Goal: Information Seeking & Learning: Learn about a topic

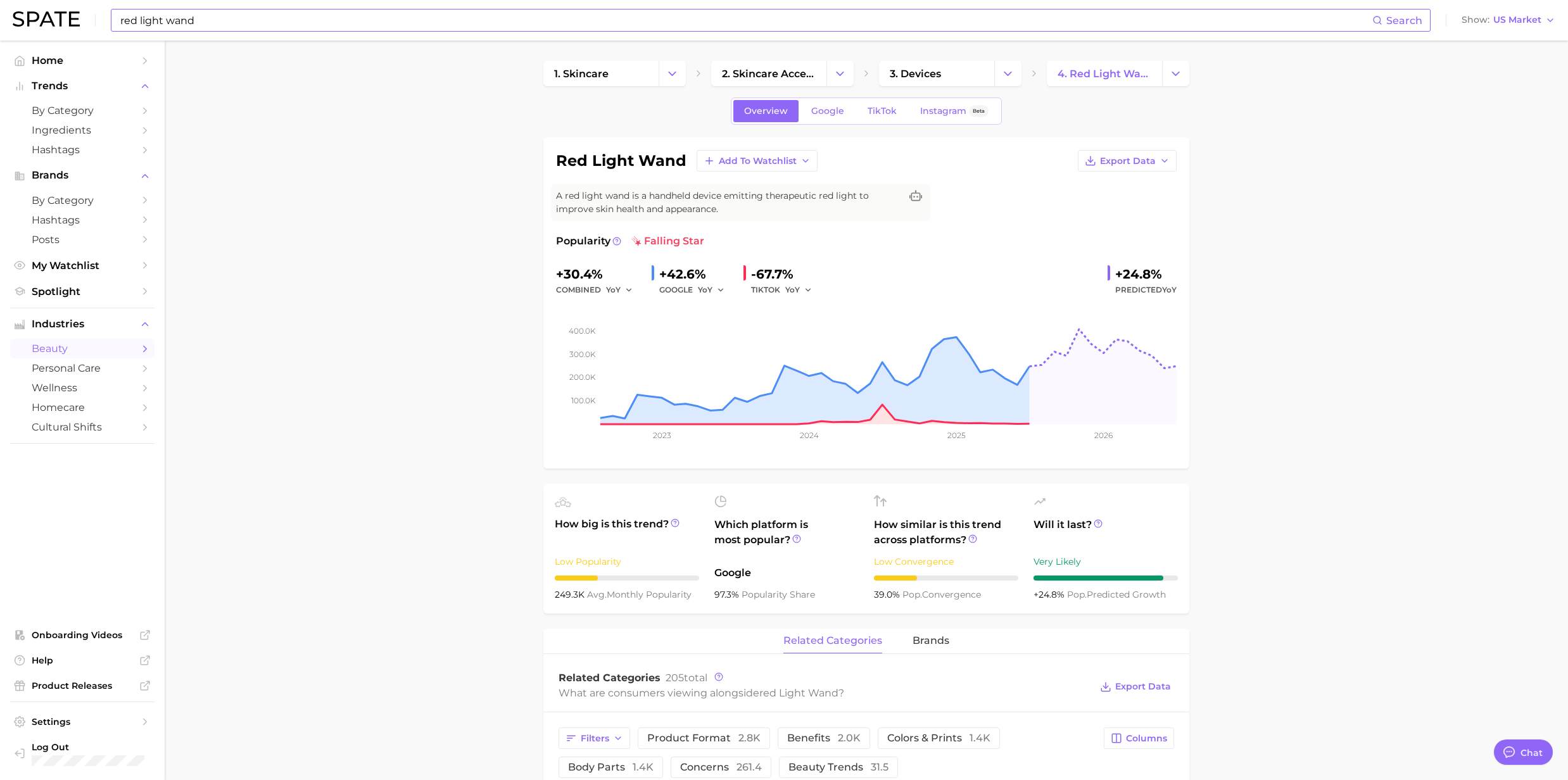
drag, startPoint x: 231, startPoint y: 10, endPoint x: 224, endPoint y: 14, distance: 8.1
click at [231, 10] on input "red light wand" at bounding box center [745, 20] width 1253 height 21
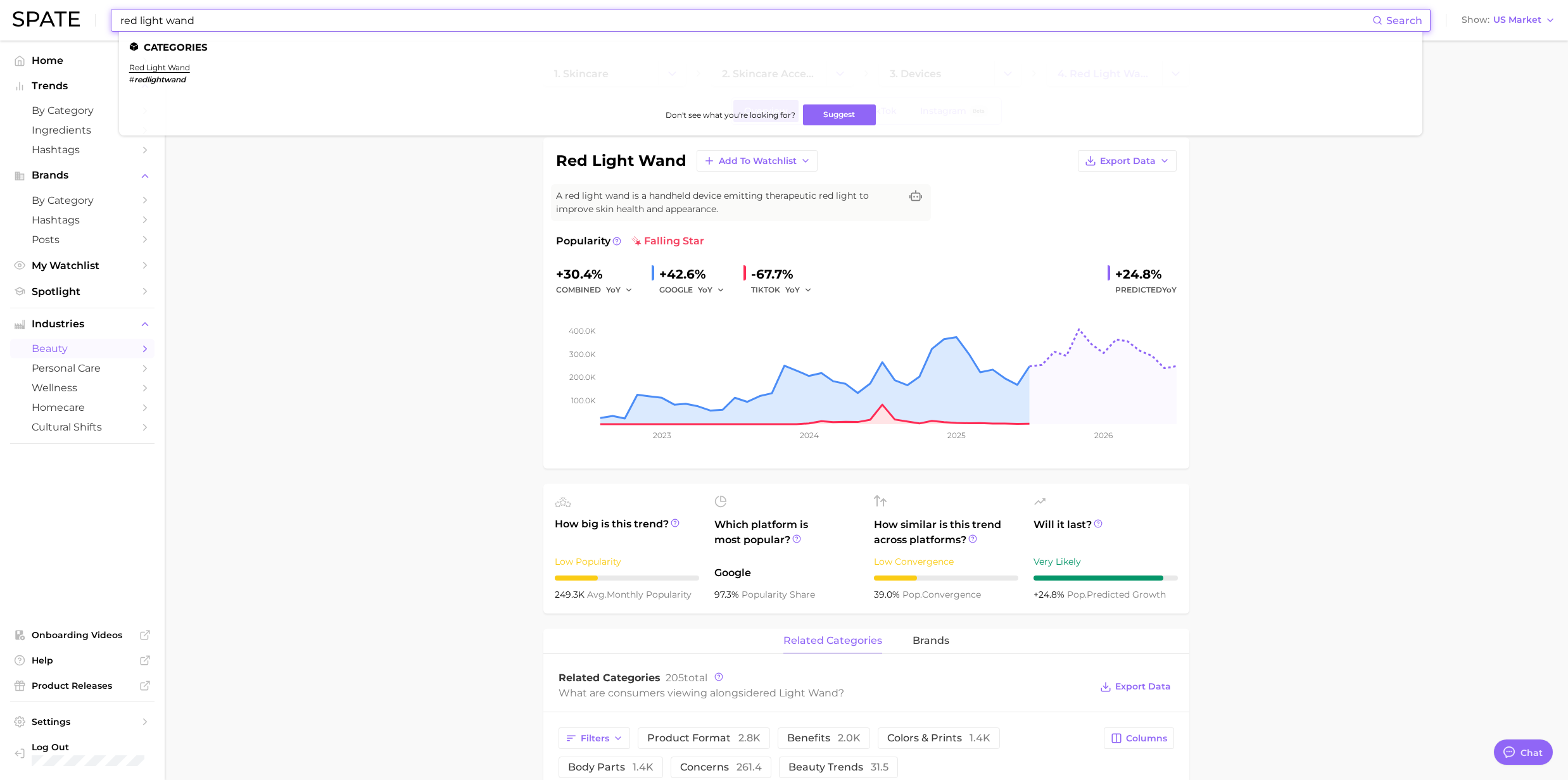
drag, startPoint x: 222, startPoint y: 15, endPoint x: 64, endPoint y: 20, distance: 158.1
click at [64, 20] on div "red light wand Search Categories red light wand # redlightwand Don't see what y…" at bounding box center [784, 20] width 1542 height 41
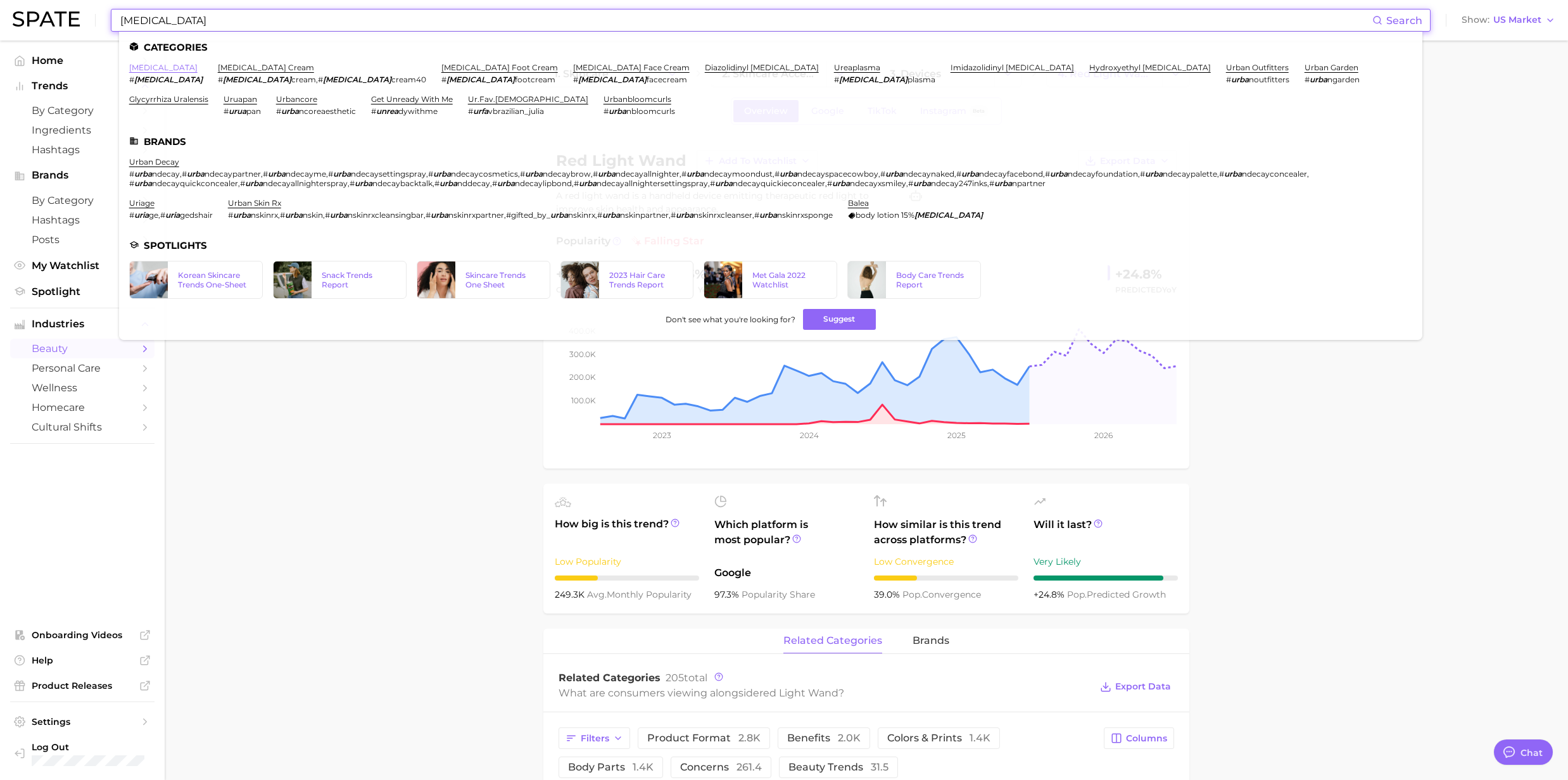
click at [137, 66] on link "urea" at bounding box center [163, 67] width 69 height 10
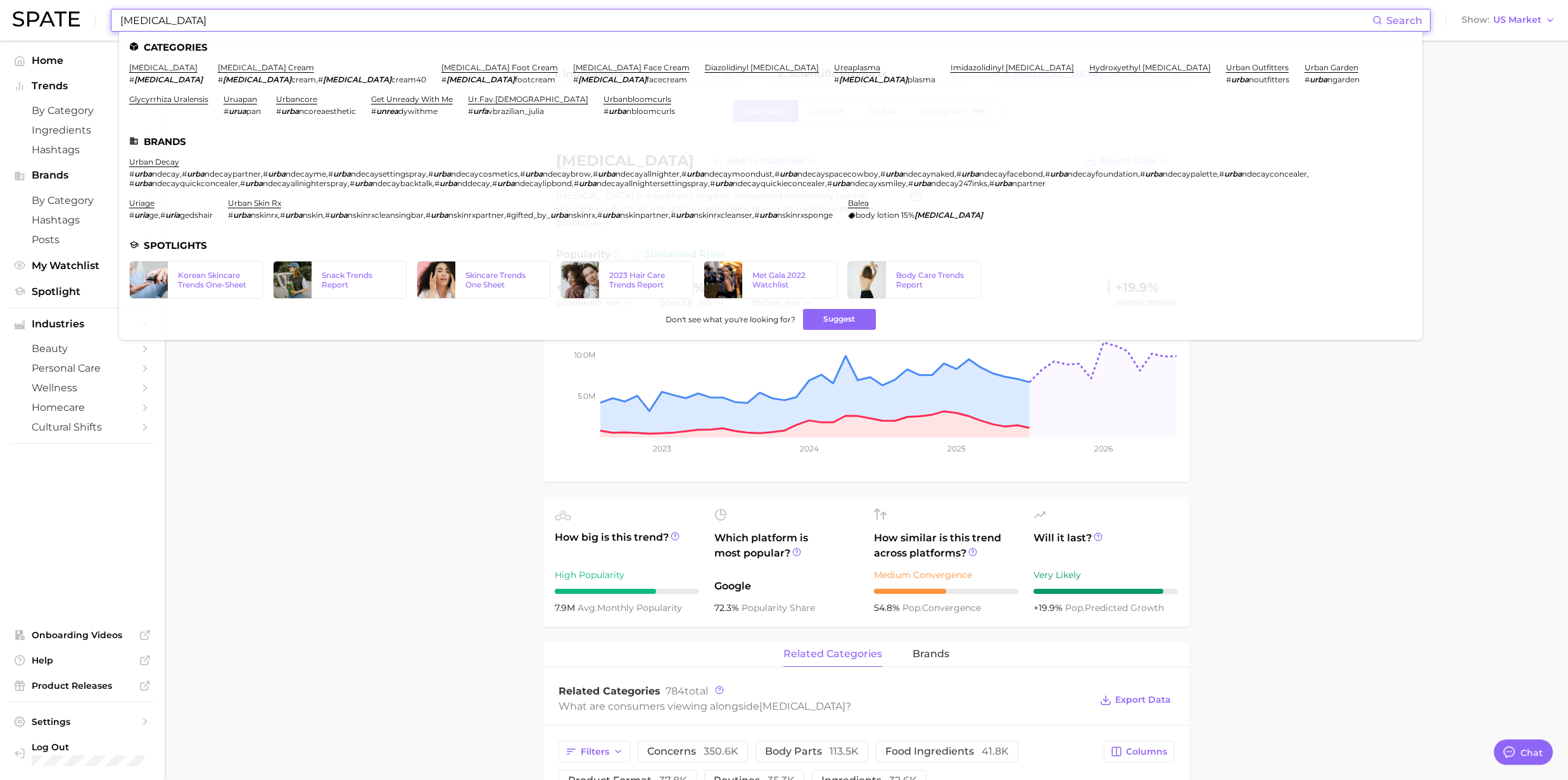
click at [177, 26] on input "urea" at bounding box center [745, 20] width 1253 height 21
click at [217, 69] on link "urea cream" at bounding box center [265, 67] width 97 height 10
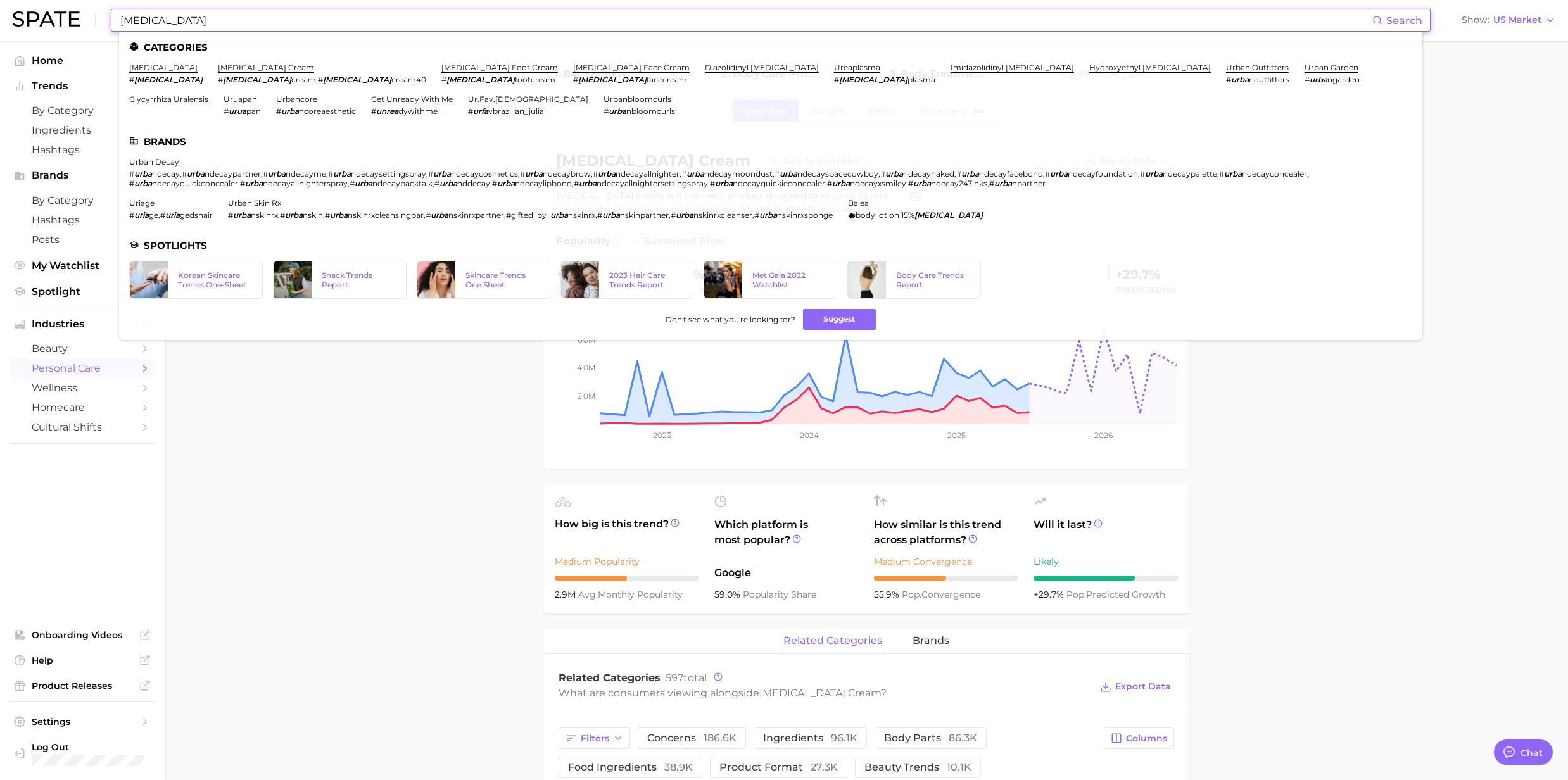
click at [167, 19] on input "urea" at bounding box center [745, 20] width 1253 height 21
click at [442, 66] on link "urea foot cream" at bounding box center [500, 67] width 116 height 10
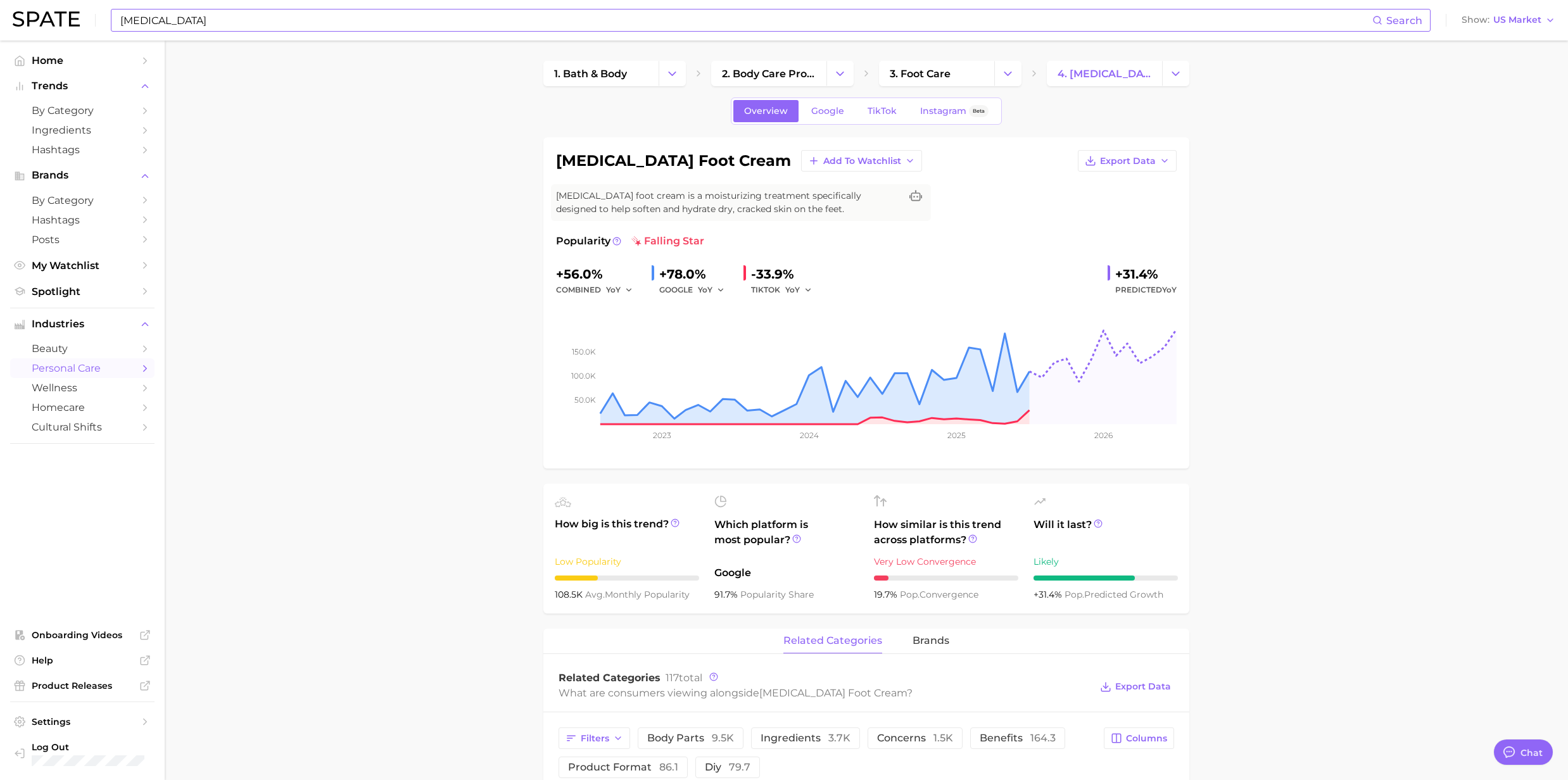
click at [171, 23] on input "urea" at bounding box center [745, 20] width 1253 height 21
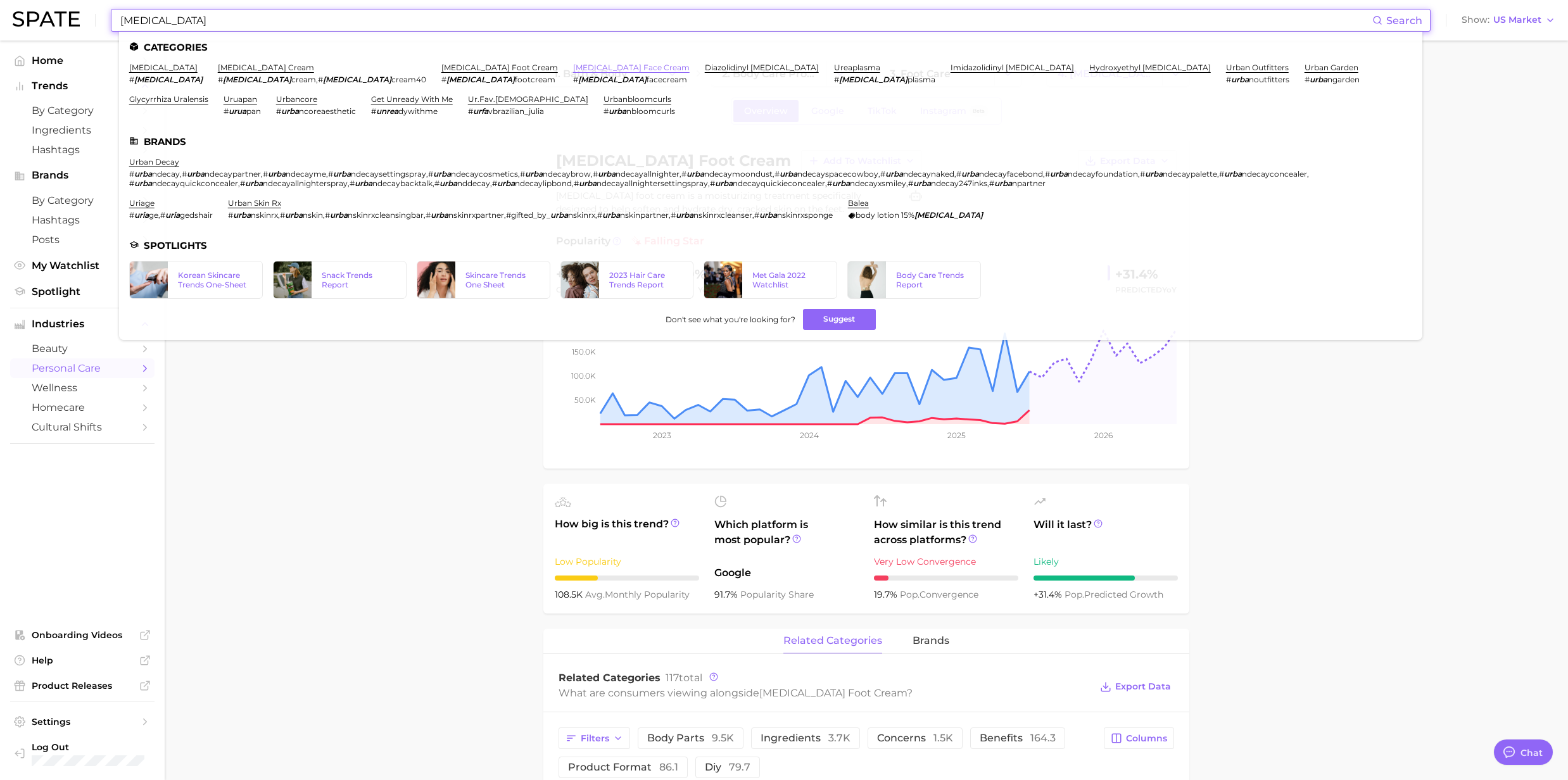
click at [573, 72] on link "urea face cream" at bounding box center [631, 67] width 116 height 10
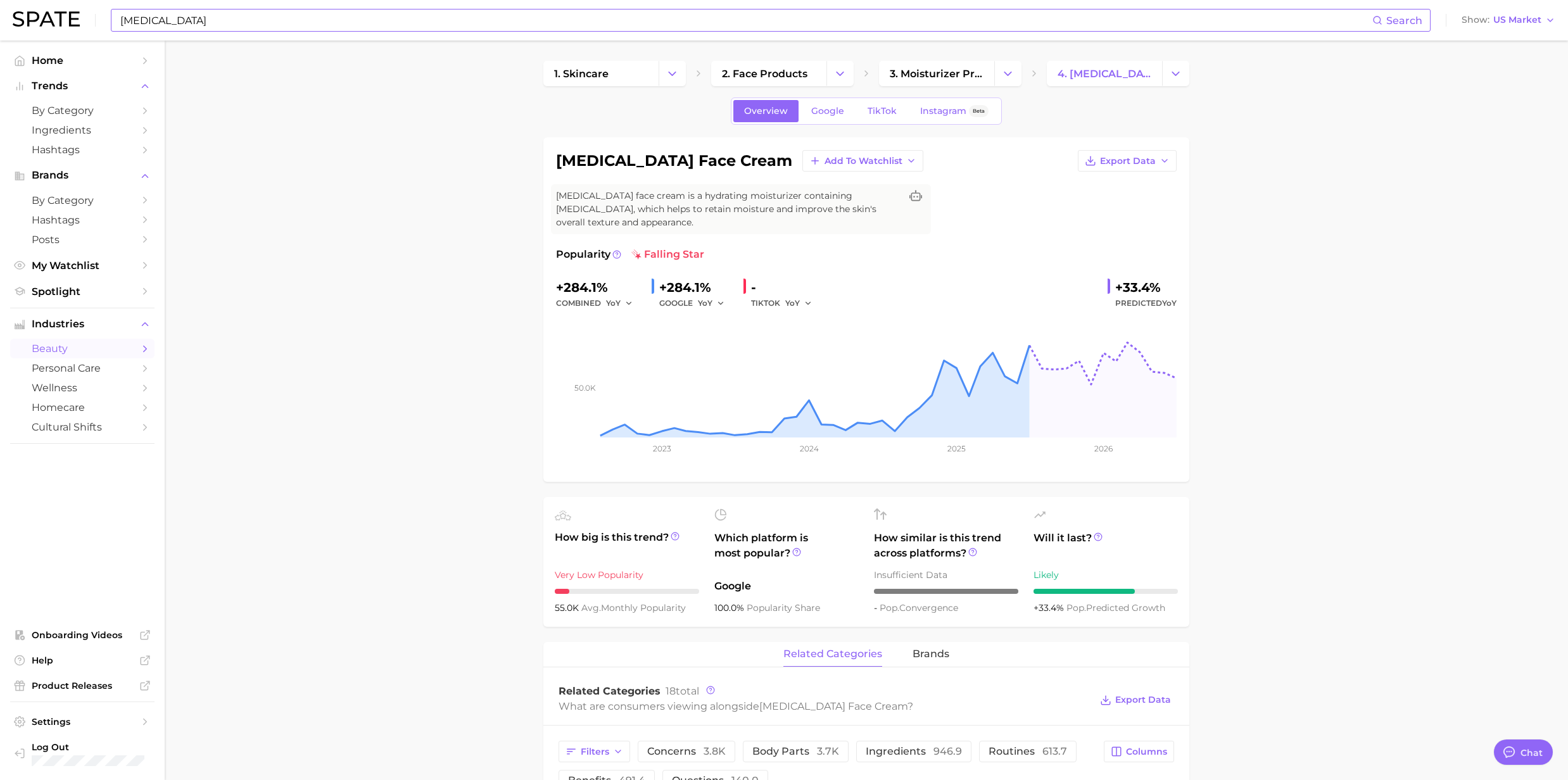
click at [228, 23] on input "urea" at bounding box center [745, 20] width 1253 height 21
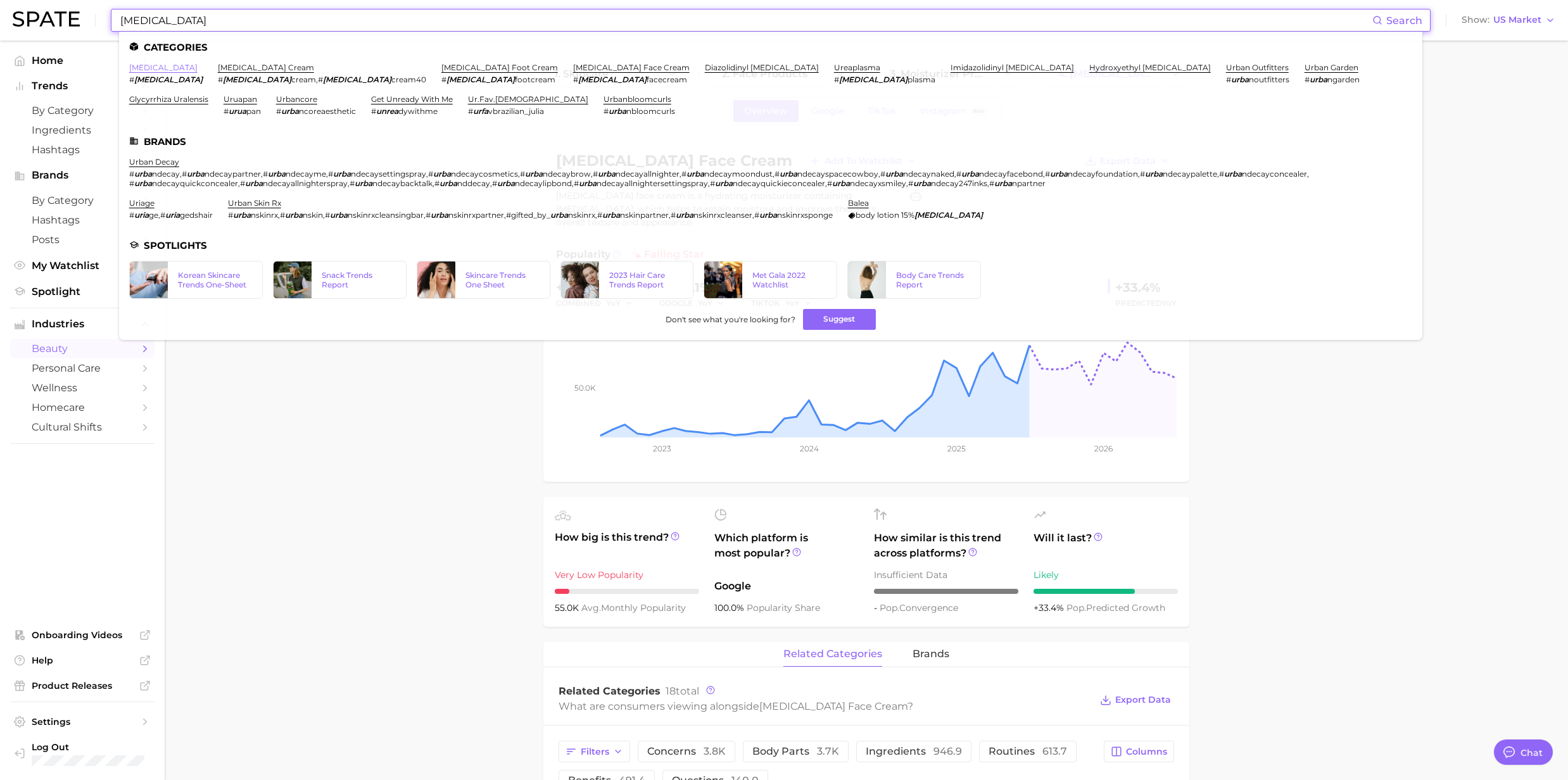
click at [136, 63] on link "urea" at bounding box center [163, 67] width 69 height 10
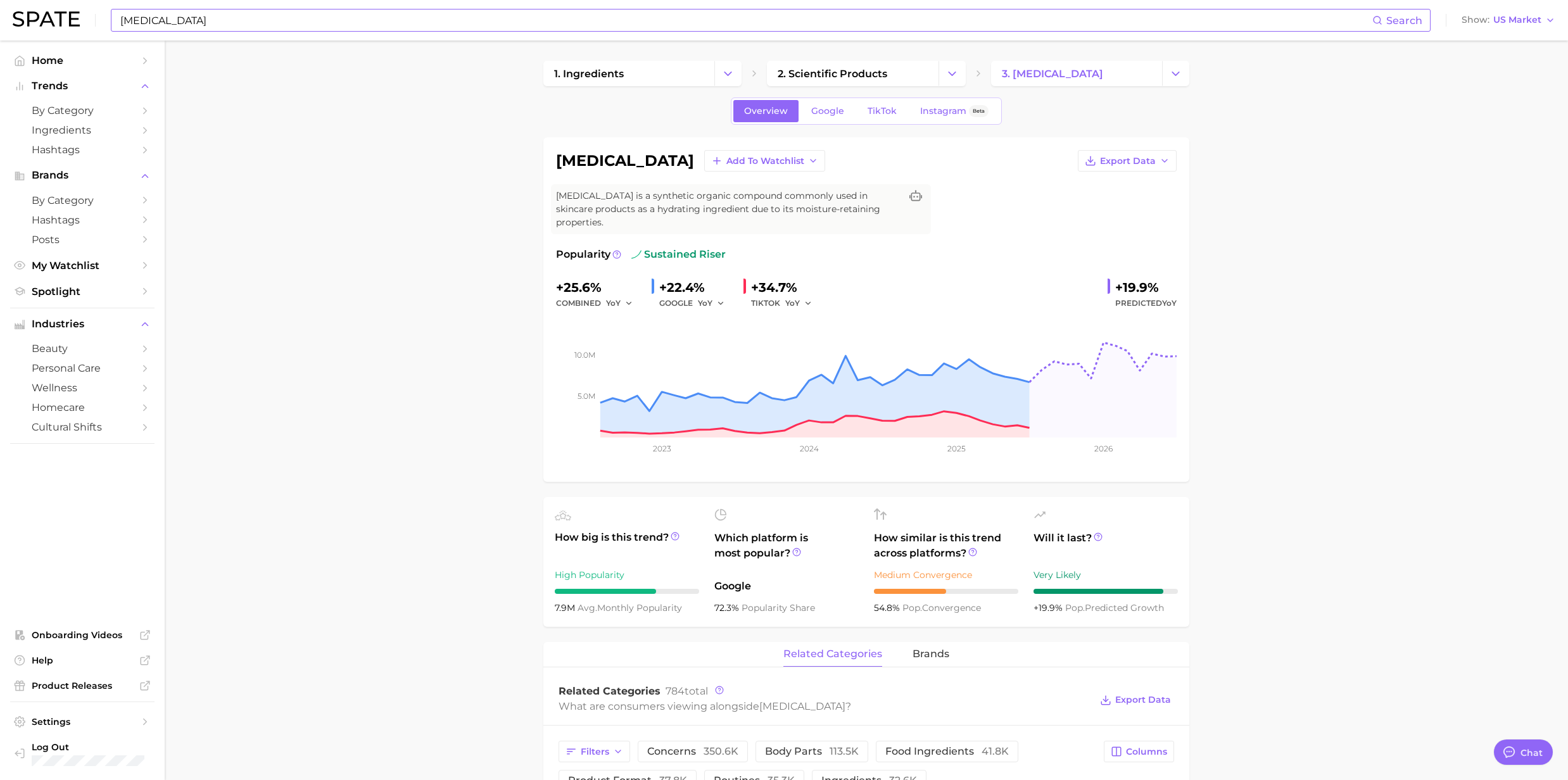
click at [152, 18] on input "urea" at bounding box center [745, 20] width 1253 height 21
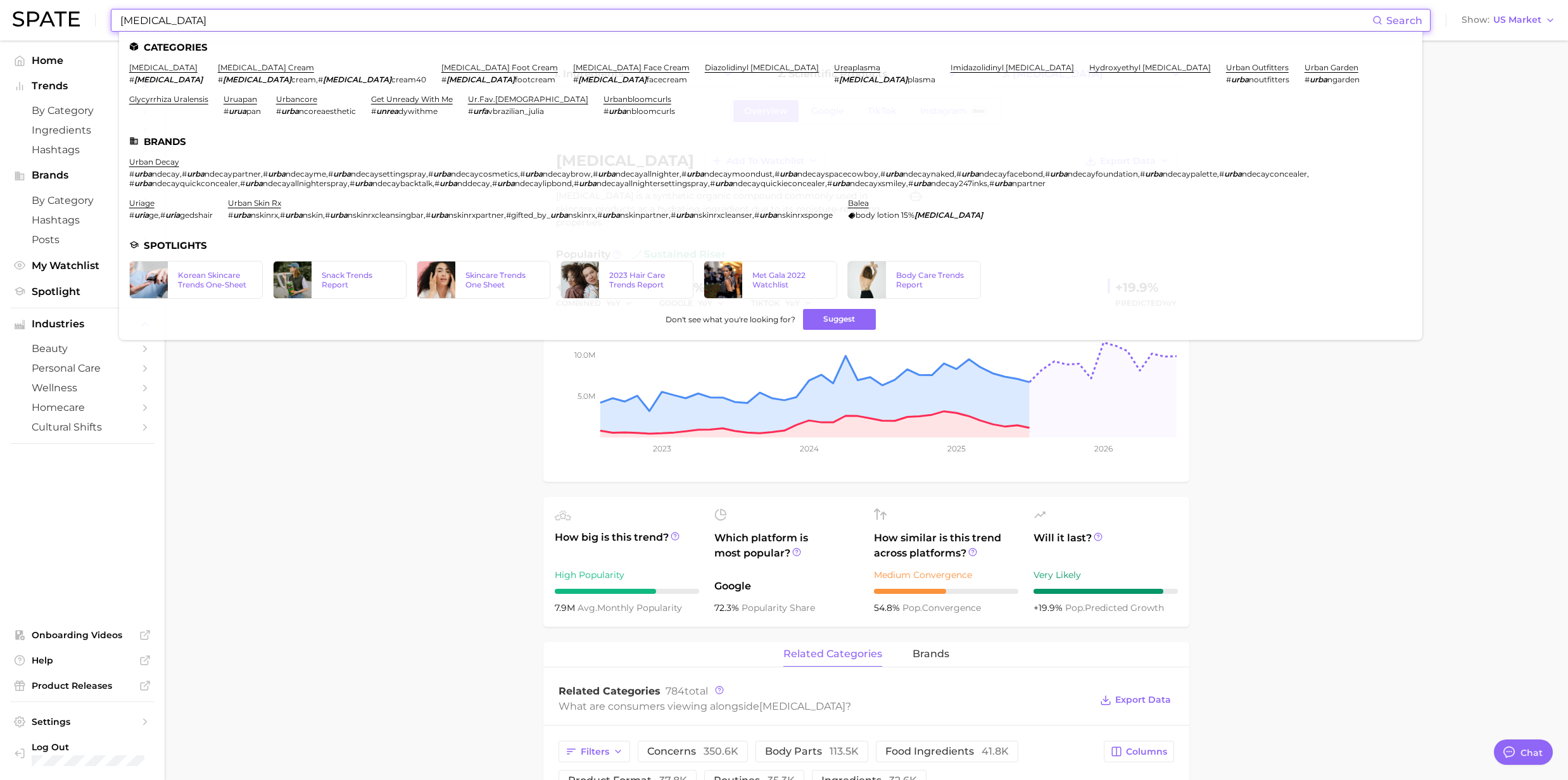
click at [57, 16] on div "urea Search Categories urea # urea urea cream # urea cream , # urea cream40 ure…" at bounding box center [784, 20] width 1542 height 41
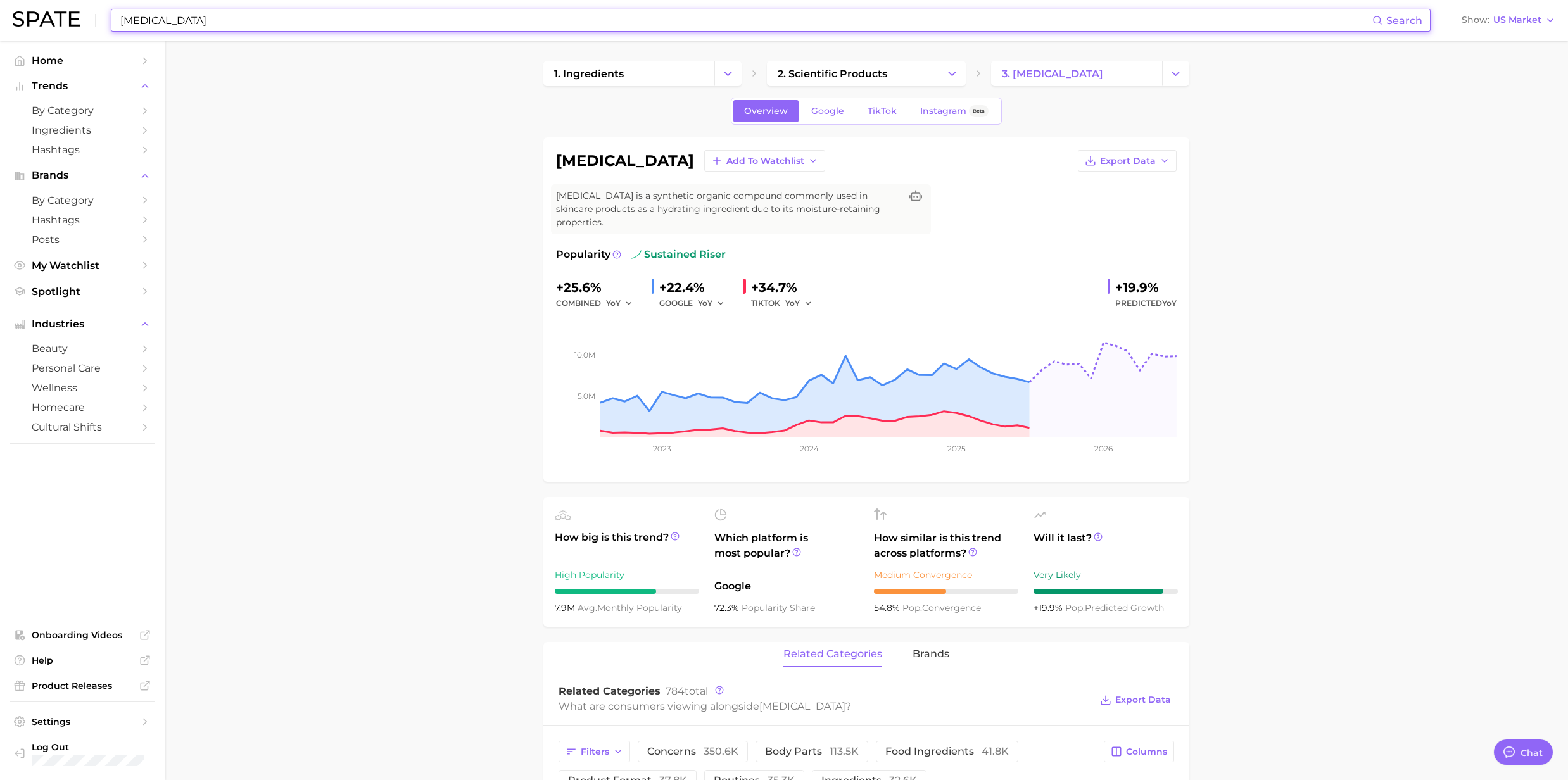
paste input "Alpha Hydroxy acid"
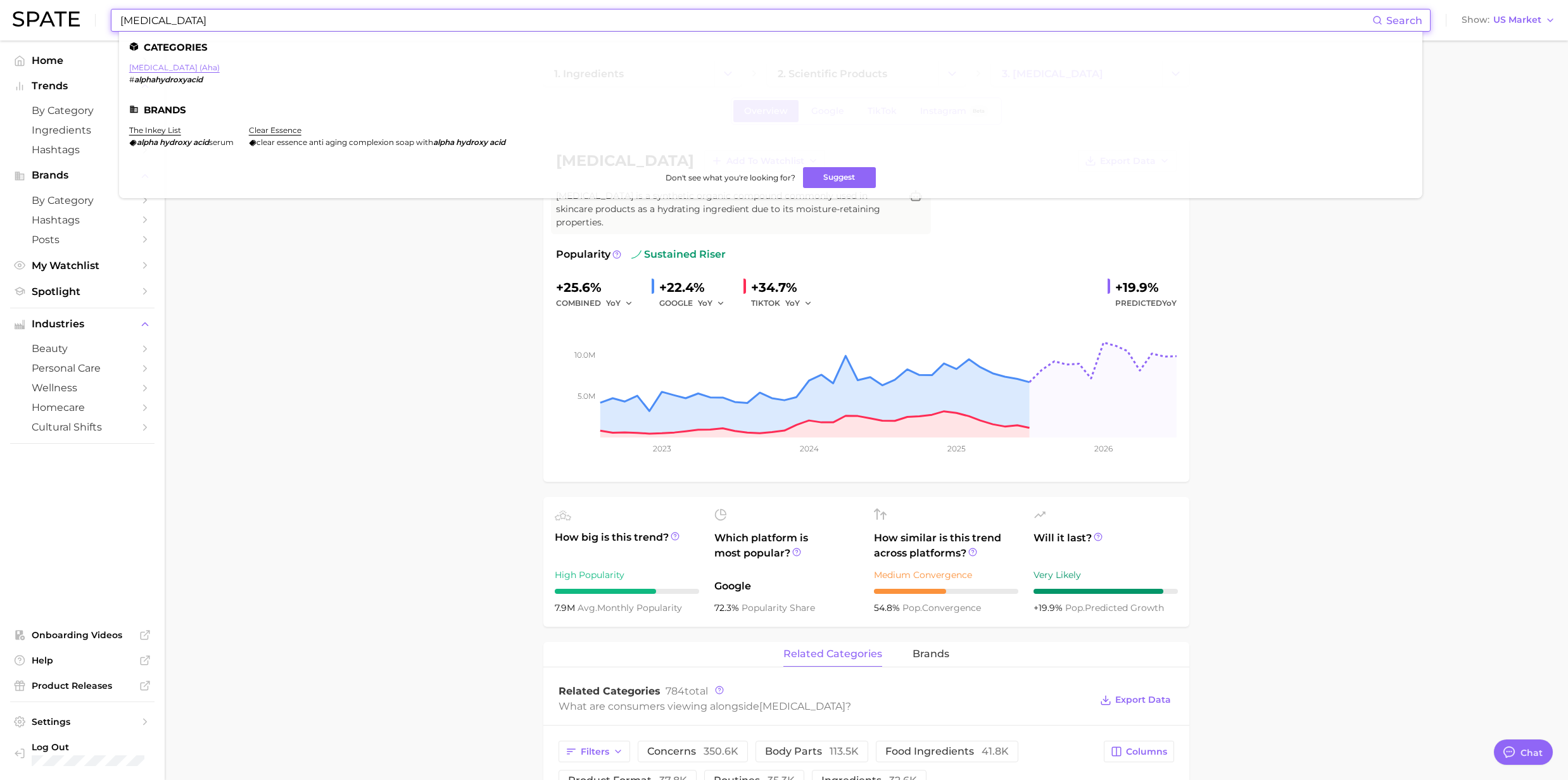
click at [200, 69] on link "[MEDICAL_DATA] (aha)" at bounding box center [174, 67] width 91 height 10
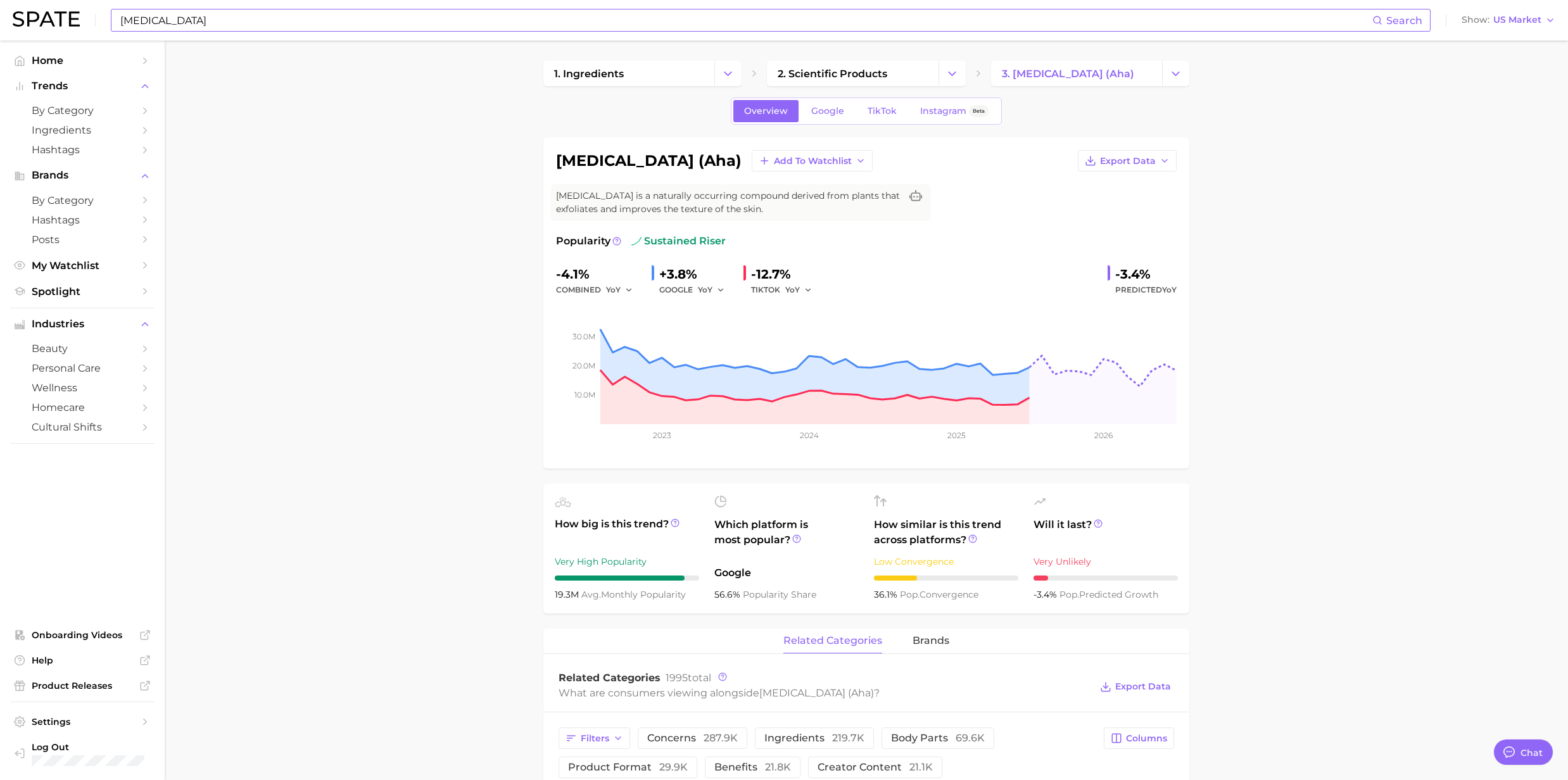
drag, startPoint x: 315, startPoint y: 20, endPoint x: 294, endPoint y: 24, distance: 21.4
click at [315, 20] on input "Alpha Hydroxy acid" at bounding box center [745, 20] width 1253 height 21
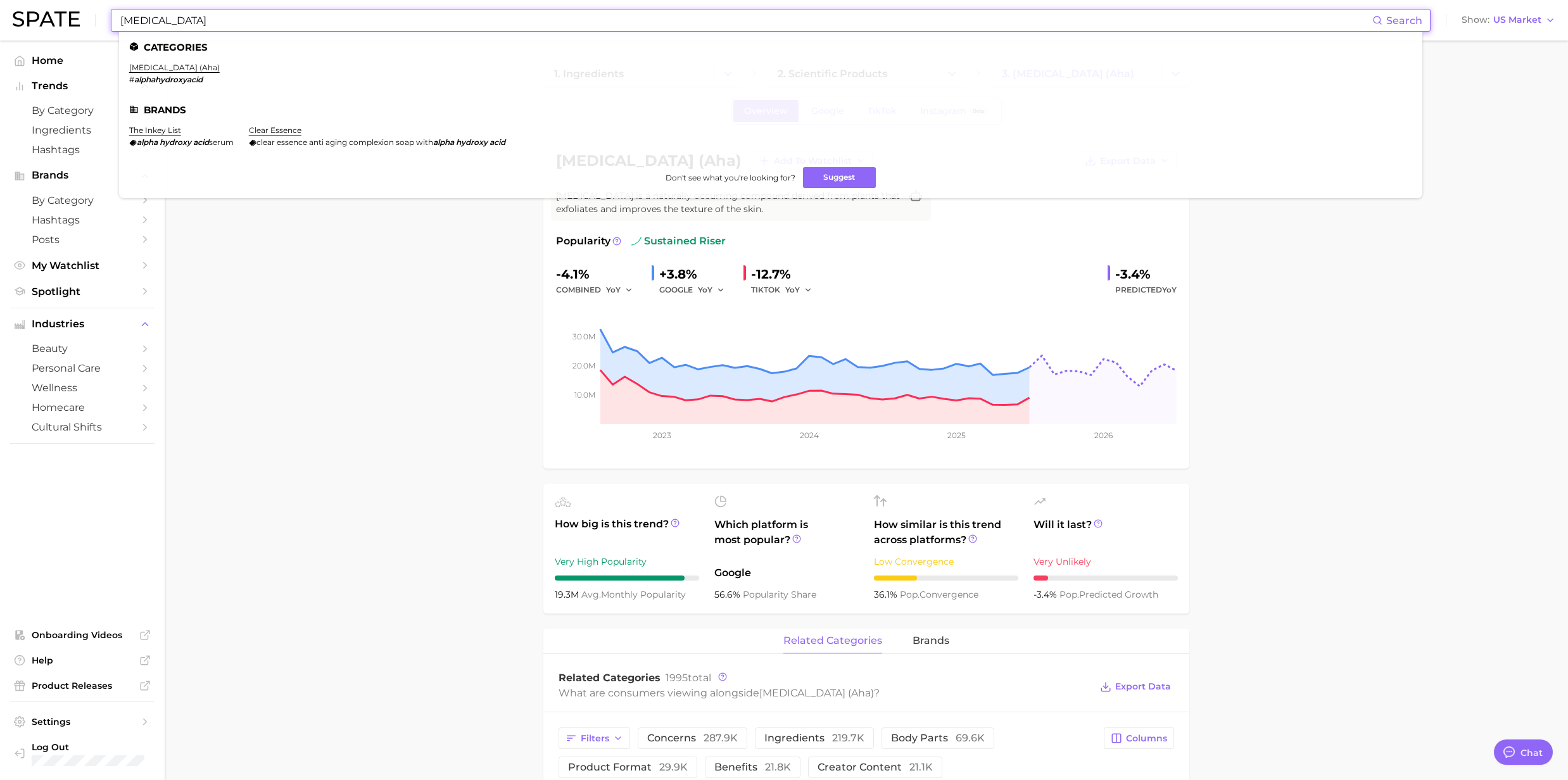
drag, startPoint x: 264, startPoint y: 25, endPoint x: 35, endPoint y: 34, distance: 229.2
click at [35, 34] on div "Alpha Hydroxy acid Search Categories alpha hydroxy acid (aha) # alphahydroxyaci…" at bounding box center [784, 20] width 1542 height 41
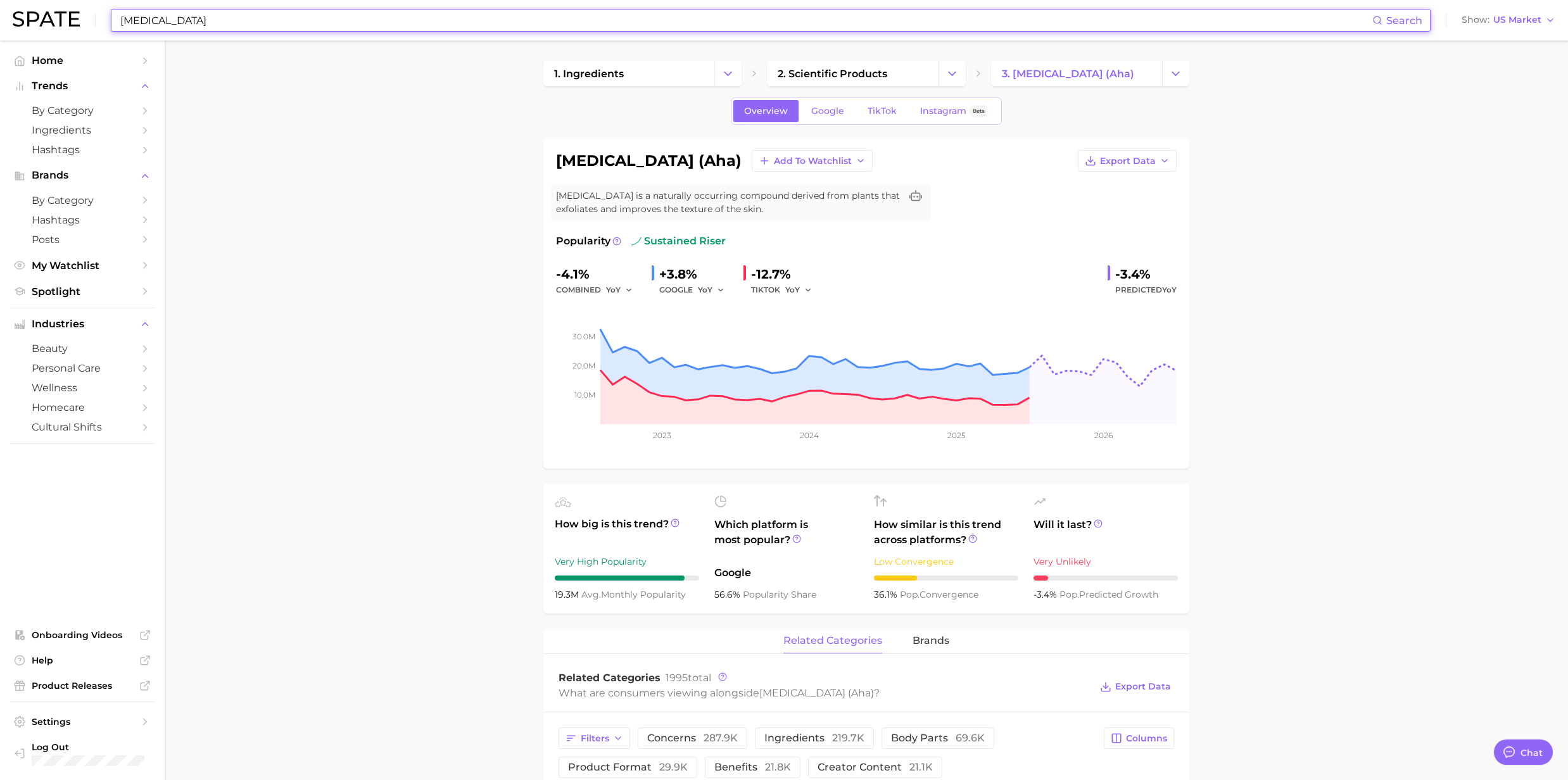
paste input "mond Oil"
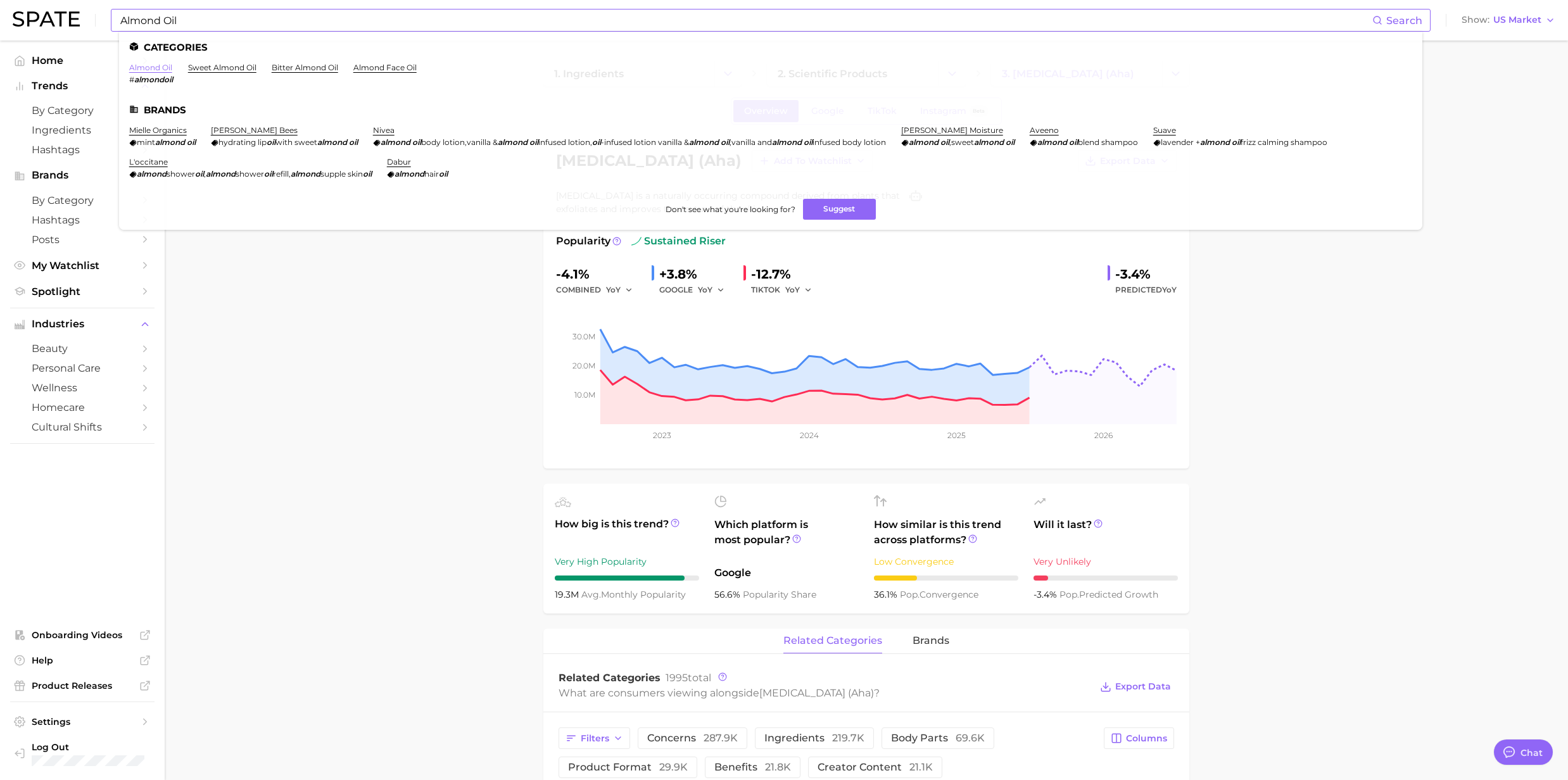
click at [152, 63] on link "almond oil" at bounding box center [150, 67] width 43 height 10
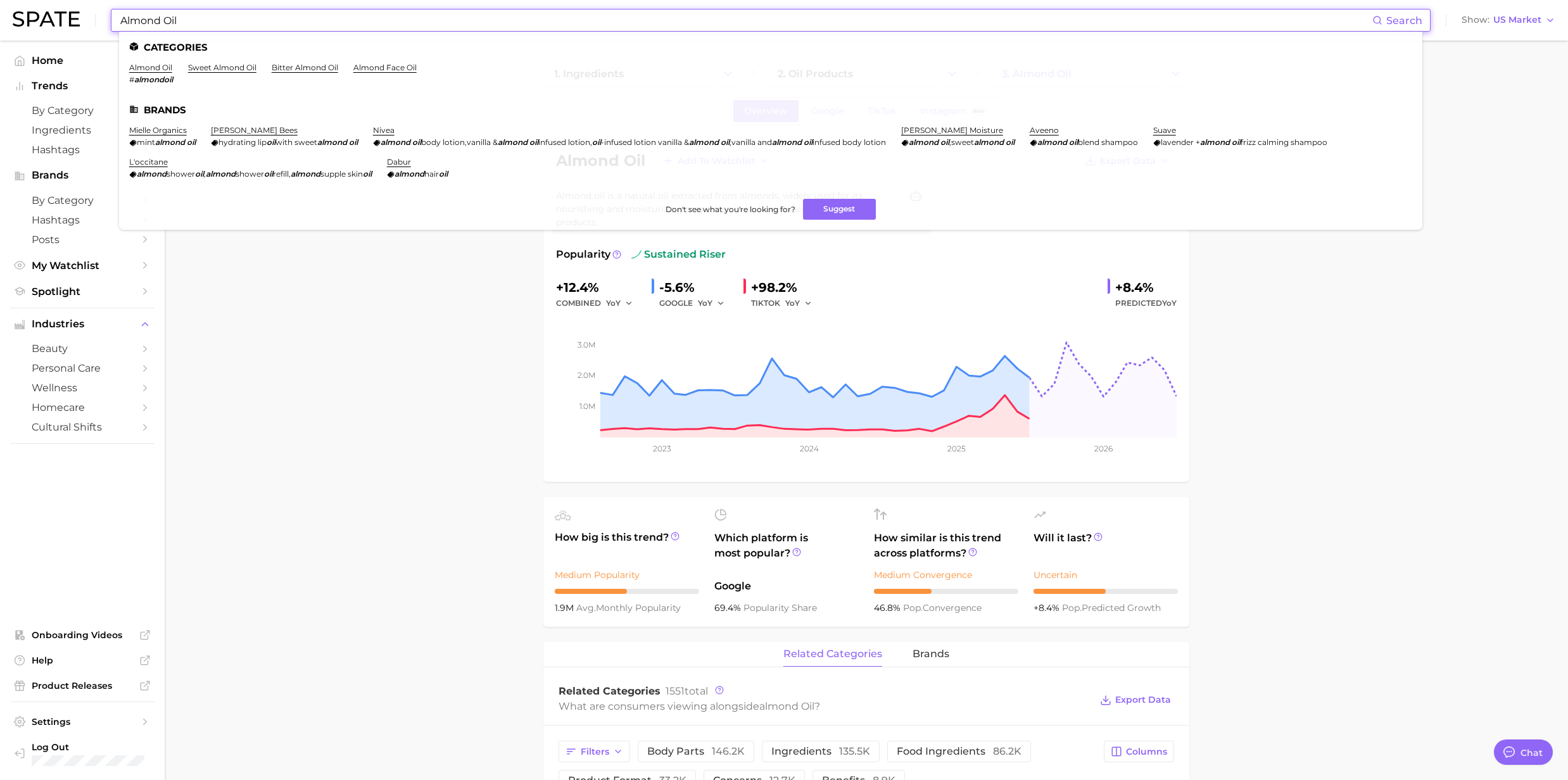
click at [187, 23] on input "Almond Oil" at bounding box center [745, 20] width 1253 height 21
click at [223, 65] on link "sweet almond oil" at bounding box center [222, 67] width 69 height 10
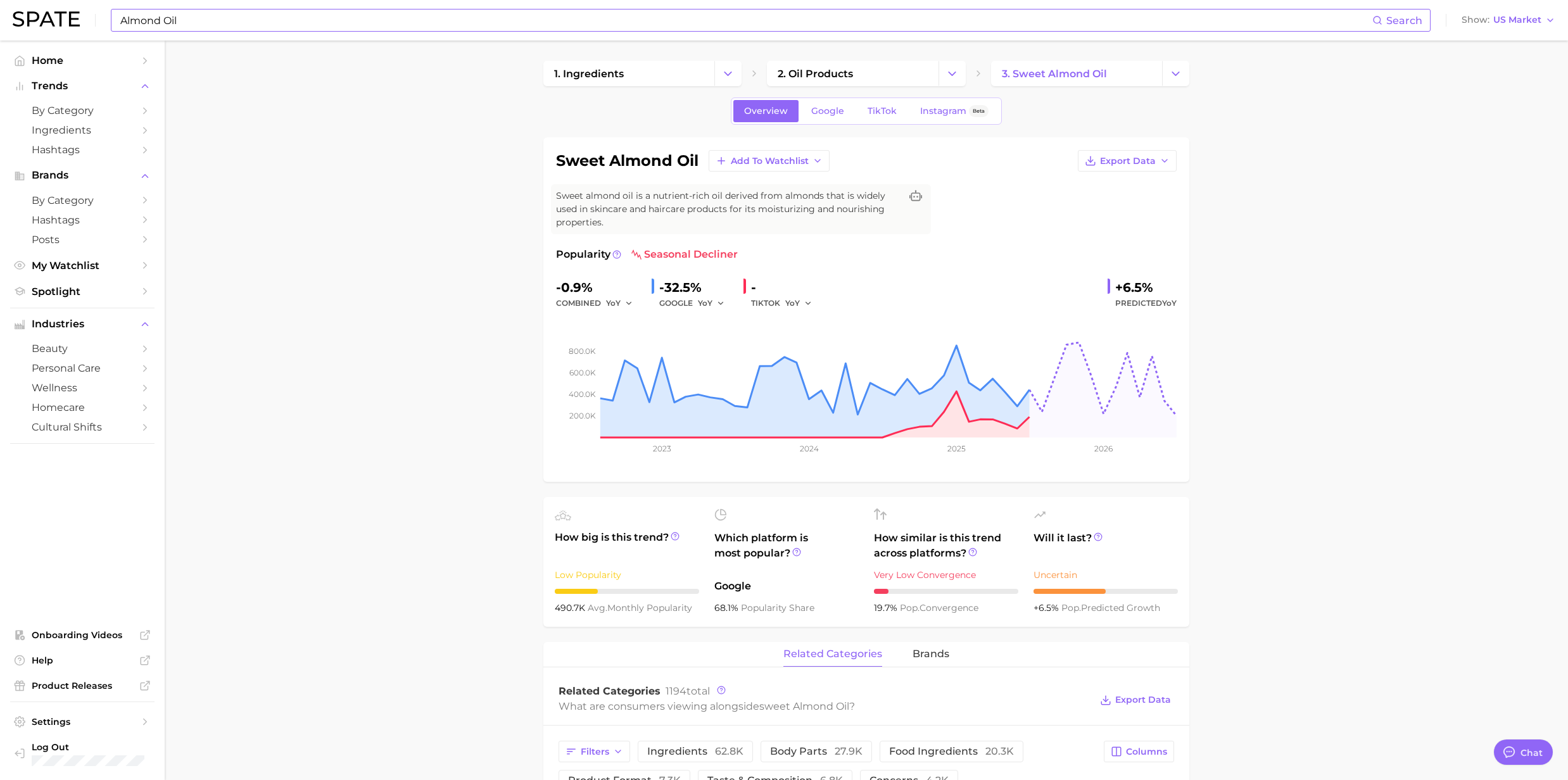
click at [168, 25] on input "Almond Oil" at bounding box center [745, 20] width 1253 height 21
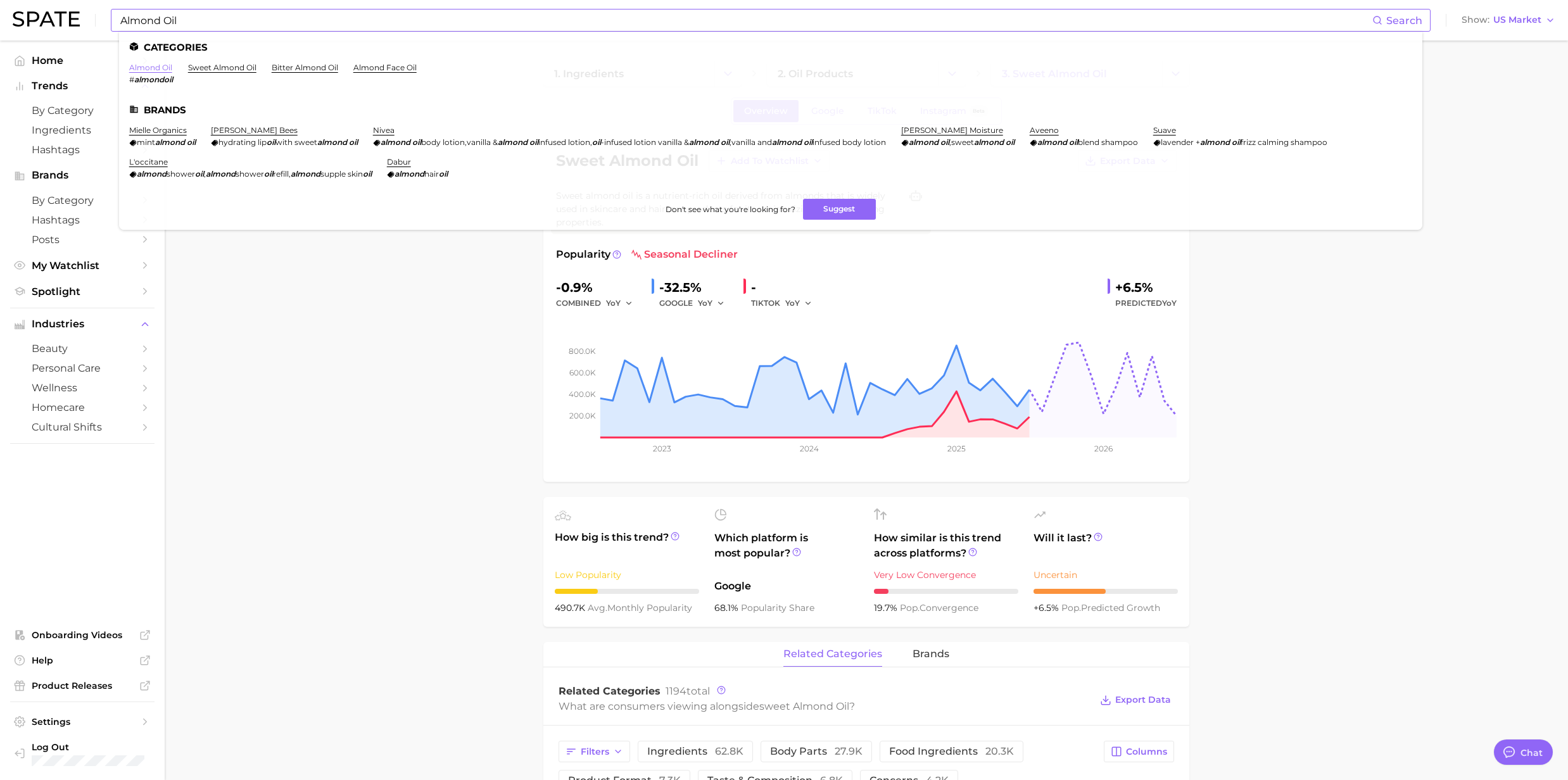
click at [155, 69] on link "almond oil" at bounding box center [150, 67] width 43 height 10
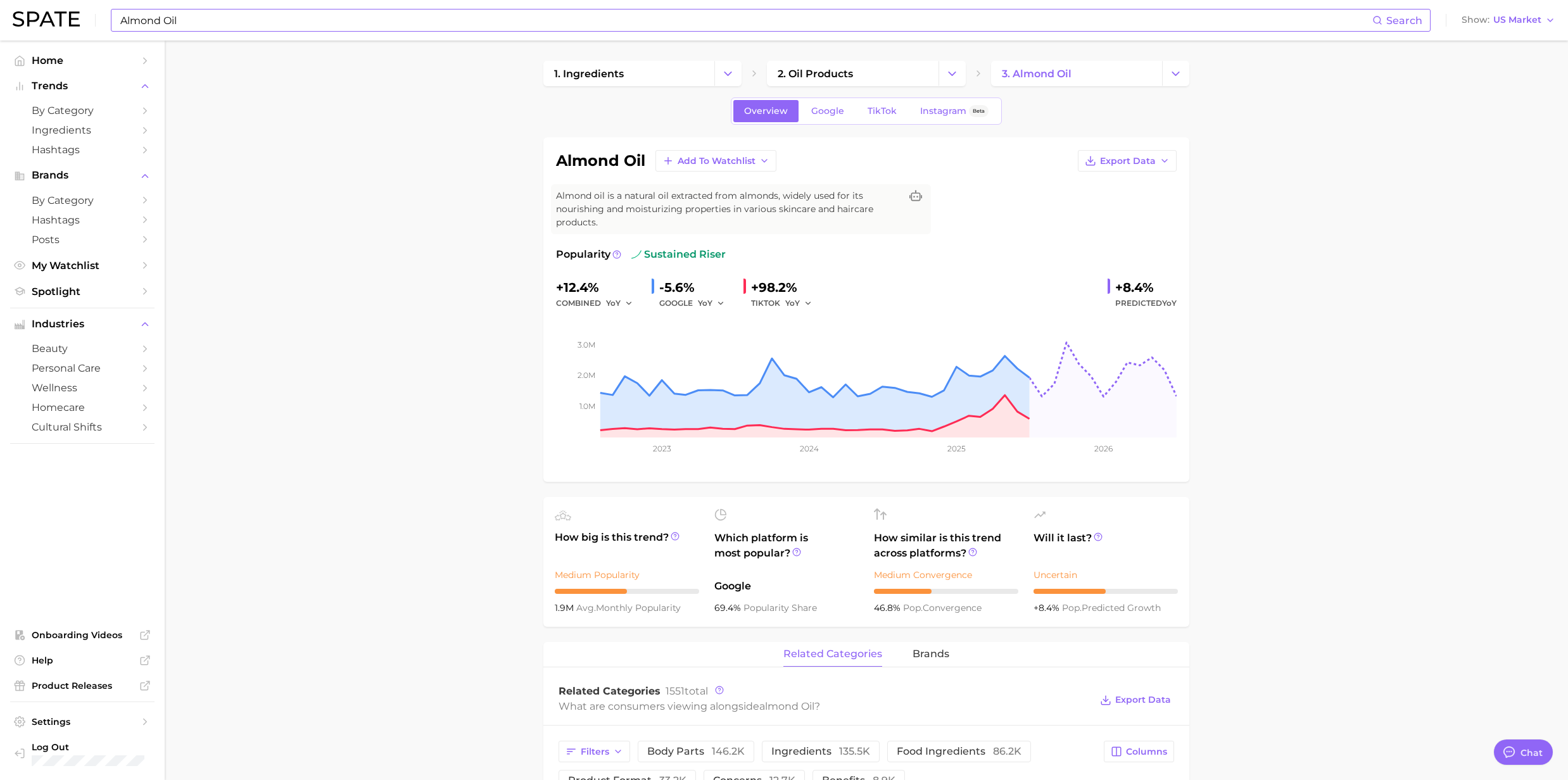
click at [201, 15] on input "Almond Oil" at bounding box center [745, 20] width 1253 height 21
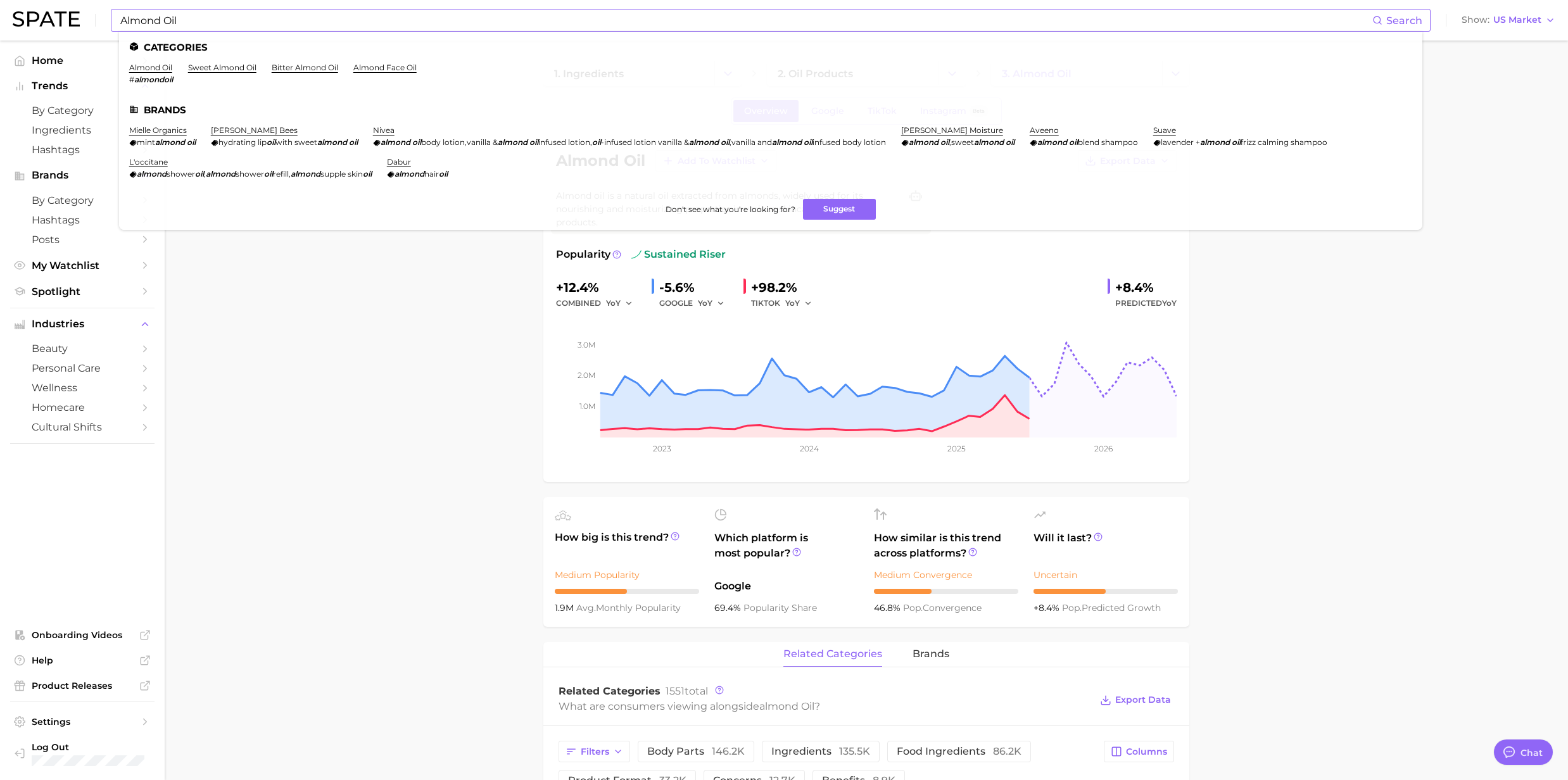
drag, startPoint x: 203, startPoint y: 24, endPoint x: 196, endPoint y: 21, distance: 7.6
click at [203, 24] on input "Almond Oil" at bounding box center [745, 20] width 1253 height 21
drag, startPoint x: 195, startPoint y: 21, endPoint x: 41, endPoint y: 11, distance: 154.3
click at [41, 11] on div "Almond Oil Search Categories almond oil # almondoil sweet almond oil bitter alm…" at bounding box center [784, 20] width 1542 height 41
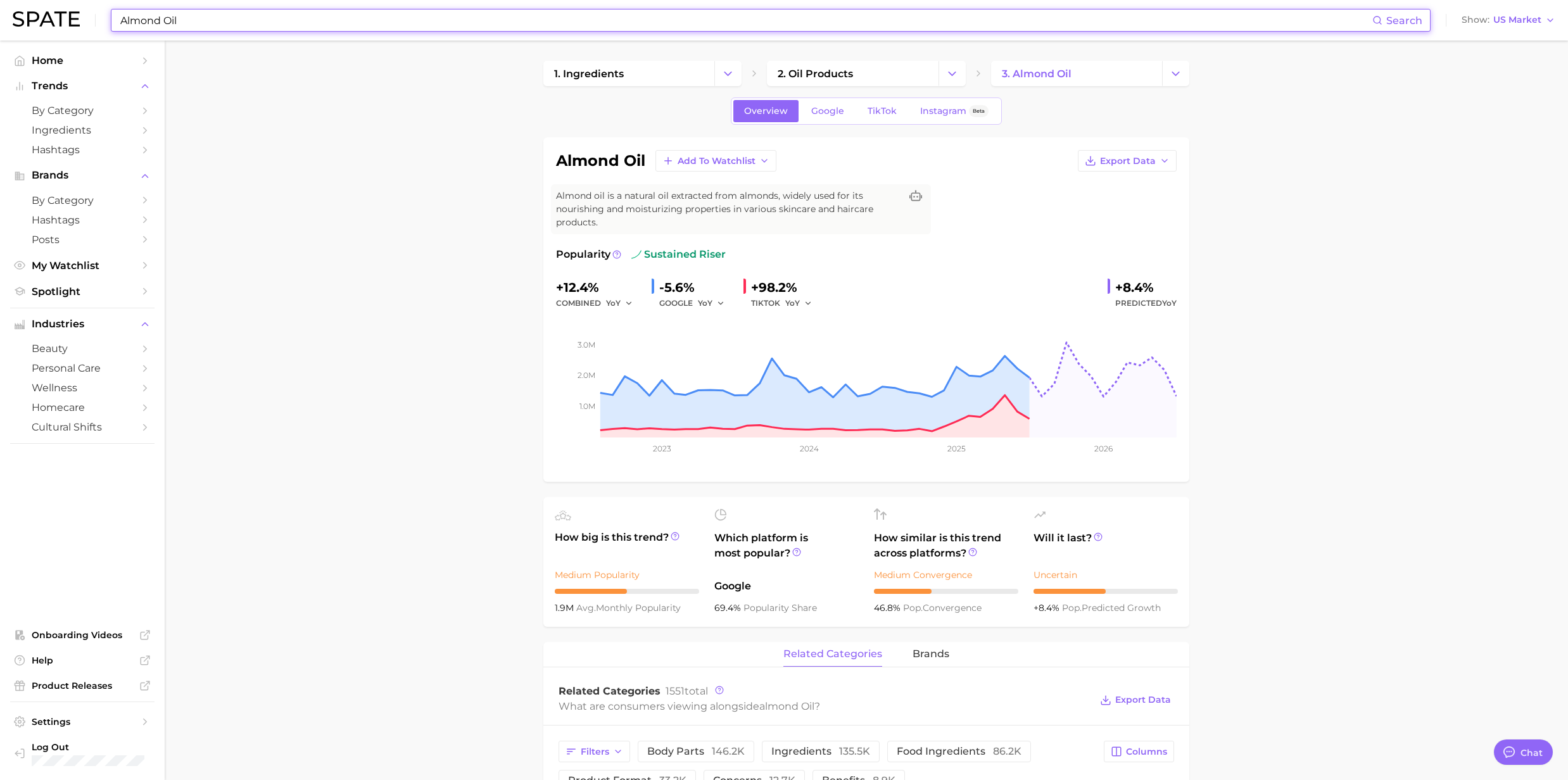
paste input "Glycolic Acid"
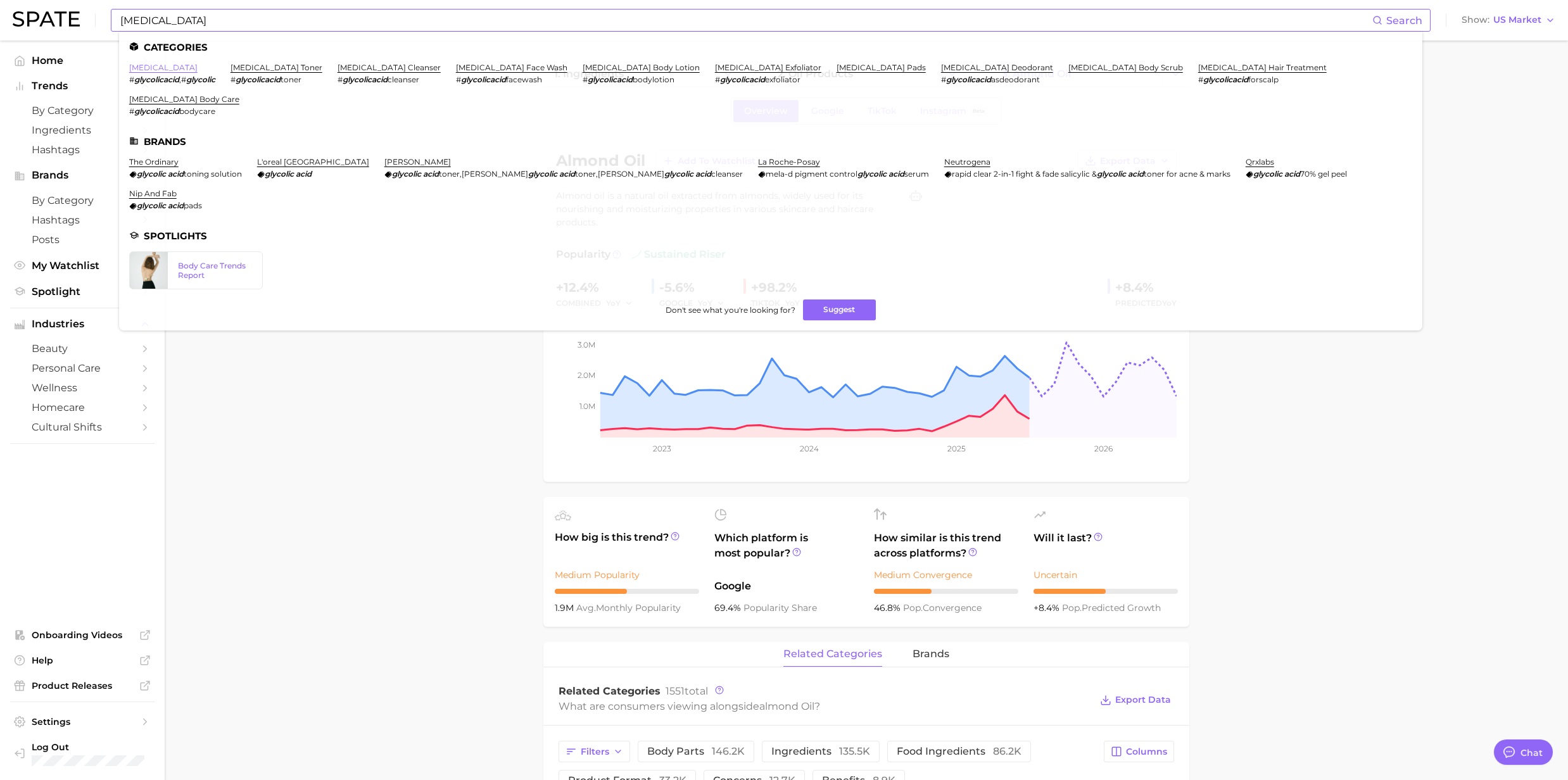
click at [158, 72] on link "[MEDICAL_DATA]" at bounding box center [163, 67] width 69 height 10
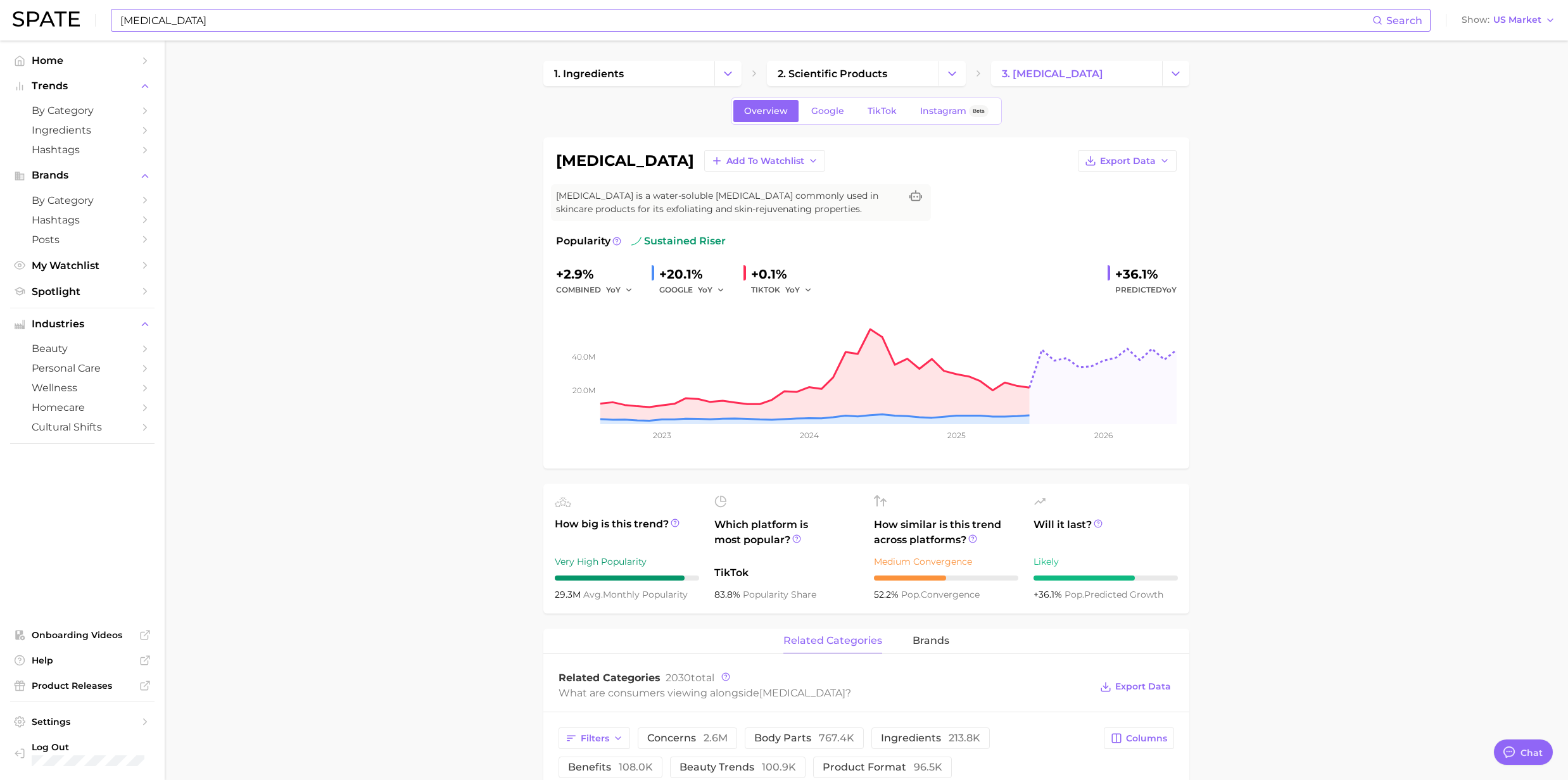
drag, startPoint x: 268, startPoint y: 31, endPoint x: 262, endPoint y: 27, distance: 7.2
click at [268, 31] on div "Glycolic Acid Search" at bounding box center [770, 20] width 1320 height 23
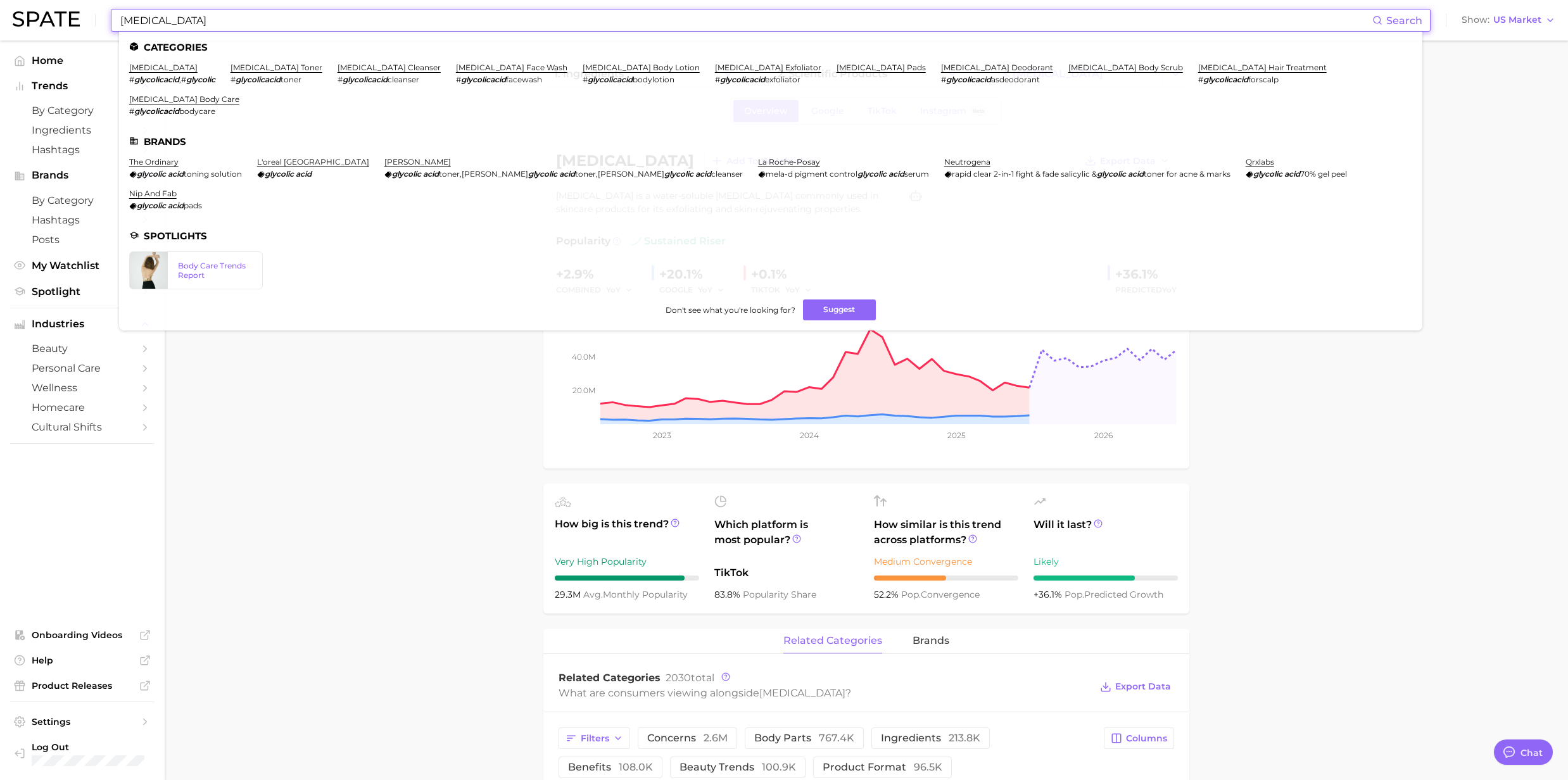
drag, startPoint x: 240, startPoint y: 24, endPoint x: 97, endPoint y: 34, distance: 143.3
click at [97, 34] on div "Glycolic Acid Search Categories glycolic acid # glycolicacid , # glycolic glyco…" at bounding box center [784, 20] width 1542 height 41
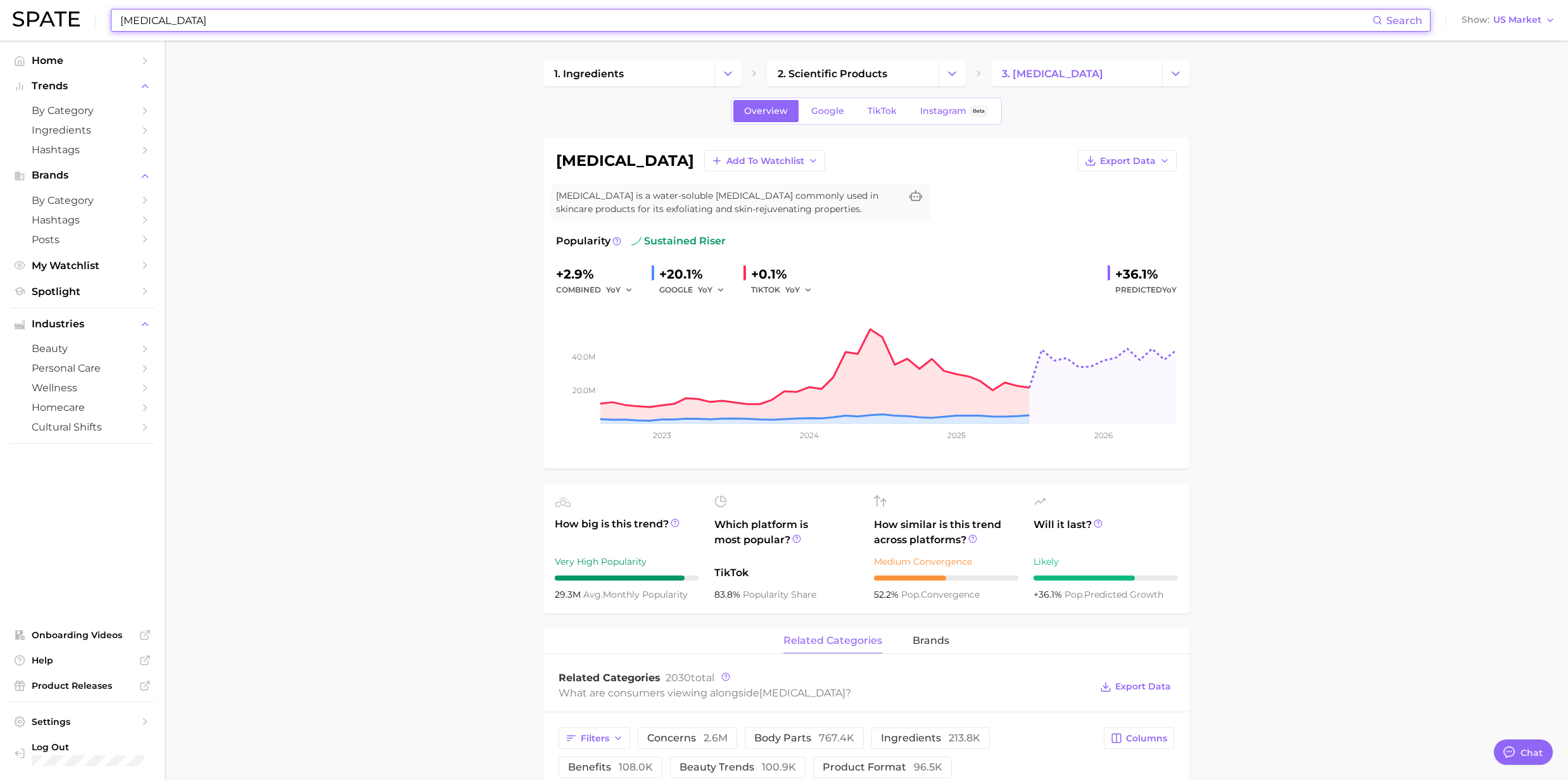
paste input "Tallow"
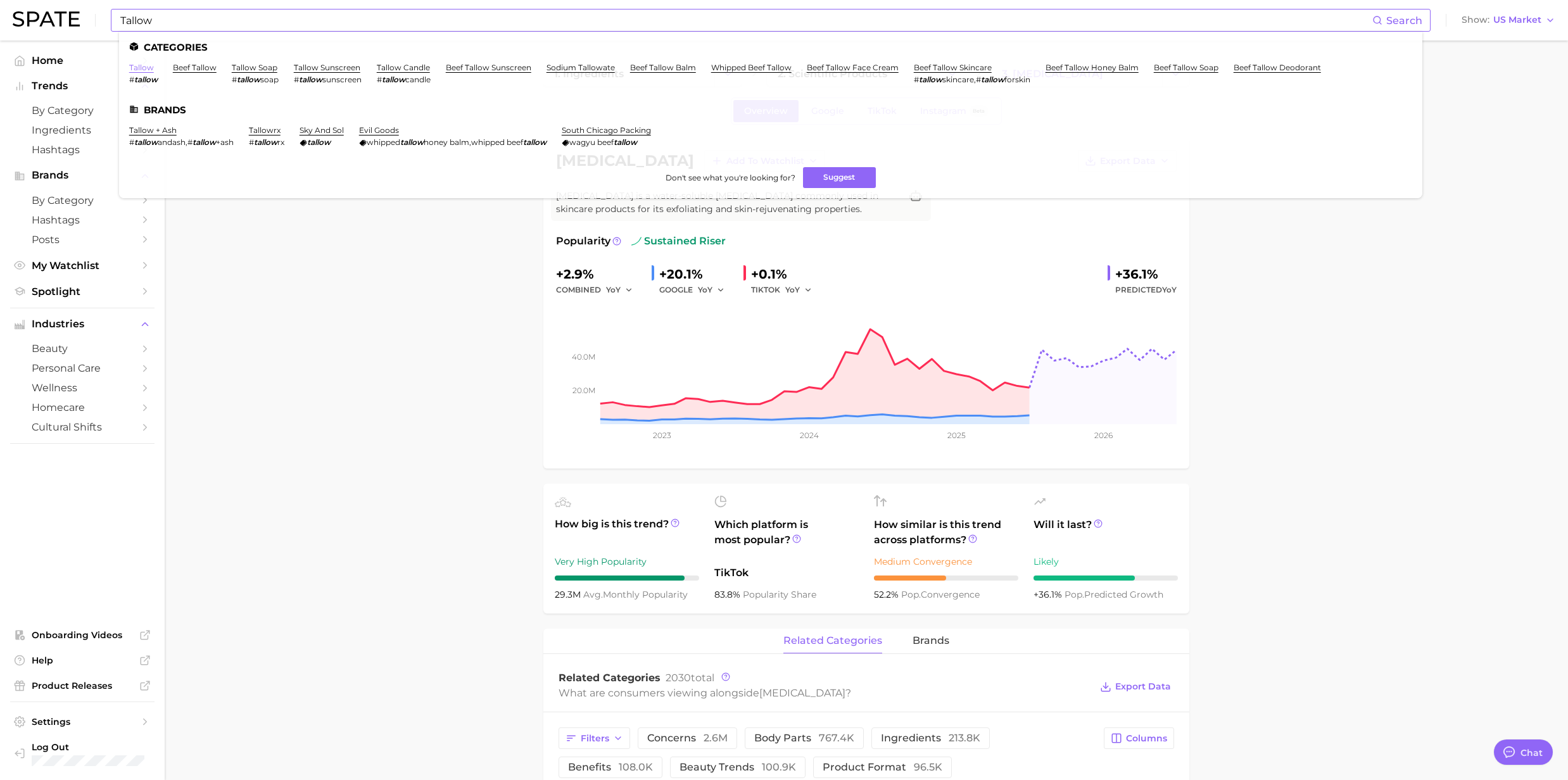
click at [142, 67] on link "tallow" at bounding box center [141, 67] width 24 height 10
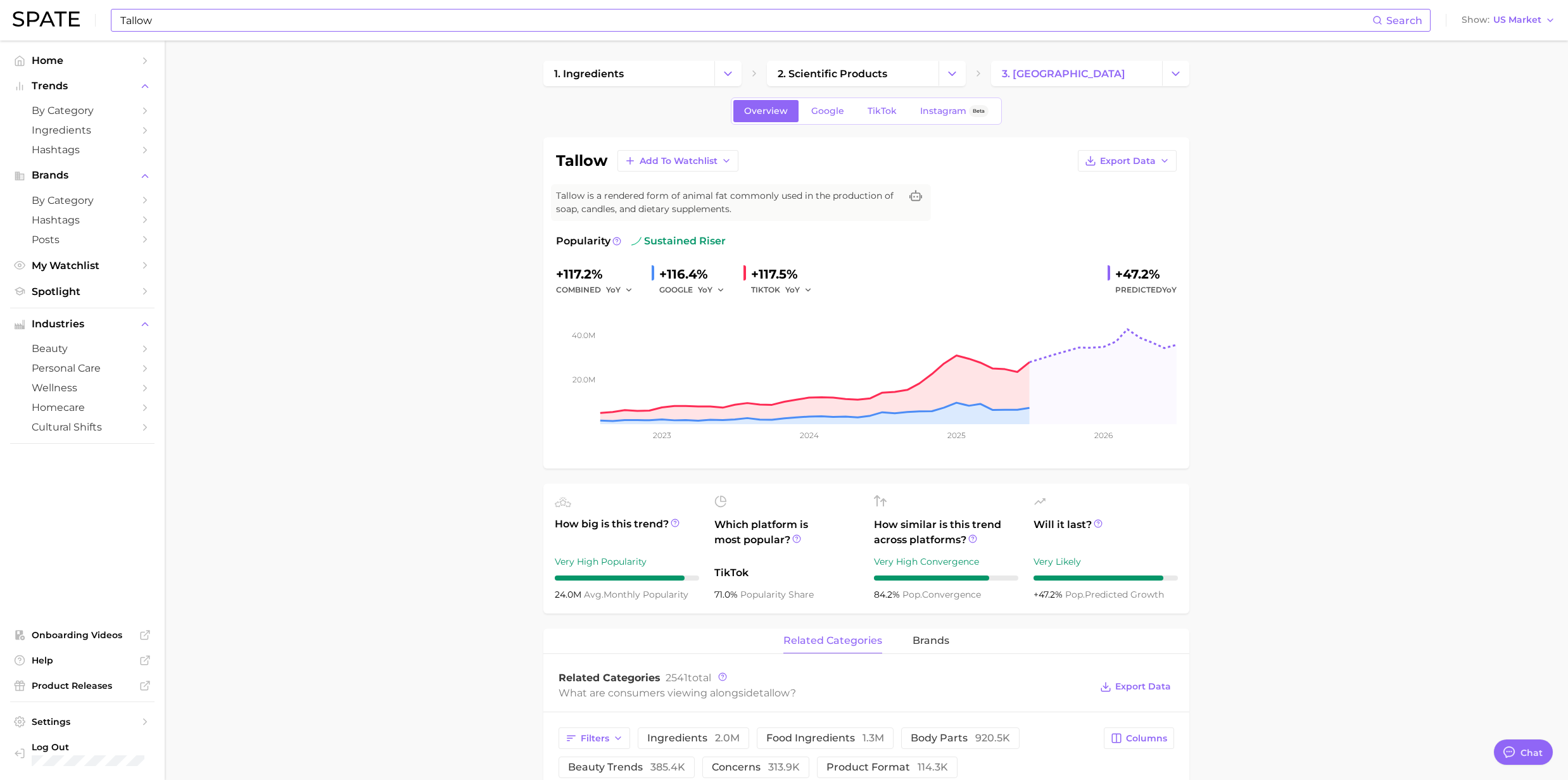
drag, startPoint x: 177, startPoint y: 34, endPoint x: 177, endPoint y: 20, distance: 14.0
click at [177, 34] on div "Tallow Search Show US Market" at bounding box center [784, 20] width 1542 height 41
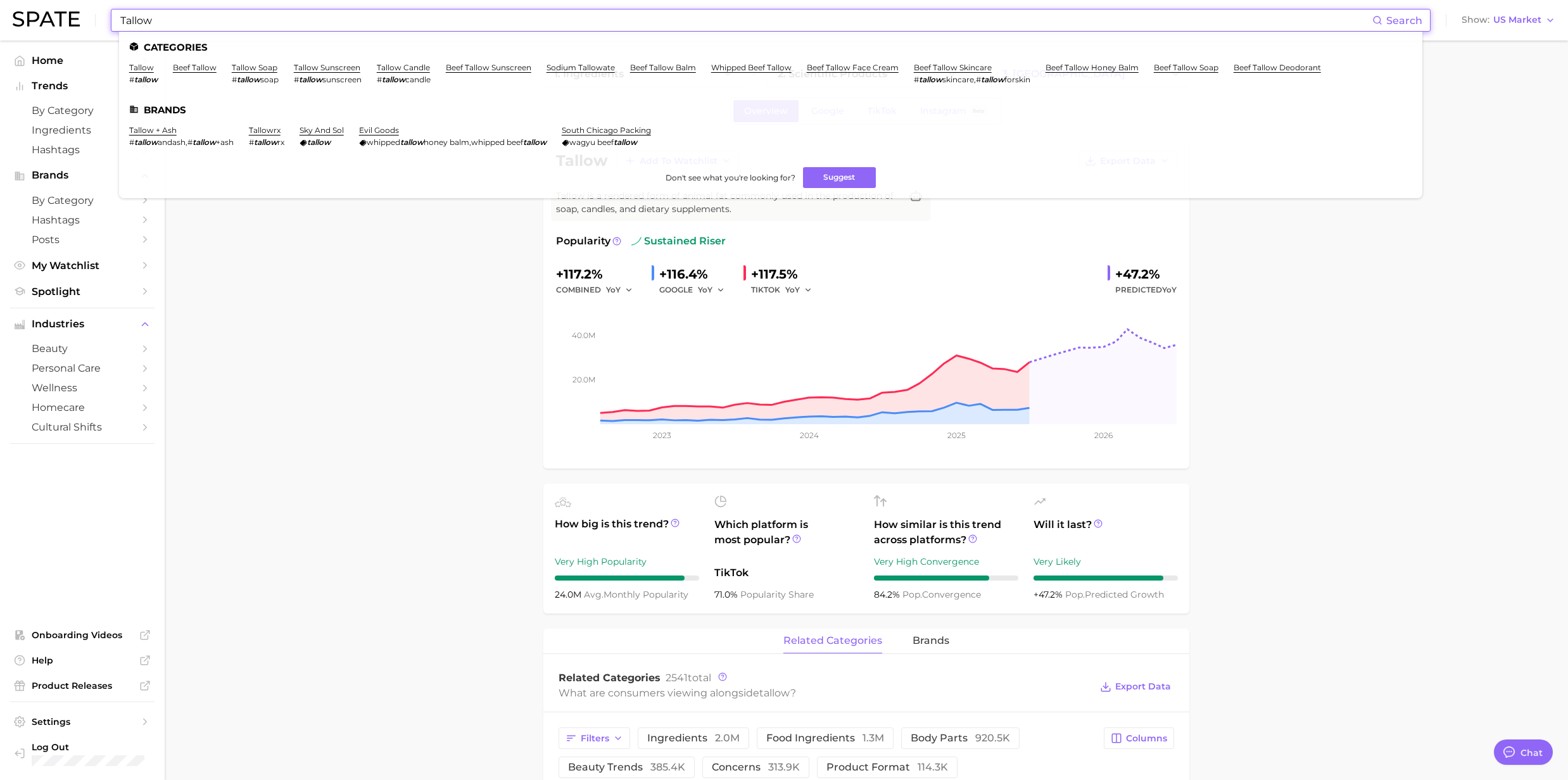
click at [176, 20] on input "Tallow" at bounding box center [745, 20] width 1253 height 21
click at [203, 65] on link "beef tallow" at bounding box center [194, 67] width 43 height 10
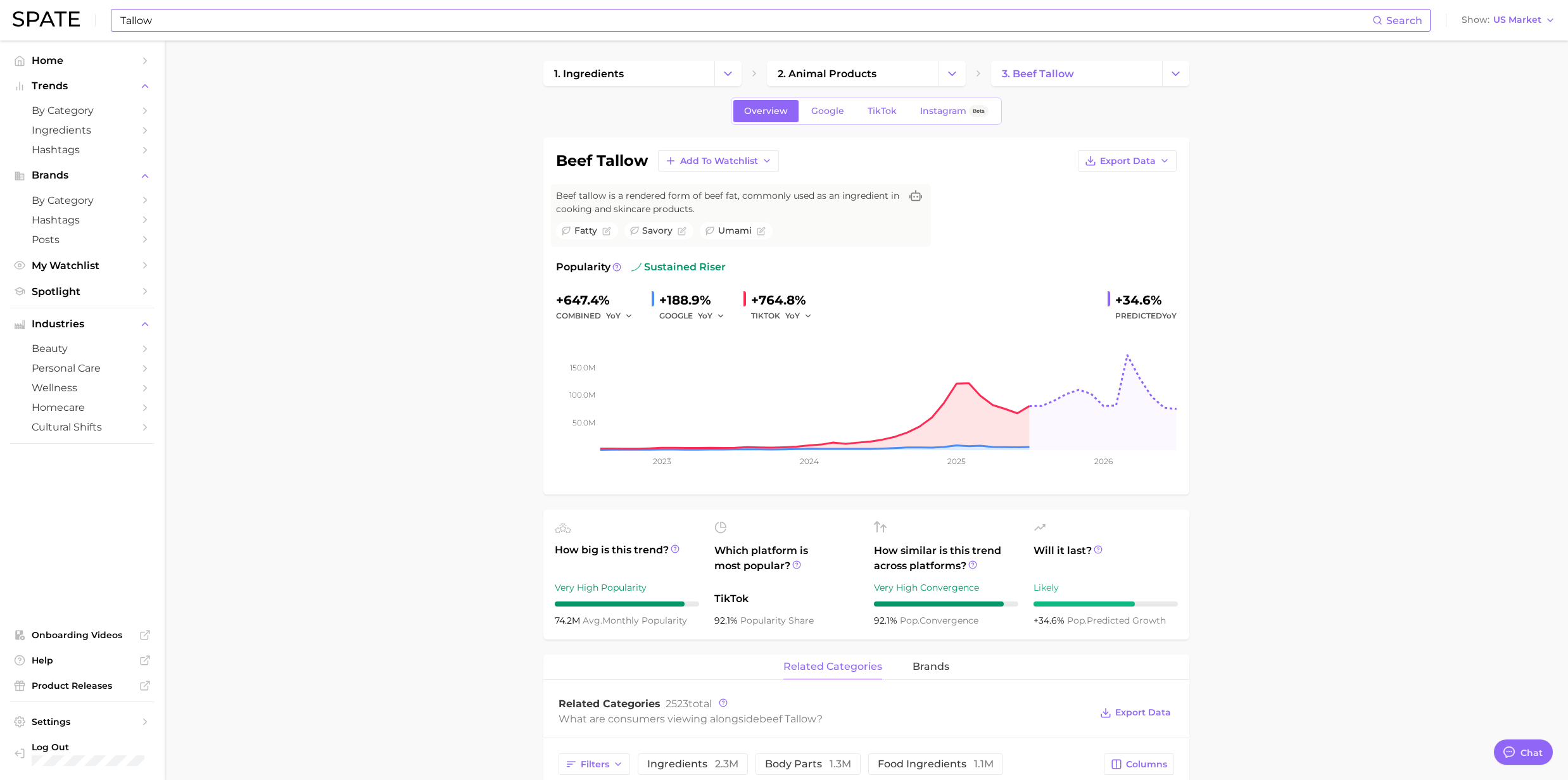
click at [183, 24] on input "Tallow" at bounding box center [745, 20] width 1253 height 21
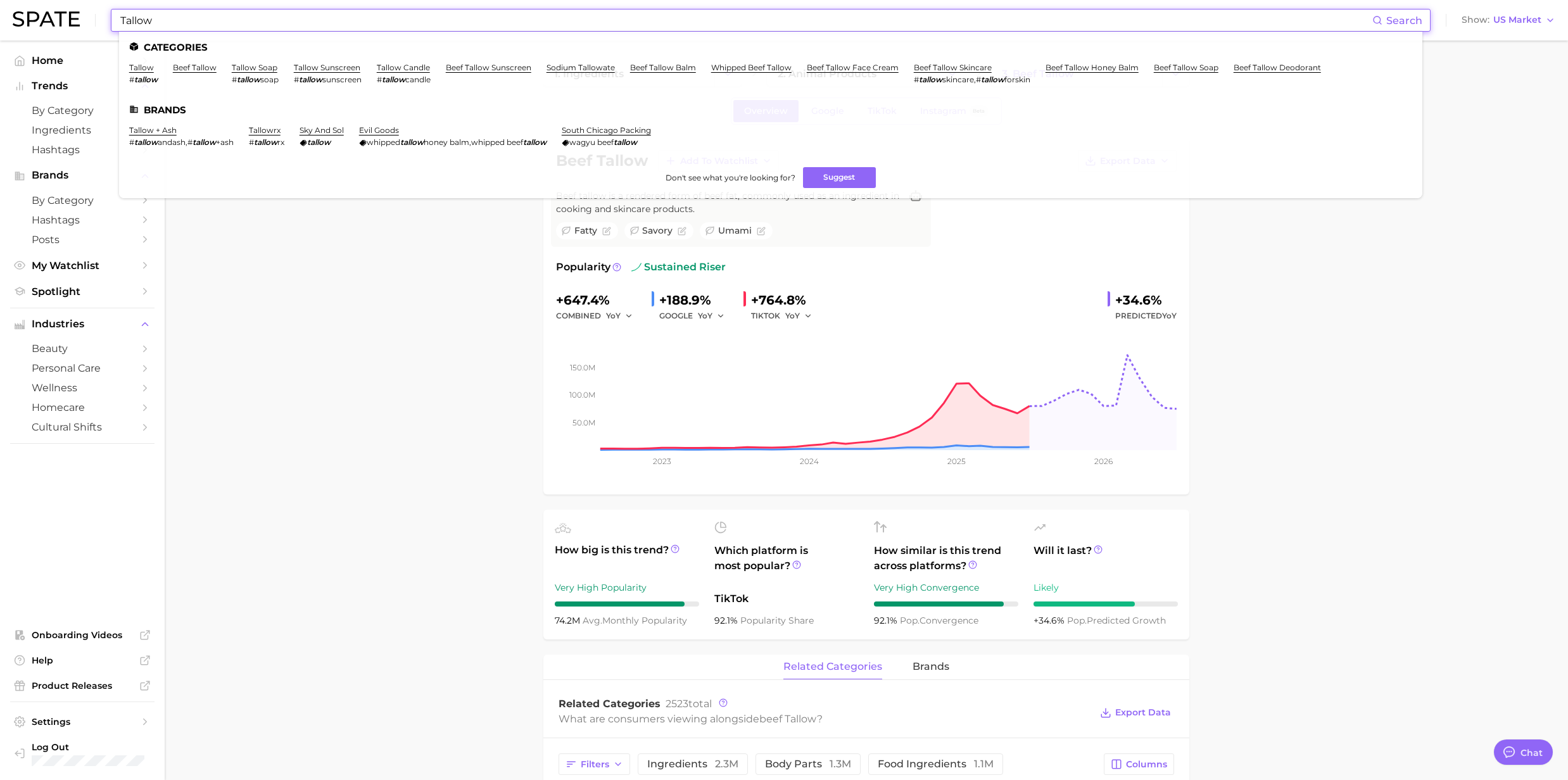
click at [150, 74] on li "tallow # tallow" at bounding box center [143, 73] width 29 height 21
click at [141, 72] on li "tallow # tallow" at bounding box center [143, 73] width 29 height 21
click at [162, 18] on input "Tallow" at bounding box center [745, 20] width 1253 height 21
click at [135, 64] on link "tallow" at bounding box center [141, 67] width 24 height 10
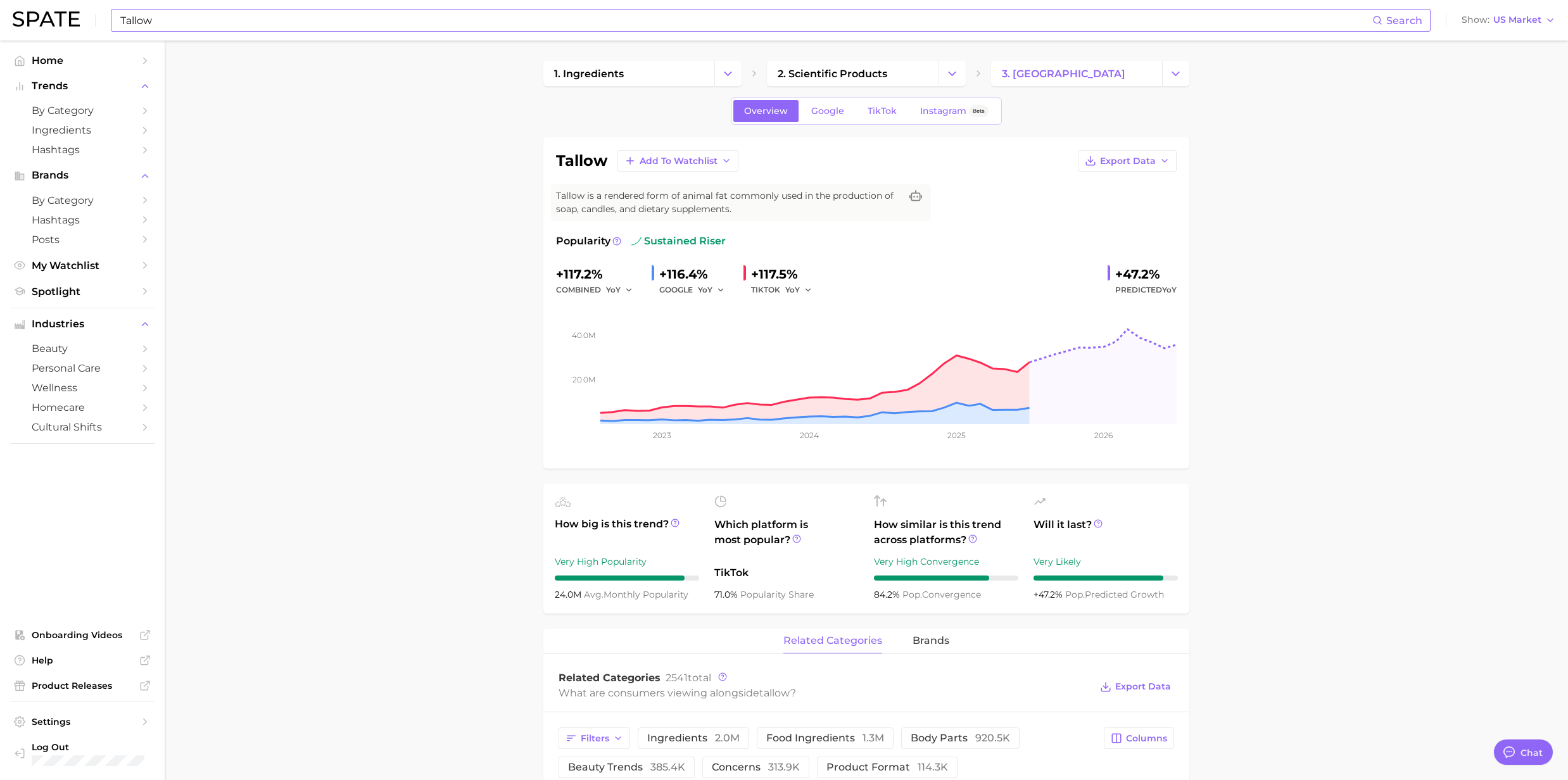
click at [158, 27] on input "Tallow" at bounding box center [745, 20] width 1253 height 21
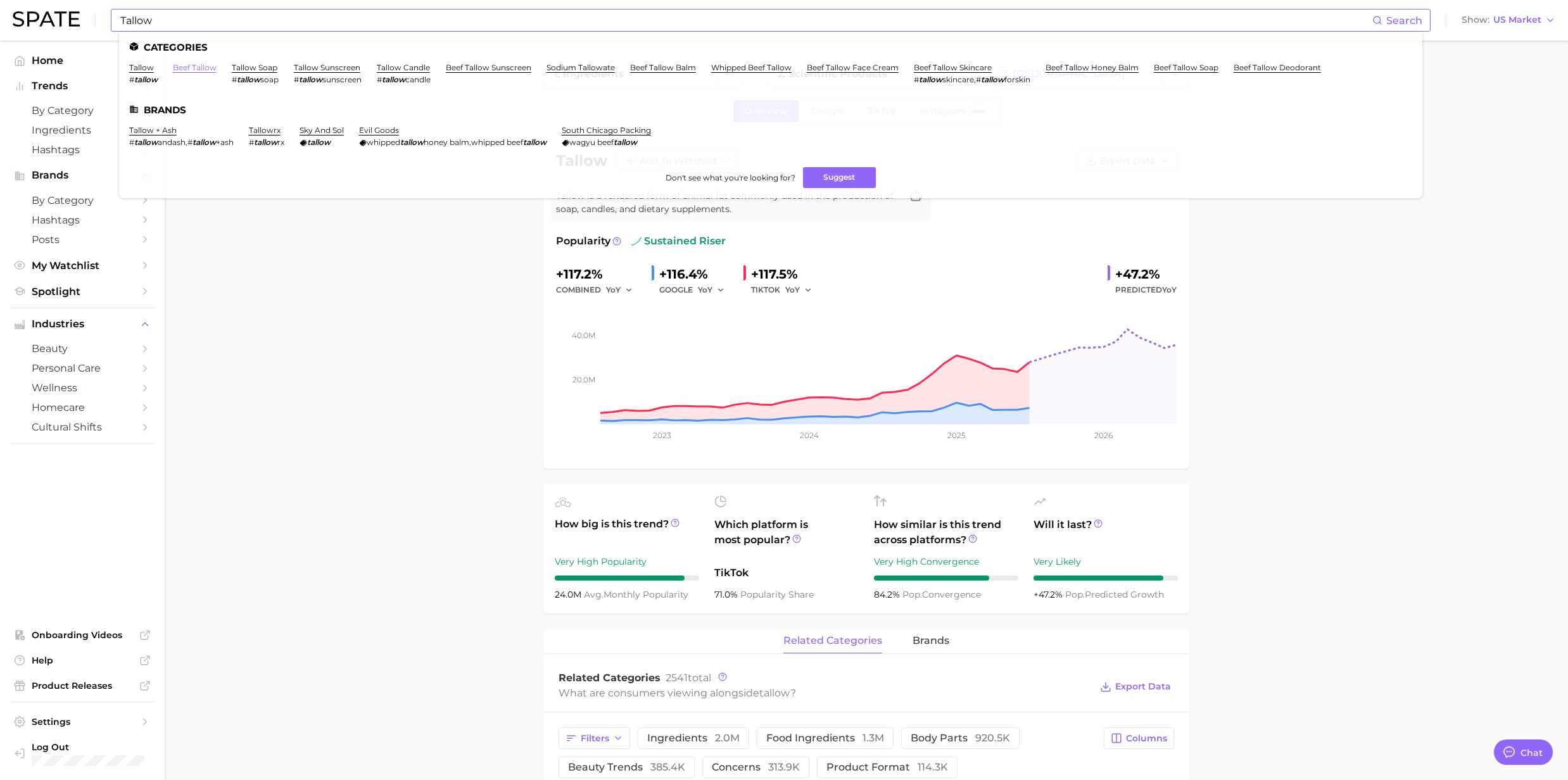
click at [206, 69] on link "beef tallow" at bounding box center [194, 67] width 43 height 10
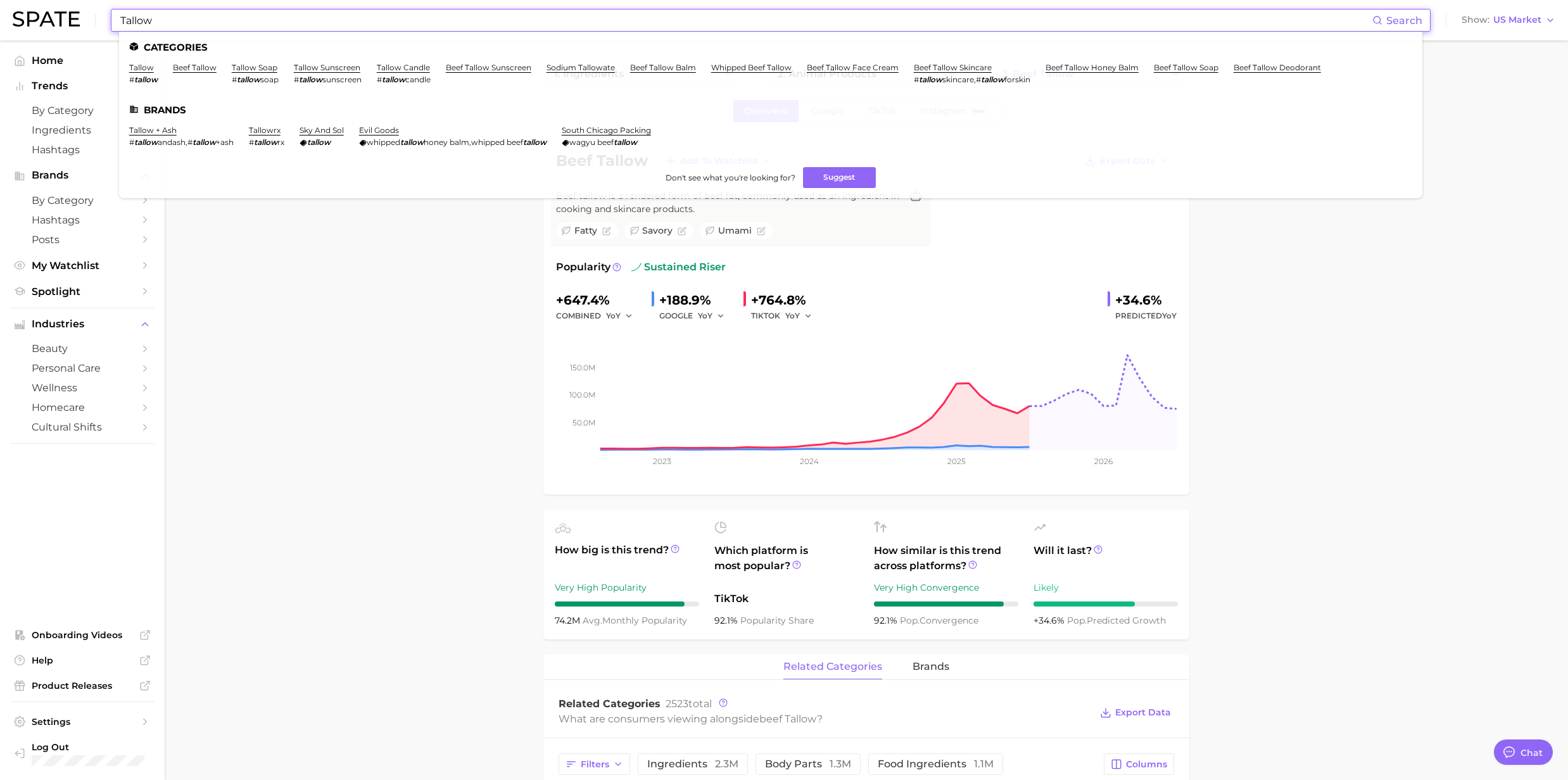
click at [166, 26] on input "Tallow" at bounding box center [745, 20] width 1253 height 21
drag, startPoint x: 166, startPoint y: 24, endPoint x: 82, endPoint y: 21, distance: 84.1
click at [82, 21] on div "Tallow Search Categories tallow # tallow beef tallow tallow soap # tallow soap …" at bounding box center [784, 20] width 1542 height 41
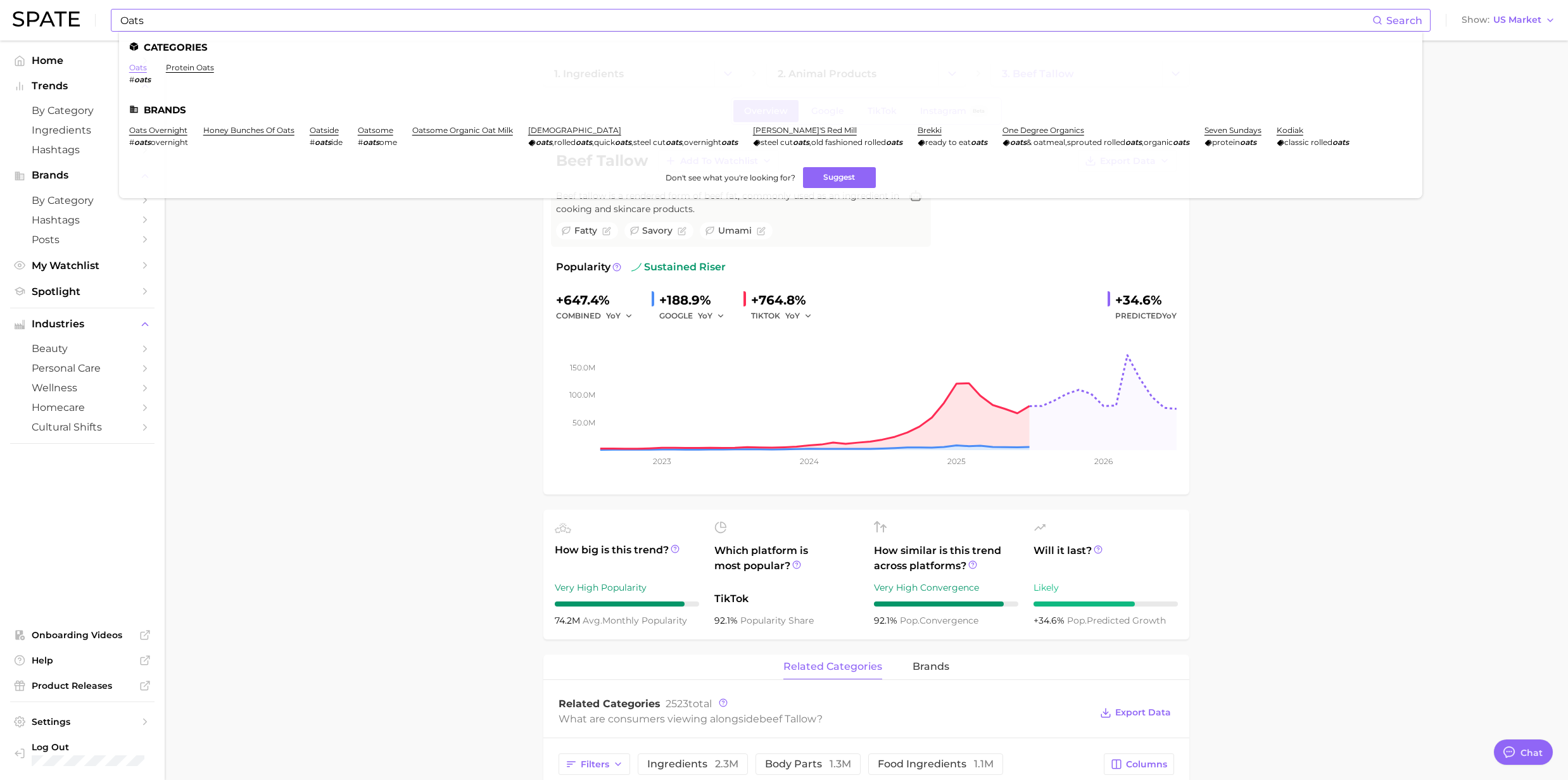
click at [137, 72] on link "oats" at bounding box center [138, 67] width 18 height 10
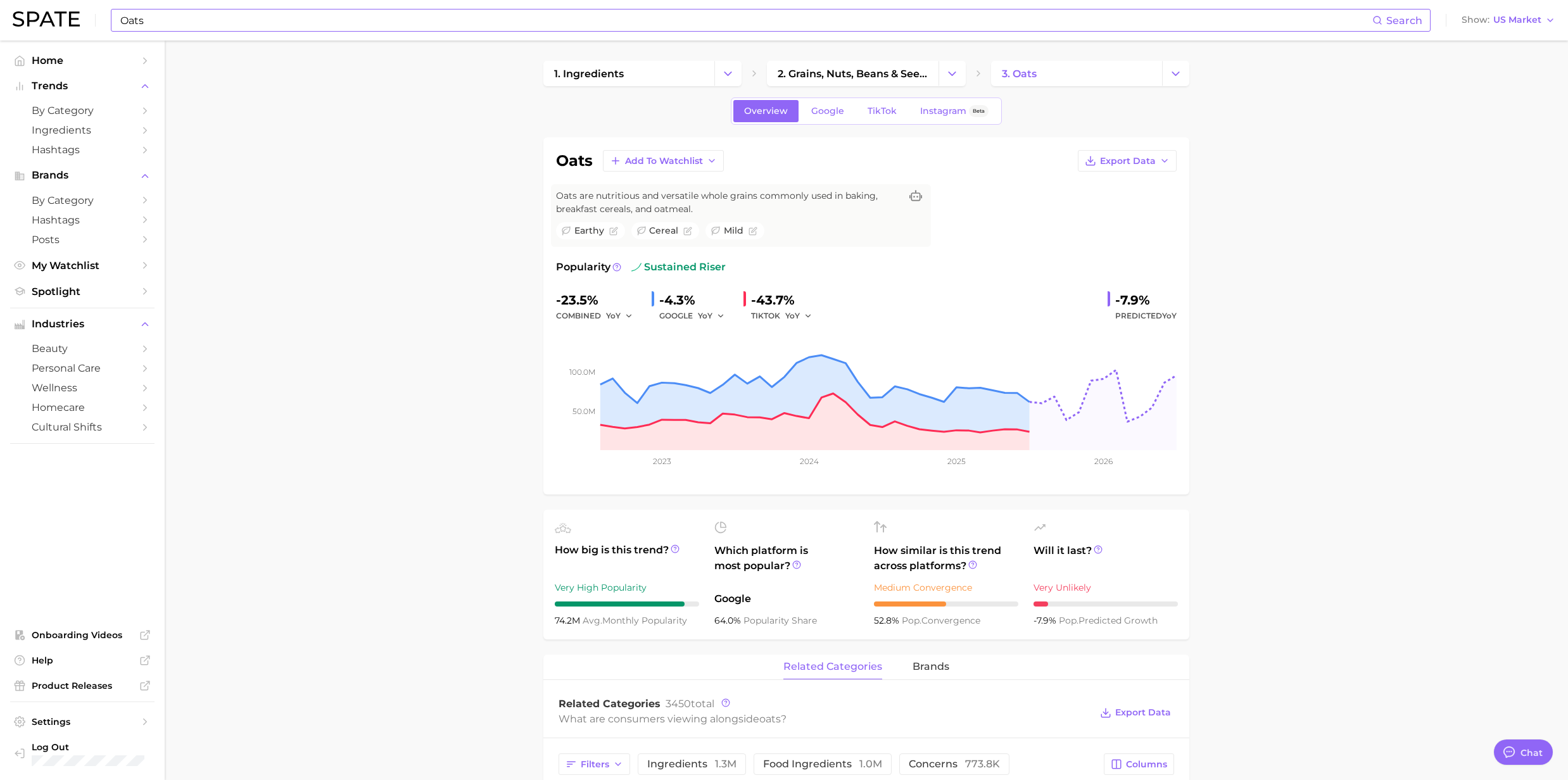
click at [176, 29] on input "Oats" at bounding box center [745, 20] width 1253 height 21
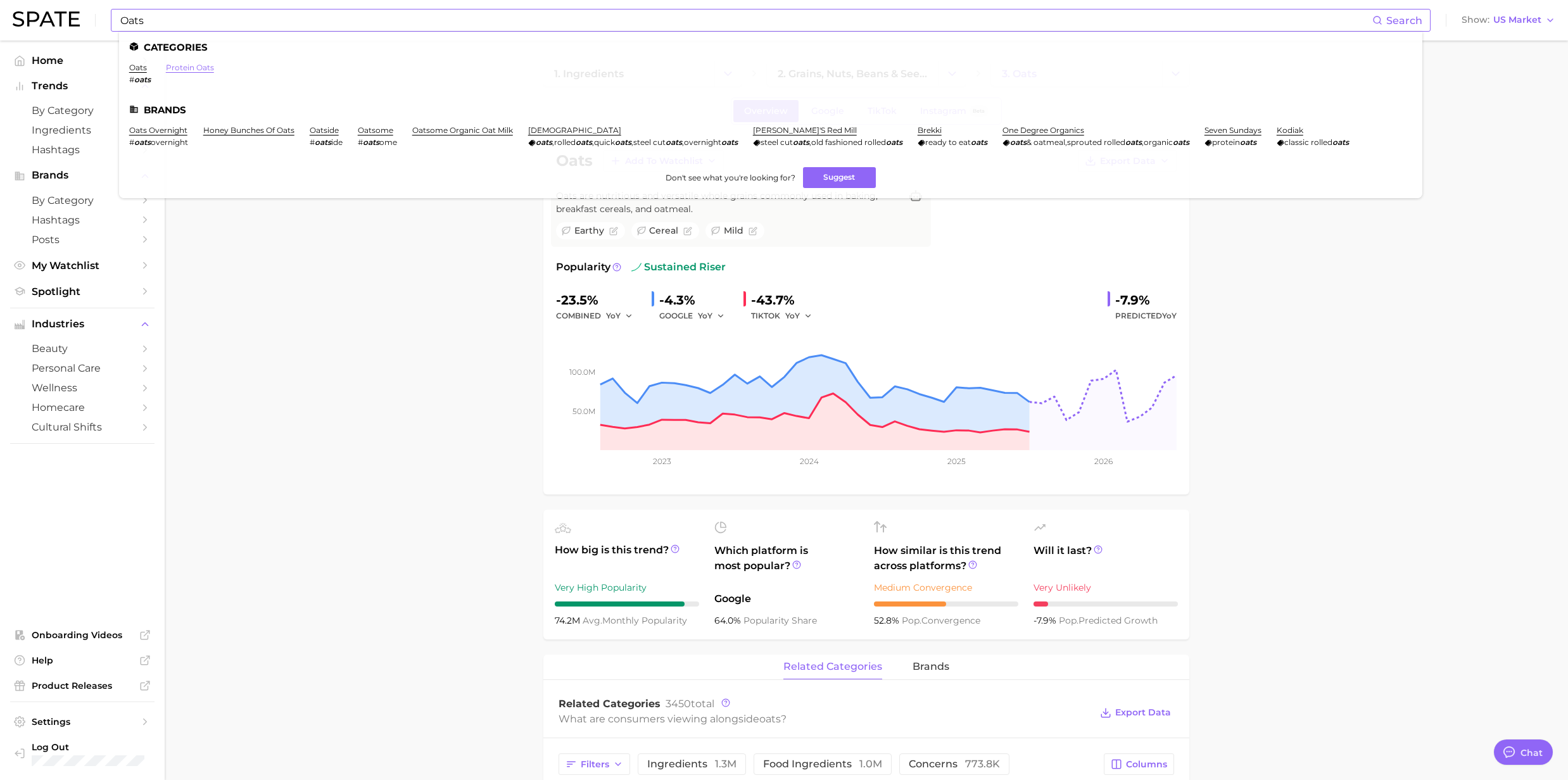
click at [198, 66] on link "protein oats" at bounding box center [189, 67] width 48 height 10
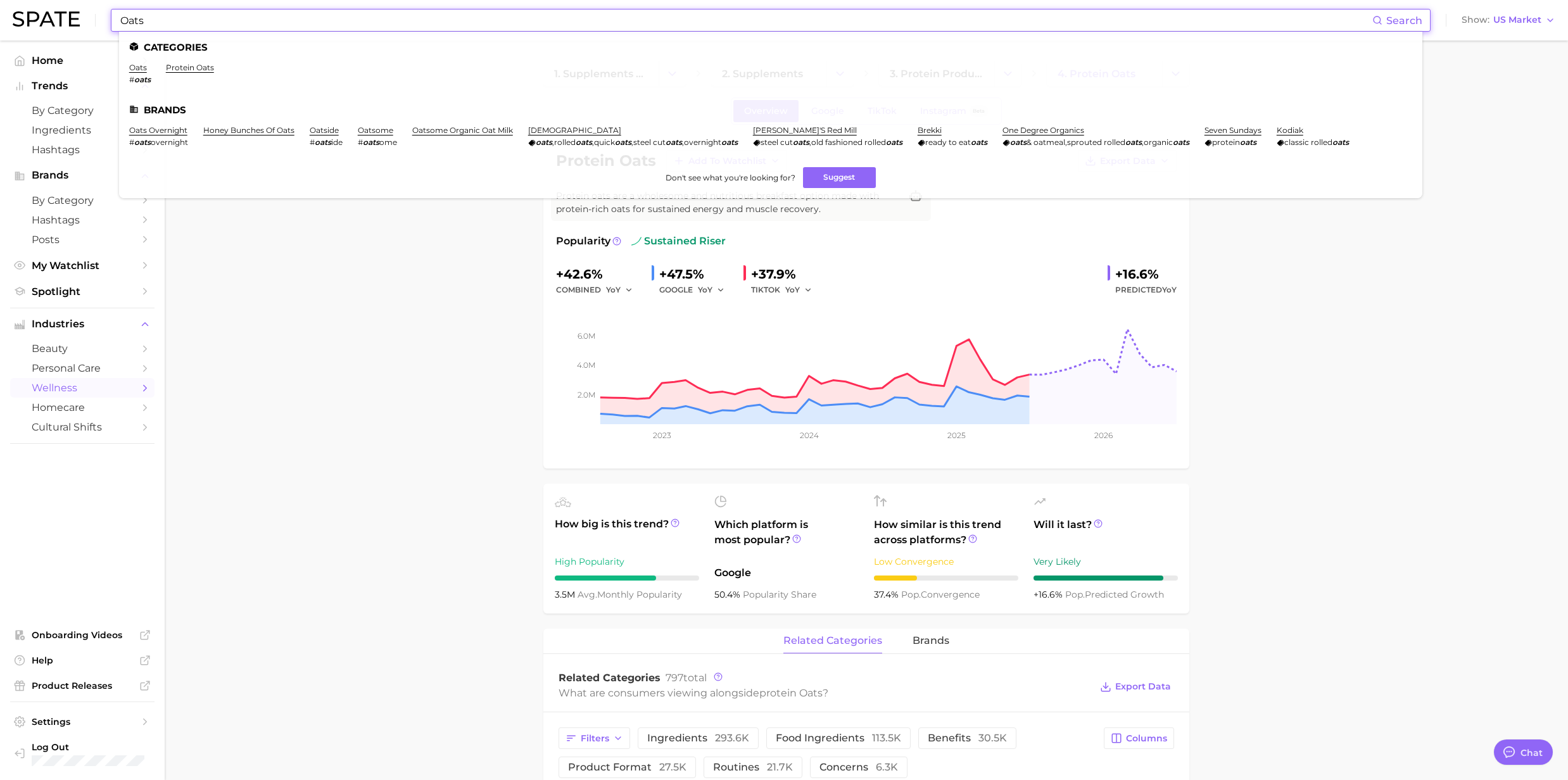
click at [173, 20] on input "Oats" at bounding box center [745, 20] width 1253 height 21
click at [130, 72] on link "oats" at bounding box center [138, 67] width 18 height 10
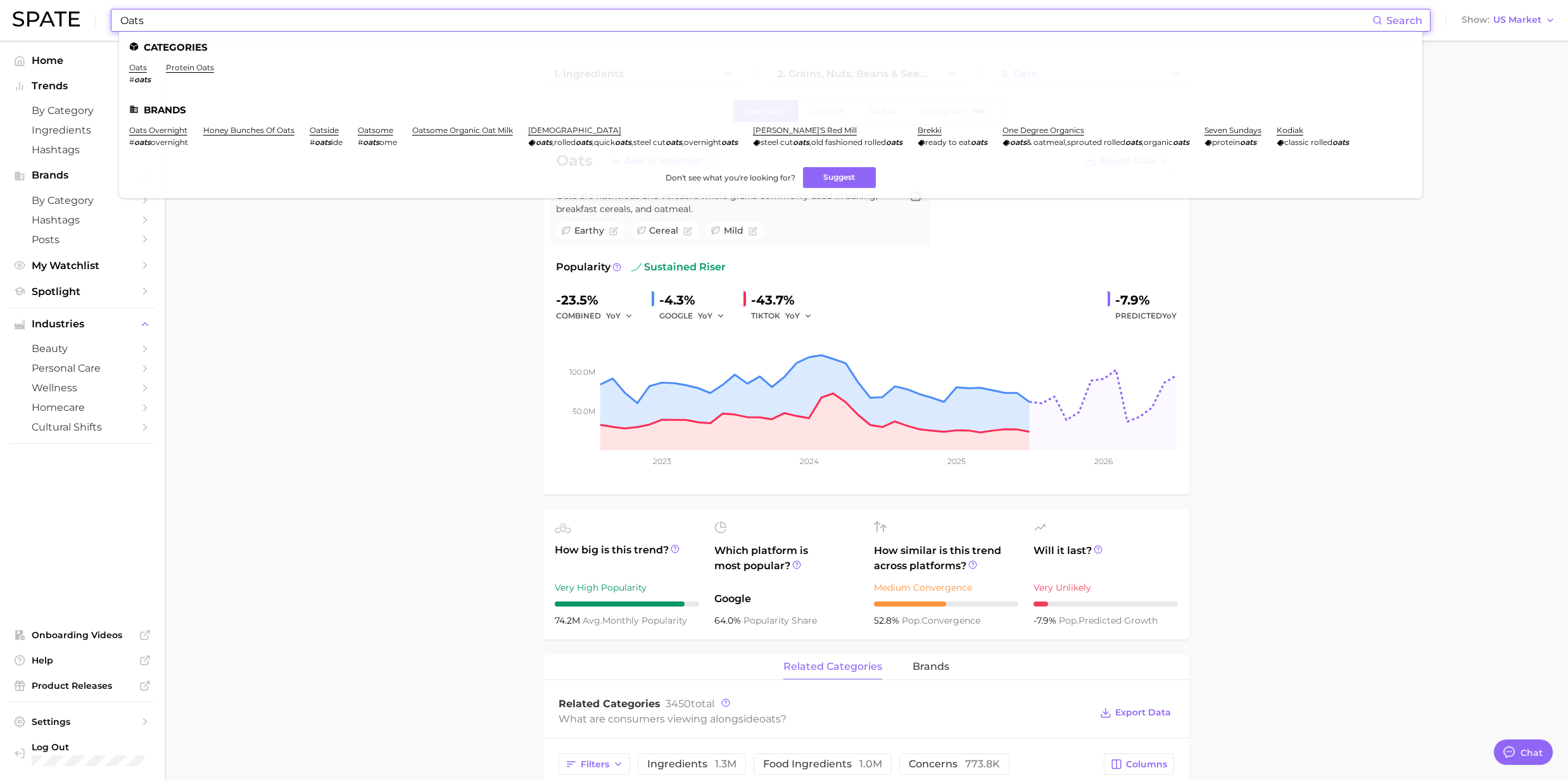
click at [162, 29] on input "Oats" at bounding box center [745, 20] width 1253 height 21
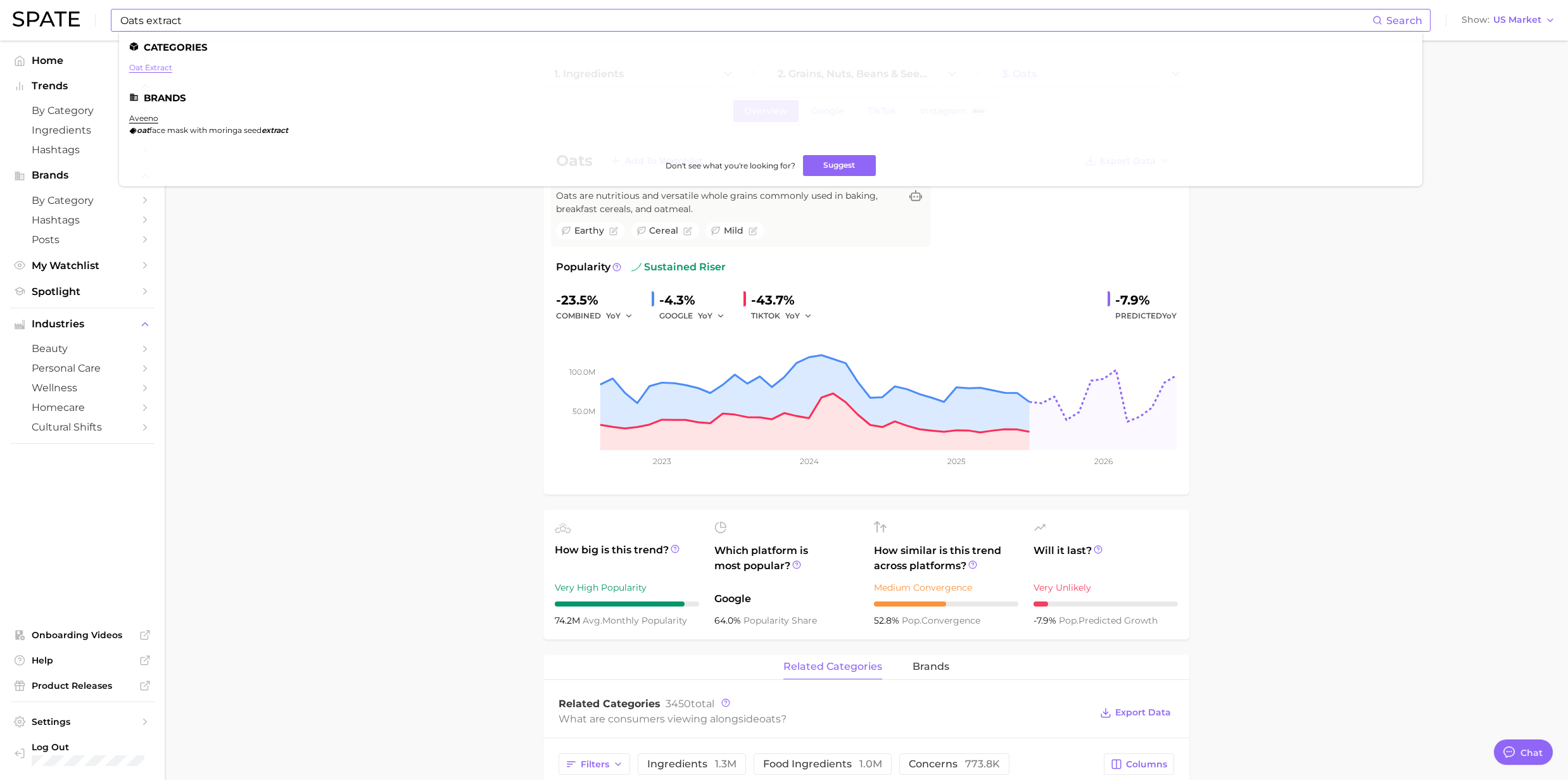
click at [160, 66] on link "oat extract" at bounding box center [150, 67] width 43 height 10
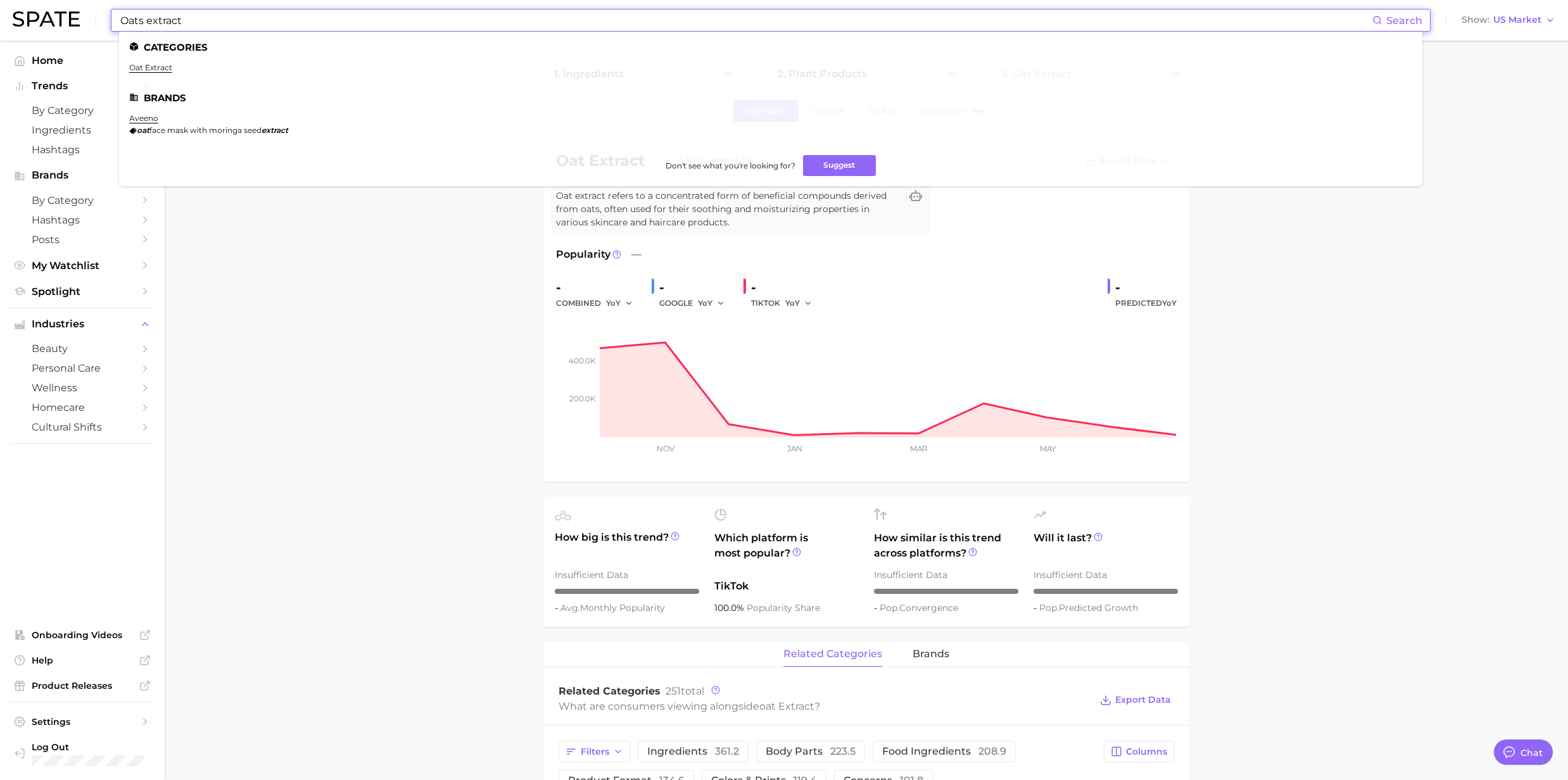
click at [220, 25] on input "Oats extract" at bounding box center [745, 20] width 1253 height 21
drag, startPoint x: 186, startPoint y: 23, endPoint x: 147, endPoint y: 21, distance: 39.1
click at [147, 21] on input "Oats extract" at bounding box center [745, 20] width 1253 height 21
click at [142, 67] on link "oat oil" at bounding box center [142, 67] width 26 height 10
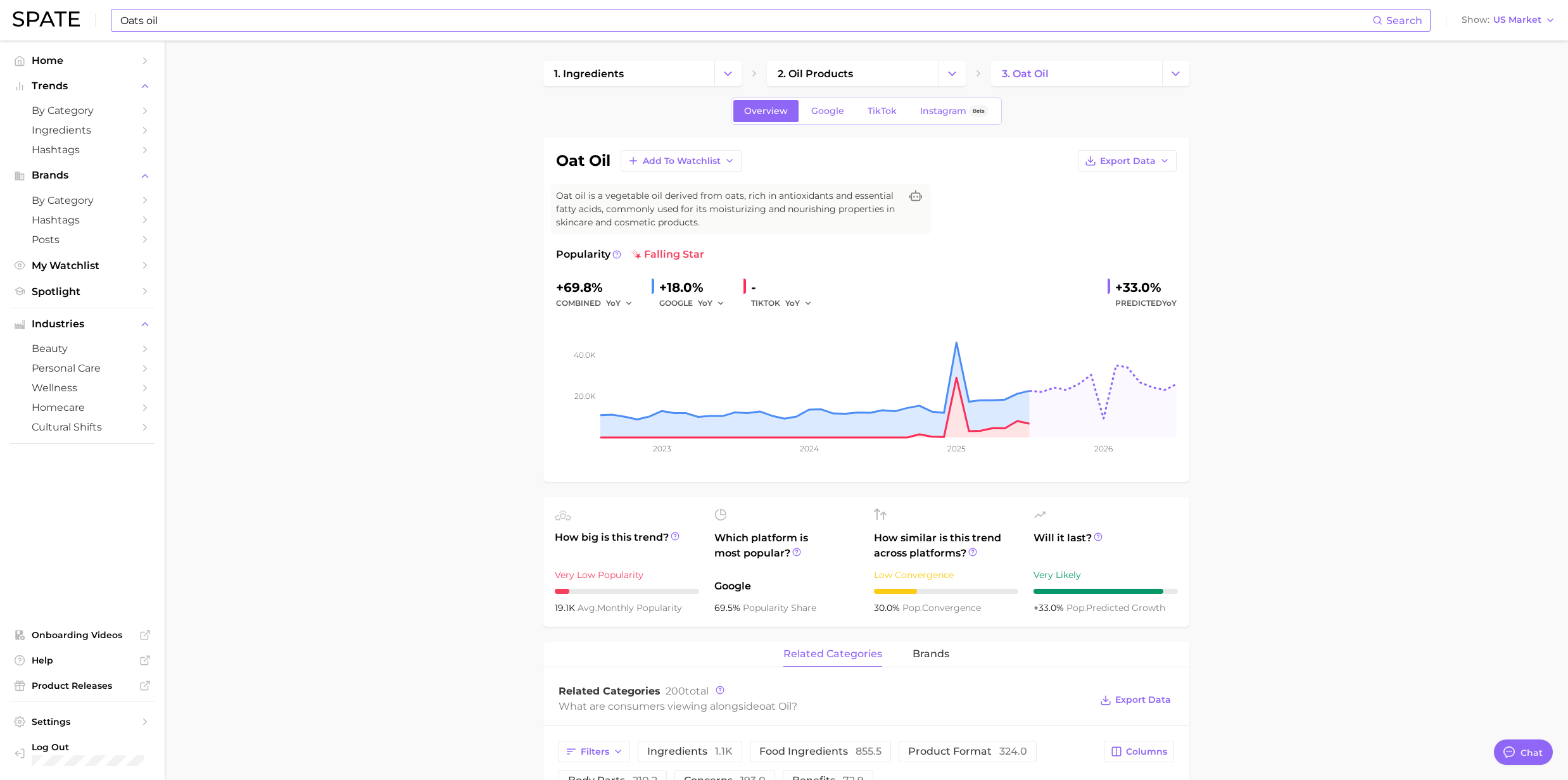
click at [191, 15] on input "Oats oil" at bounding box center [745, 20] width 1253 height 21
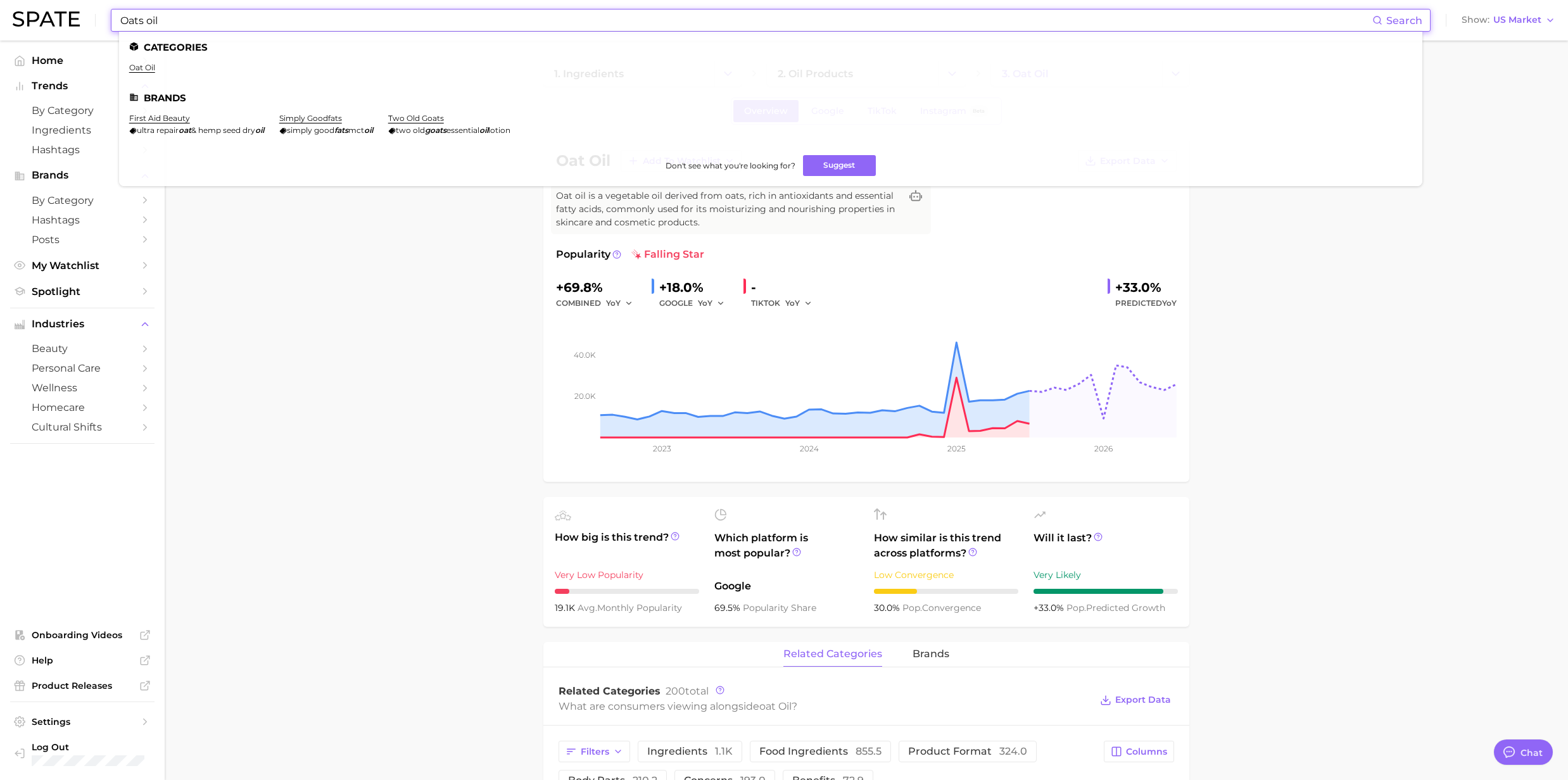
drag, startPoint x: 191, startPoint y: 15, endPoint x: 114, endPoint y: 11, distance: 77.1
click at [114, 11] on div "Oats oil Search Categories oat oil Brands first aid beauty ultra repair oat & h…" at bounding box center [770, 20] width 1320 height 23
paste input "Manuka Honey"
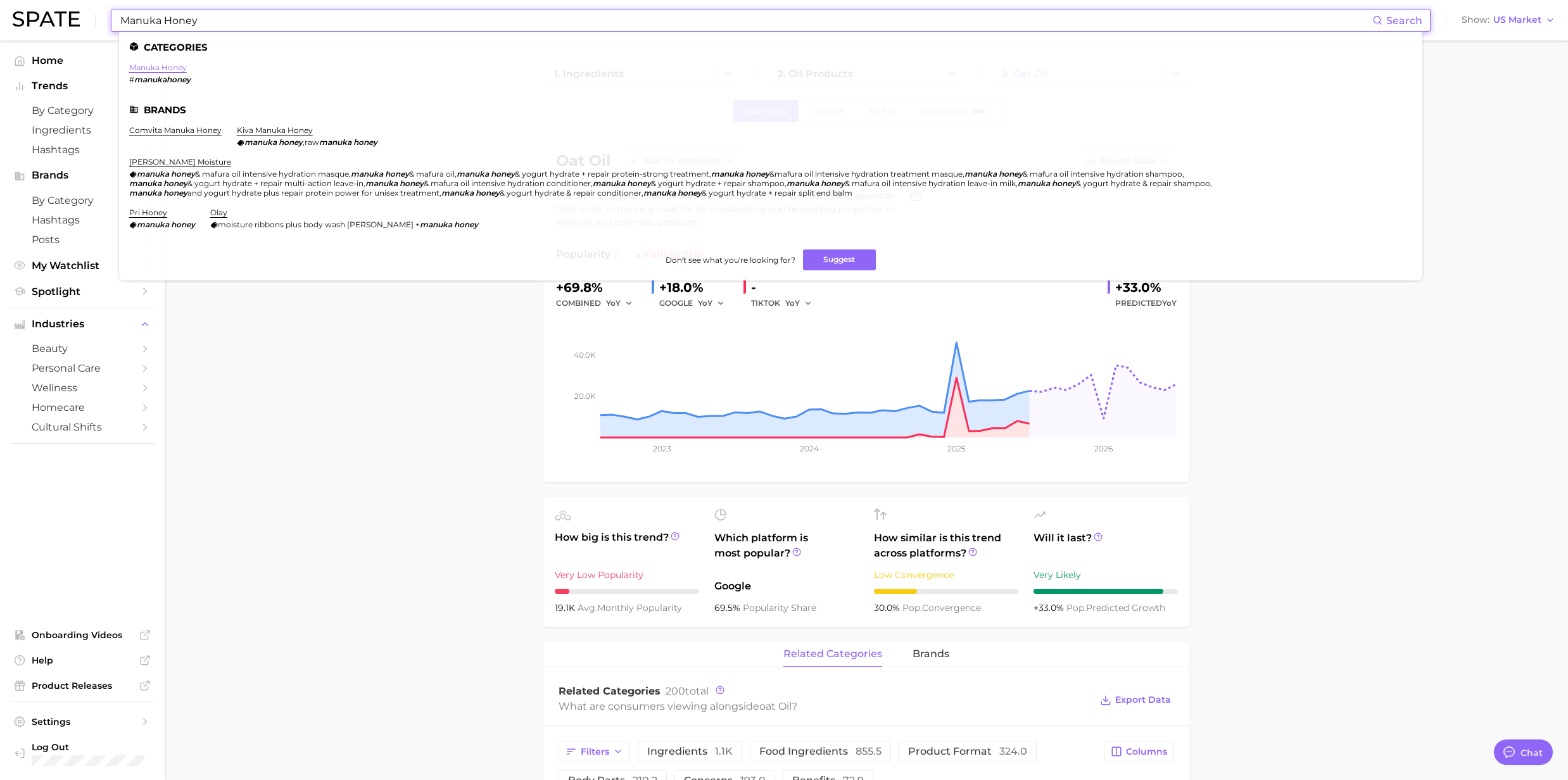
click at [158, 65] on link "manuka honey" at bounding box center [158, 67] width 58 height 10
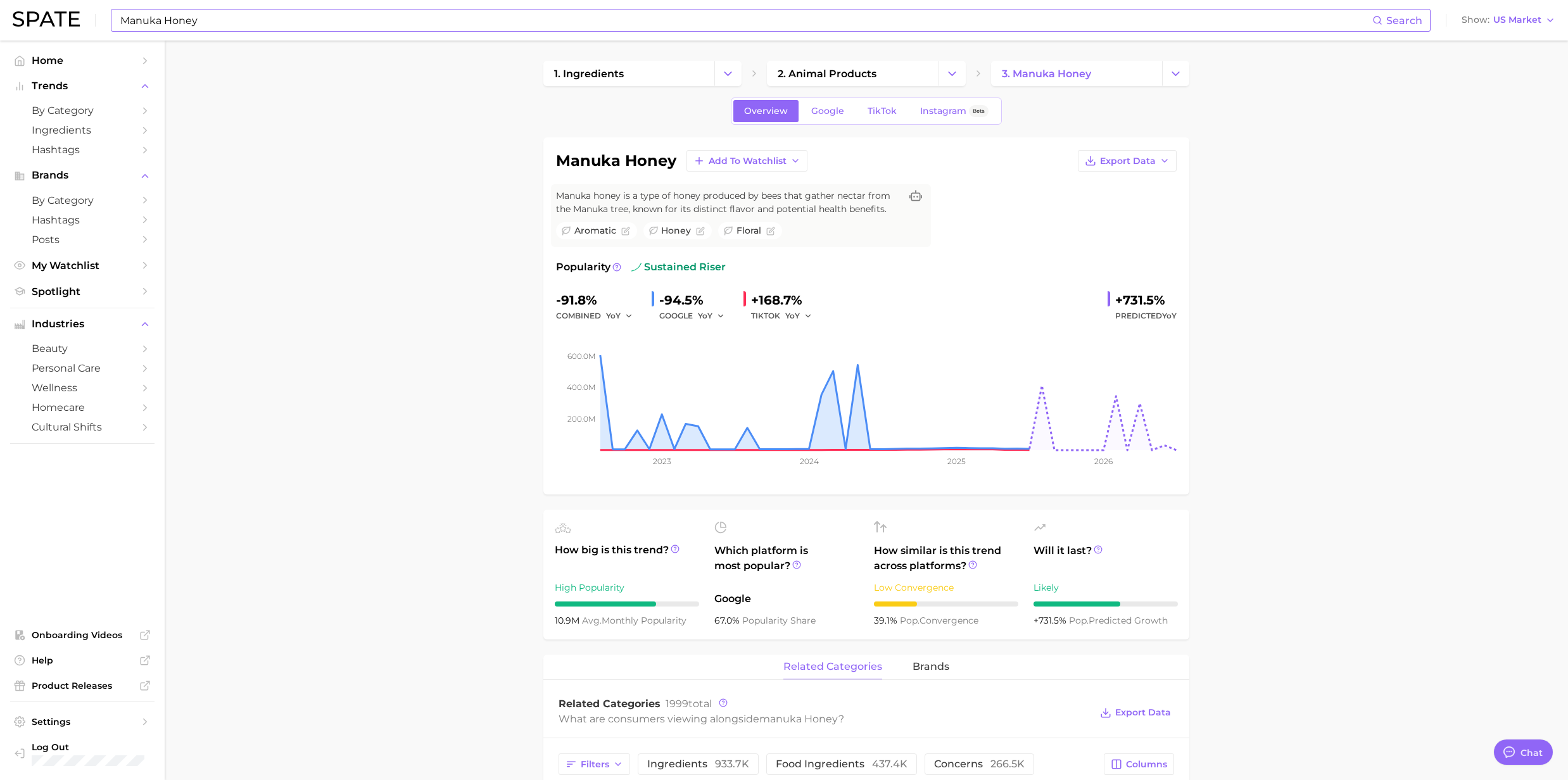
click at [209, 25] on input "Manuka Honey" at bounding box center [745, 20] width 1253 height 21
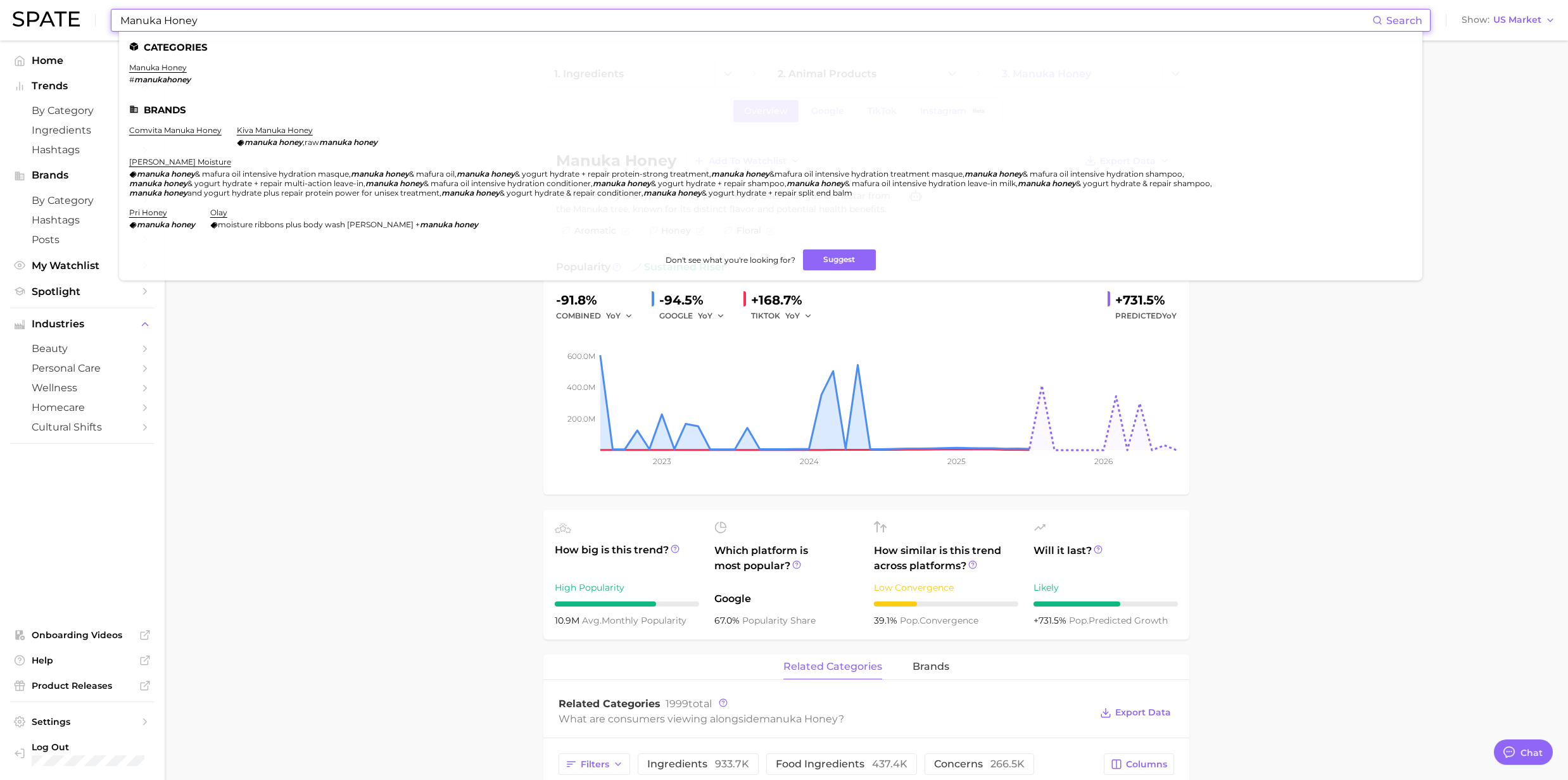
drag, startPoint x: 209, startPoint y: 25, endPoint x: 106, endPoint y: 20, distance: 103.1
click at [106, 20] on div "Manuka Honey Search Categories manuka honey # manukahoney Brands comvita manuka…" at bounding box center [784, 20] width 1542 height 41
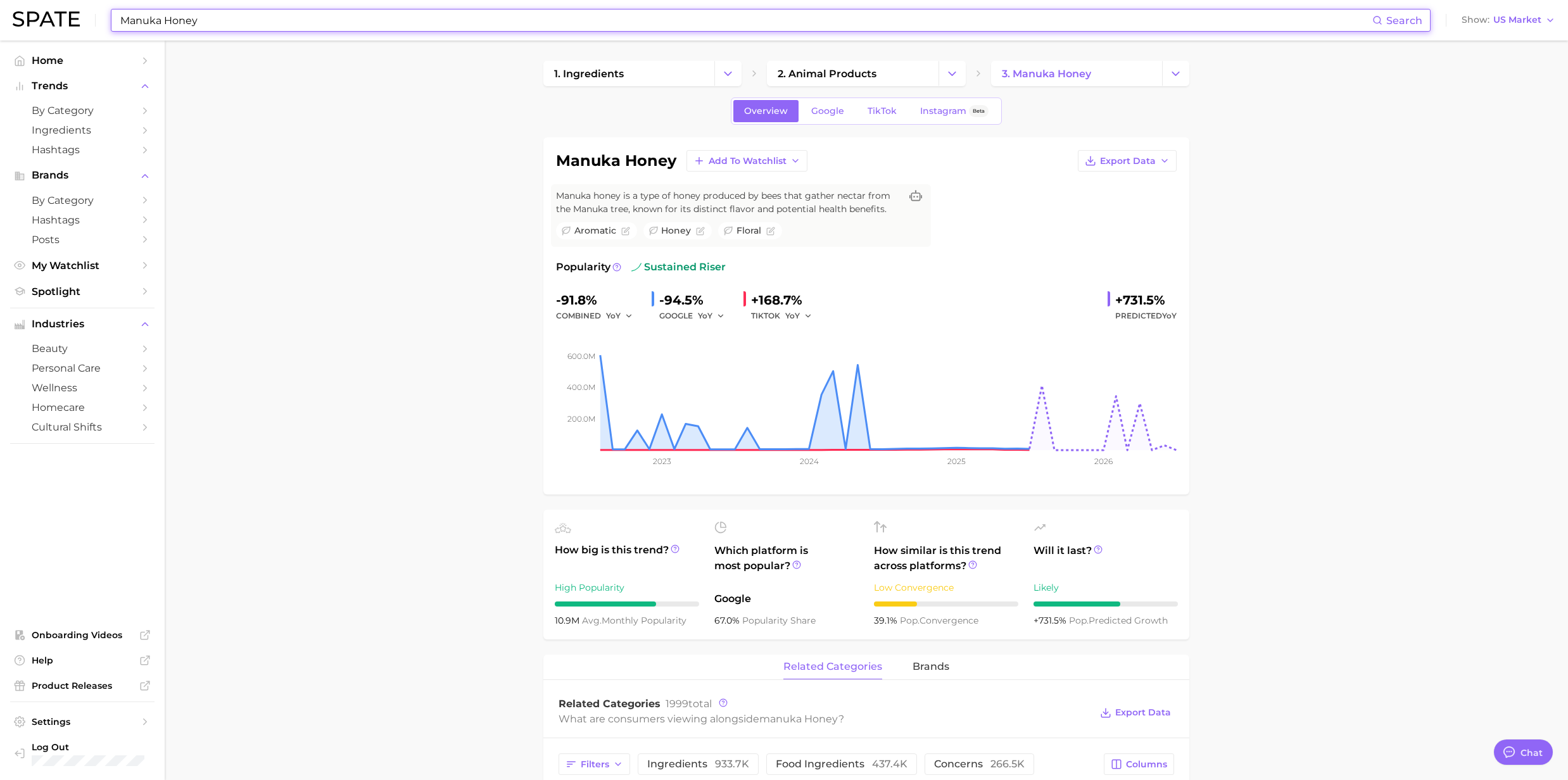
paste input "Brazil Nut Oil"
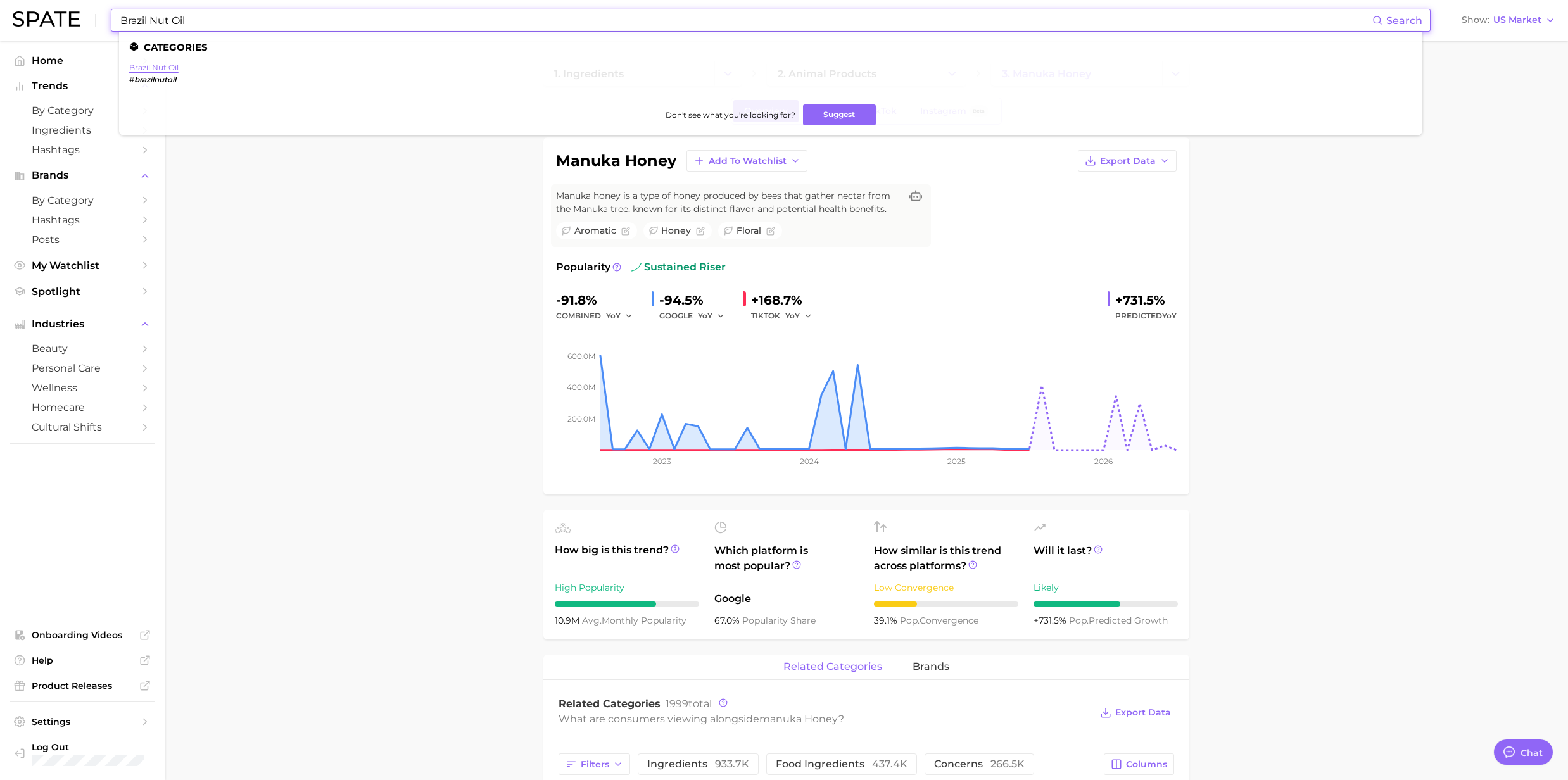
click at [170, 66] on link "brazil nut oil" at bounding box center [153, 67] width 49 height 10
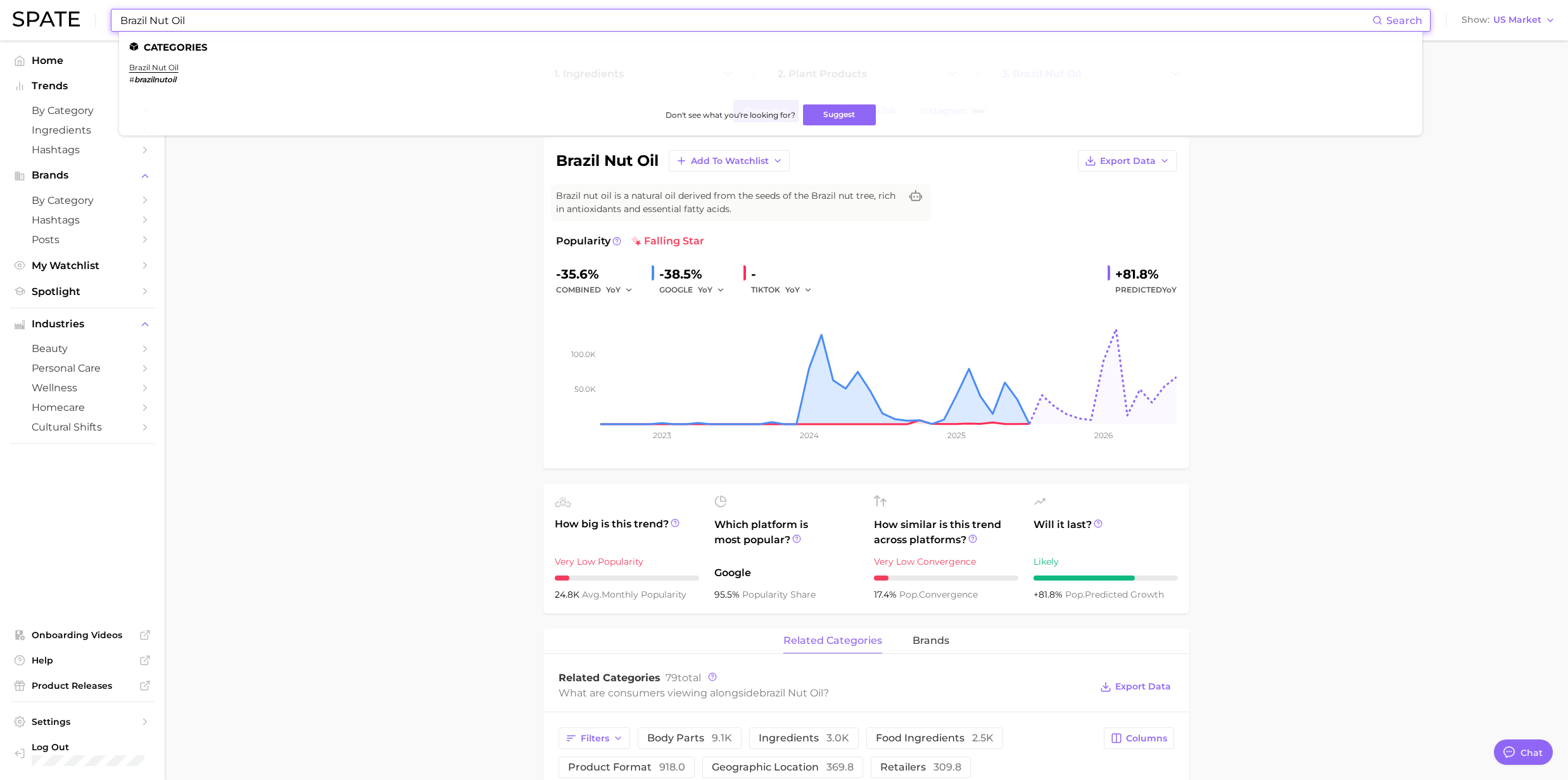
drag, startPoint x: 303, startPoint y: 26, endPoint x: 94, endPoint y: 21, distance: 209.1
click at [94, 21] on div "Brazil Nut Oil Search Categories brazil nut oil # brazilnutoil Don't see what y…" at bounding box center [784, 20] width 1542 height 41
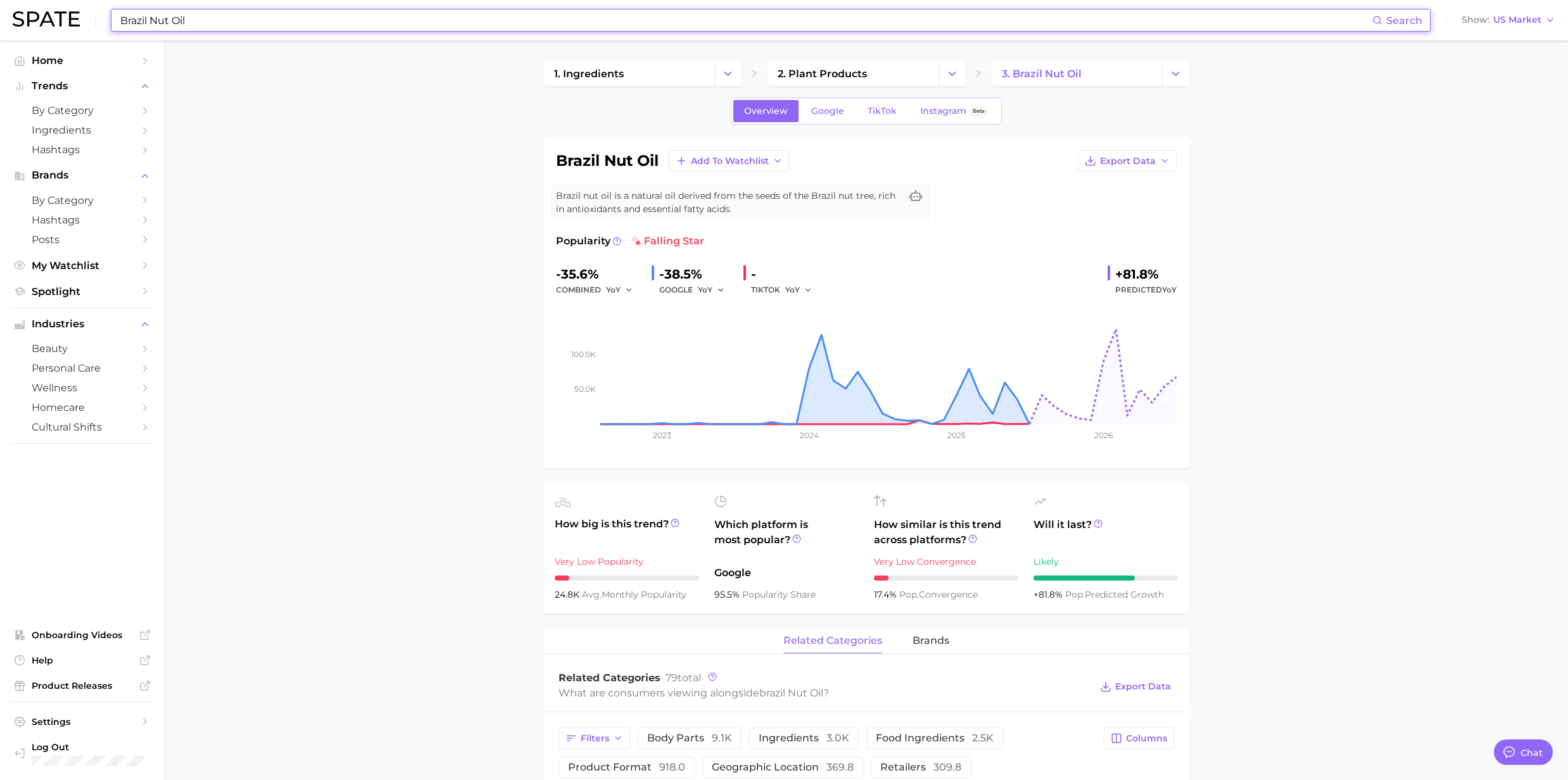
paste input "Tretinoin"
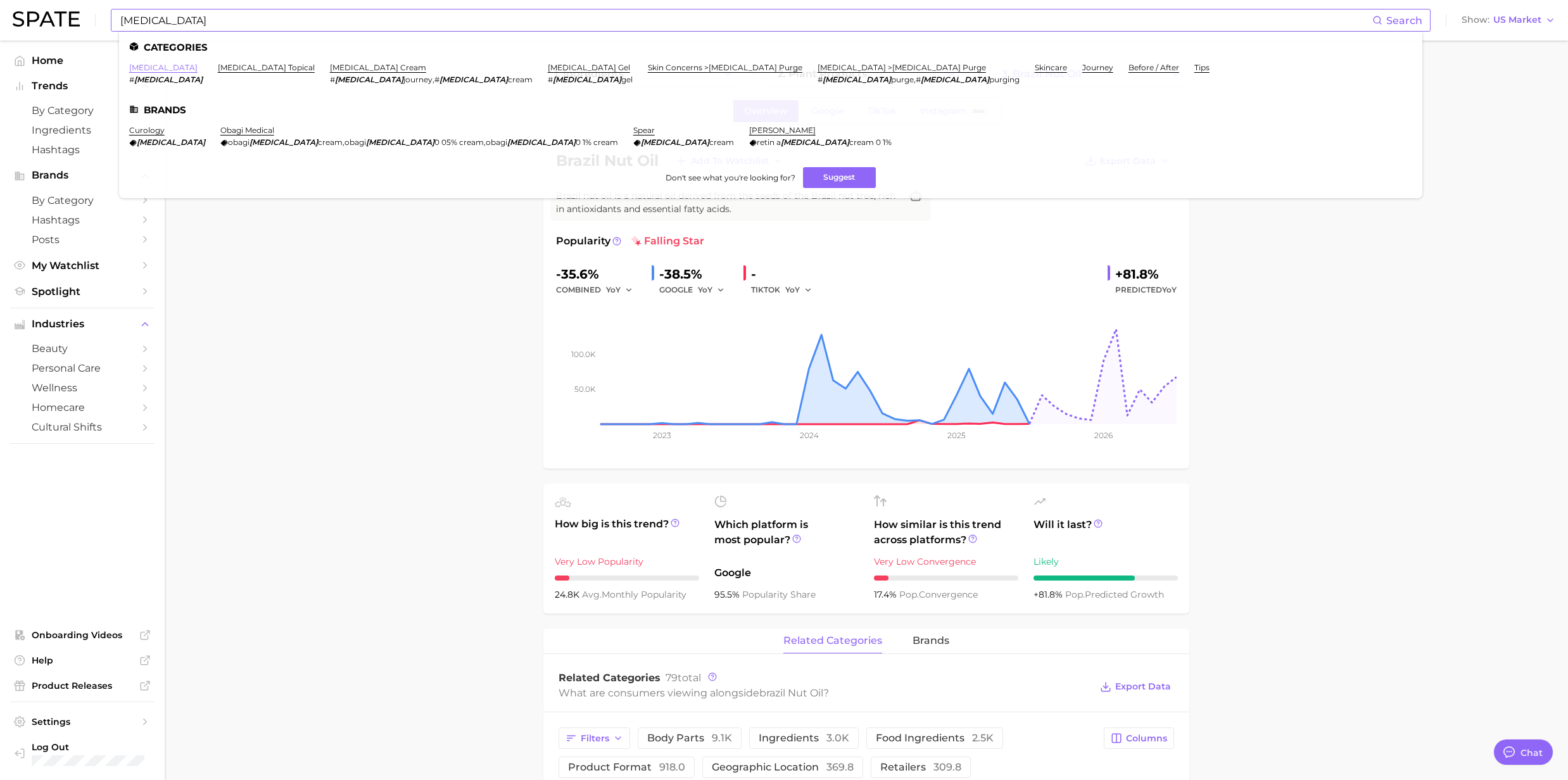
click at [153, 66] on link "[MEDICAL_DATA]" at bounding box center [163, 67] width 69 height 10
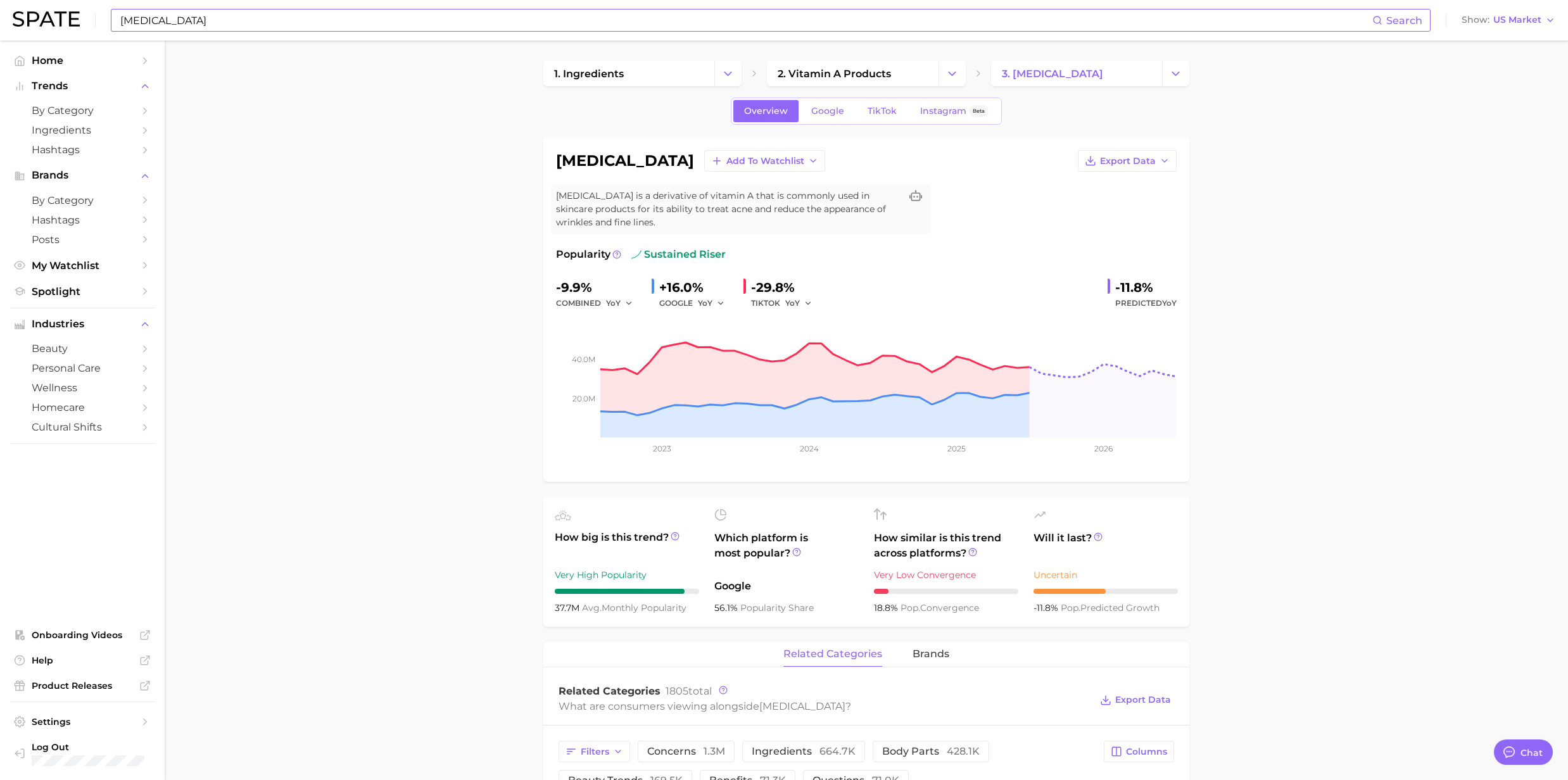
click at [210, 11] on input "Tretinoin" at bounding box center [745, 20] width 1253 height 21
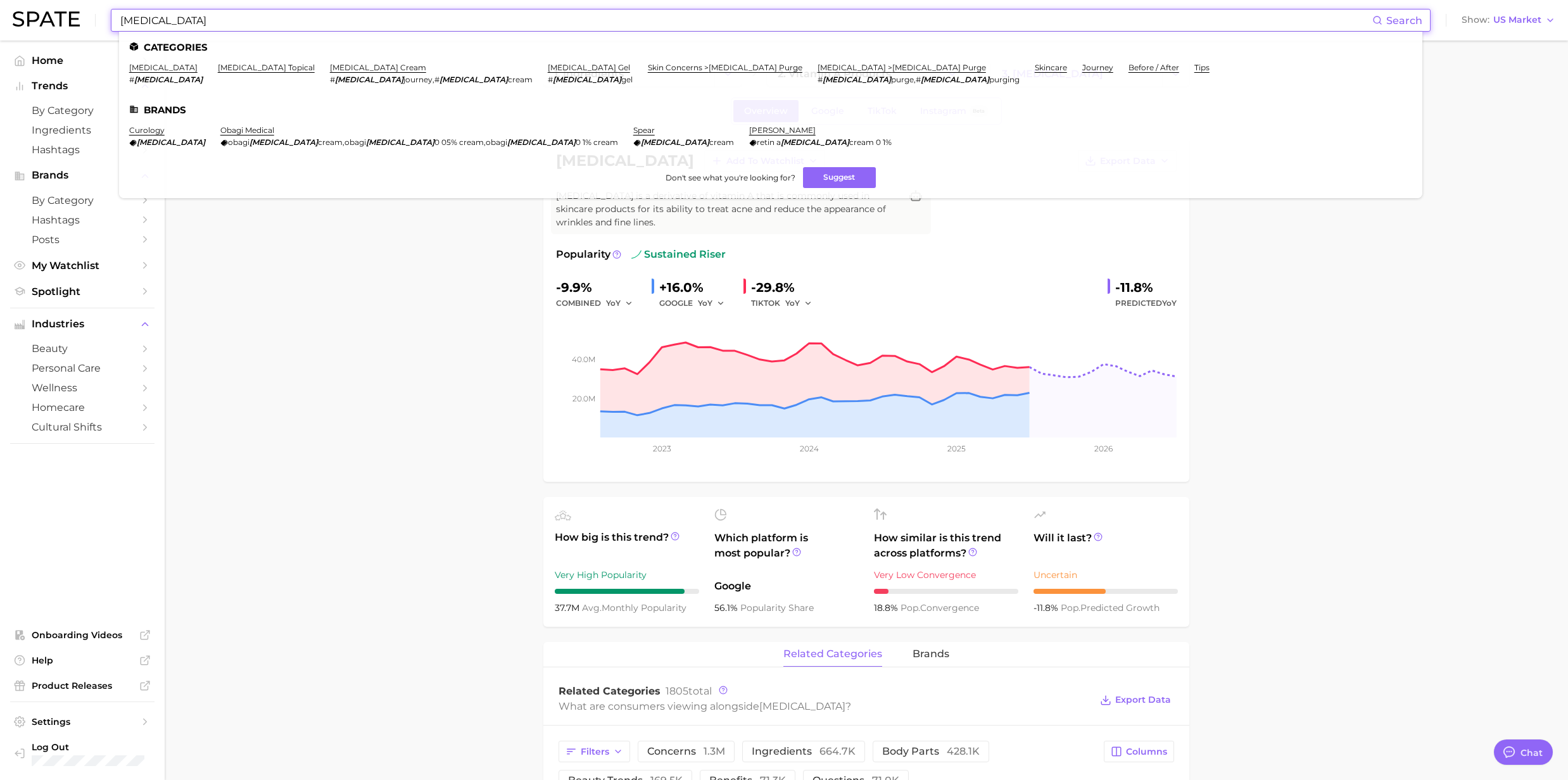
drag, startPoint x: 205, startPoint y: 16, endPoint x: 94, endPoint y: 13, distance: 111.0
click at [94, 13] on div "Tretinoin Search Categories tretinoin # tretinoin tretinoin topical tretinoin c…" at bounding box center [784, 20] width 1542 height 41
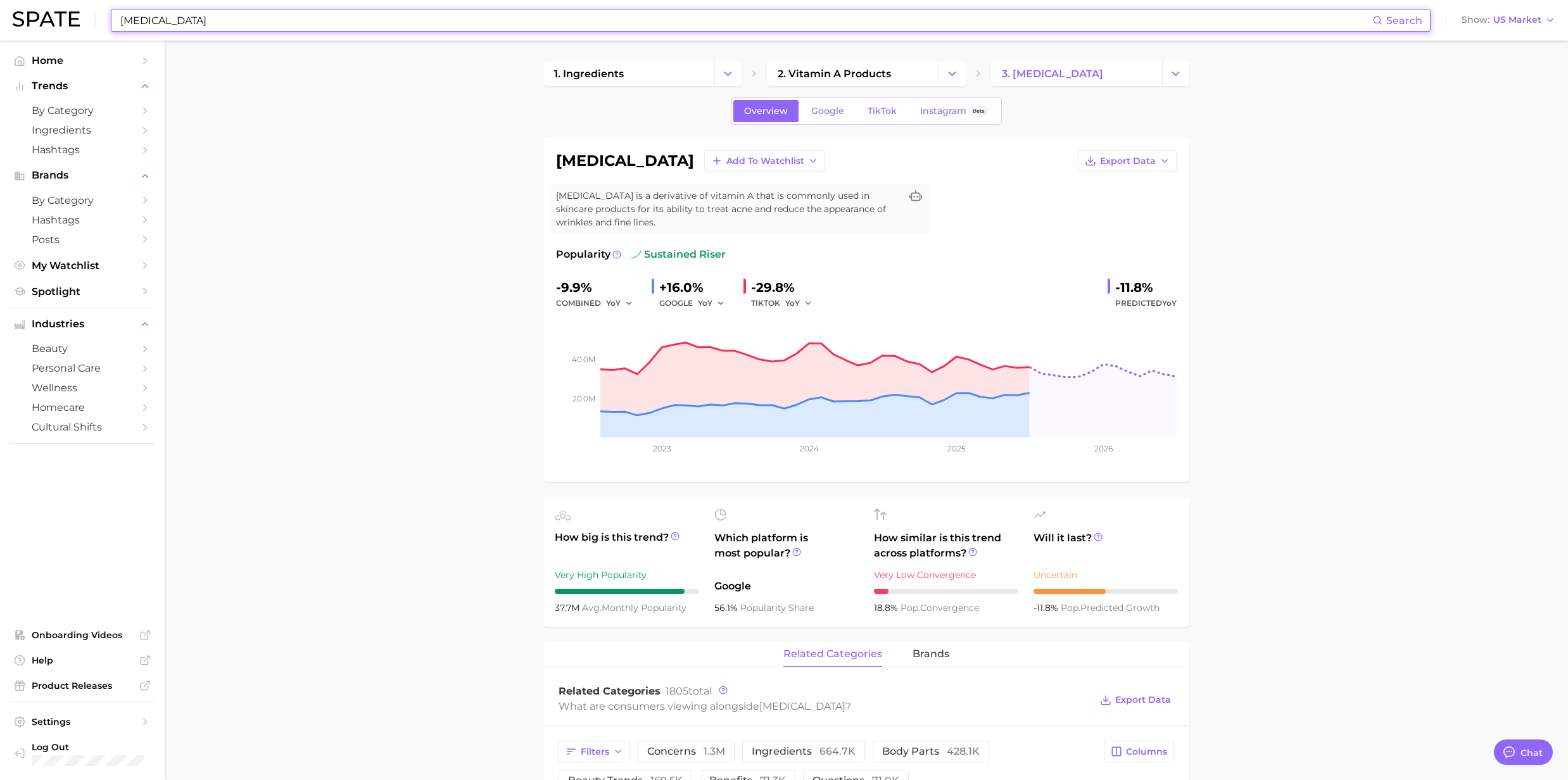
paste input "Rose Oil"
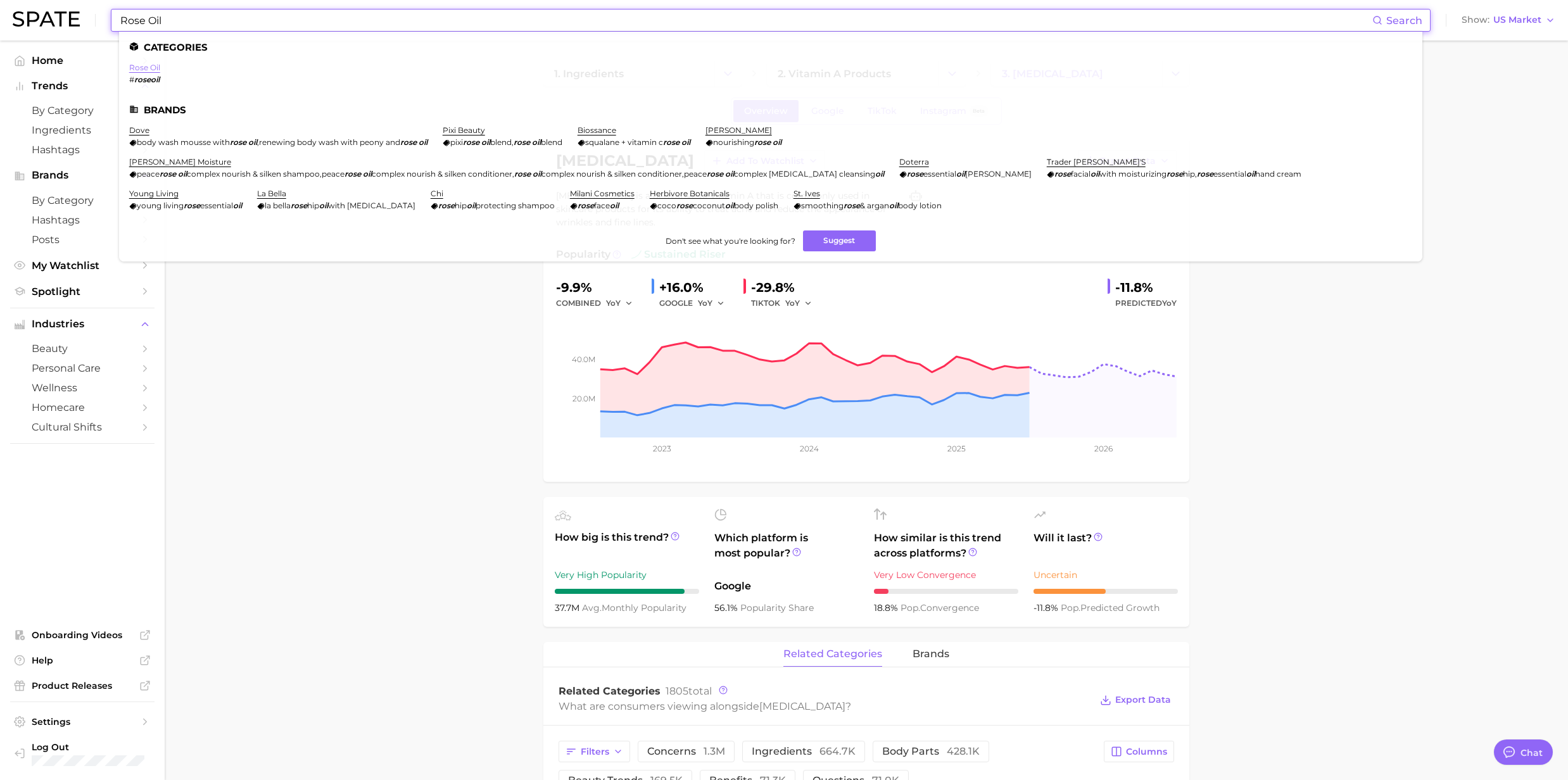
click at [148, 69] on link "rose oil" at bounding box center [144, 67] width 31 height 10
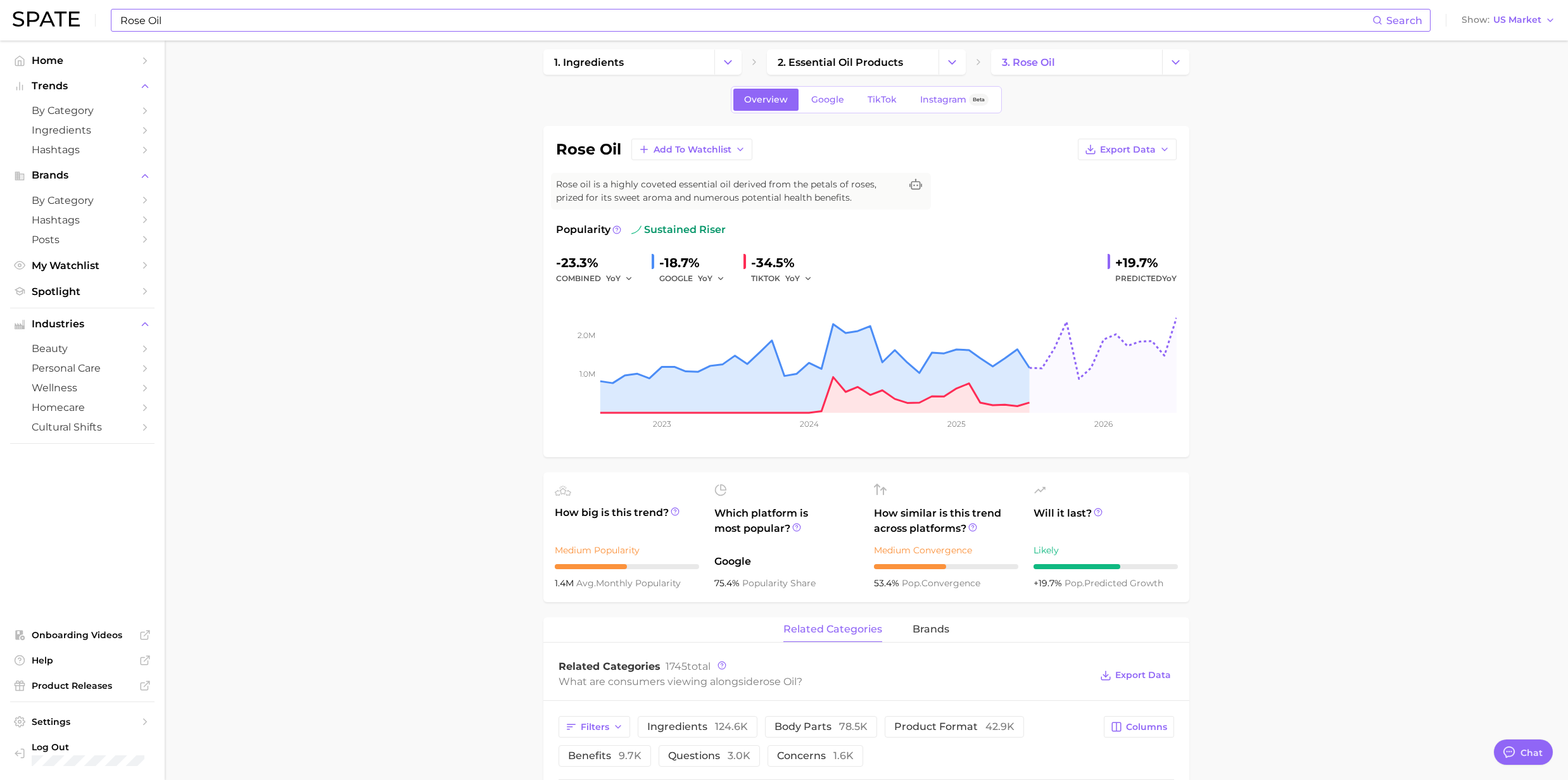
scroll to position [84, 0]
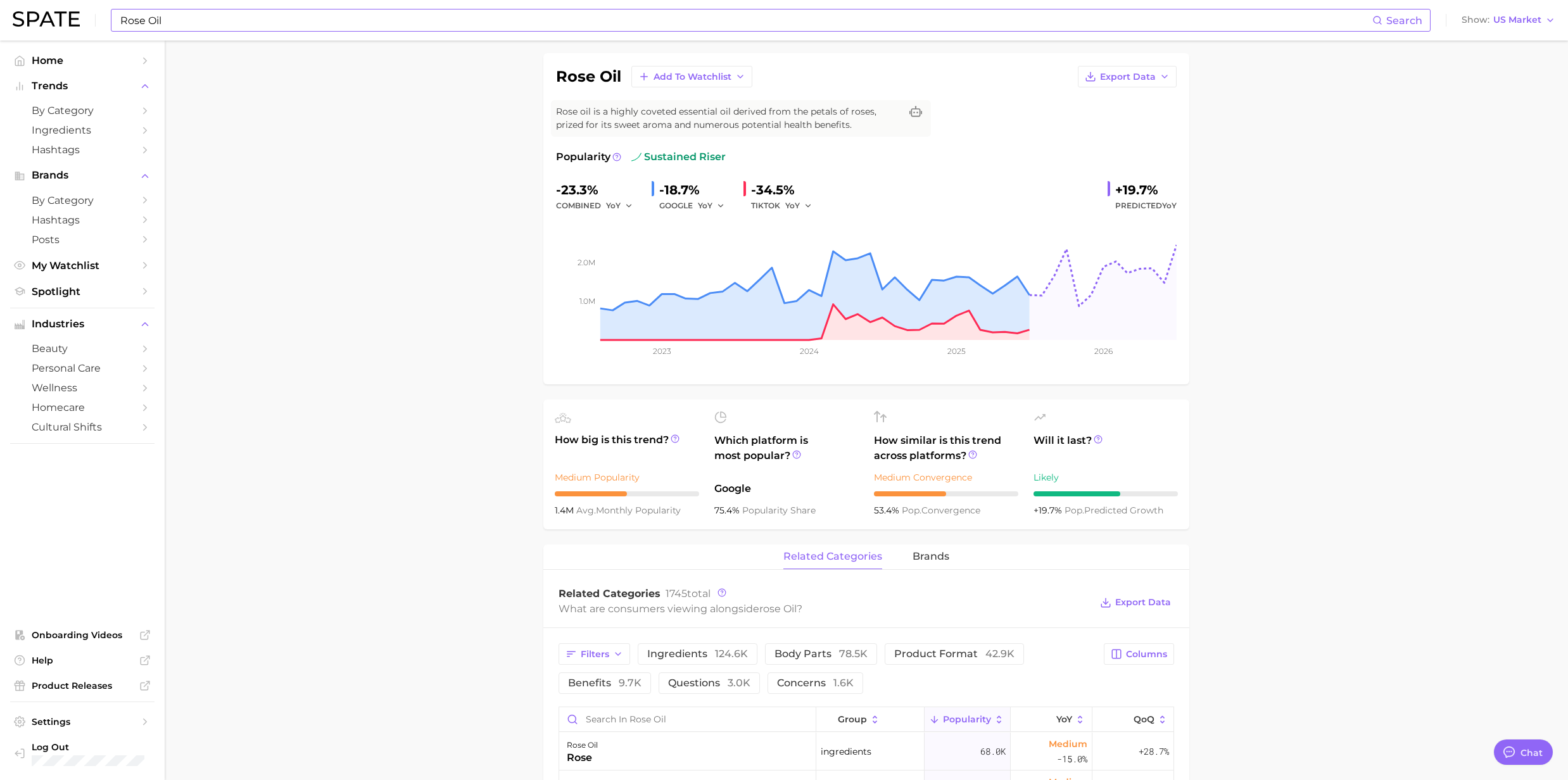
drag, startPoint x: 316, startPoint y: 30, endPoint x: 293, endPoint y: 27, distance: 23.2
click at [316, 30] on input "Rose Oil" at bounding box center [745, 20] width 1253 height 21
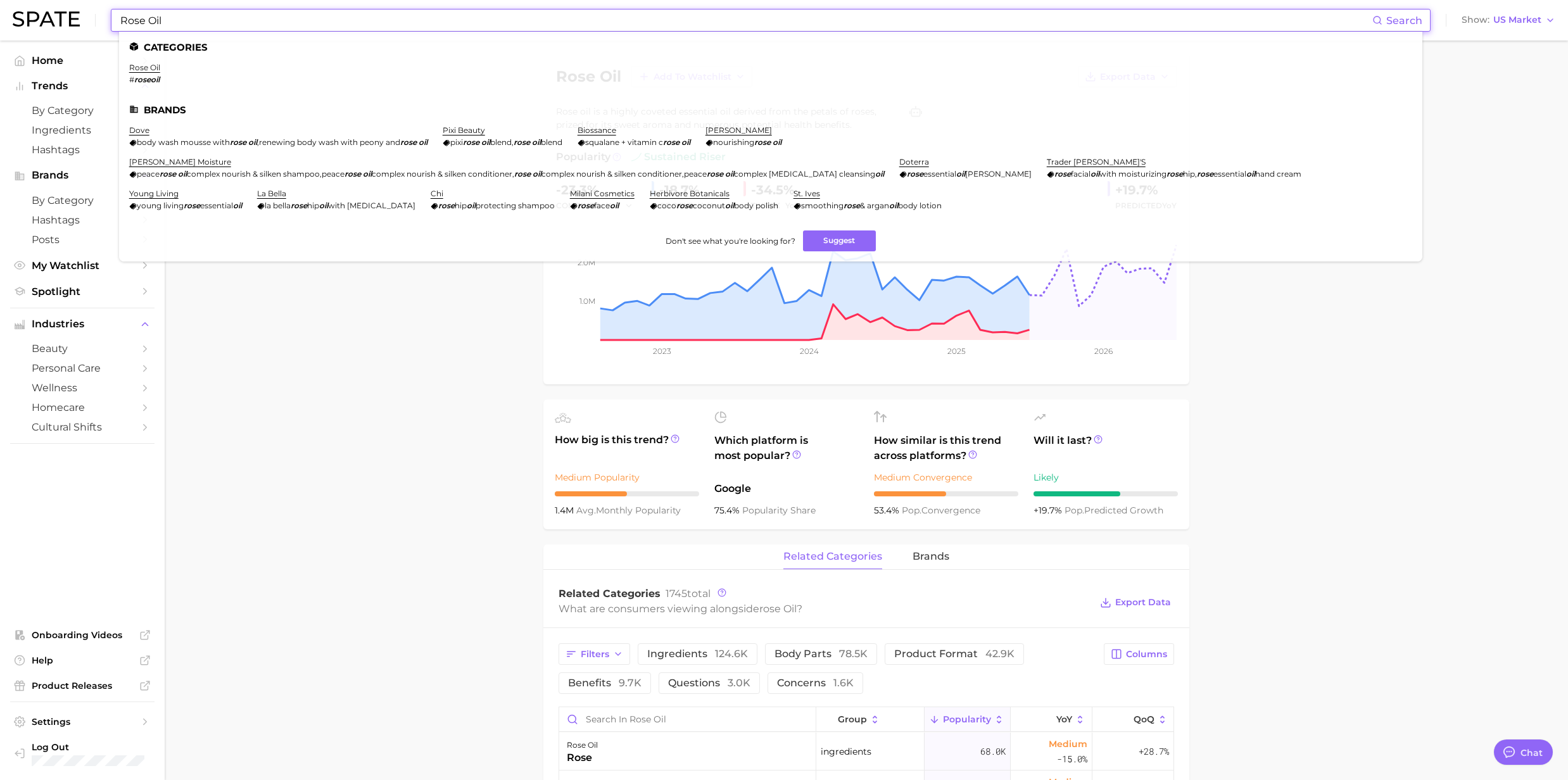
drag, startPoint x: 221, startPoint y: 24, endPoint x: 56, endPoint y: 24, distance: 165.0
click at [56, 24] on div "Rose Oil Search Categories rose oil # roseoil Brands dove body wash mousse with…" at bounding box center [784, 20] width 1542 height 41
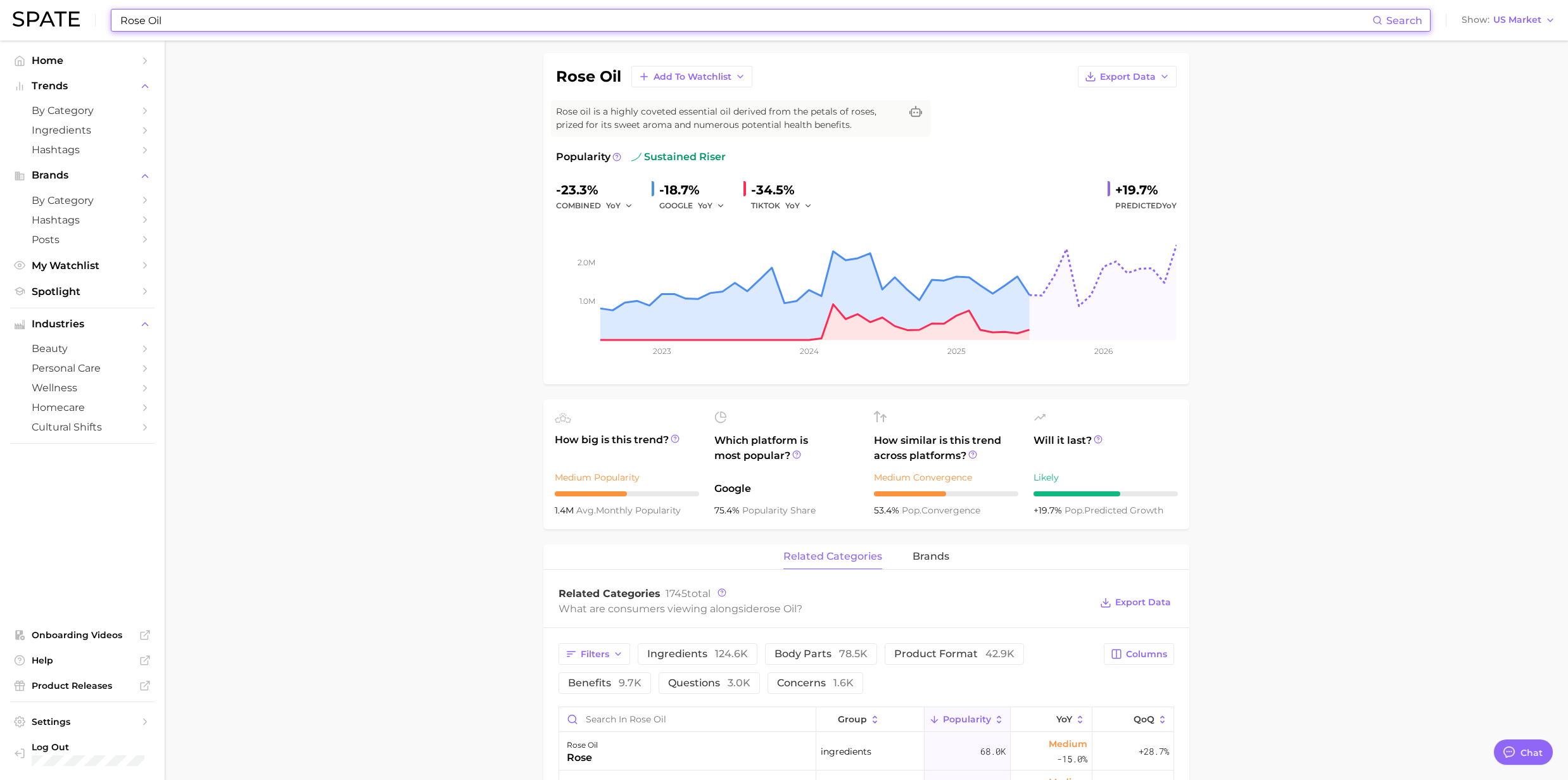
paste input "Glycerin"
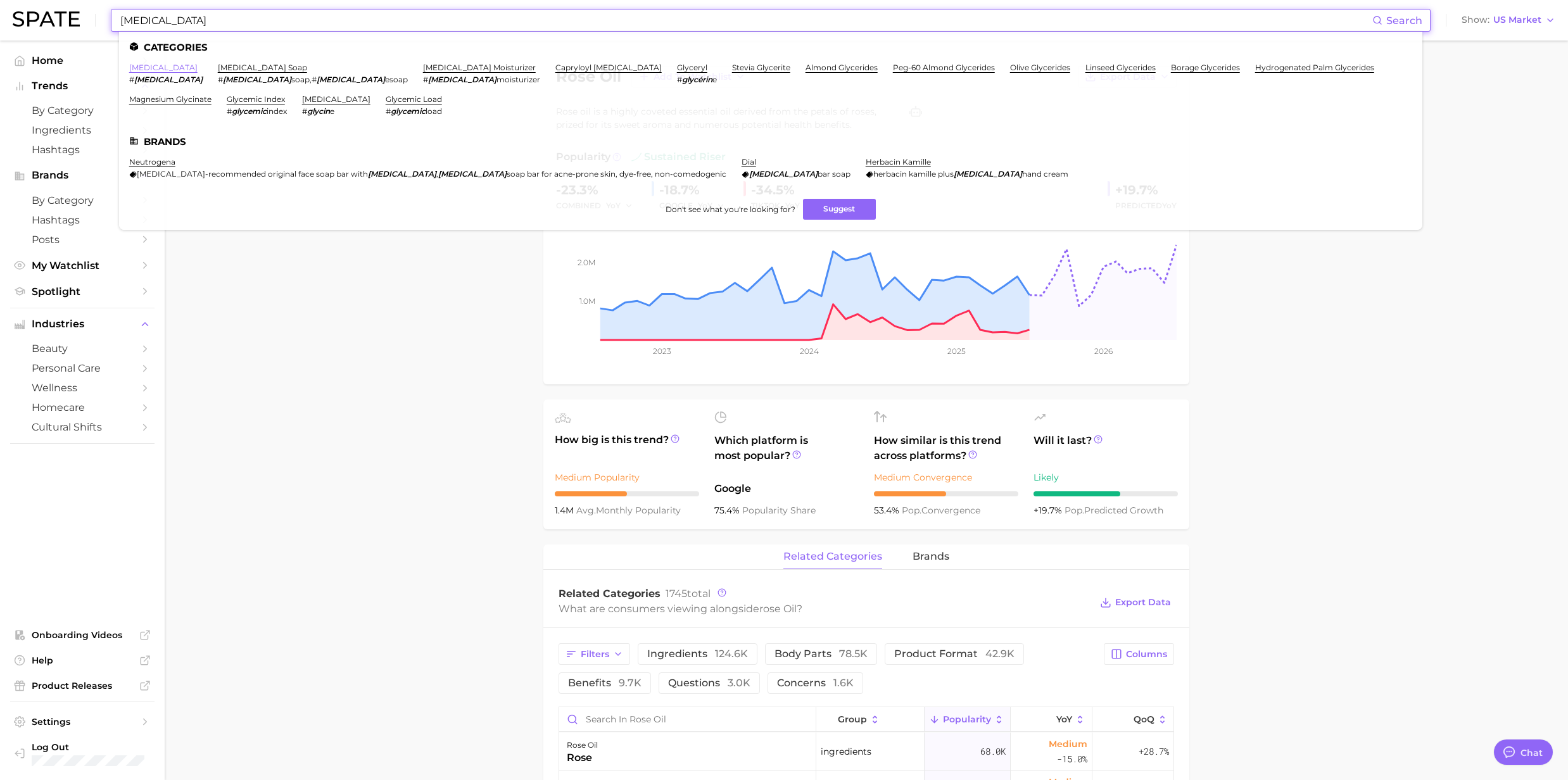
click at [140, 69] on link "glycerin" at bounding box center [163, 67] width 69 height 10
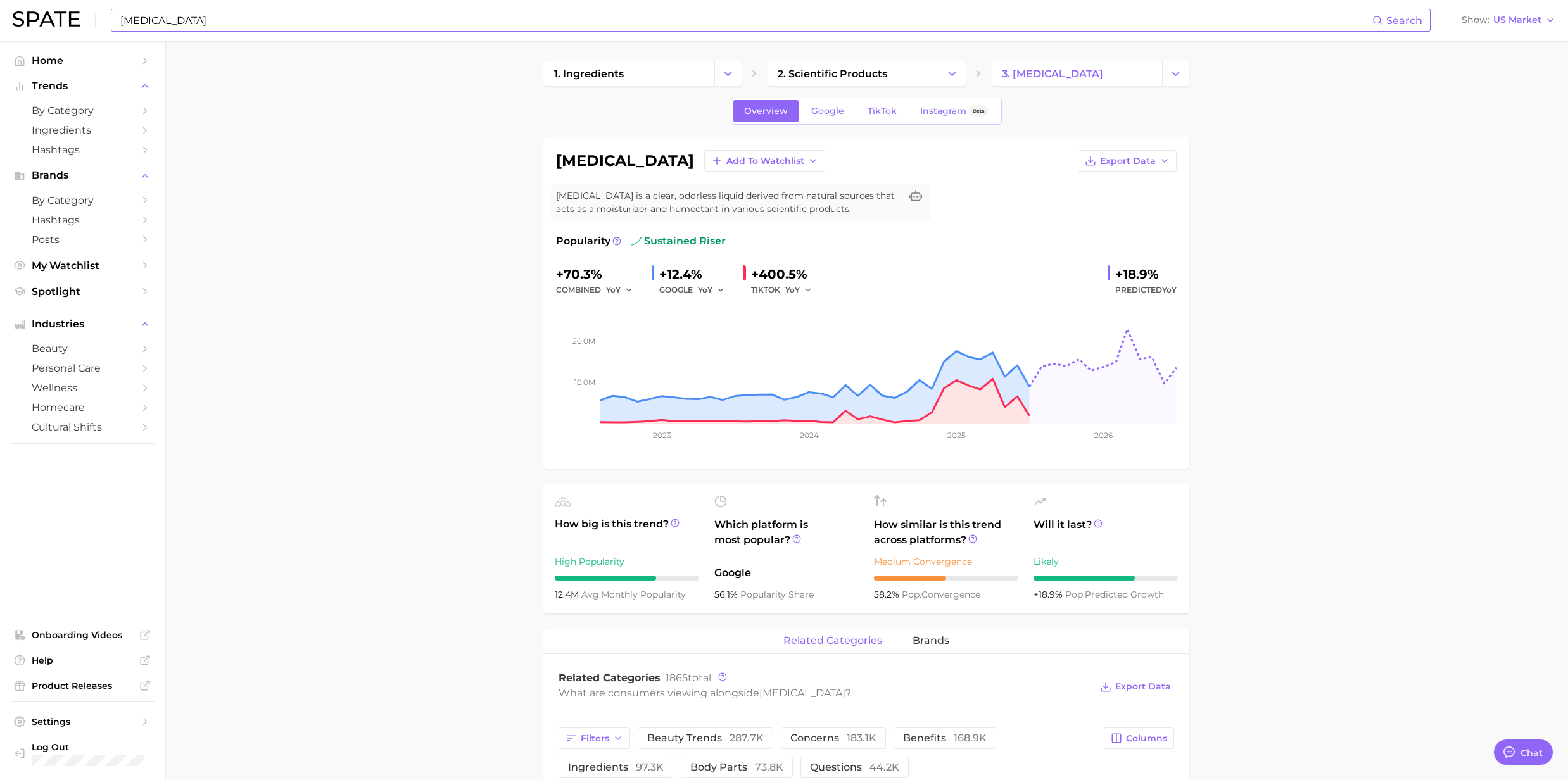
click at [150, 27] on input "Glycerin" at bounding box center [745, 20] width 1253 height 21
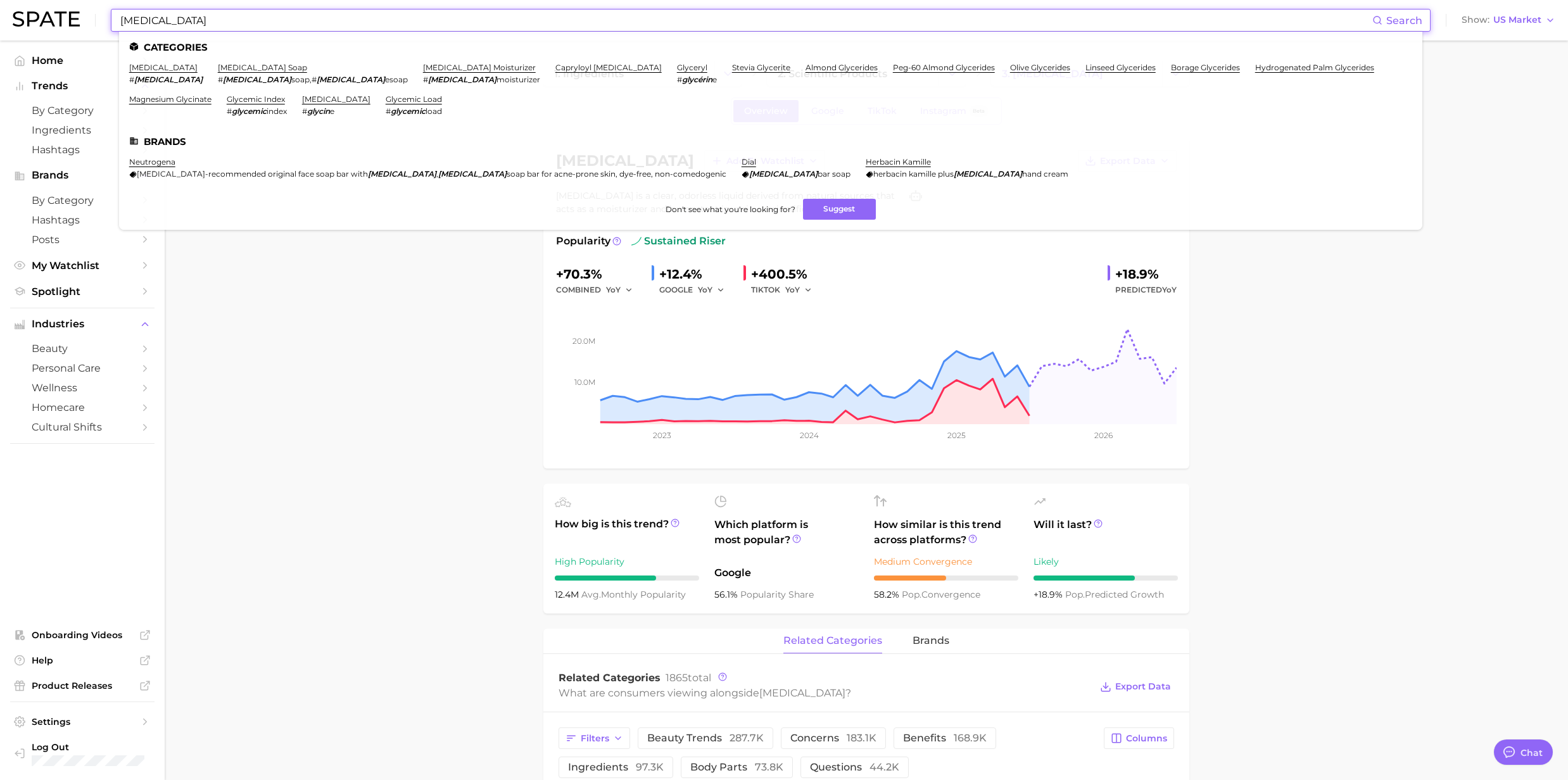
drag, startPoint x: 178, startPoint y: 13, endPoint x: 114, endPoint y: 11, distance: 64.0
click at [114, 11] on div "Glycerin Search Categories glycerin # glycerin glycerin soap # glycerin soap , …" at bounding box center [770, 20] width 1320 height 23
paste input "Turmeric"
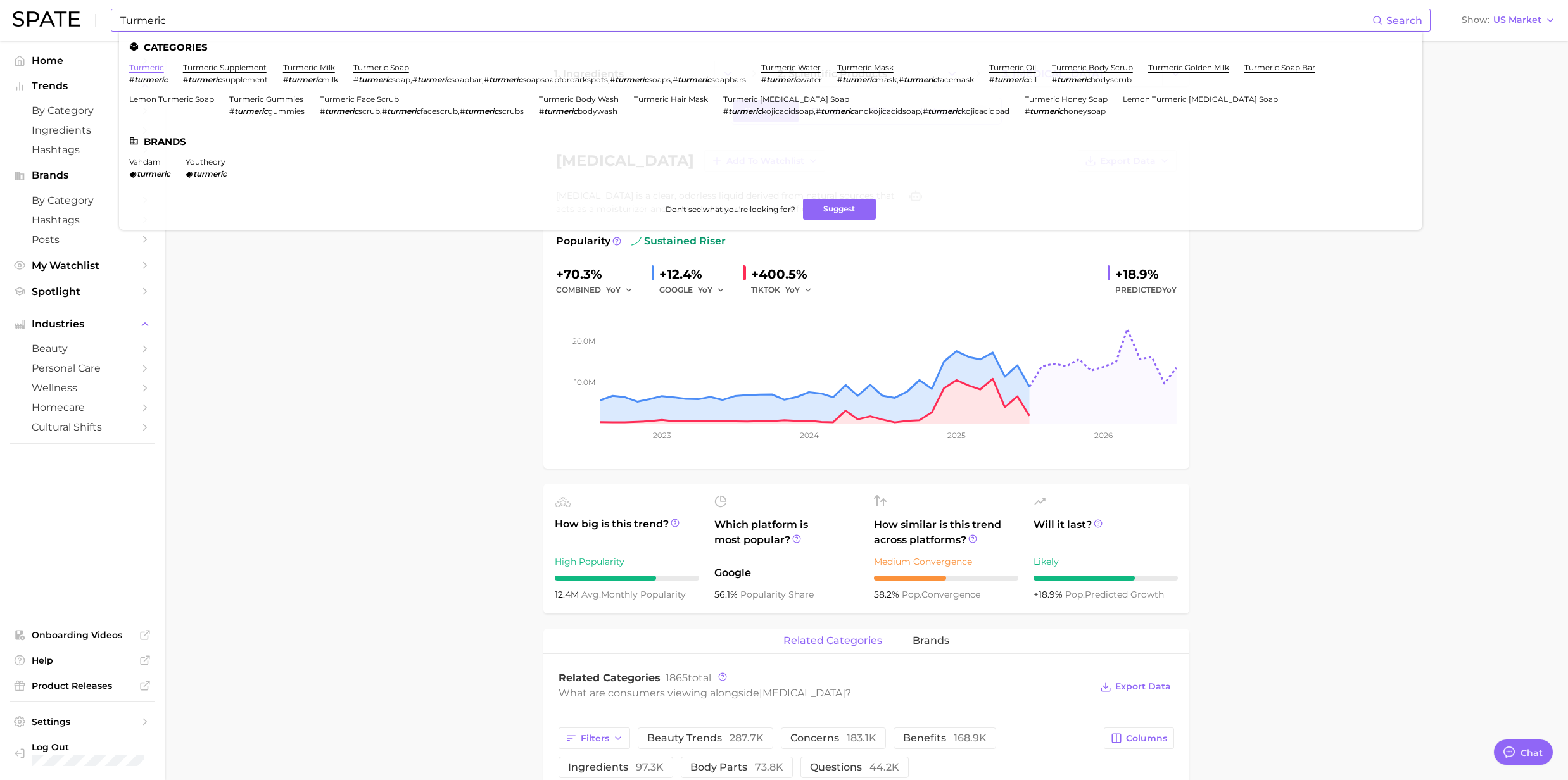
click at [140, 67] on link "turmeric" at bounding box center [146, 67] width 35 height 10
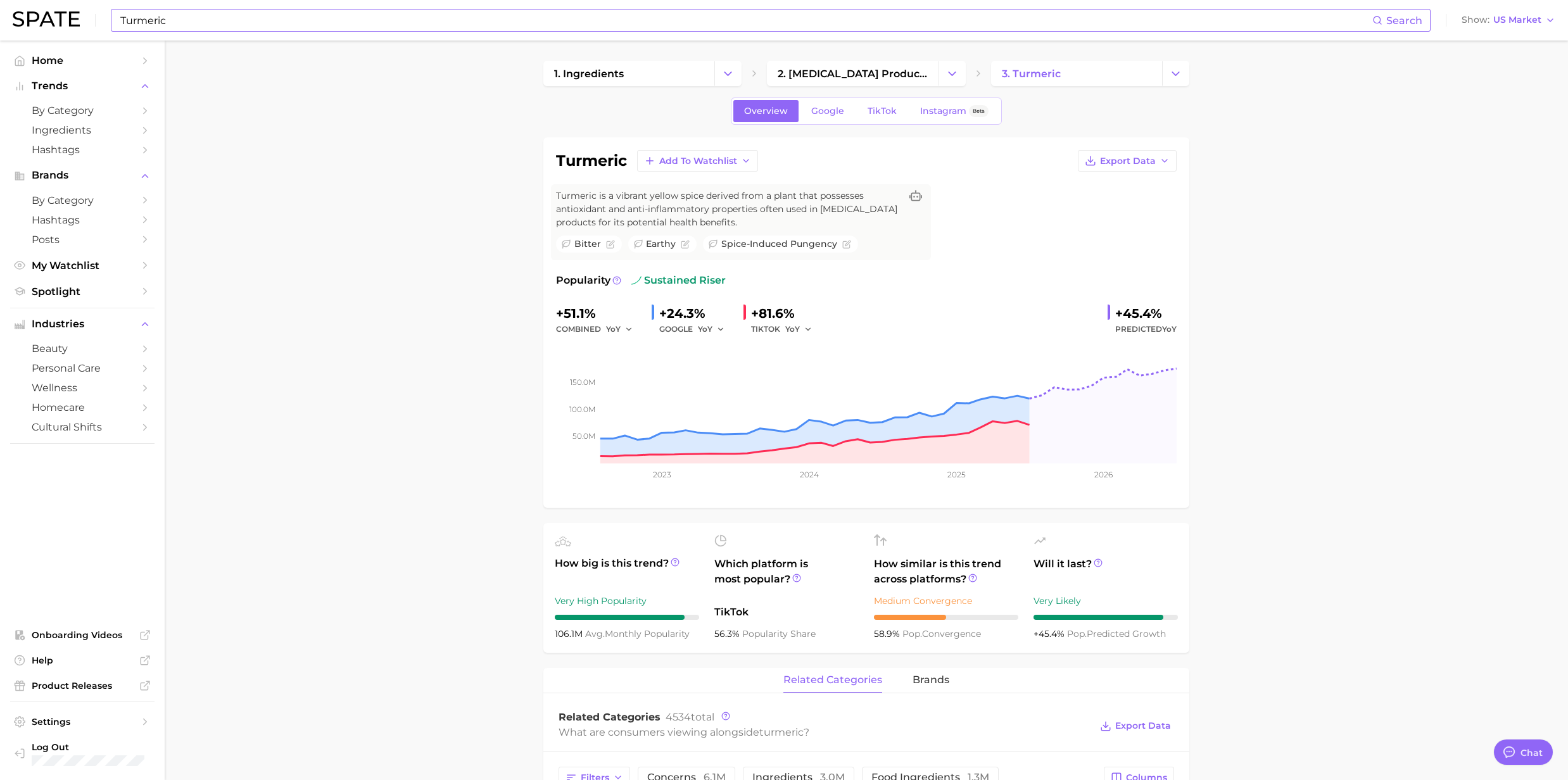
click at [175, 24] on input "Turmeric" at bounding box center [745, 20] width 1253 height 21
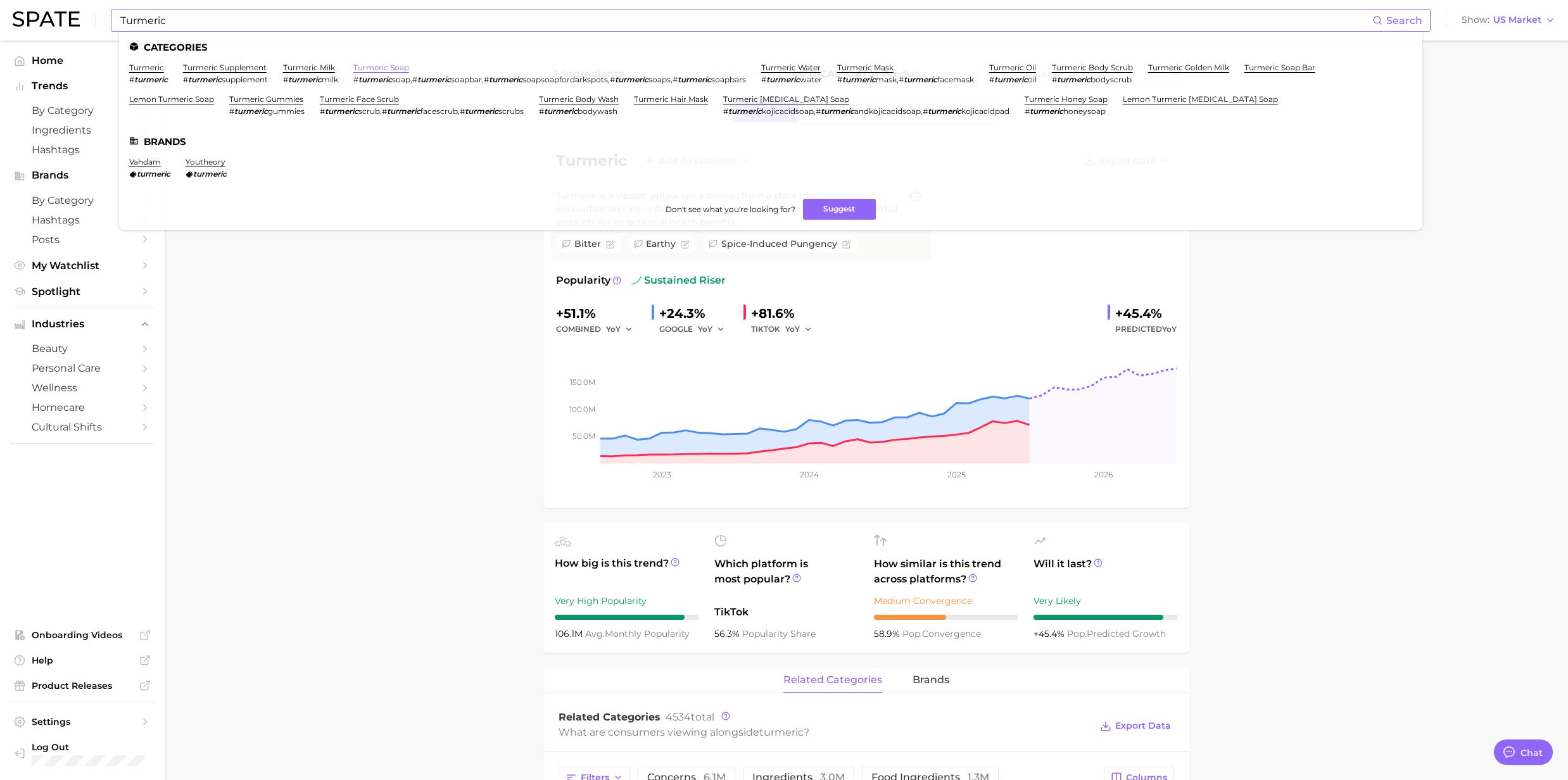
click at [374, 69] on link "turmeric soap" at bounding box center [381, 67] width 56 height 10
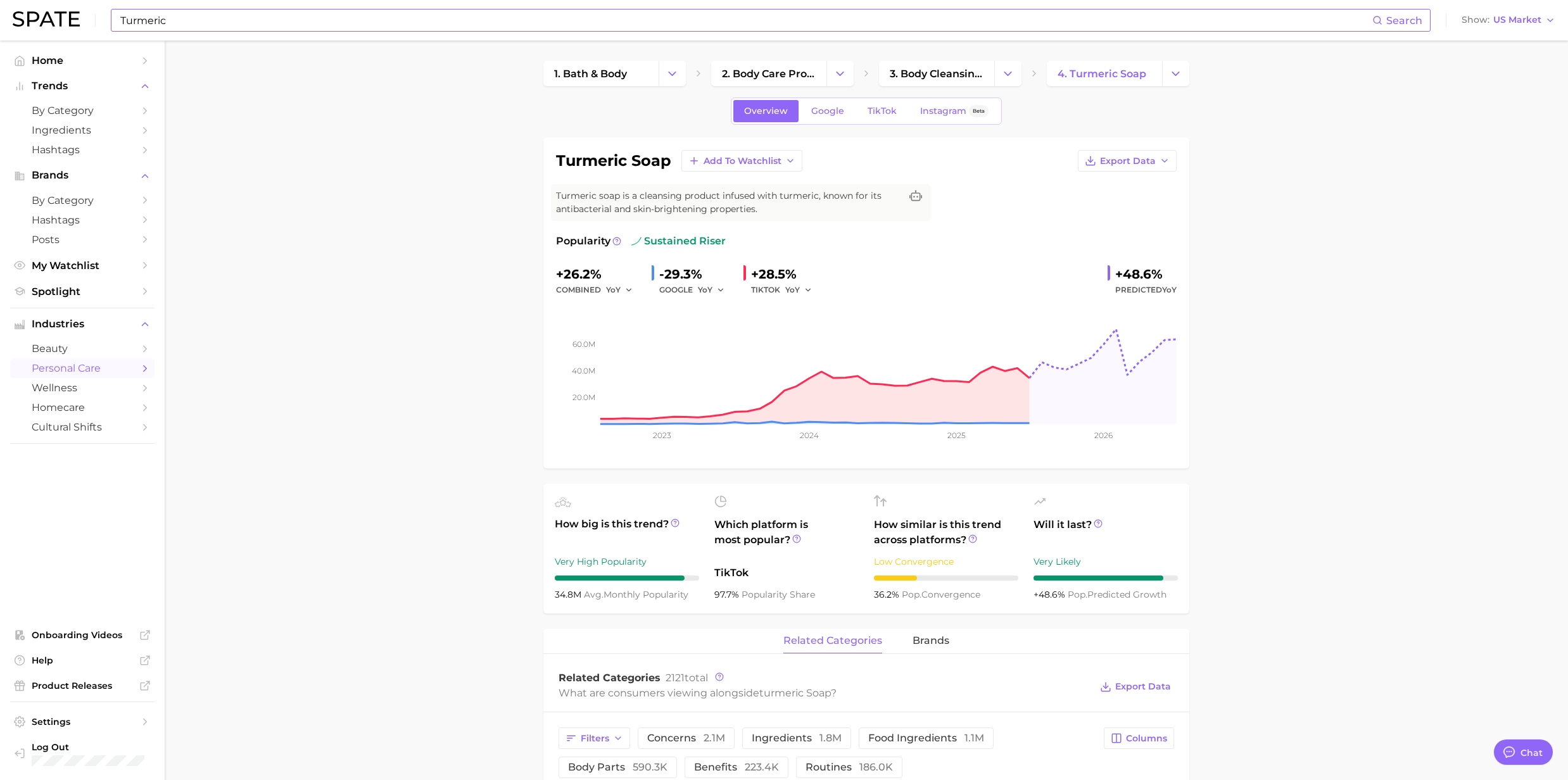
click at [245, 25] on input "Turmeric" at bounding box center [745, 20] width 1253 height 21
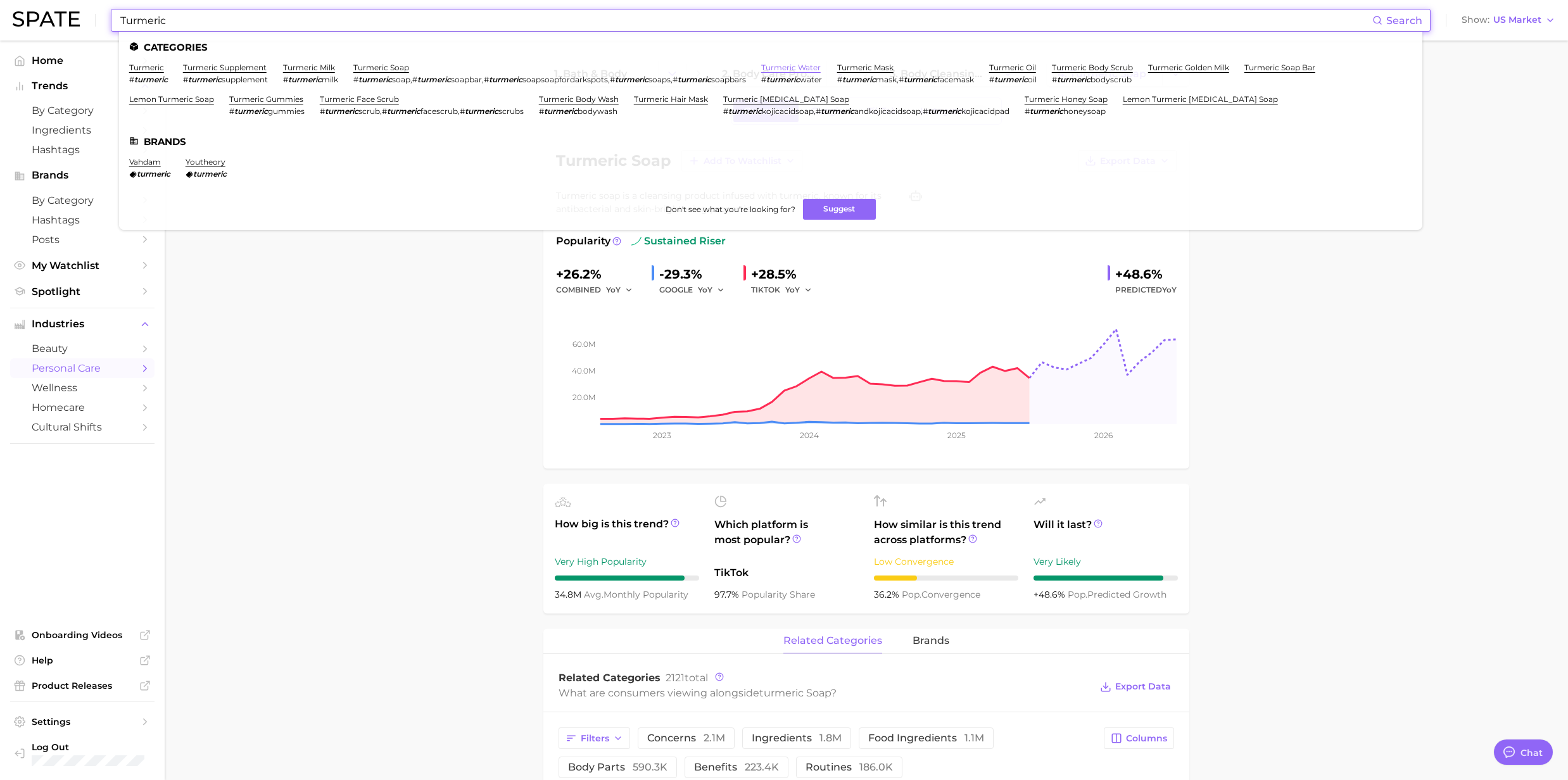
click at [820, 63] on link "turmeric water" at bounding box center [790, 67] width 60 height 10
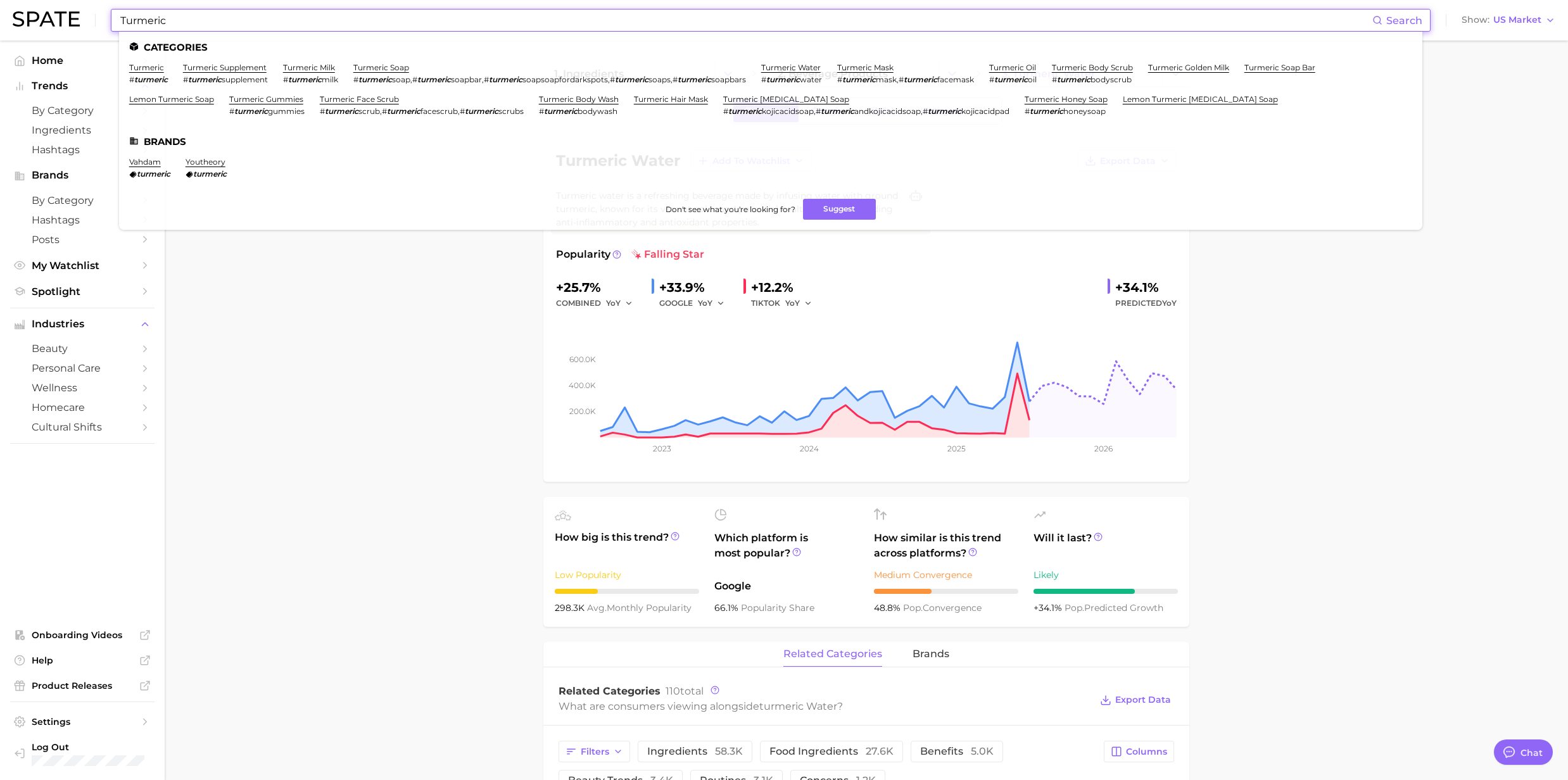
click at [175, 24] on input "Turmeric" at bounding box center [745, 20] width 1253 height 21
click at [862, 69] on link "turmeric mask" at bounding box center [865, 67] width 56 height 10
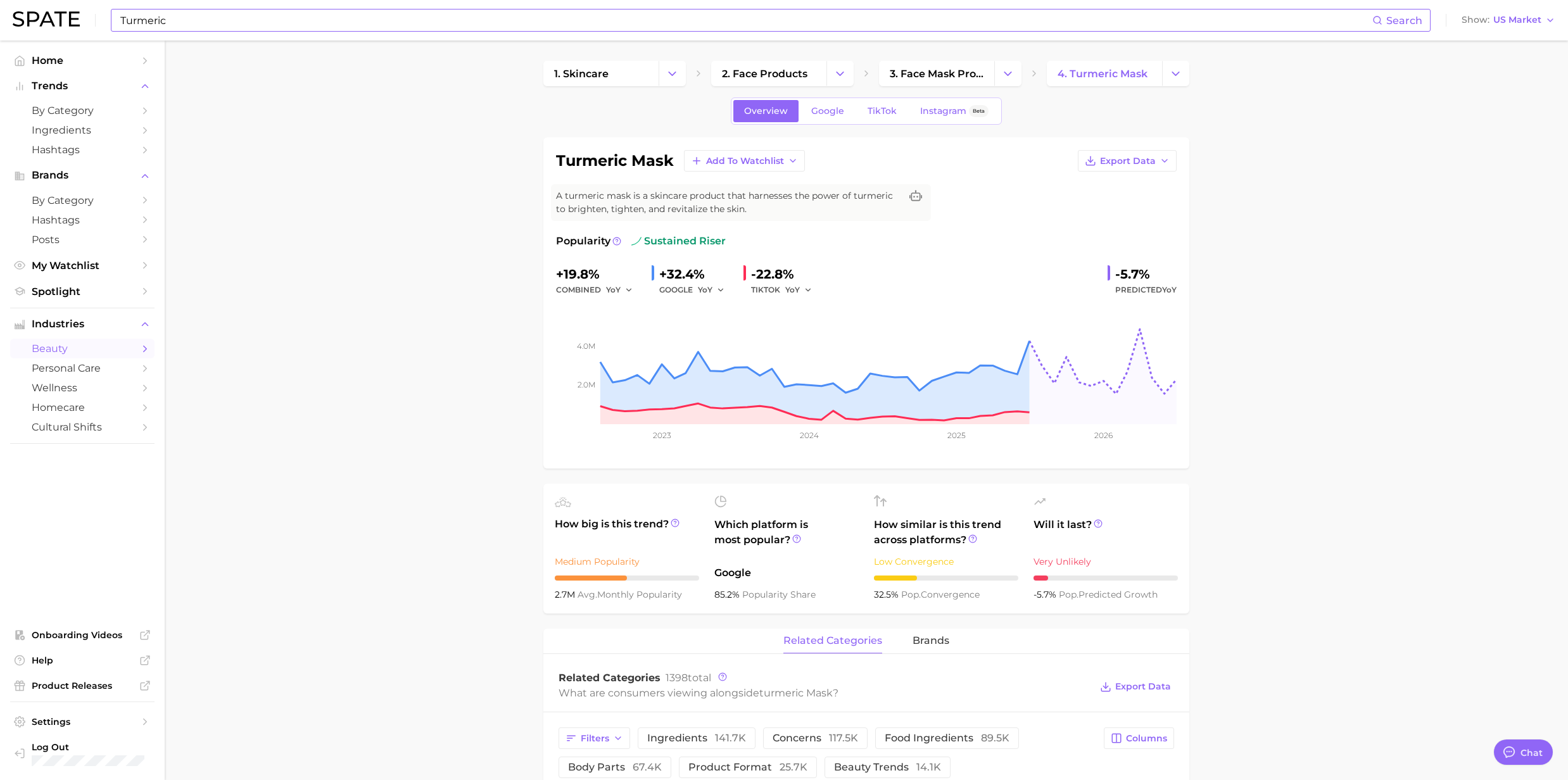
click at [191, 27] on input "Turmeric" at bounding box center [745, 20] width 1253 height 21
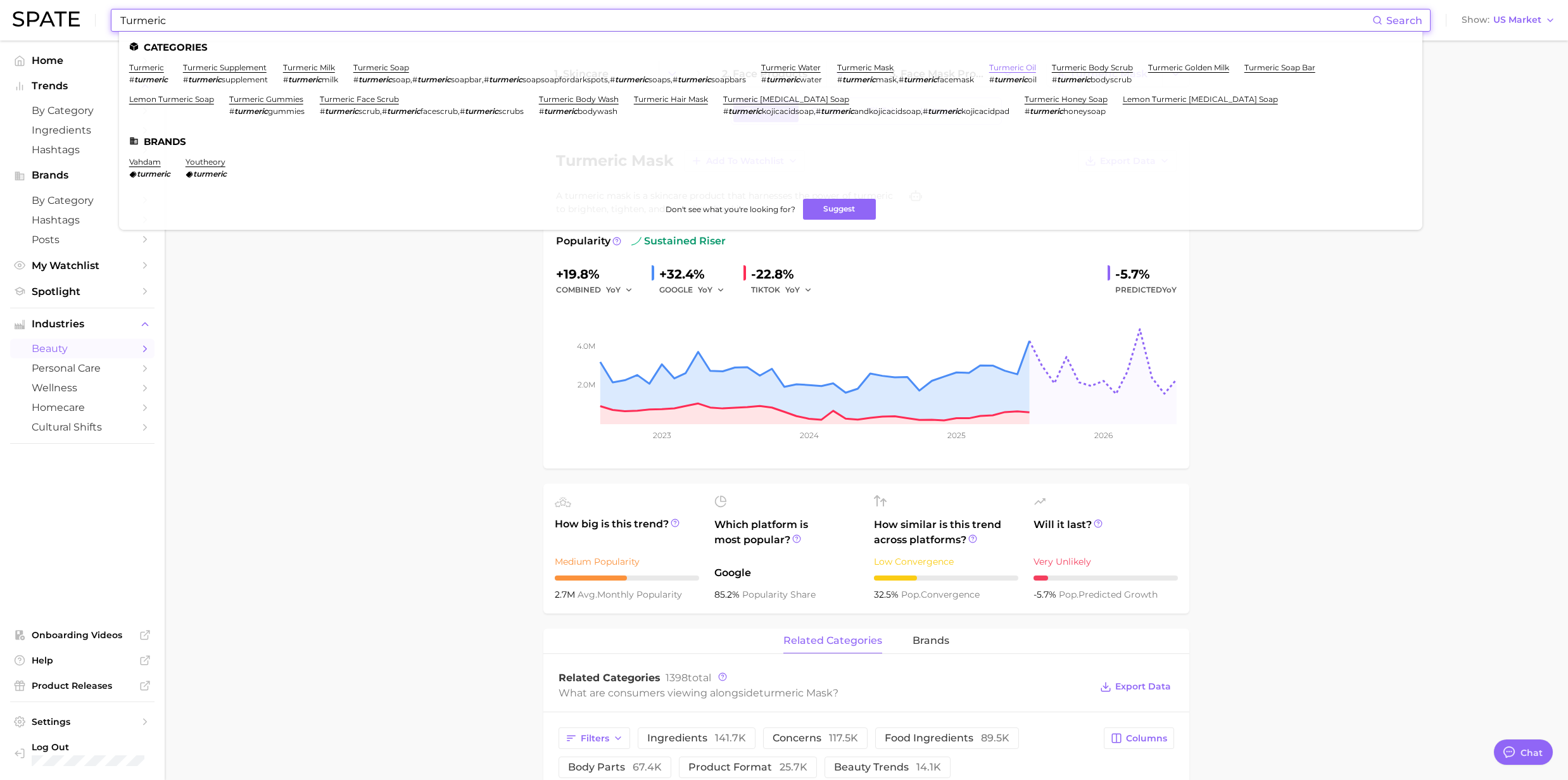
click at [1031, 72] on link "turmeric oil" at bounding box center [1013, 67] width 47 height 10
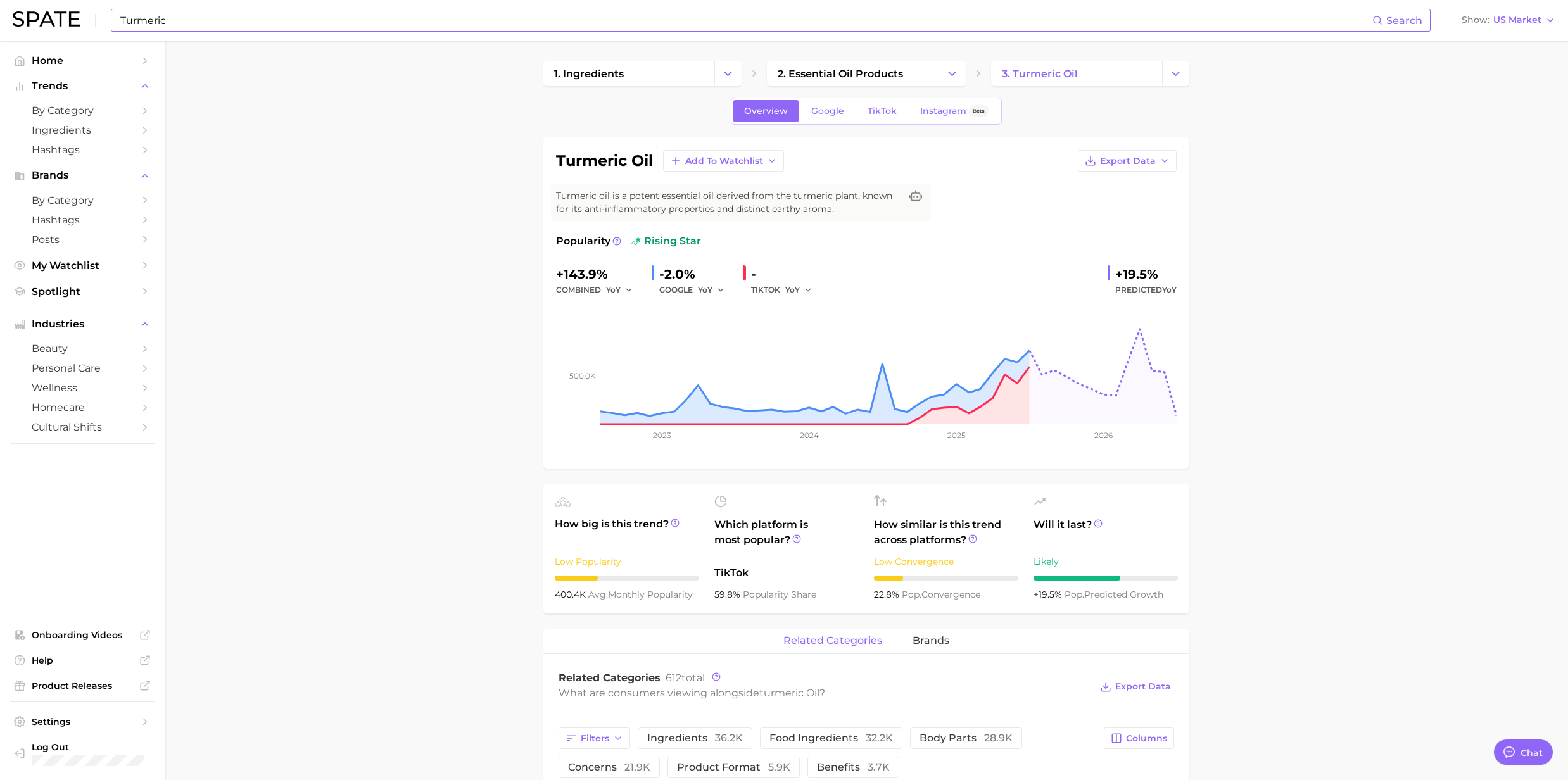
click at [272, 28] on input "Turmeric" at bounding box center [745, 20] width 1253 height 21
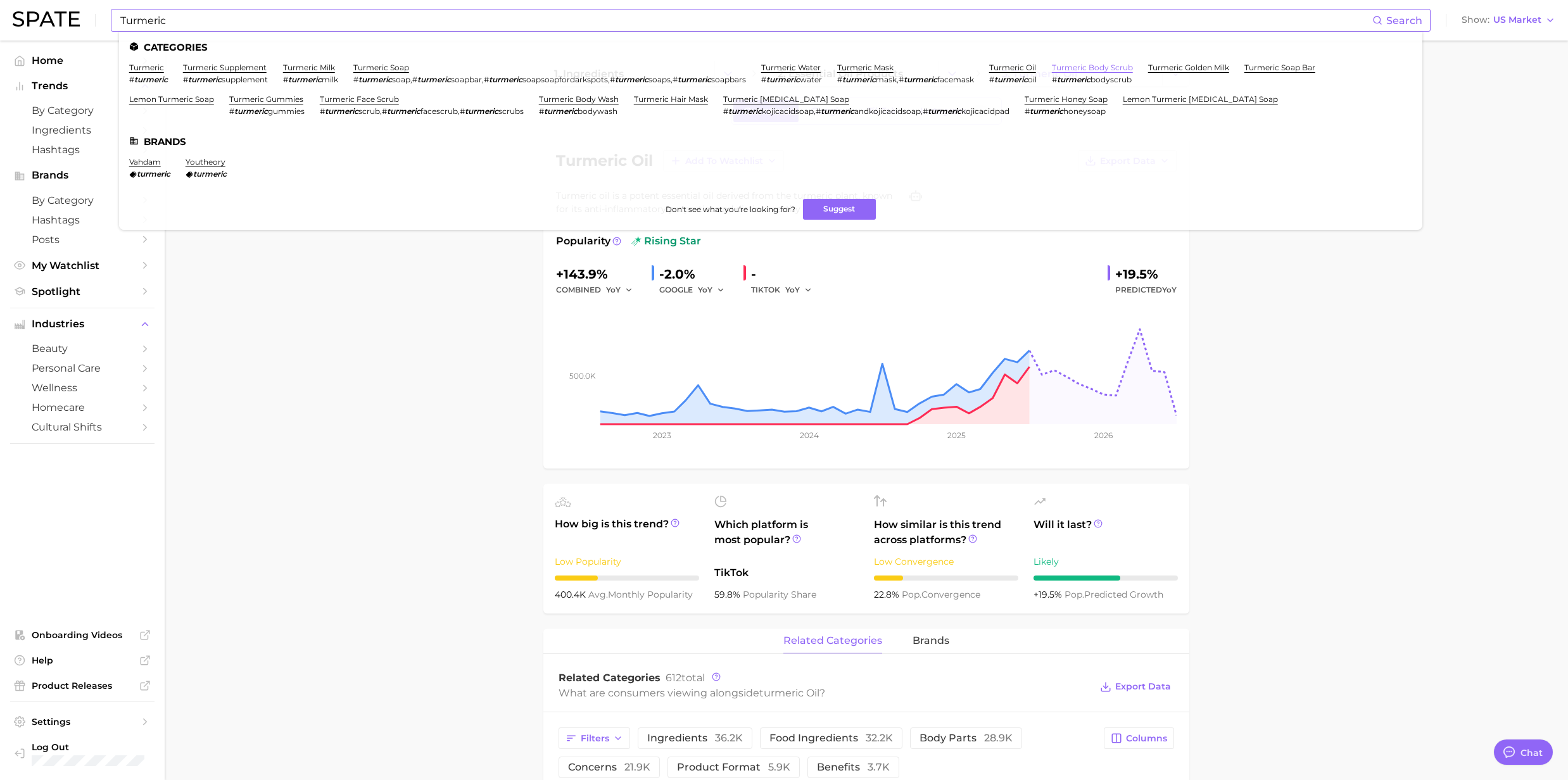
click at [1109, 72] on link "turmeric body scrub" at bounding box center [1093, 67] width 81 height 10
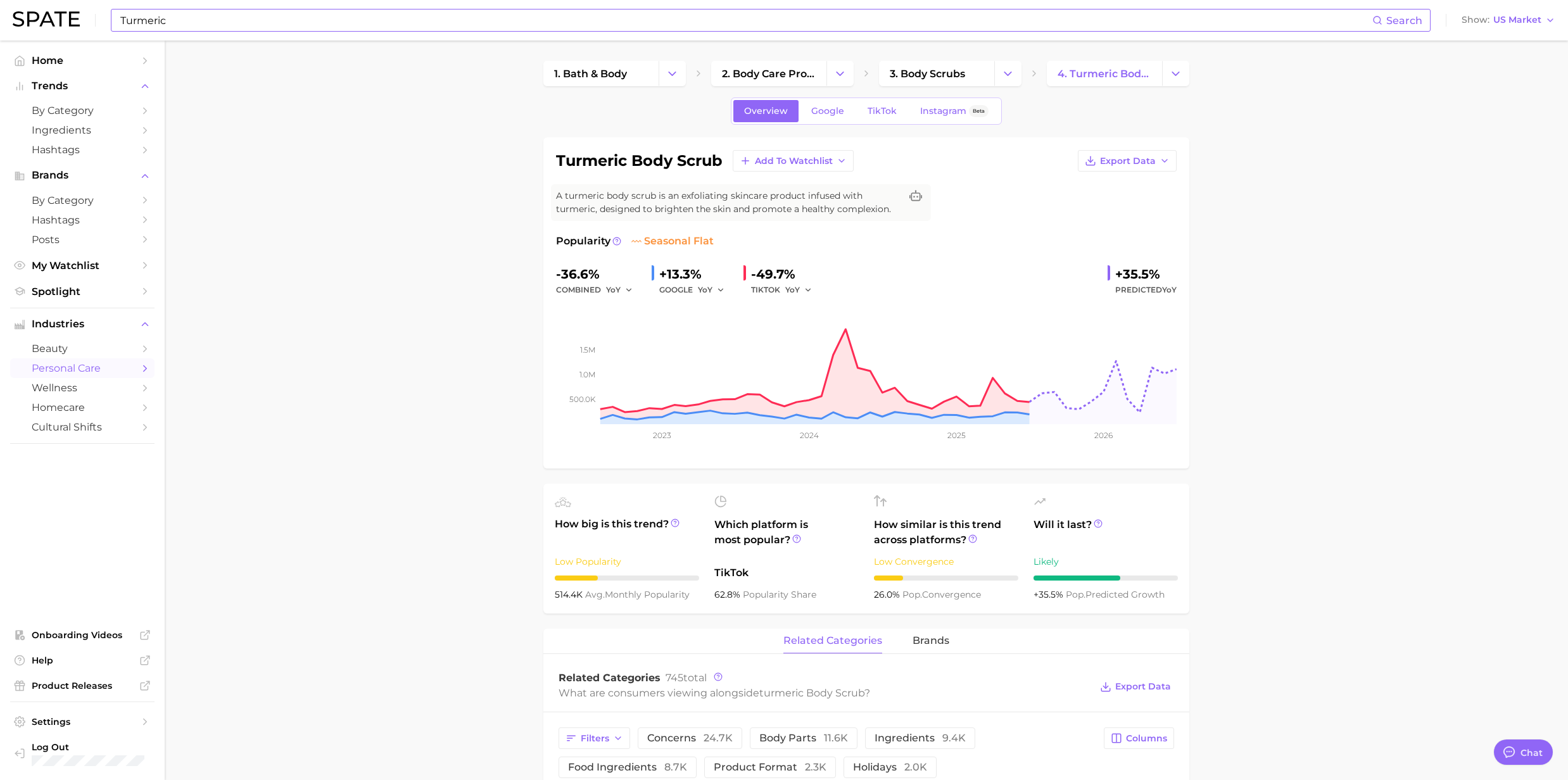
click at [184, 24] on input "Turmeric" at bounding box center [745, 20] width 1253 height 21
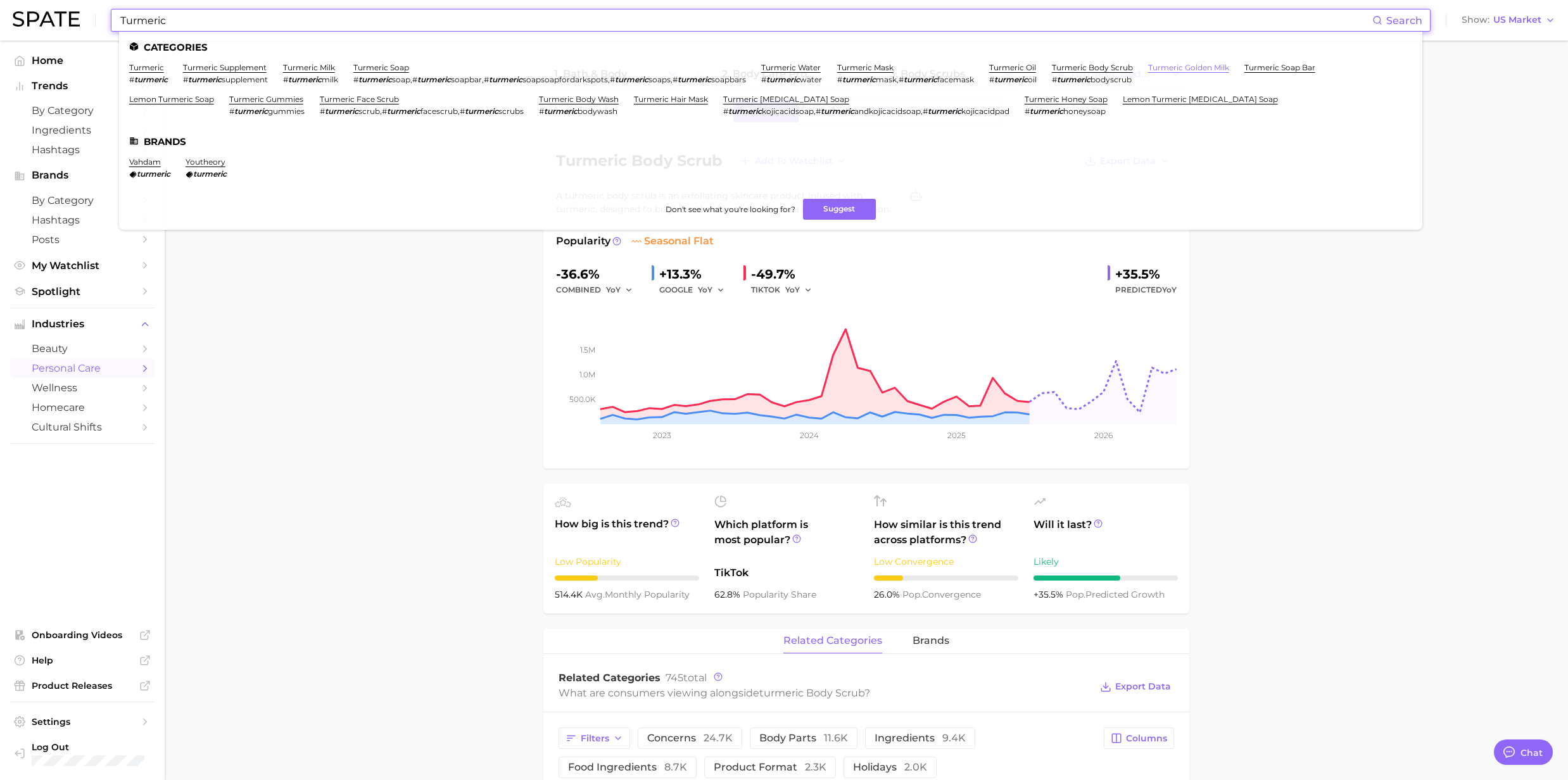
click at [1217, 67] on link "turmeric golden milk" at bounding box center [1188, 67] width 81 height 10
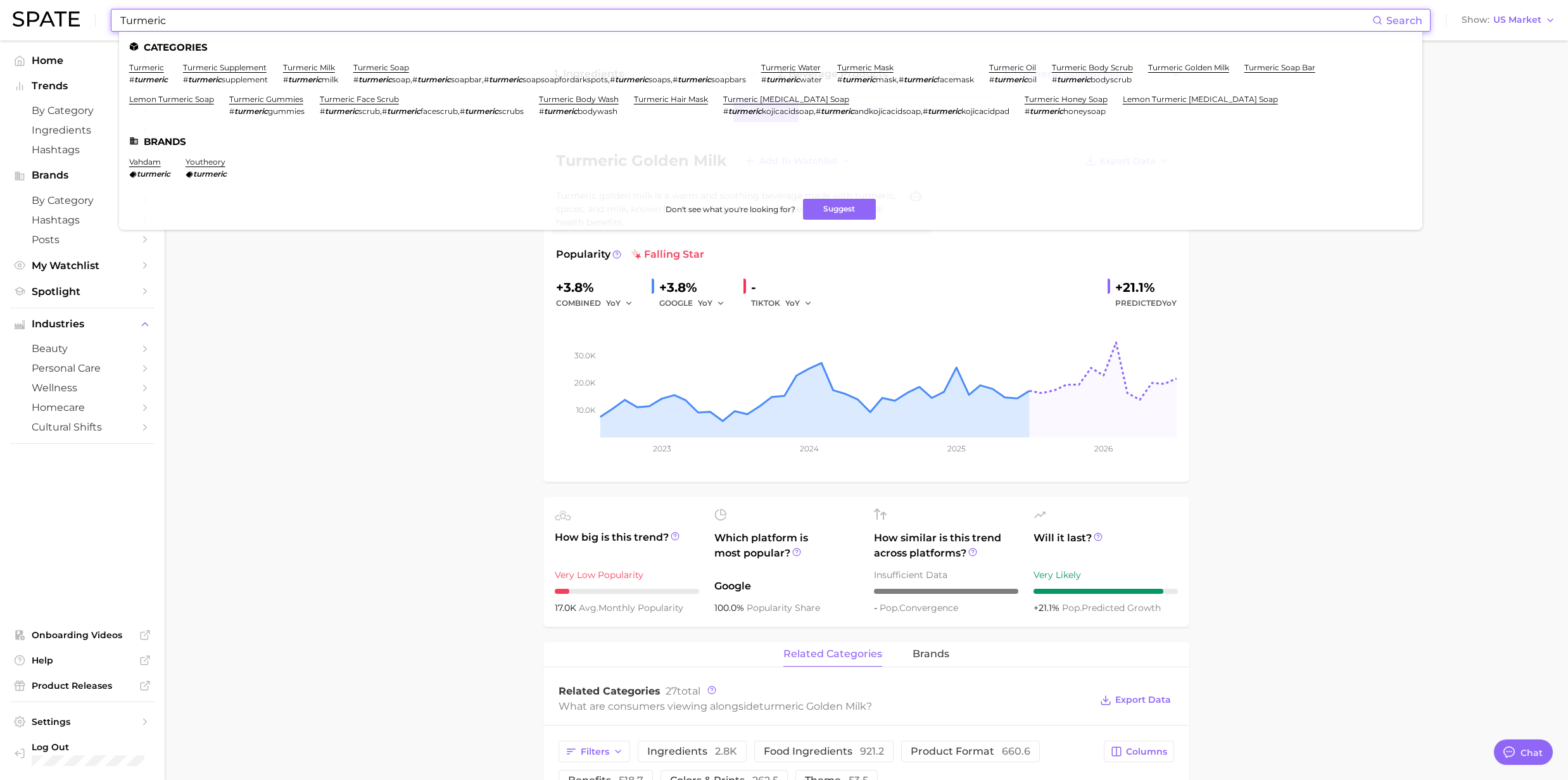
click at [206, 29] on input "Turmeric" at bounding box center [745, 20] width 1253 height 21
click at [588, 102] on link "turmeric body wash" at bounding box center [579, 99] width 80 height 10
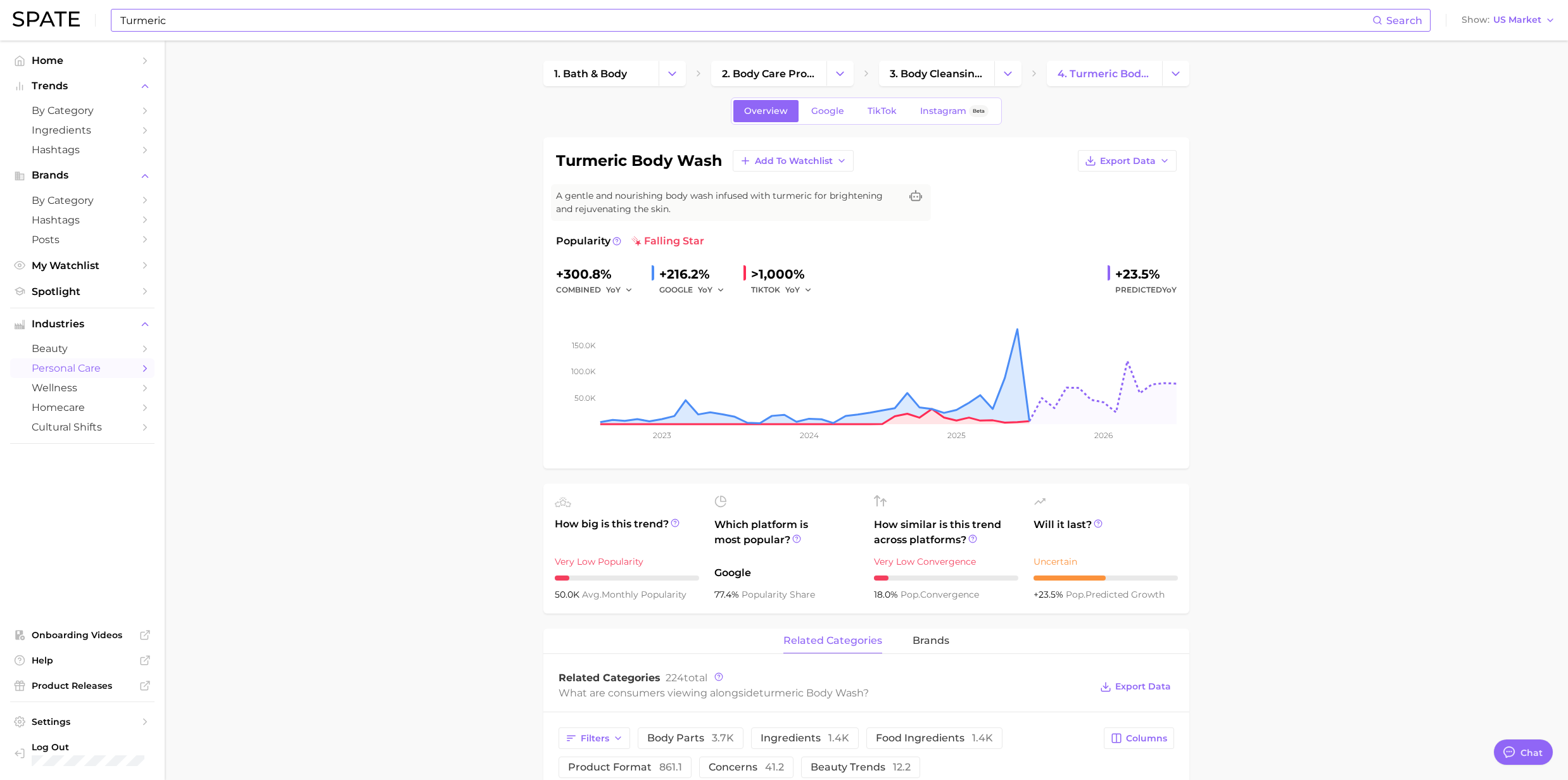
click at [262, 21] on input "Turmeric" at bounding box center [745, 20] width 1253 height 21
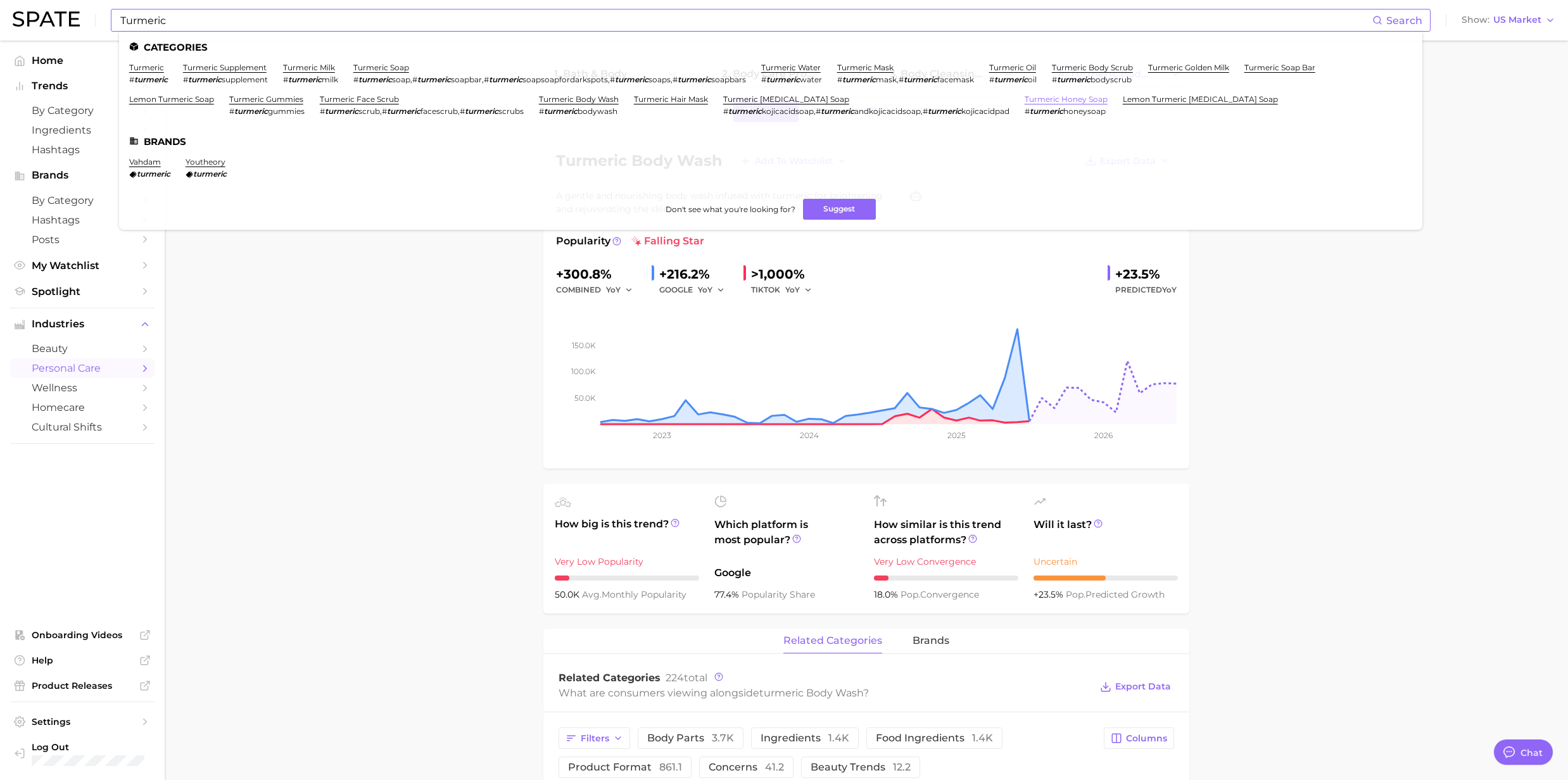
click at [1071, 100] on link "turmeric honey soap" at bounding box center [1066, 99] width 83 height 10
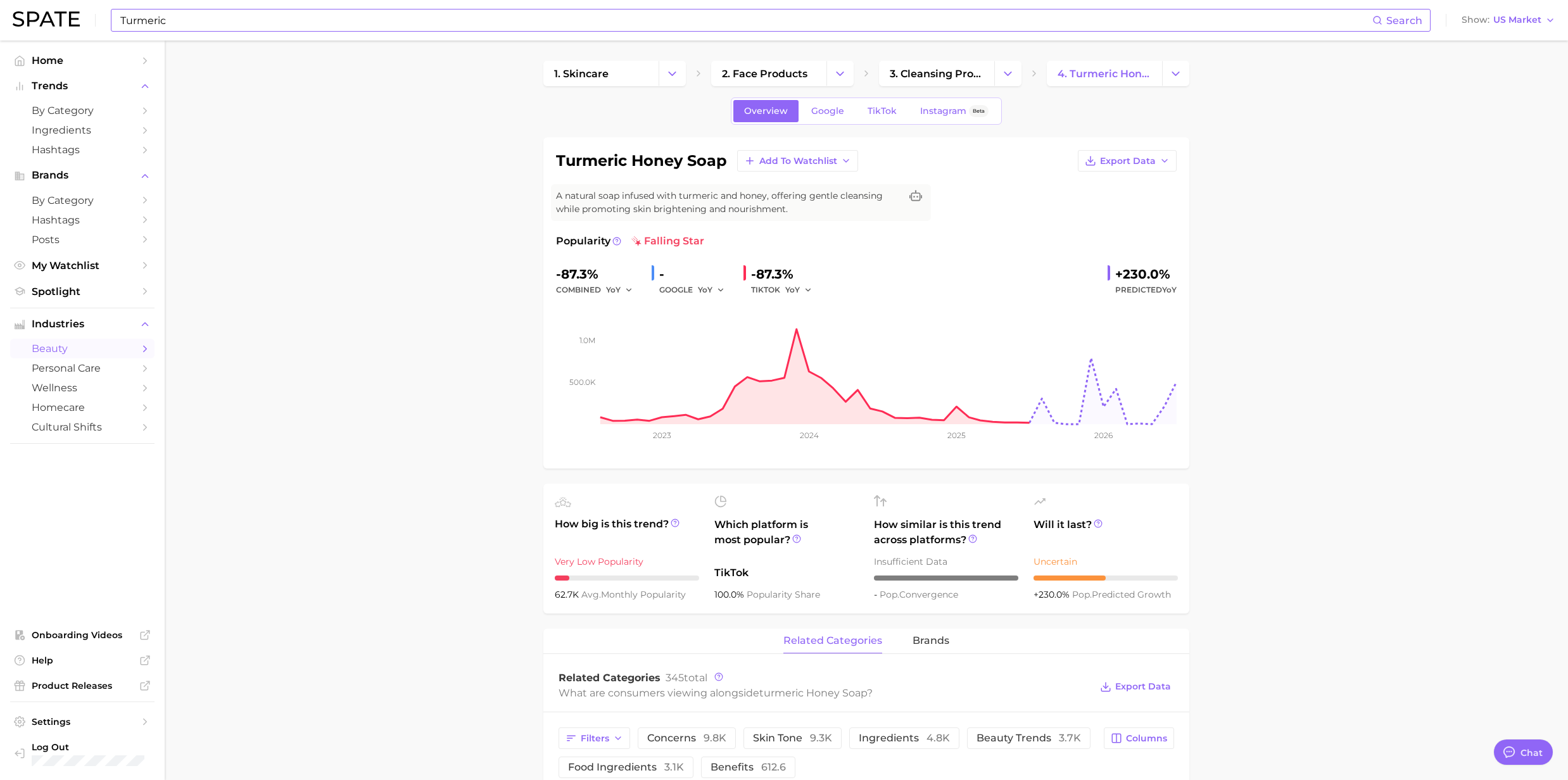
click at [162, 31] on div "Turmeric Search" at bounding box center [770, 20] width 1320 height 23
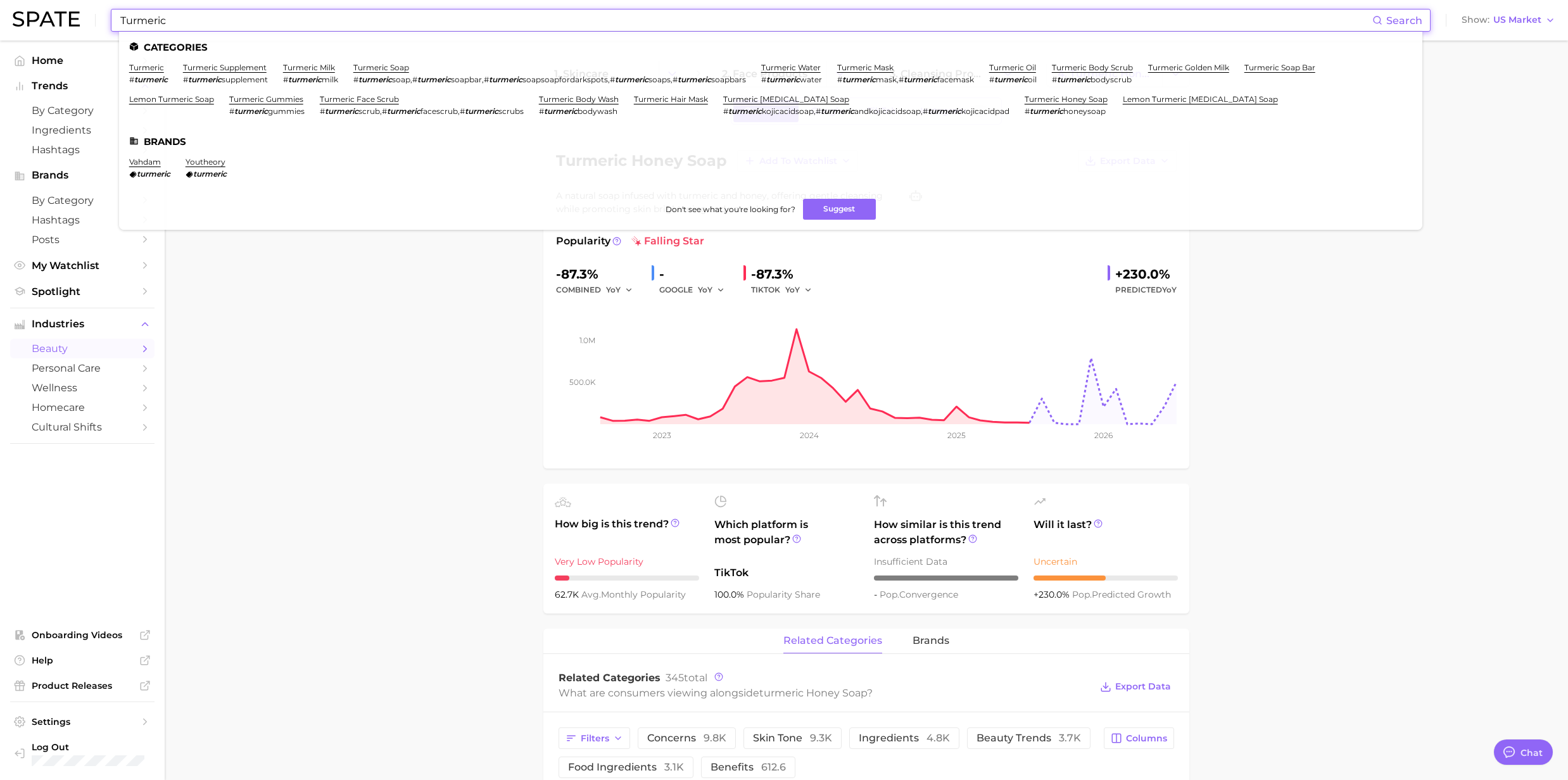
click at [168, 18] on input "Turmeric" at bounding box center [745, 20] width 1253 height 21
click at [150, 65] on link "turmeric" at bounding box center [146, 67] width 35 height 10
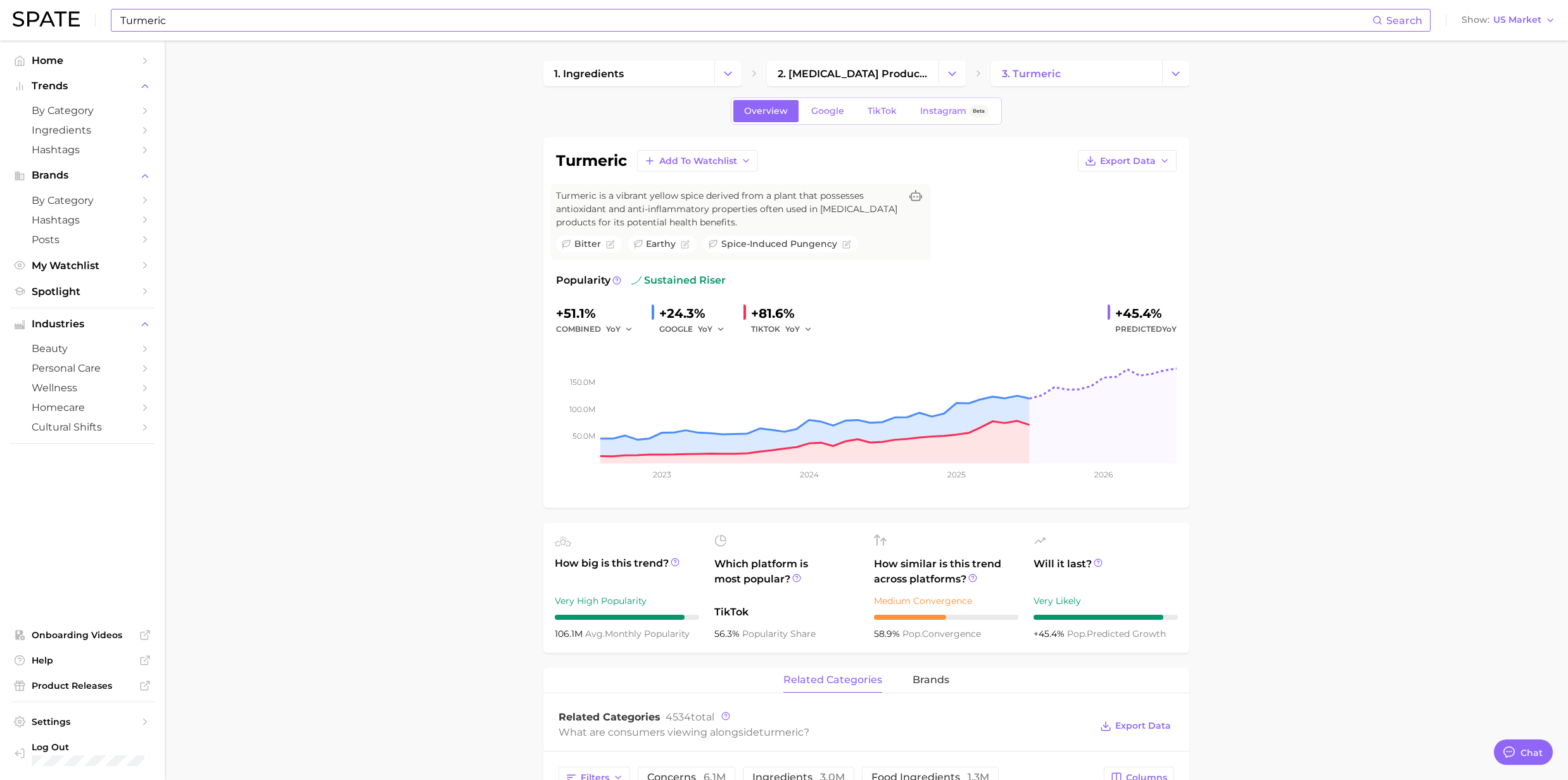
drag, startPoint x: 191, startPoint y: 33, endPoint x: 191, endPoint y: 24, distance: 9.0
click at [191, 33] on div "Turmeric Search Show US Market" at bounding box center [784, 20] width 1542 height 41
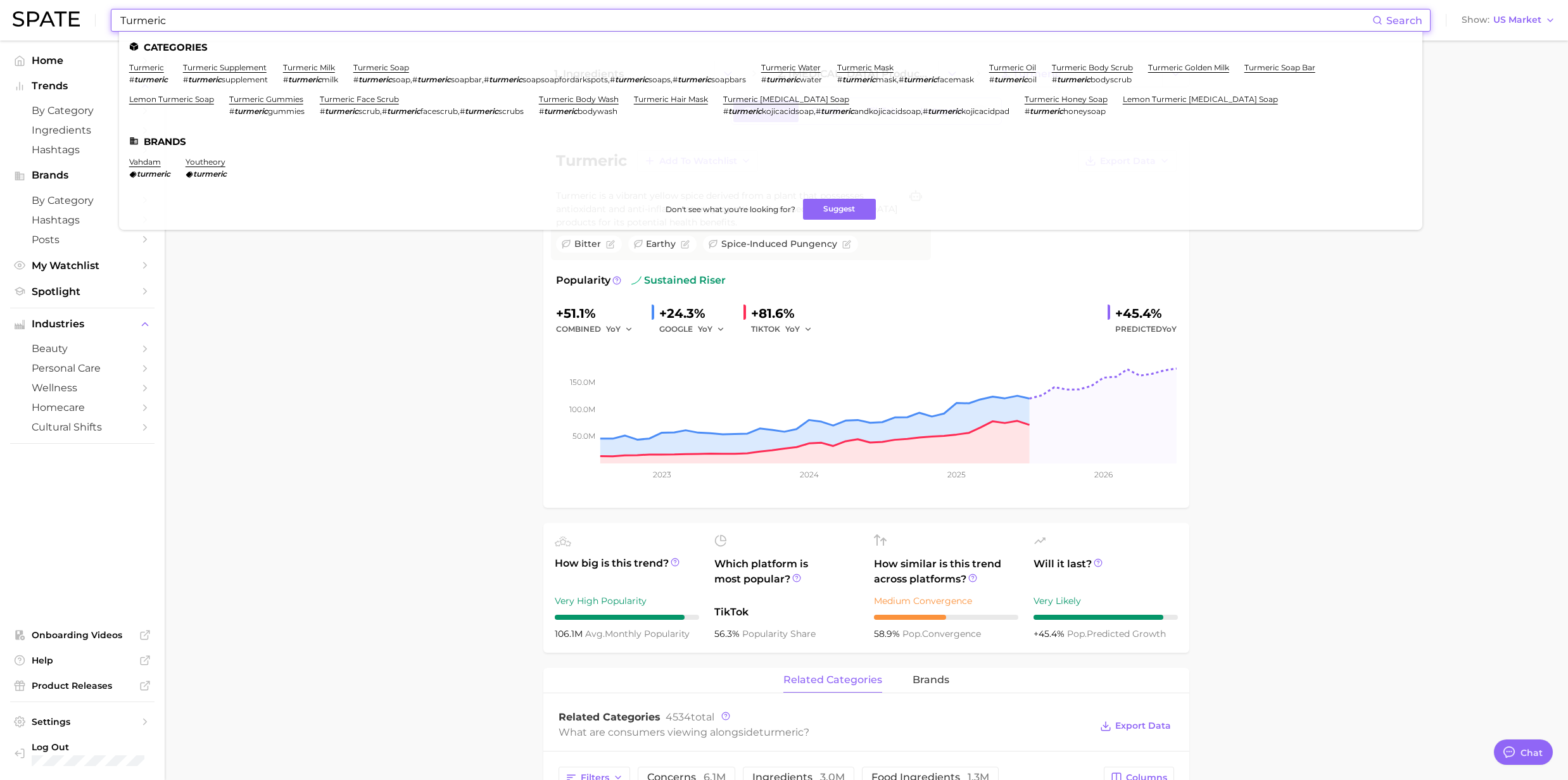
drag, startPoint x: 187, startPoint y: 20, endPoint x: 84, endPoint y: 11, distance: 103.4
click at [84, 11] on div "Turmeric Search Categories turmeric # turmeric turmeric supplement # turmeric s…" at bounding box center [784, 20] width 1542 height 41
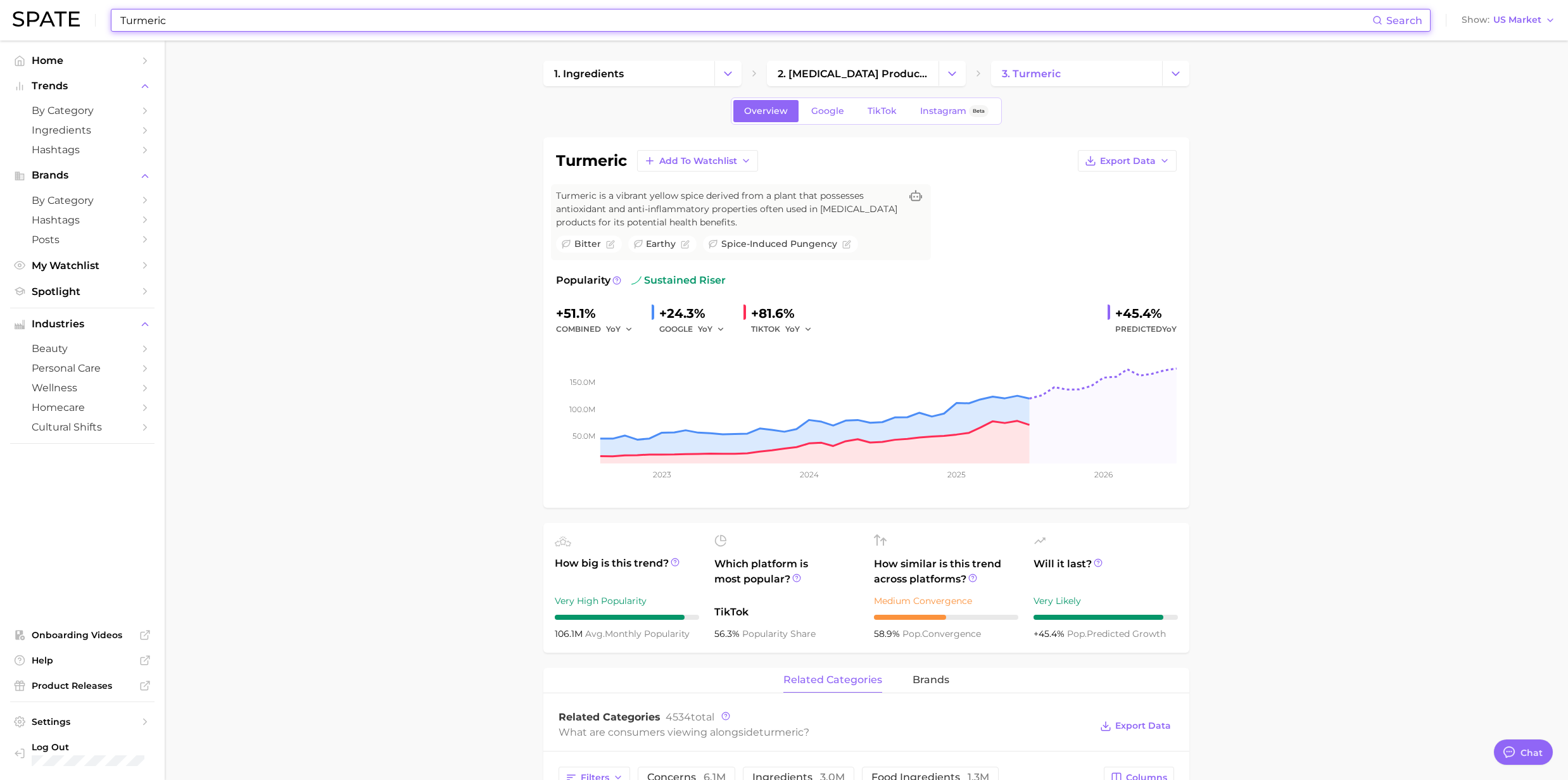
paste input "Kojic Acid"
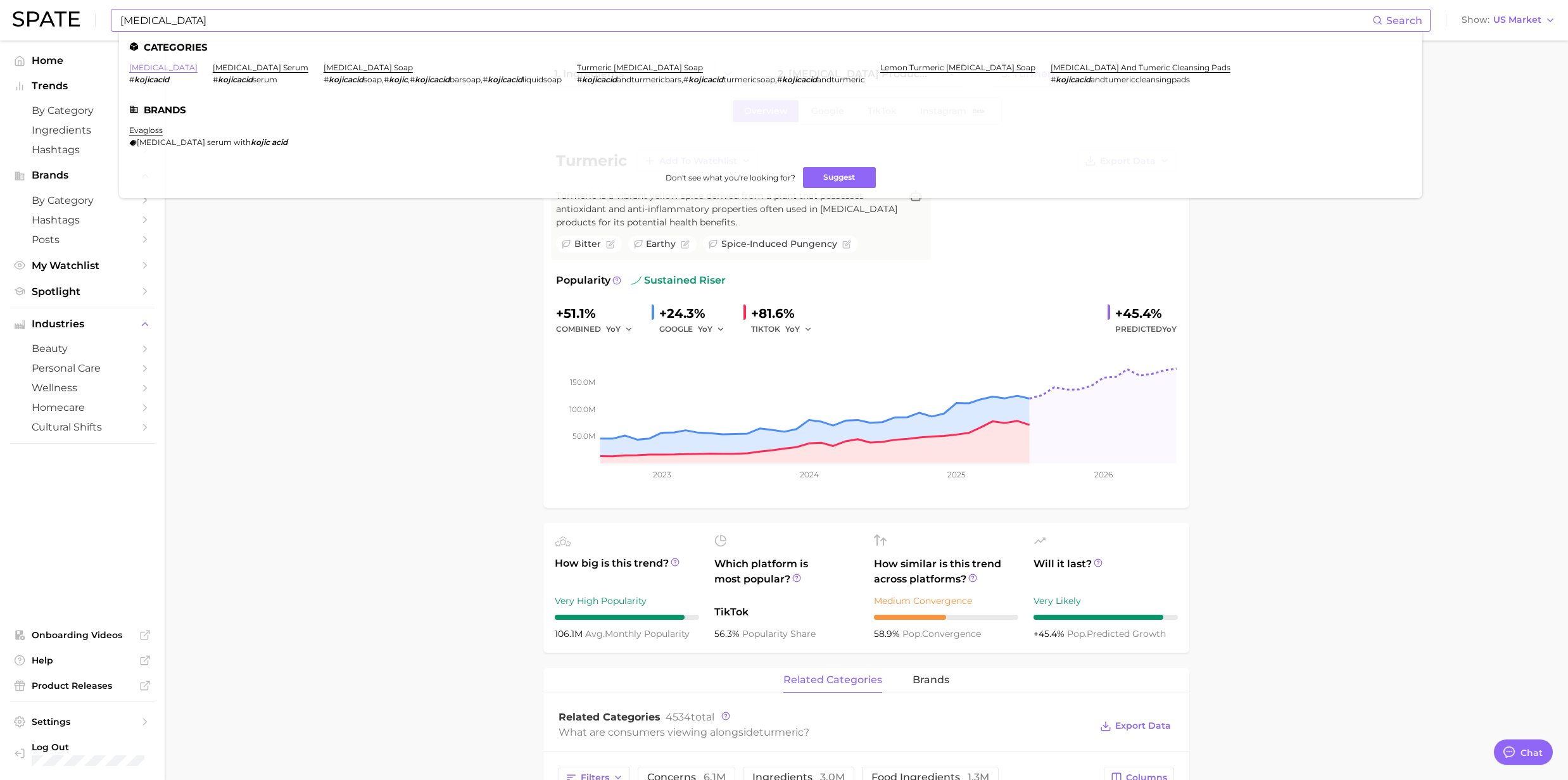
click at [145, 67] on link "[MEDICAL_DATA]" at bounding box center [163, 67] width 69 height 10
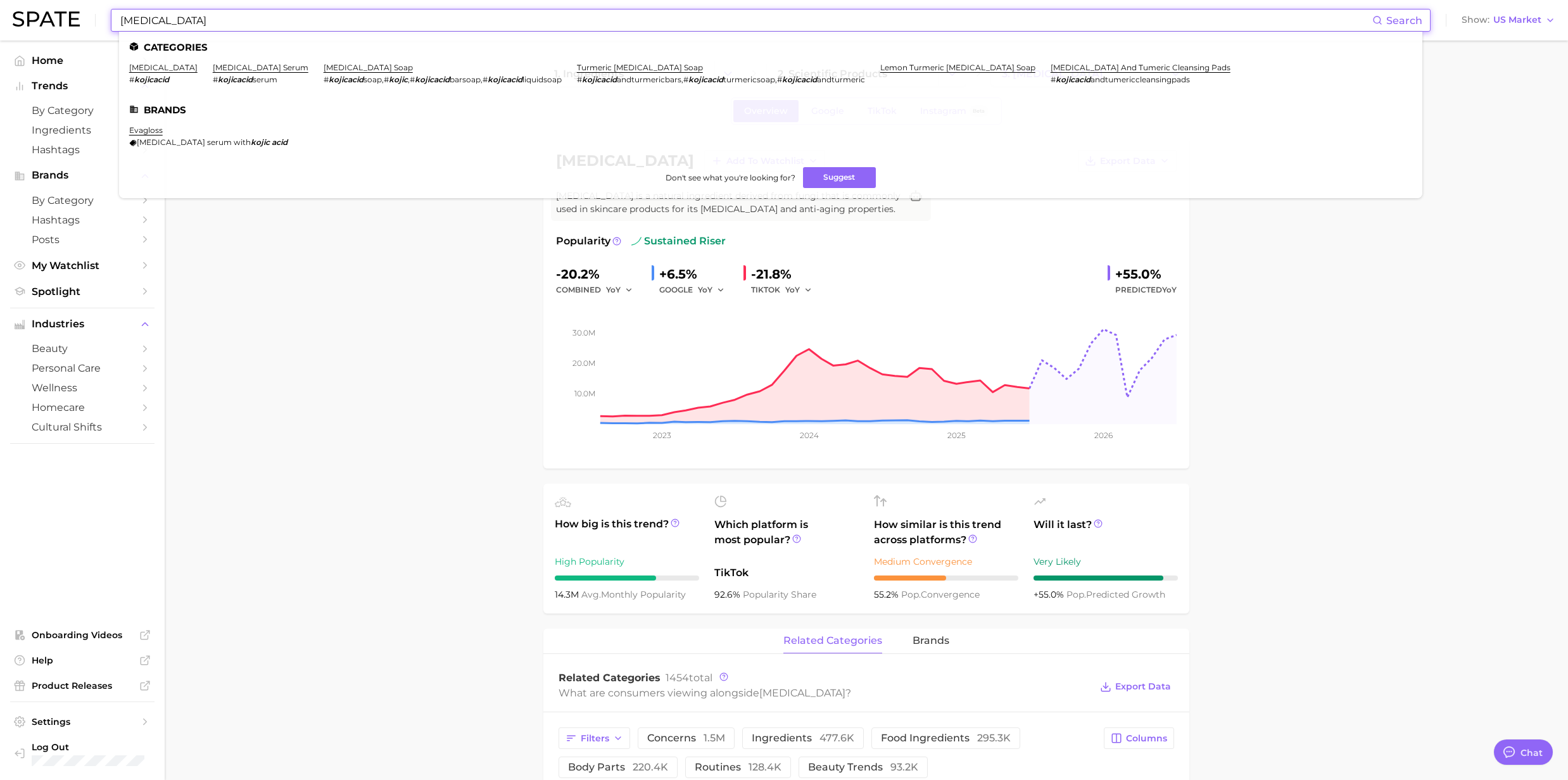
drag, startPoint x: 177, startPoint y: 26, endPoint x: 82, endPoint y: 26, distance: 95.0
click at [82, 26] on div "Kojic Acid Search Categories kojic acid # kojicacid kojic acid serum # kojicaci…" at bounding box center [784, 20] width 1542 height 41
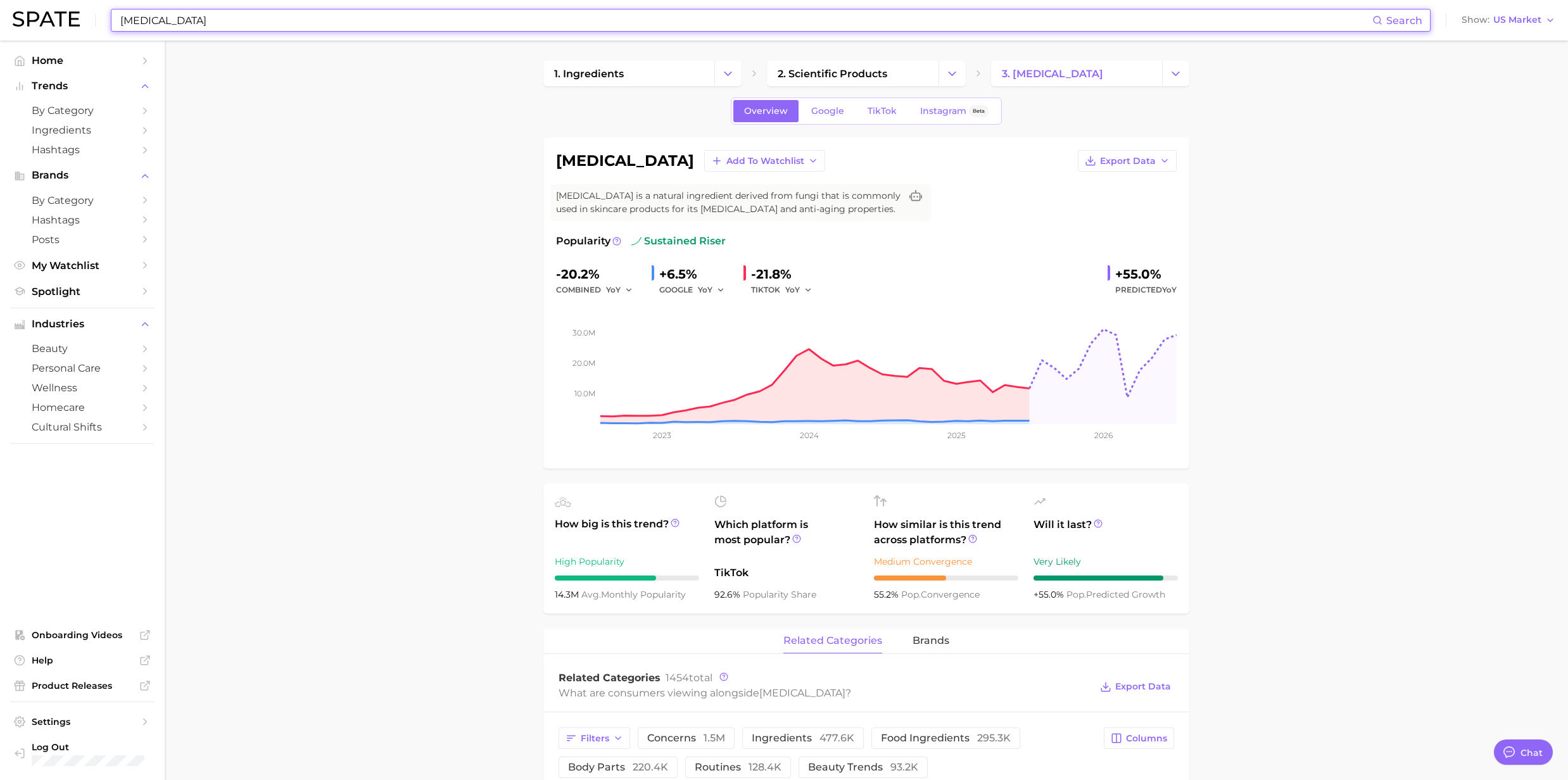
paste input "Retinol"
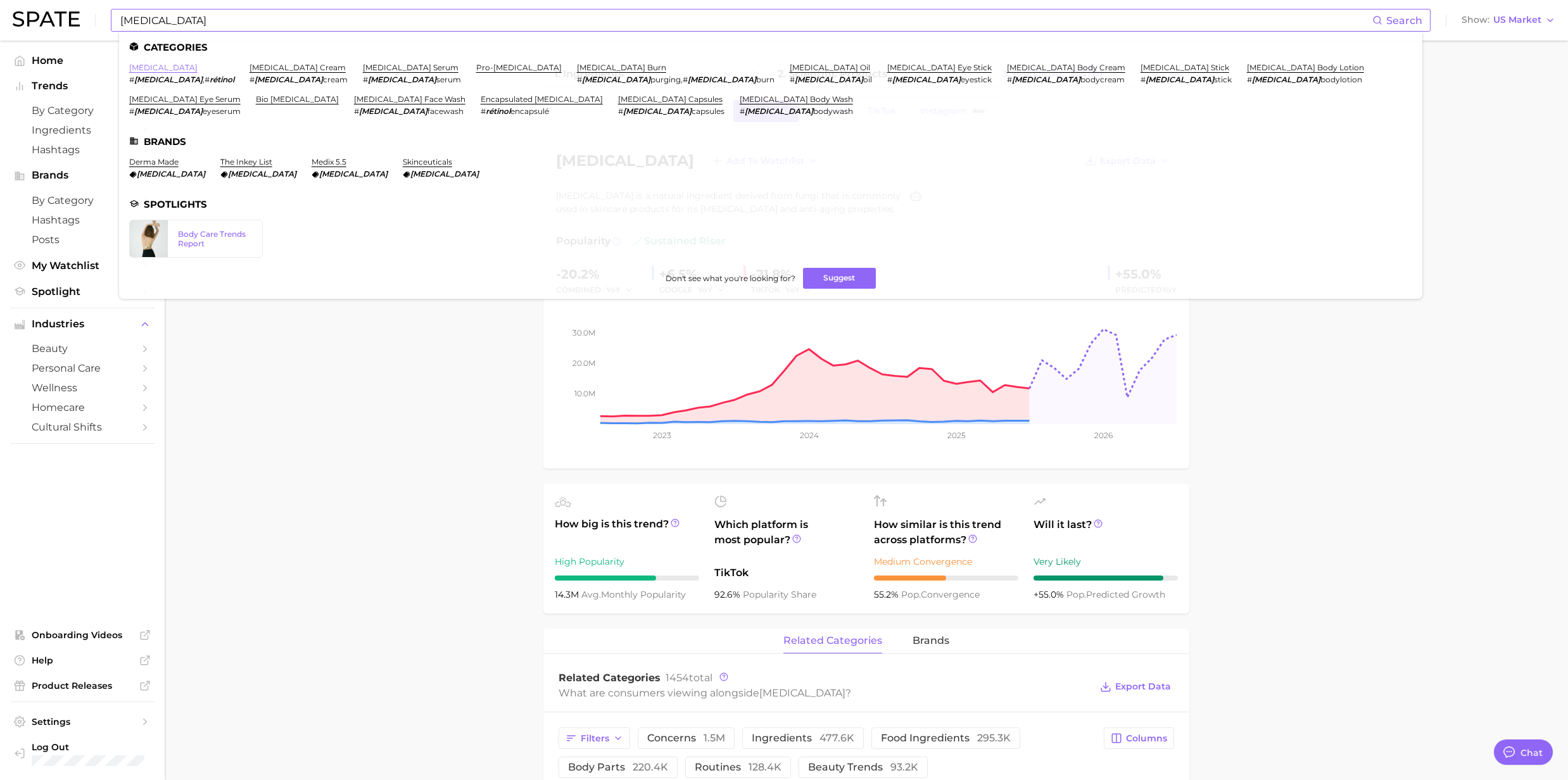
click at [140, 69] on link "retinol" at bounding box center [163, 67] width 69 height 10
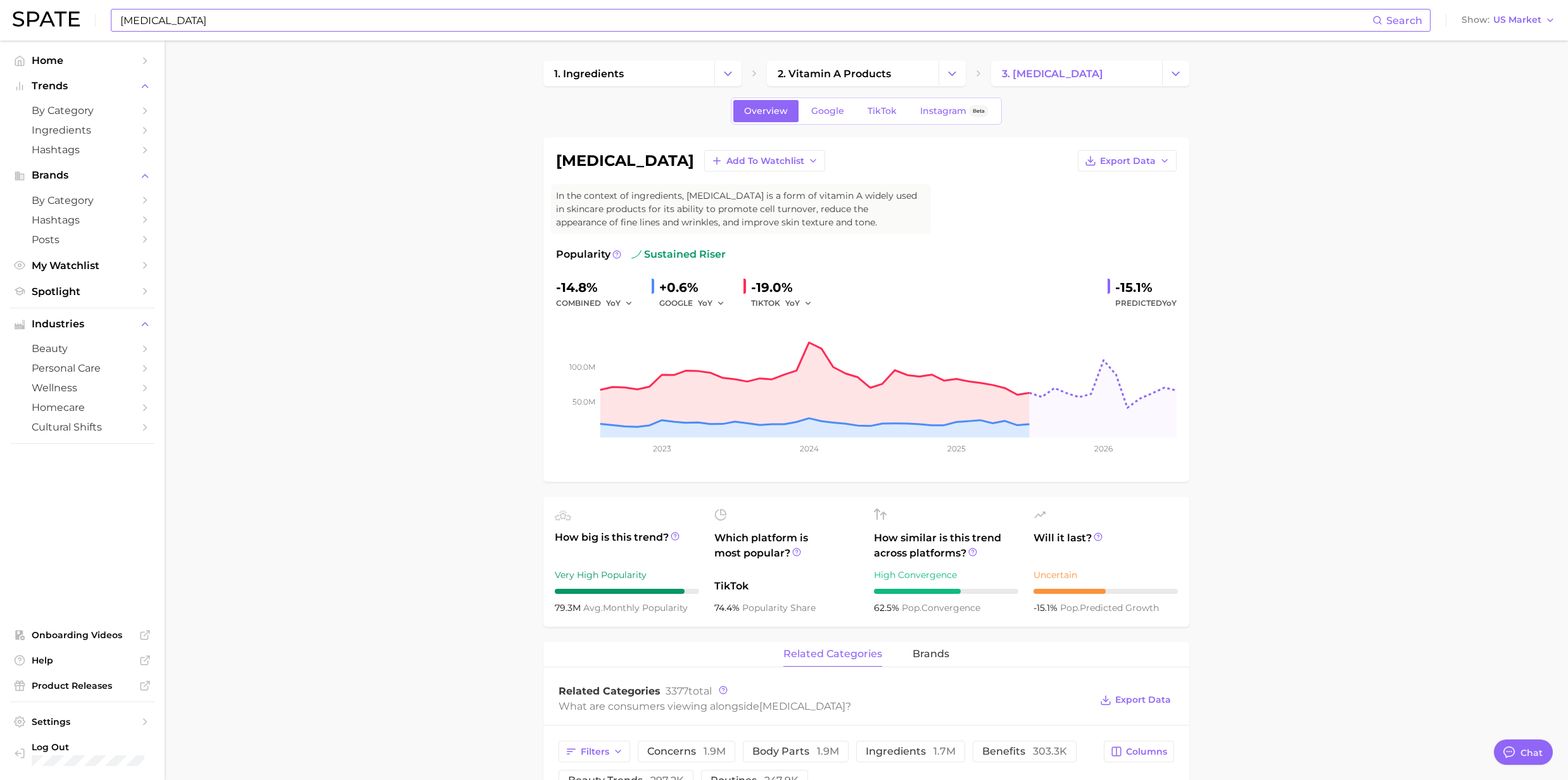
click at [223, 29] on input "Retinol" at bounding box center [745, 20] width 1253 height 21
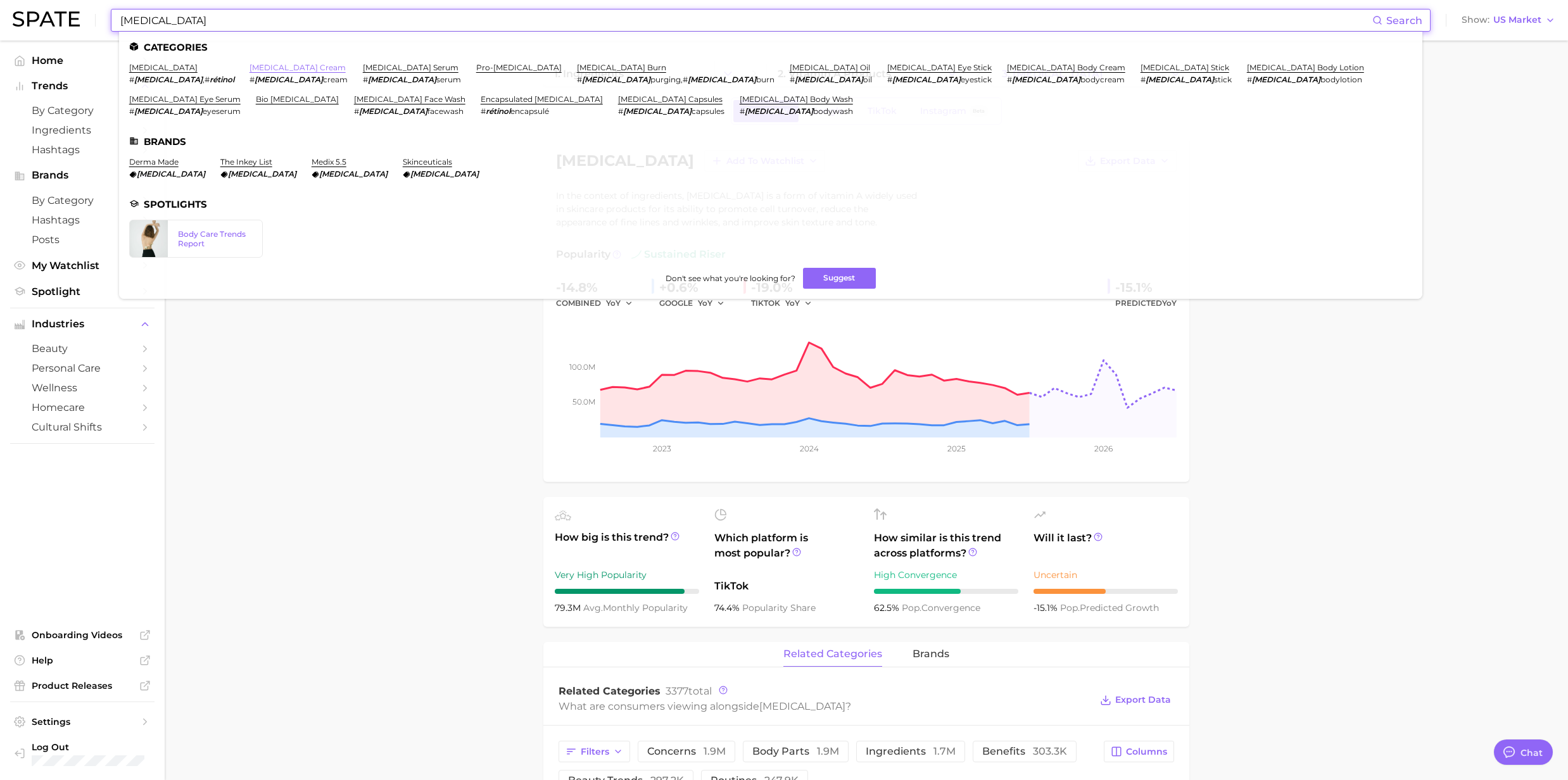
click at [249, 63] on link "retinol cream" at bounding box center [297, 67] width 97 height 10
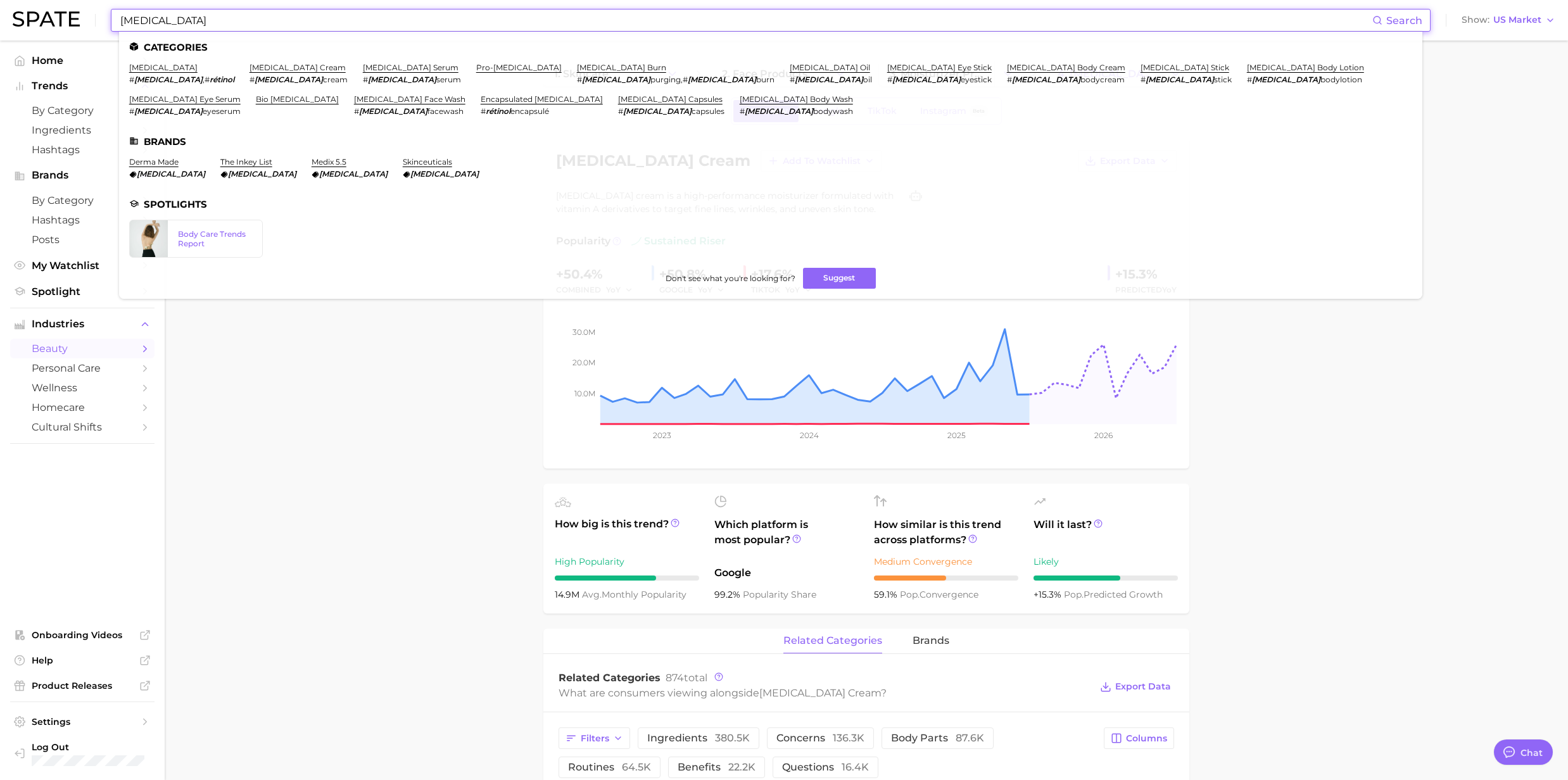
click at [191, 21] on input "Retinol" at bounding box center [745, 20] width 1253 height 21
click at [363, 66] on link "retinol serum" at bounding box center [411, 67] width 96 height 10
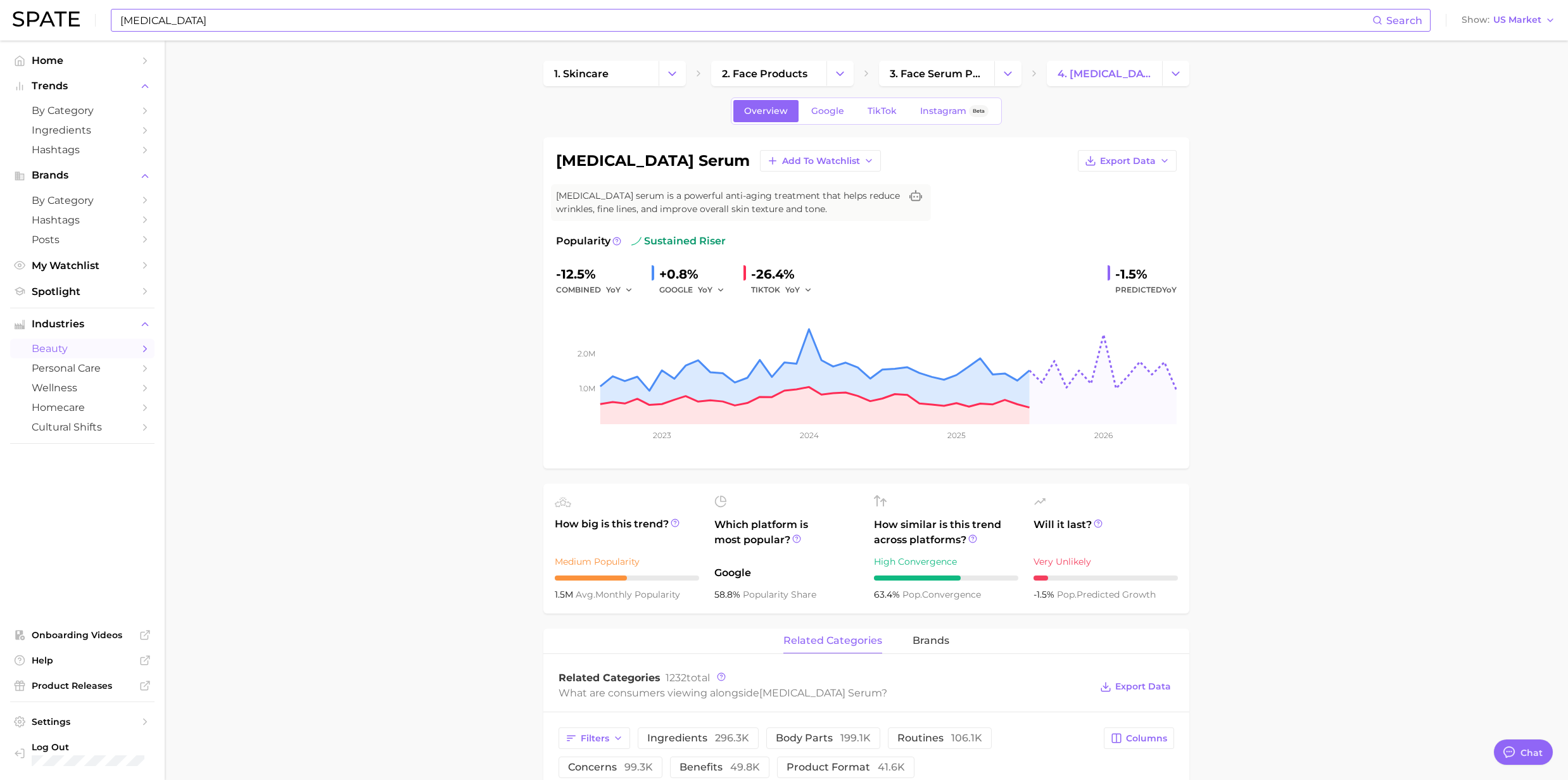
click at [188, 20] on input "Retinol" at bounding box center [745, 20] width 1253 height 21
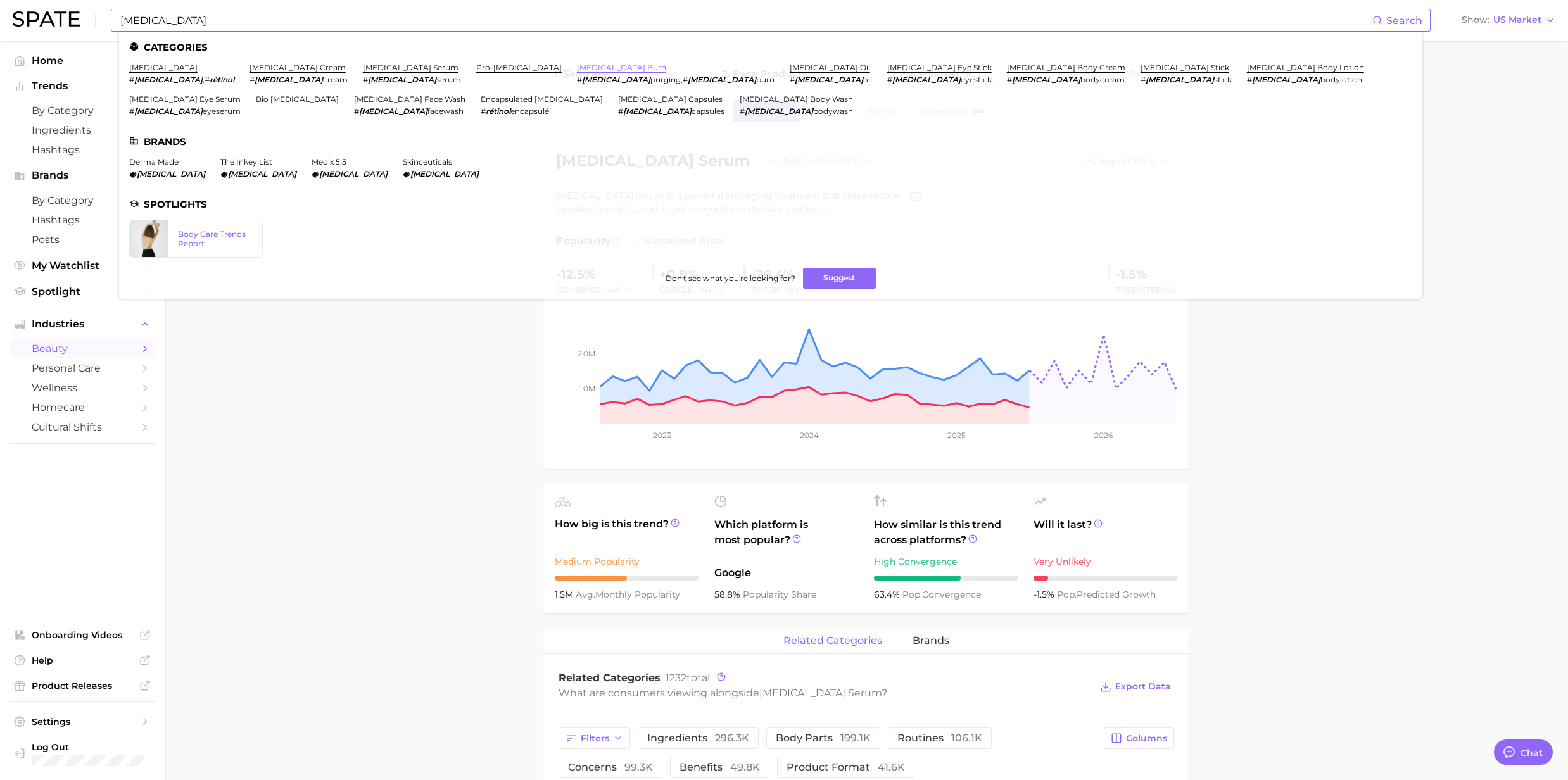
click at [576, 67] on link "retinol burn" at bounding box center [621, 67] width 89 height 10
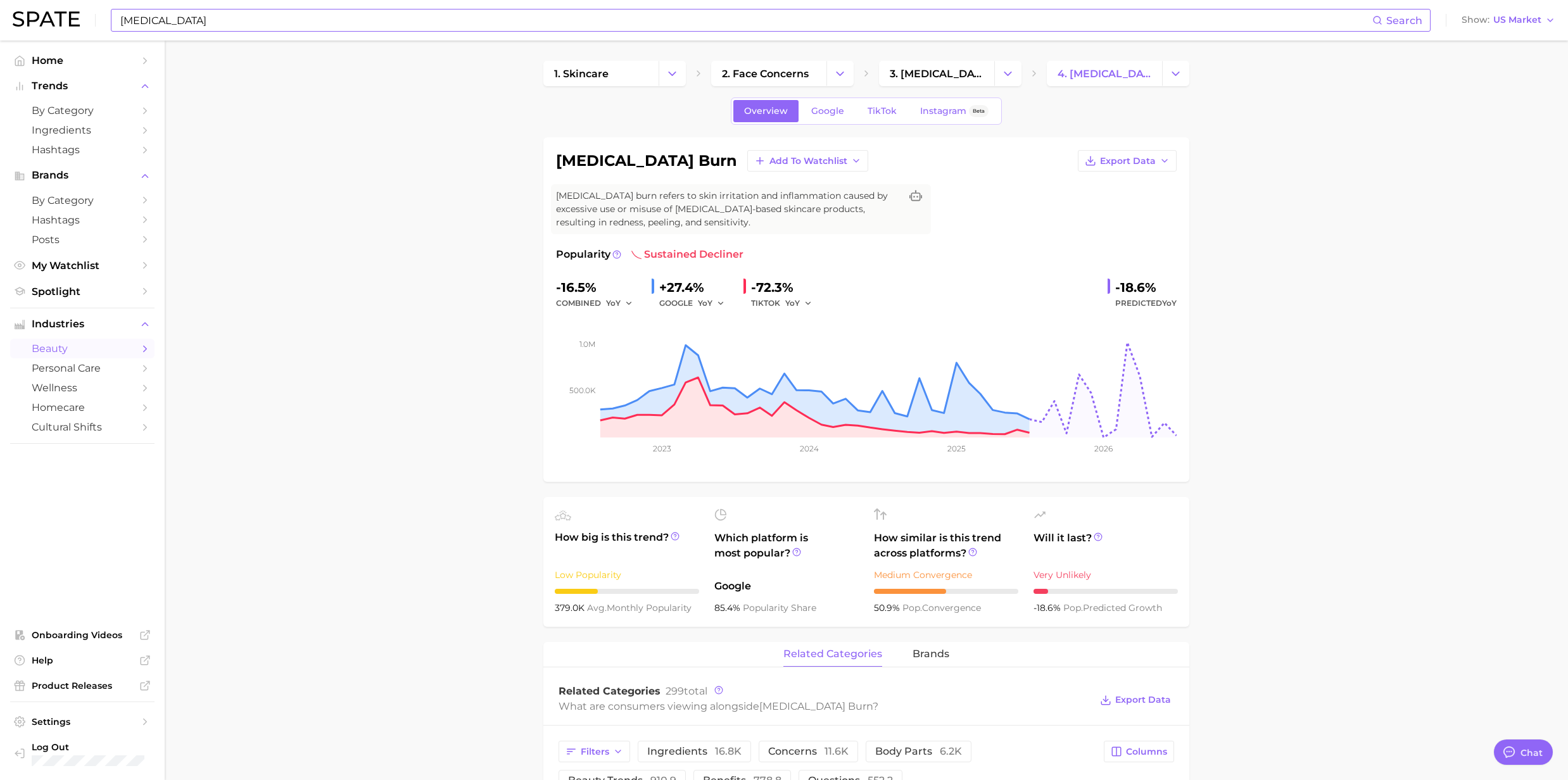
click at [205, 23] on input "Retinol" at bounding box center [745, 20] width 1253 height 21
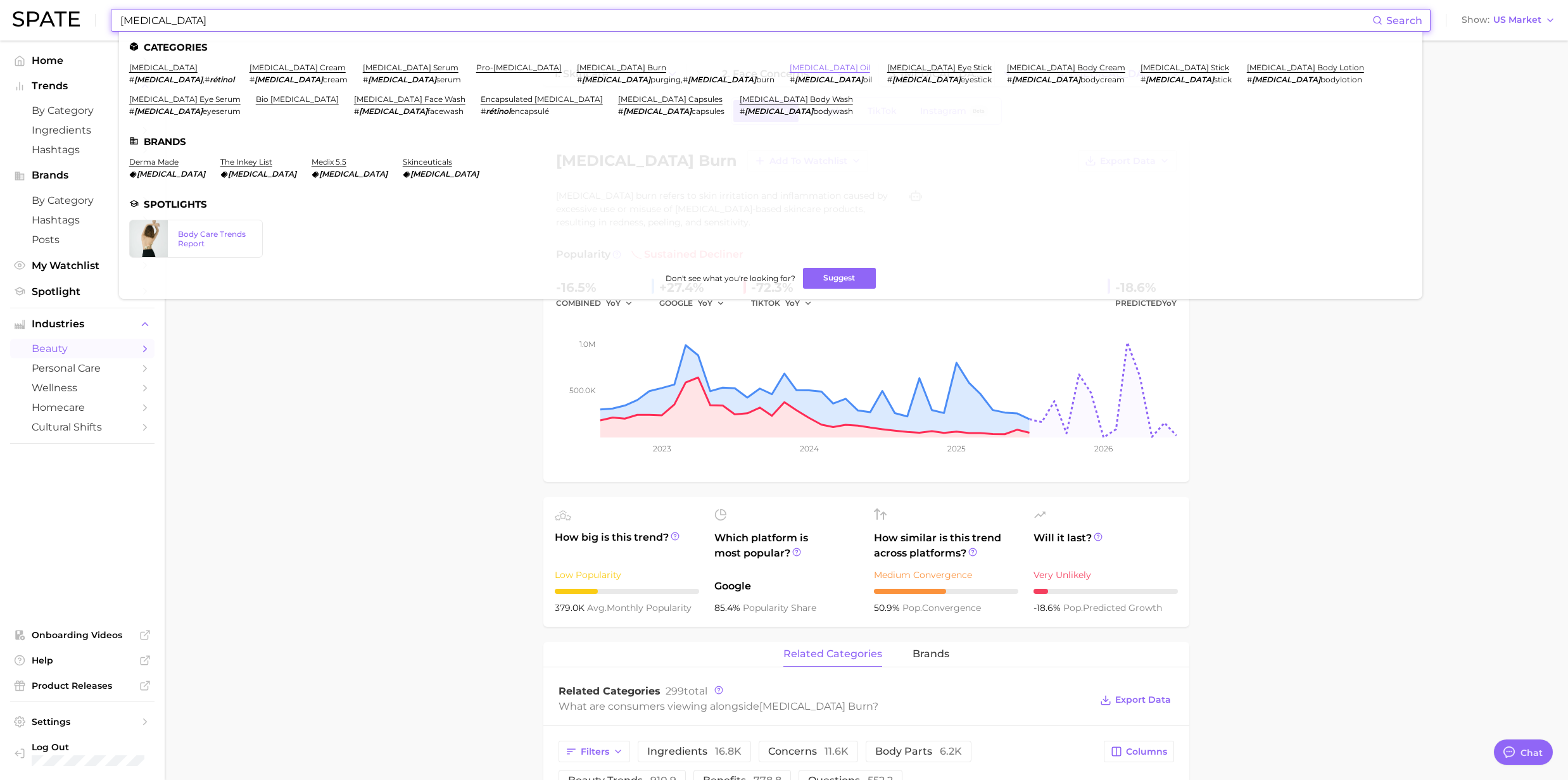
click at [790, 69] on link "retinol oil" at bounding box center [829, 67] width 80 height 10
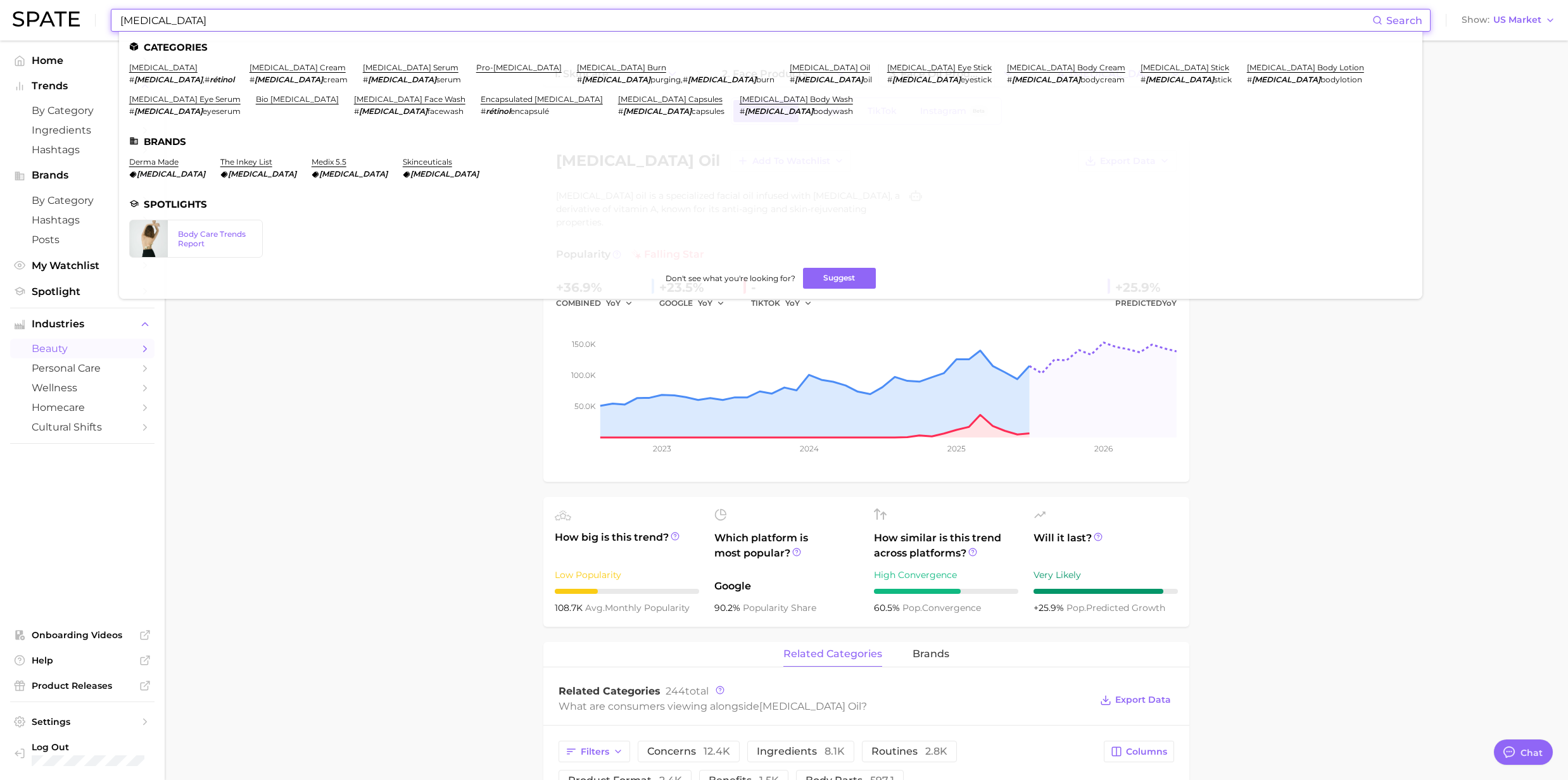
click at [268, 24] on input "Retinol" at bounding box center [745, 20] width 1253 height 21
click at [1007, 69] on link "retinol body cream" at bounding box center [1066, 67] width 119 height 10
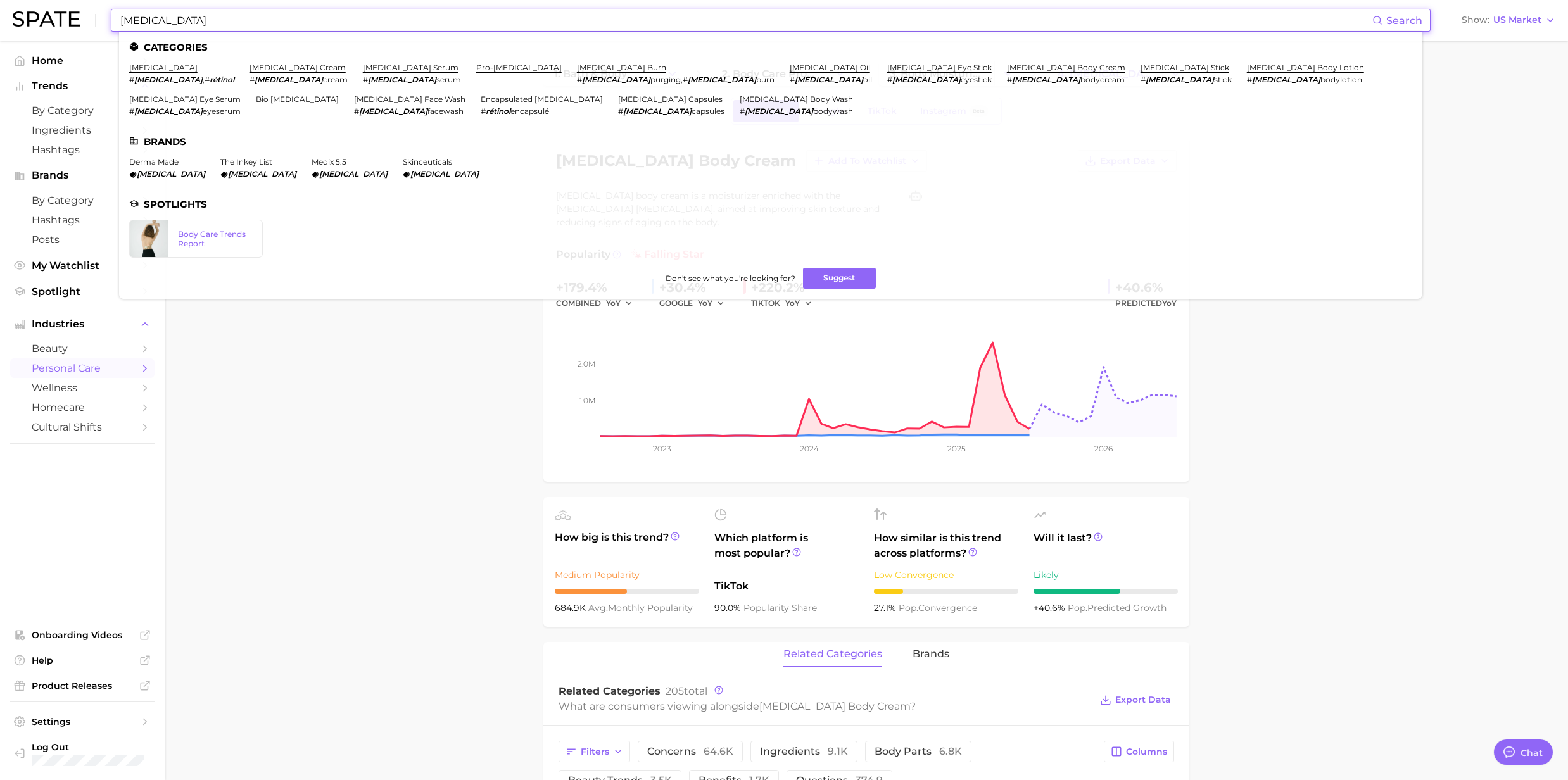
click at [313, 21] on input "Retinol" at bounding box center [745, 20] width 1253 height 21
click at [339, 94] on link "bio retinol" at bounding box center [297, 99] width 83 height 10
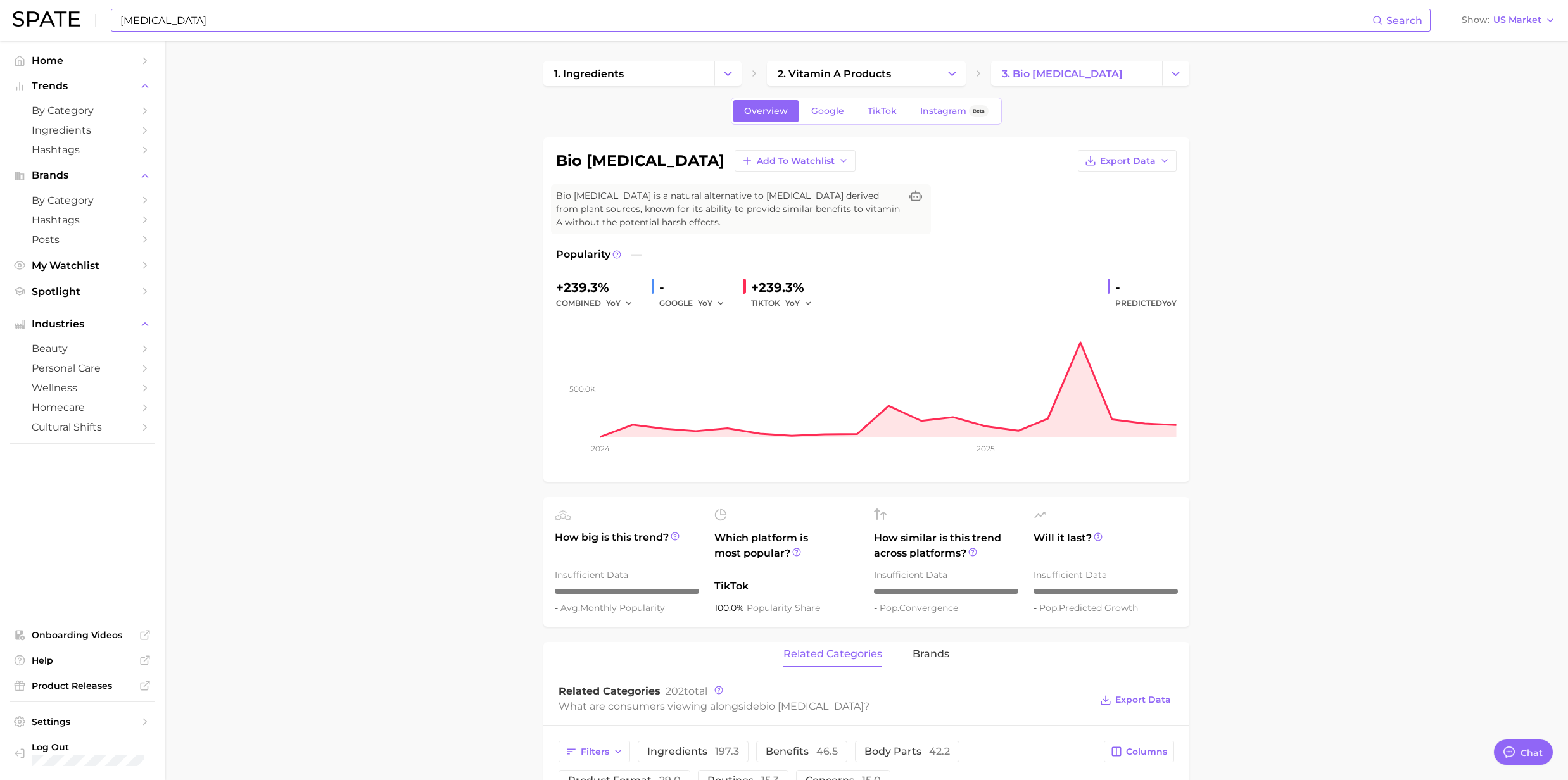
click at [296, 24] on input "Retinol" at bounding box center [745, 20] width 1253 height 21
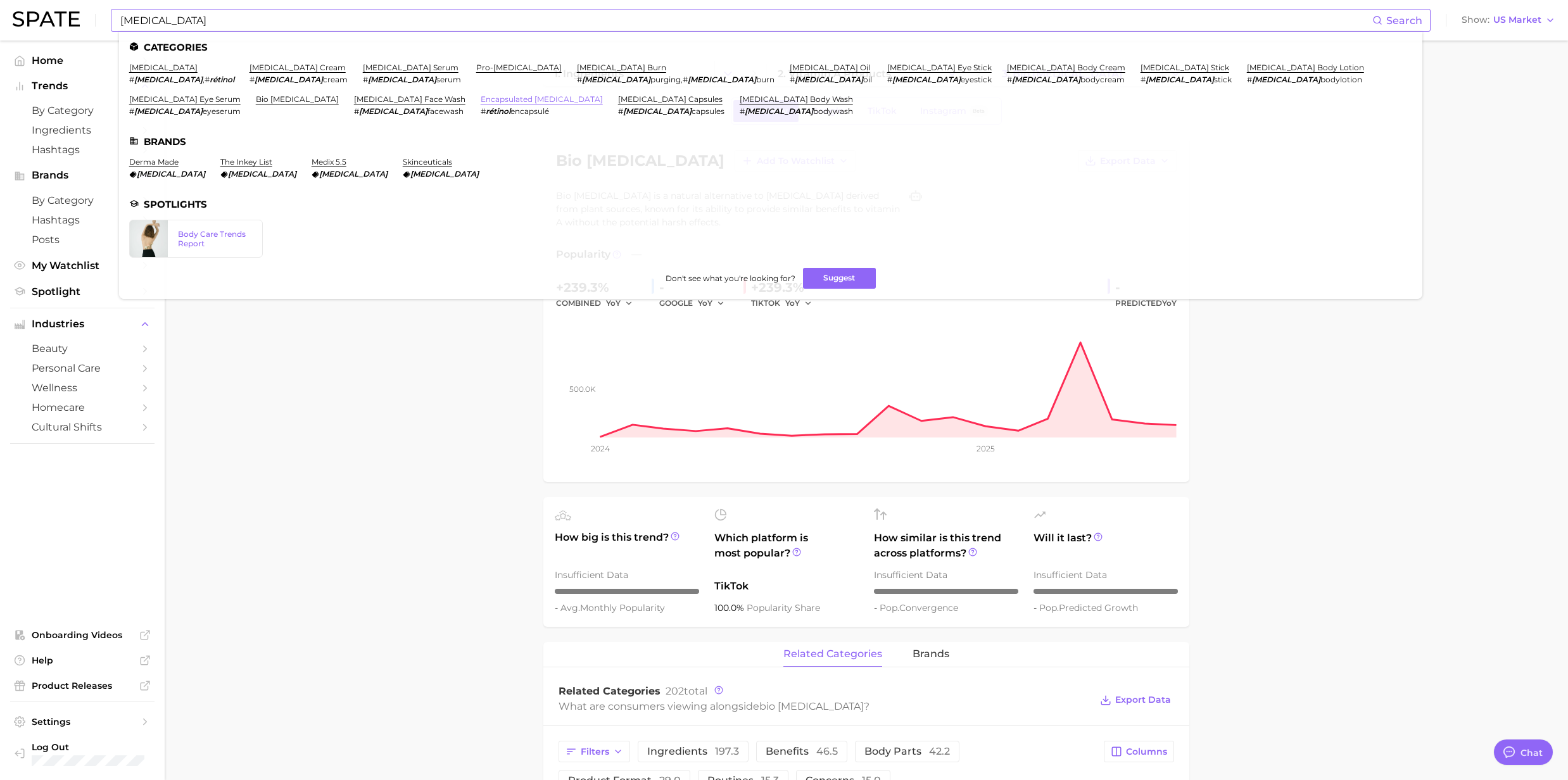
click at [603, 94] on link "encapsulated retinol" at bounding box center [542, 99] width 122 height 10
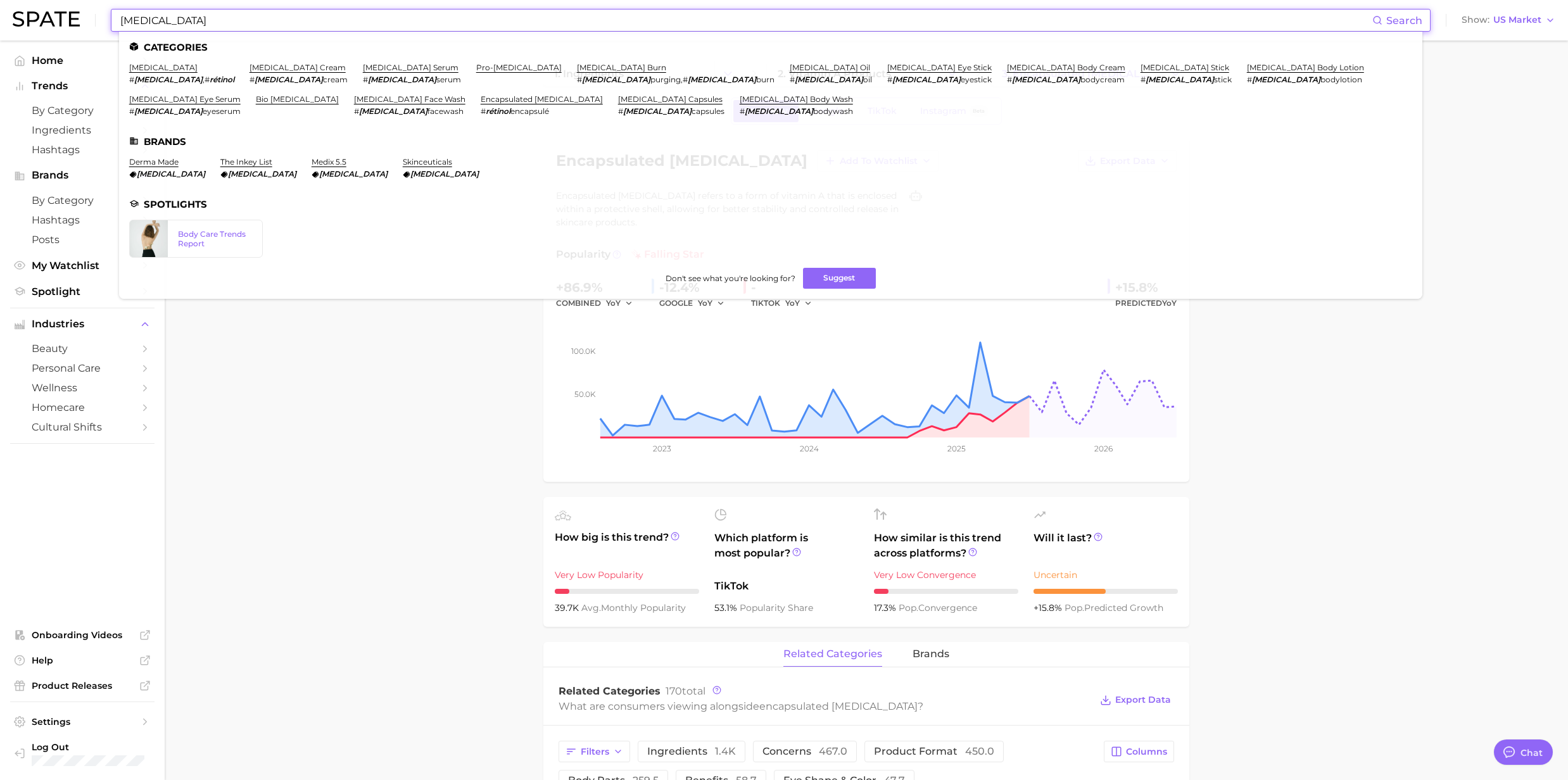
click at [224, 26] on input "Retinol" at bounding box center [745, 20] width 1253 height 21
click at [739, 102] on link "retinol body wash" at bounding box center [796, 99] width 114 height 10
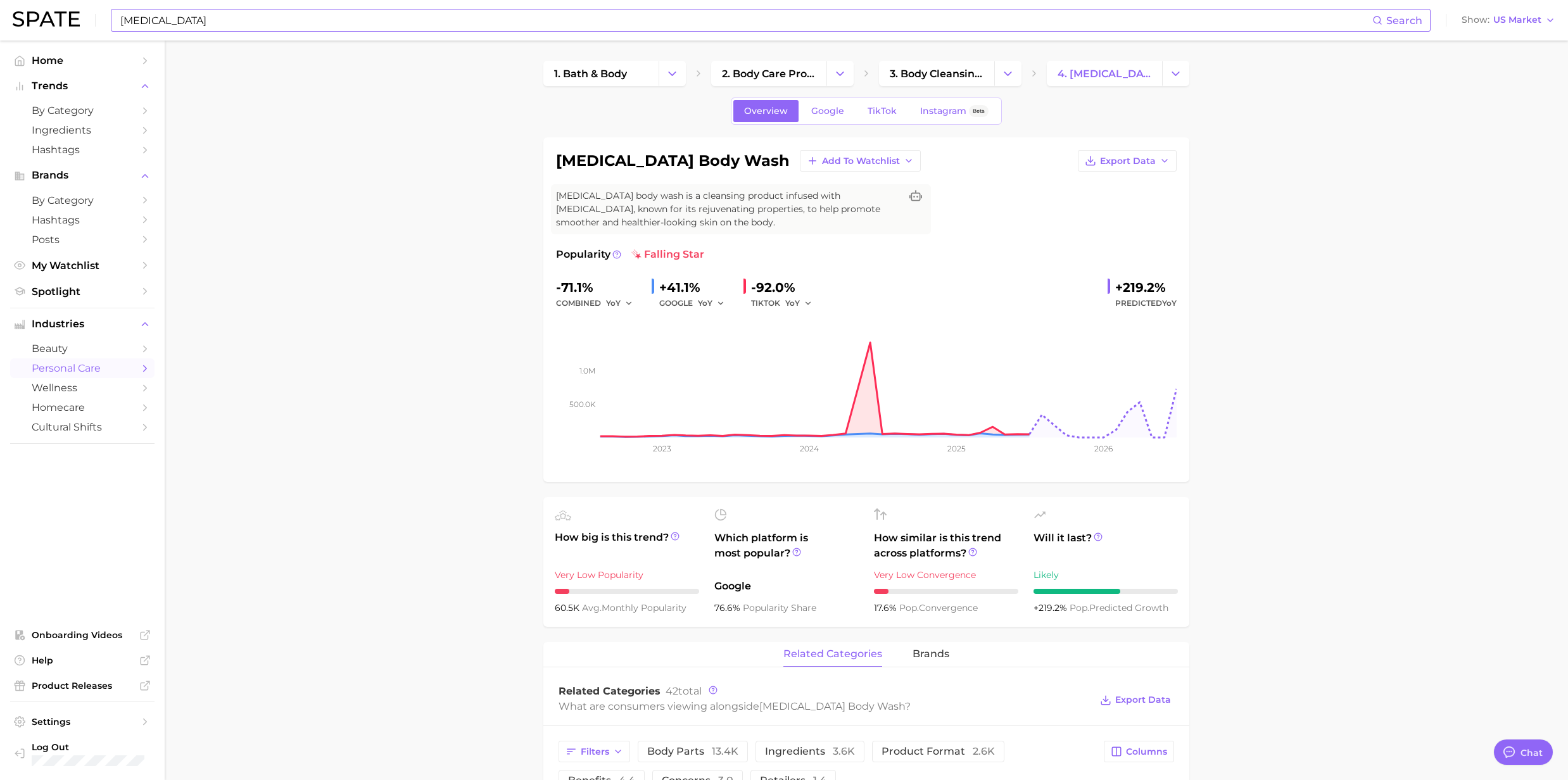
click at [203, 25] on input "Retinol" at bounding box center [745, 20] width 1253 height 21
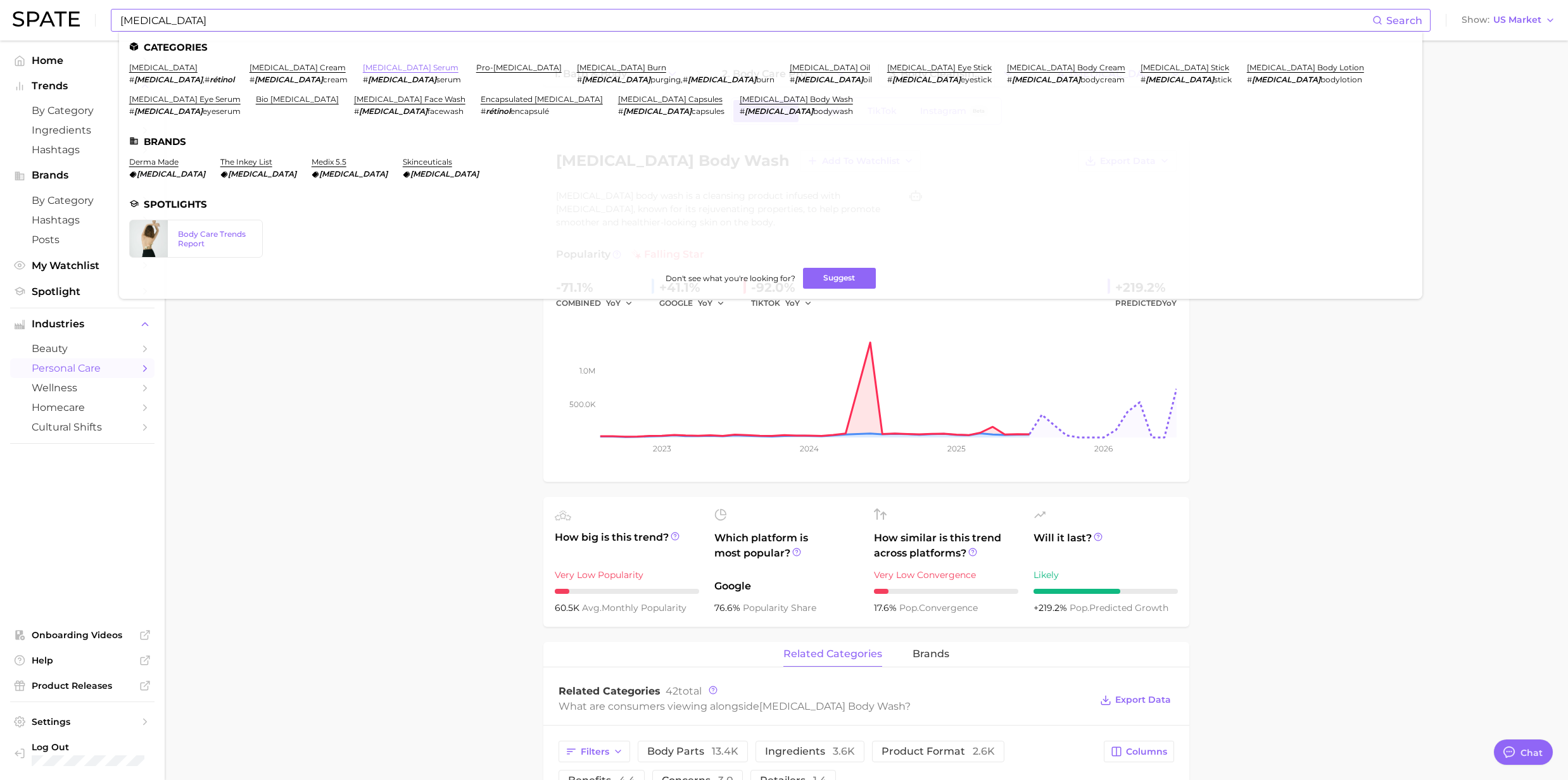
click at [363, 66] on link "retinol serum" at bounding box center [411, 67] width 96 height 10
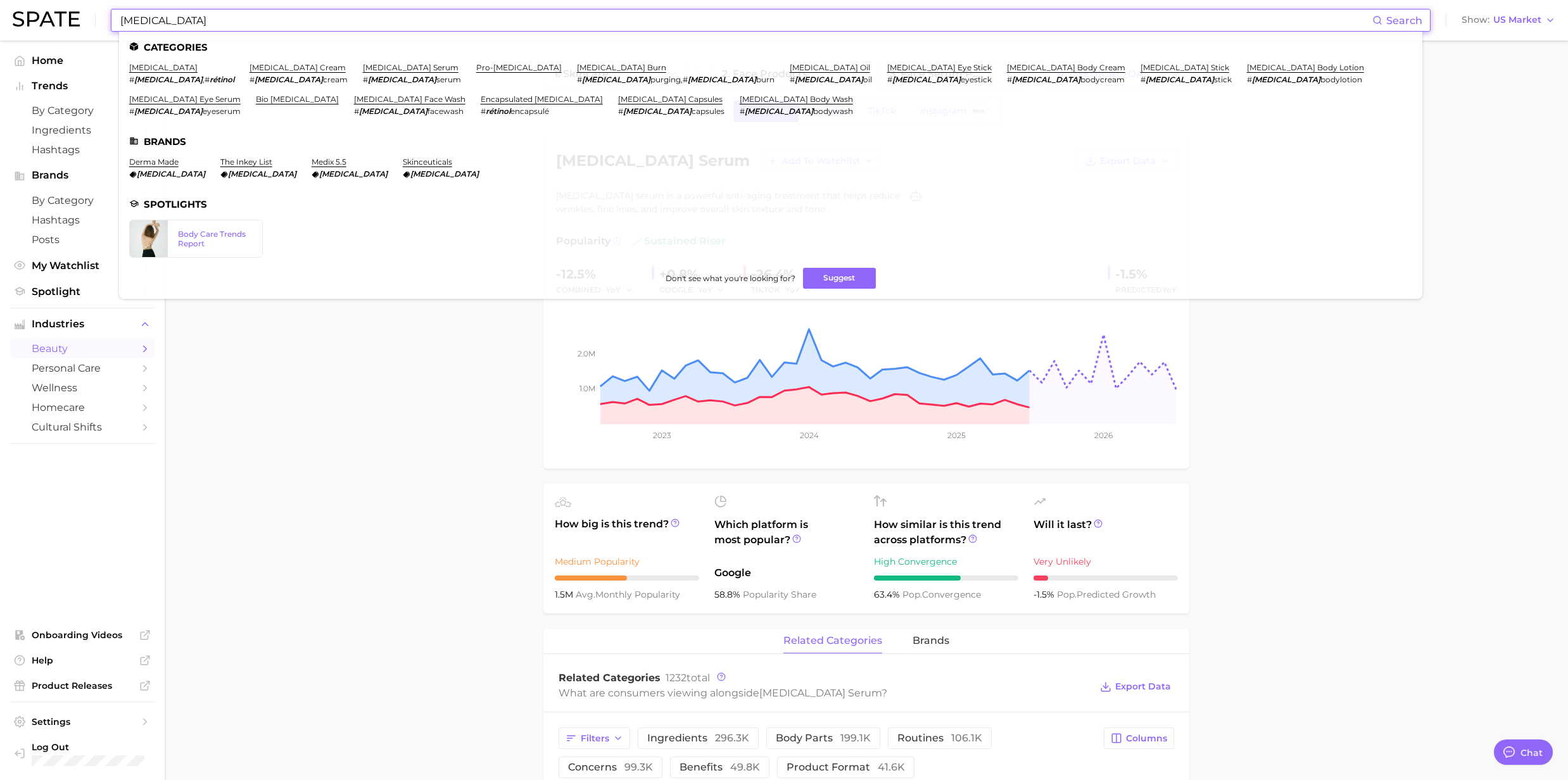
click at [251, 29] on input "Retinol" at bounding box center [745, 20] width 1253 height 21
click at [254, 69] on link "retinol cream" at bounding box center [297, 67] width 97 height 10
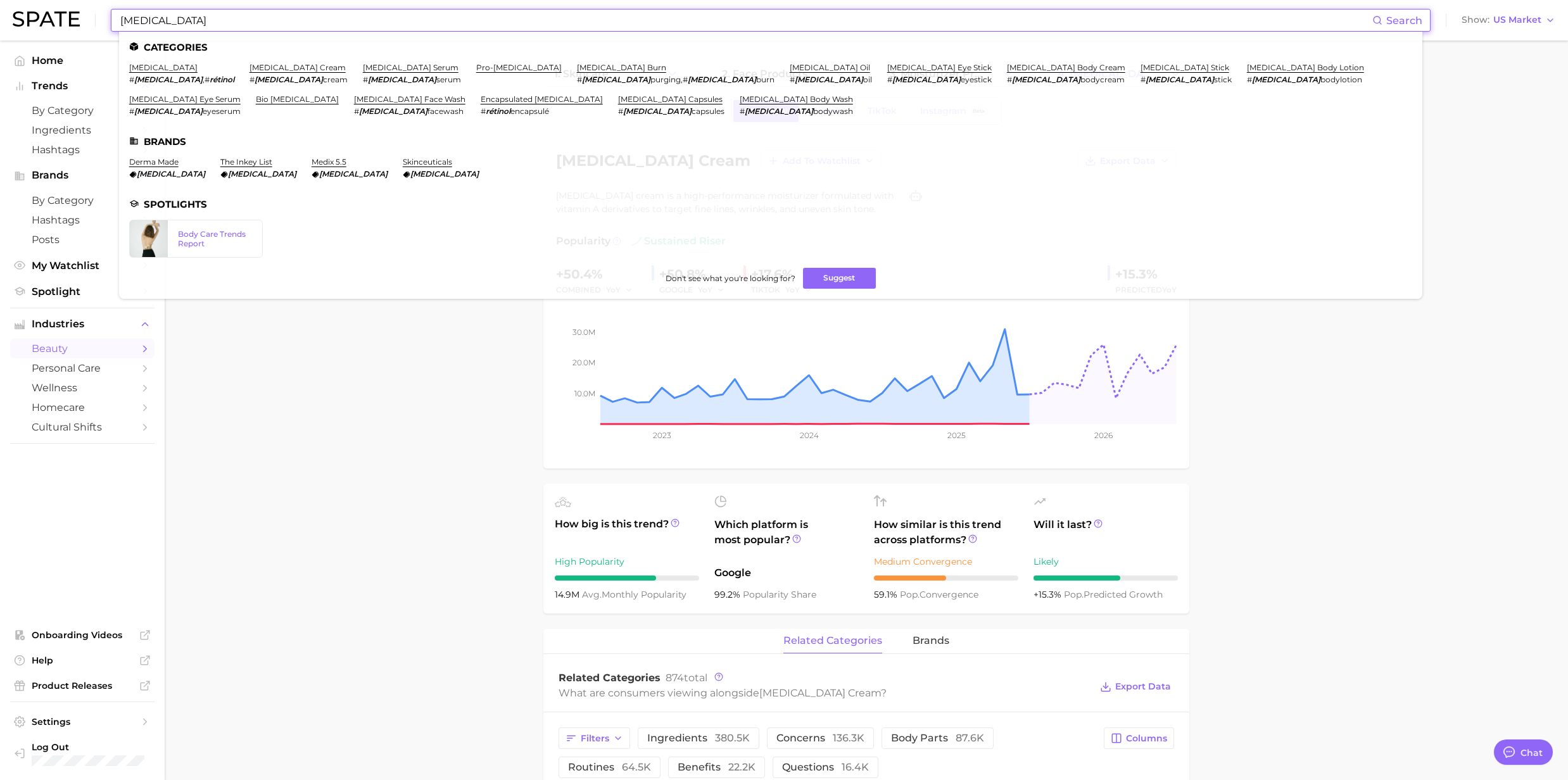
click at [201, 29] on input "Retinol" at bounding box center [745, 20] width 1253 height 21
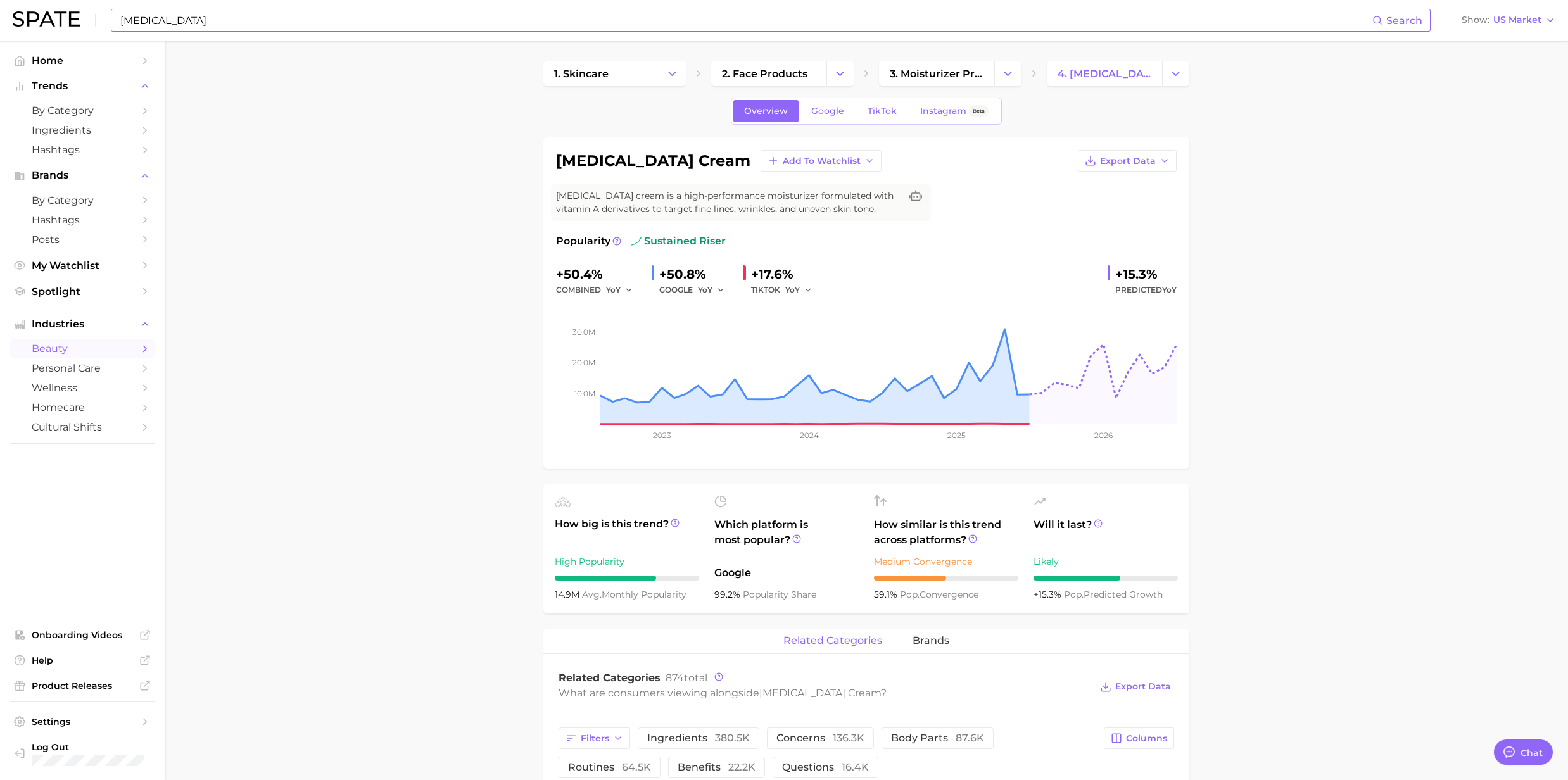
click at [191, 28] on input "Retinol" at bounding box center [745, 20] width 1253 height 21
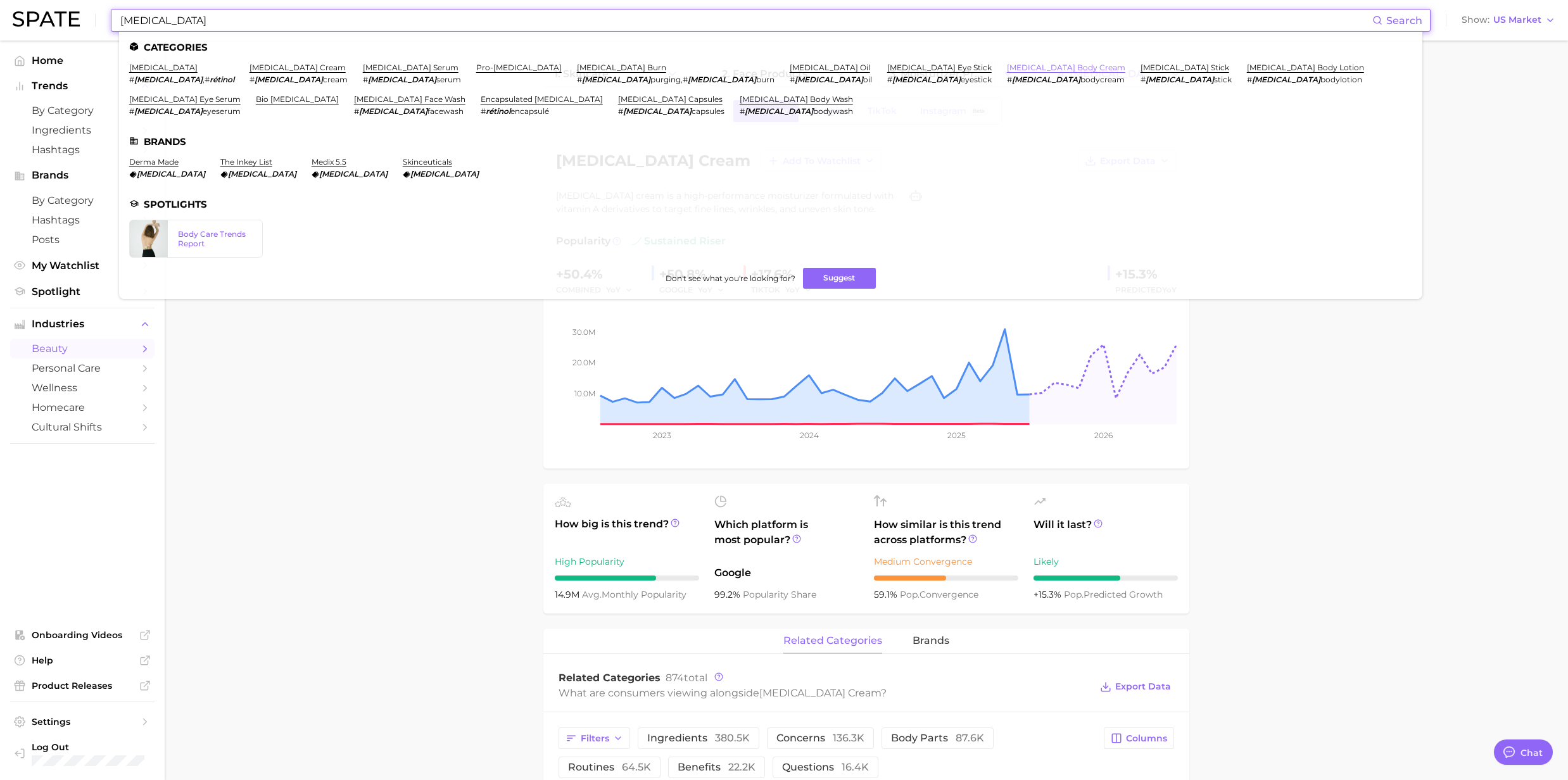
click at [1007, 66] on link "retinol body cream" at bounding box center [1066, 67] width 119 height 10
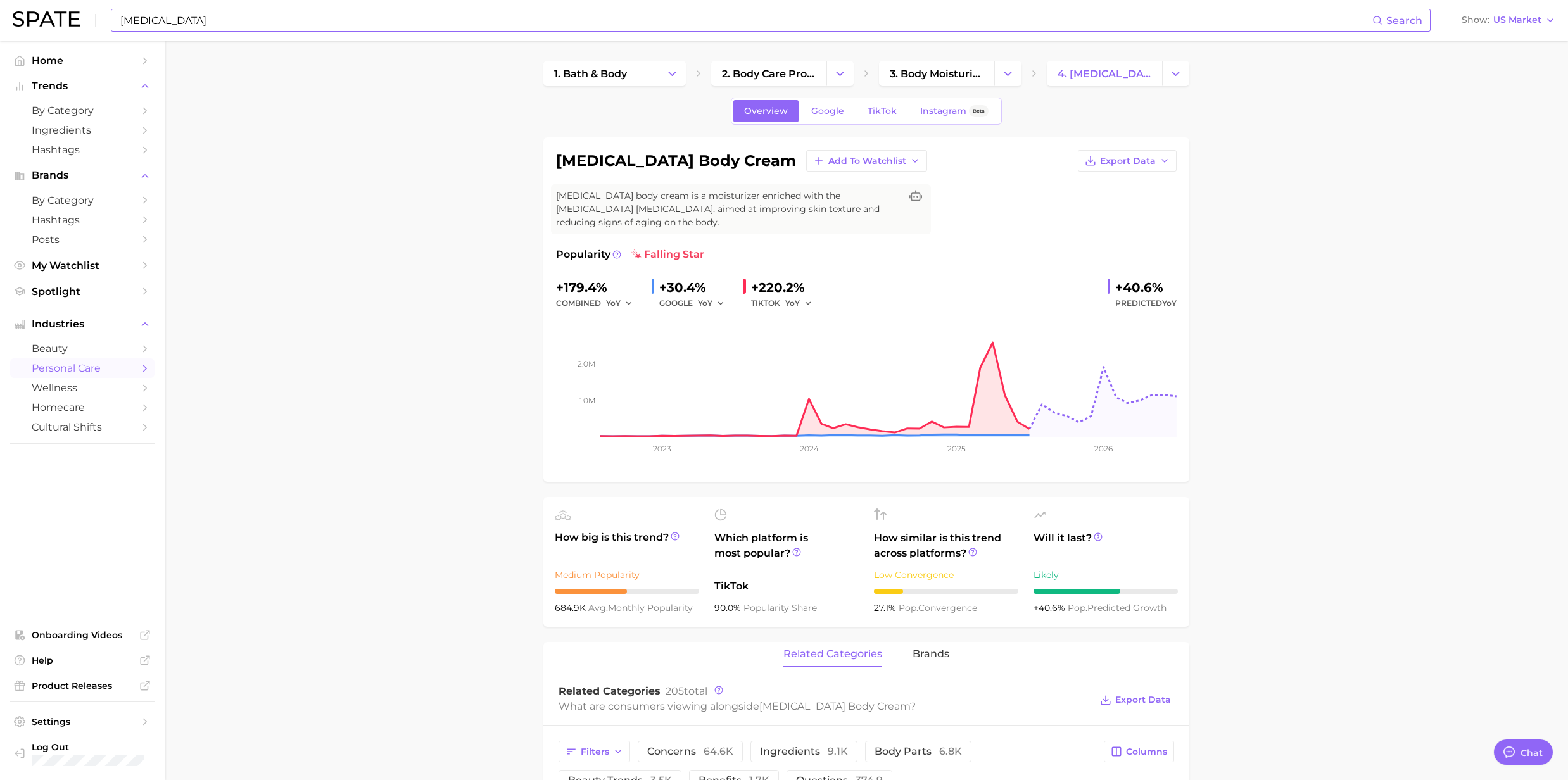
click at [201, 23] on input "Retinol" at bounding box center [745, 20] width 1253 height 21
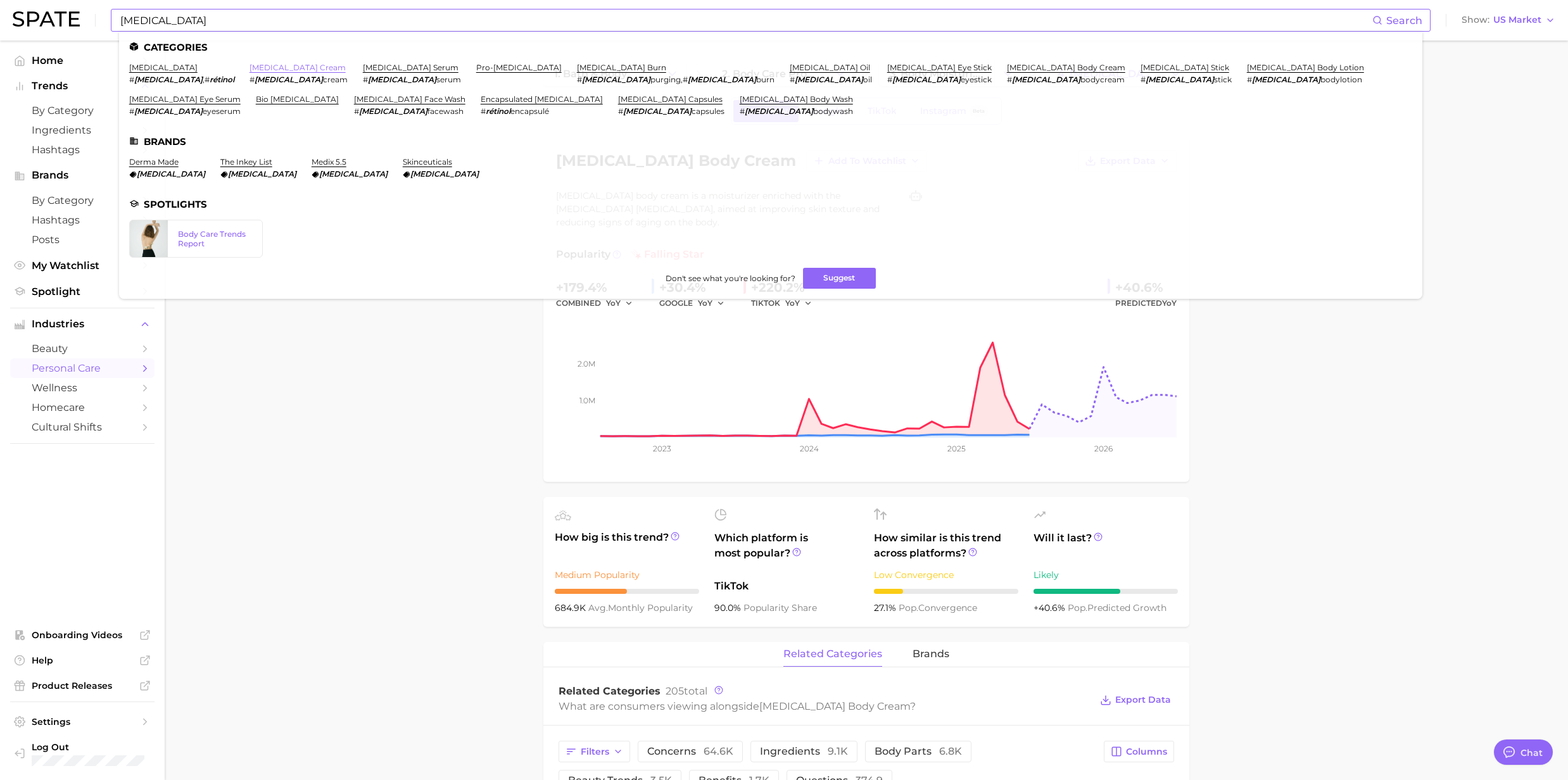
click at [249, 69] on link "retinol cream" at bounding box center [297, 67] width 97 height 10
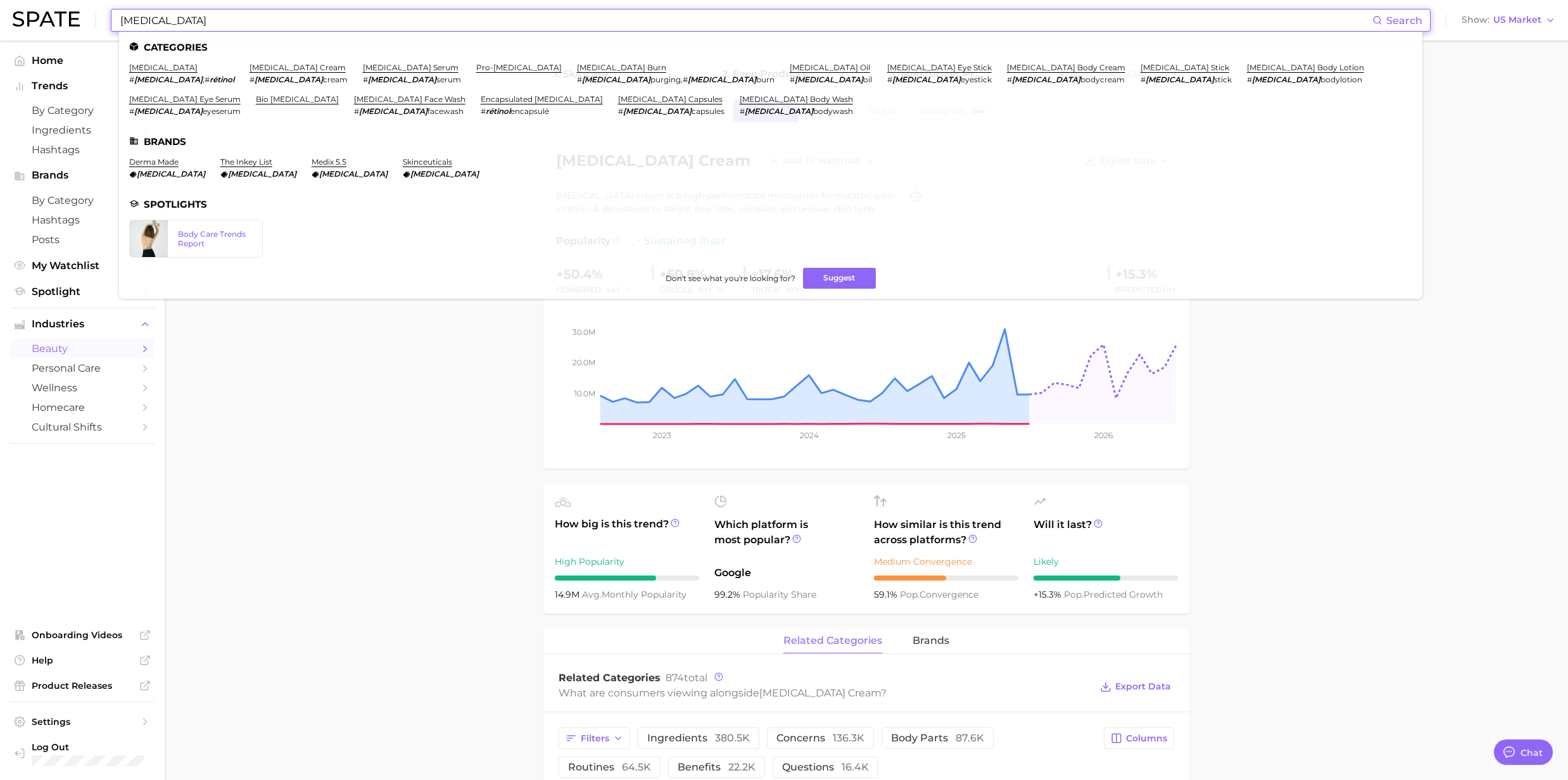
click at [171, 20] on input "Retinol" at bounding box center [745, 20] width 1253 height 21
click at [136, 71] on link "retinol" at bounding box center [163, 67] width 69 height 10
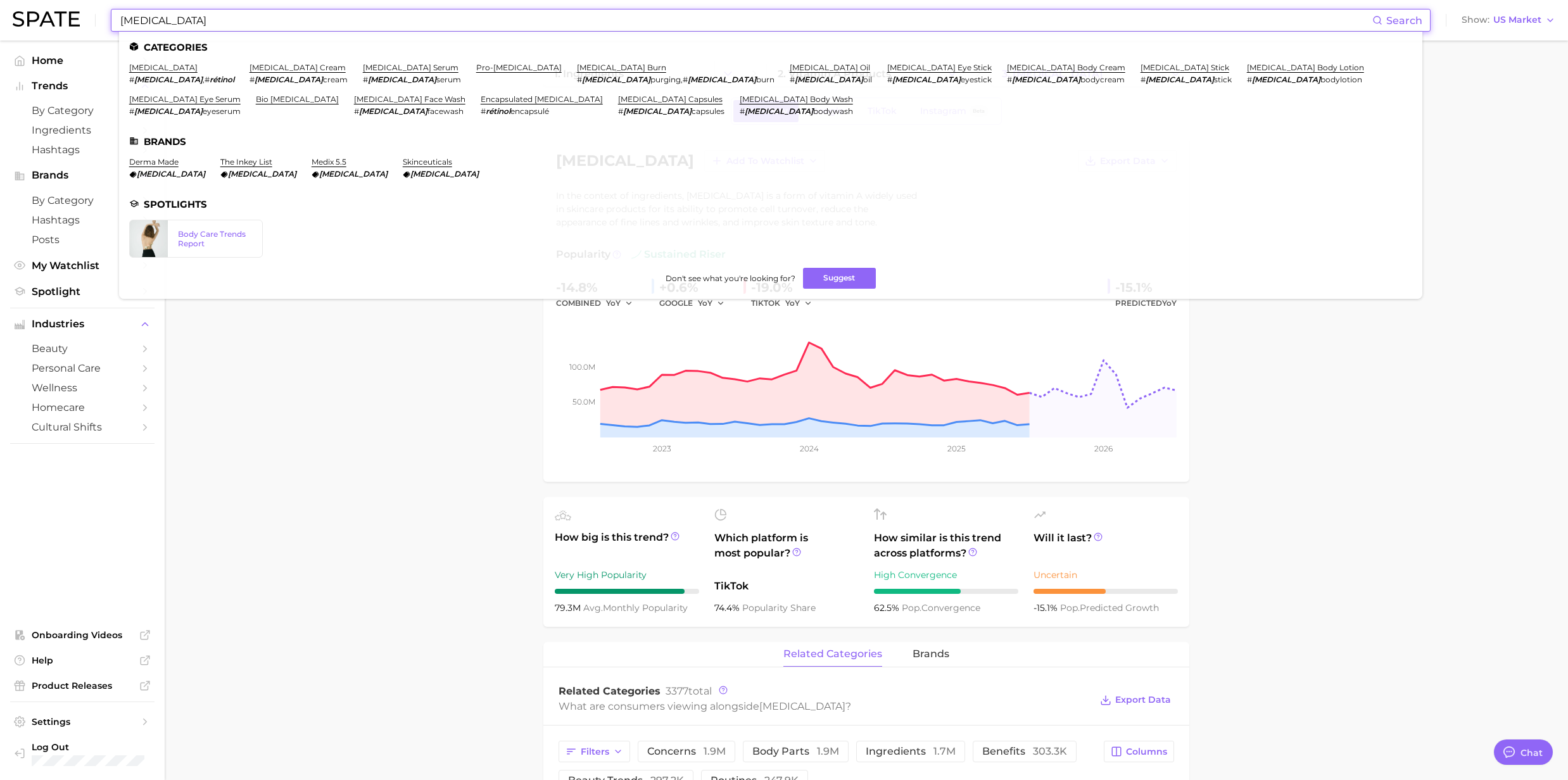
click at [187, 20] on input "Retinol" at bounding box center [745, 20] width 1253 height 21
click at [257, 66] on link "retinol cream" at bounding box center [297, 67] width 97 height 10
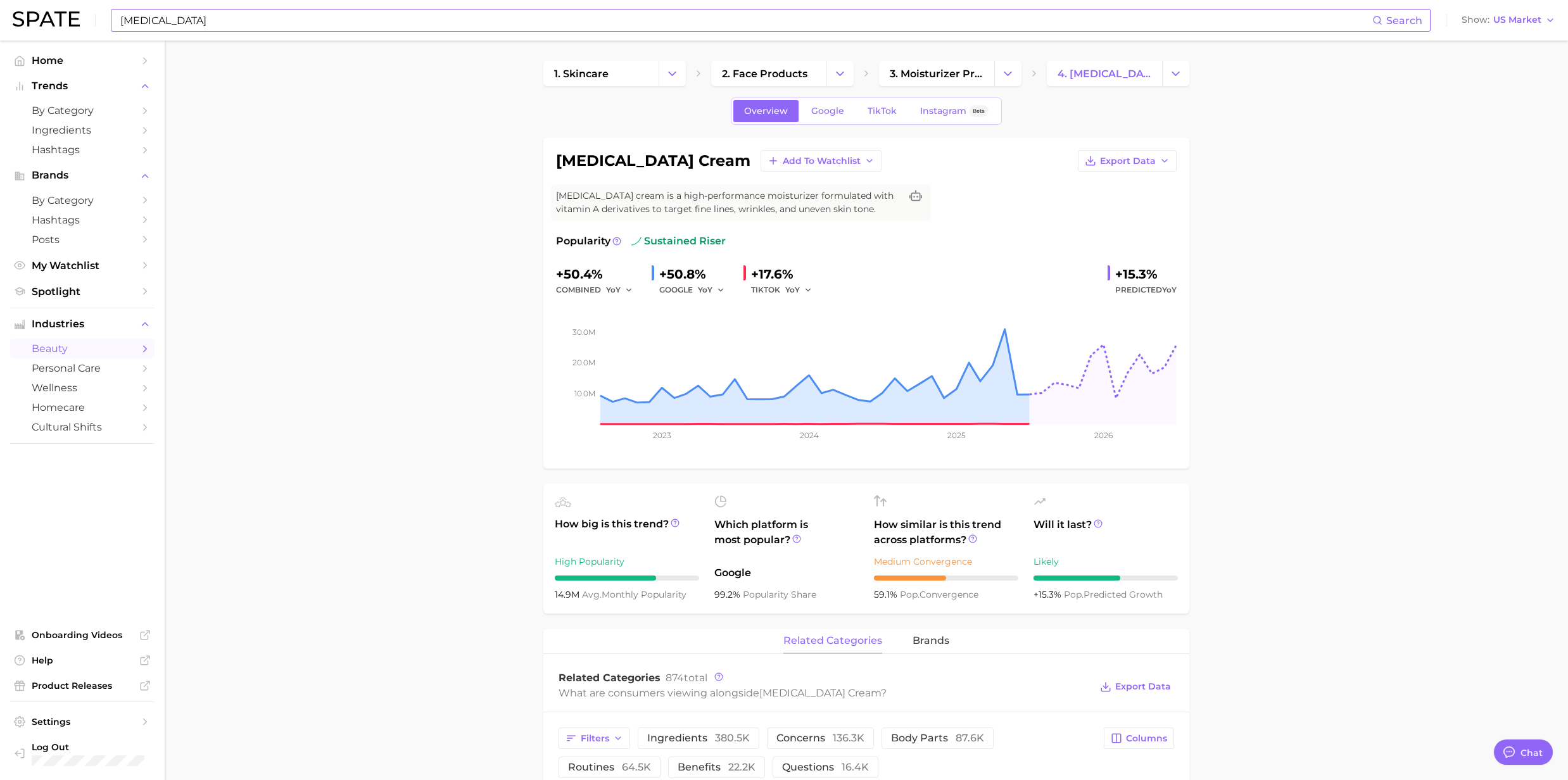
click at [242, 34] on div "Retinol Search Show US Market" at bounding box center [784, 20] width 1542 height 41
click at [231, 19] on input "Retinol" at bounding box center [745, 20] width 1253 height 21
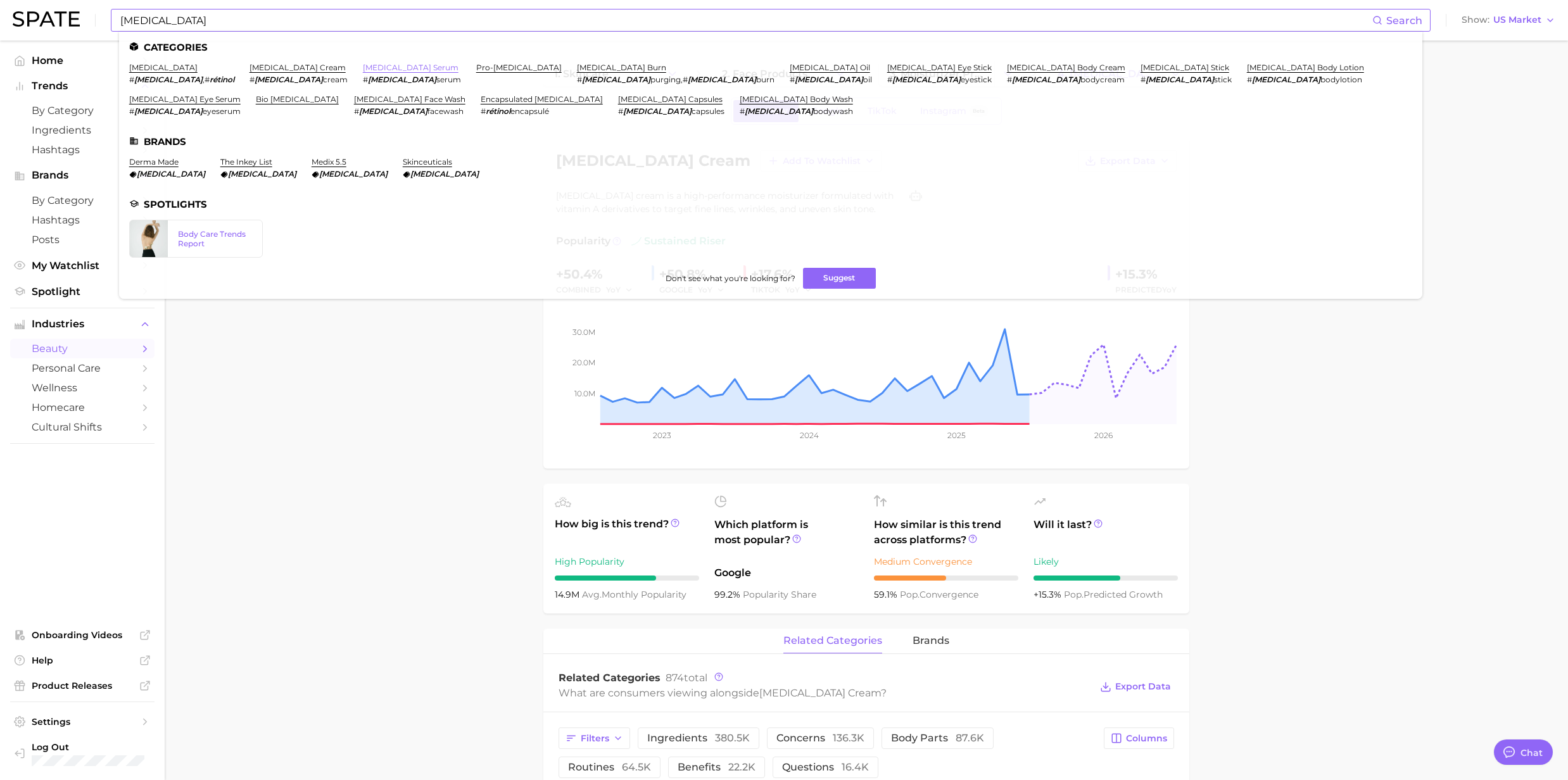
click at [363, 65] on link "retinol serum" at bounding box center [411, 67] width 96 height 10
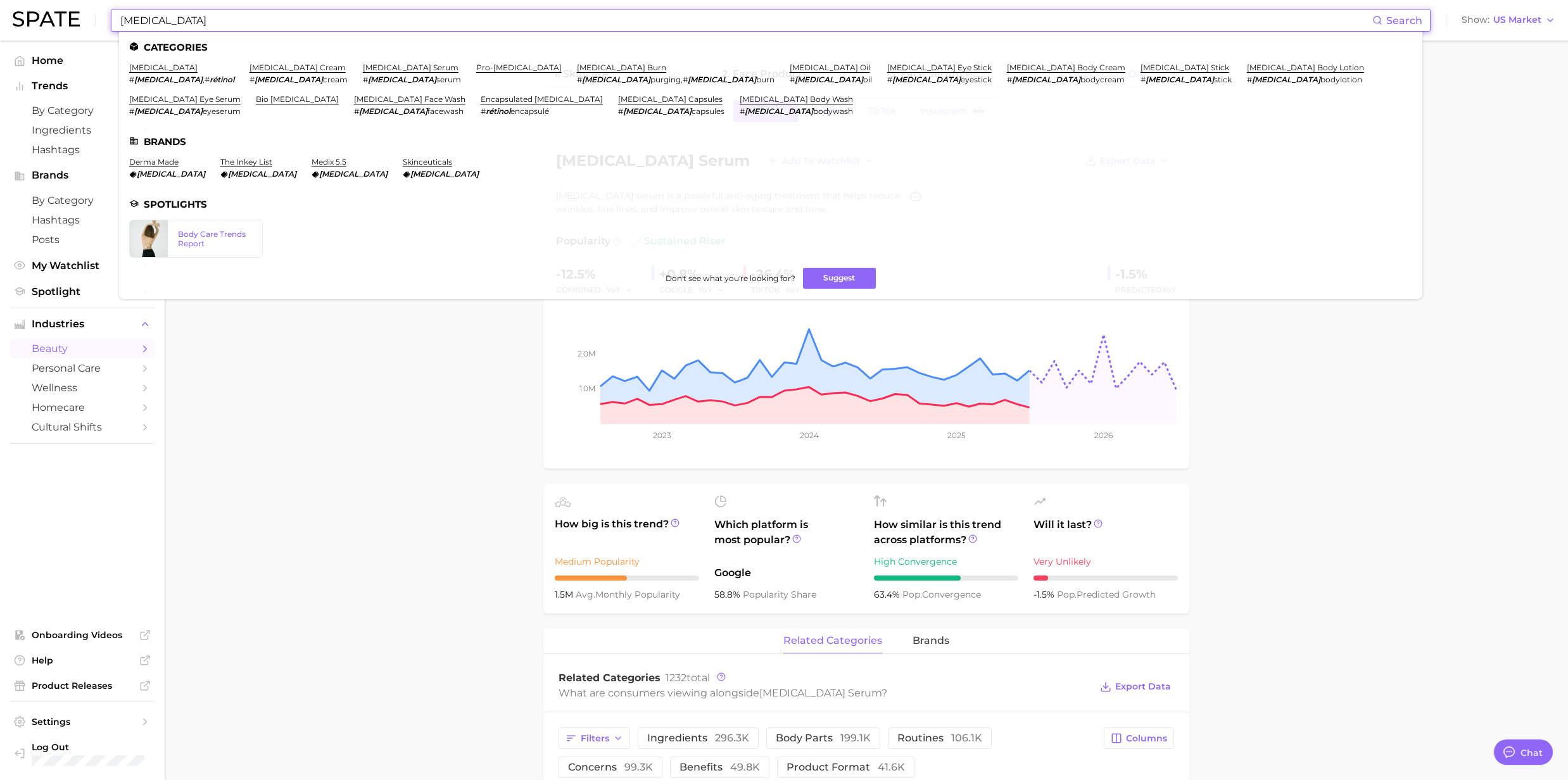
click at [228, 25] on input "Retinol" at bounding box center [745, 20] width 1253 height 21
click at [476, 66] on link "pro-retinol" at bounding box center [519, 67] width 86 height 10
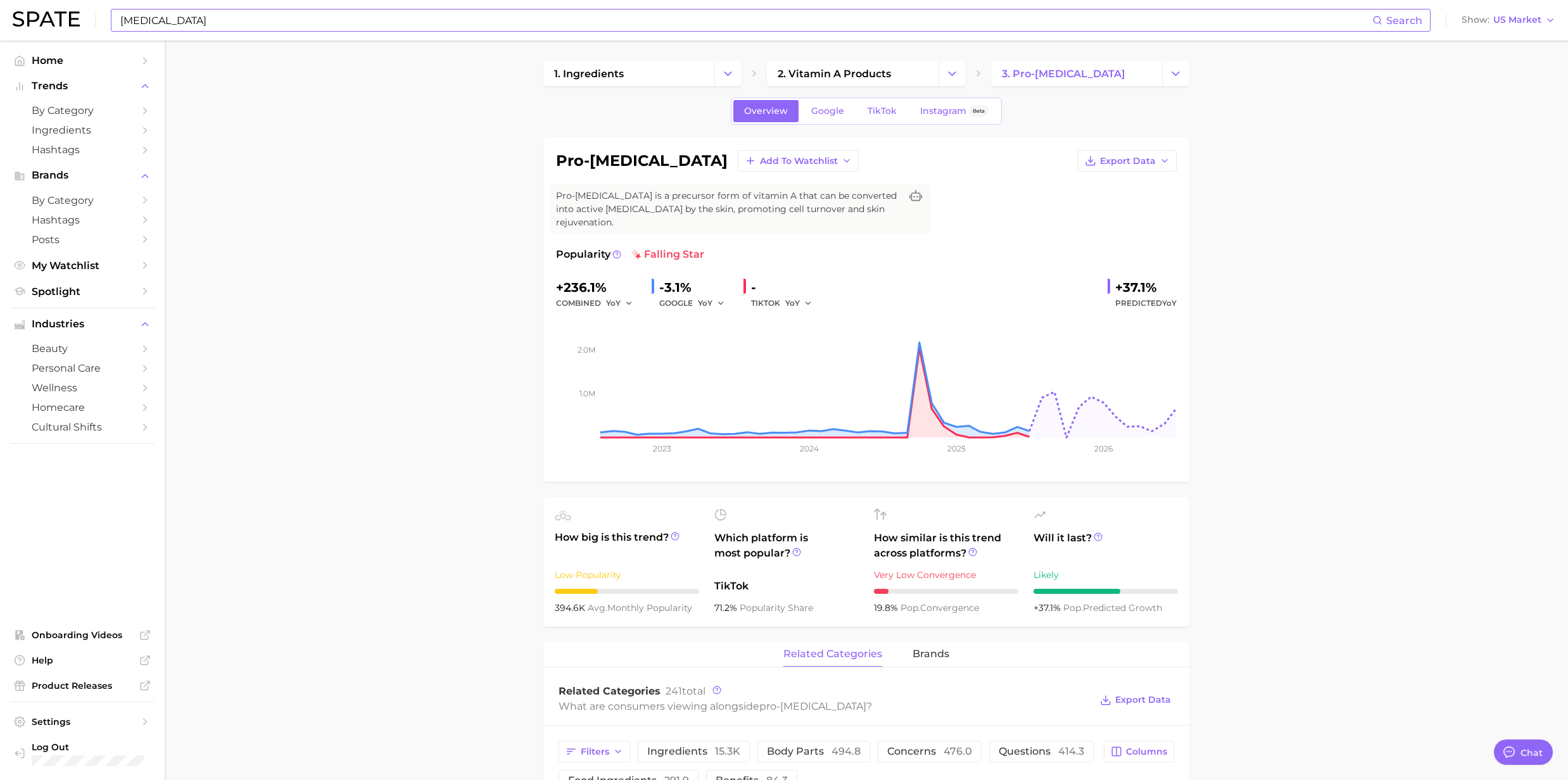
click at [318, 29] on input "Retinol" at bounding box center [745, 20] width 1253 height 21
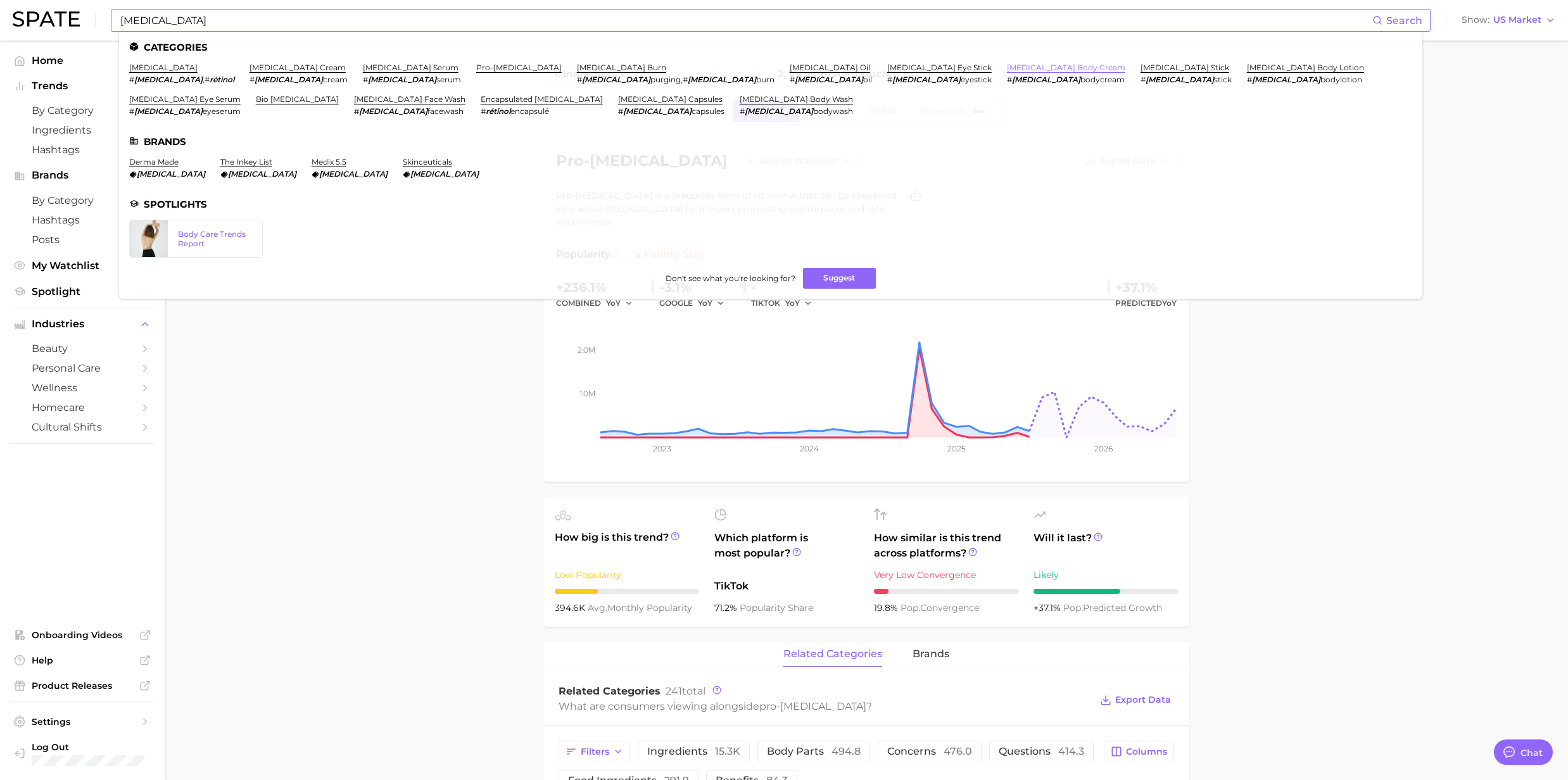
click at [1007, 69] on link "retinol body cream" at bounding box center [1066, 67] width 119 height 10
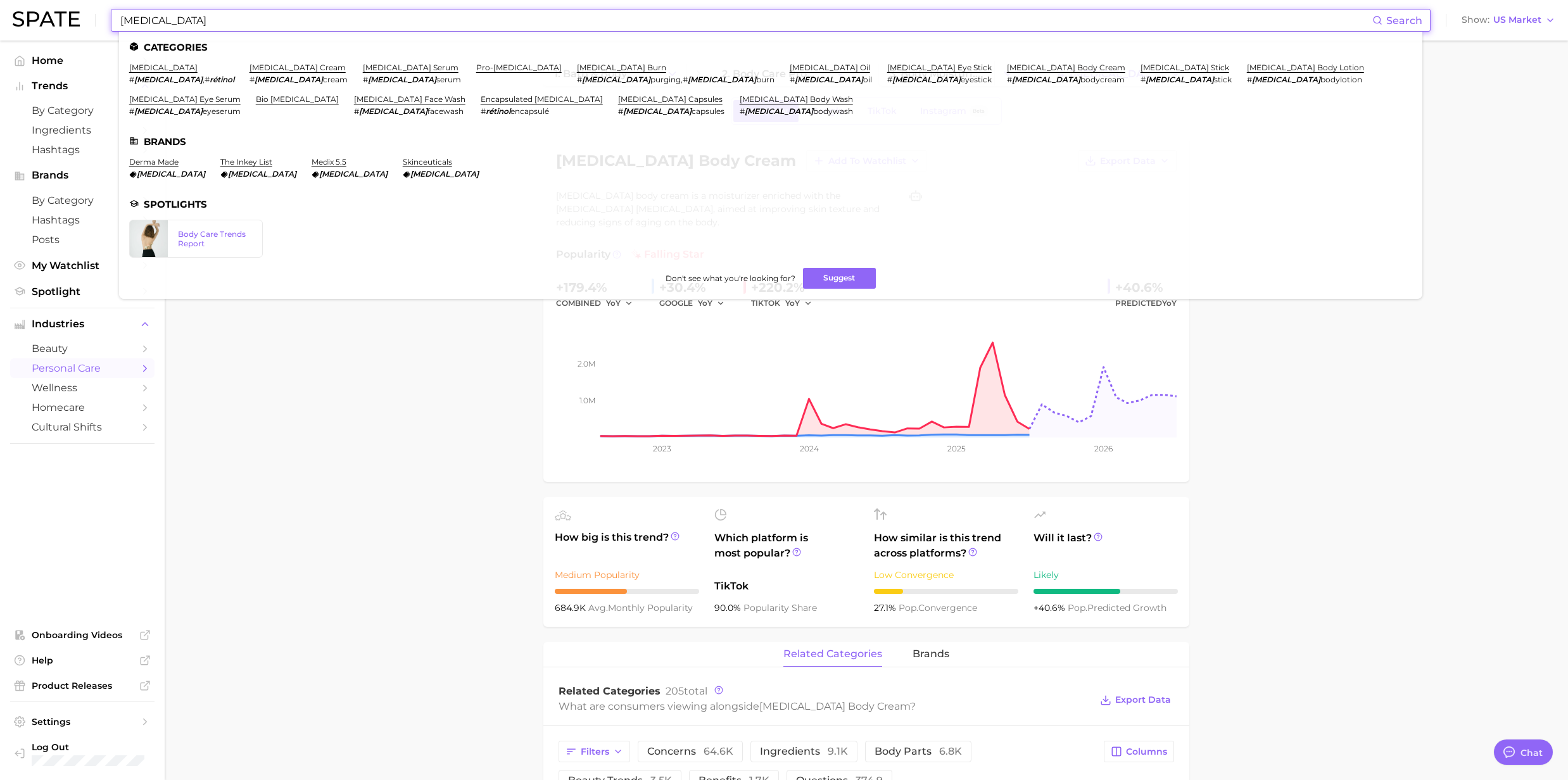
click at [203, 24] on input "Retinol" at bounding box center [745, 20] width 1253 height 21
click at [143, 69] on link "retinol" at bounding box center [163, 67] width 69 height 10
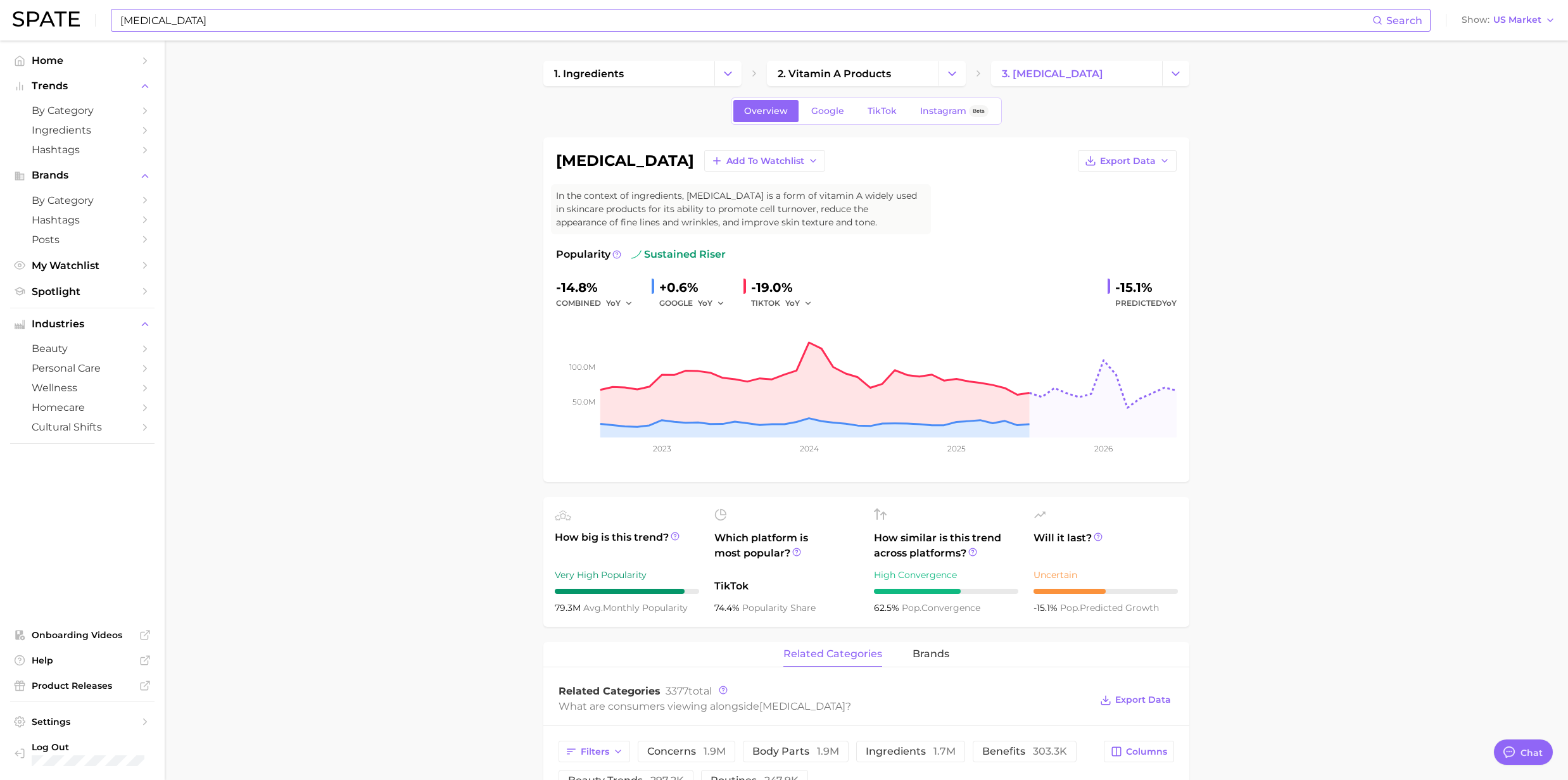
click at [173, 25] on input "Retinol" at bounding box center [745, 20] width 1253 height 21
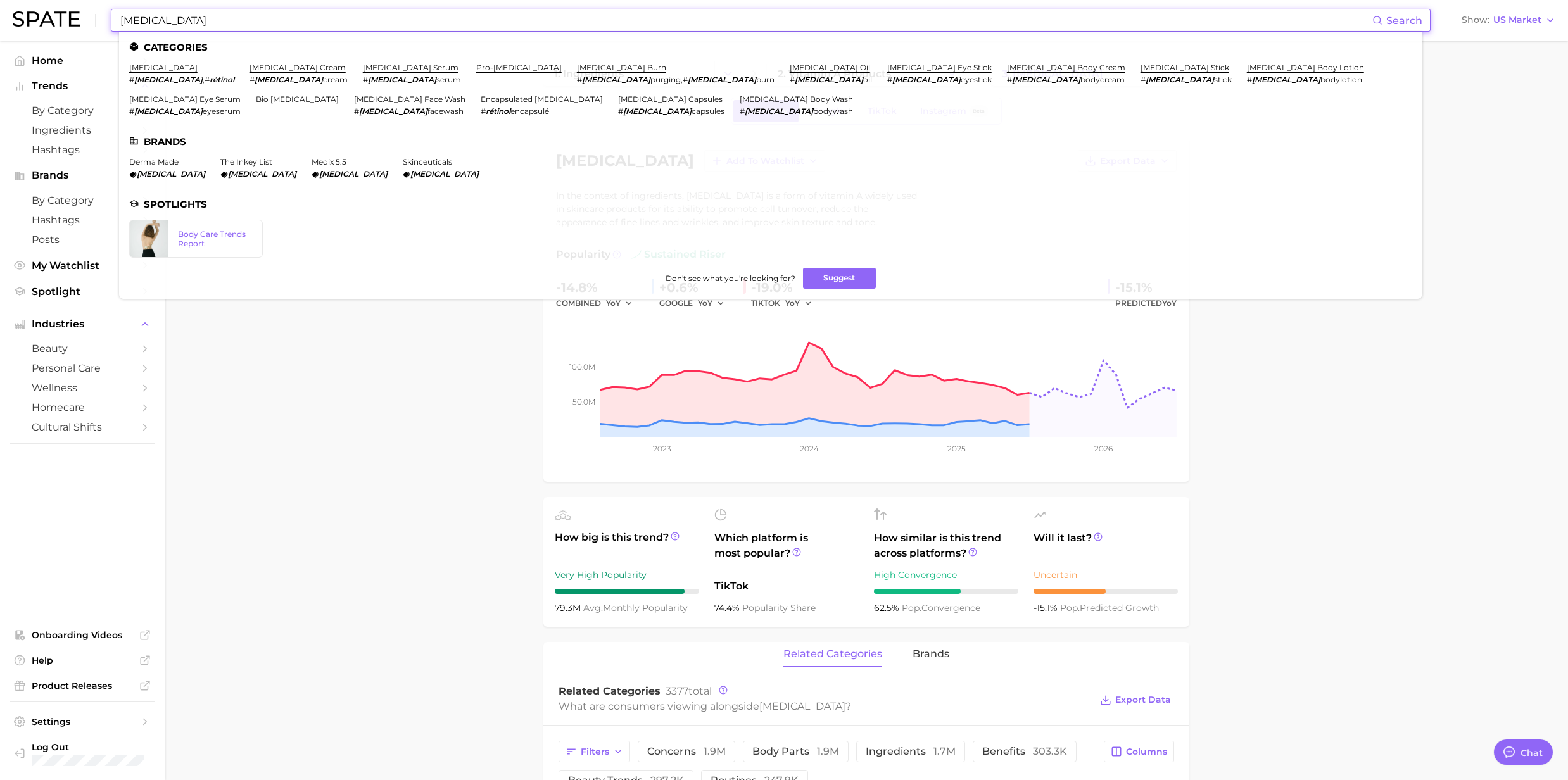
drag, startPoint x: 173, startPoint y: 25, endPoint x: 84, endPoint y: 18, distance: 89.3
click at [84, 18] on div "Retinol Search Categories retinol # retinol , # rétinol retinol cream # retinol…" at bounding box center [784, 20] width 1542 height 41
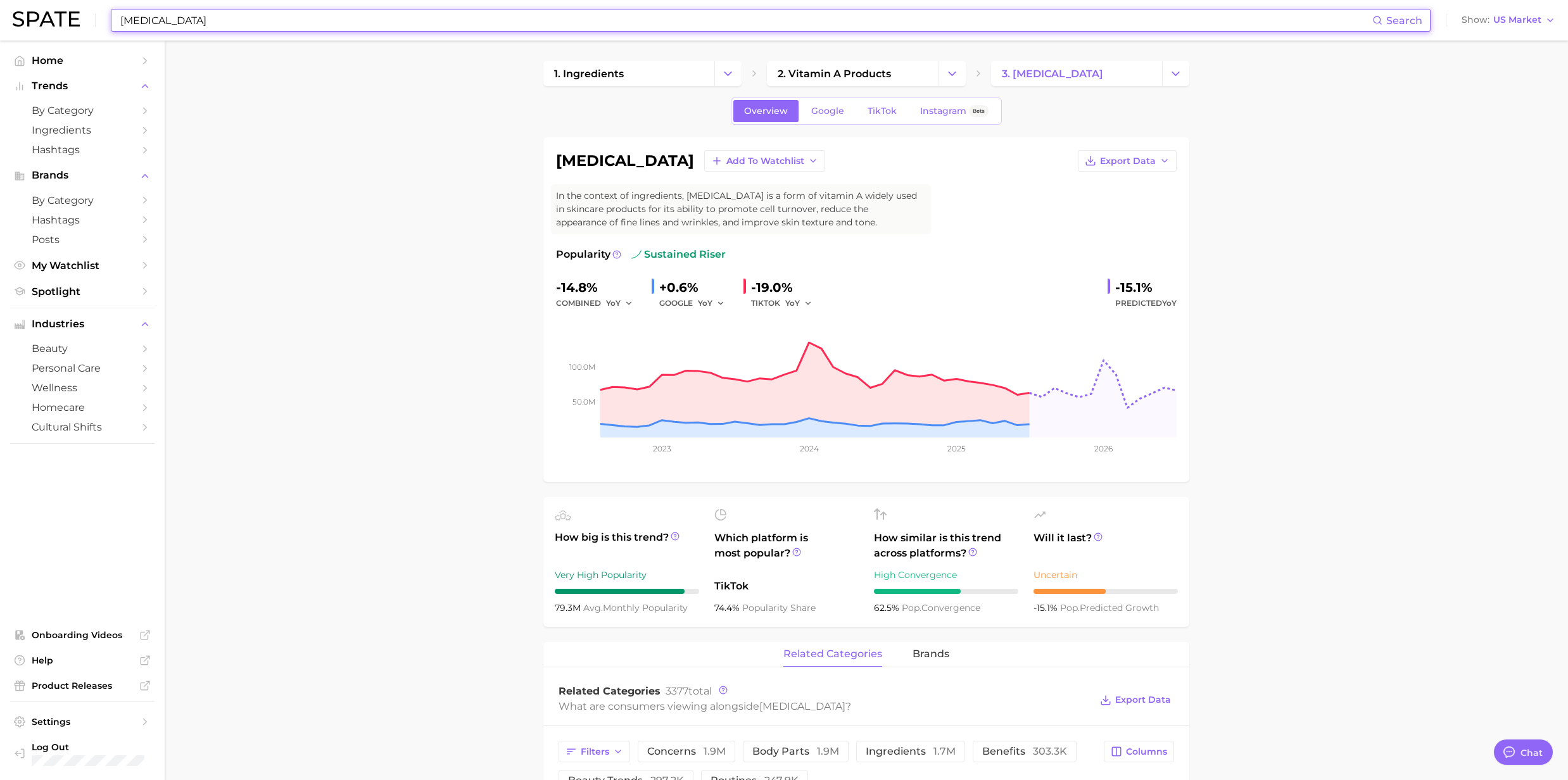
paste input "Magnesium"
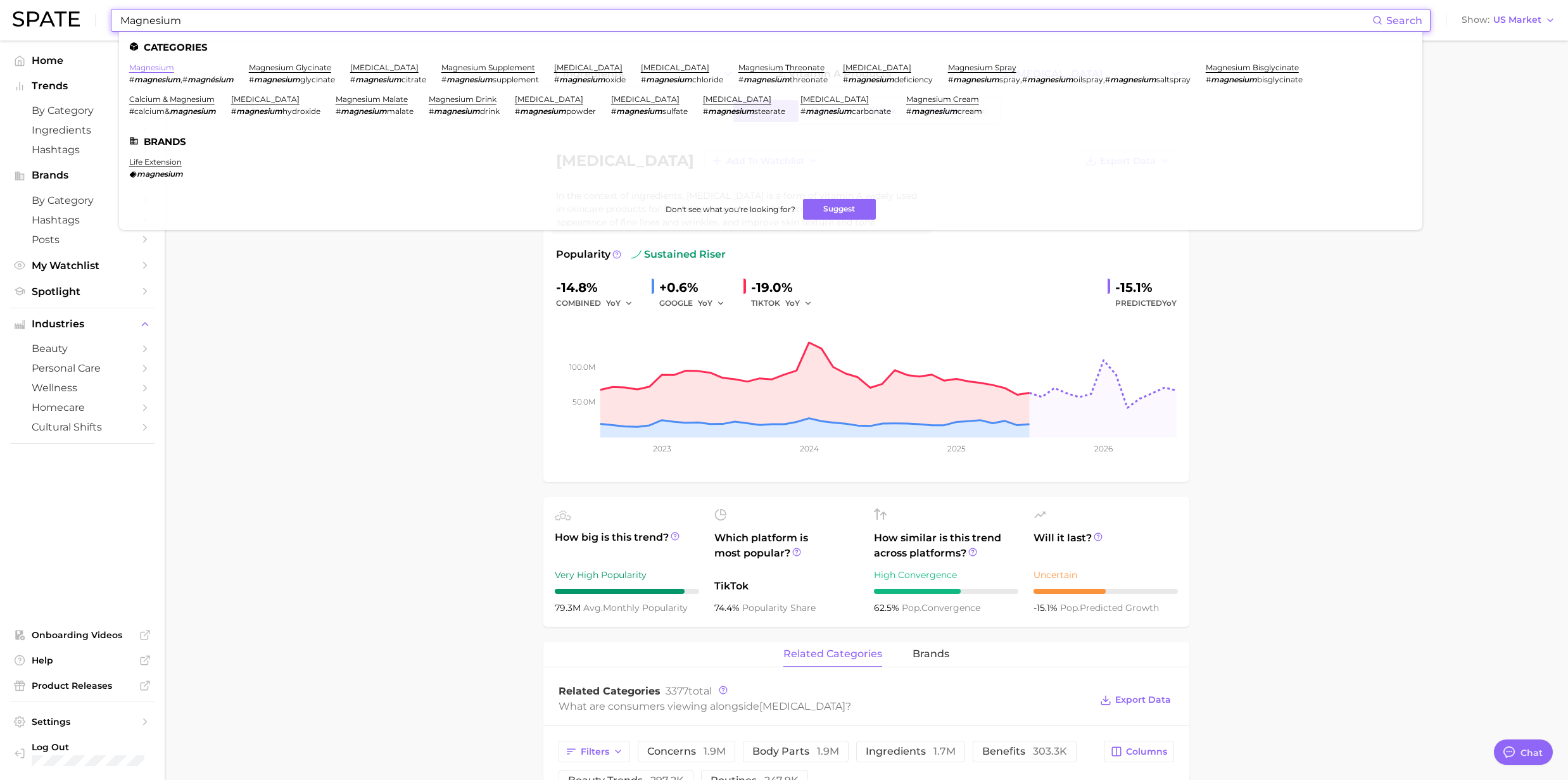
click at [163, 65] on link "magnesium" at bounding box center [151, 67] width 45 height 10
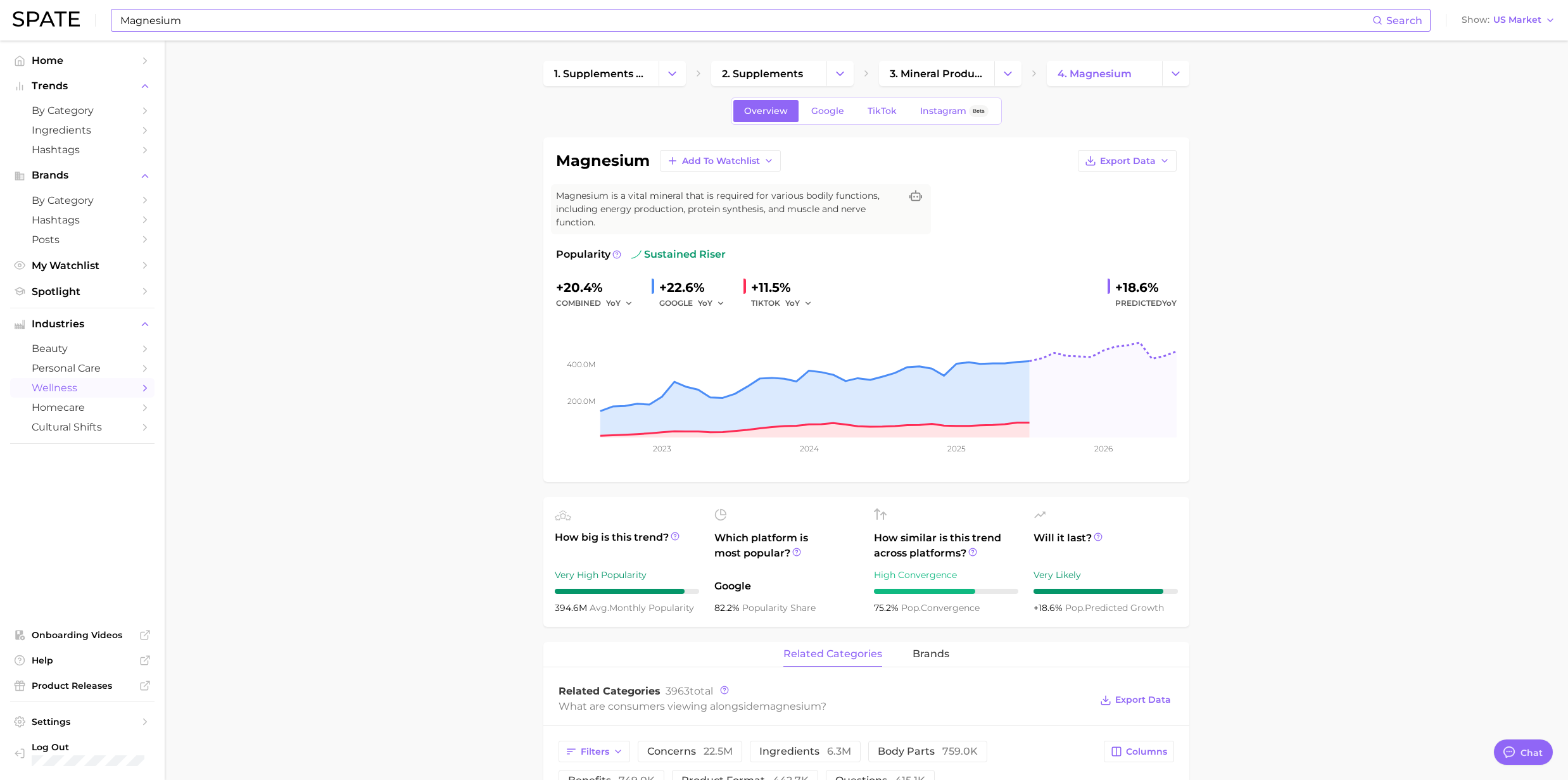
click at [307, 31] on div "Magnesium Search" at bounding box center [770, 20] width 1320 height 23
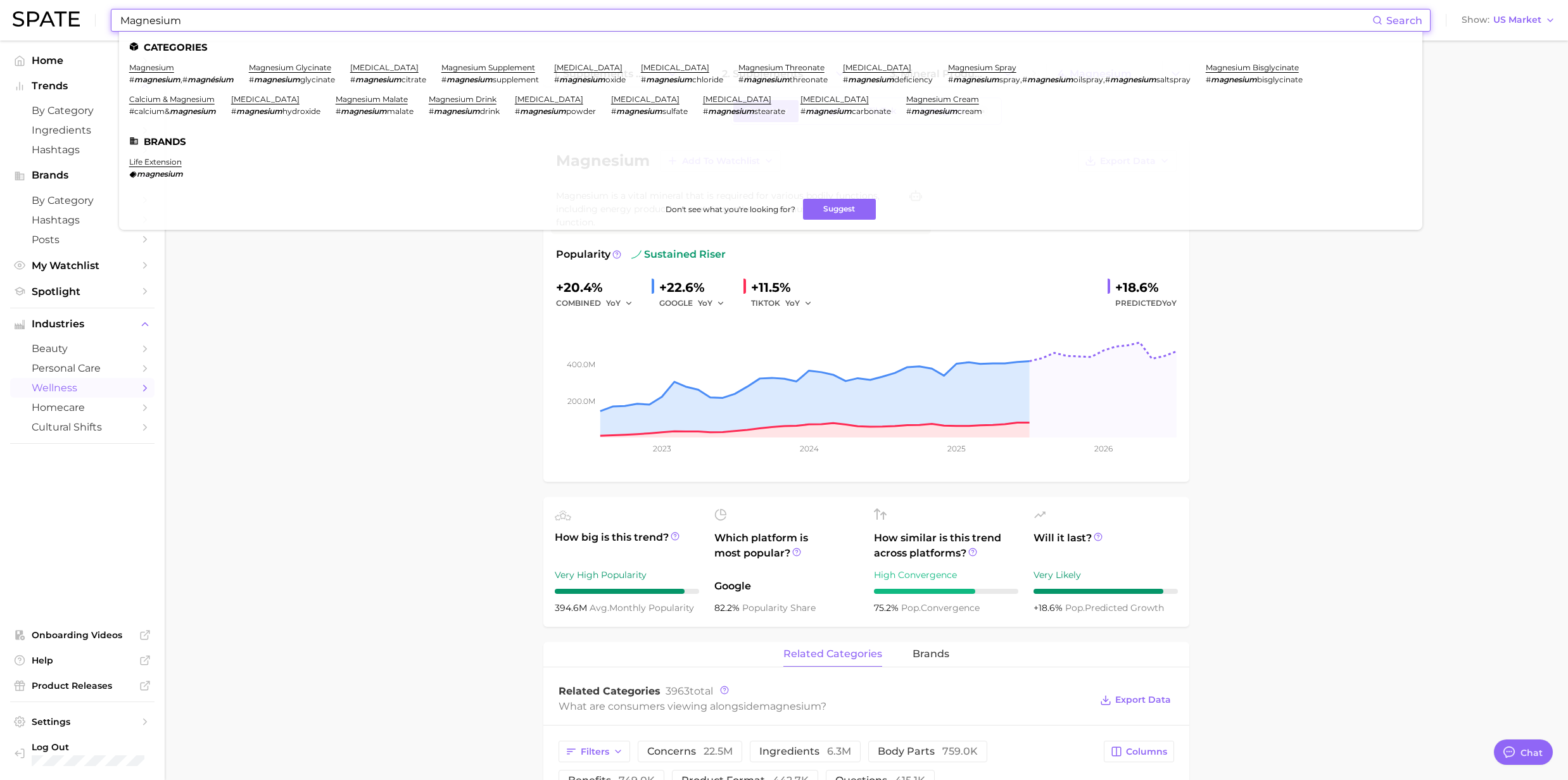
click at [284, 24] on input "Magnesium" at bounding box center [745, 20] width 1253 height 21
click at [930, 97] on link "magnesium cream" at bounding box center [942, 99] width 73 height 10
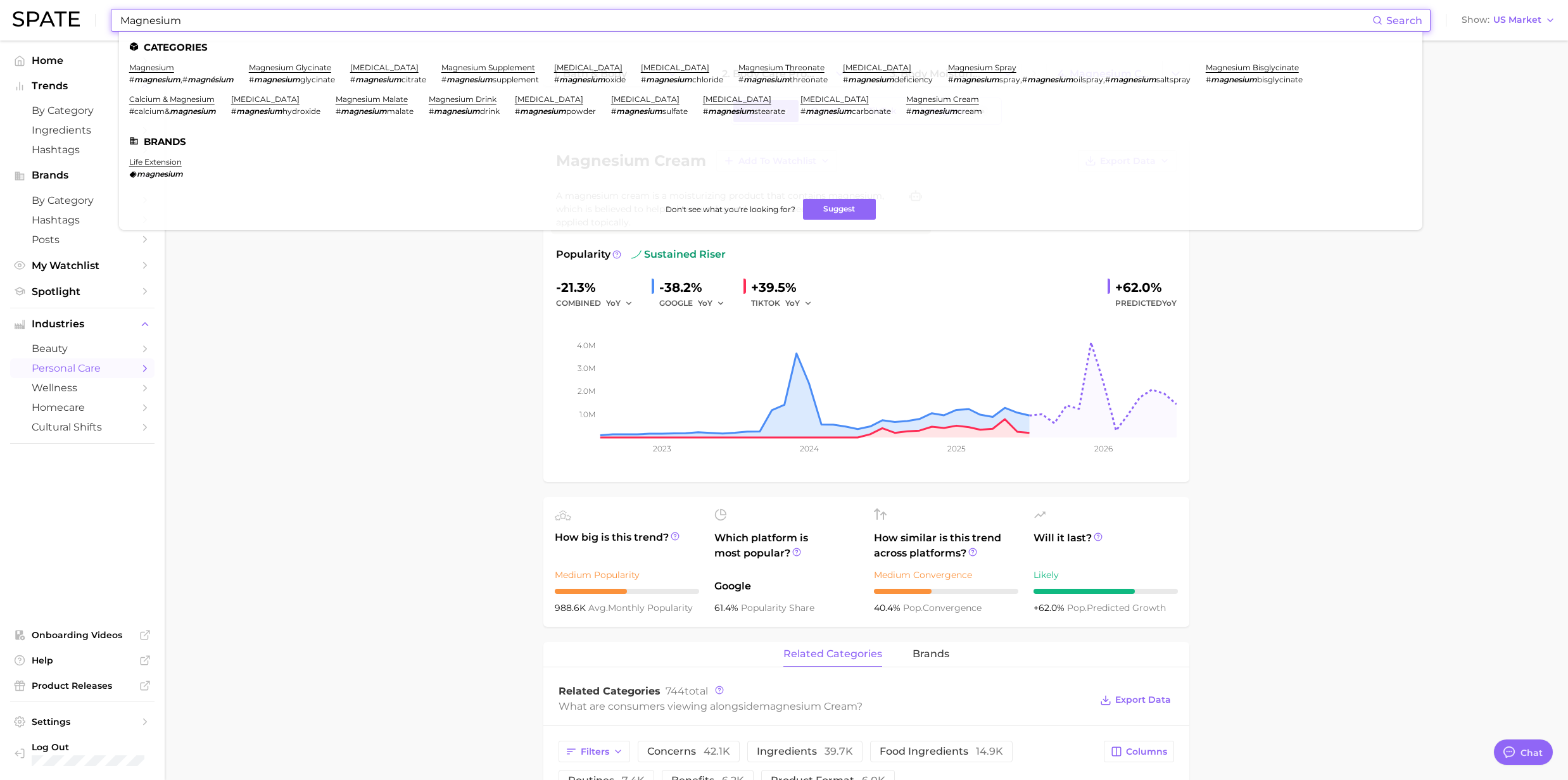
click at [168, 18] on input "Magnesium" at bounding box center [745, 20] width 1253 height 21
click at [156, 69] on link "magnesium" at bounding box center [151, 67] width 45 height 10
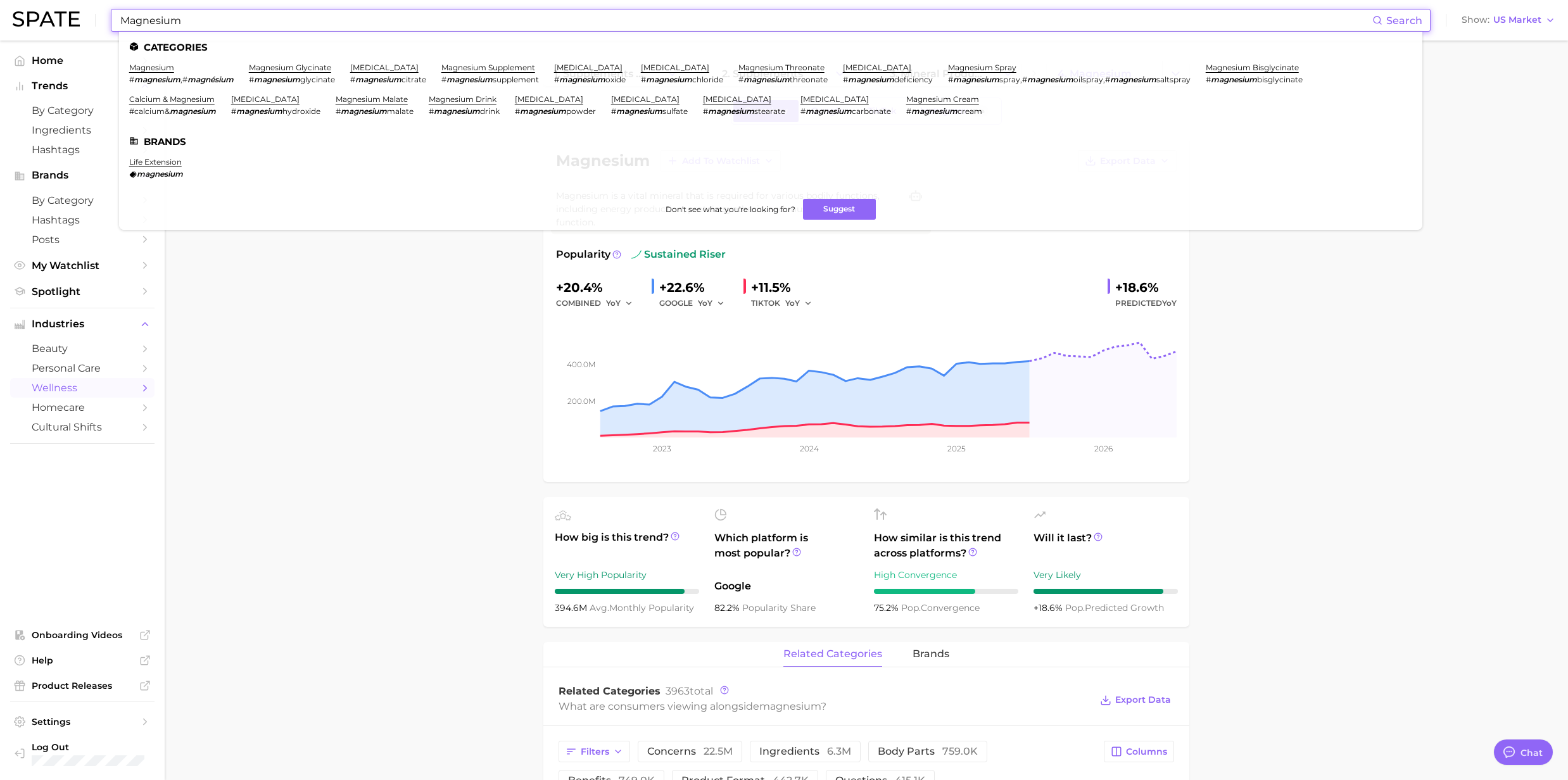
drag, startPoint x: 241, startPoint y: 23, endPoint x: 111, endPoint y: 5, distance: 131.2
click at [111, 5] on div "Magnesium Search Categories magnesium # magnesium , # magnésium magnesium glyci…" at bounding box center [784, 20] width 1542 height 41
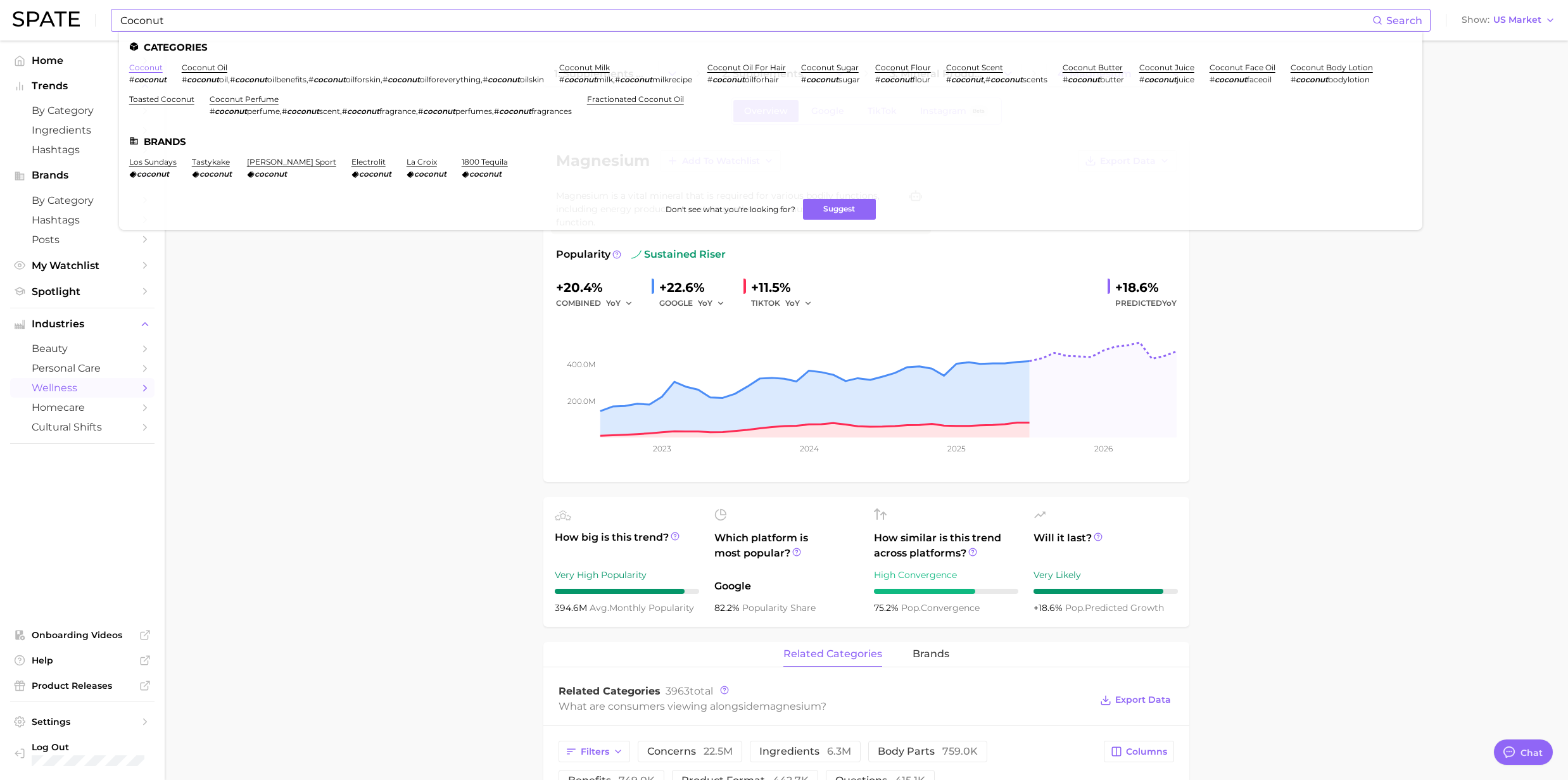
click at [132, 66] on link "coconut" at bounding box center [146, 67] width 34 height 10
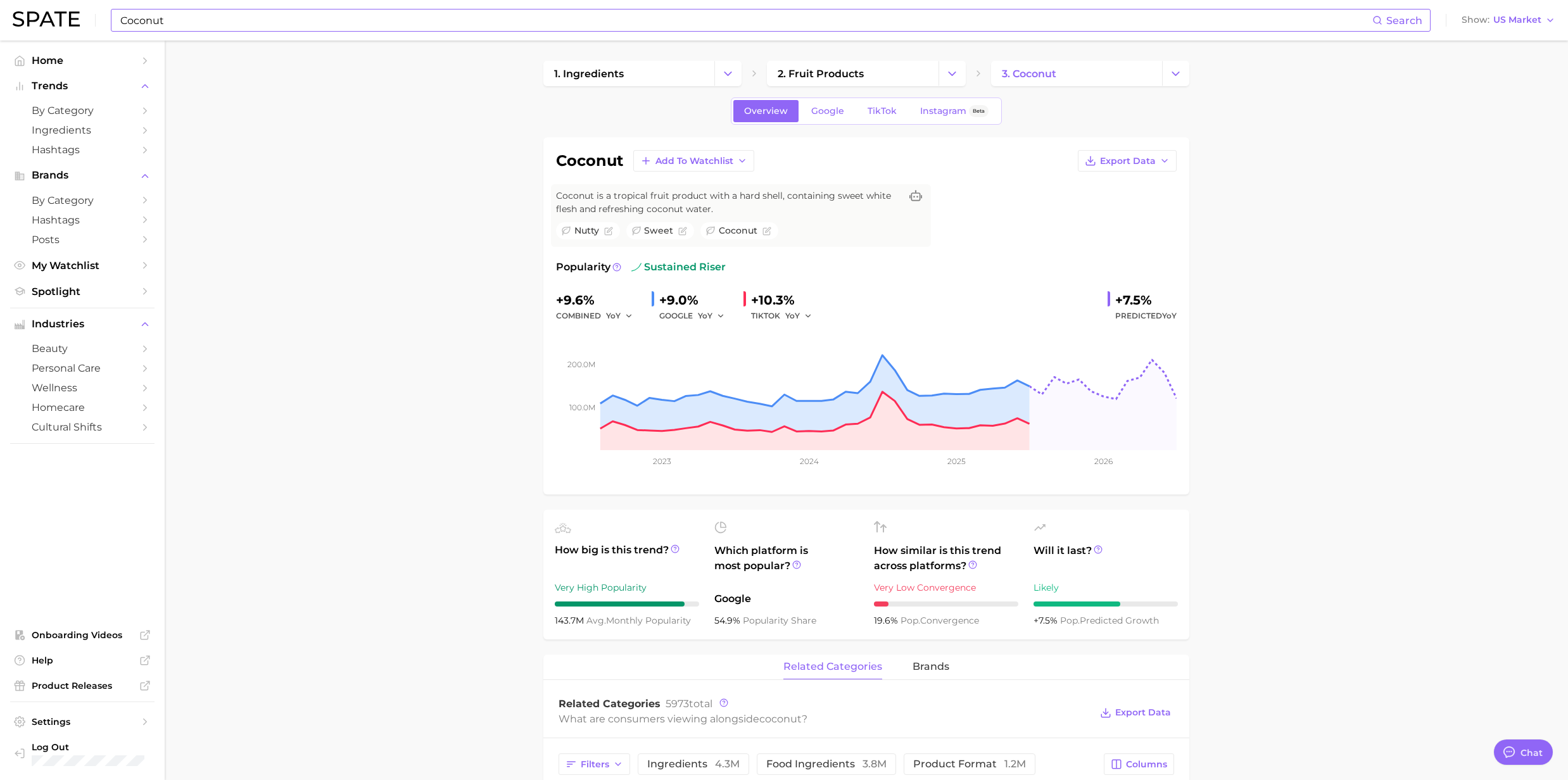
click at [237, 32] on div "Coconut Search Show US Market" at bounding box center [784, 20] width 1542 height 41
click at [119, 20] on input "Coconut" at bounding box center [745, 20] width 1253 height 21
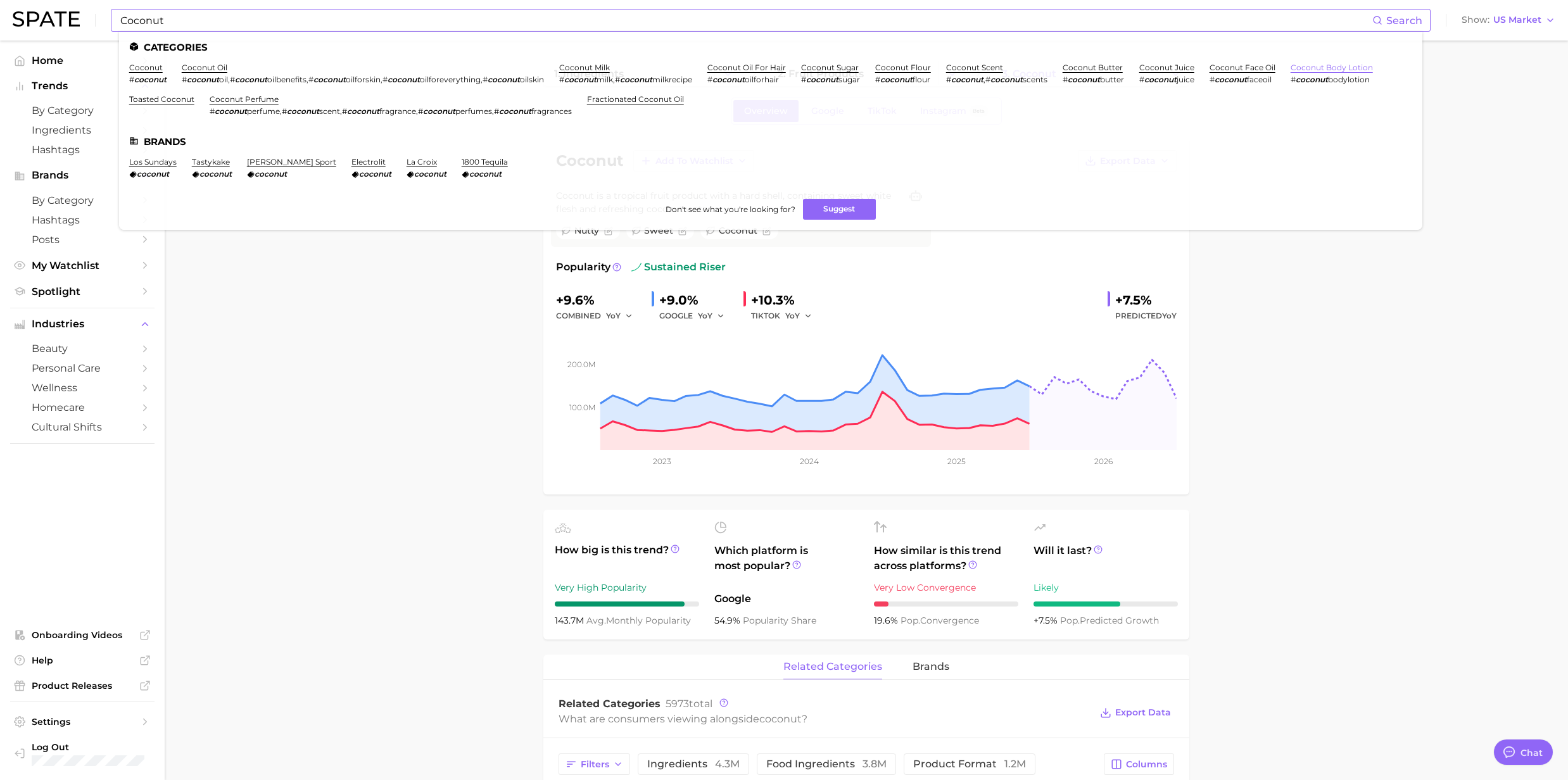
click at [1340, 67] on link "coconut body lotion" at bounding box center [1331, 67] width 83 height 10
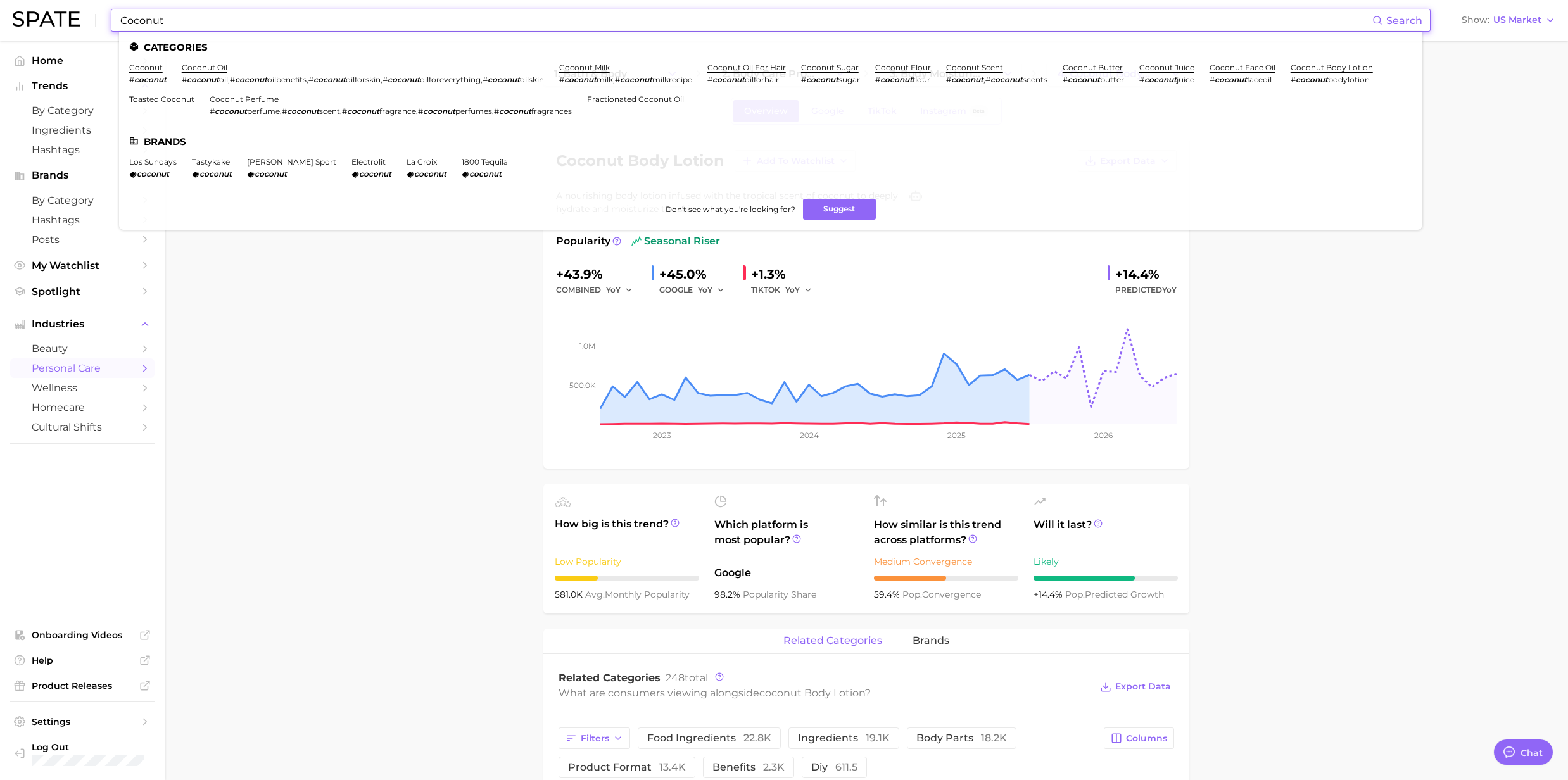
click at [286, 10] on input "Coconut" at bounding box center [745, 20] width 1253 height 21
click at [1247, 67] on link "coconut face oil" at bounding box center [1241, 67] width 66 height 10
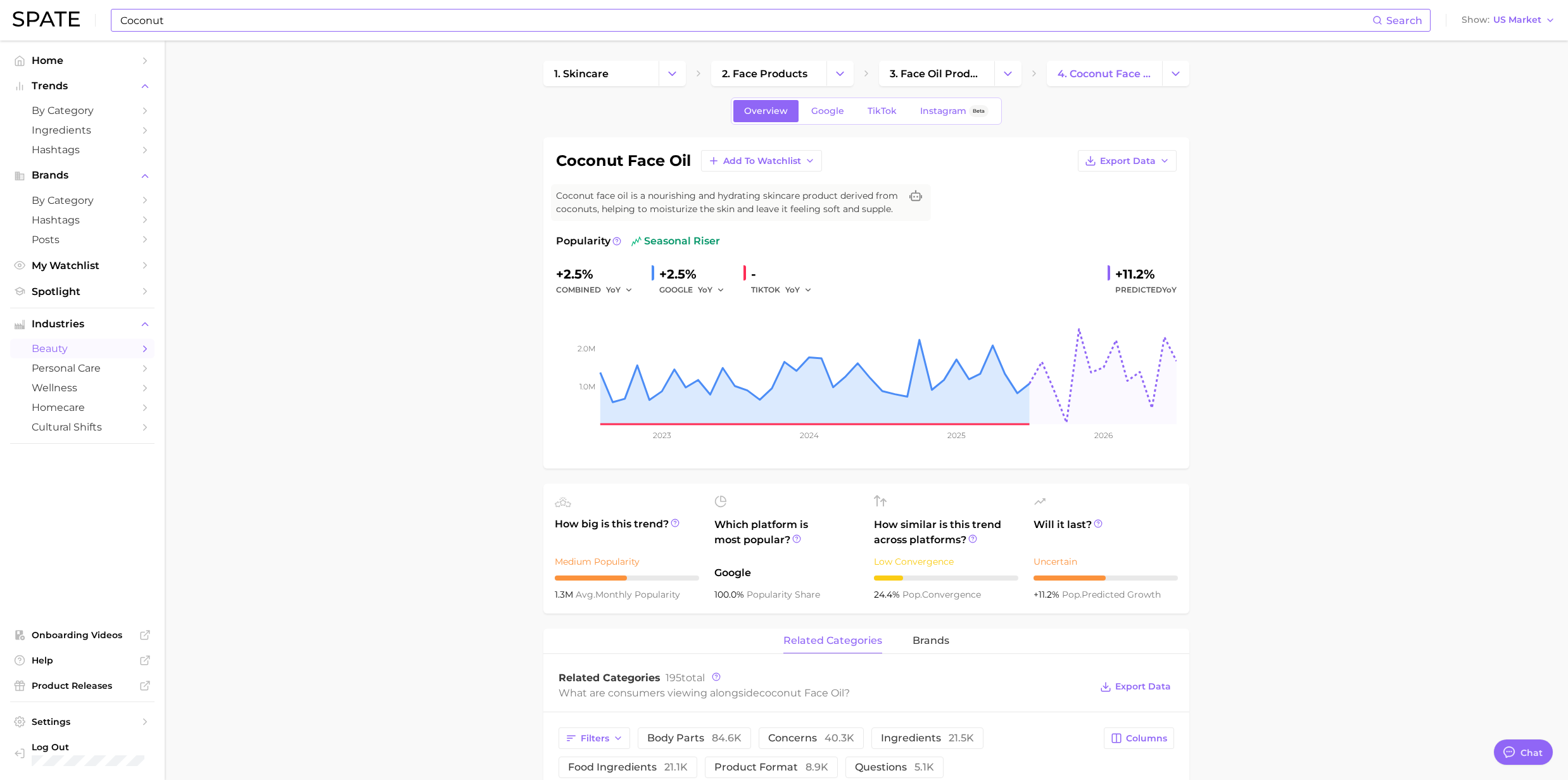
click at [213, 24] on input "Coconut" at bounding box center [745, 20] width 1253 height 21
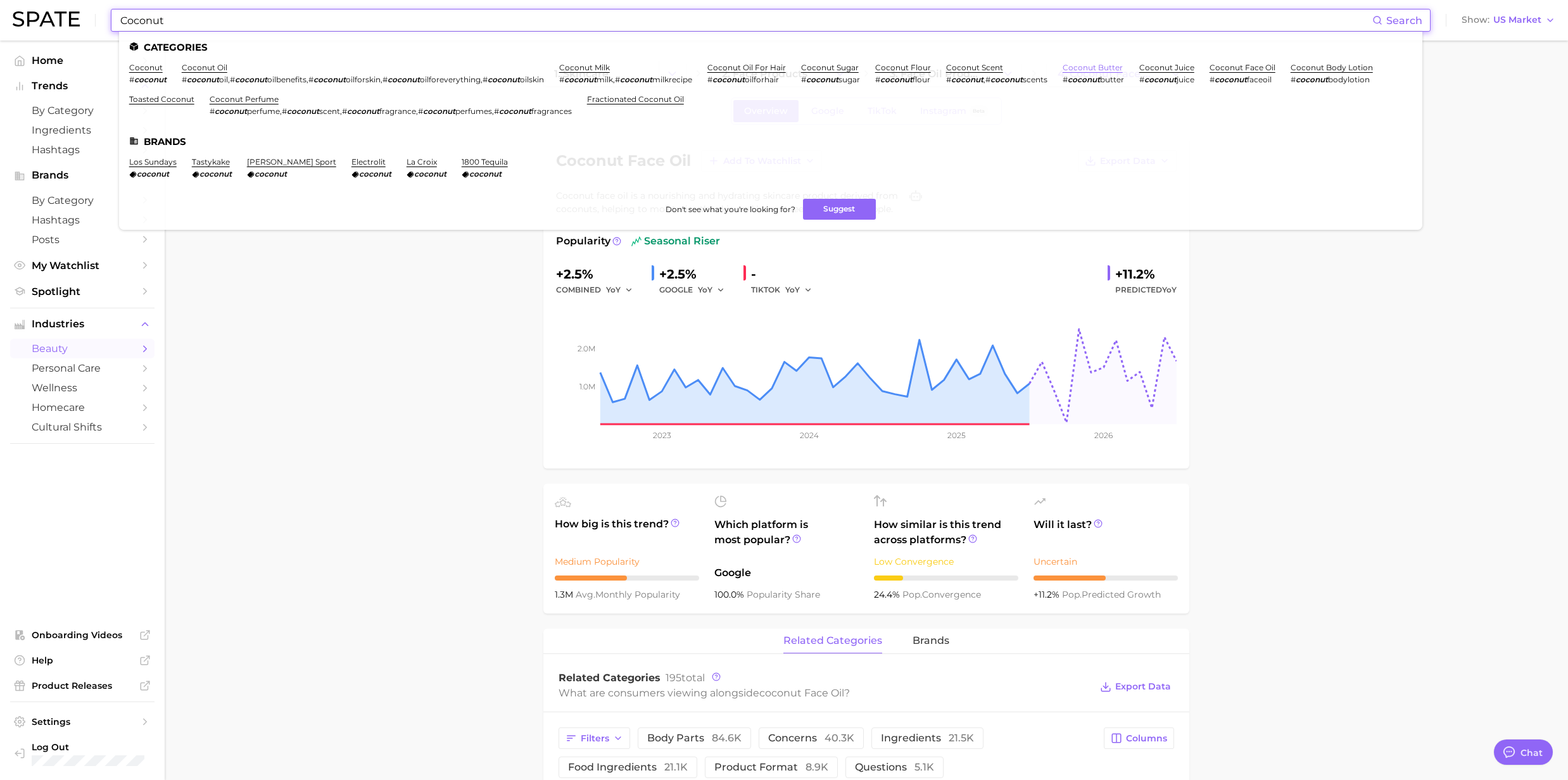
click at [1084, 66] on link "coconut butter" at bounding box center [1093, 67] width 60 height 10
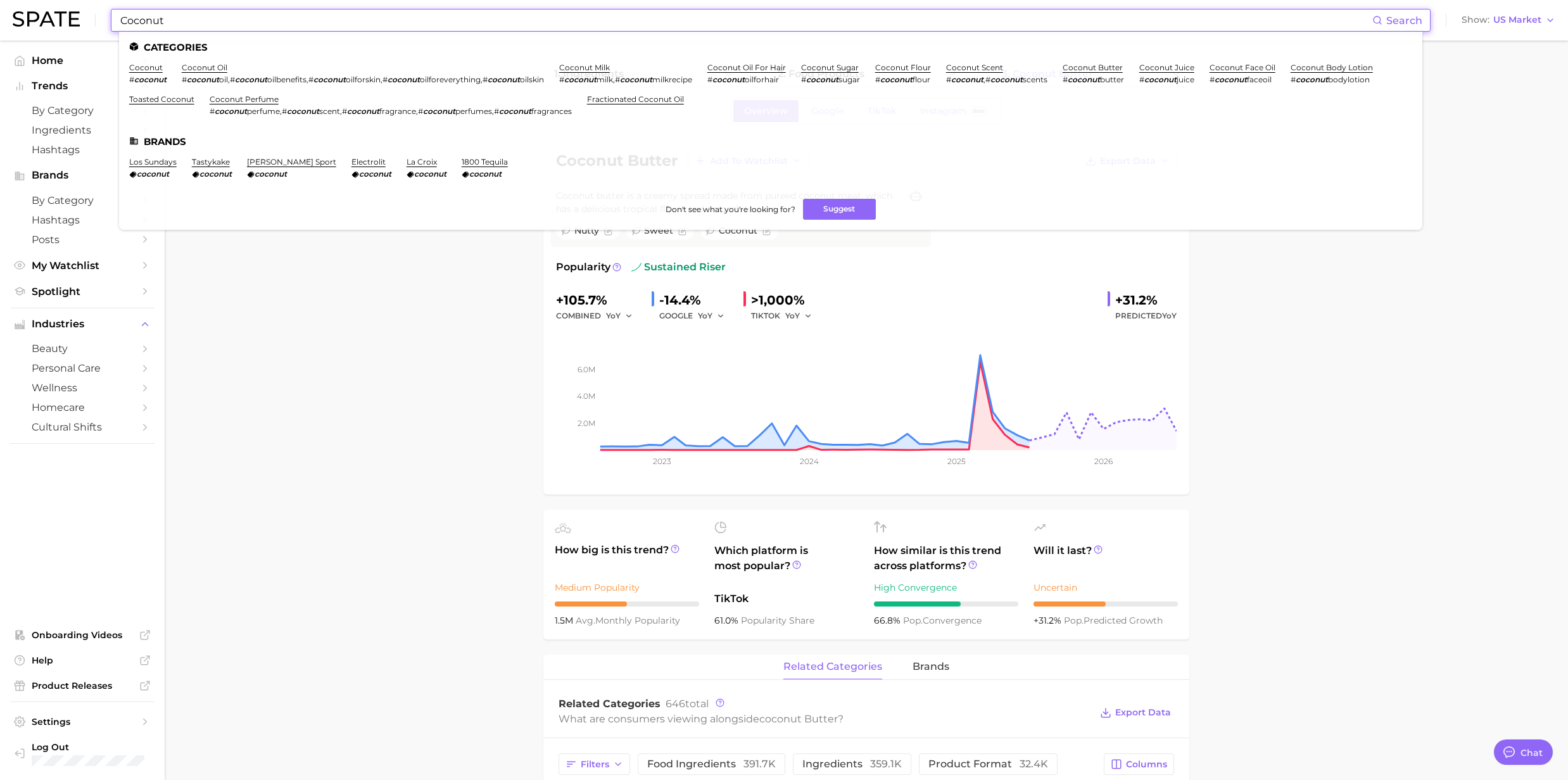
click at [446, 21] on input "Coconut" at bounding box center [745, 20] width 1253 height 21
click at [198, 69] on link "coconut oil" at bounding box center [205, 67] width 46 height 10
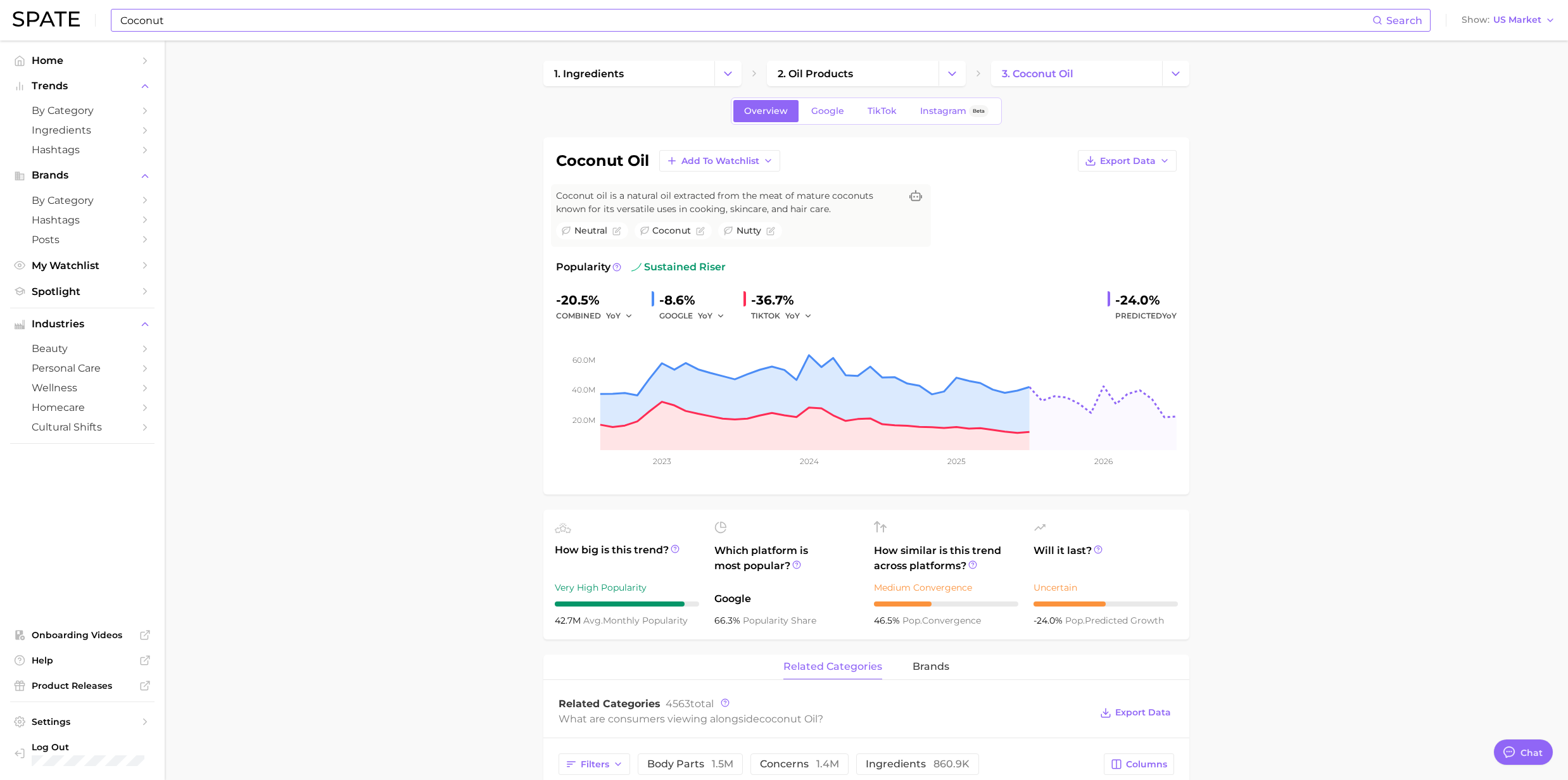
click at [188, 23] on input "Coconut" at bounding box center [745, 20] width 1253 height 21
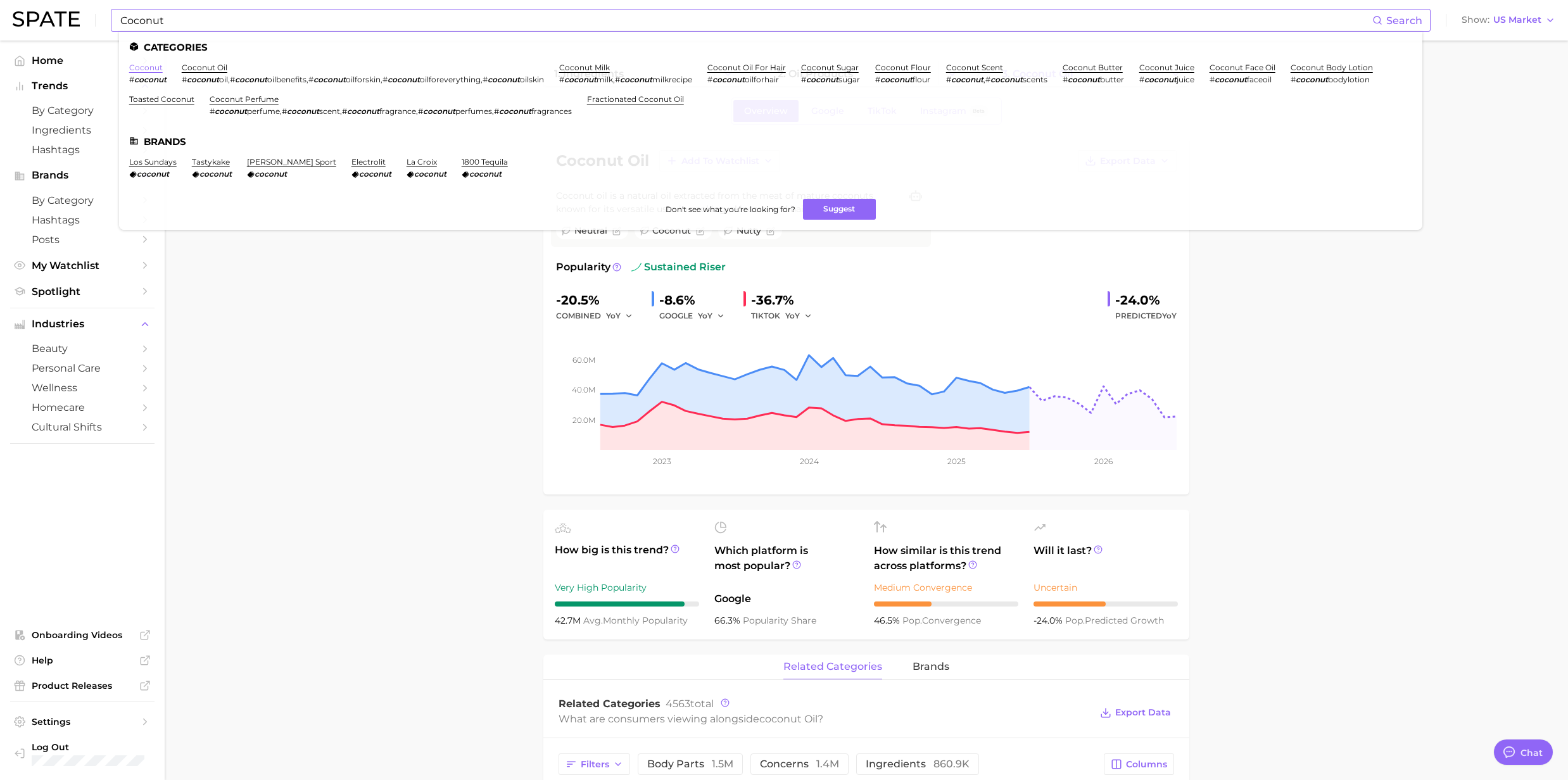
click at [153, 69] on link "coconut" at bounding box center [146, 67] width 34 height 10
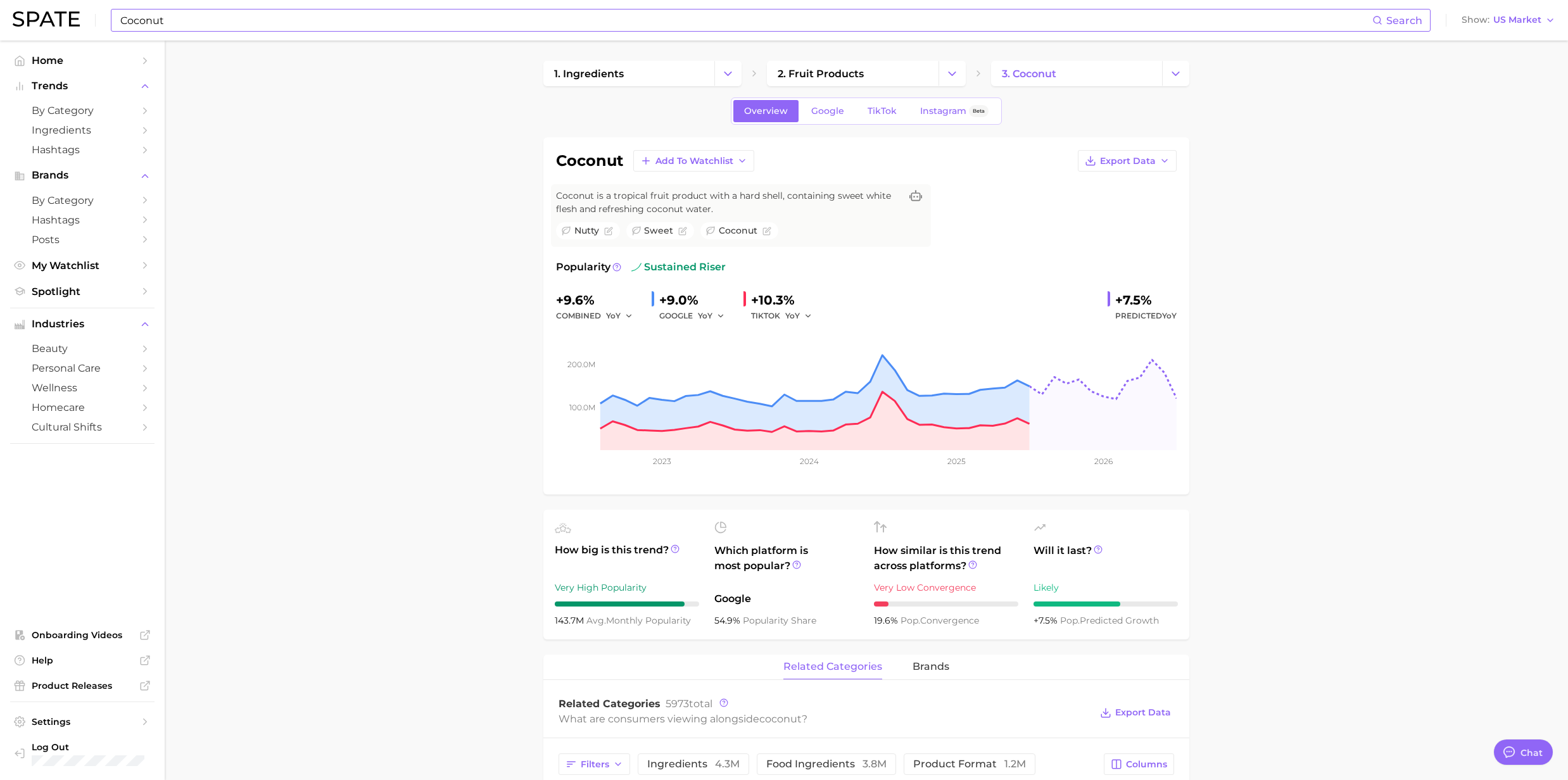
click at [165, 21] on input "Coconut" at bounding box center [745, 20] width 1253 height 21
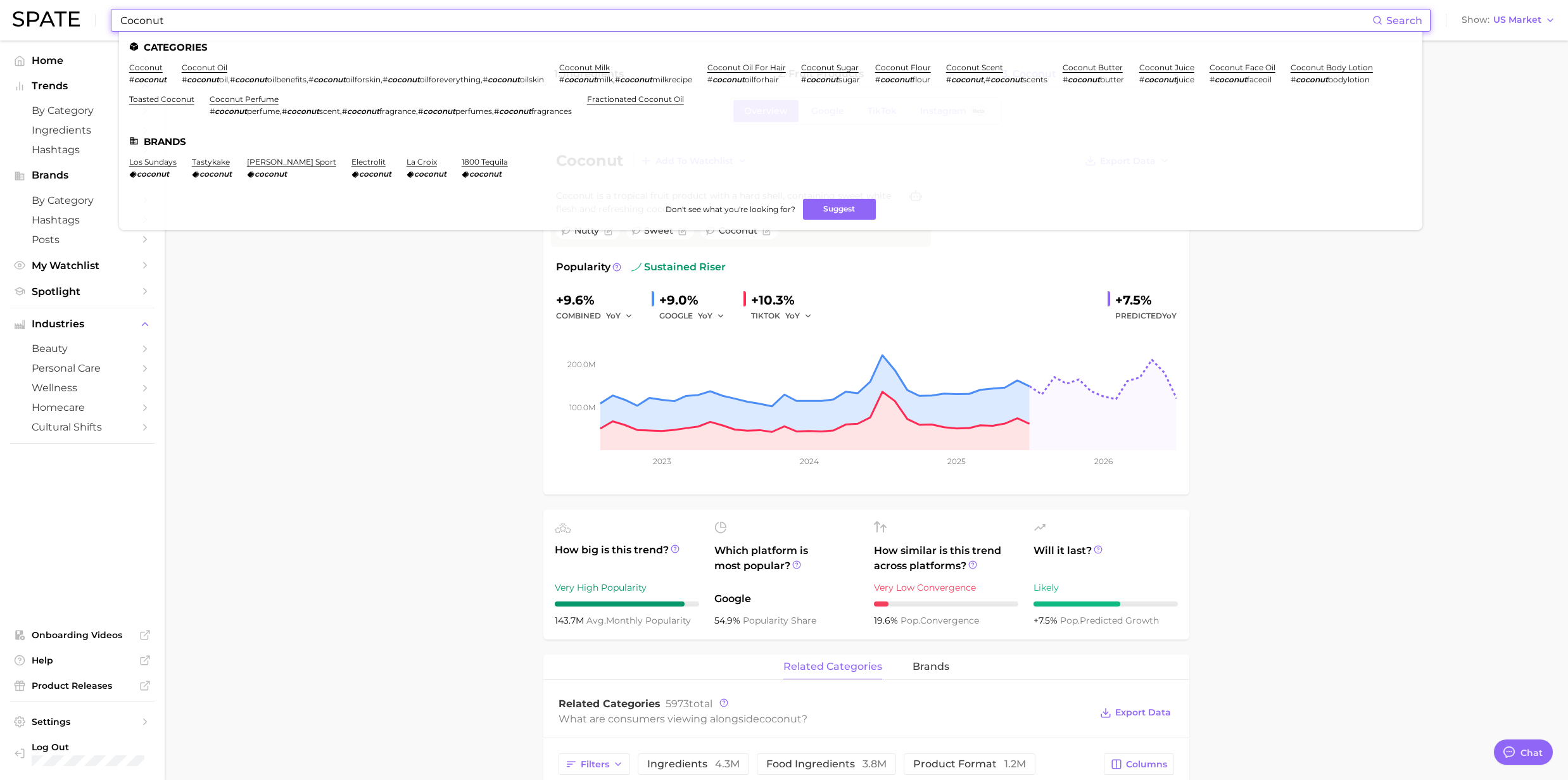
drag, startPoint x: 165, startPoint y: 21, endPoint x: 81, endPoint y: 15, distance: 84.2
click at [81, 15] on div "Coconut Search Categories coconut # coconut coconut oil # coconut oil , # cocon…" at bounding box center [784, 20] width 1542 height 41
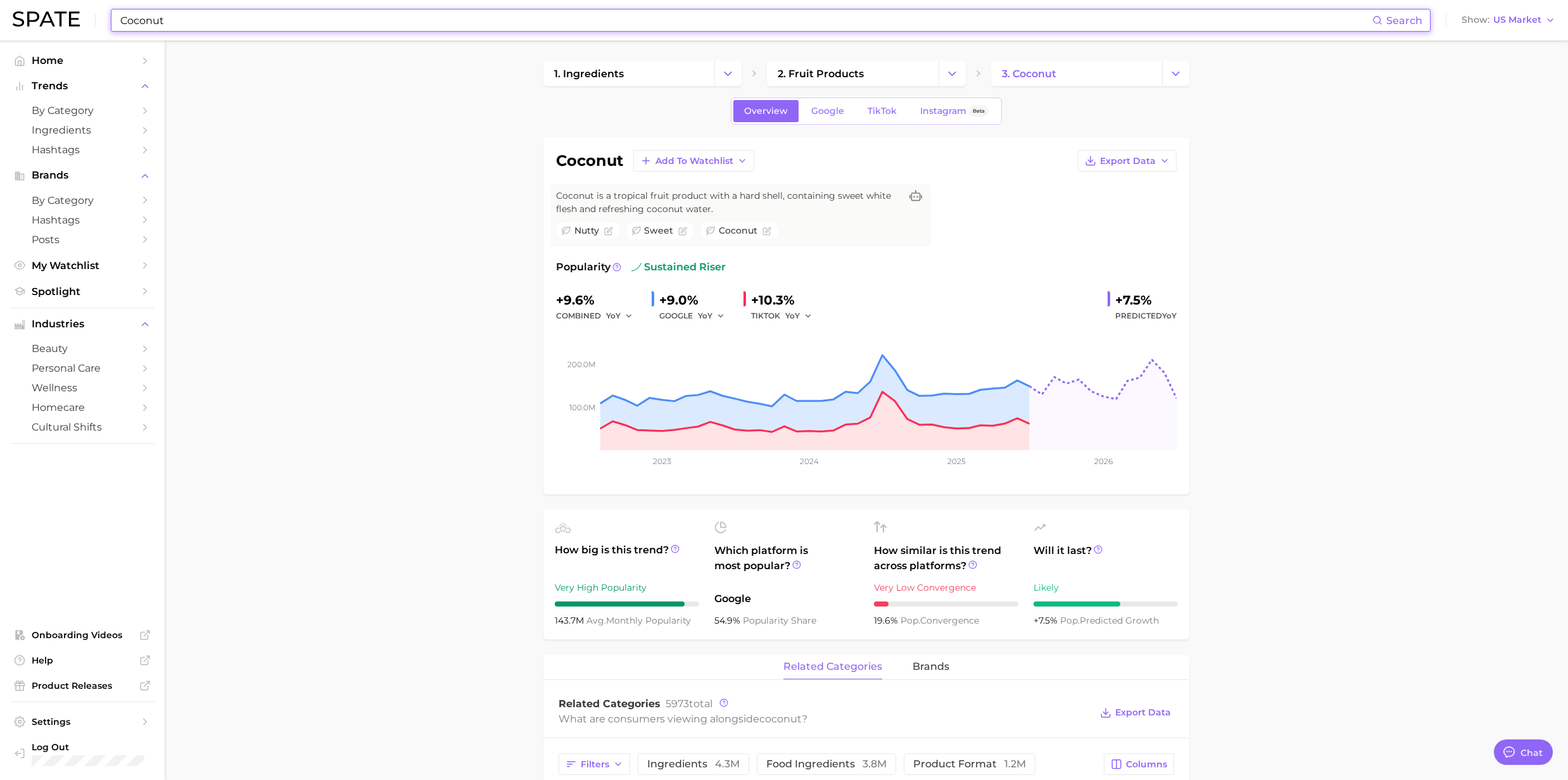
paste input "Salicylic Acid"
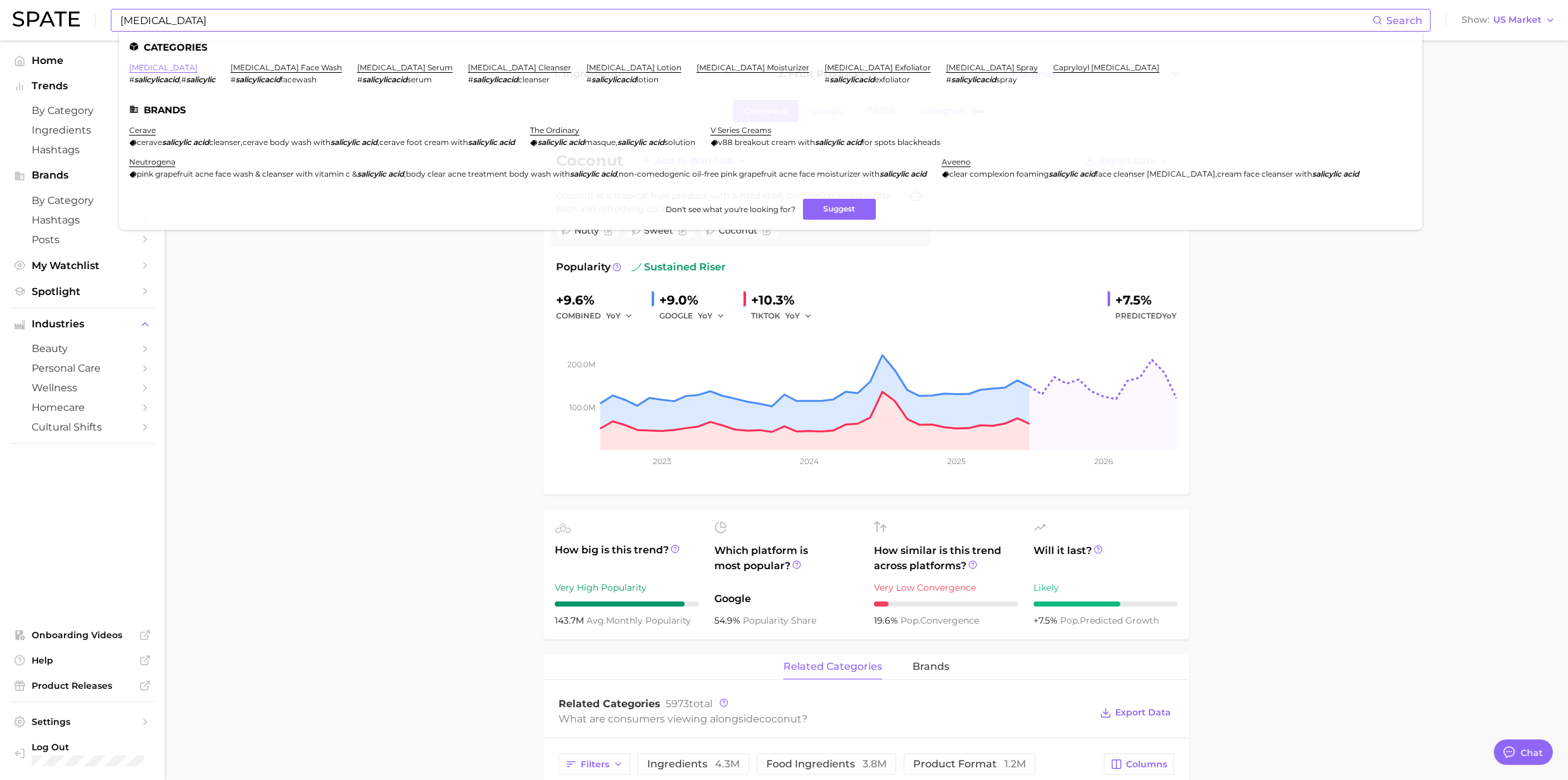
click at [167, 69] on link "[MEDICAL_DATA]" at bounding box center [163, 67] width 69 height 10
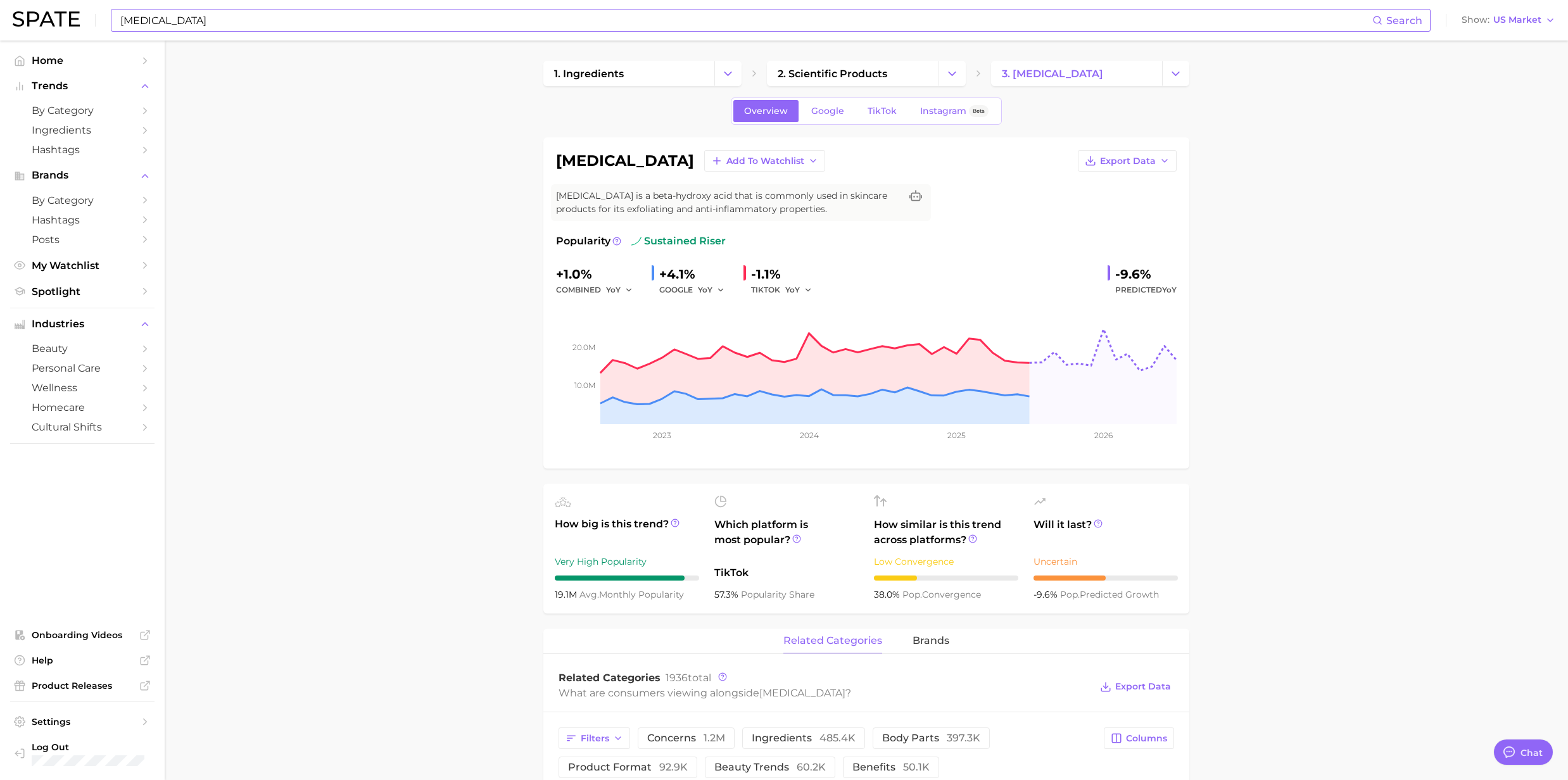
click at [201, 24] on input "Salicylic Acid" at bounding box center [745, 20] width 1253 height 21
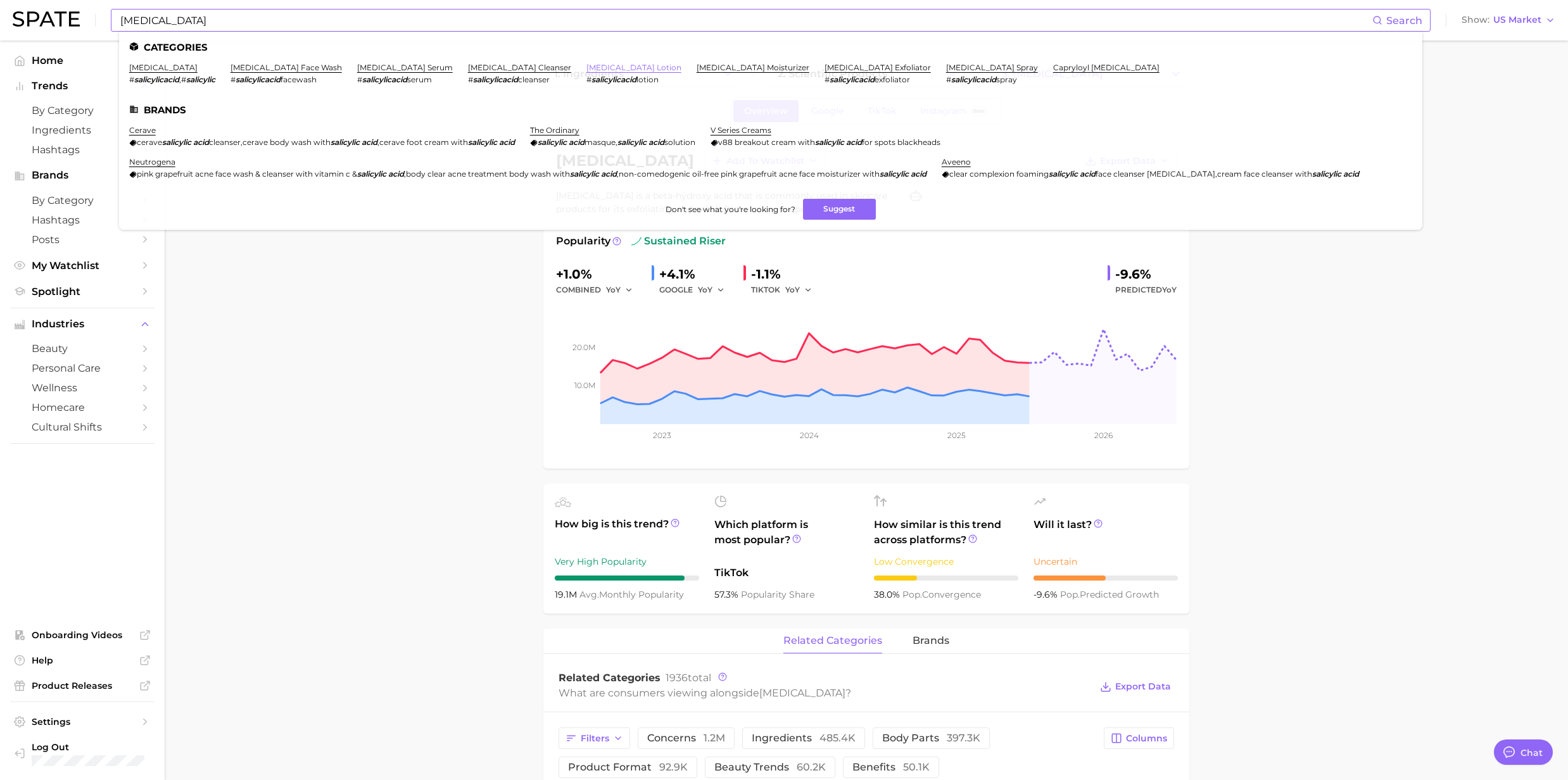
click at [586, 66] on link "salicylic acid lotion" at bounding box center [633, 67] width 95 height 10
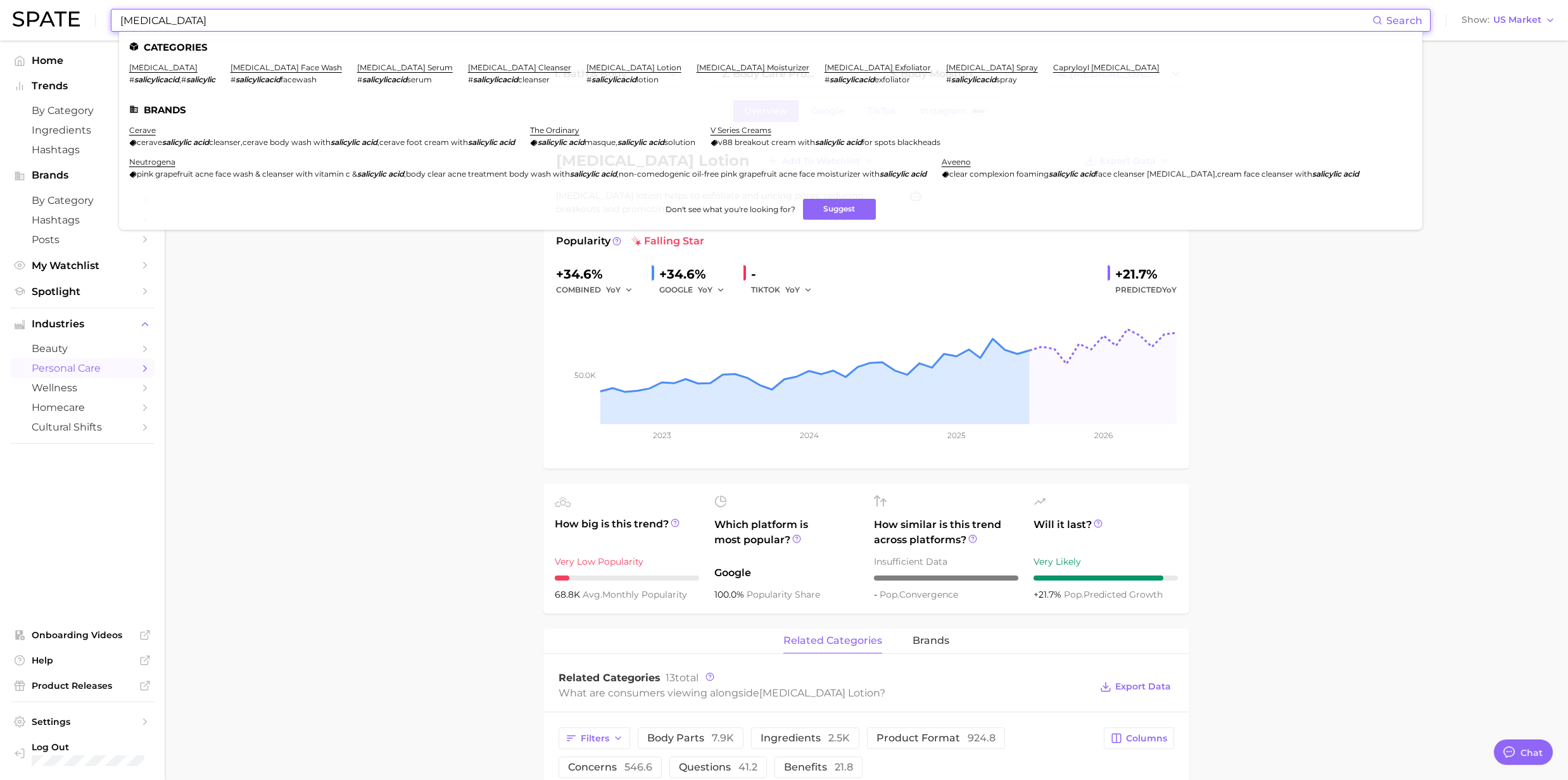
click at [187, 18] on input "Salicylic Acid" at bounding box center [745, 20] width 1253 height 21
click at [141, 69] on link "[MEDICAL_DATA]" at bounding box center [163, 67] width 69 height 10
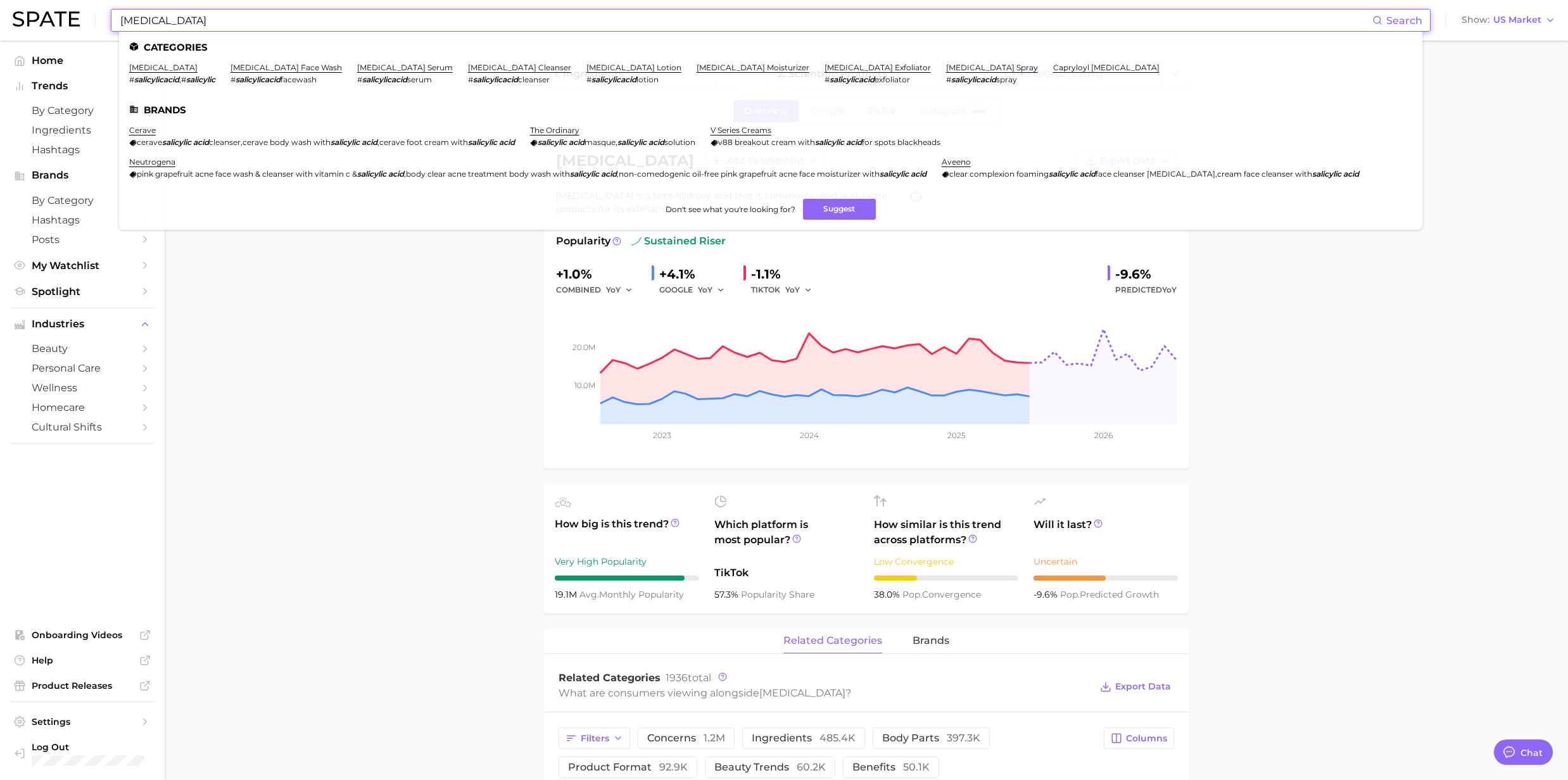
drag, startPoint x: 203, startPoint y: 29, endPoint x: 61, endPoint y: 26, distance: 142.0
click at [61, 26] on div "Salicylic Acid Search Categories salicylic acid # salicylicacid , # salicylic s…" at bounding box center [784, 20] width 1542 height 41
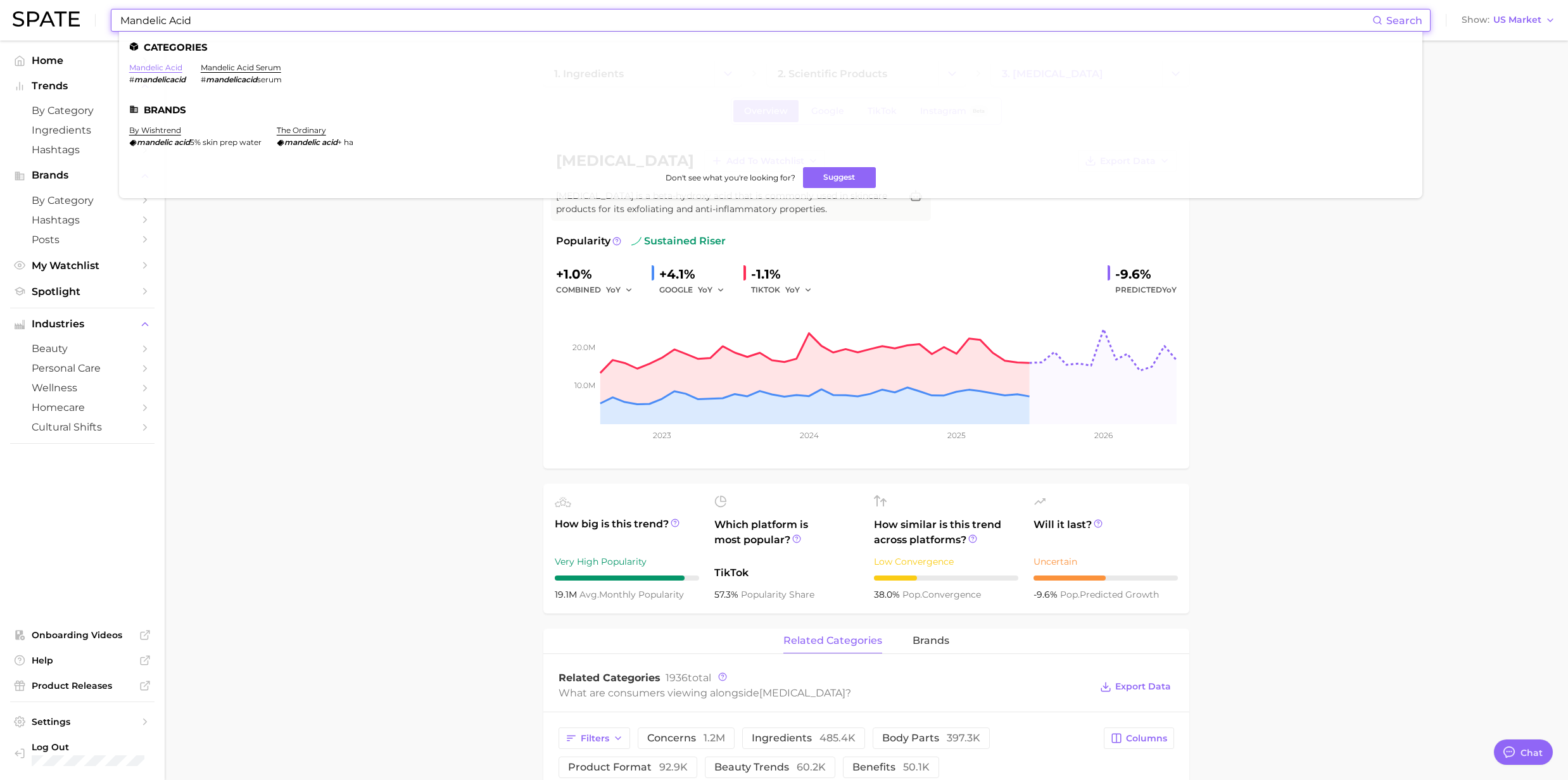
click at [150, 69] on link "mandelic acid" at bounding box center [156, 67] width 53 height 10
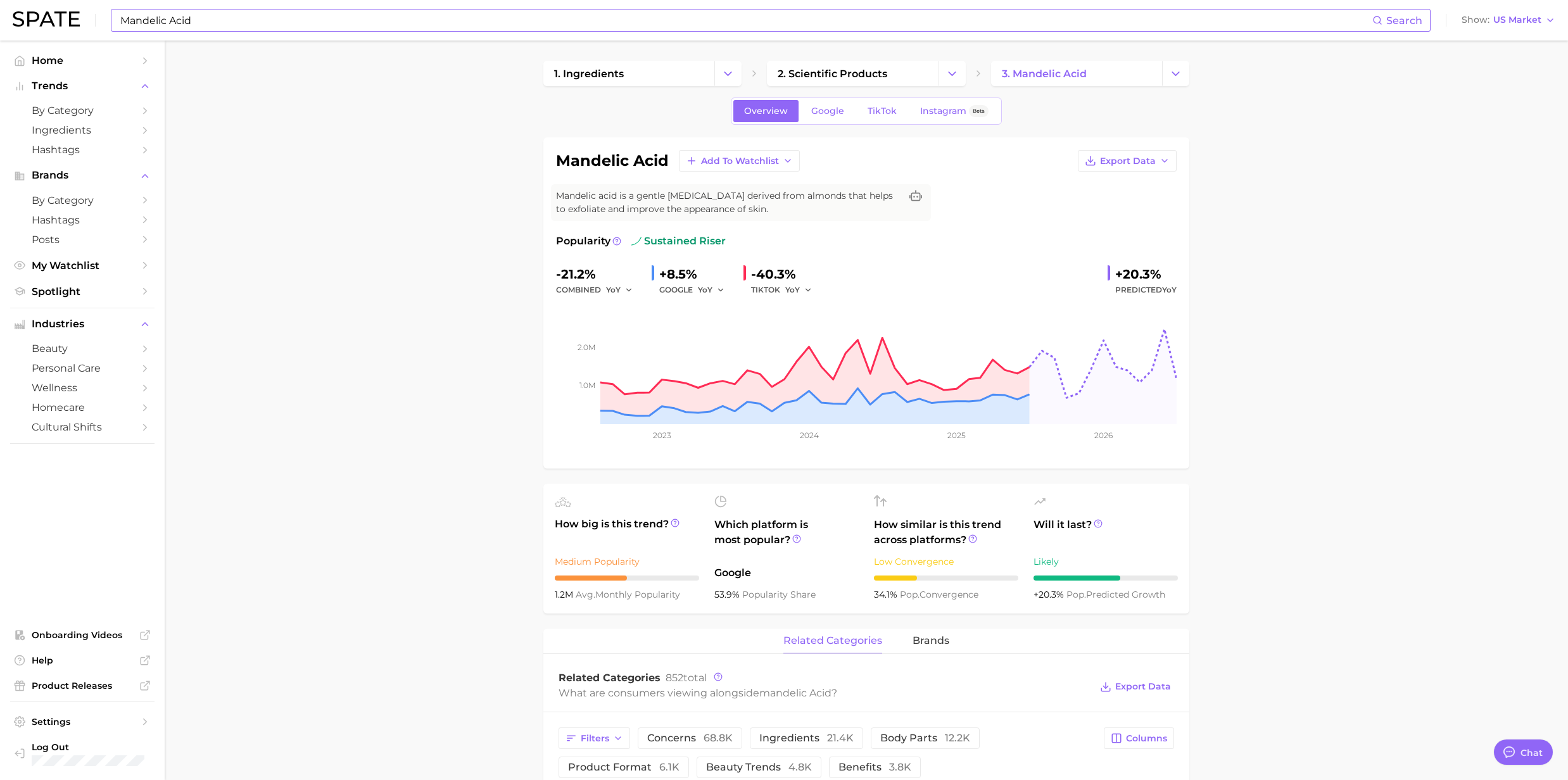
click at [267, 28] on input "Mandelic Acid" at bounding box center [745, 20] width 1253 height 21
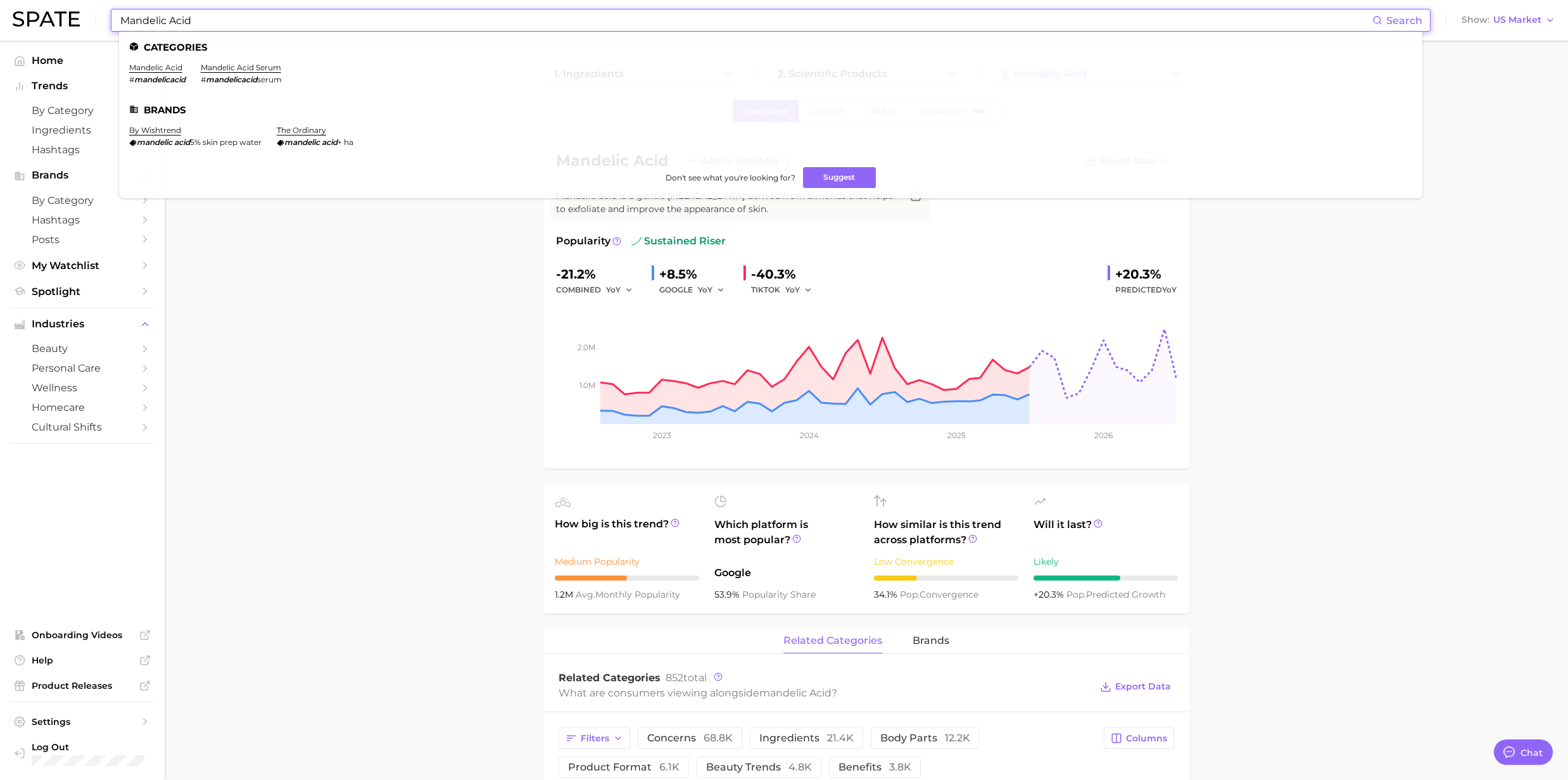
drag, startPoint x: 192, startPoint y: 21, endPoint x: 92, endPoint y: 18, distance: 100.0
click at [92, 18] on div "Mandelic Acid Search Categories mandelic acid # mandelicacid mandelic acid seru…" at bounding box center [784, 20] width 1542 height 41
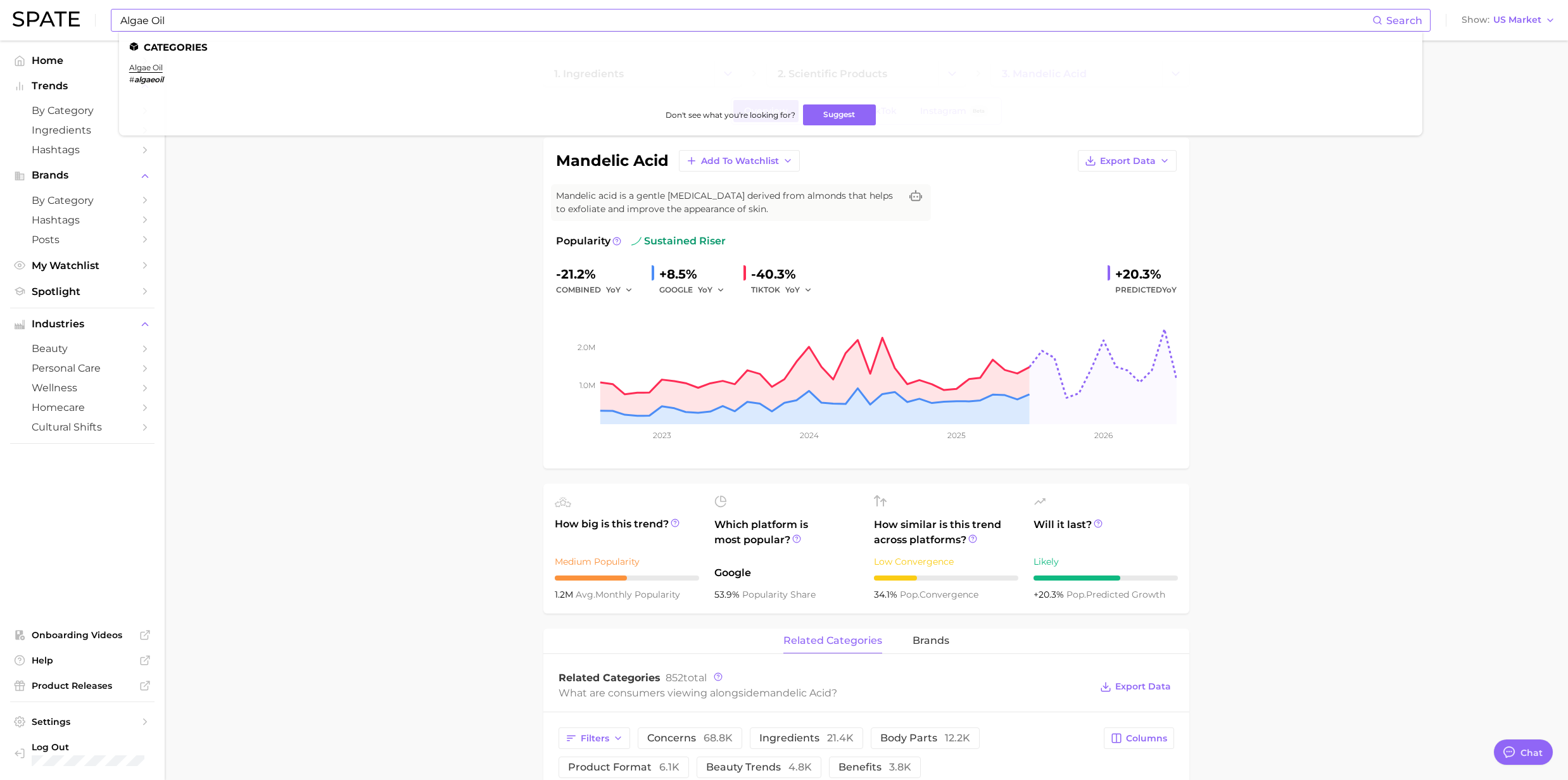
click at [146, 74] on li "algae oil # algaeoil" at bounding box center [146, 73] width 34 height 21
click at [150, 69] on link "algae oil" at bounding box center [146, 67] width 34 height 10
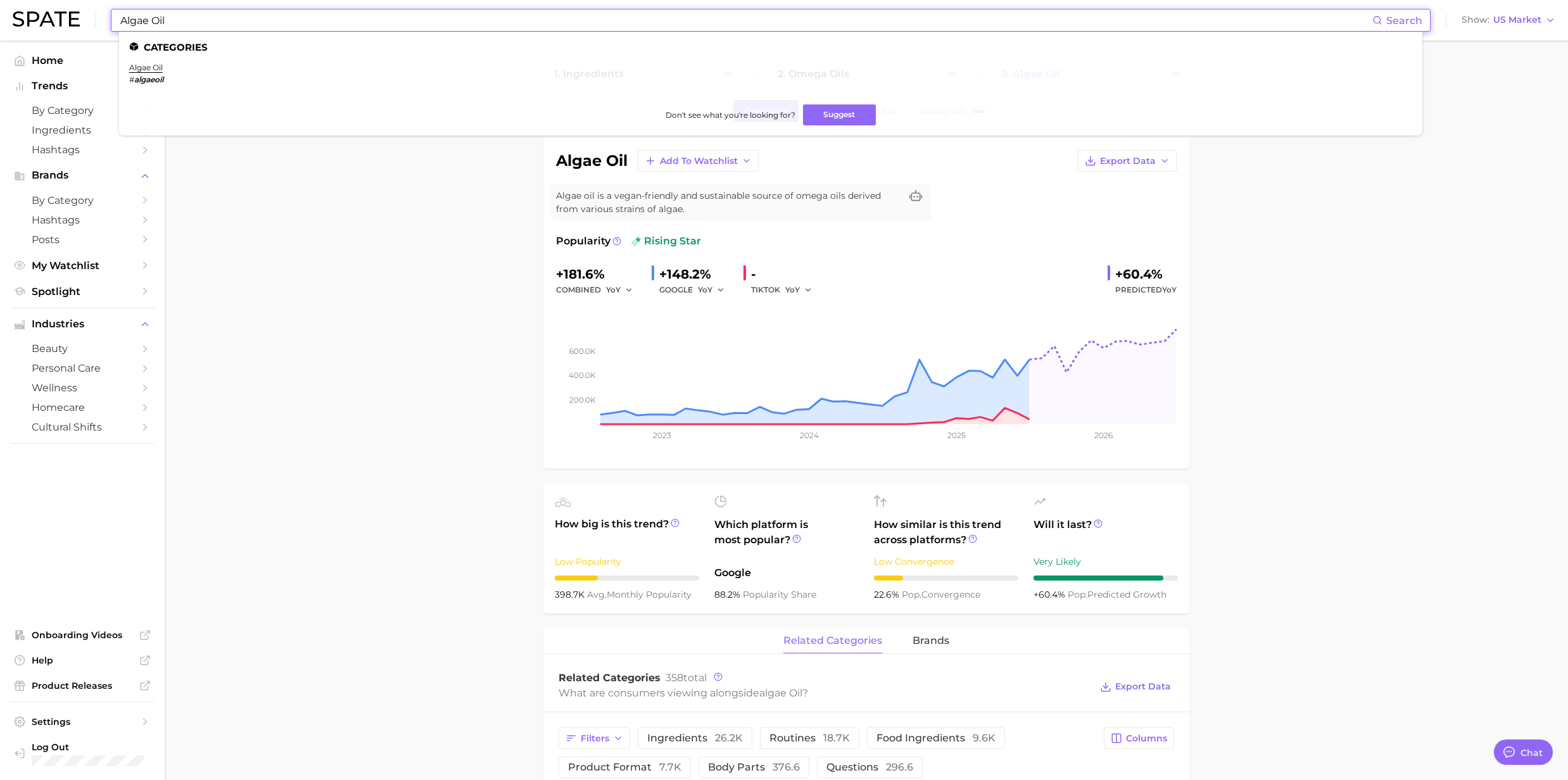
click at [167, 28] on input "Algae Oil" at bounding box center [745, 20] width 1253 height 21
drag, startPoint x: 171, startPoint y: 24, endPoint x: 115, endPoint y: 18, distance: 56.3
click at [115, 18] on div "Algae Oil Search Categories algae oil # algaeoil Don't see what you're looking …" at bounding box center [770, 20] width 1320 height 23
paste input "Bakuchio"
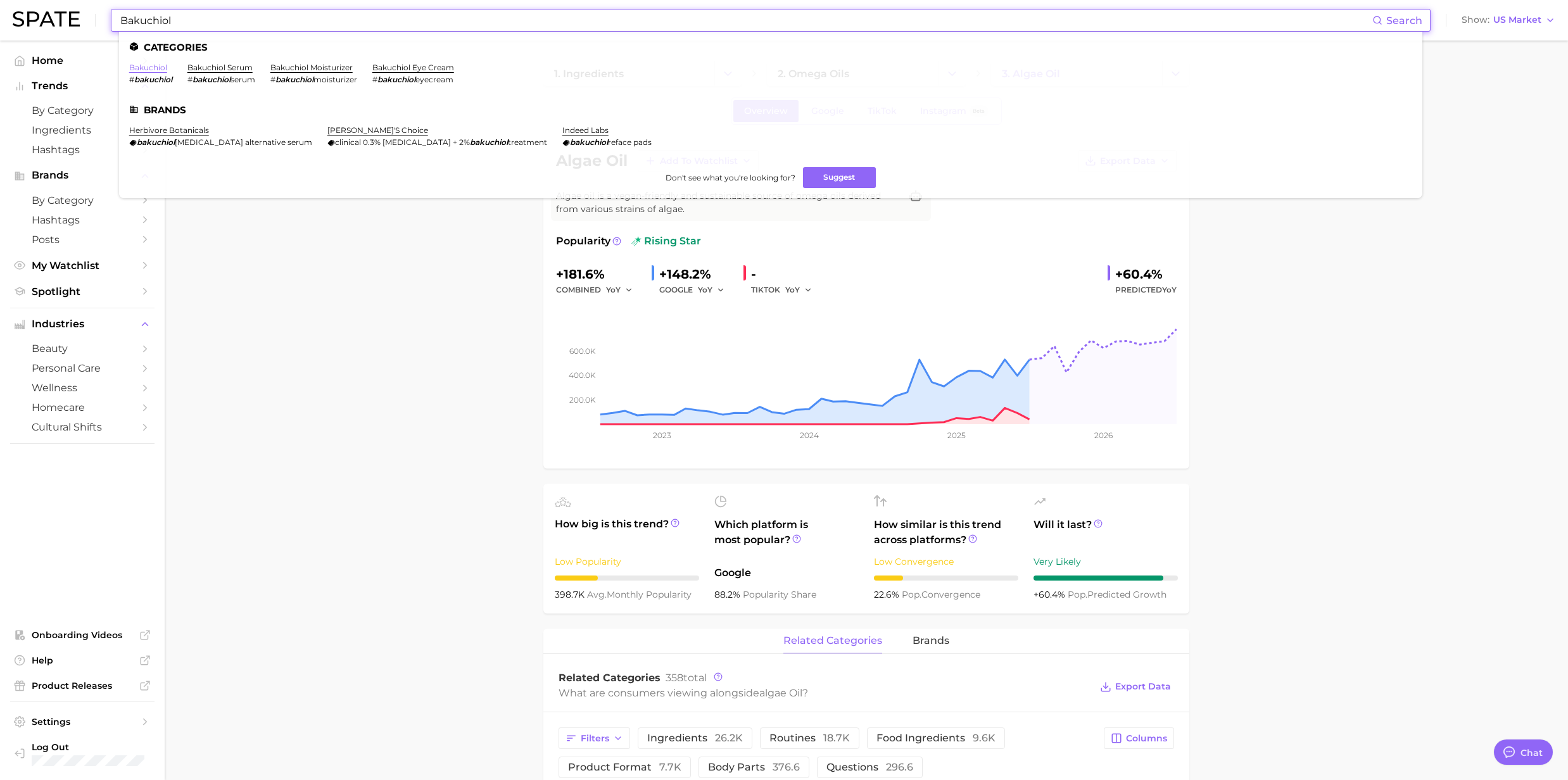
type input "Bakuchiol"
click at [150, 67] on link "bakuchiol" at bounding box center [148, 67] width 38 height 10
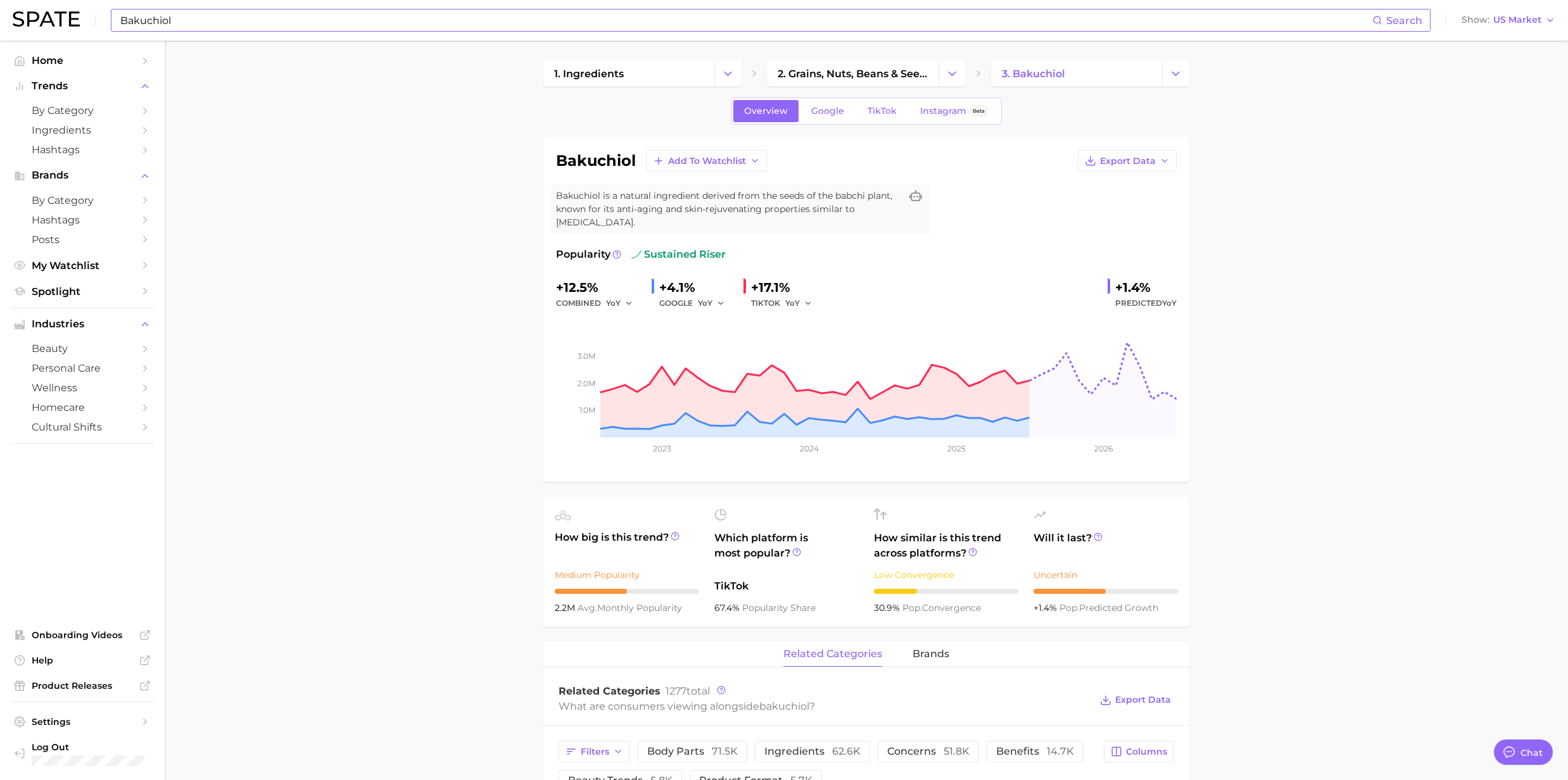
click at [182, 25] on input "Bakuchiol" at bounding box center [745, 20] width 1253 height 21
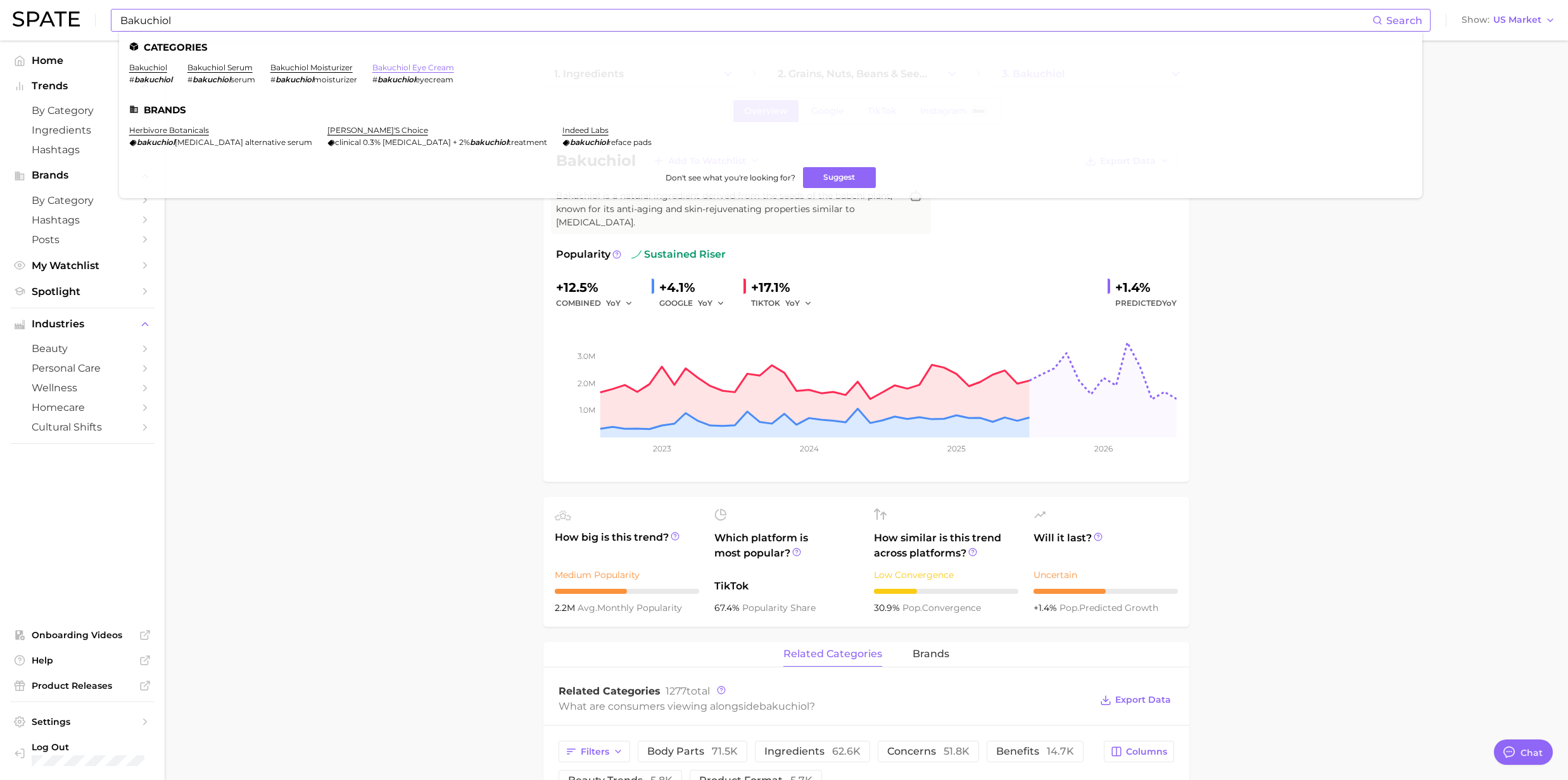
click at [405, 66] on link "bakuchiol eye cream" at bounding box center [413, 67] width 82 height 10
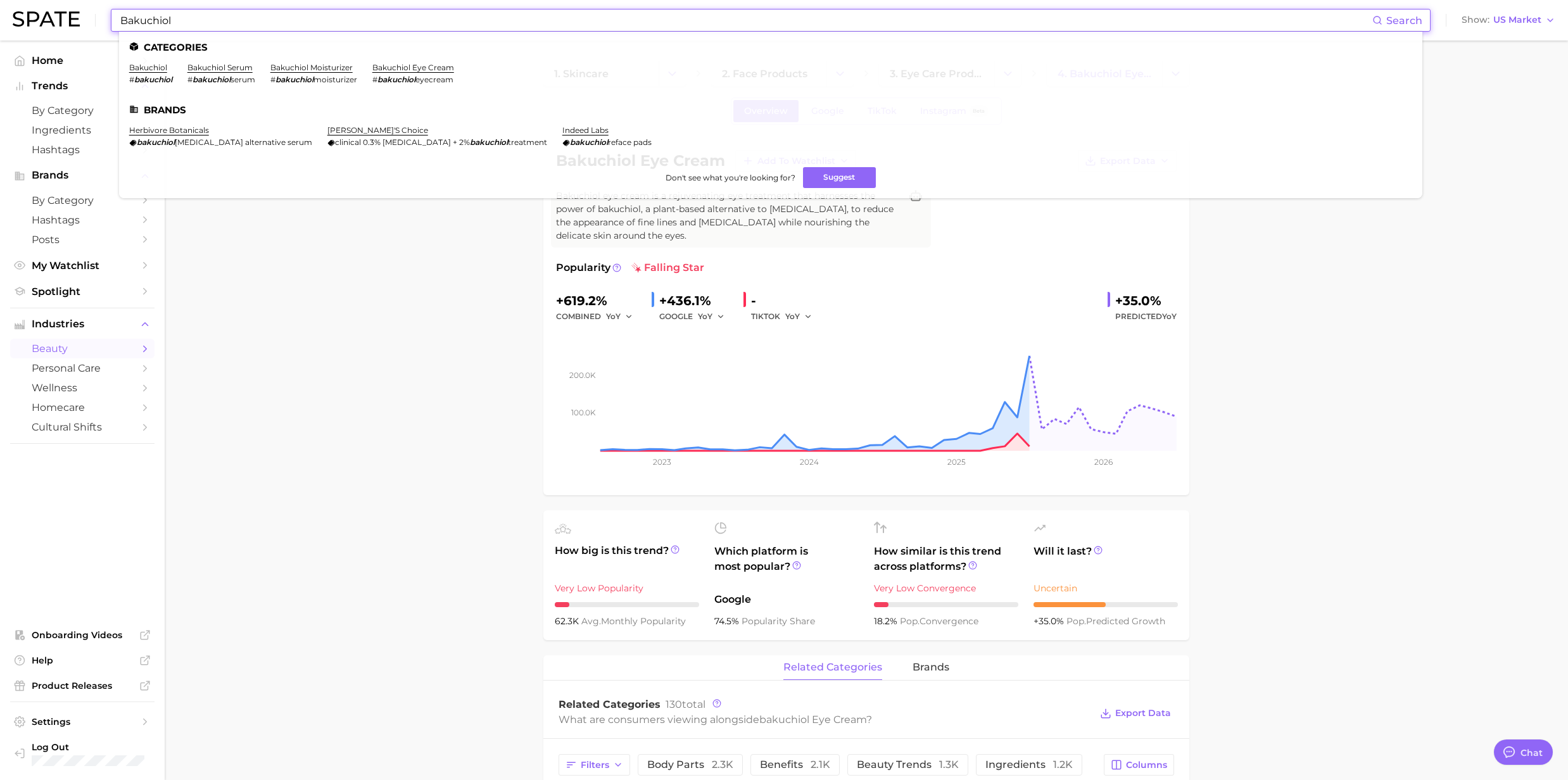
click at [298, 21] on input "Bakuchiol" at bounding box center [745, 20] width 1253 height 21
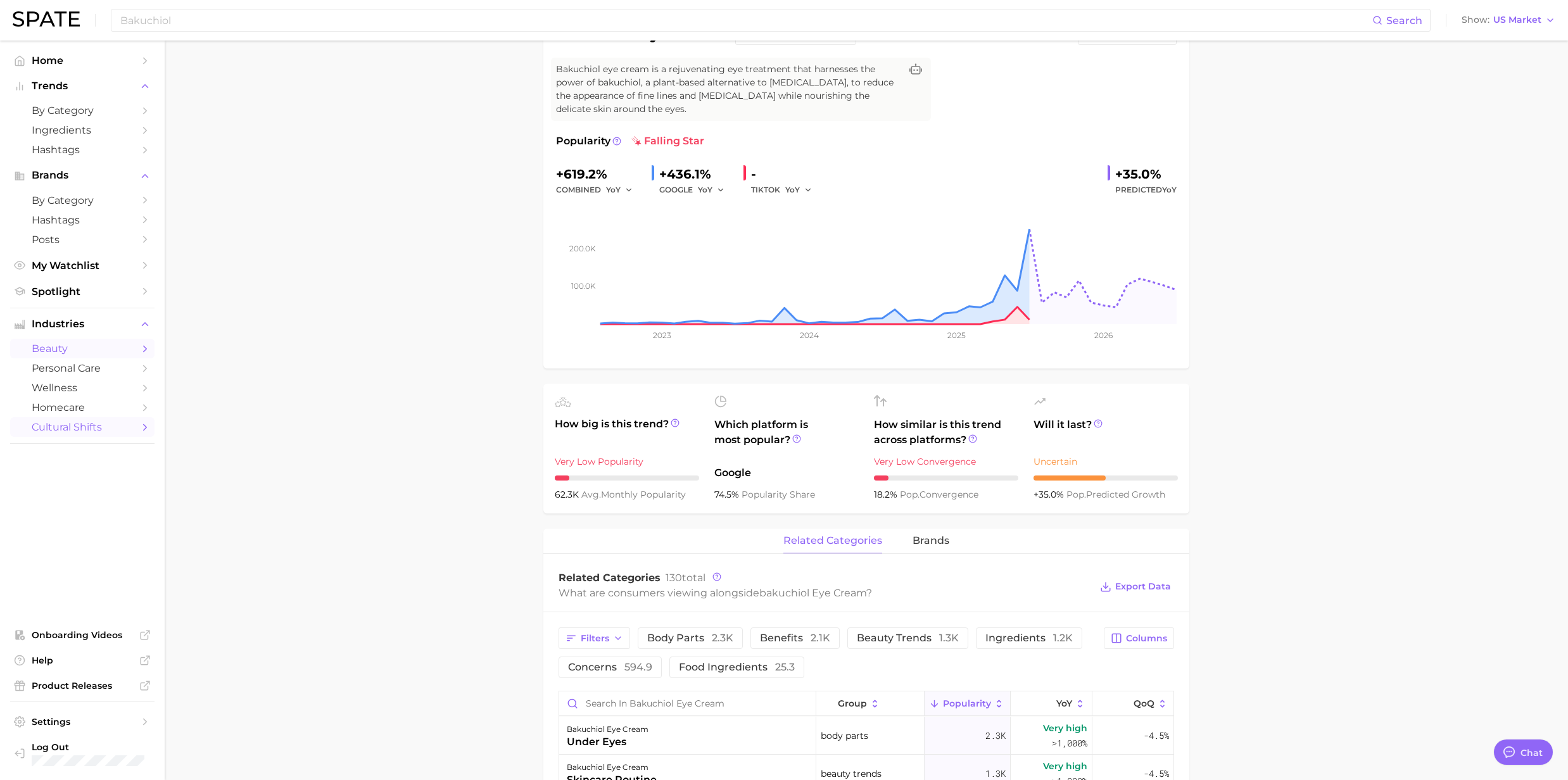
scroll to position [338, 0]
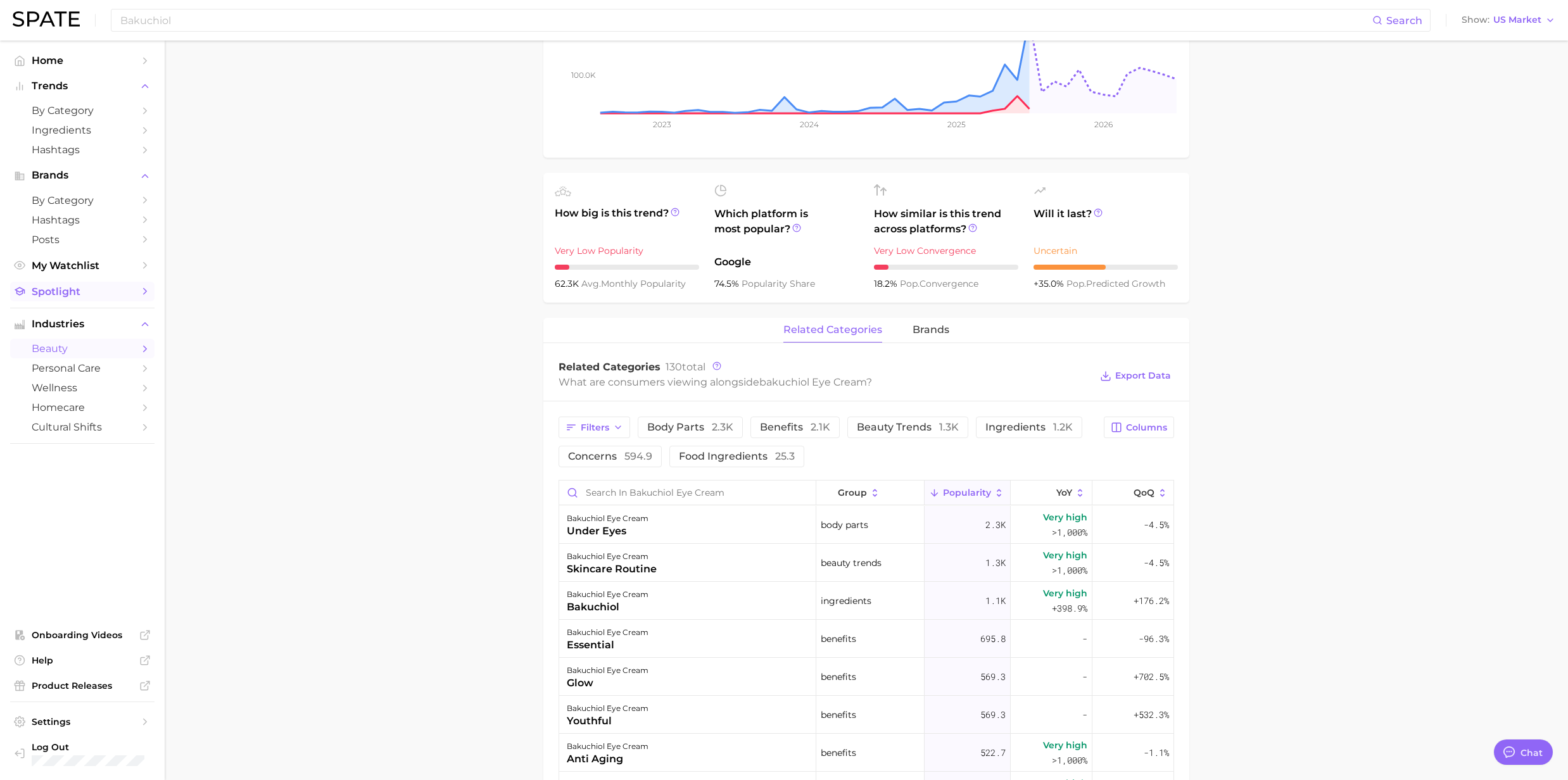
click at [59, 291] on span "Spotlight" at bounding box center [82, 291] width 101 height 12
type textarea "x"
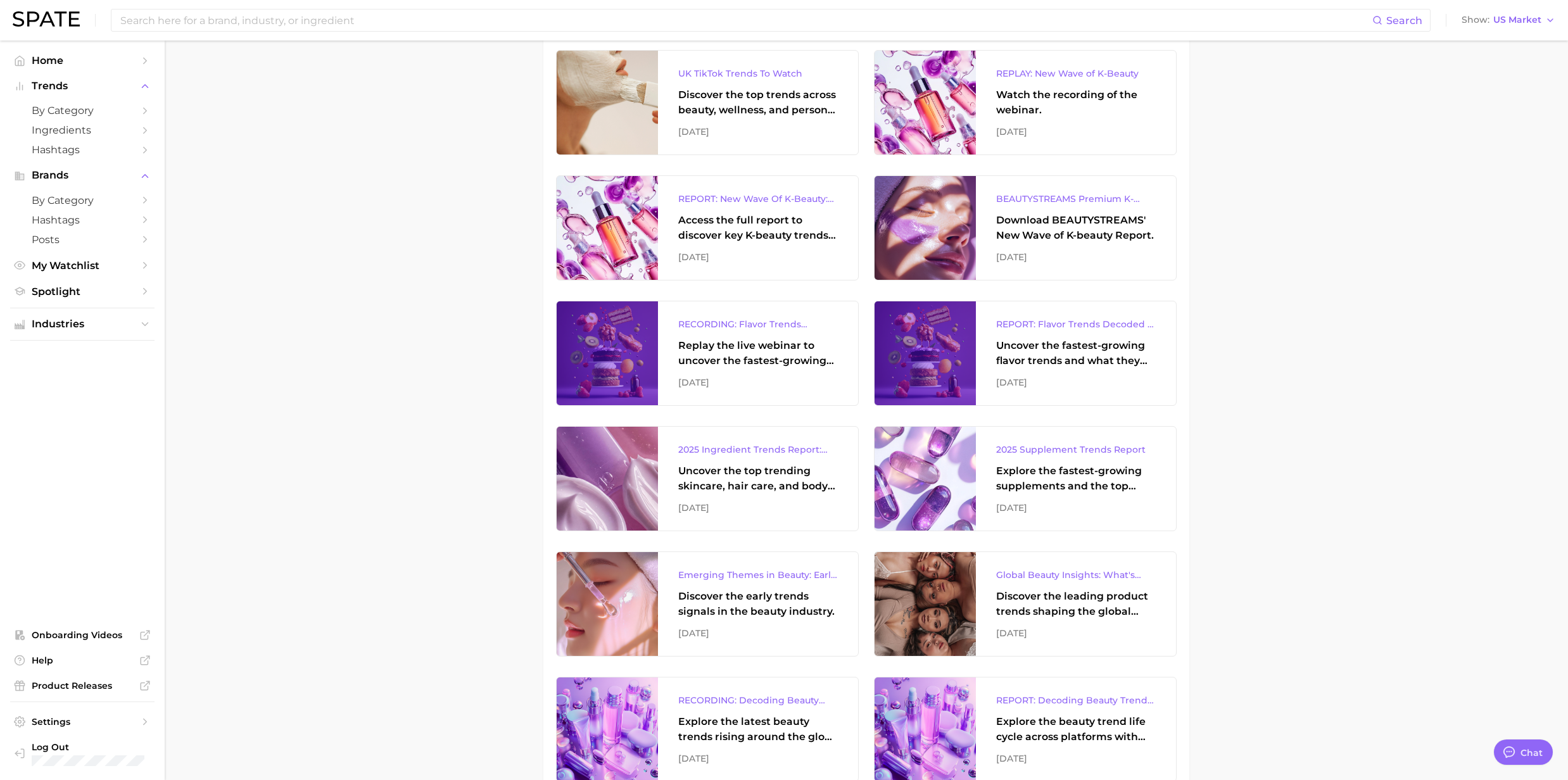
scroll to position [506, 0]
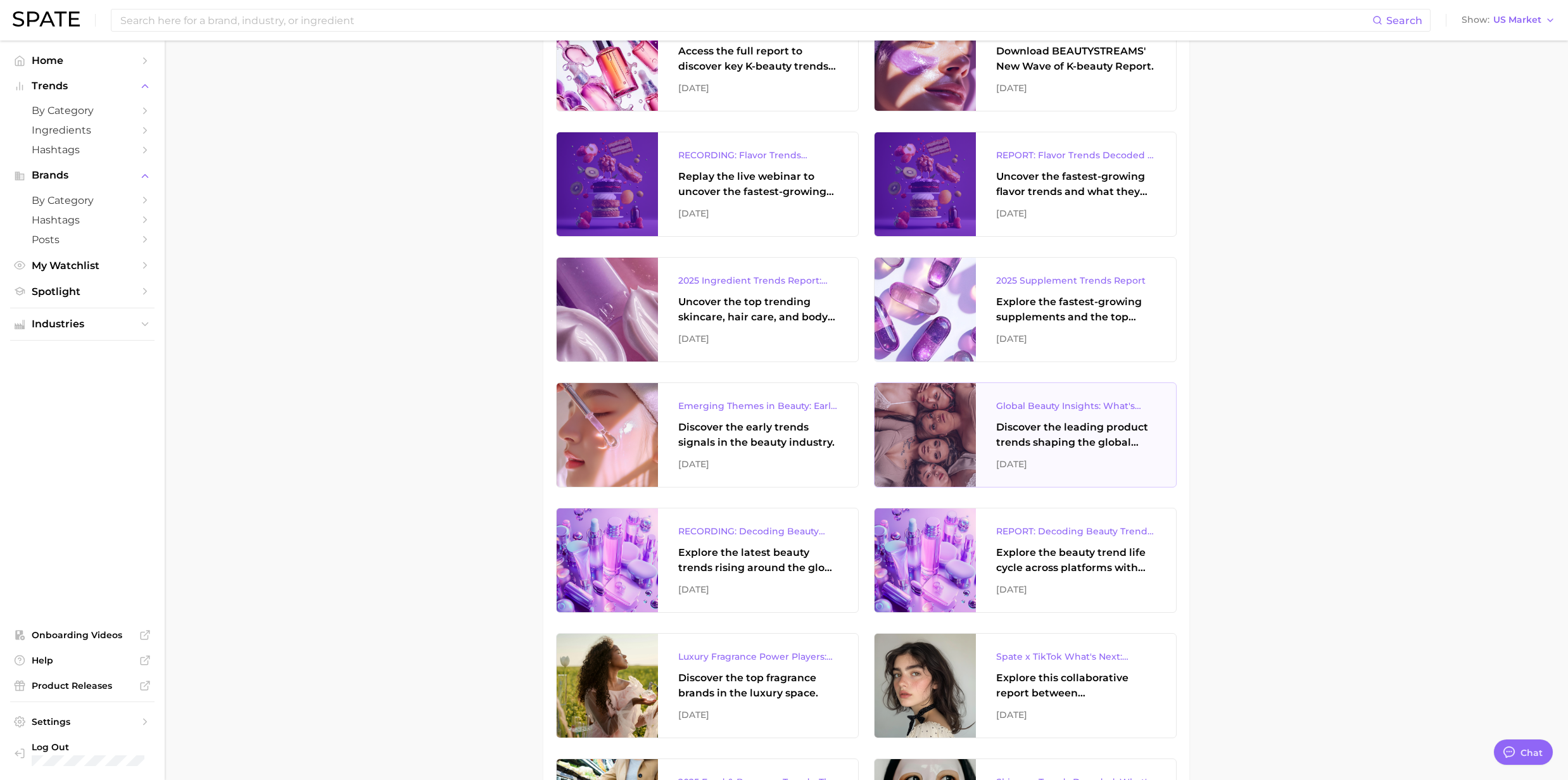
click at [1039, 434] on div "Discover the leading product trends shaping the global beauty market." at bounding box center [1076, 434] width 159 height 30
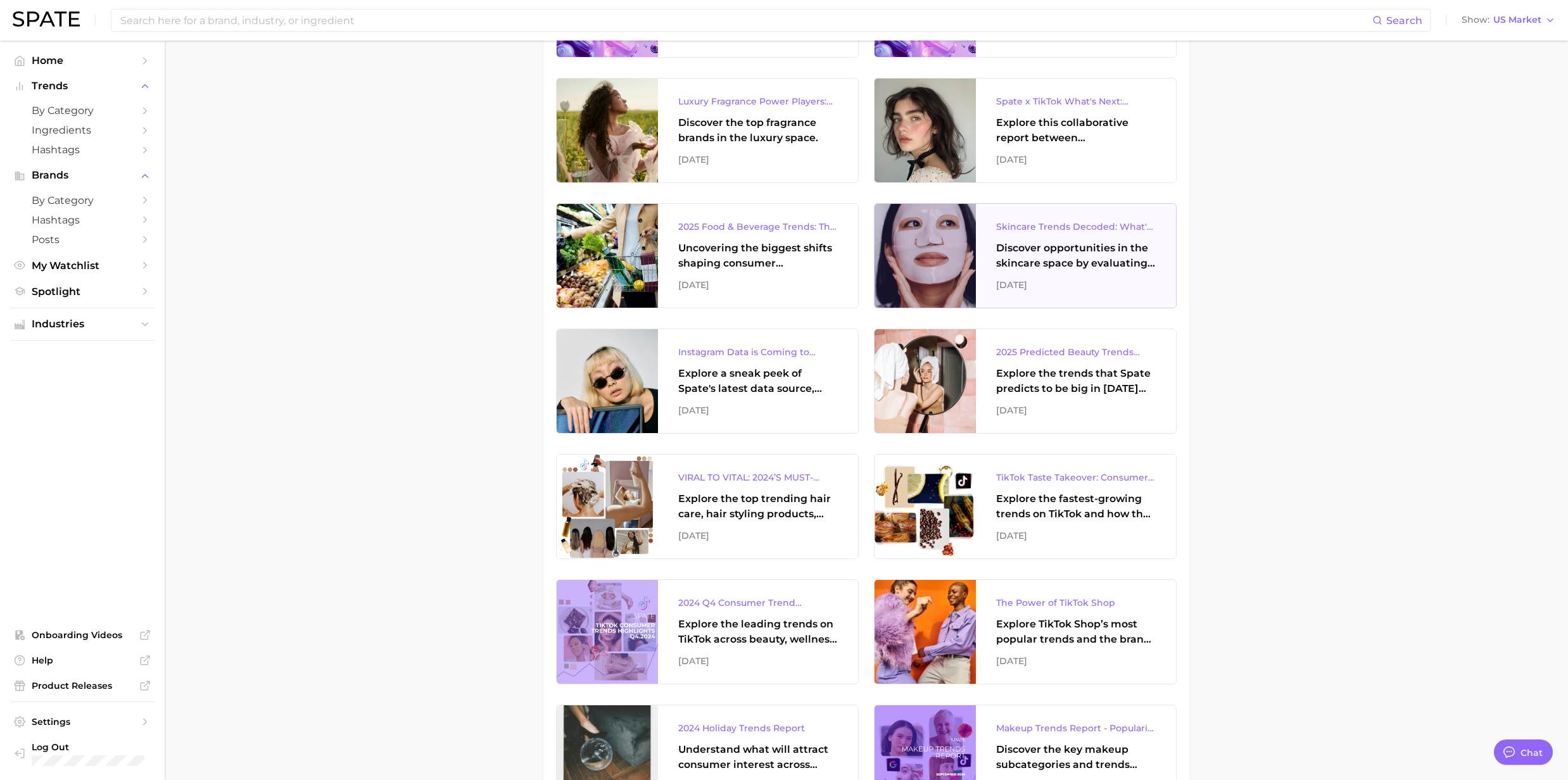
scroll to position [1013, 0]
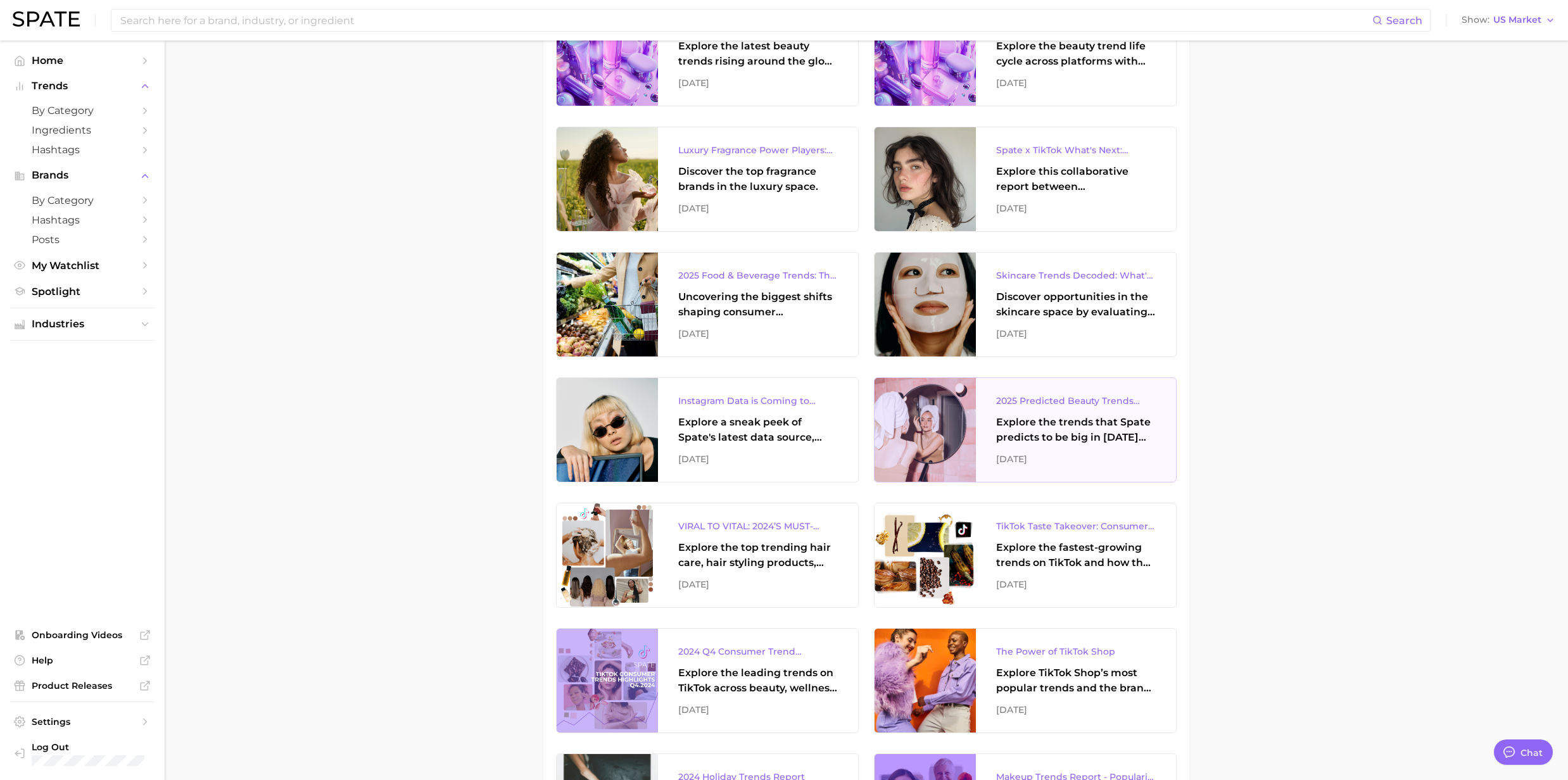
click at [1060, 426] on div "Explore the trends that Spate predicts to be big in 2025 across the skin, hair,…" at bounding box center [1076, 430] width 159 height 30
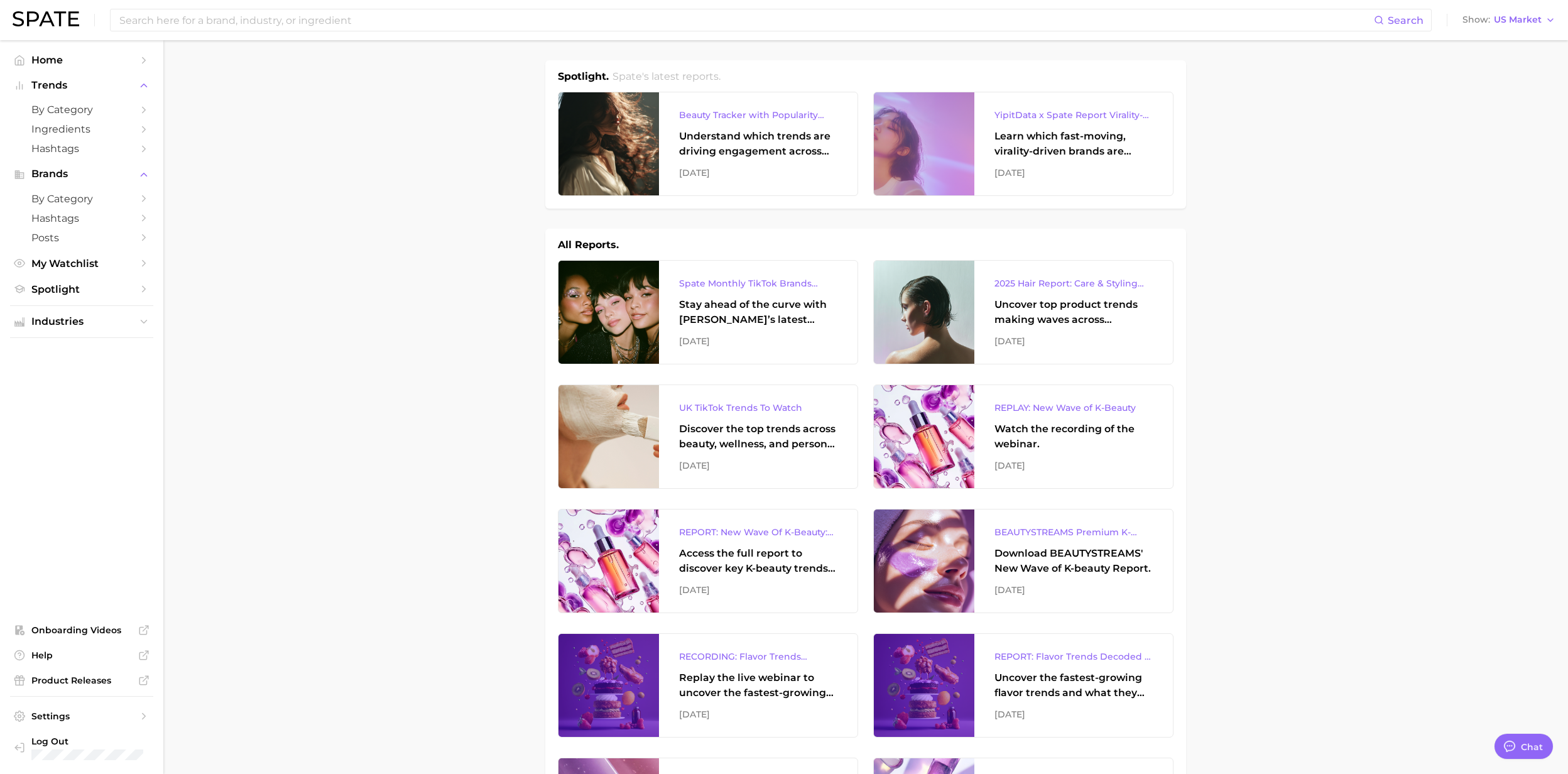
type textarea "x"
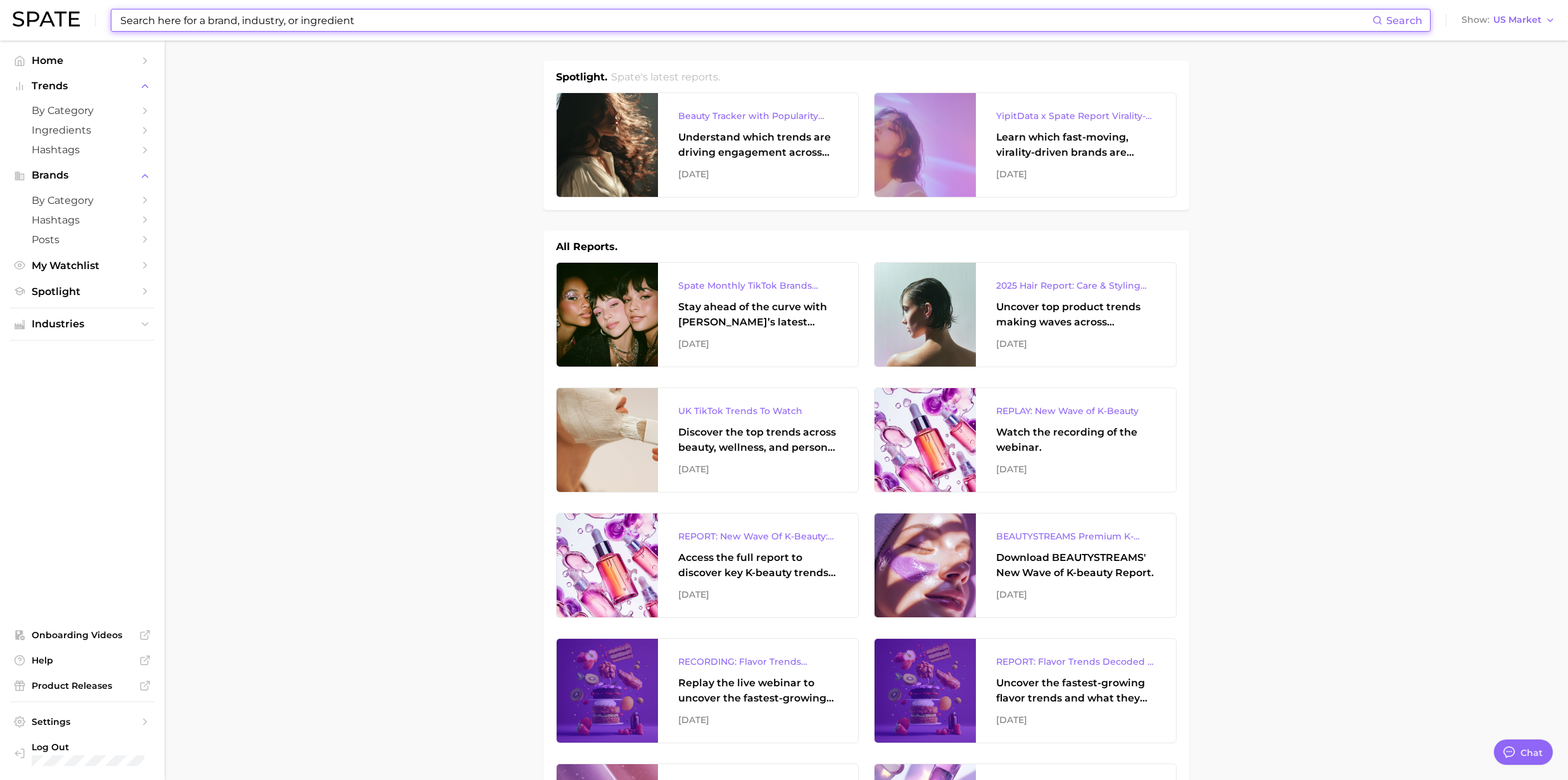
click at [180, 19] on input at bounding box center [745, 20] width 1253 height 21
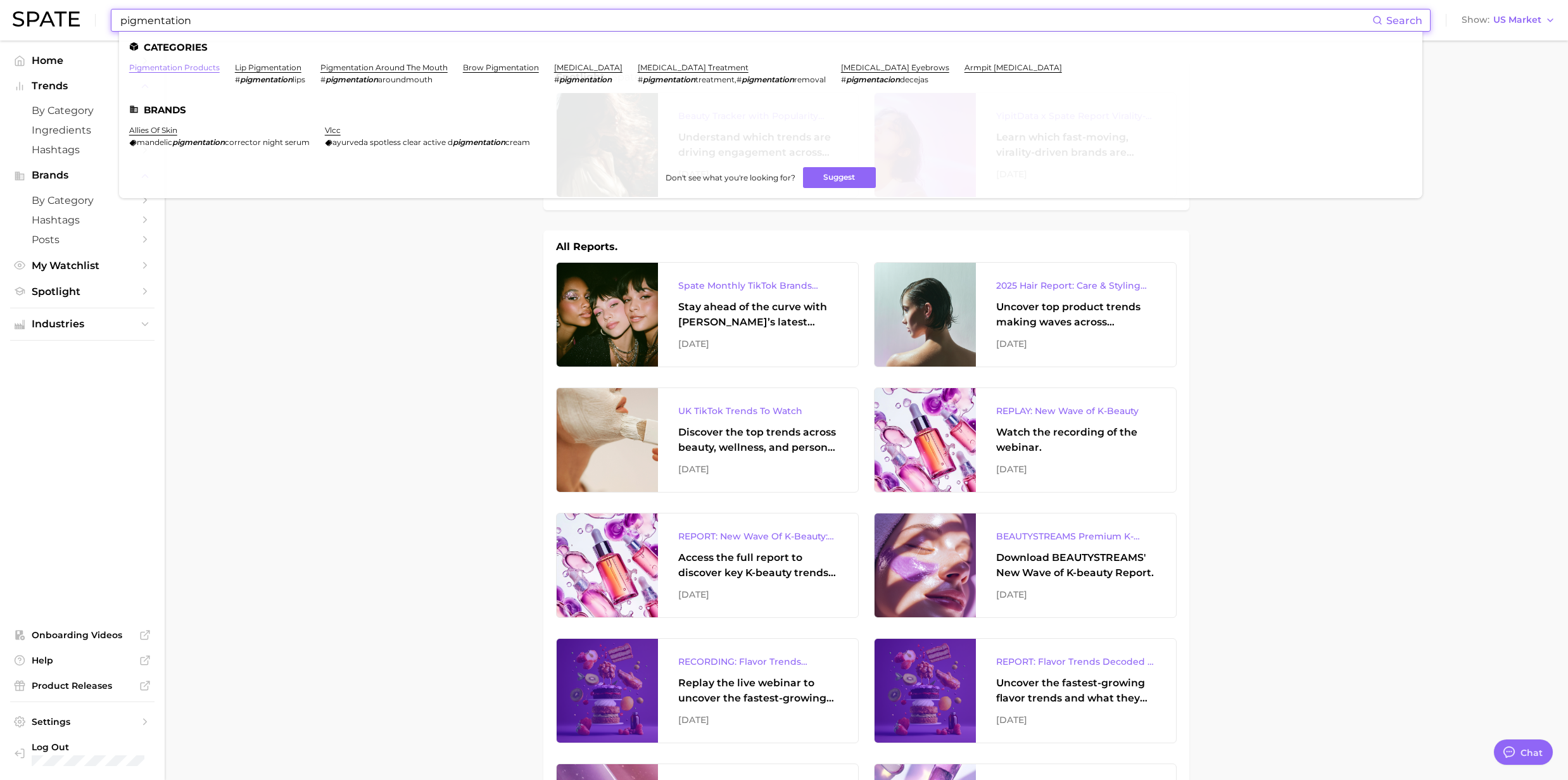
type input "pigmentation"
click at [196, 66] on link "pigmentation products" at bounding box center [174, 67] width 91 height 10
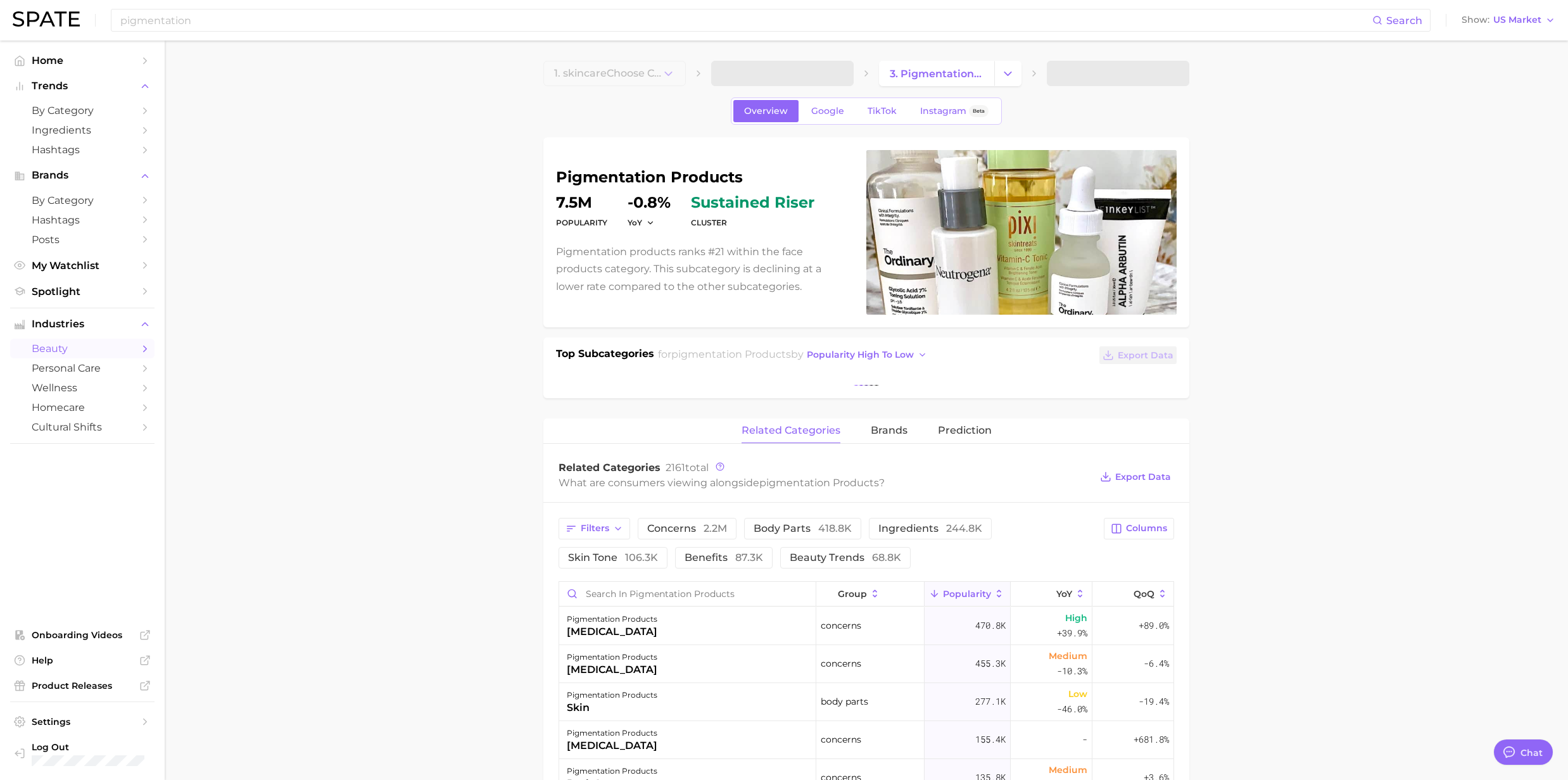
type textarea "x"
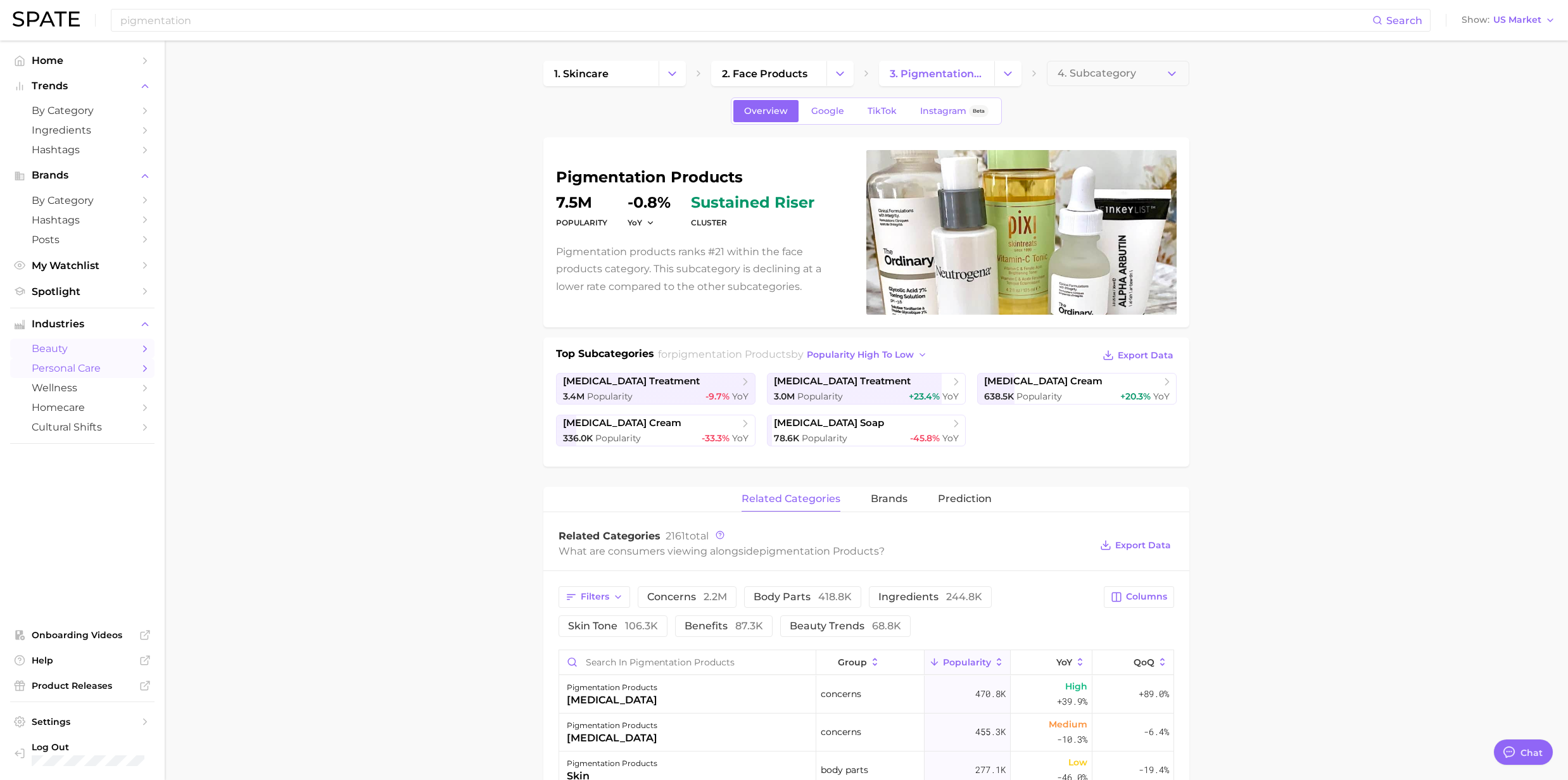
click at [77, 371] on span "personal care" at bounding box center [82, 368] width 101 height 12
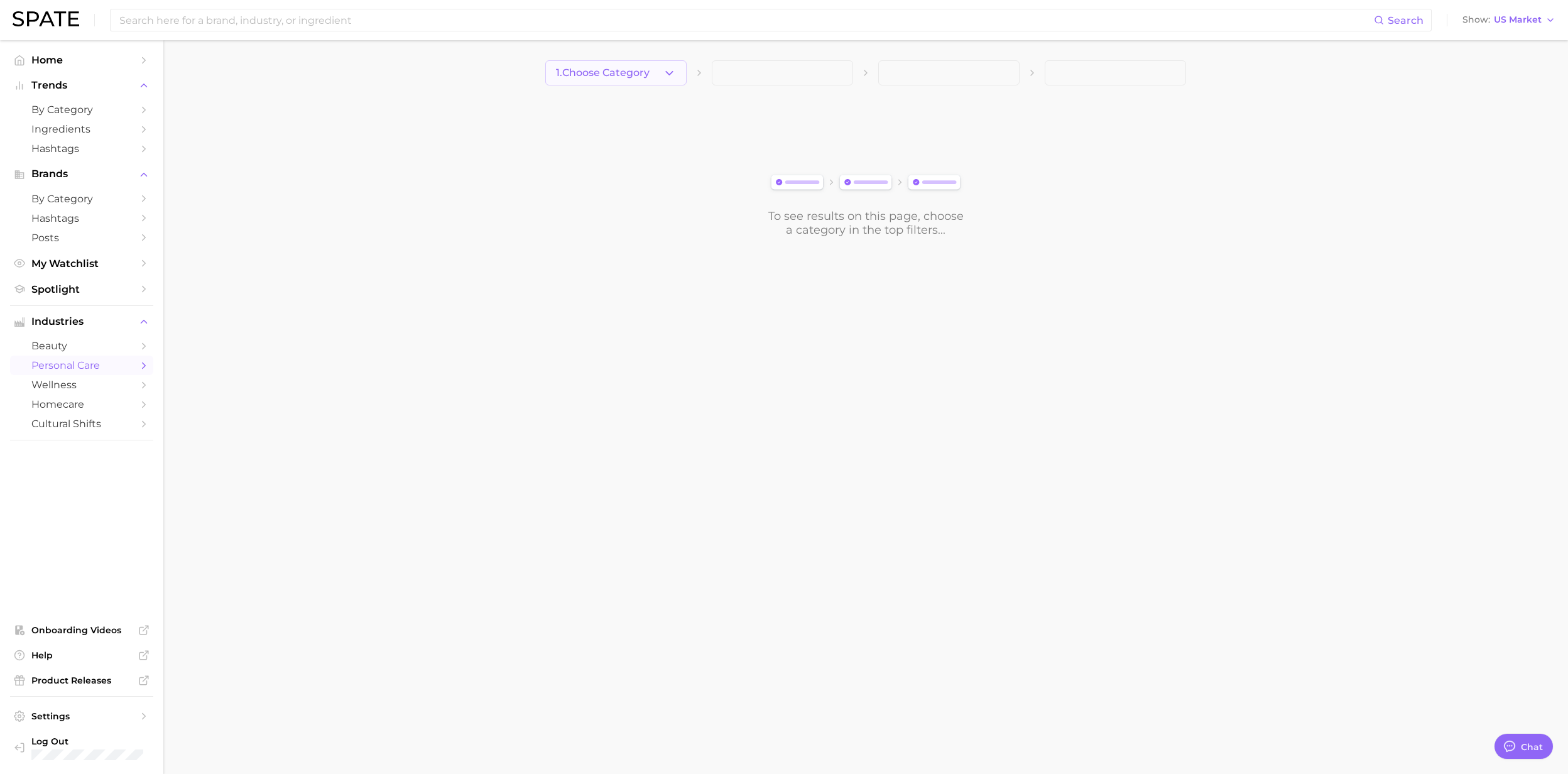
click at [661, 72] on button "1. Choose Category" at bounding box center [616, 72] width 141 height 25
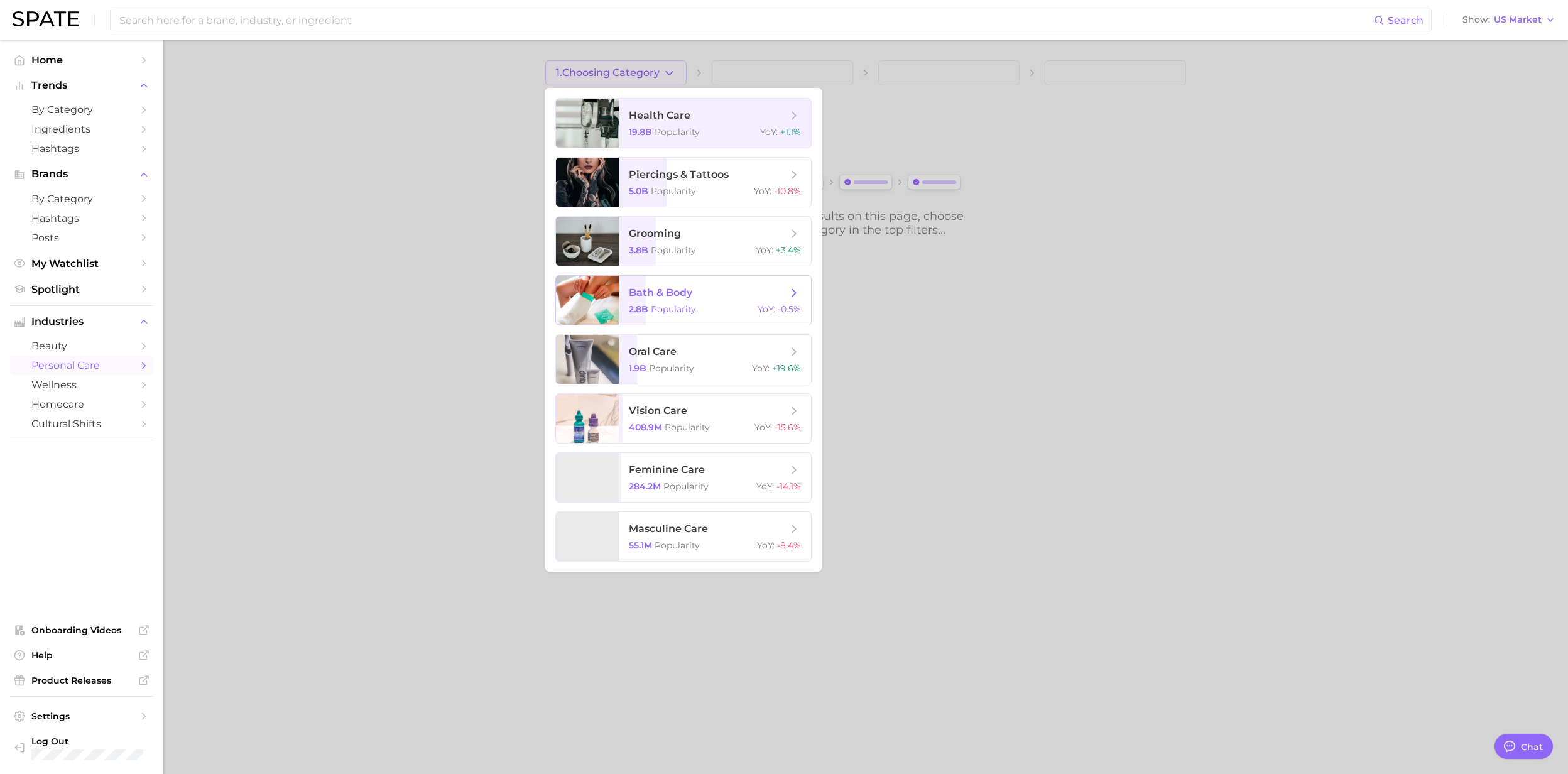
click at [662, 290] on span "bath & body" at bounding box center [660, 293] width 64 height 12
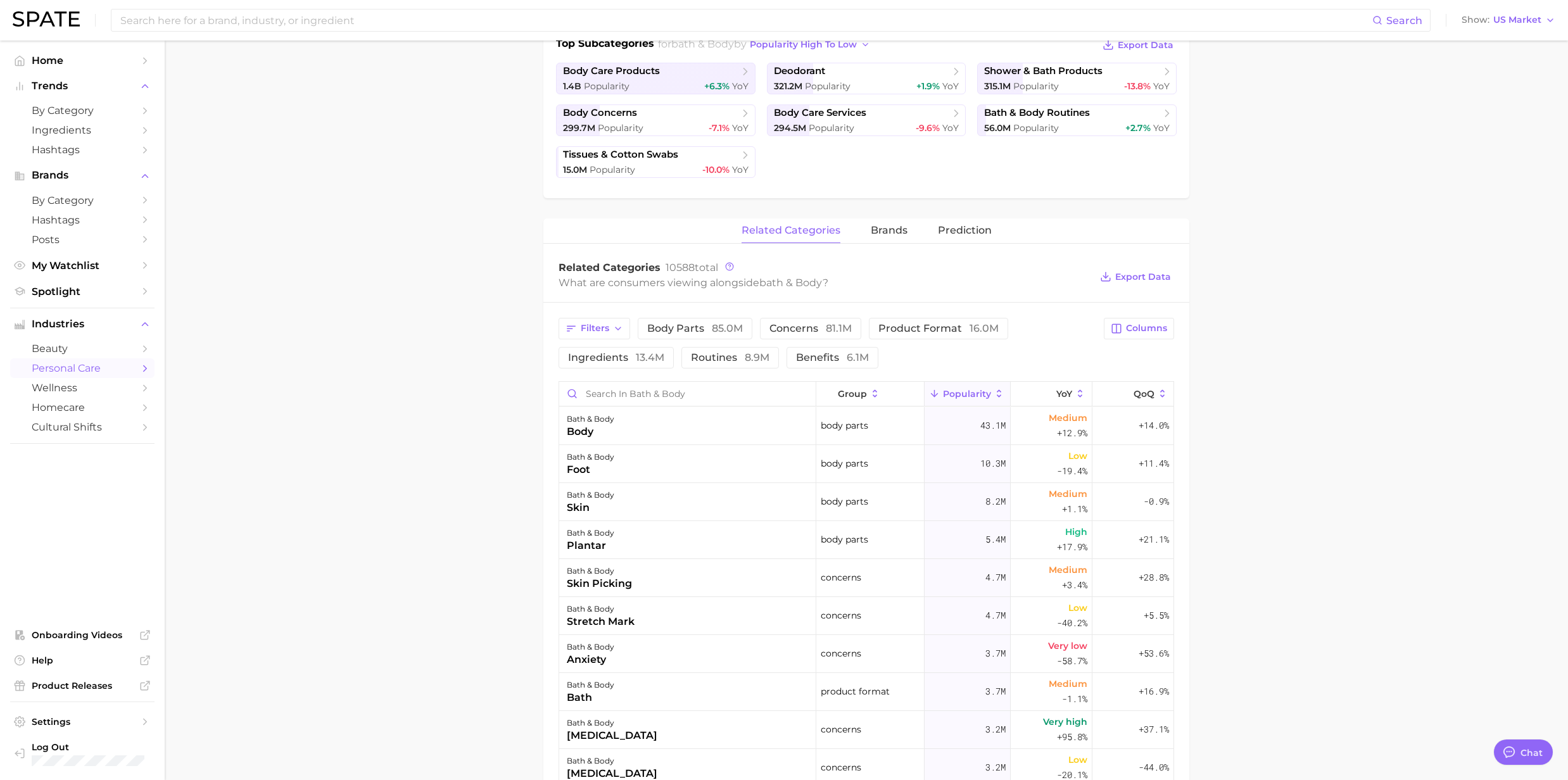
scroll to position [338, 0]
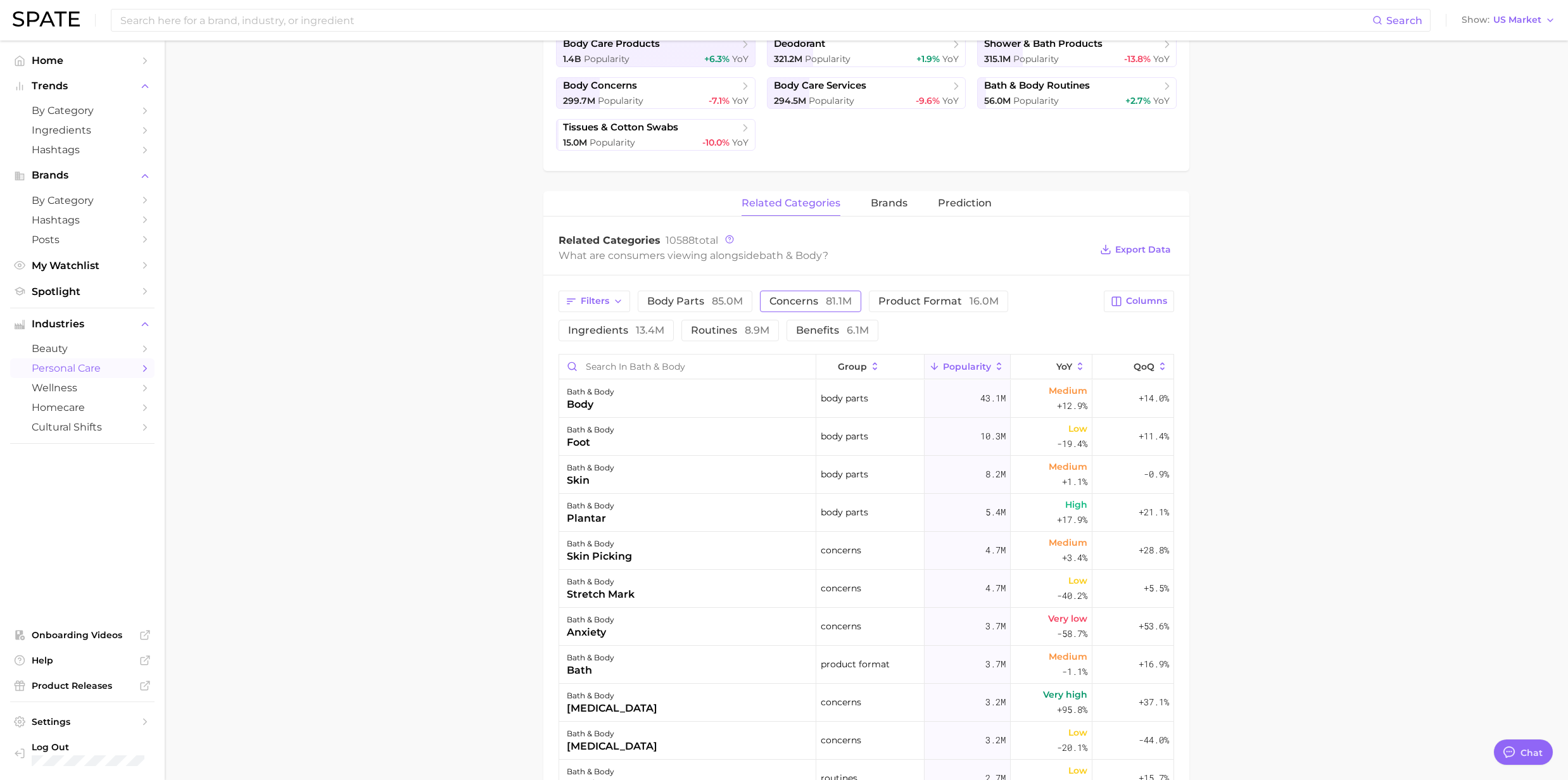
click at [801, 300] on span "concerns 81.1m" at bounding box center [811, 302] width 83 height 10
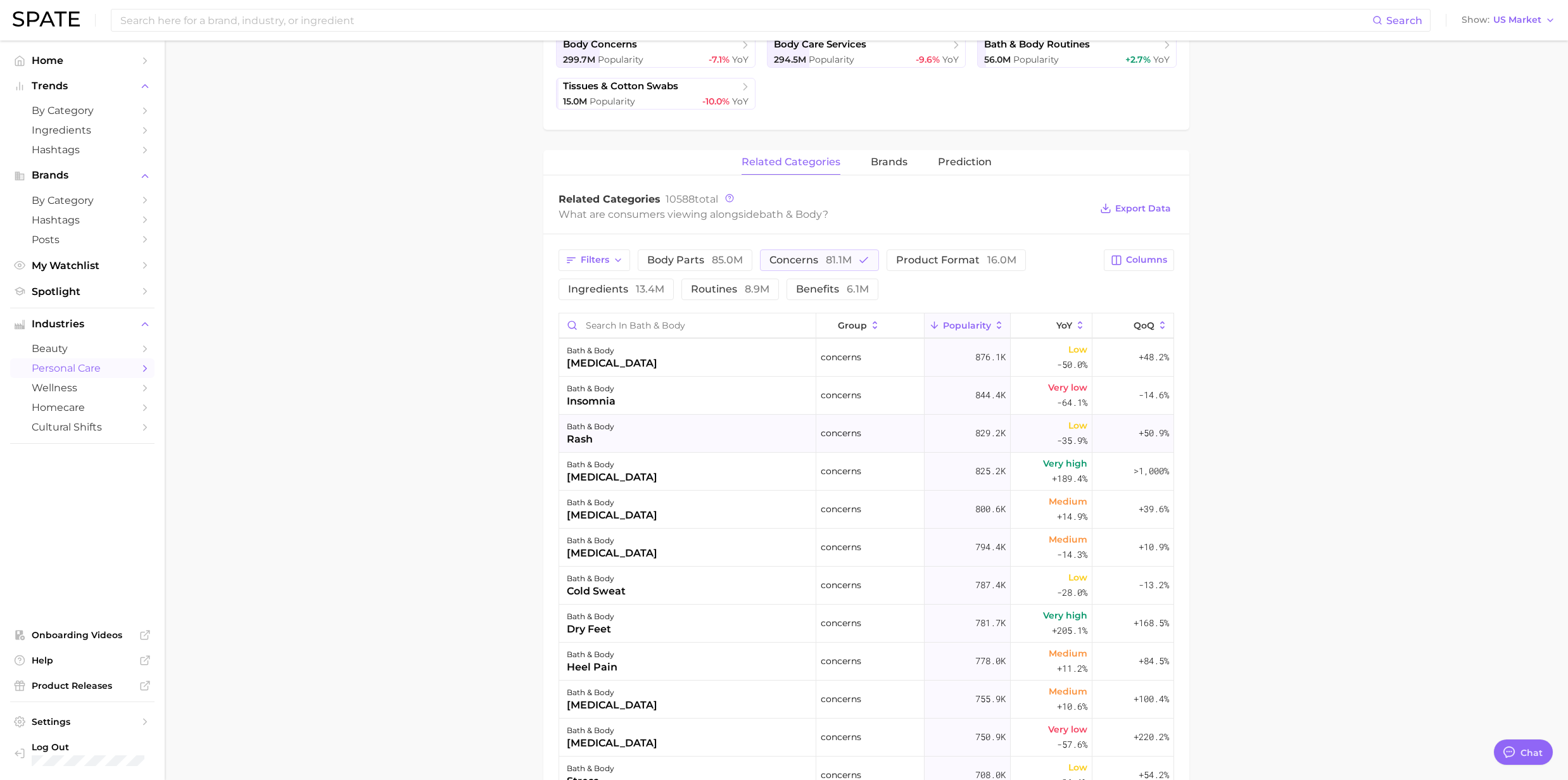
scroll to position [422, 0]
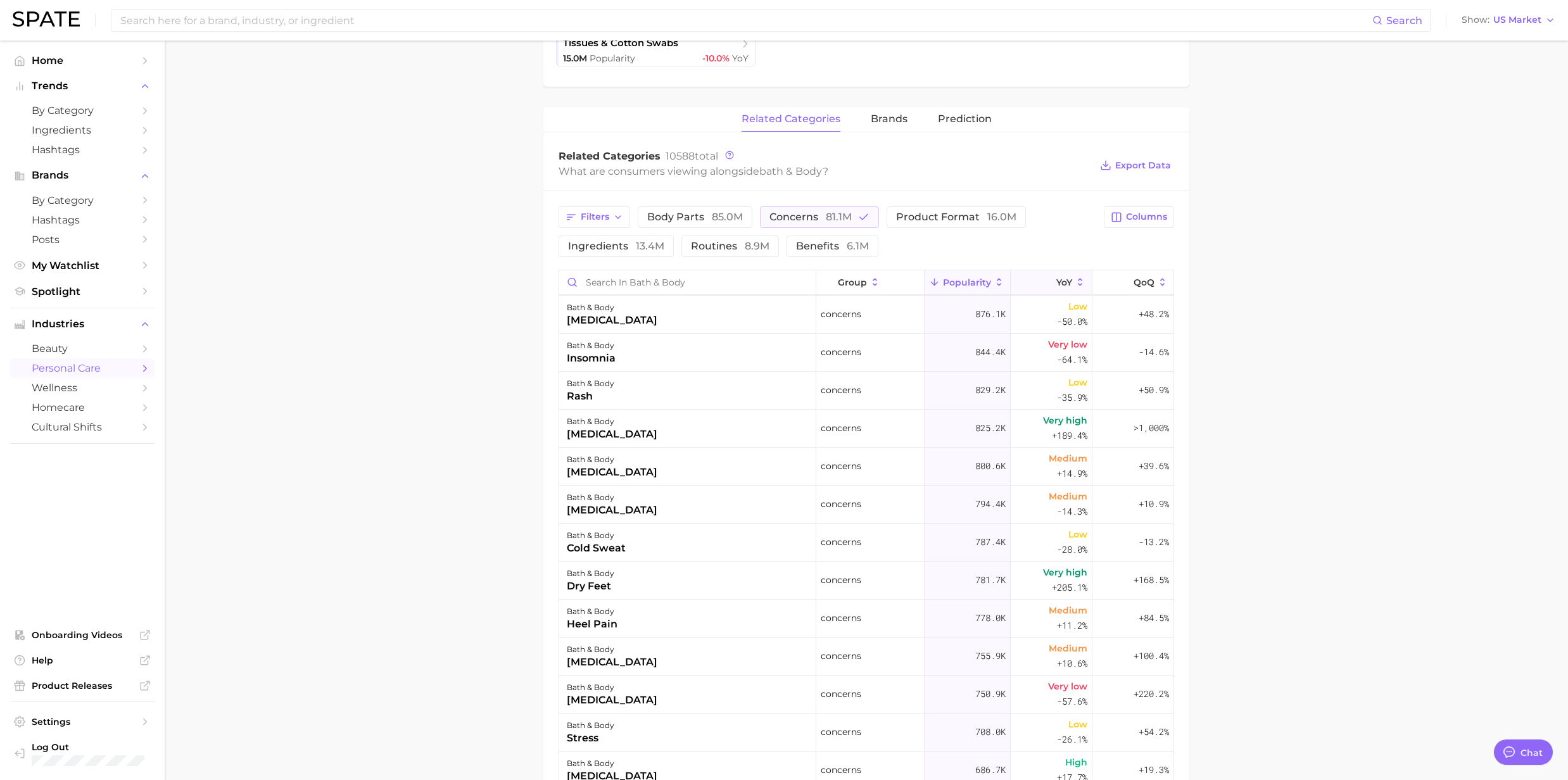
click at [1075, 284] on icon at bounding box center [1080, 282] width 11 height 11
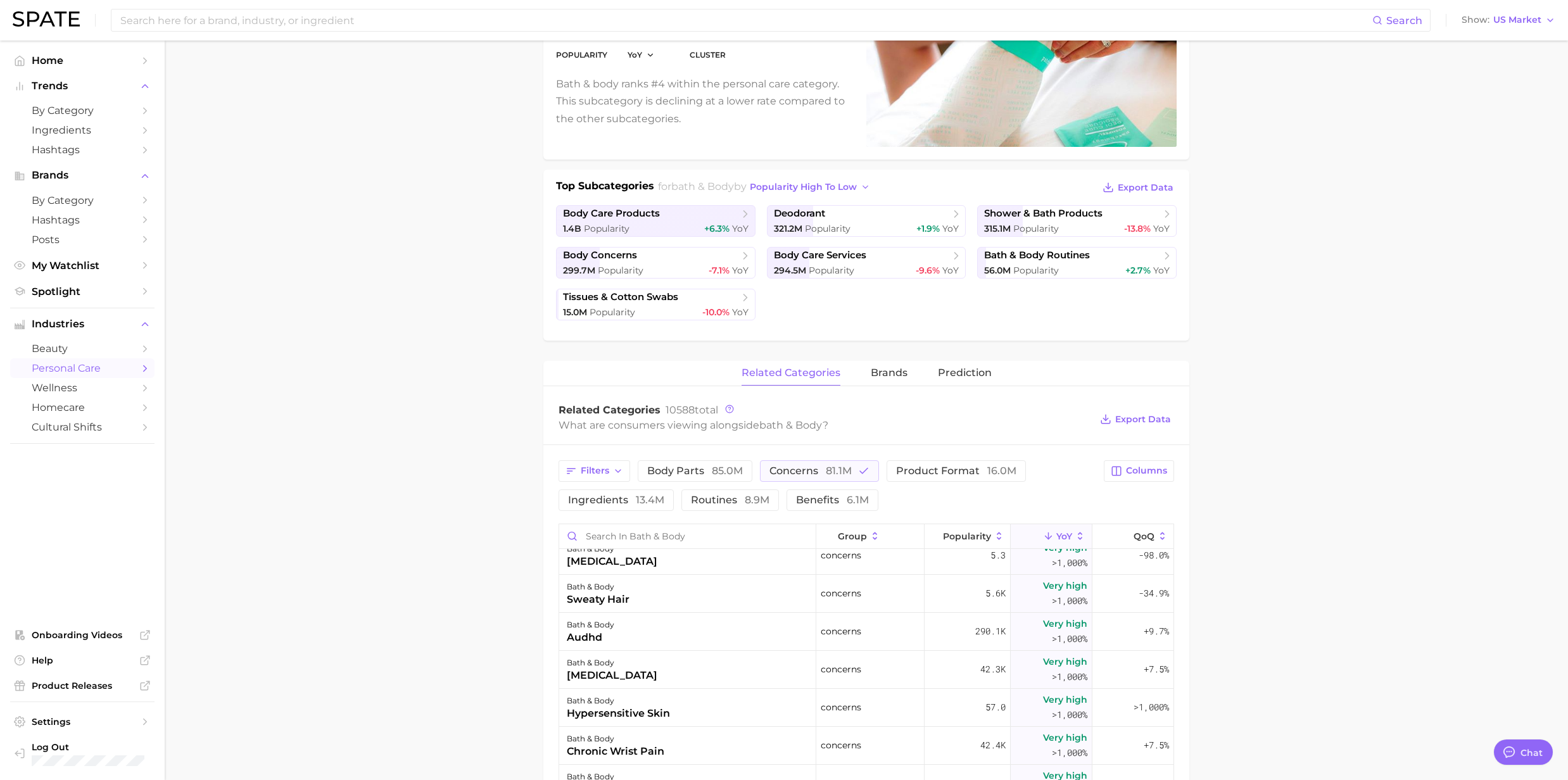
scroll to position [168, 0]
click at [823, 497] on span "benefits 6.1m" at bounding box center [832, 500] width 73 height 10
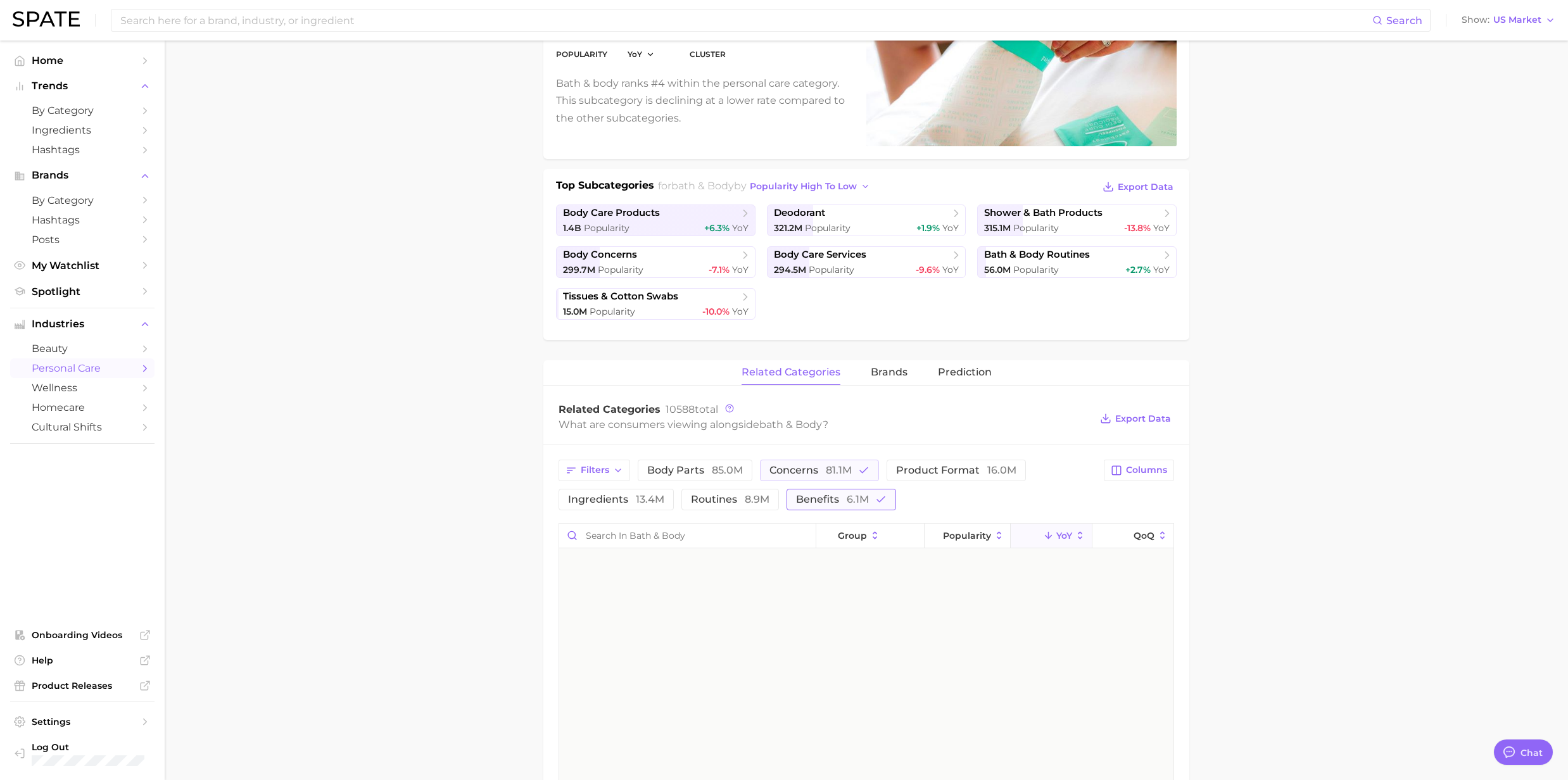
scroll to position [0, 0]
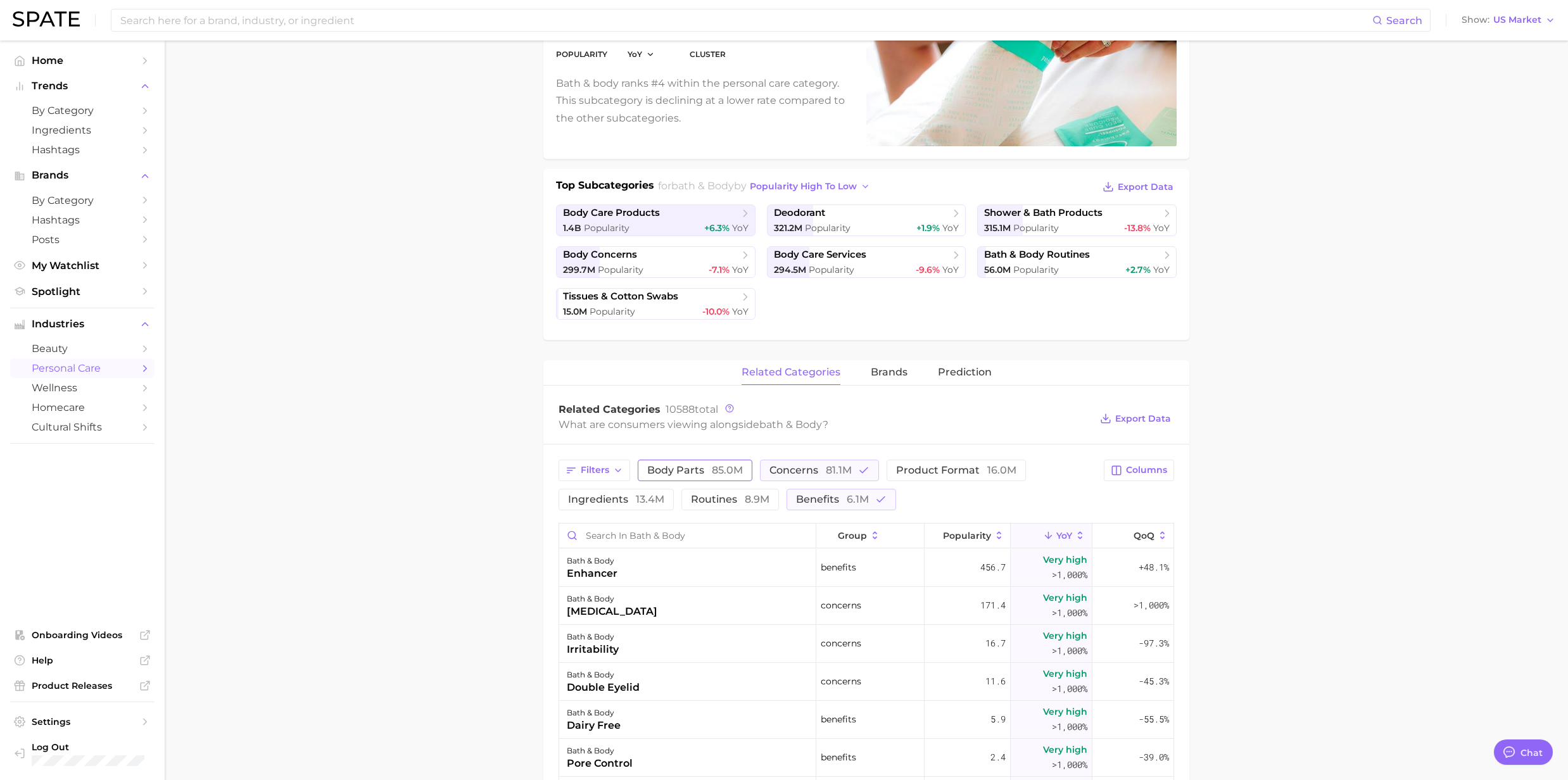
click at [717, 475] on span "85.0m" at bounding box center [727, 470] width 31 height 12
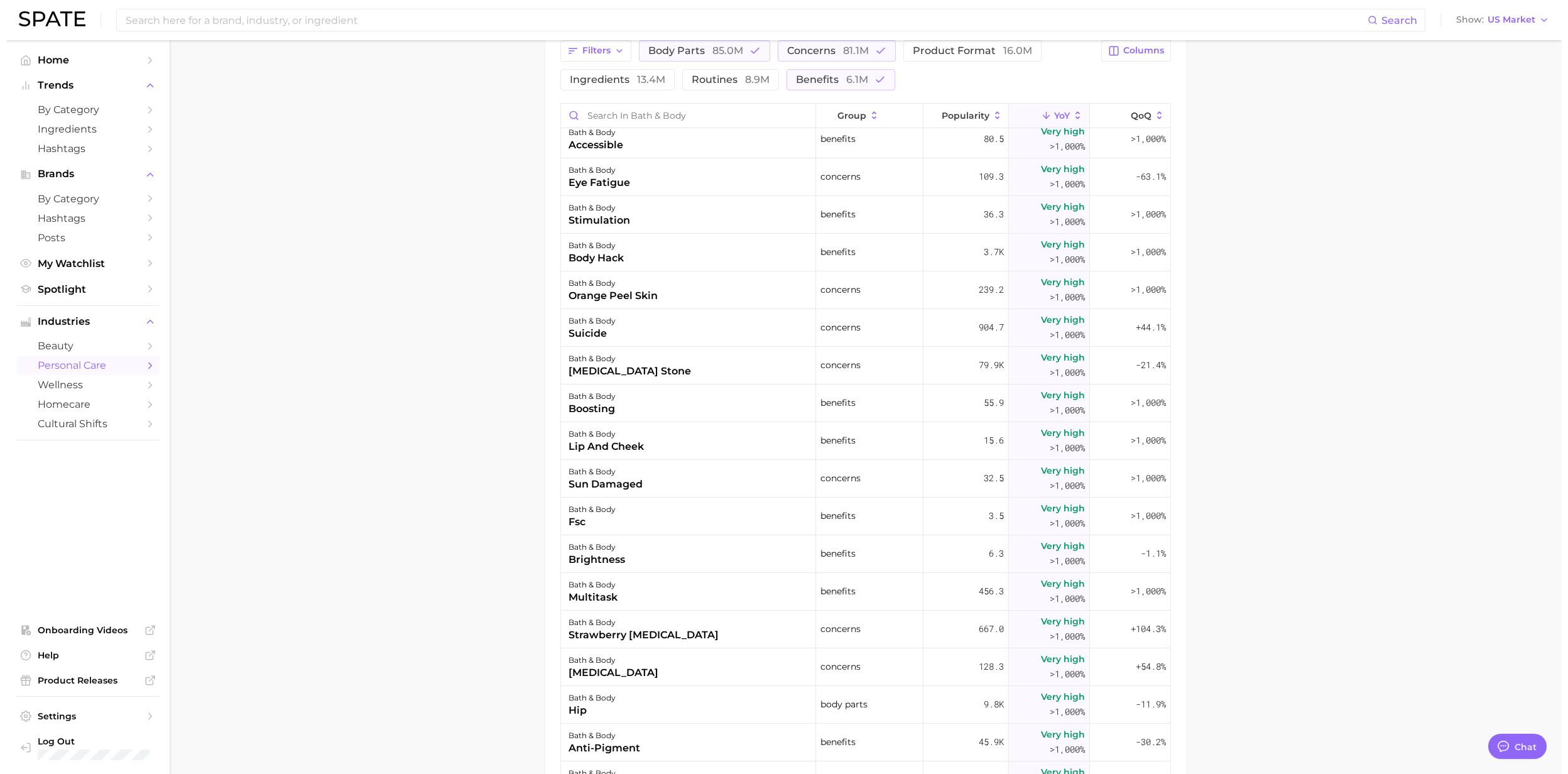
scroll to position [754, 0]
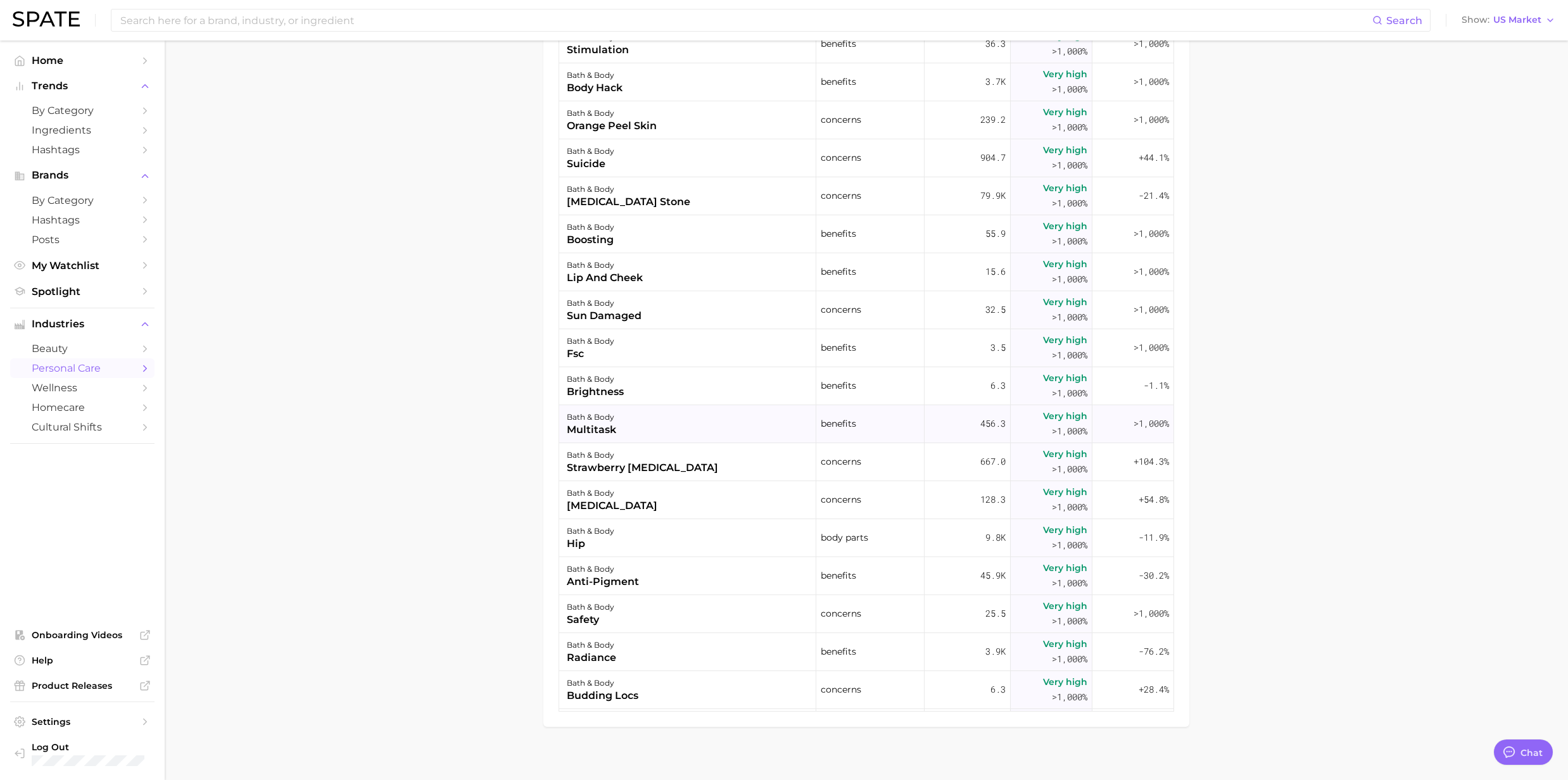
click at [593, 423] on div "bath & body" at bounding box center [591, 417] width 49 height 15
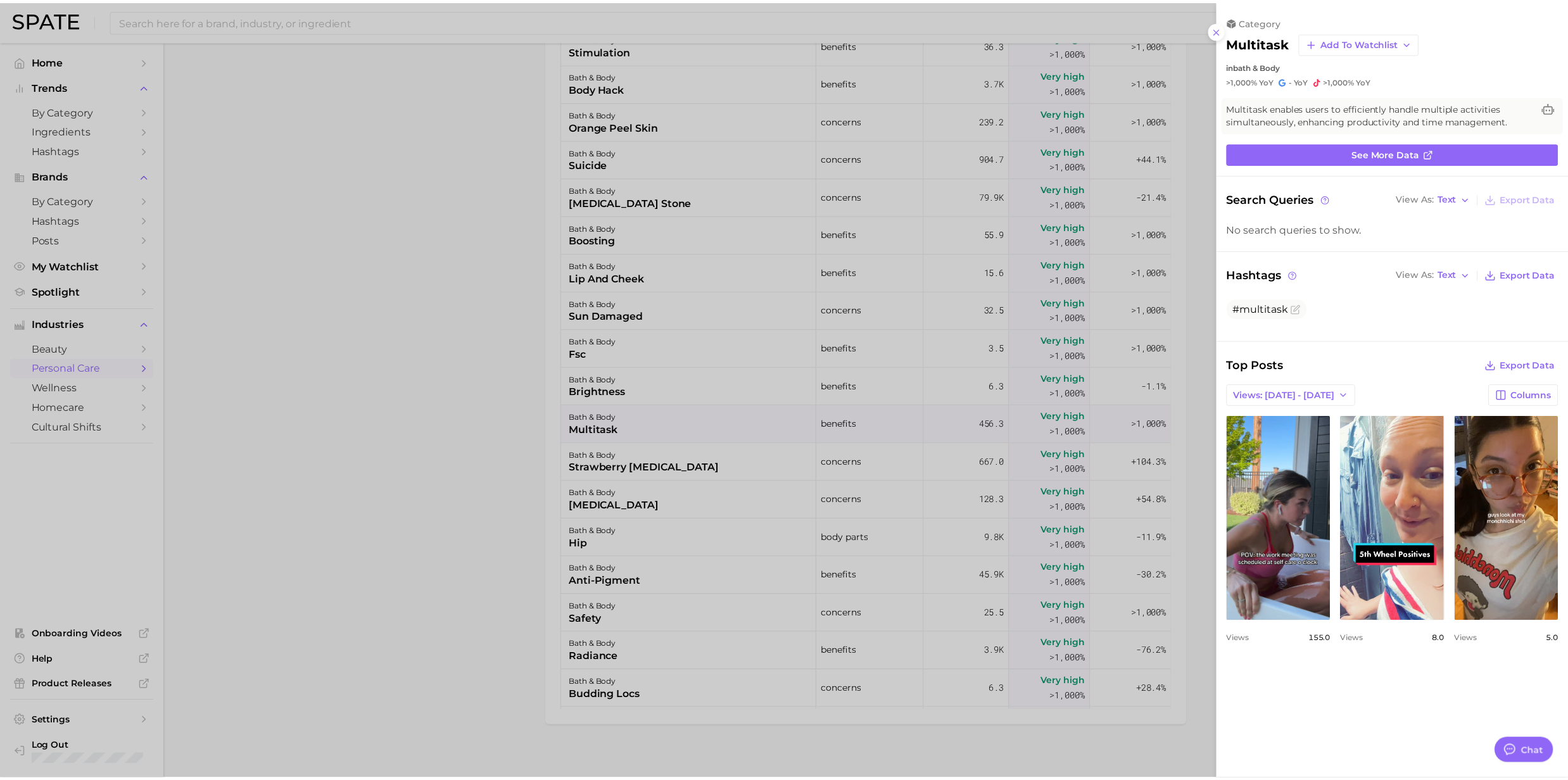
scroll to position [0, 0]
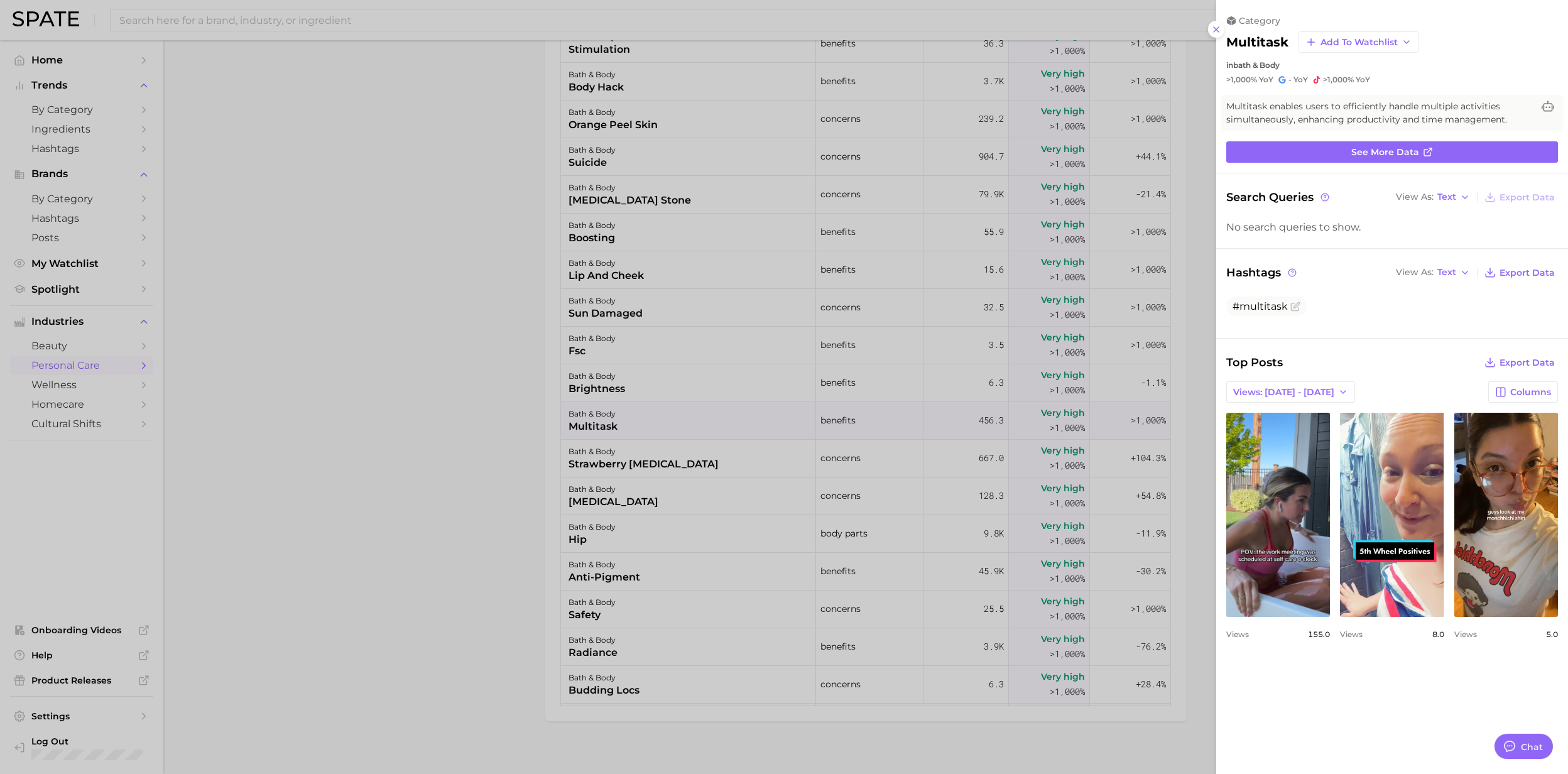
click at [588, 420] on div at bounding box center [784, 387] width 1568 height 774
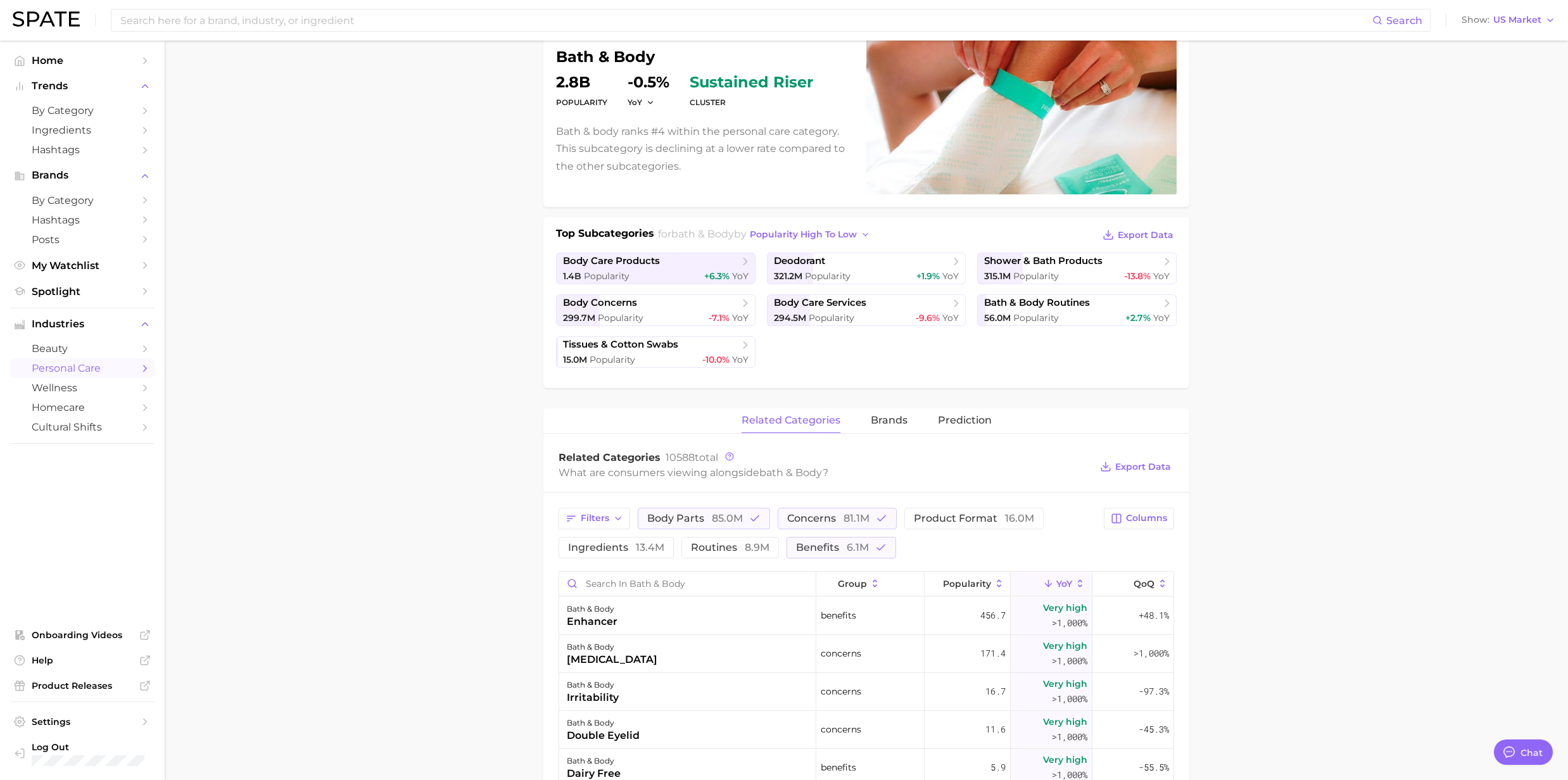
scroll to position [254, 0]
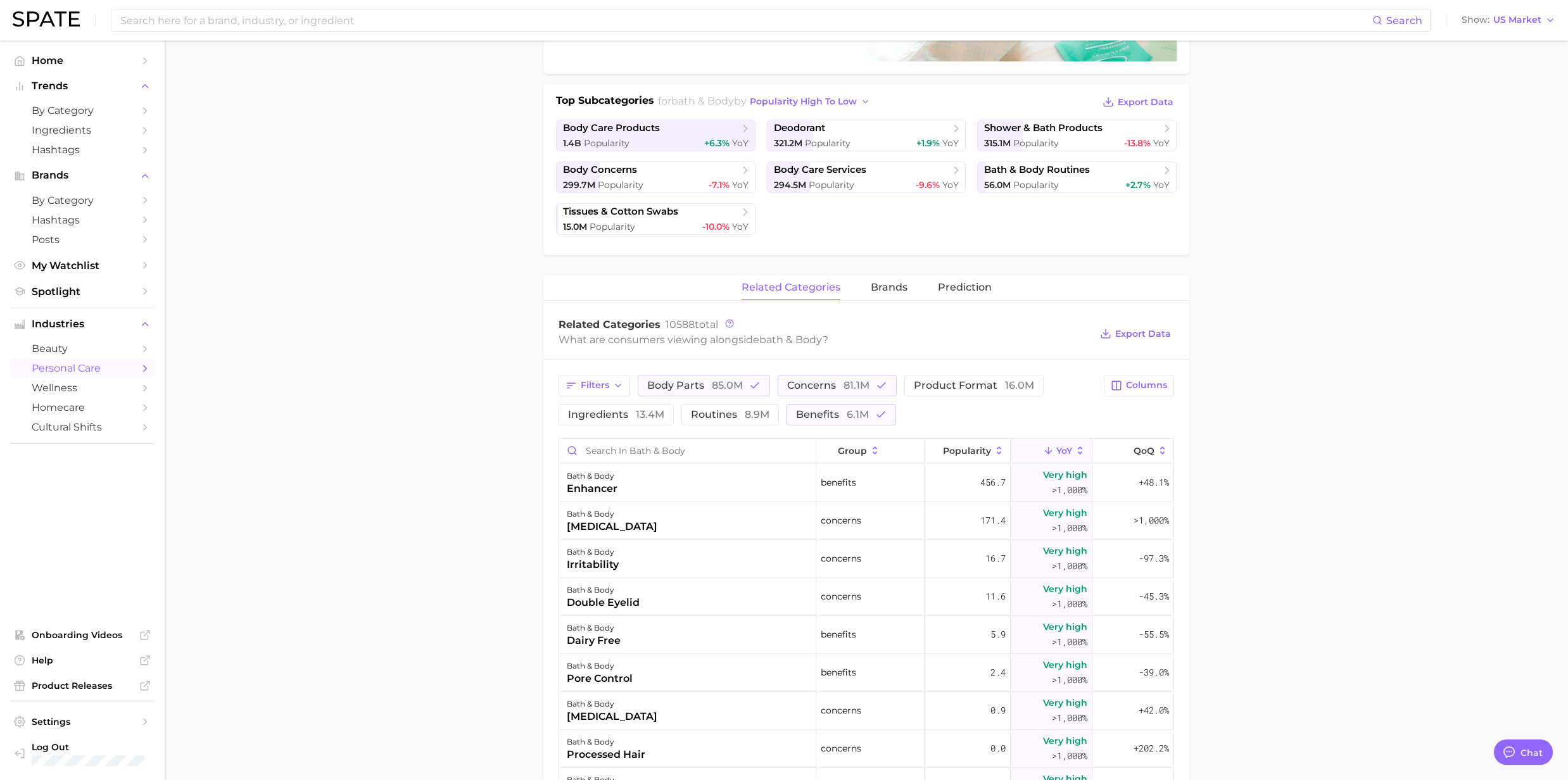
click at [1056, 451] on span "YoY" at bounding box center [1064, 451] width 15 height 10
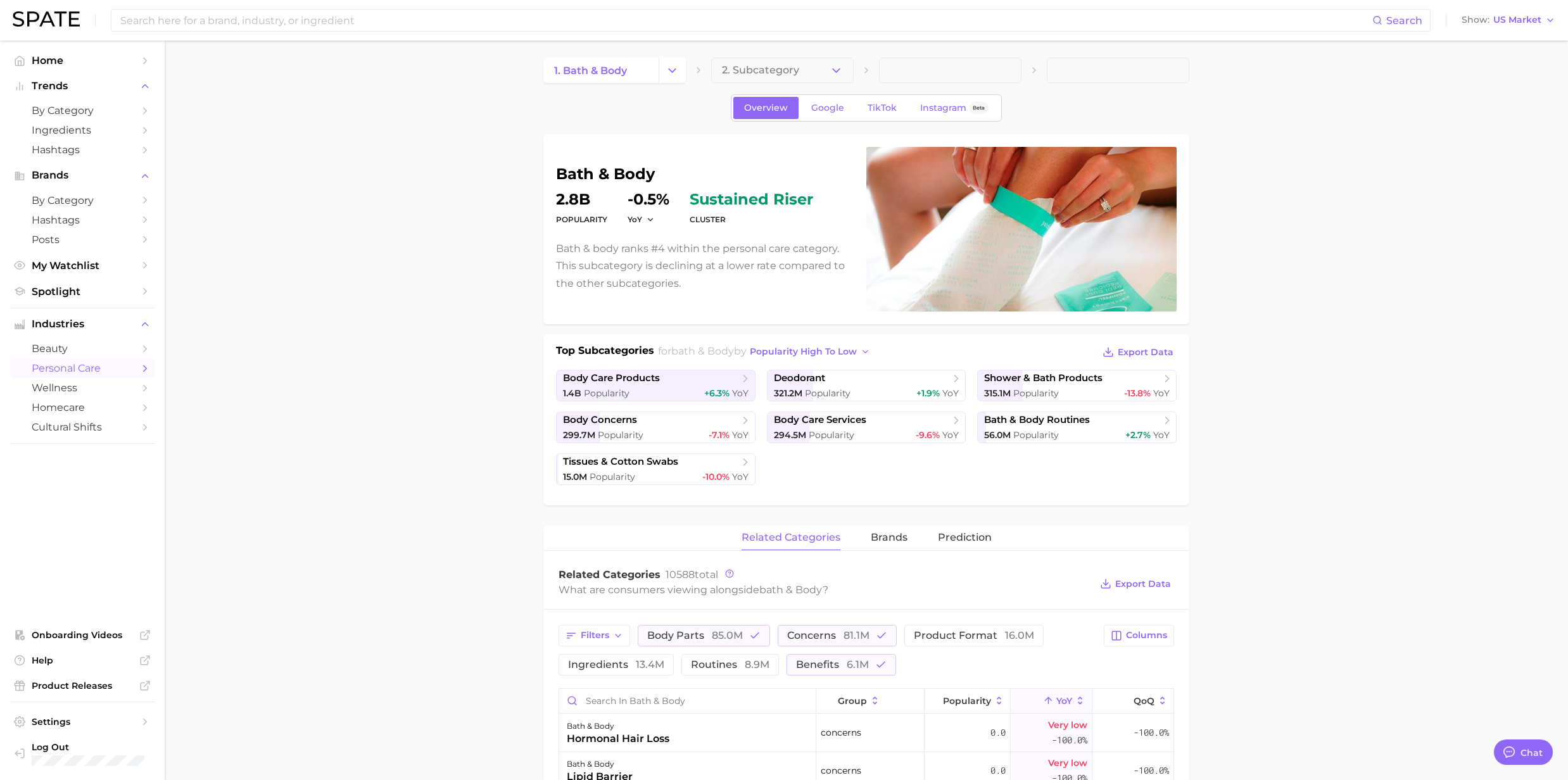
scroll to position [0, 0]
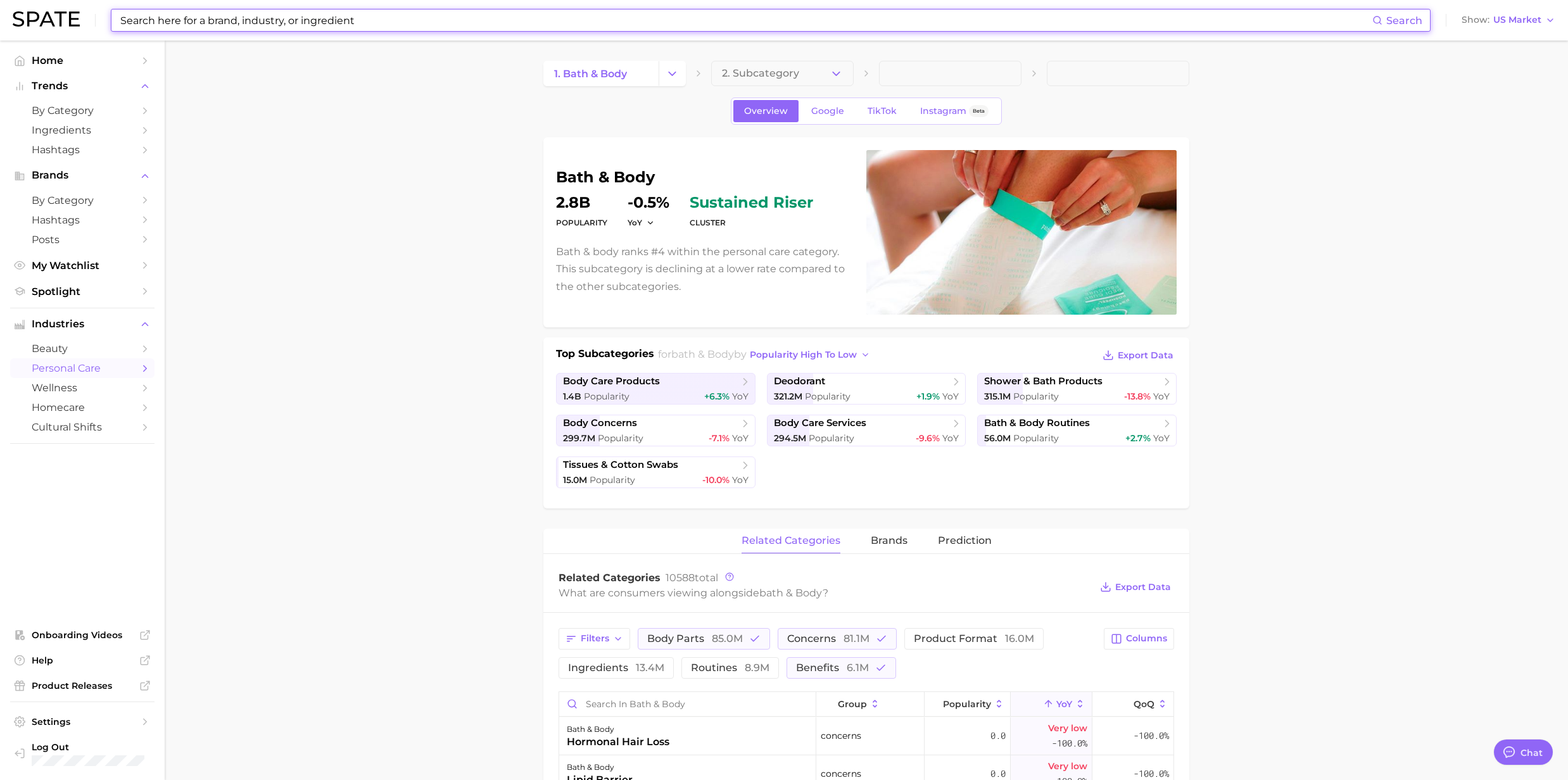
click at [447, 23] on input at bounding box center [745, 20] width 1253 height 21
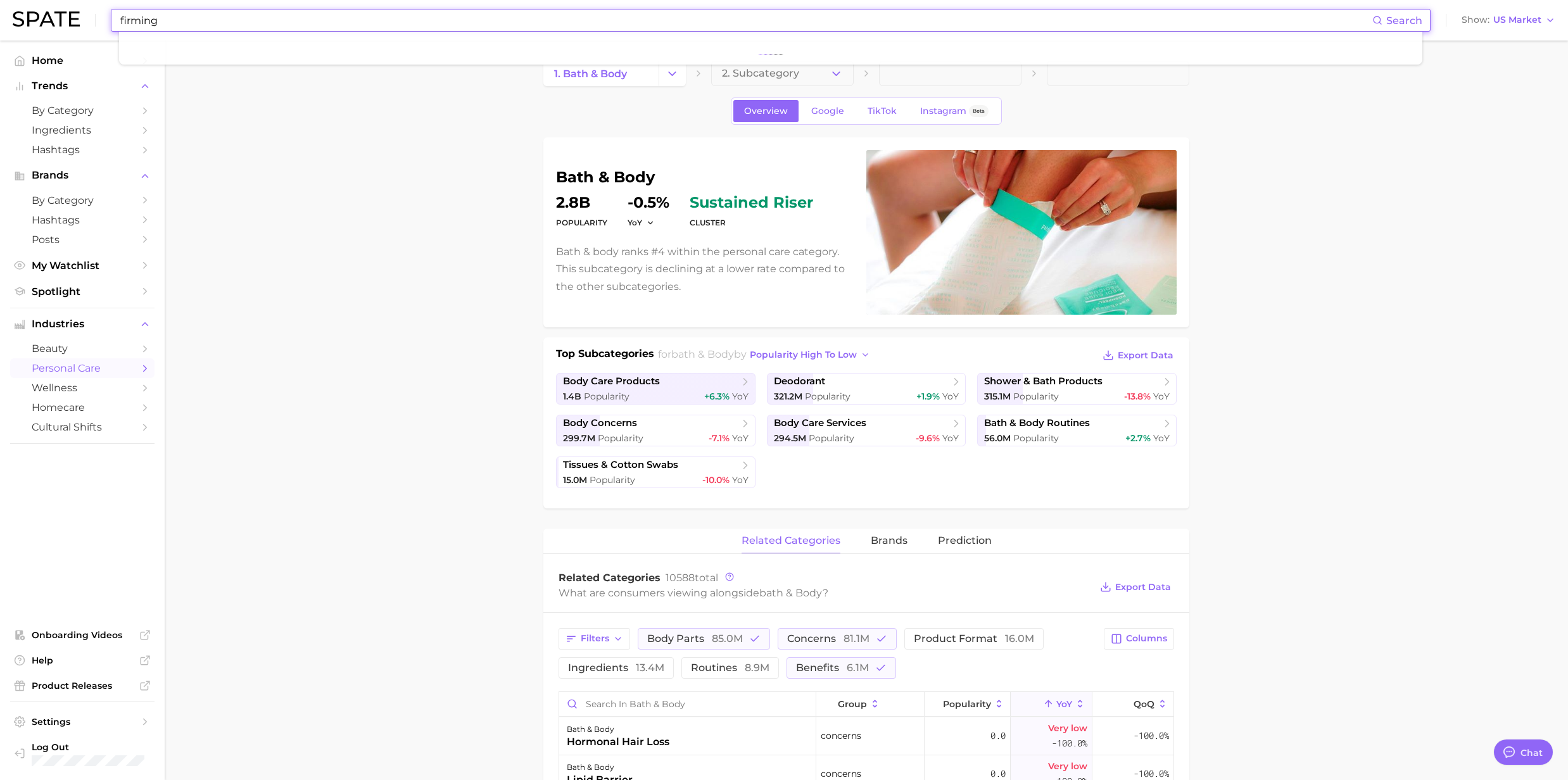
type input "firming"
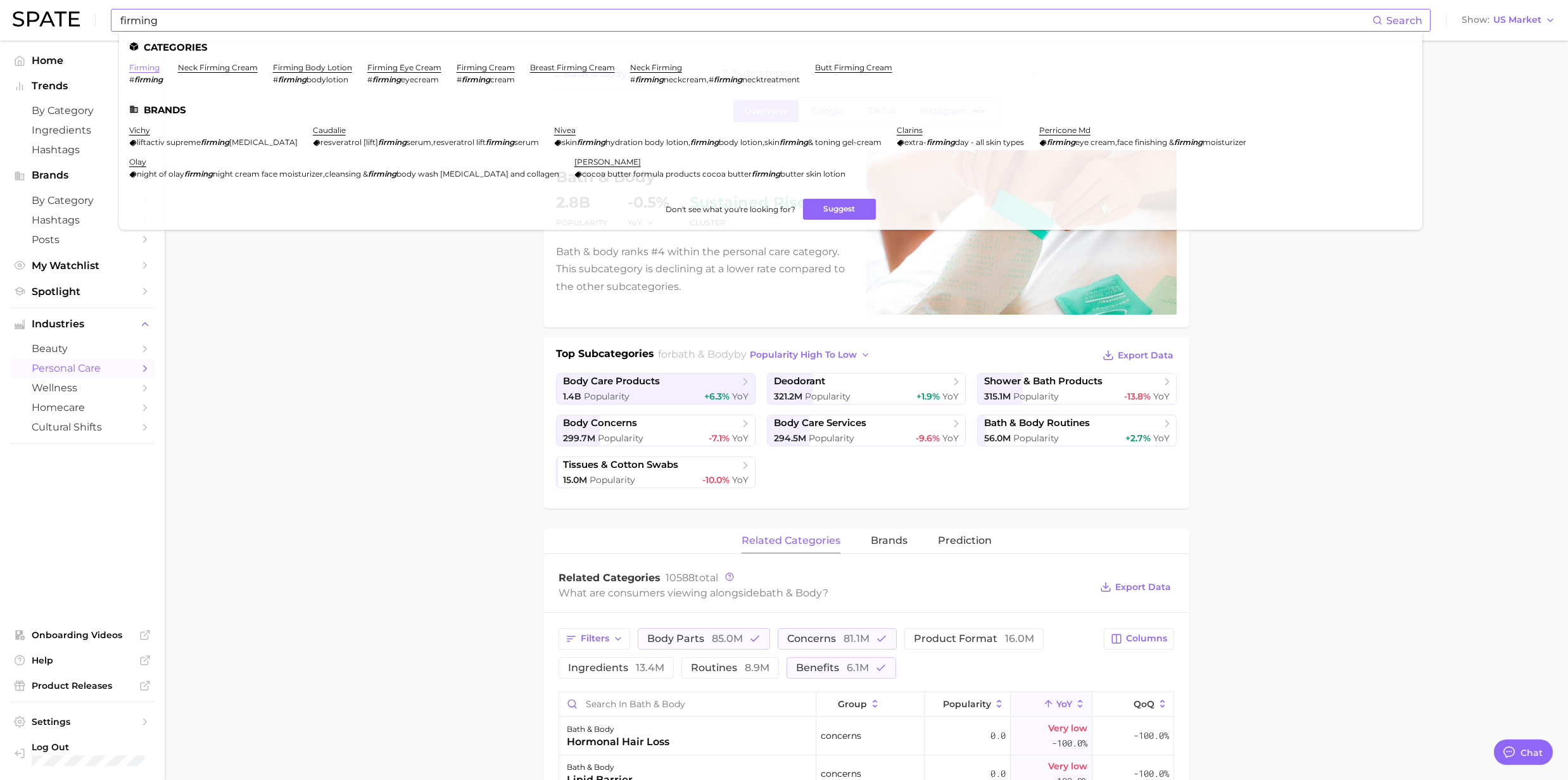
click at [150, 71] on link "firming" at bounding box center [144, 67] width 30 height 10
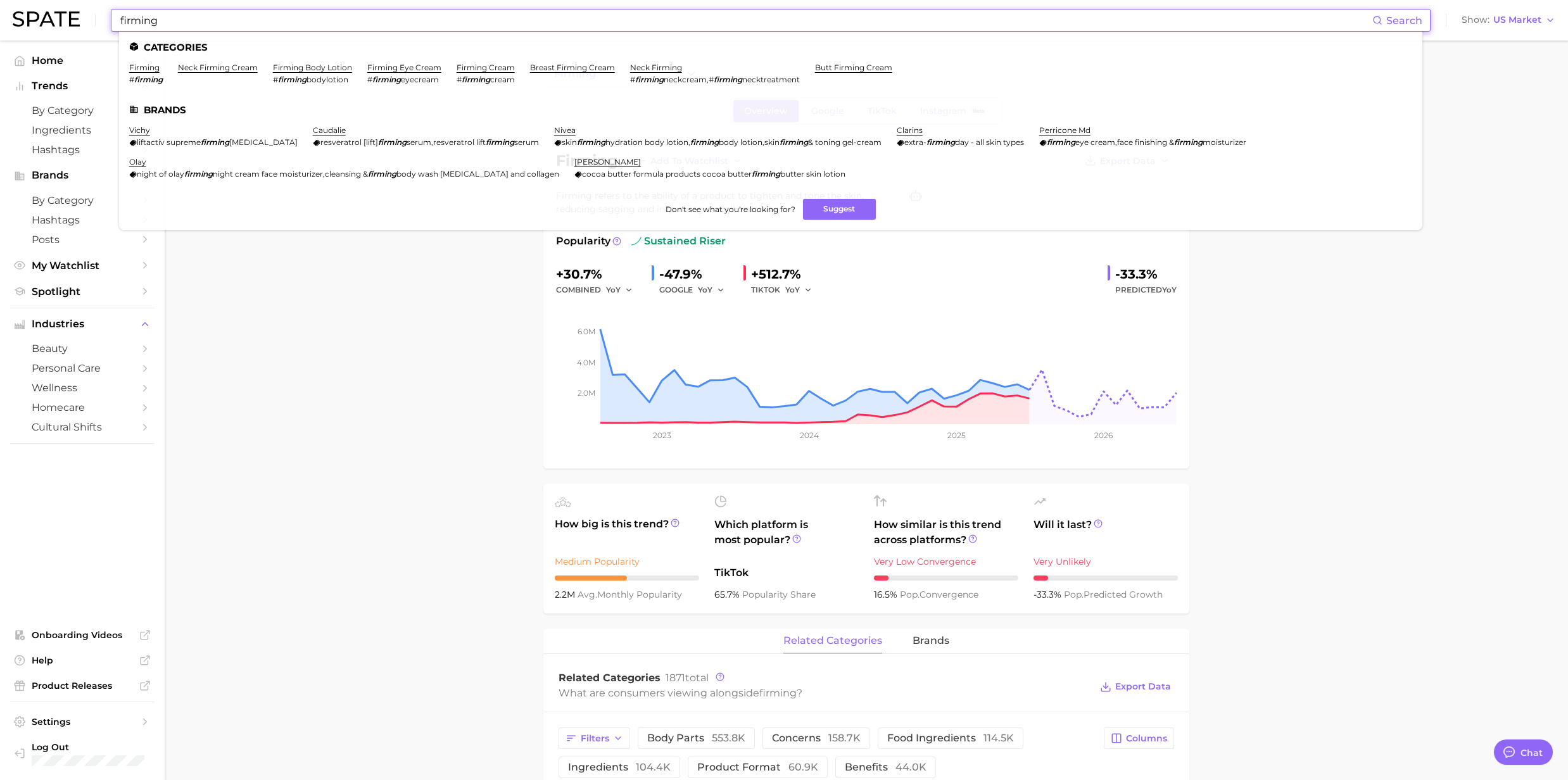
click at [176, 26] on input "firming" at bounding box center [745, 20] width 1253 height 21
click at [299, 66] on link "firming body lotion" at bounding box center [312, 67] width 79 height 10
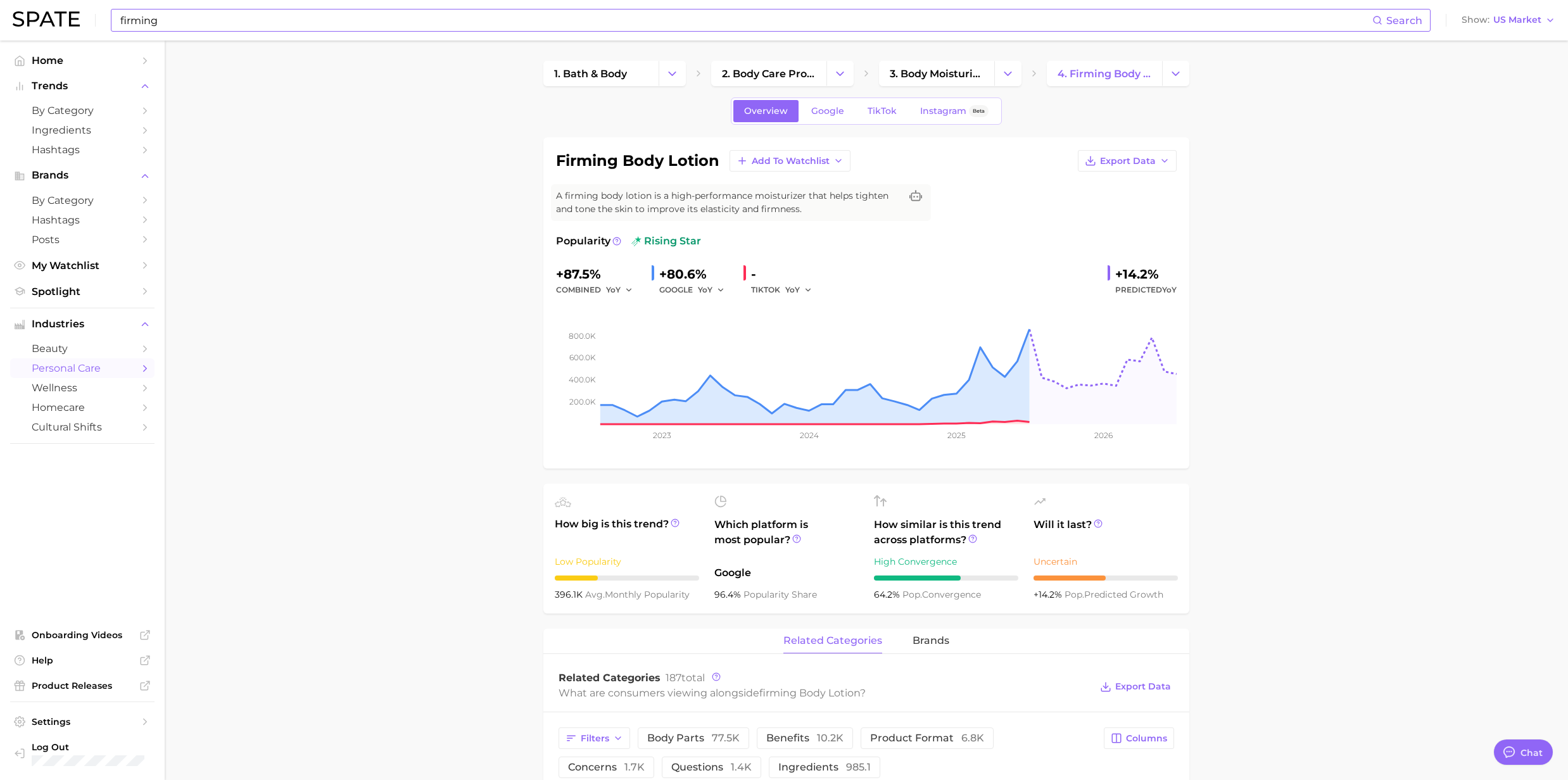
click at [307, 13] on input "firming" at bounding box center [745, 20] width 1253 height 21
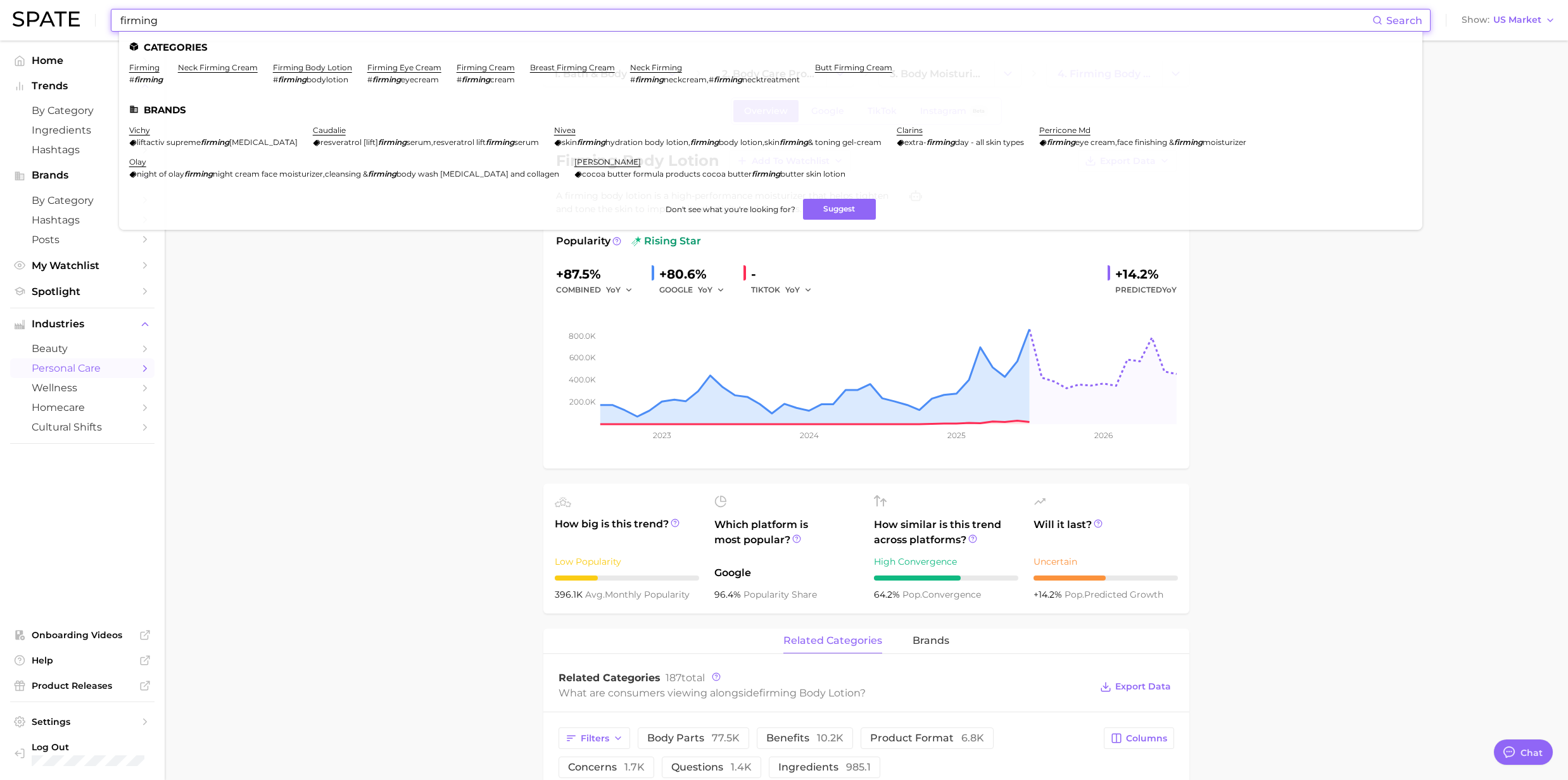
drag, startPoint x: 294, startPoint y: 20, endPoint x: 117, endPoint y: 33, distance: 177.5
click at [117, 33] on div "firming Search Categories firming # firming neck firming cream firming body lot…" at bounding box center [784, 20] width 1542 height 41
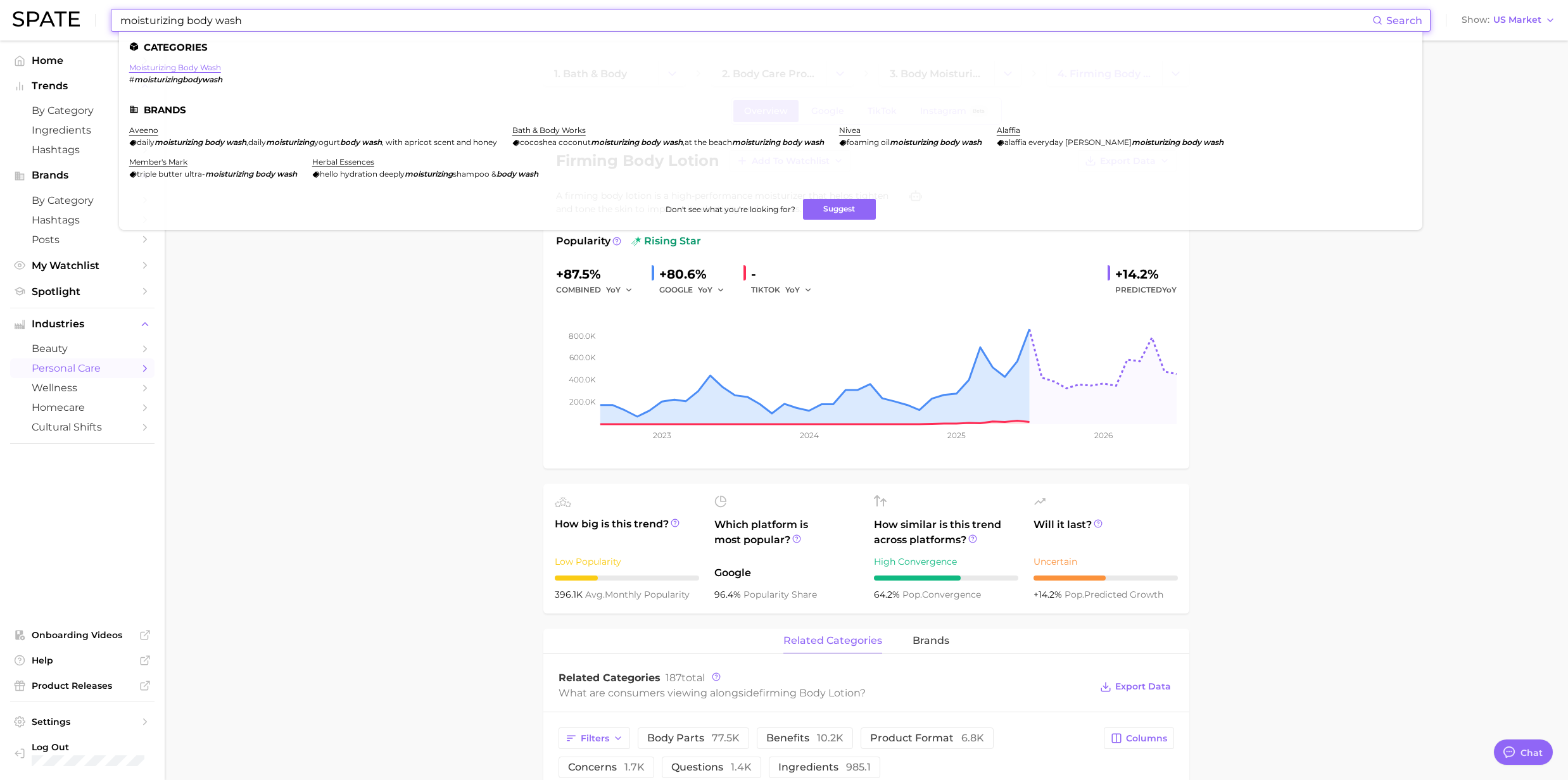
click at [147, 67] on link "moisturizing body wash" at bounding box center [175, 67] width 92 height 10
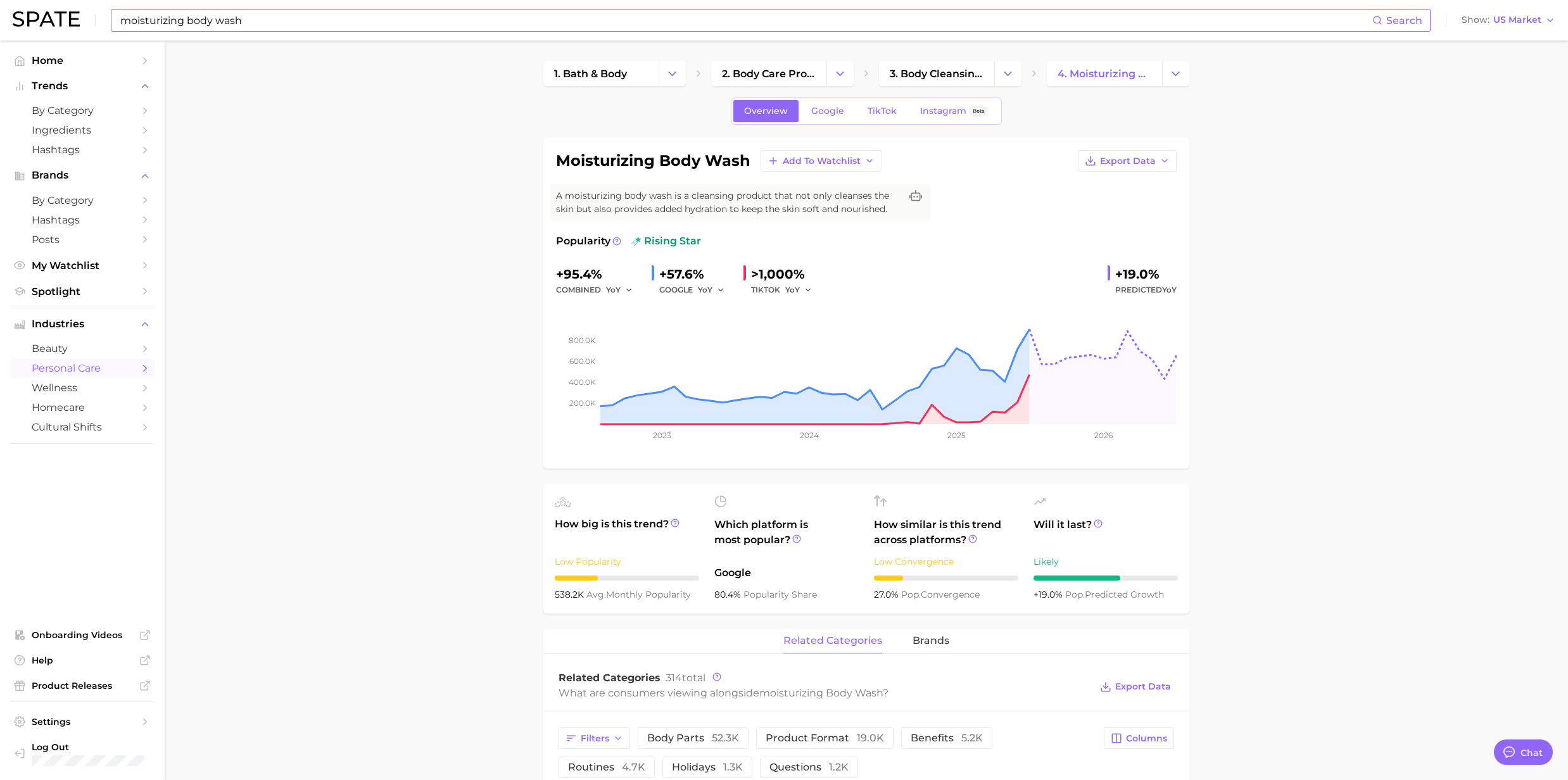
click at [281, 34] on div "moisturizing body wash Search Show US Market" at bounding box center [784, 20] width 1542 height 41
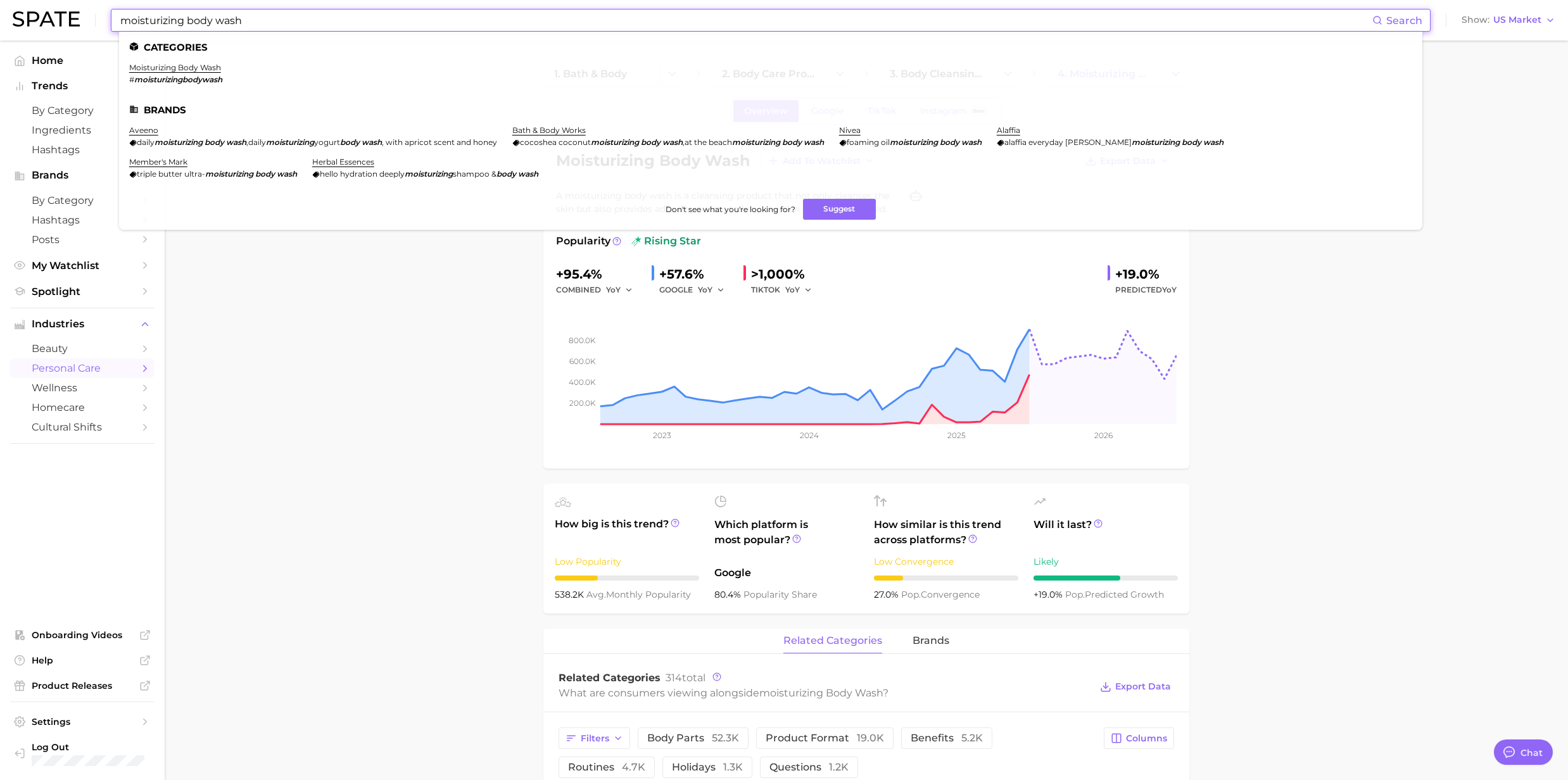
drag, startPoint x: 279, startPoint y: 25, endPoint x: 41, endPoint y: 35, distance: 238.2
click at [41, 35] on div "moisturizing body wash Search Categories moisturizing body wash # moisturizingb…" at bounding box center [784, 20] width 1542 height 41
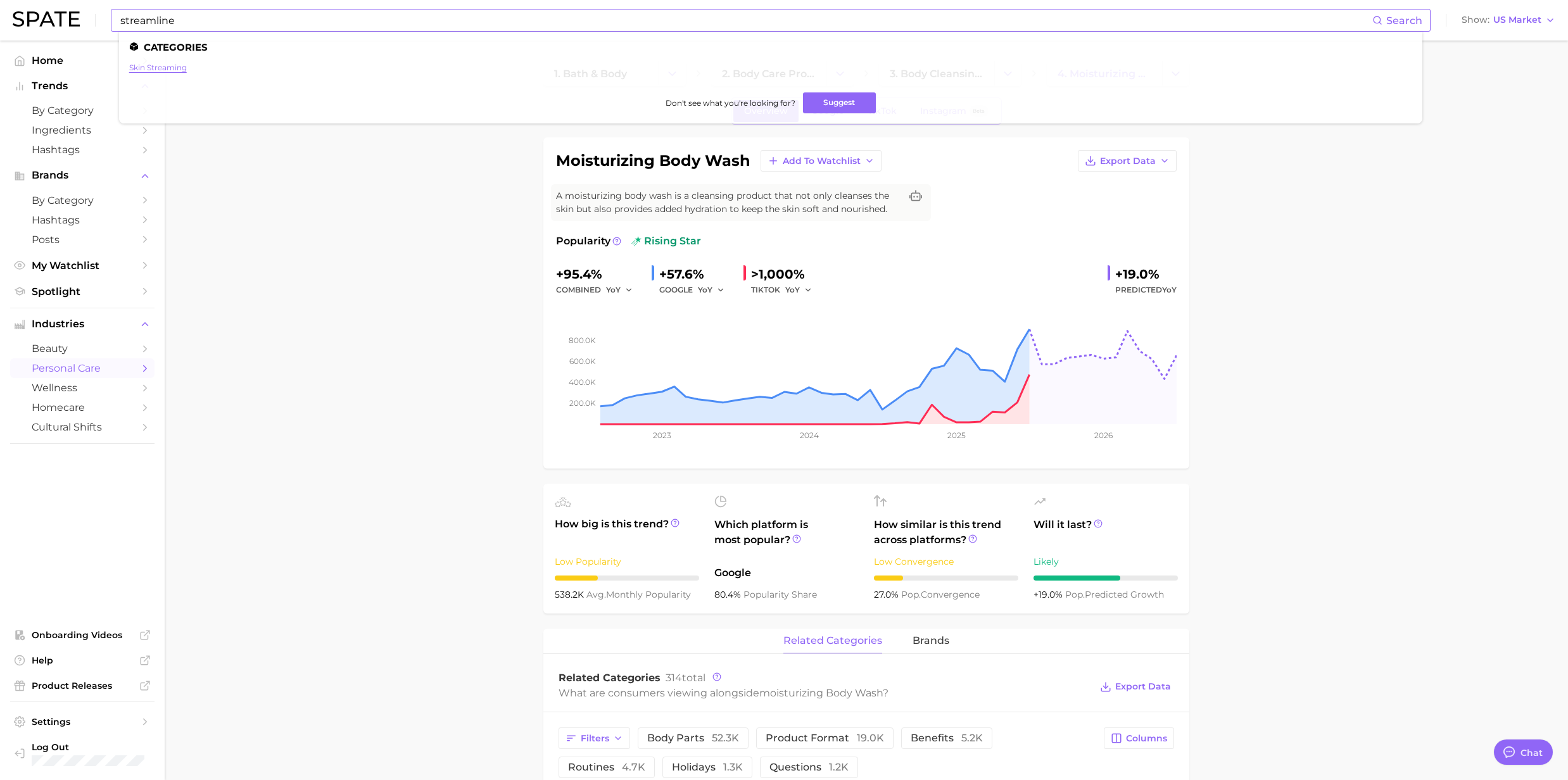
click at [147, 71] on link "skin streaming" at bounding box center [158, 67] width 58 height 10
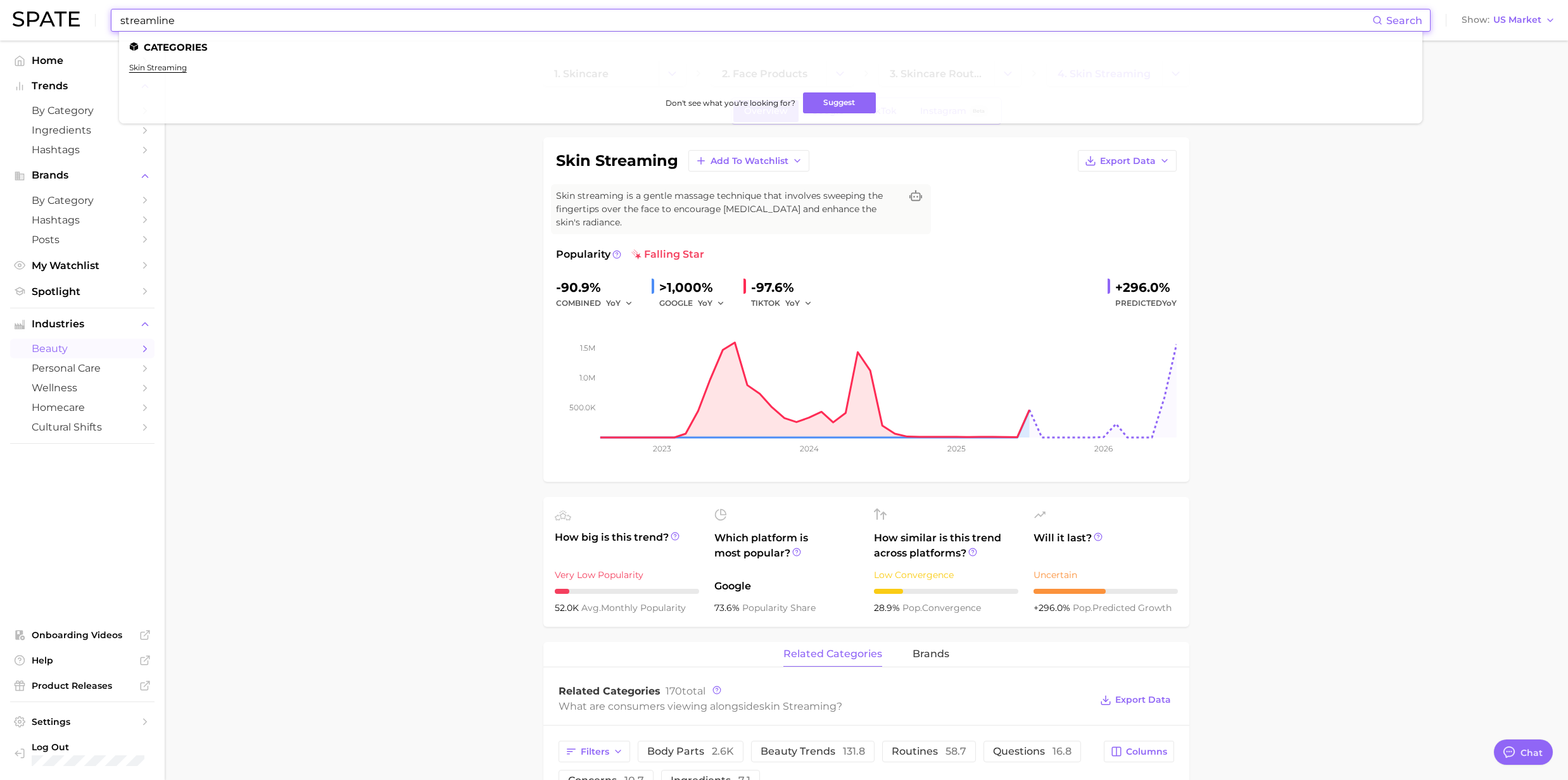
drag, startPoint x: 195, startPoint y: 19, endPoint x: 111, endPoint y: 13, distance: 84.2
click at [111, 13] on div "streamline Search Categories skin streaming Don't see what you're looking for? …" at bounding box center [770, 20] width 1320 height 23
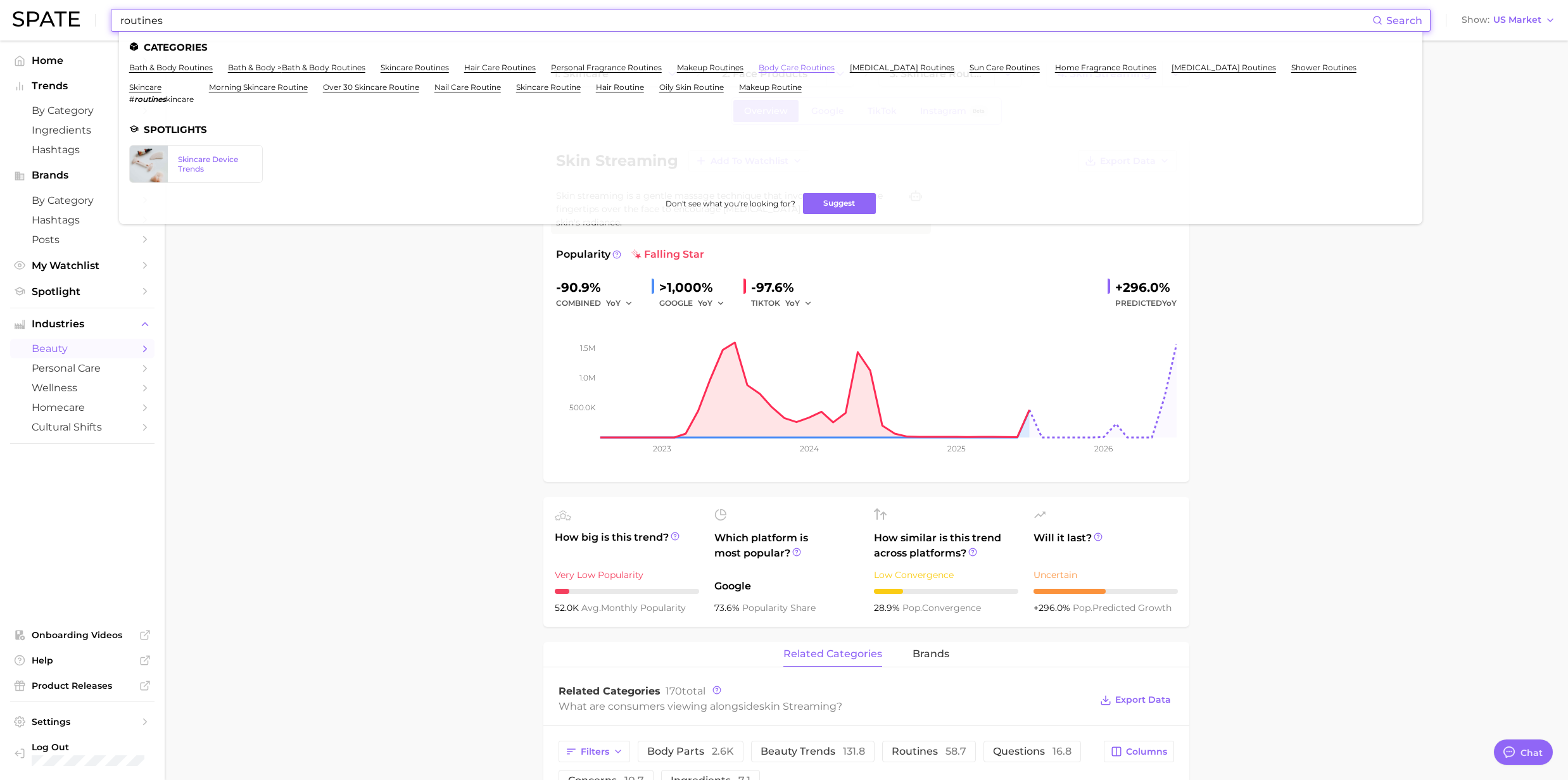
type input "routines"
click at [796, 69] on link "body care routines" at bounding box center [796, 67] width 76 height 10
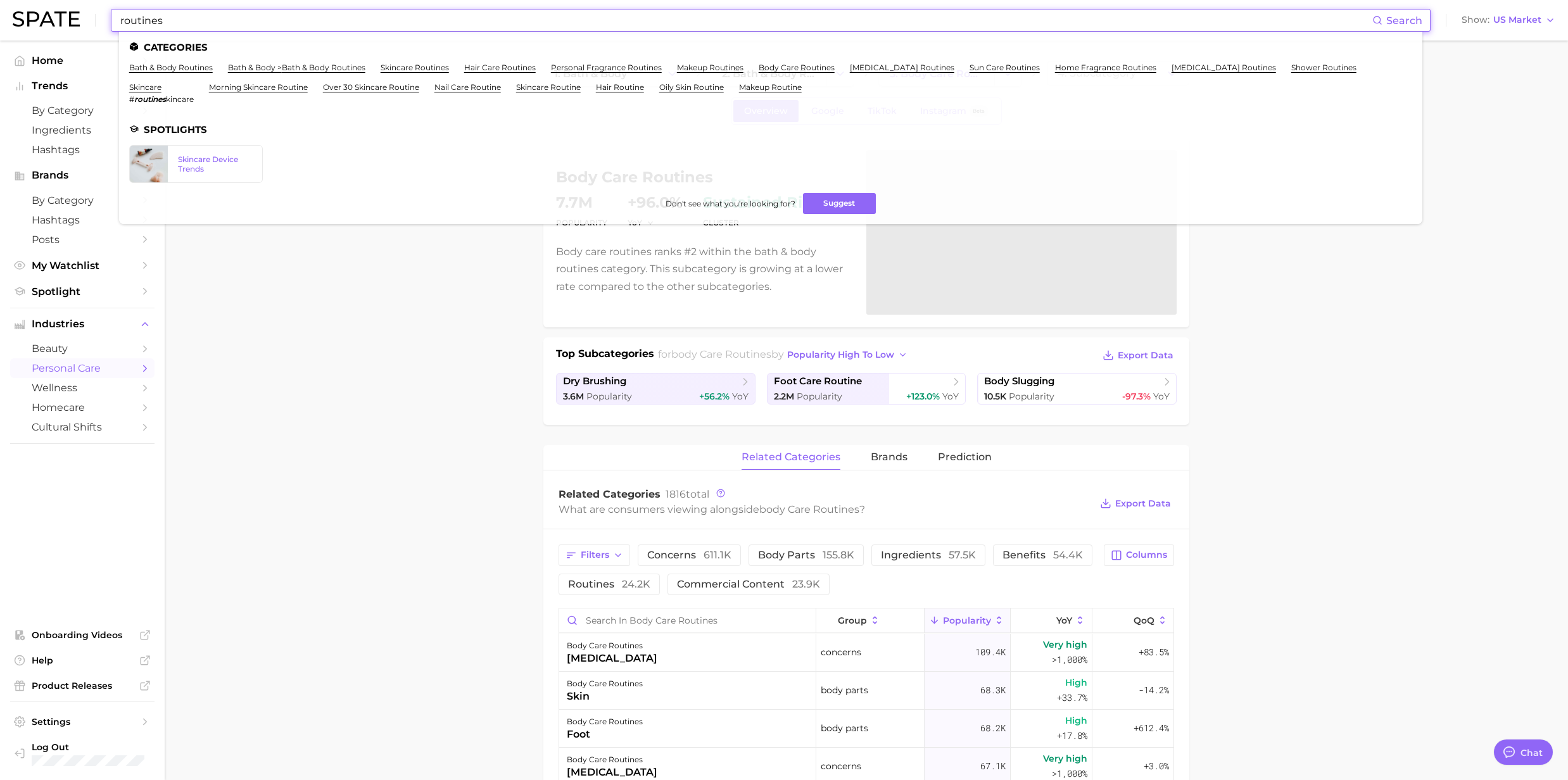
click at [242, 25] on input "routines" at bounding box center [745, 20] width 1253 height 21
click at [163, 71] on link "bath & body routines" at bounding box center [170, 67] width 83 height 10
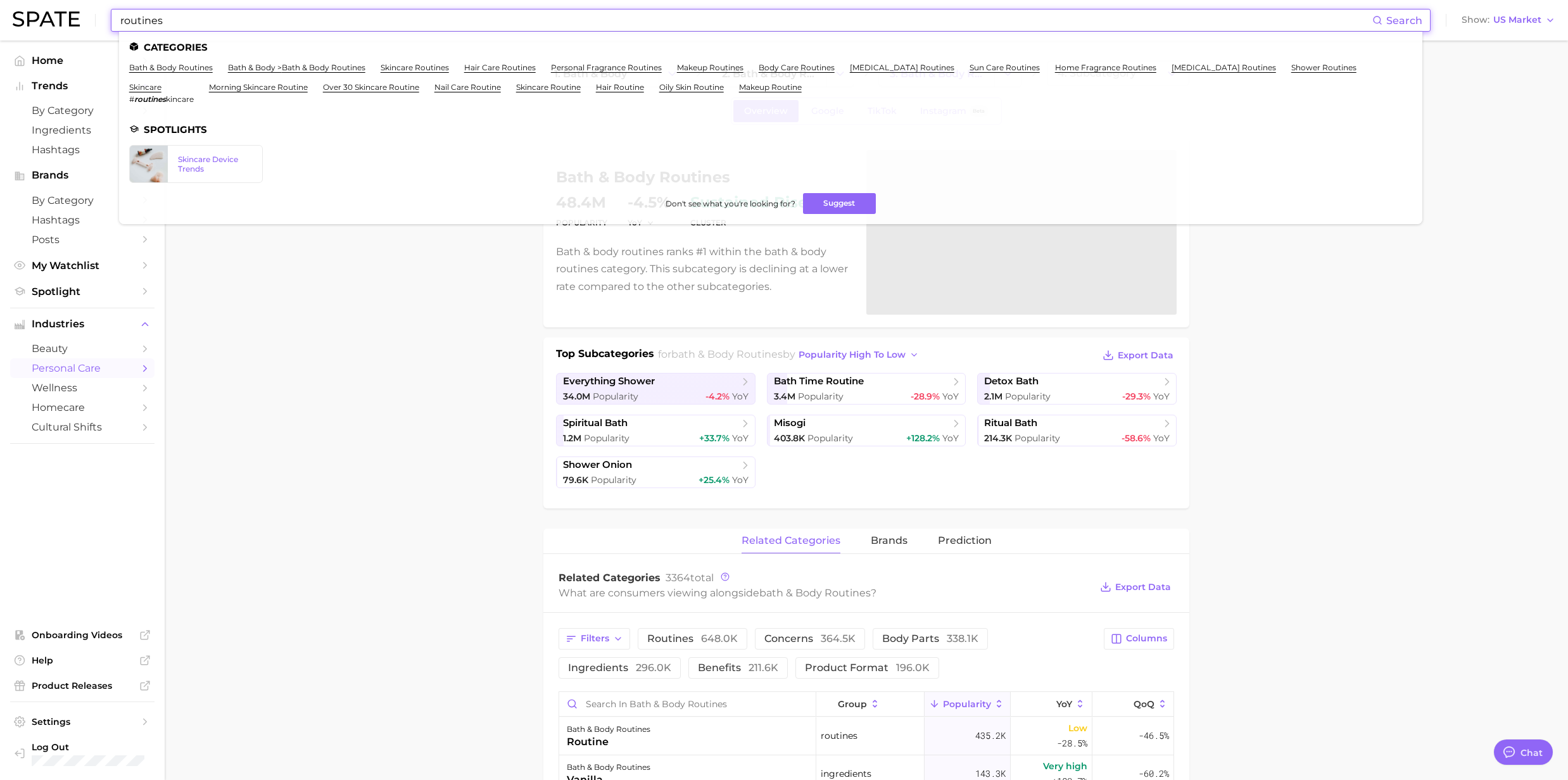
click at [162, 24] on input "routines" at bounding box center [745, 20] width 1253 height 21
click at [1291, 66] on link "shower routines" at bounding box center [1323, 67] width 65 height 10
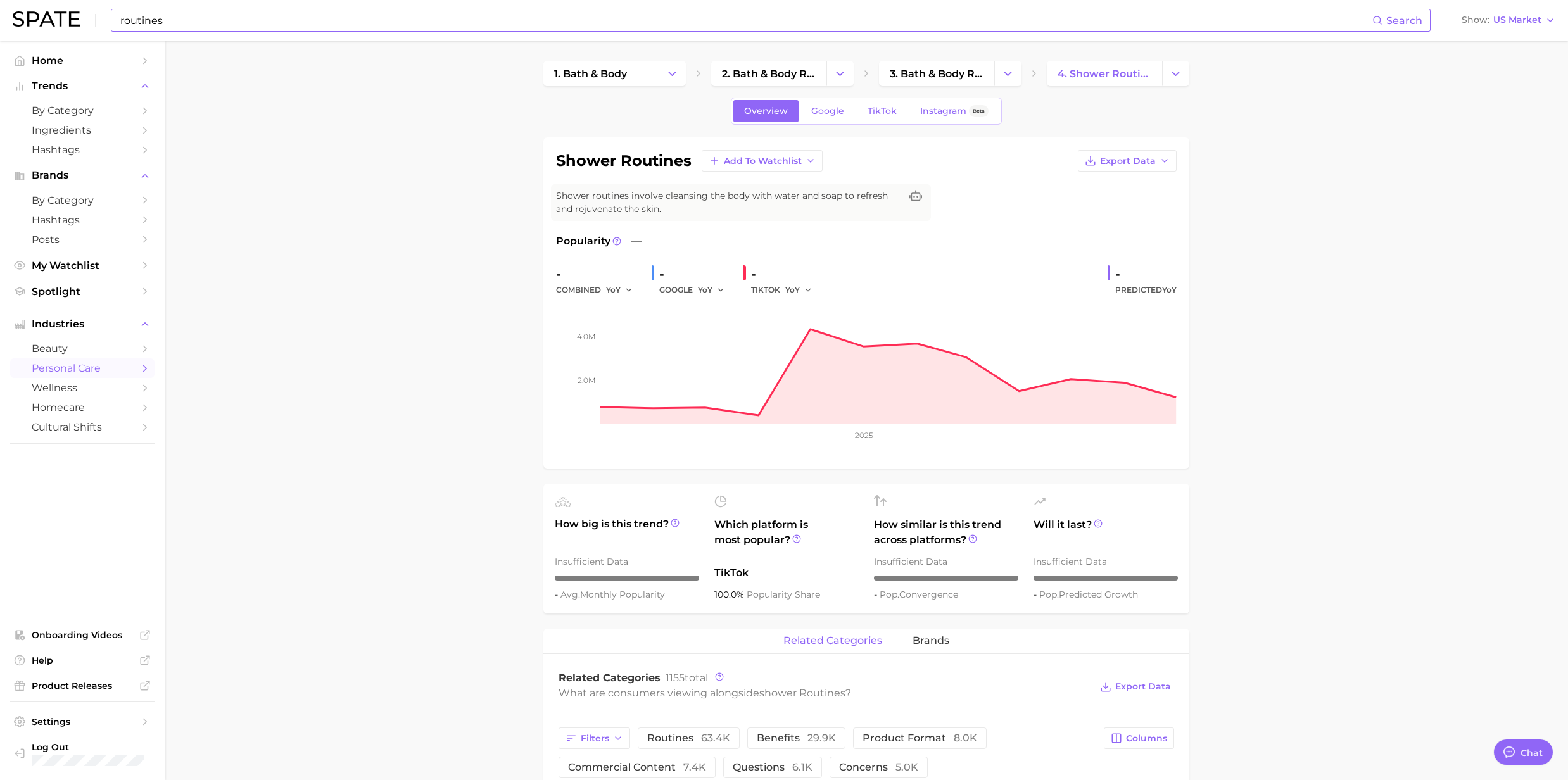
drag, startPoint x: 203, startPoint y: 13, endPoint x: 390, endPoint y: 11, distance: 187.0
click at [209, 11] on input "routines" at bounding box center [745, 20] width 1253 height 21
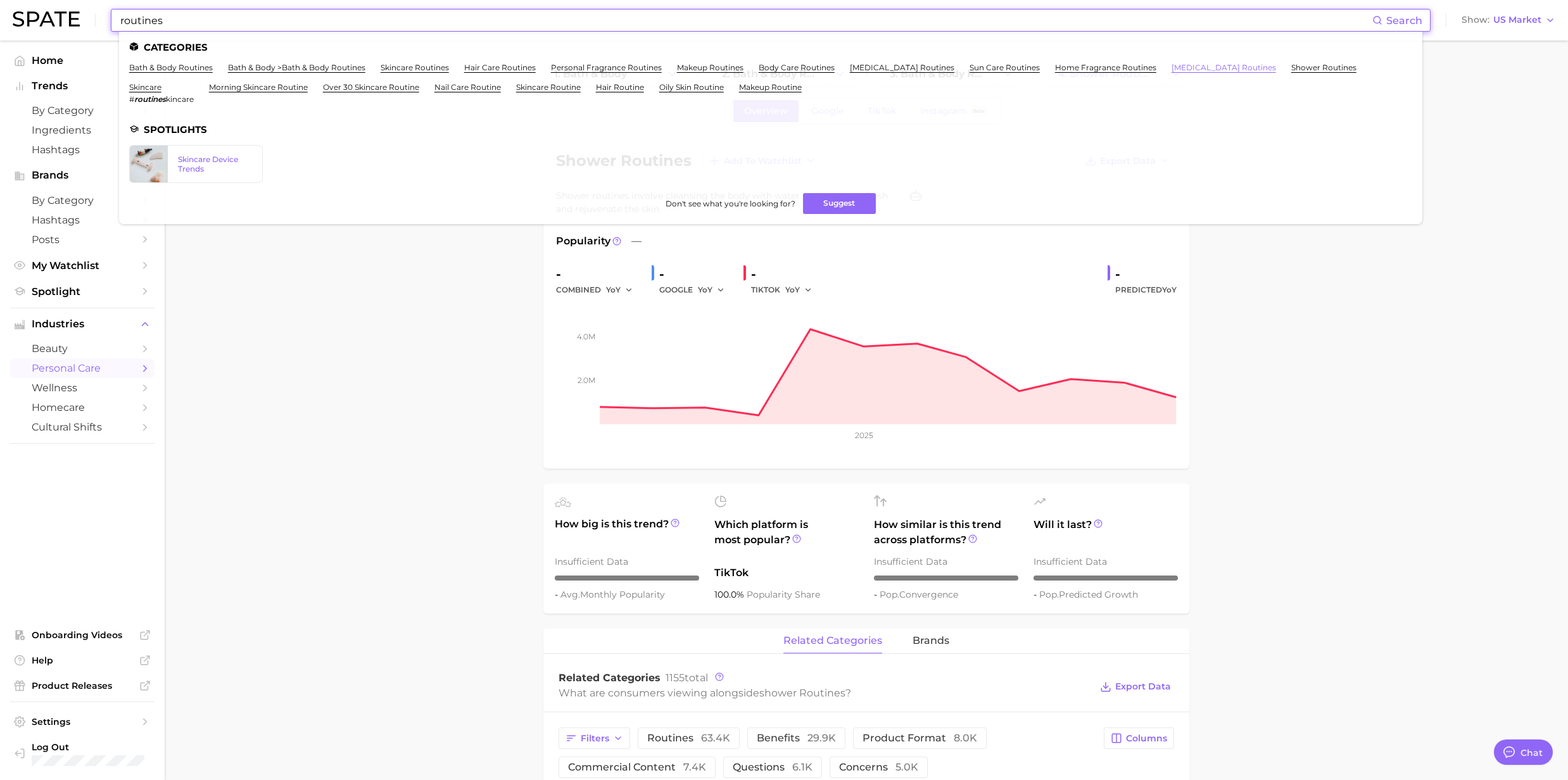
click at [1203, 69] on link "dry skin routines" at bounding box center [1224, 67] width 105 height 10
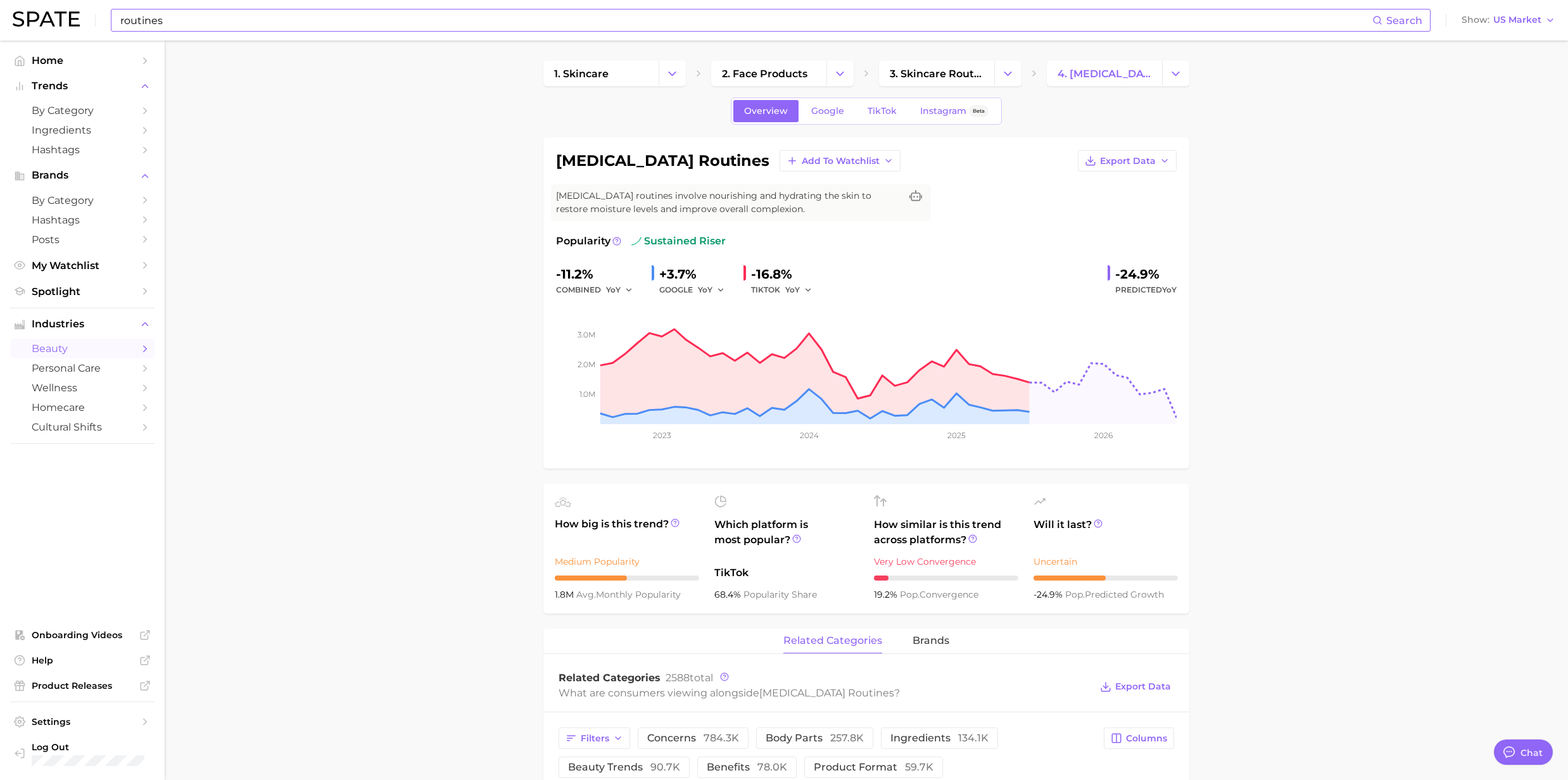
click at [1042, 29] on input "routines" at bounding box center [745, 20] width 1253 height 21
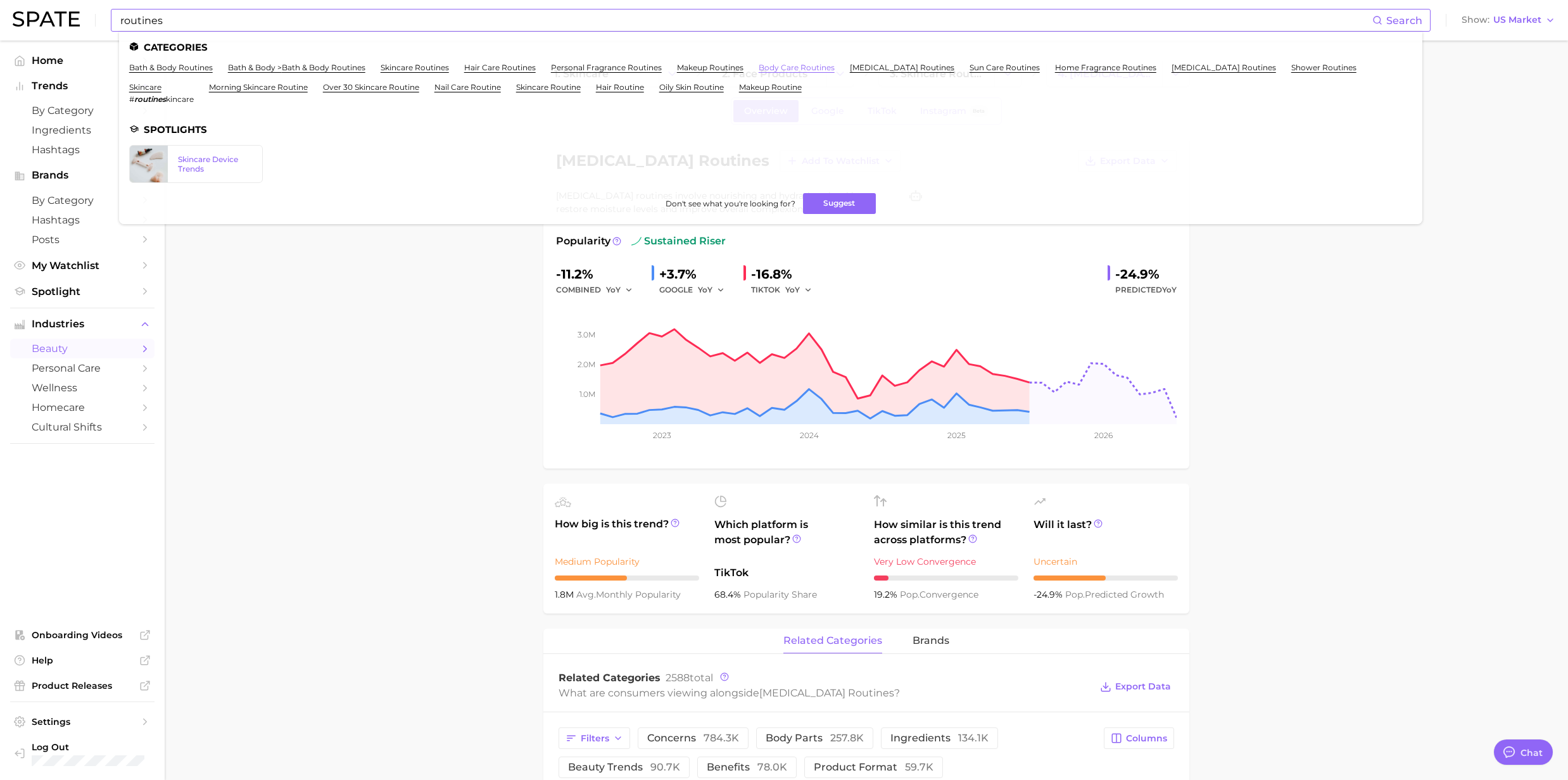
click at [778, 71] on link "body care routines" at bounding box center [796, 67] width 76 height 10
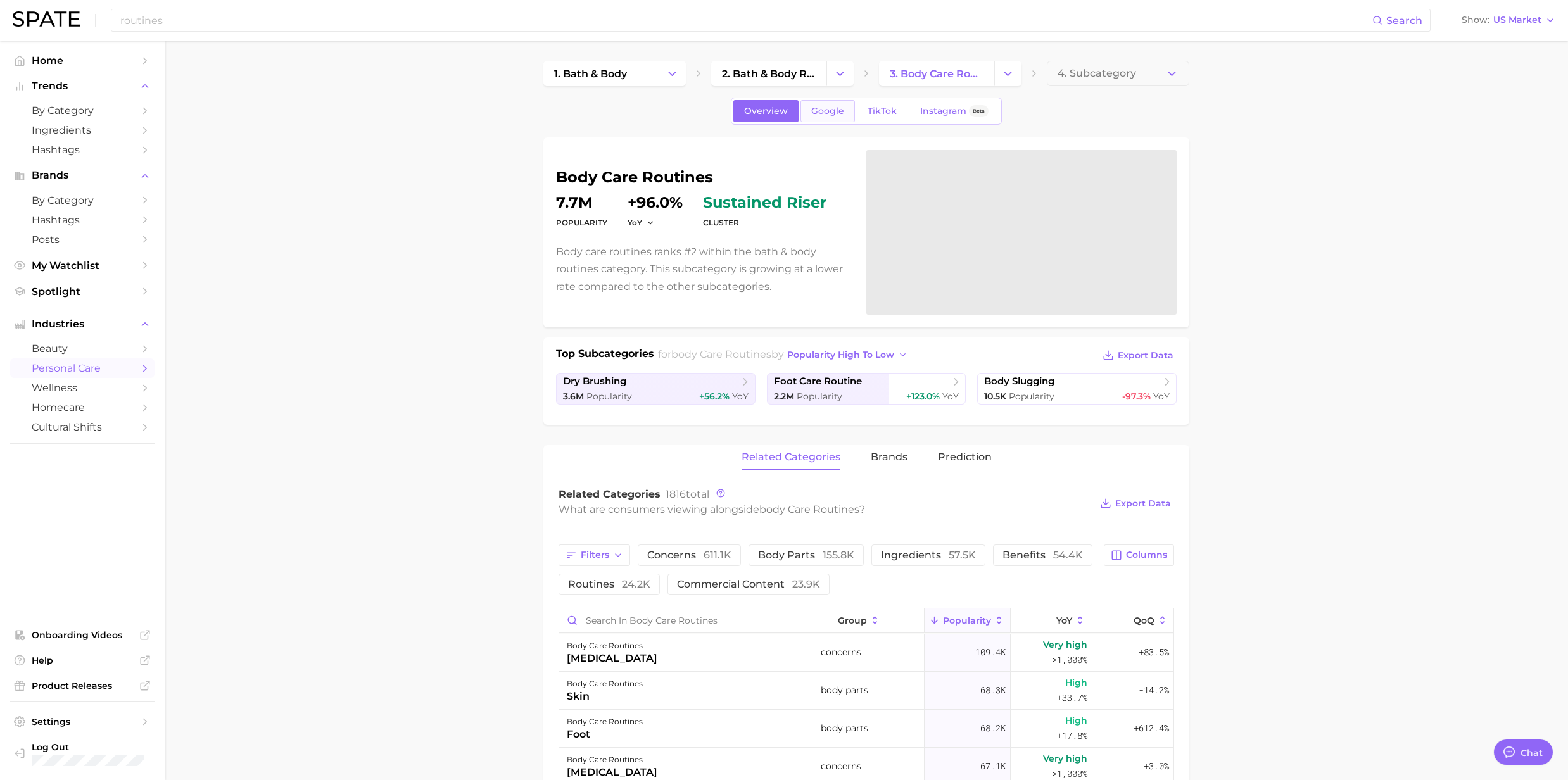
click at [838, 107] on span "Google" at bounding box center [827, 111] width 33 height 11
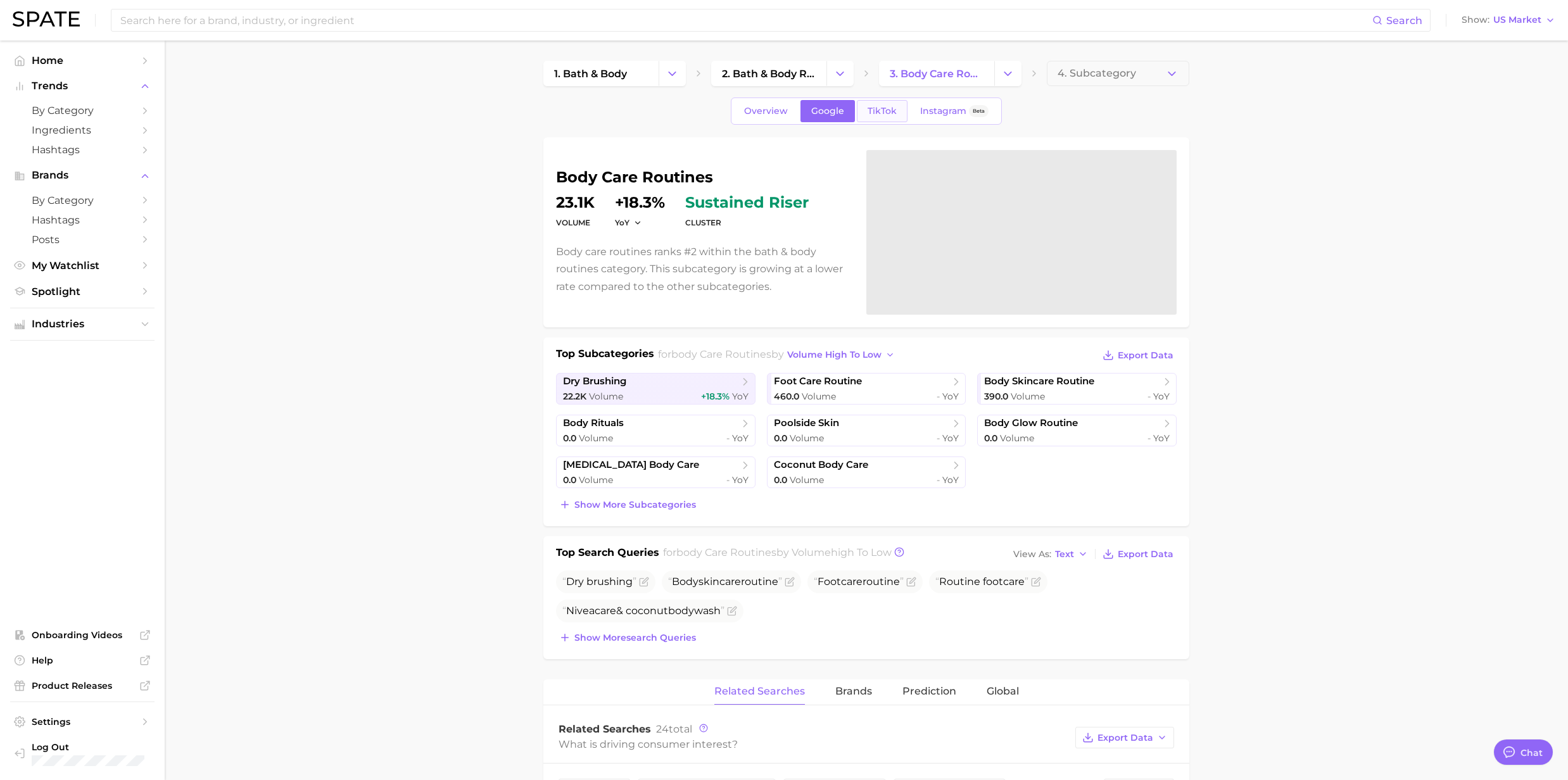
click at [868, 107] on span "TikTok" at bounding box center [882, 111] width 29 height 11
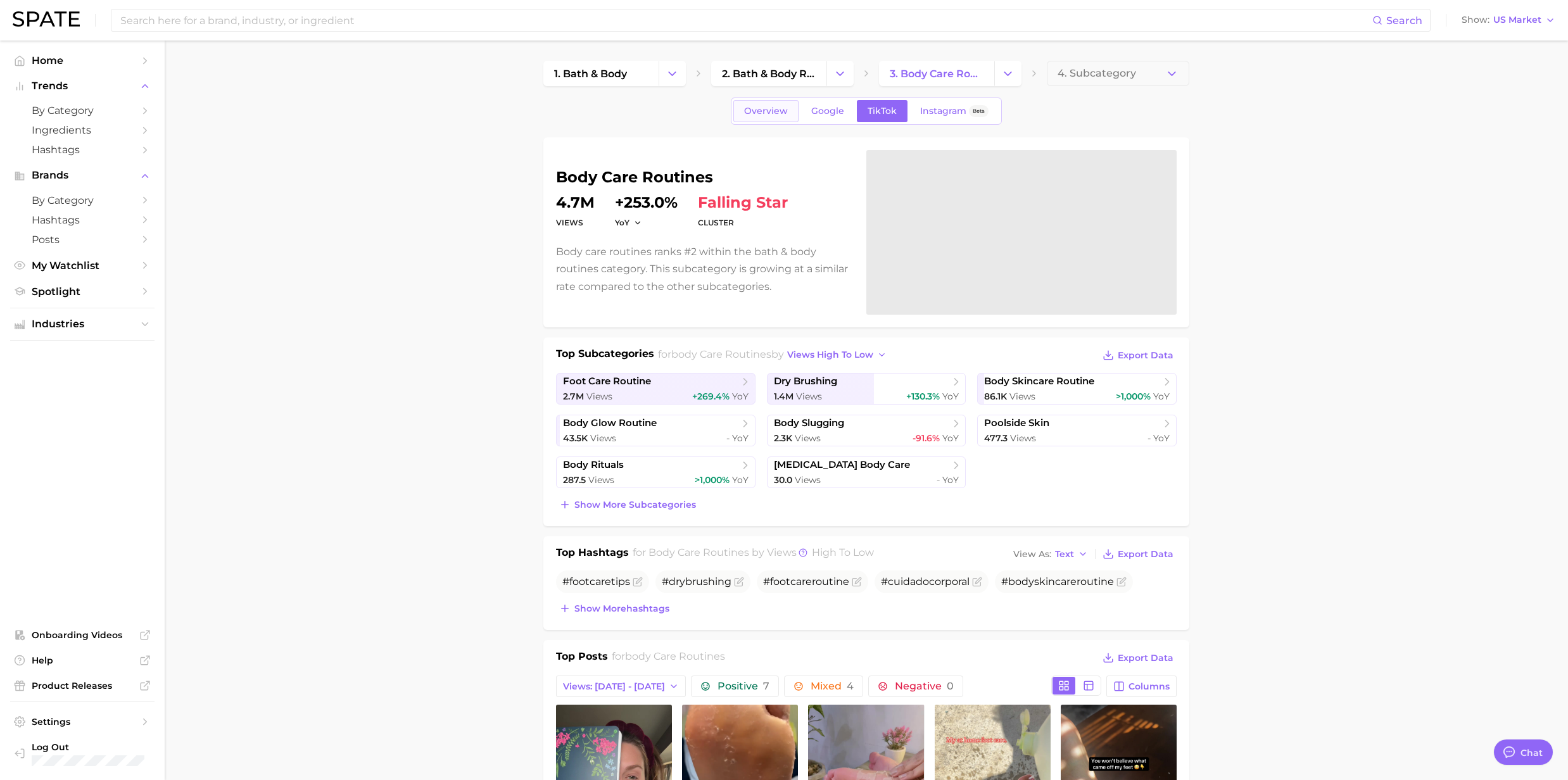
click at [778, 114] on span "Overview" at bounding box center [765, 111] width 43 height 11
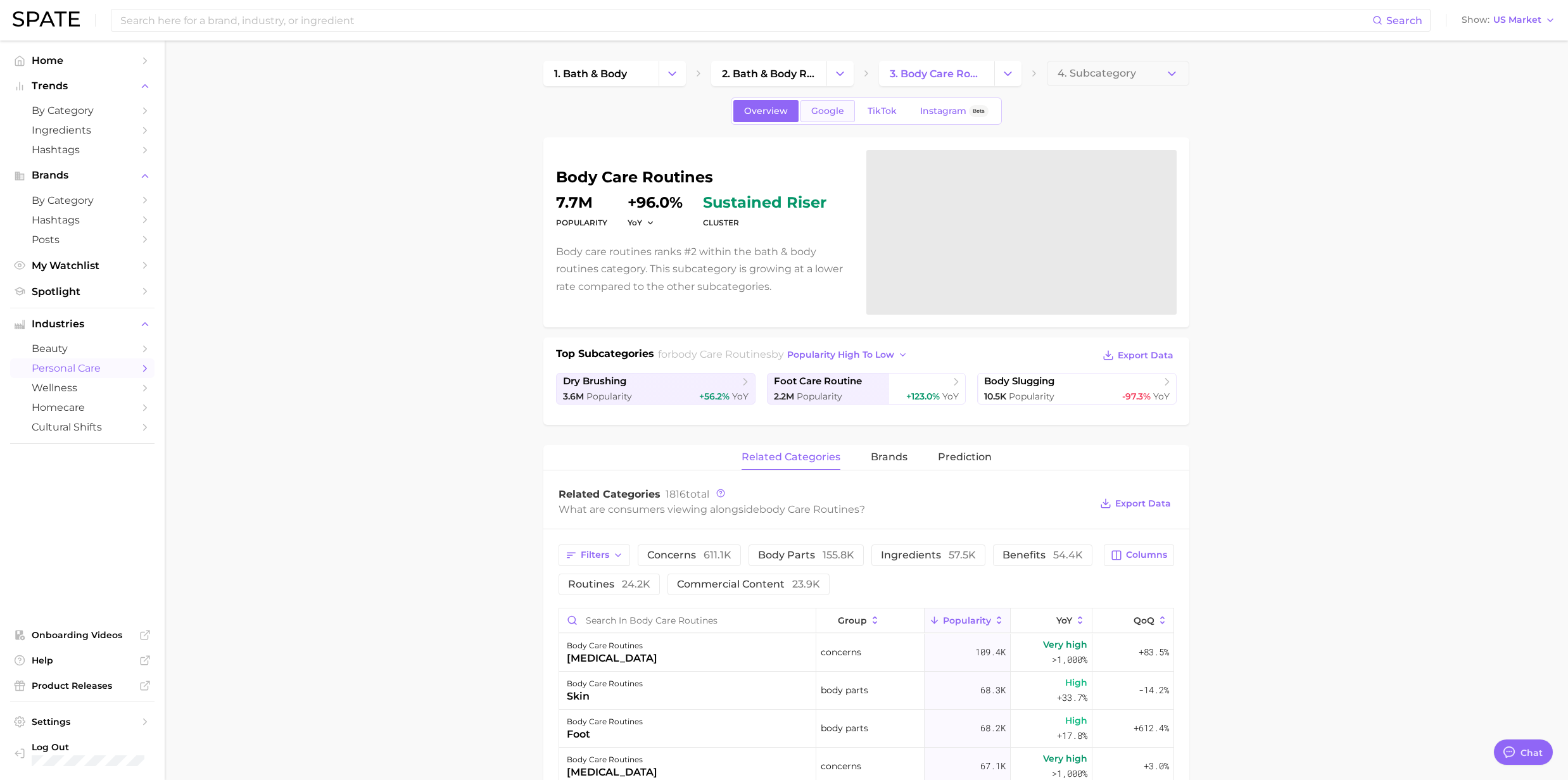
click at [819, 106] on span "Google" at bounding box center [827, 111] width 33 height 11
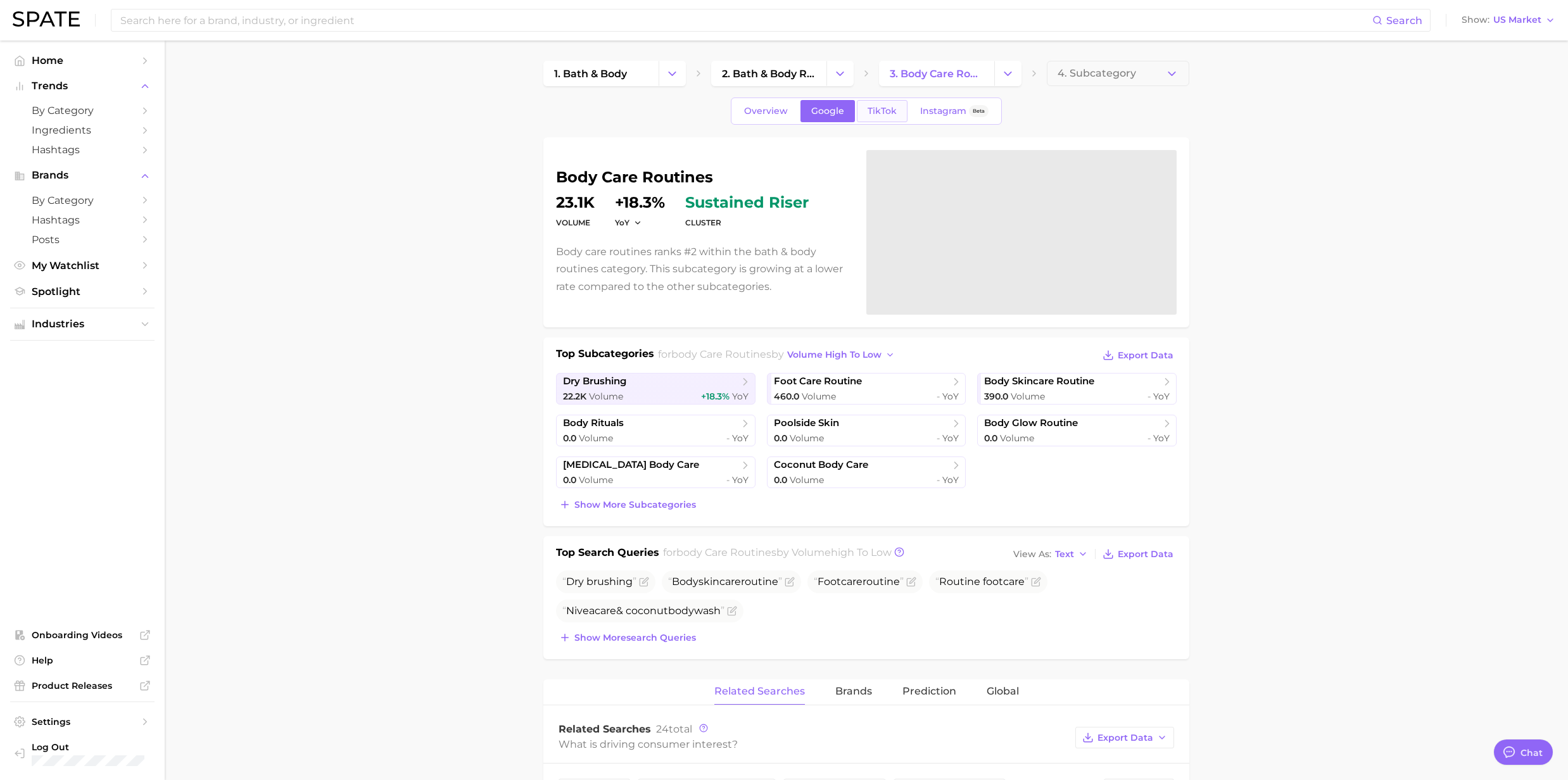
click at [879, 116] on span "TikTok" at bounding box center [882, 111] width 29 height 11
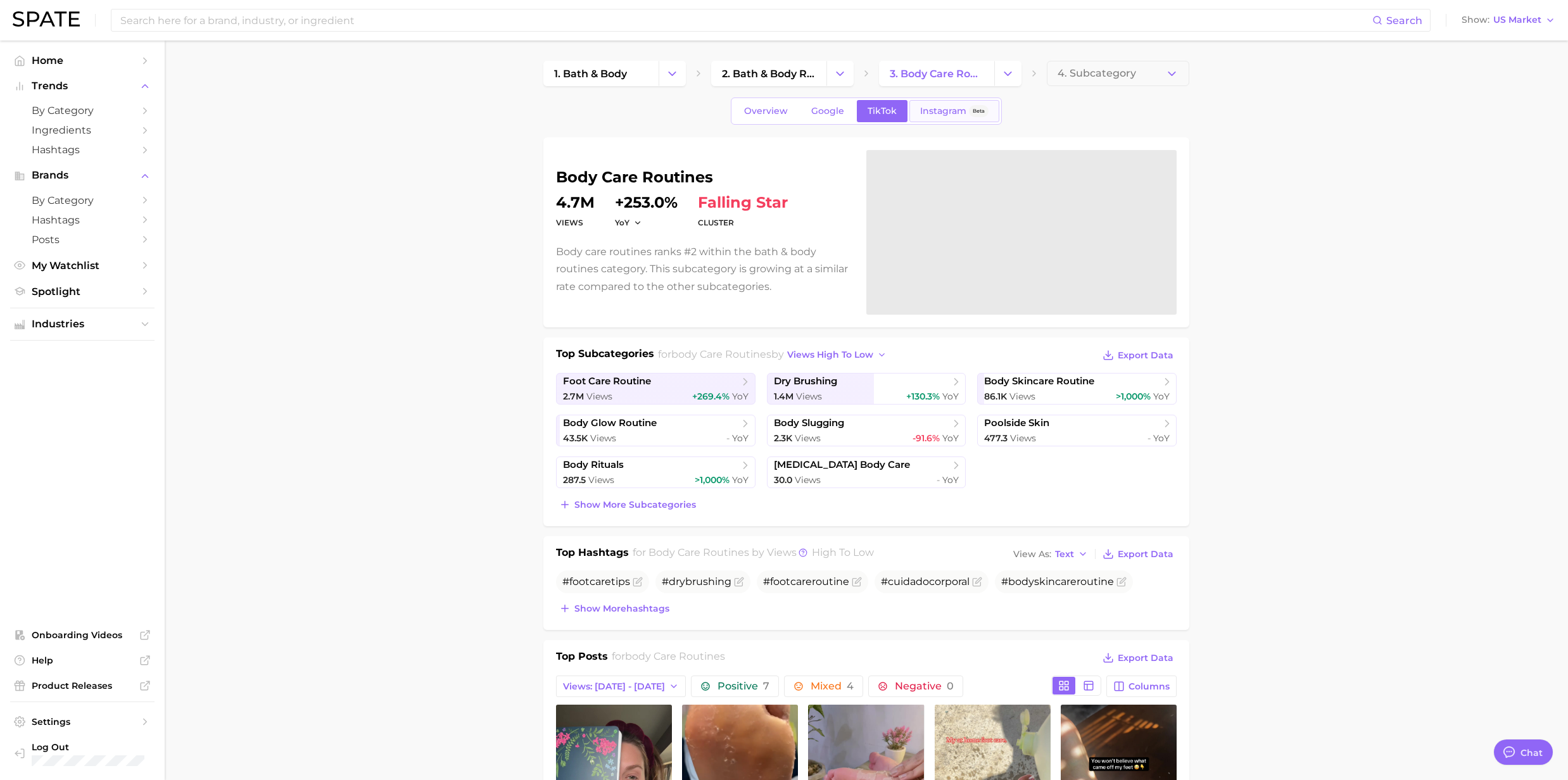
click at [956, 106] on span "Instagram" at bounding box center [943, 111] width 46 height 11
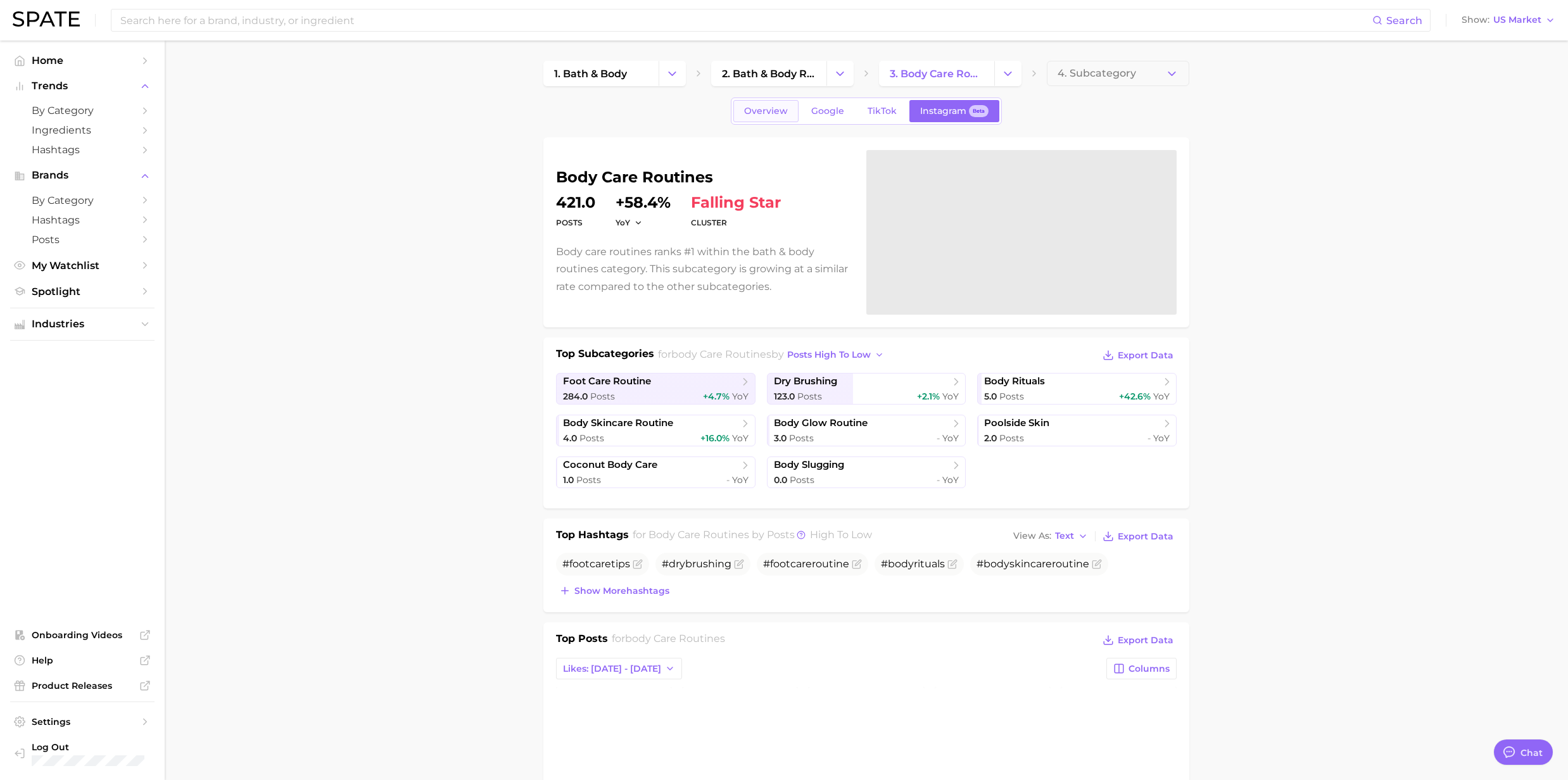
click at [781, 112] on span "Overview" at bounding box center [765, 111] width 43 height 11
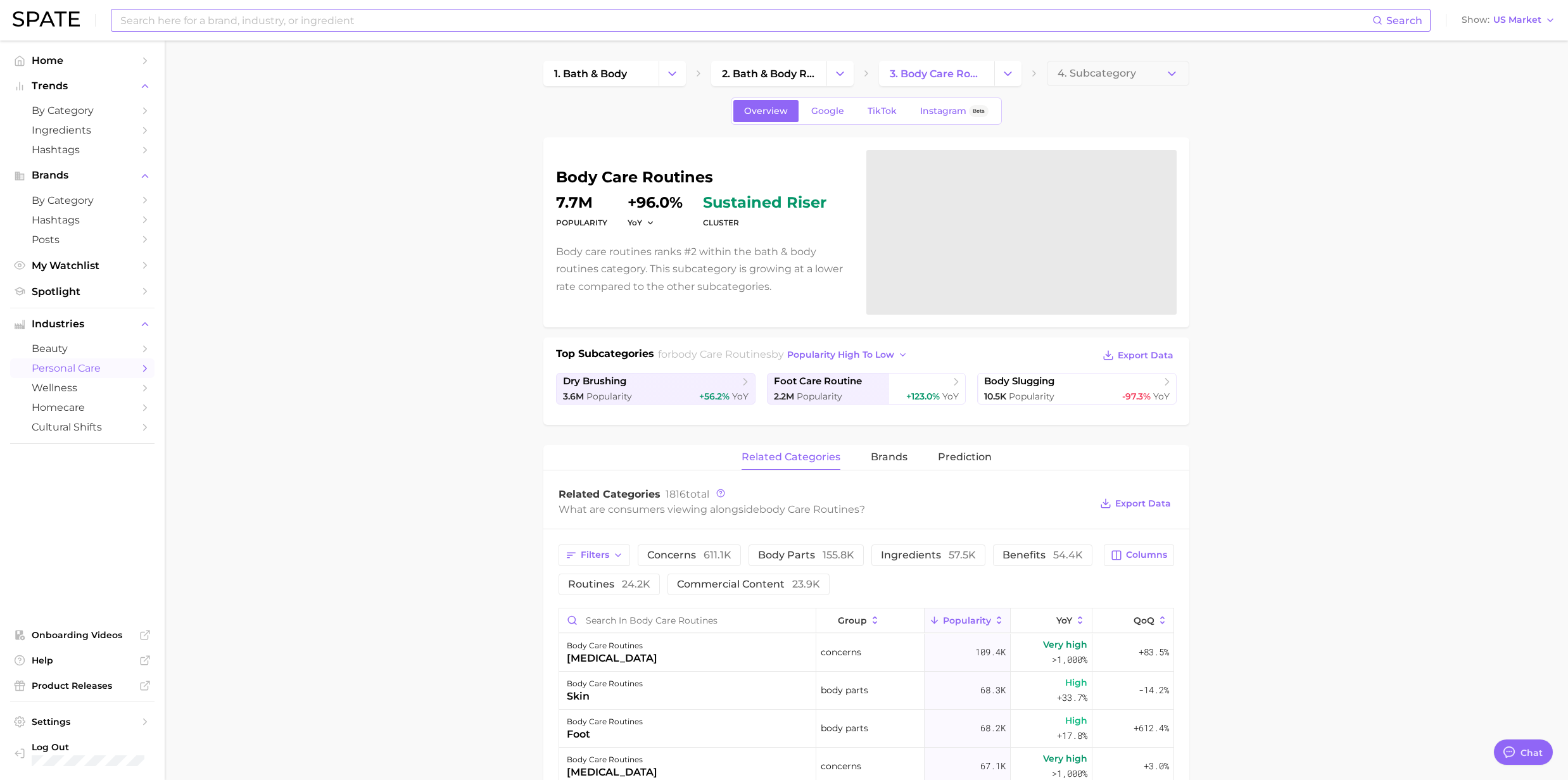
drag, startPoint x: 344, startPoint y: 29, endPoint x: 360, endPoint y: 21, distance: 17.9
click at [344, 29] on input at bounding box center [745, 20] width 1253 height 21
drag, startPoint x: 360, startPoint y: 19, endPoint x: 3, endPoint y: 21, distance: 357.0
click at [3, 21] on header "Search Show US Market" at bounding box center [784, 20] width 1568 height 41
click at [258, 15] on input at bounding box center [745, 20] width 1253 height 21
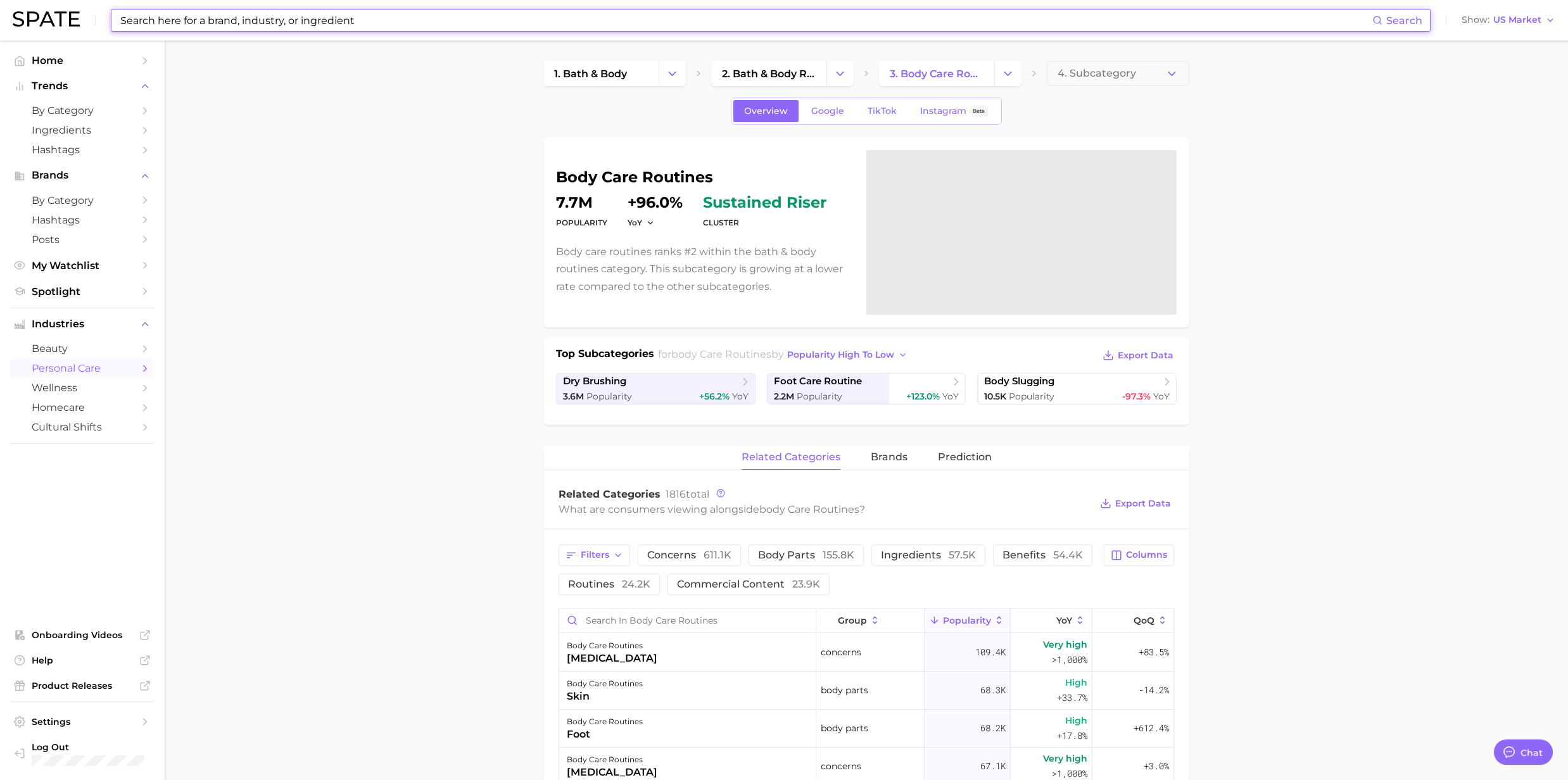
paste input "Multi-functional & time saving"
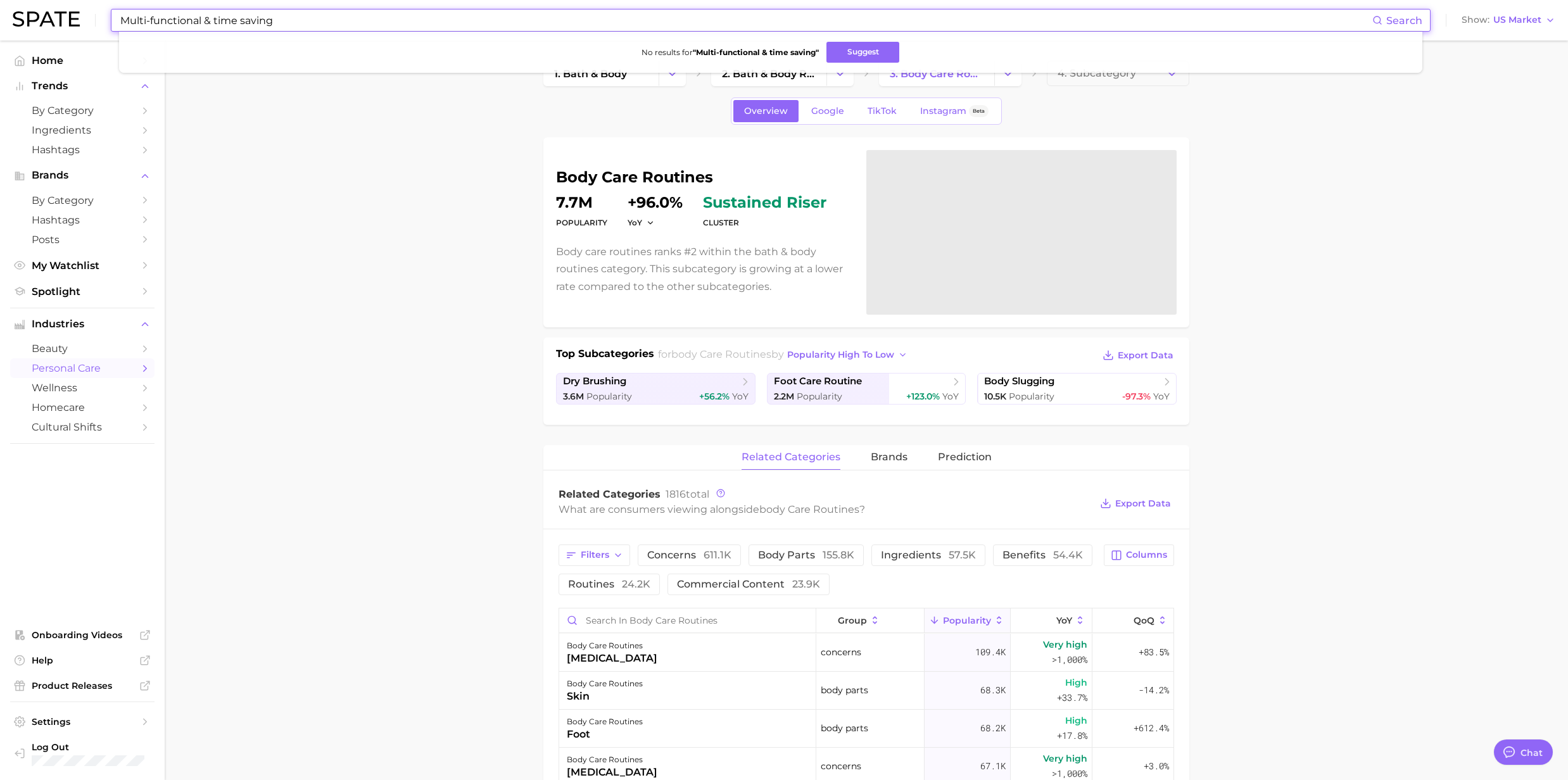
click at [290, 19] on input "Multi-functional & time saving" at bounding box center [745, 20] width 1253 height 21
drag, startPoint x: 273, startPoint y: 27, endPoint x: 206, endPoint y: 19, distance: 67.5
click at [206, 19] on input "Multi-functional & time saving" at bounding box center [745, 20] width 1253 height 21
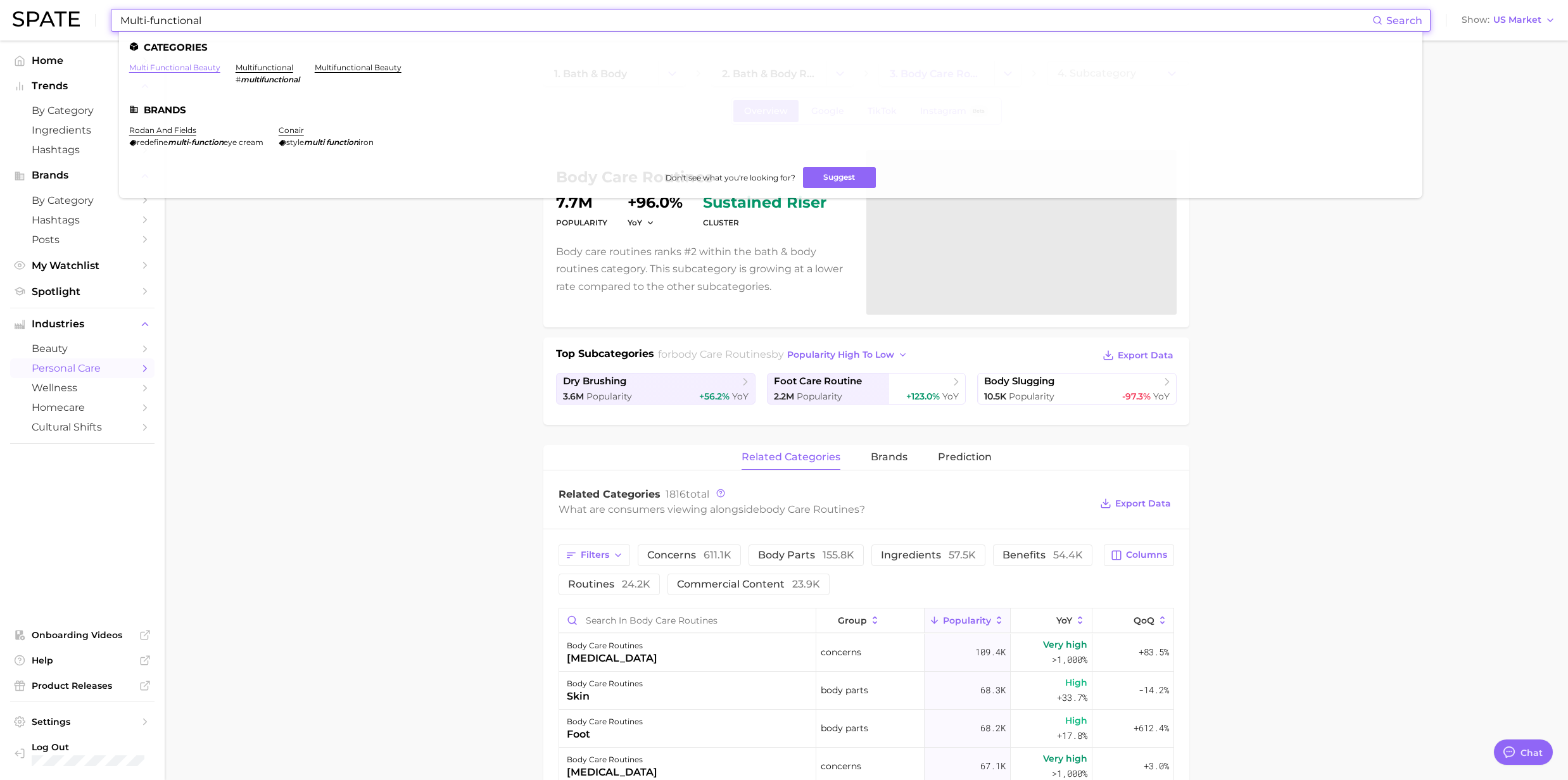
type input "Multi-functional"
click at [166, 66] on link "multi functional beauty" at bounding box center [175, 67] width 91 height 10
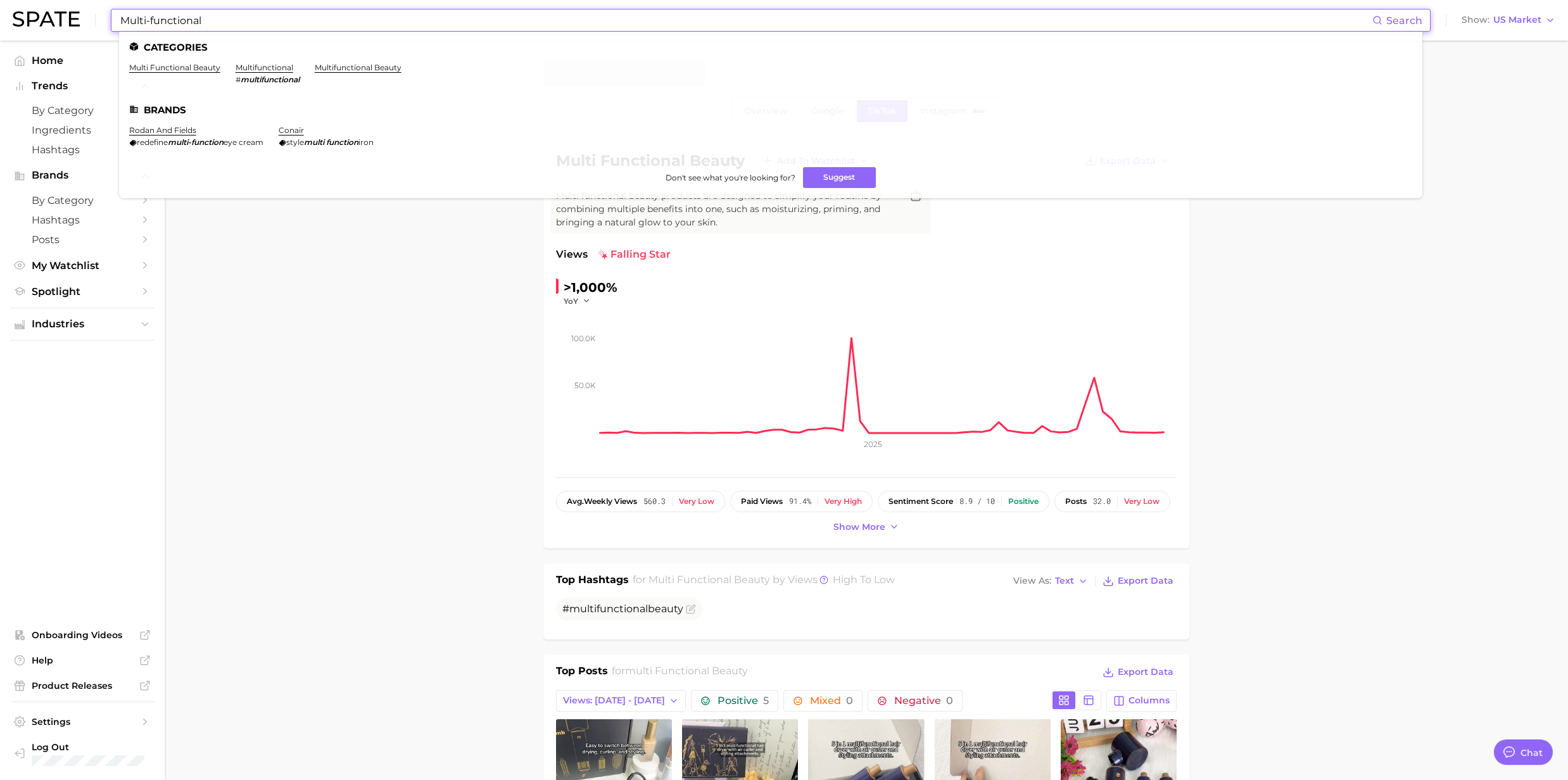
click at [178, 18] on input "Multi-functional" at bounding box center [745, 20] width 1253 height 21
click at [279, 63] on link "multifunctional" at bounding box center [265, 67] width 58 height 10
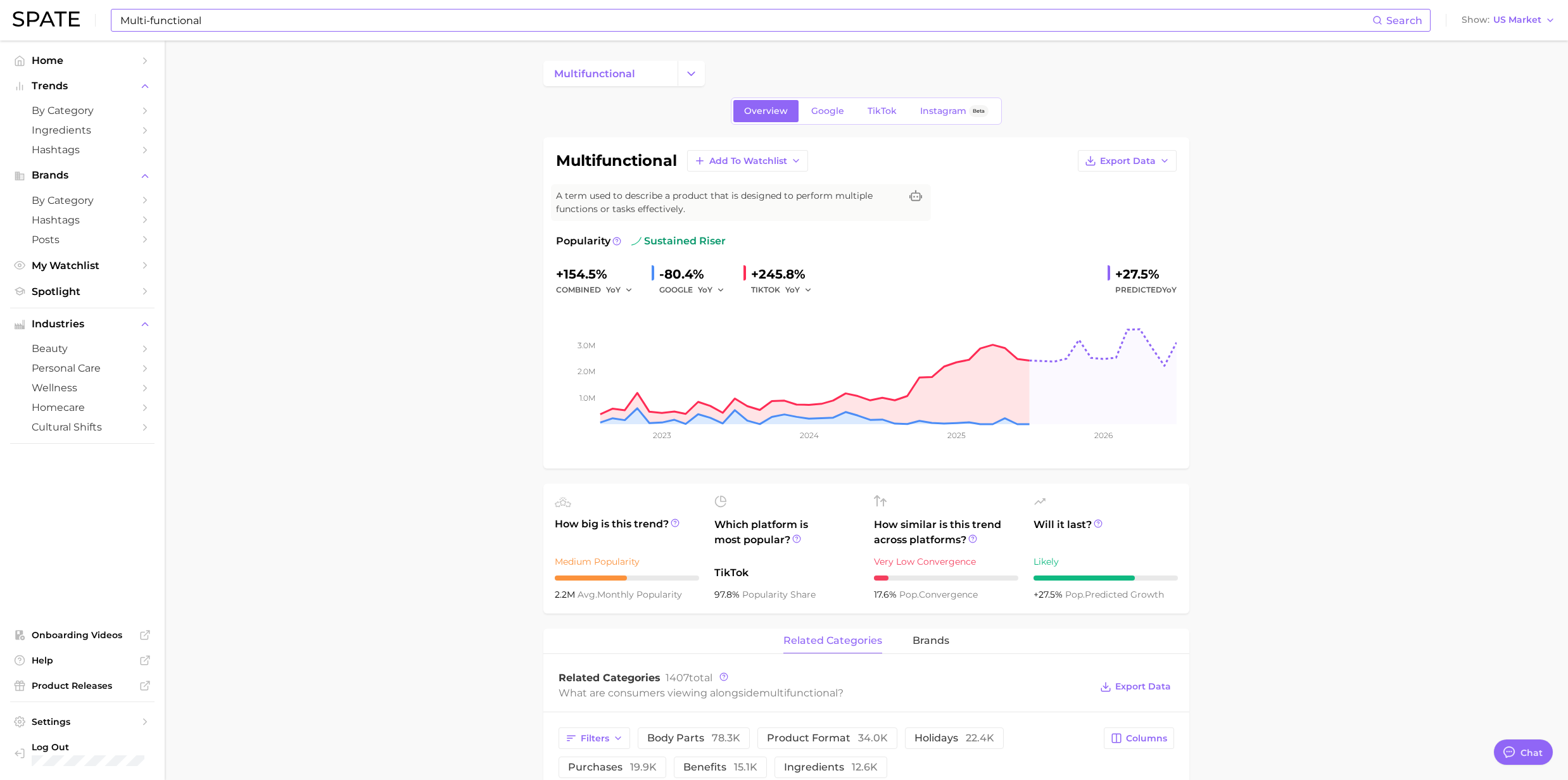
click at [265, 26] on input "Multi-functional" at bounding box center [745, 20] width 1253 height 21
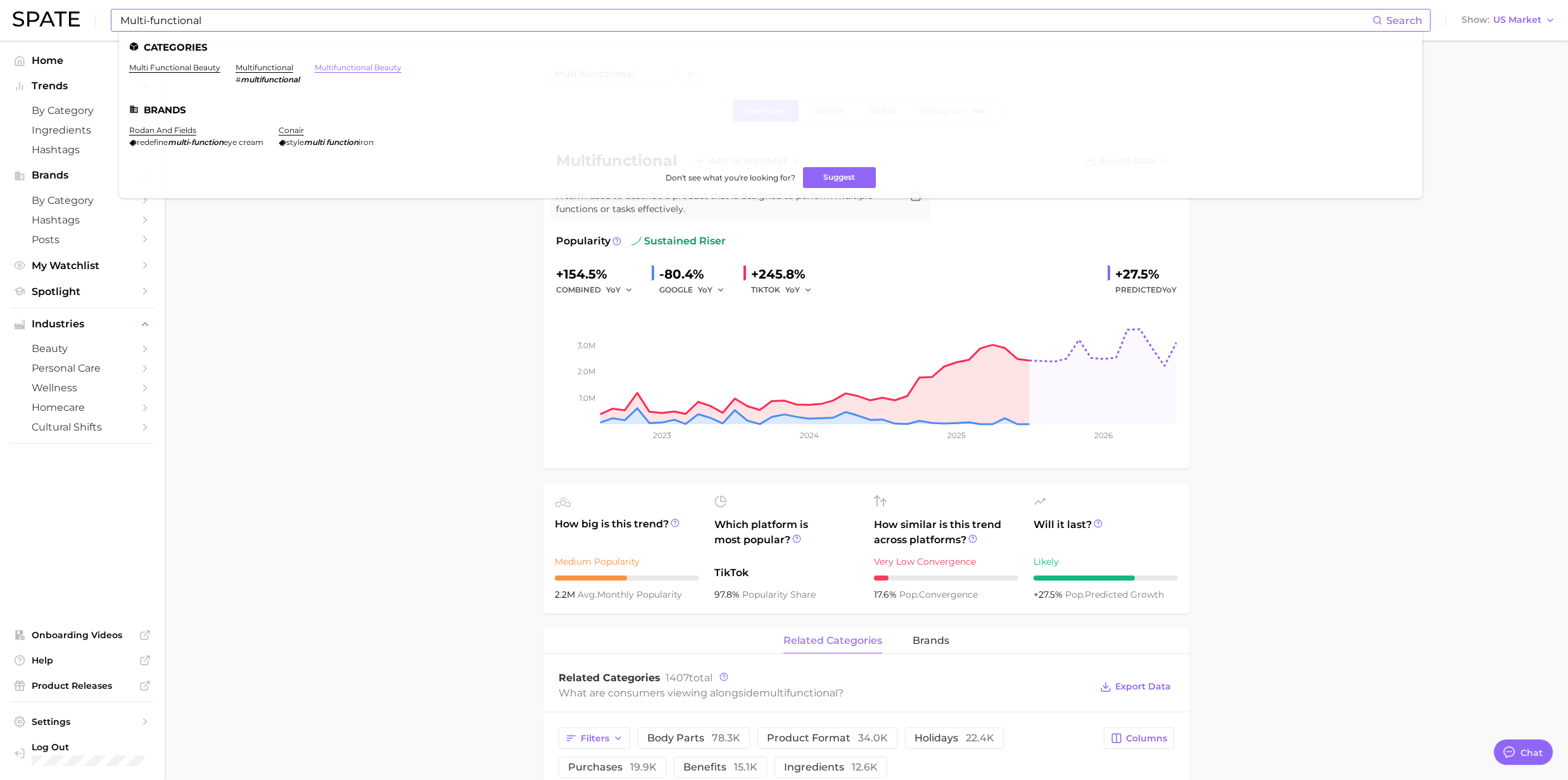
click at [330, 67] on link "multifunctional beauty" at bounding box center [358, 67] width 87 height 10
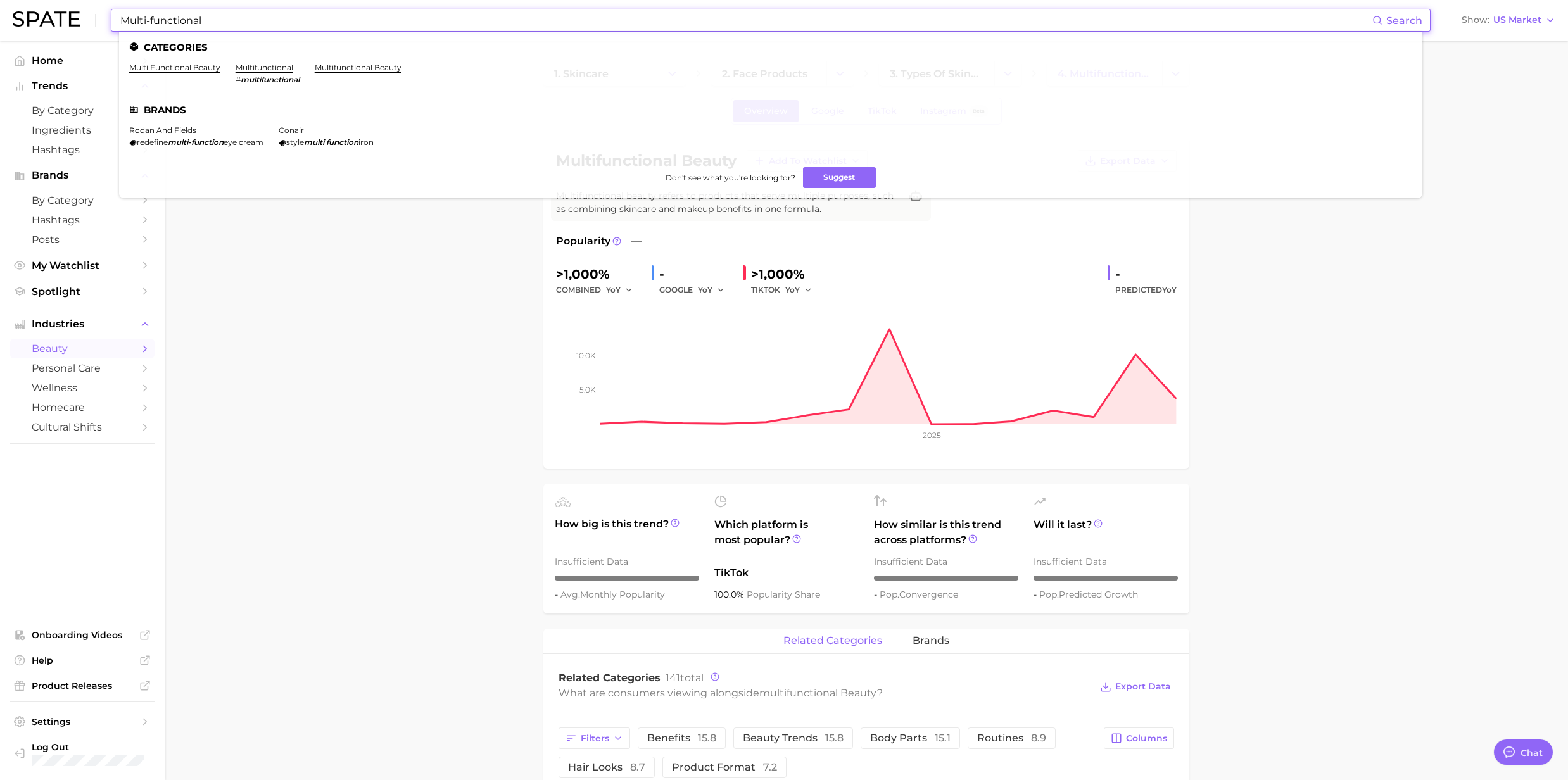
click at [233, 25] on input "Multi-functional" at bounding box center [745, 20] width 1253 height 21
click at [266, 69] on link "multifunctional" at bounding box center [265, 67] width 58 height 10
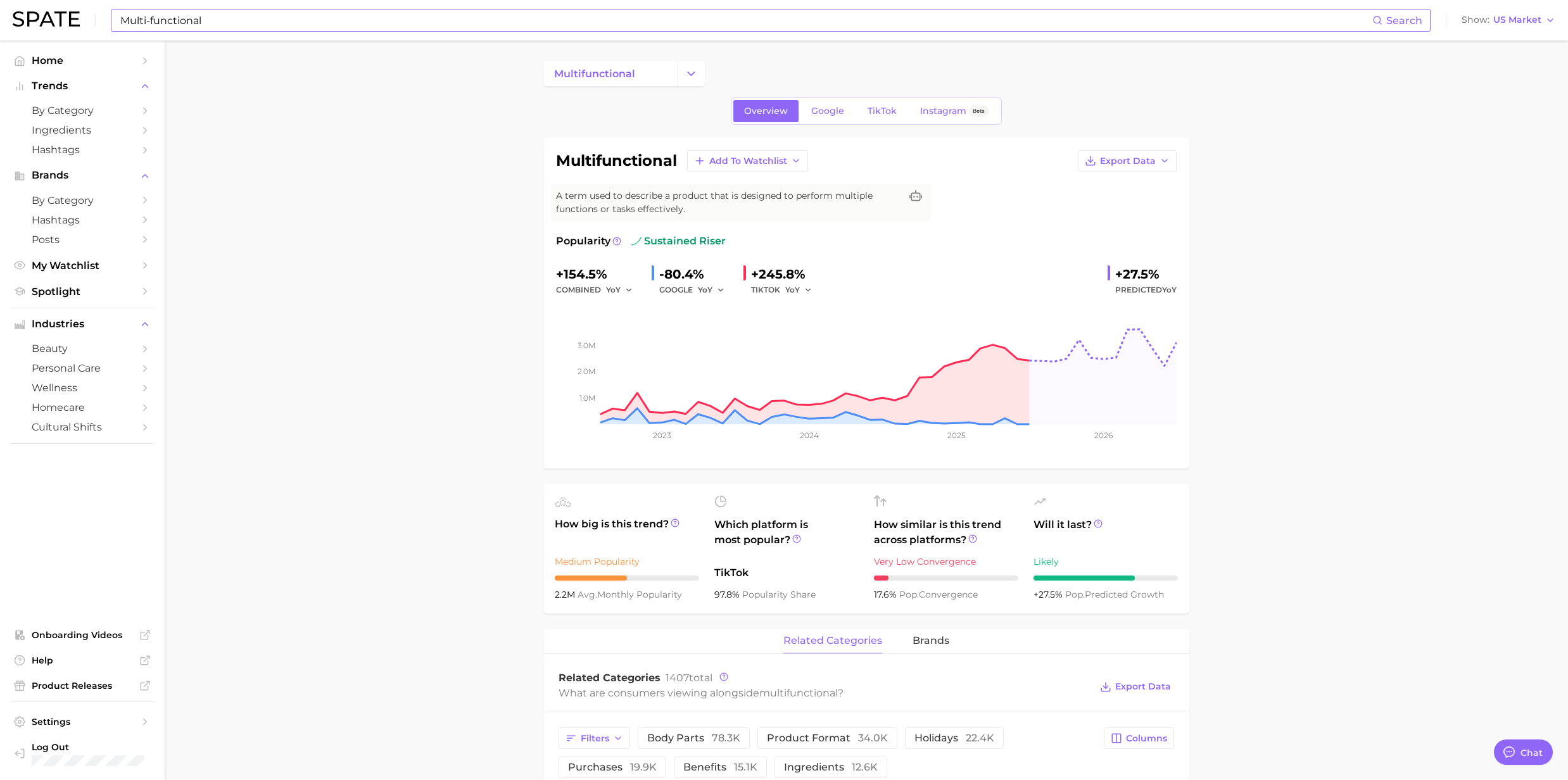
drag, startPoint x: 178, startPoint y: 18, endPoint x: 226, endPoint y: 21, distance: 48.1
click at [178, 18] on input "Multi-functional" at bounding box center [745, 20] width 1253 height 21
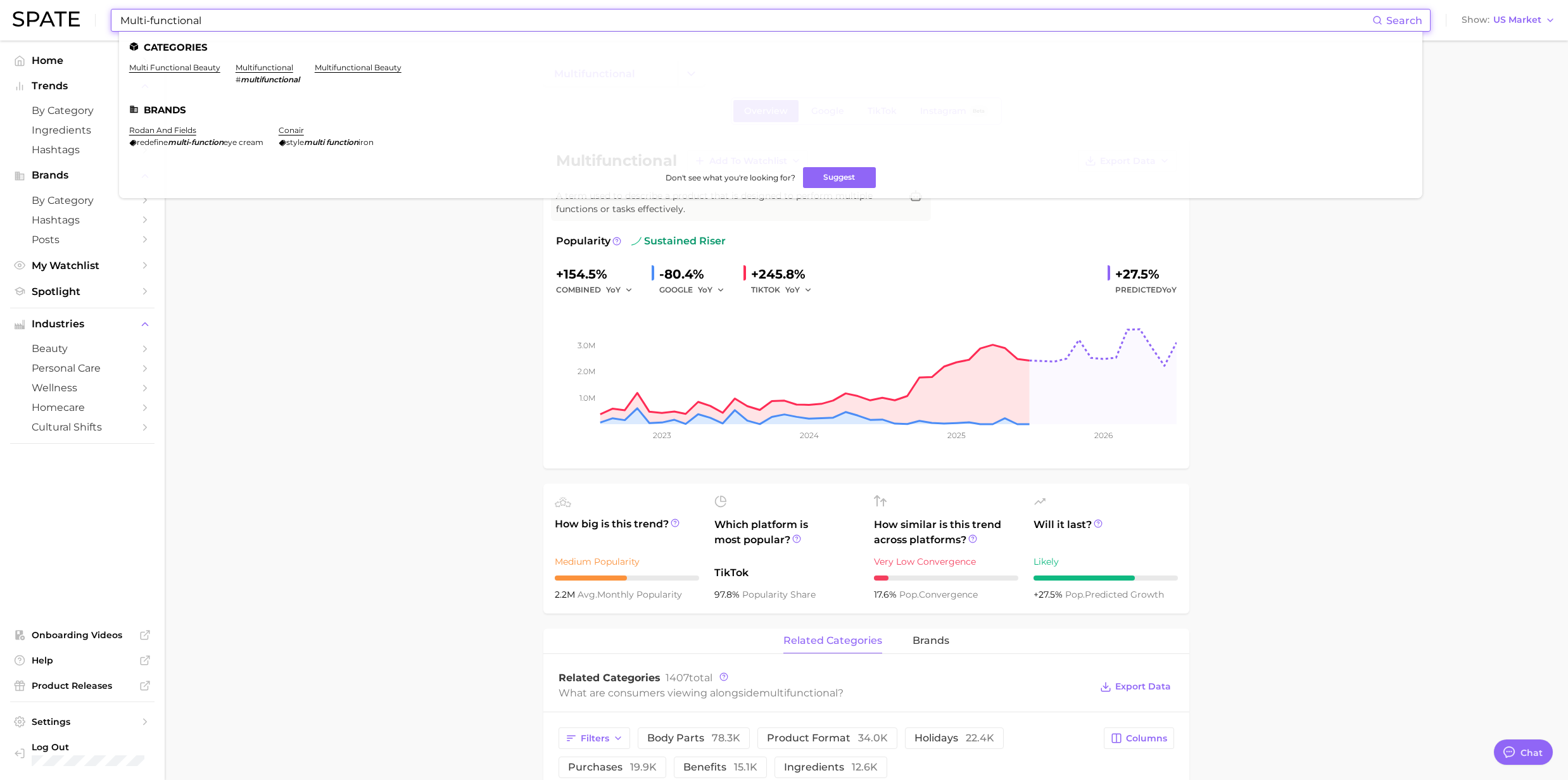
drag, startPoint x: 226, startPoint y: 21, endPoint x: 84, endPoint y: 14, distance: 142.2
click at [84, 14] on div "Multi-functional Search Categories multi functional beauty multifunctional # mu…" at bounding box center [784, 20] width 1542 height 41
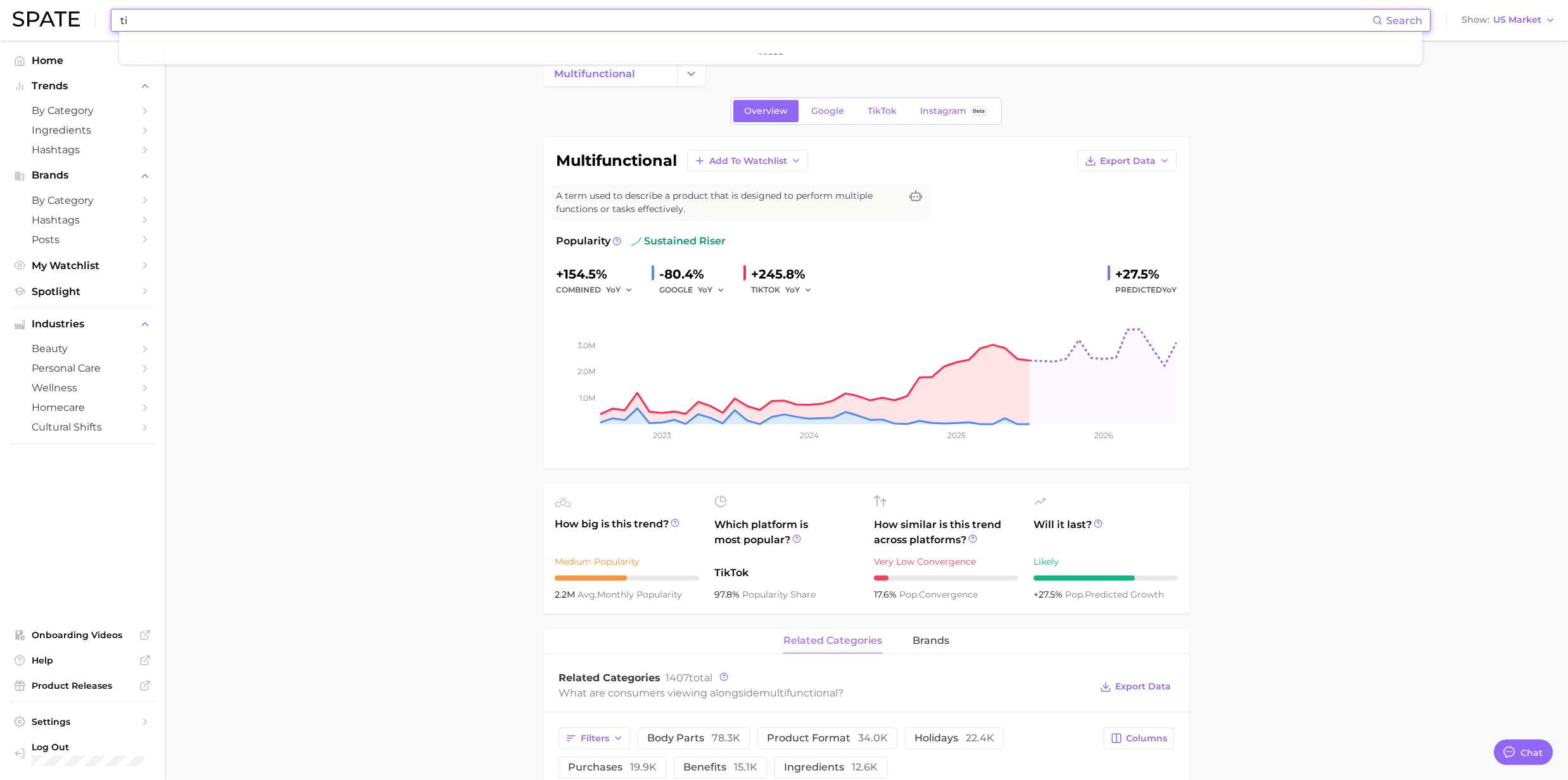
type input "t"
click at [168, 16] on input at bounding box center [745, 20] width 1253 height 21
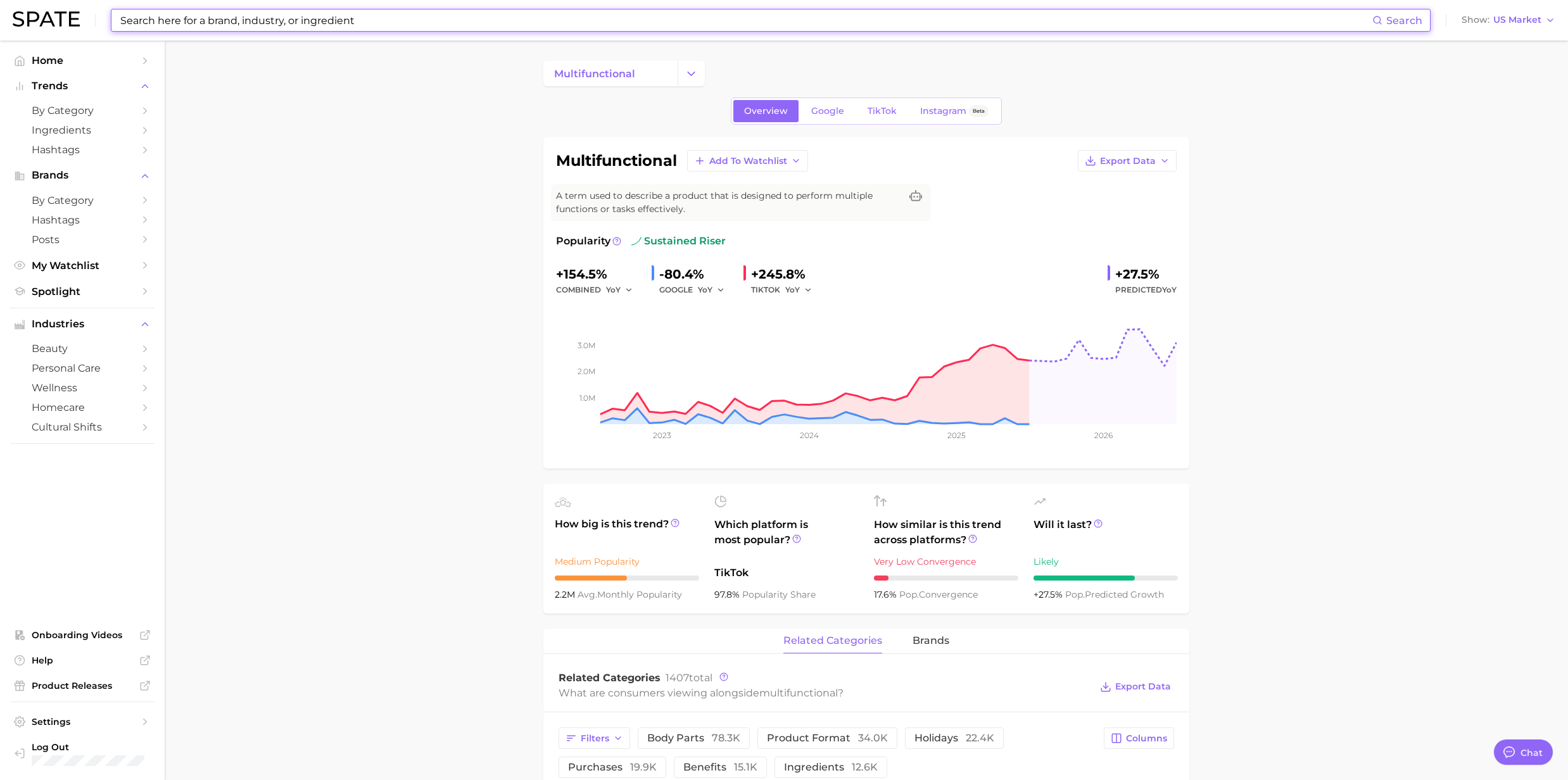
paste input "Ingrown hair"
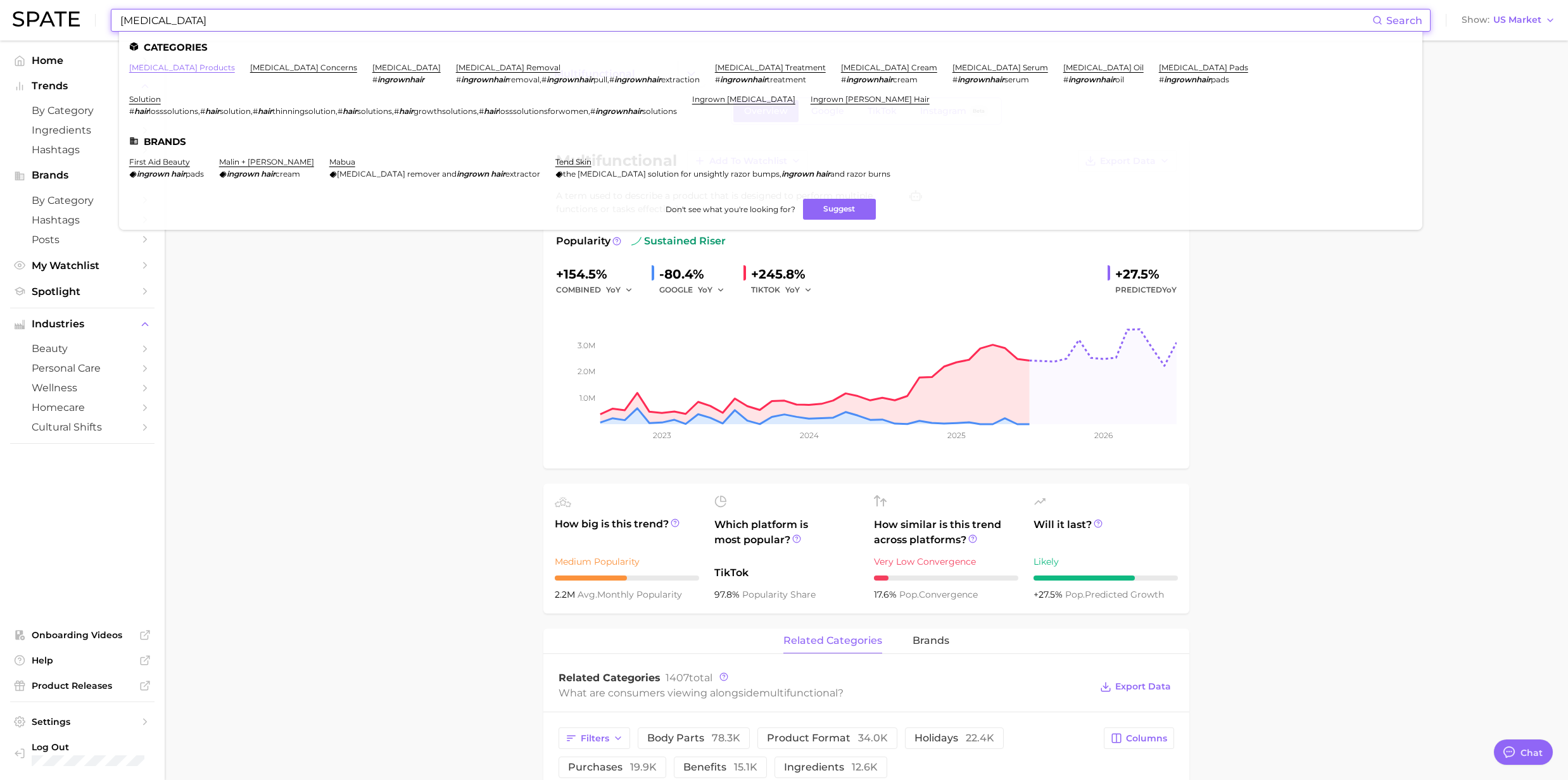
type input "Ingrown hair"
click at [176, 69] on link "ingrown hair products" at bounding box center [181, 67] width 105 height 10
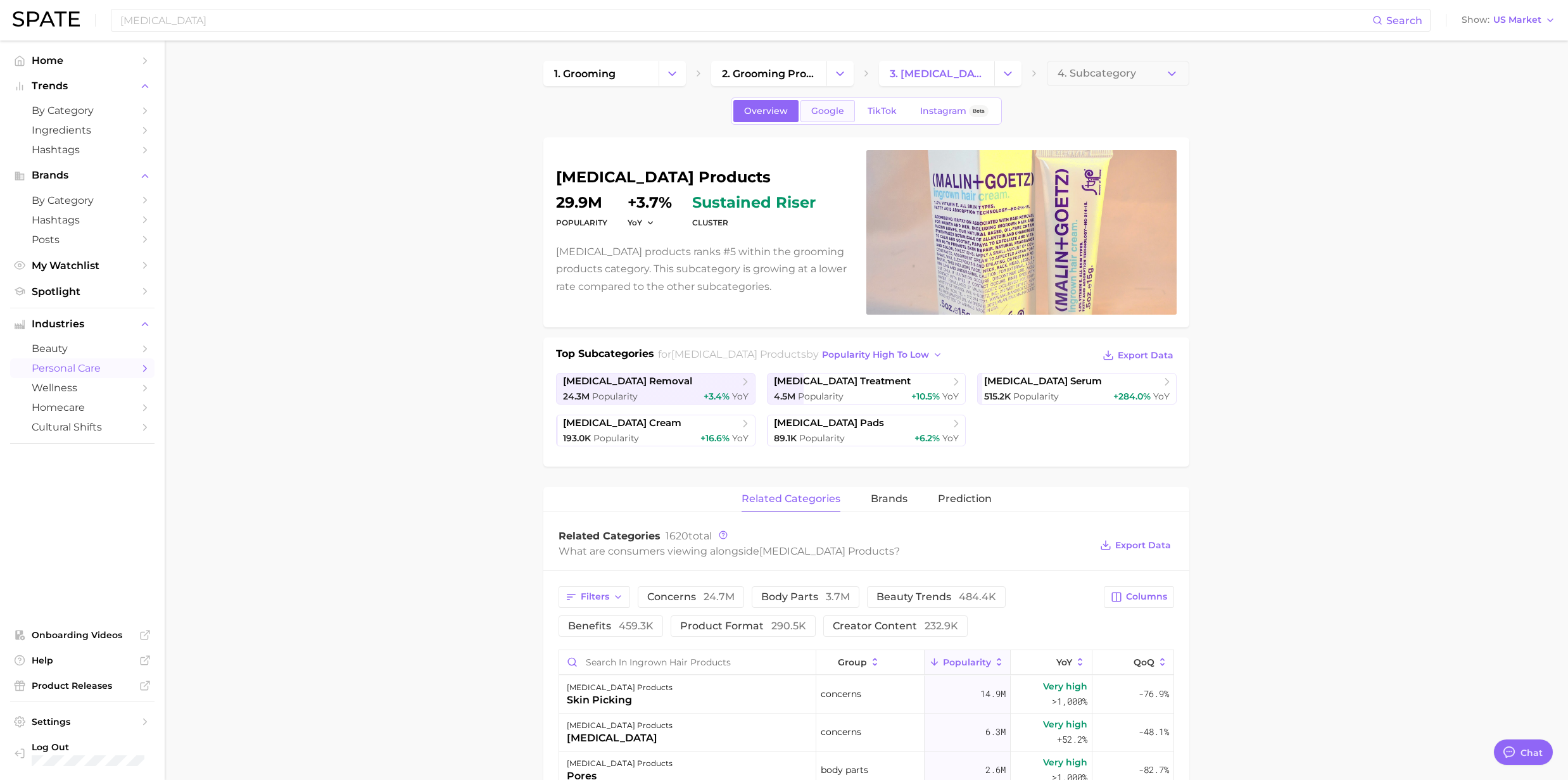
click at [818, 110] on span "Google" at bounding box center [827, 111] width 33 height 11
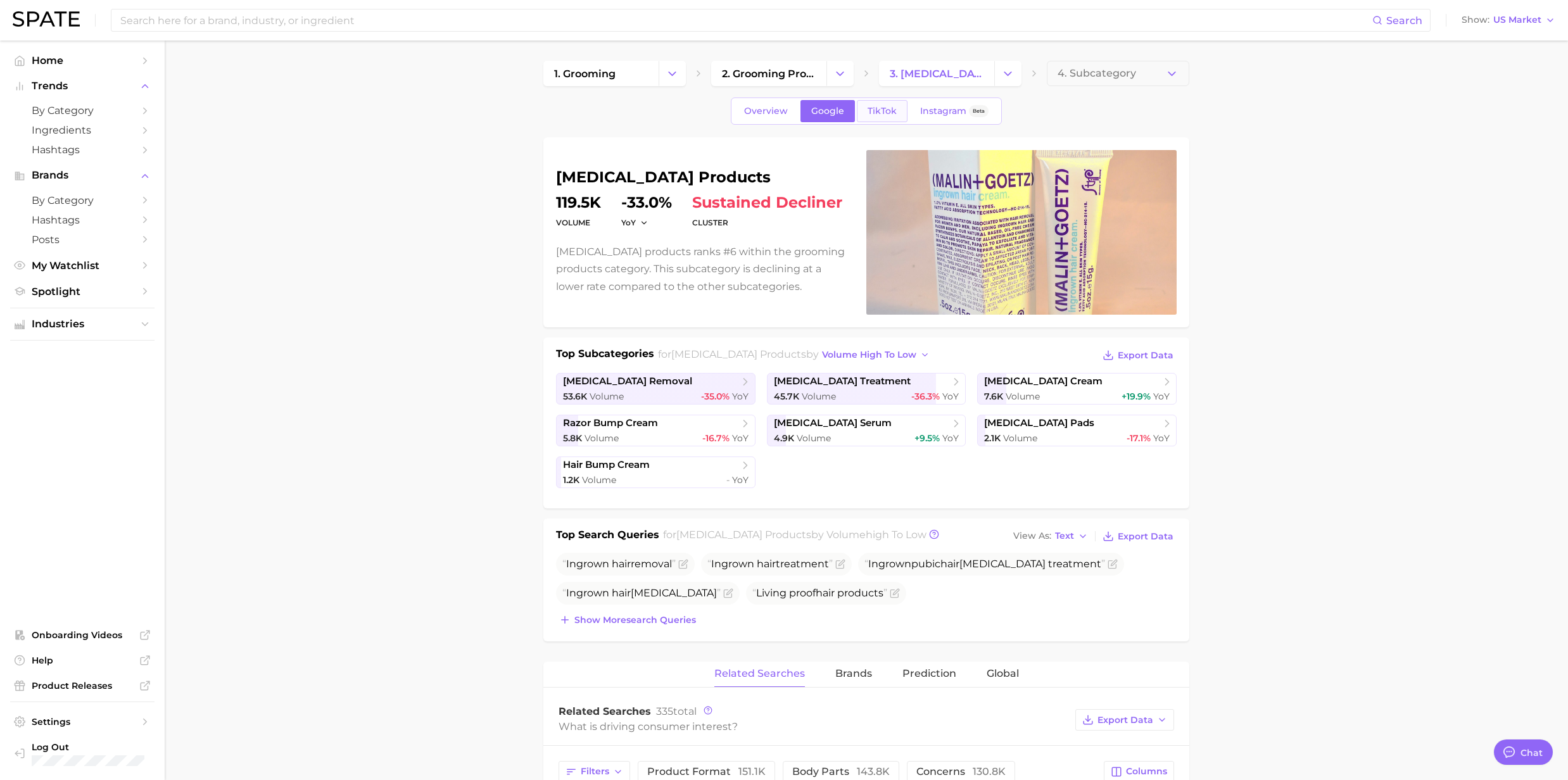
click at [894, 114] on span "TikTok" at bounding box center [882, 111] width 29 height 11
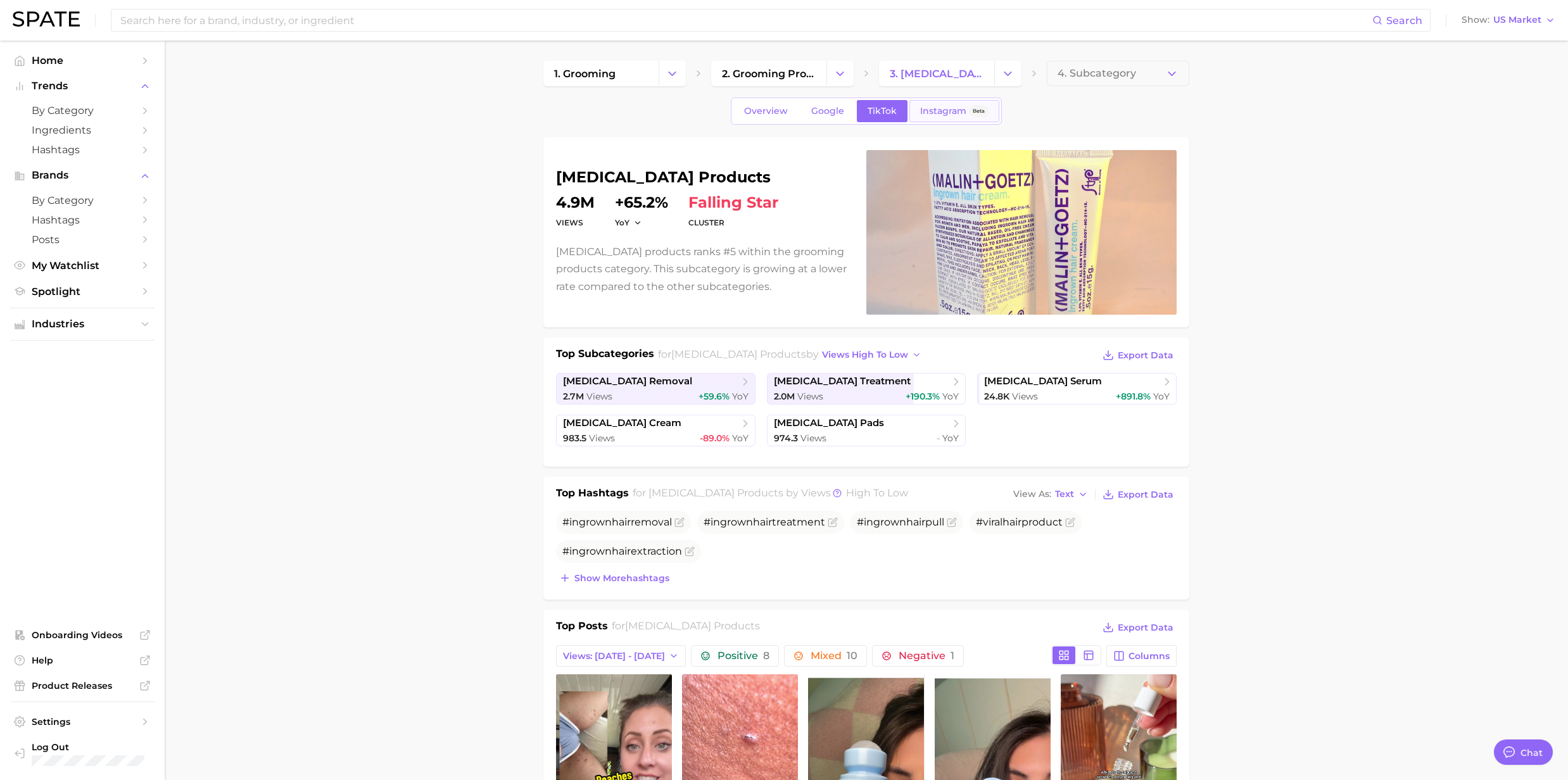
click at [942, 115] on span "Instagram" at bounding box center [943, 111] width 46 height 11
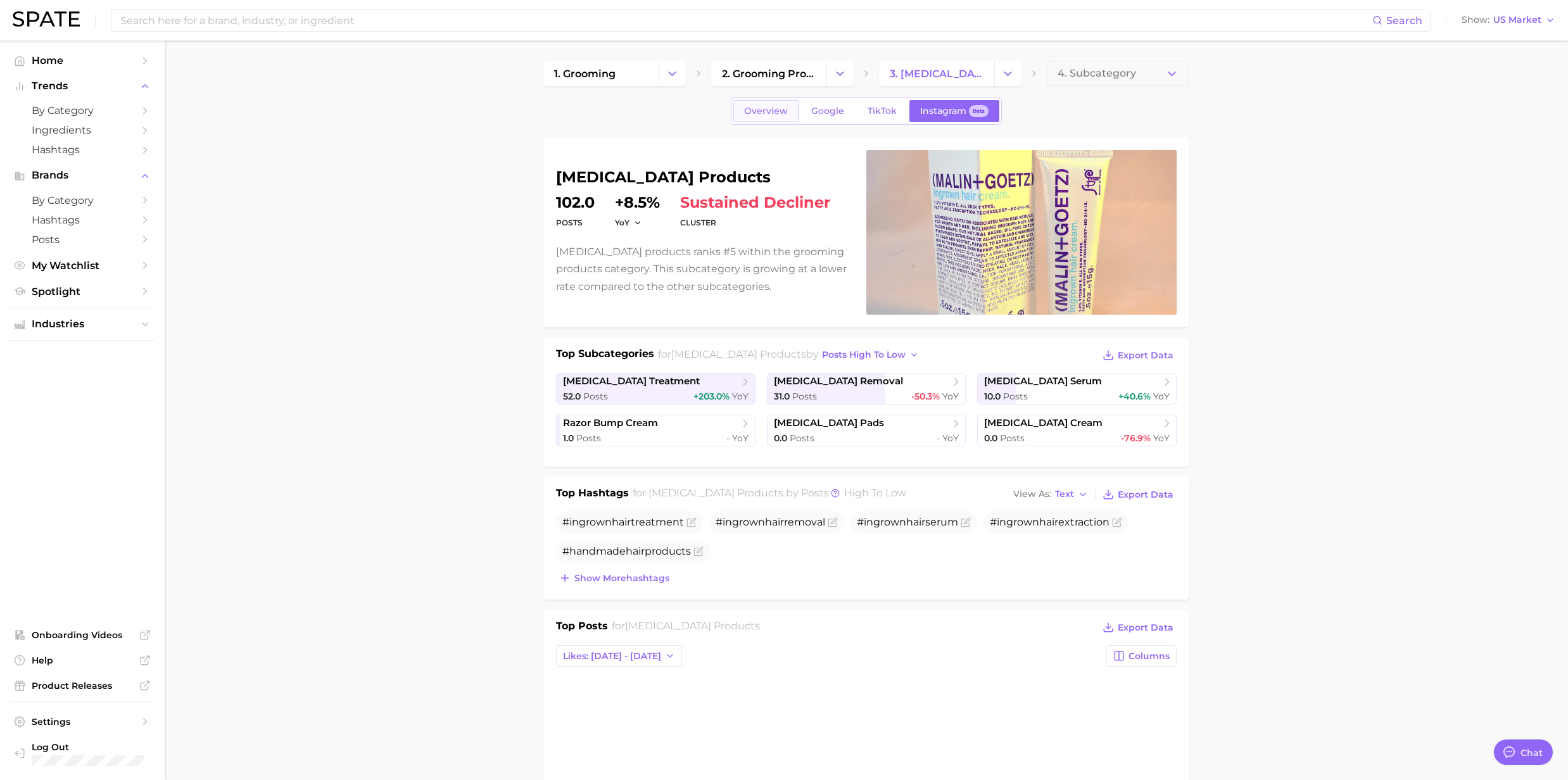
click at [775, 111] on span "Overview" at bounding box center [765, 111] width 43 height 11
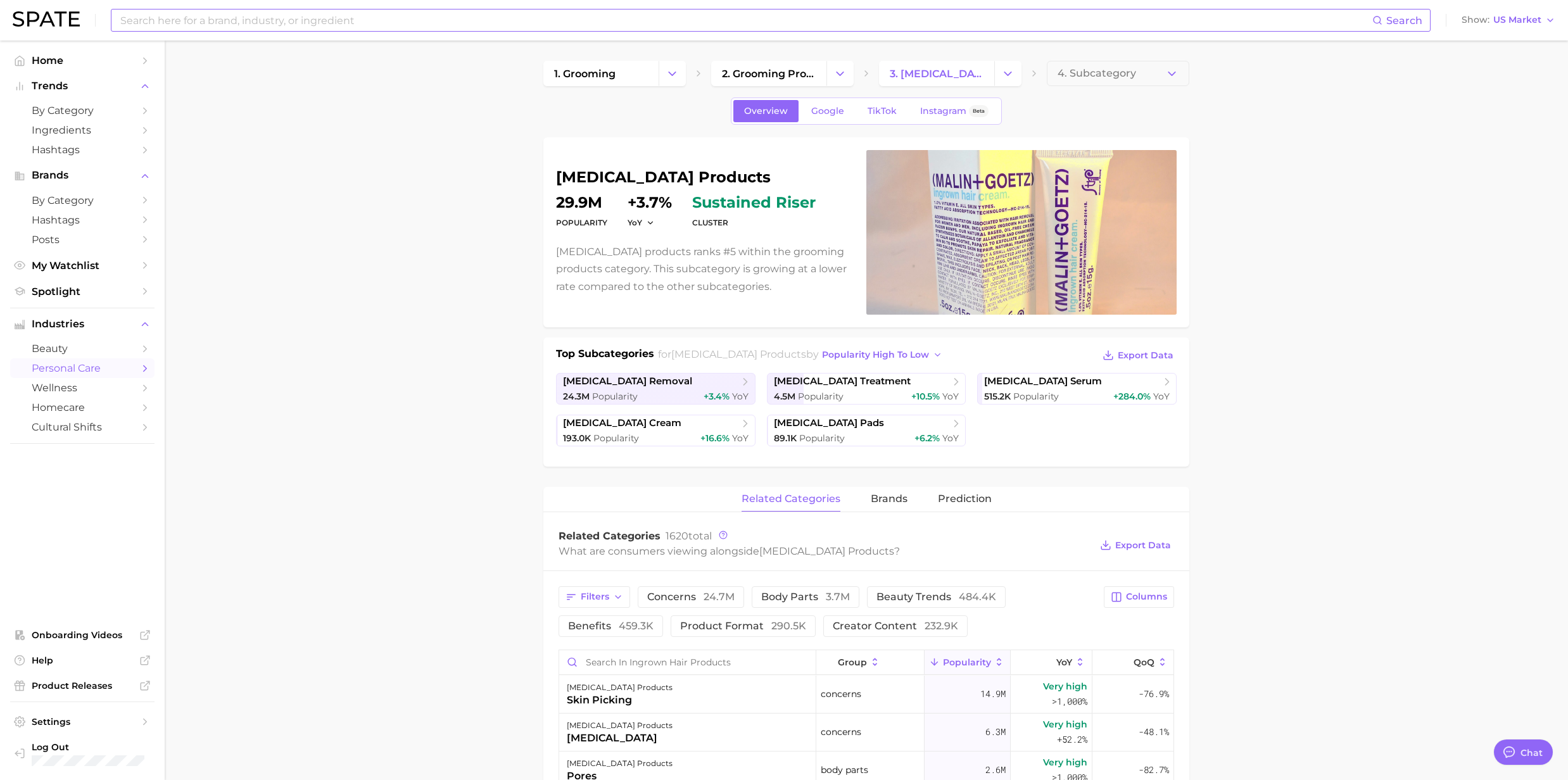
click at [168, 20] on input at bounding box center [745, 20] width 1253 height 21
paste input "Fragrance + Skincare Hybrid"
drag, startPoint x: 185, startPoint y: 23, endPoint x: 173, endPoint y: 19, distance: 12.6
click at [173, 19] on input "Fragrance + Skincare Hybrid" at bounding box center [745, 20] width 1253 height 21
drag, startPoint x: 217, startPoint y: 21, endPoint x: 175, endPoint y: 18, distance: 42.1
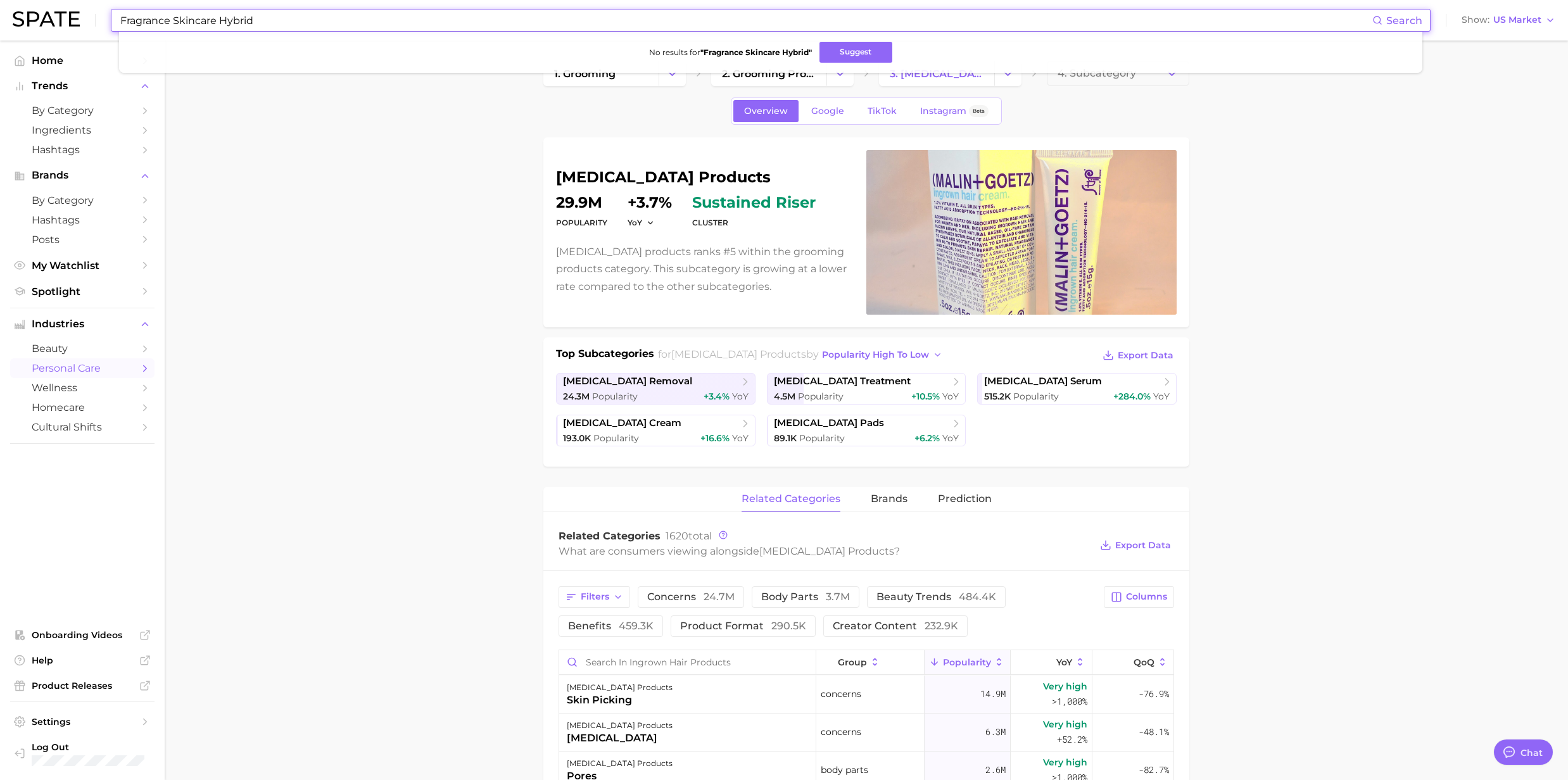
click at [175, 18] on input "Fragrance Skincare Hybrid" at bounding box center [745, 20] width 1253 height 21
drag, startPoint x: 173, startPoint y: 19, endPoint x: 118, endPoint y: 8, distance: 56.1
click at [118, 9] on div "Fragrance Hybrid Search No results for " Fragrance Hybrid " Suggest" at bounding box center [770, 20] width 1320 height 23
type input "Skincare Hybrid"
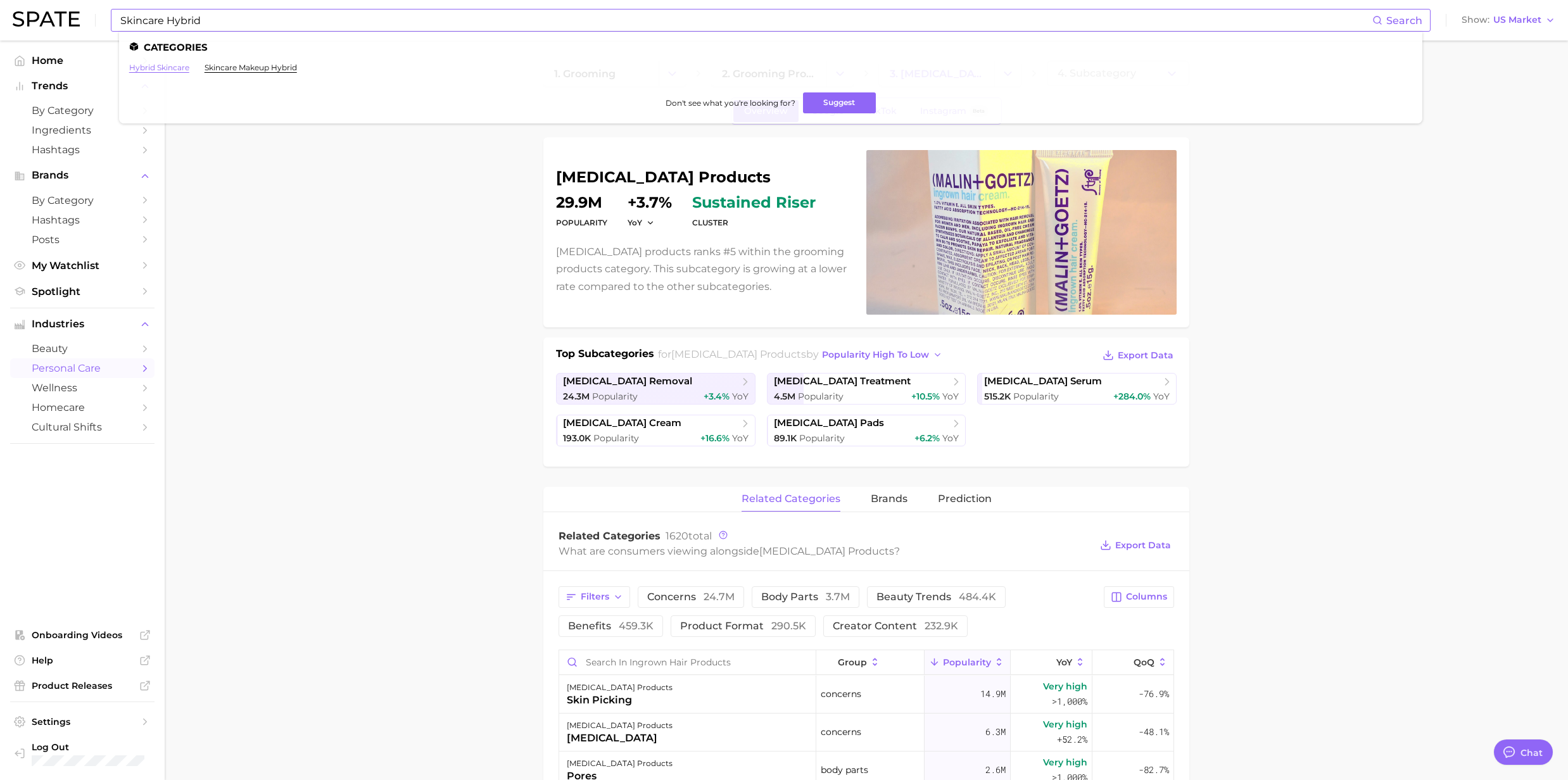
click at [142, 69] on link "hybrid skincare" at bounding box center [159, 67] width 60 height 10
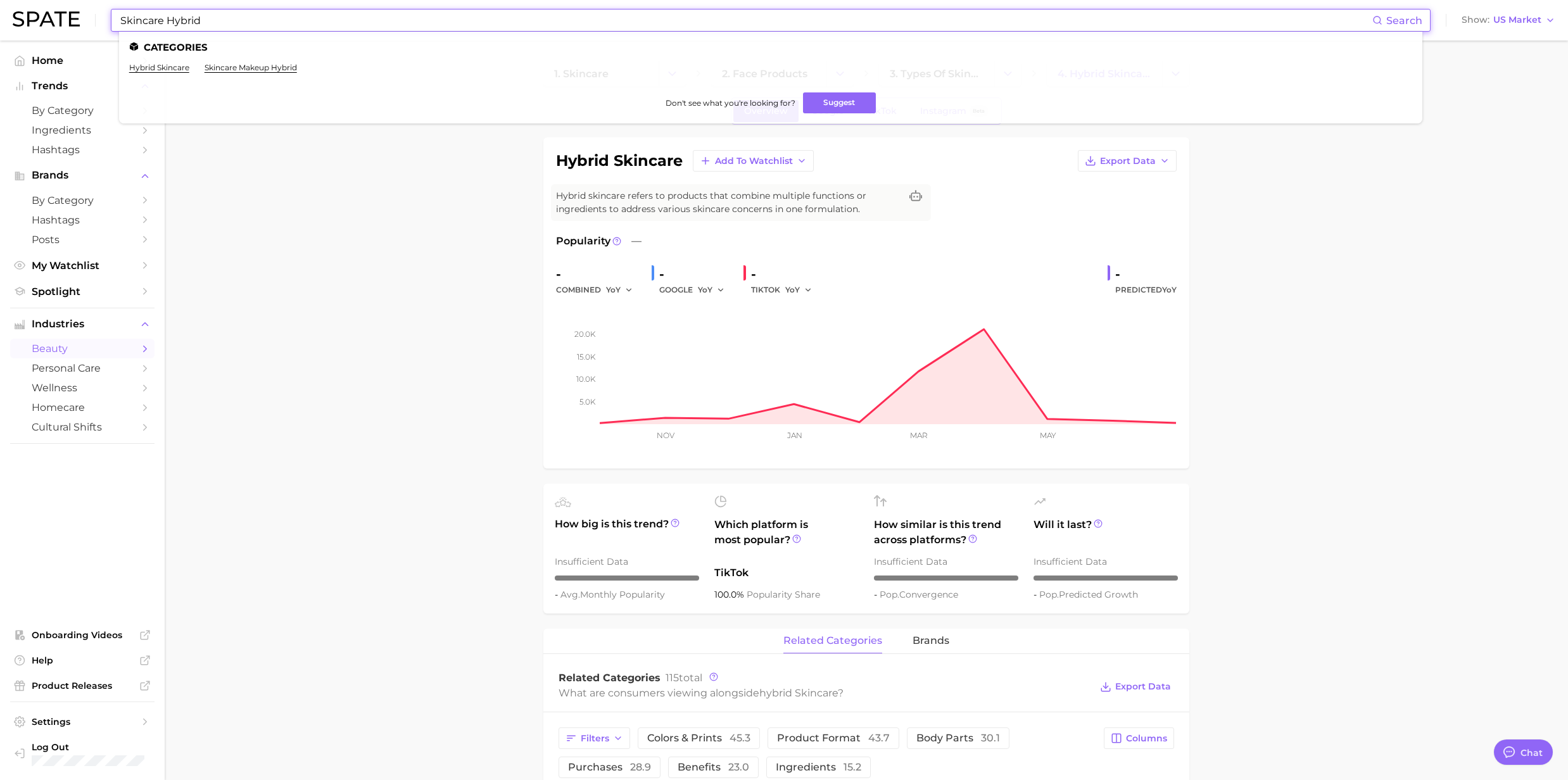
drag, startPoint x: 164, startPoint y: 23, endPoint x: 92, endPoint y: 10, distance: 73.2
click at [92, 10] on div "Skincare Hybrid Search Categories hybrid skincare skincare makeup hybrid Don't …" at bounding box center [784, 20] width 1542 height 41
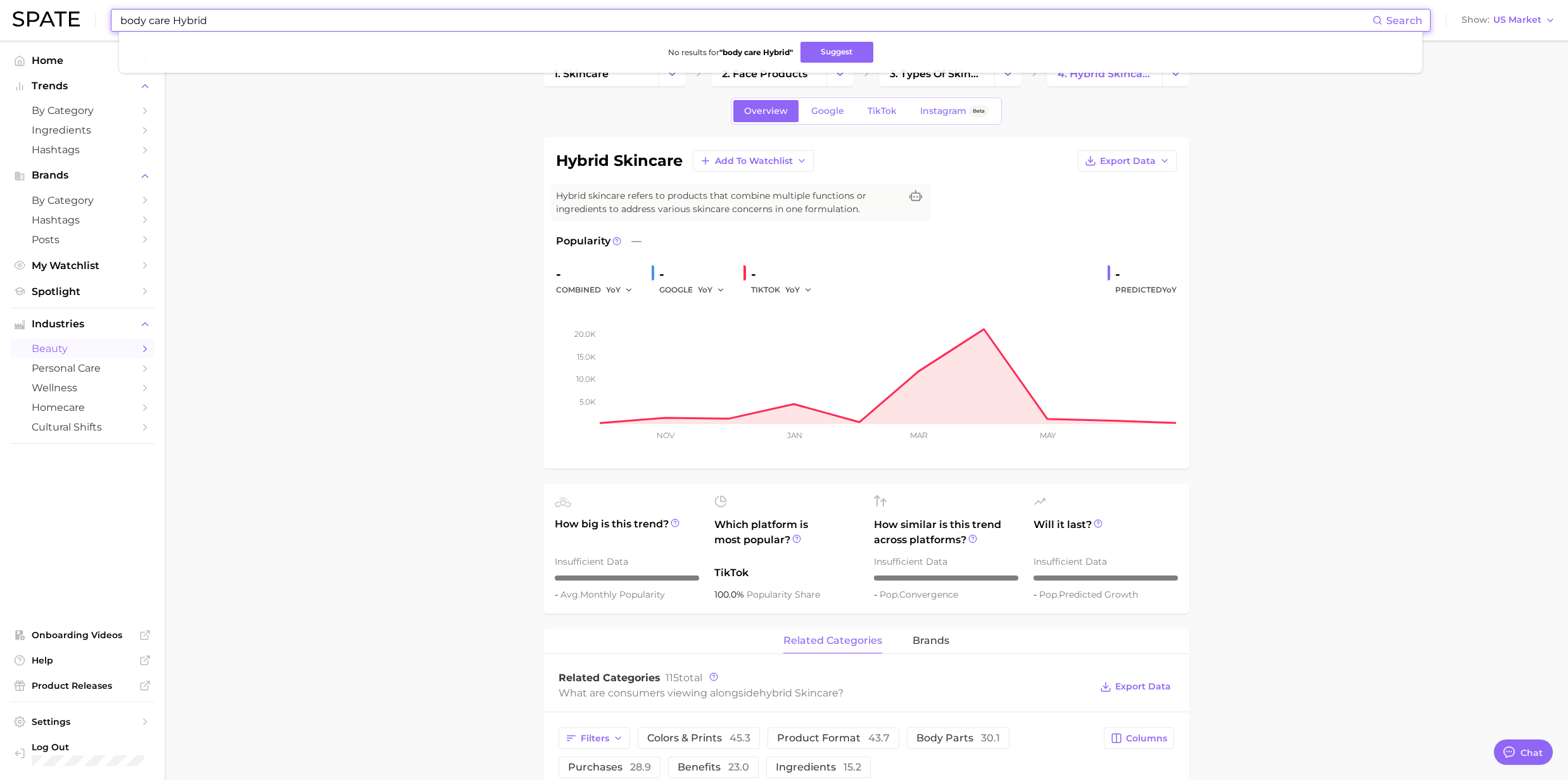
drag, startPoint x: 175, startPoint y: 21, endPoint x: 94, endPoint y: 13, distance: 81.4
click at [94, 13] on div "body care Hybrid Search No results for " body care Hybrid " Suggest Show US Mar…" at bounding box center [784, 20] width 1542 height 41
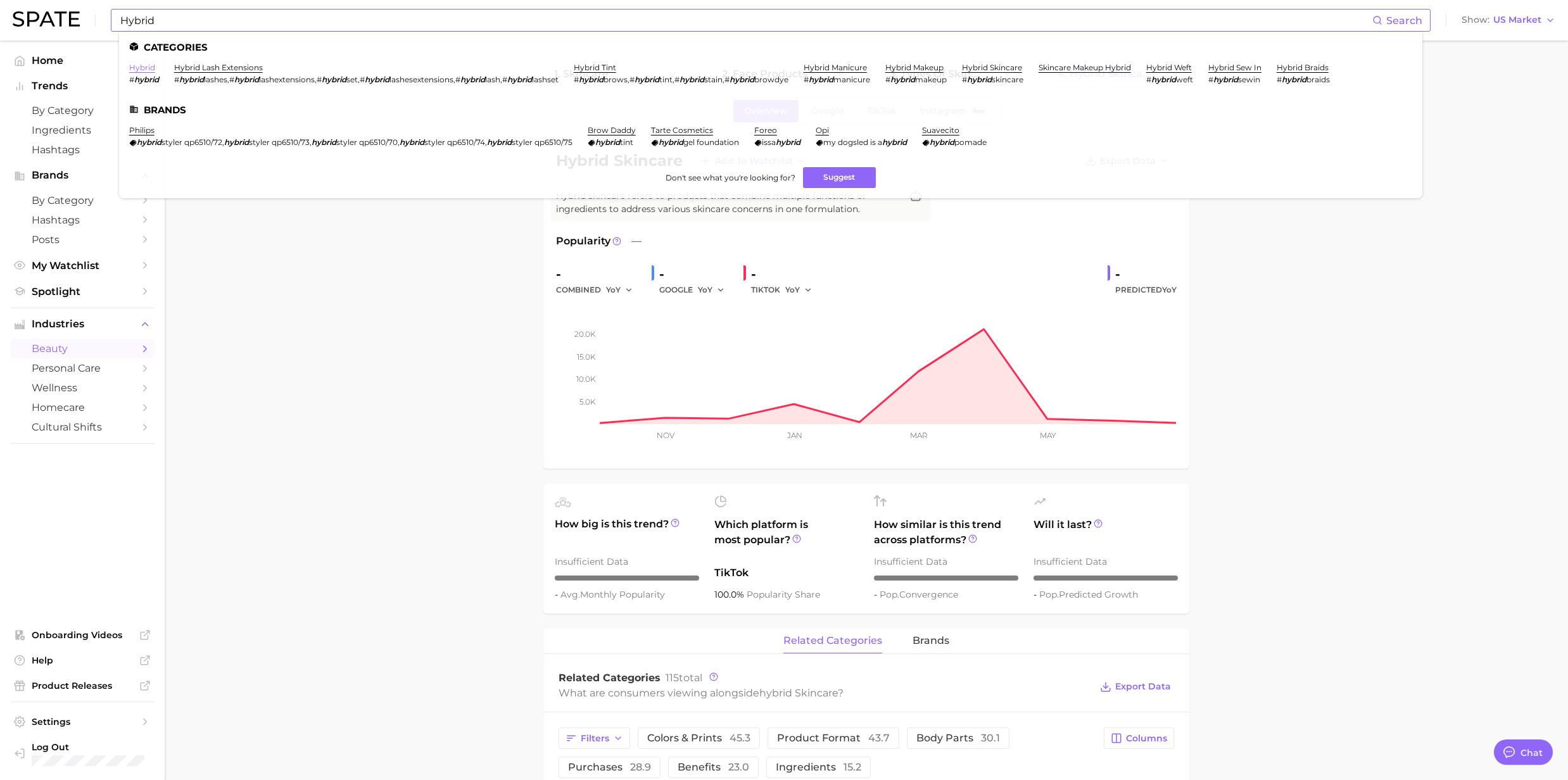
click at [142, 71] on link "hybrid" at bounding box center [142, 67] width 26 height 10
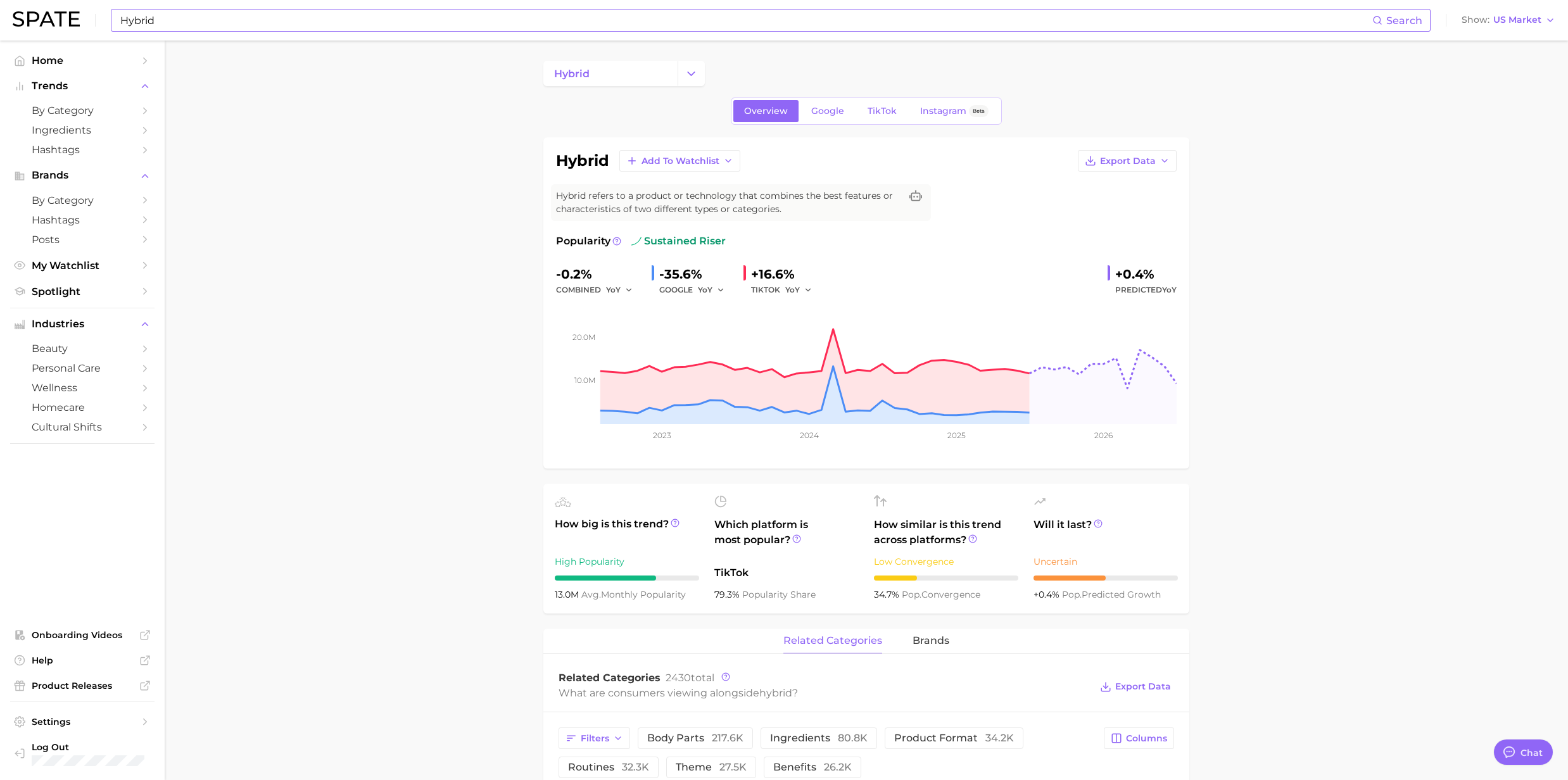
click at [223, 24] on input "Hybrid" at bounding box center [745, 20] width 1253 height 21
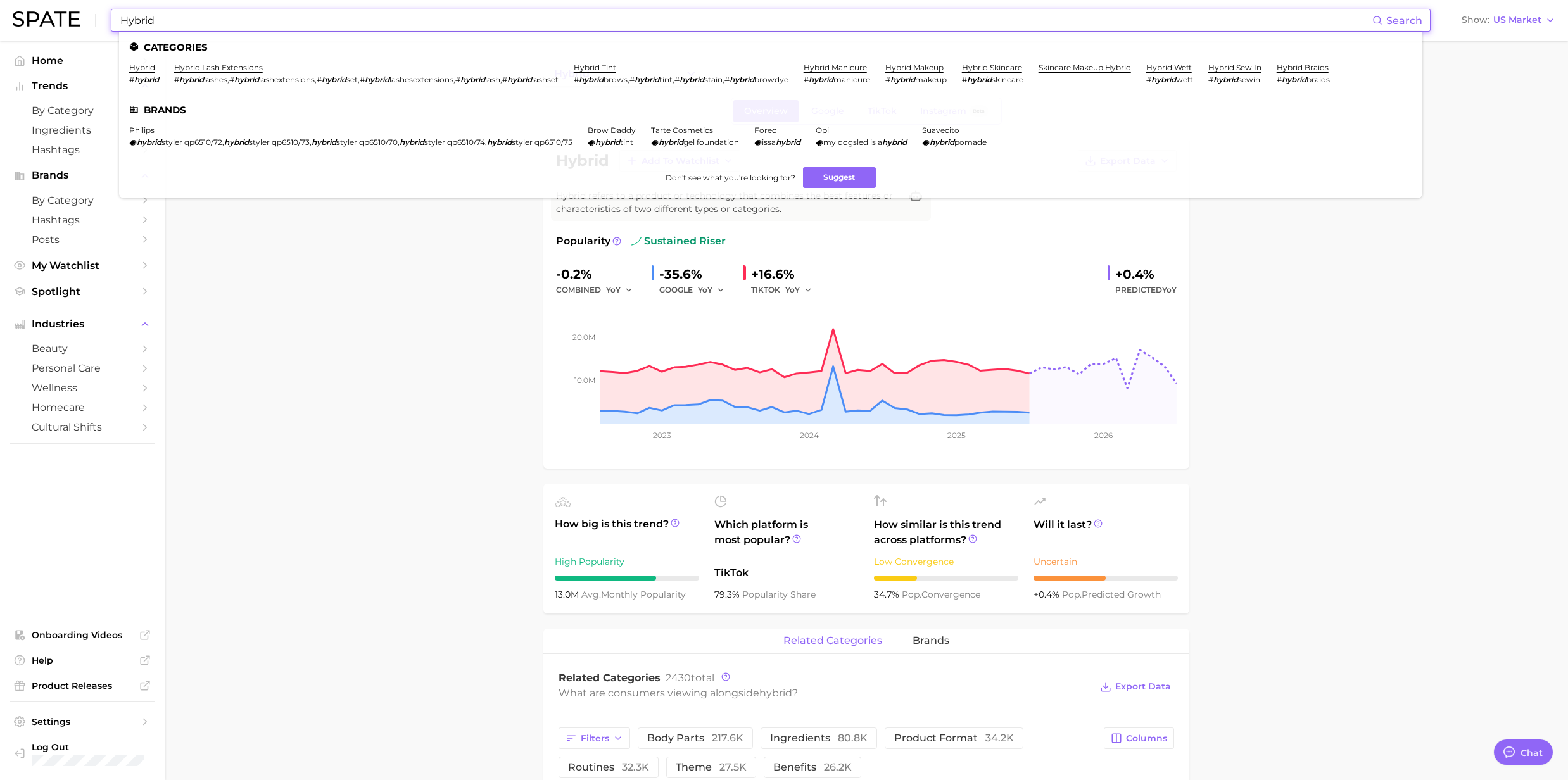
drag, startPoint x: 182, startPoint y: 24, endPoint x: 113, endPoint y: 20, distance: 69.1
click at [113, 20] on div "Hybrid Search Categories hybrid # hybrid hybrid lash extensions # hybrid lashes…" at bounding box center [770, 20] width 1320 height 23
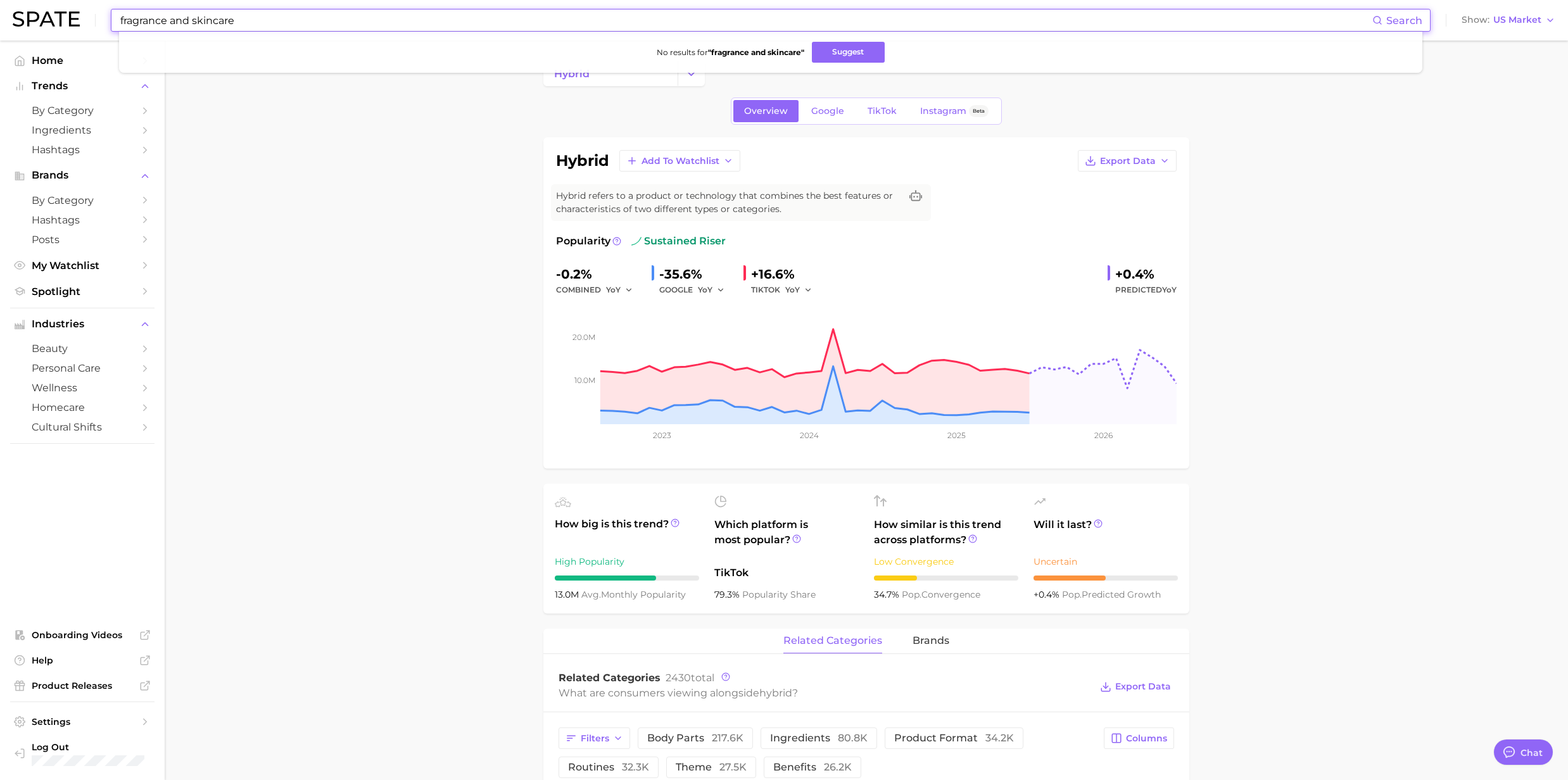
drag, startPoint x: 241, startPoint y: 23, endPoint x: 168, endPoint y: 20, distance: 73.1
click at [168, 20] on input "fragrance and skincare" at bounding box center [745, 20] width 1253 height 21
type input "fragrance hybrid"
drag, startPoint x: 213, startPoint y: 24, endPoint x: 115, endPoint y: 18, distance: 98.2
click at [115, 18] on div "fragrance hybrid Search No results for " fragrance hybrid " Suggest" at bounding box center [770, 20] width 1320 height 23
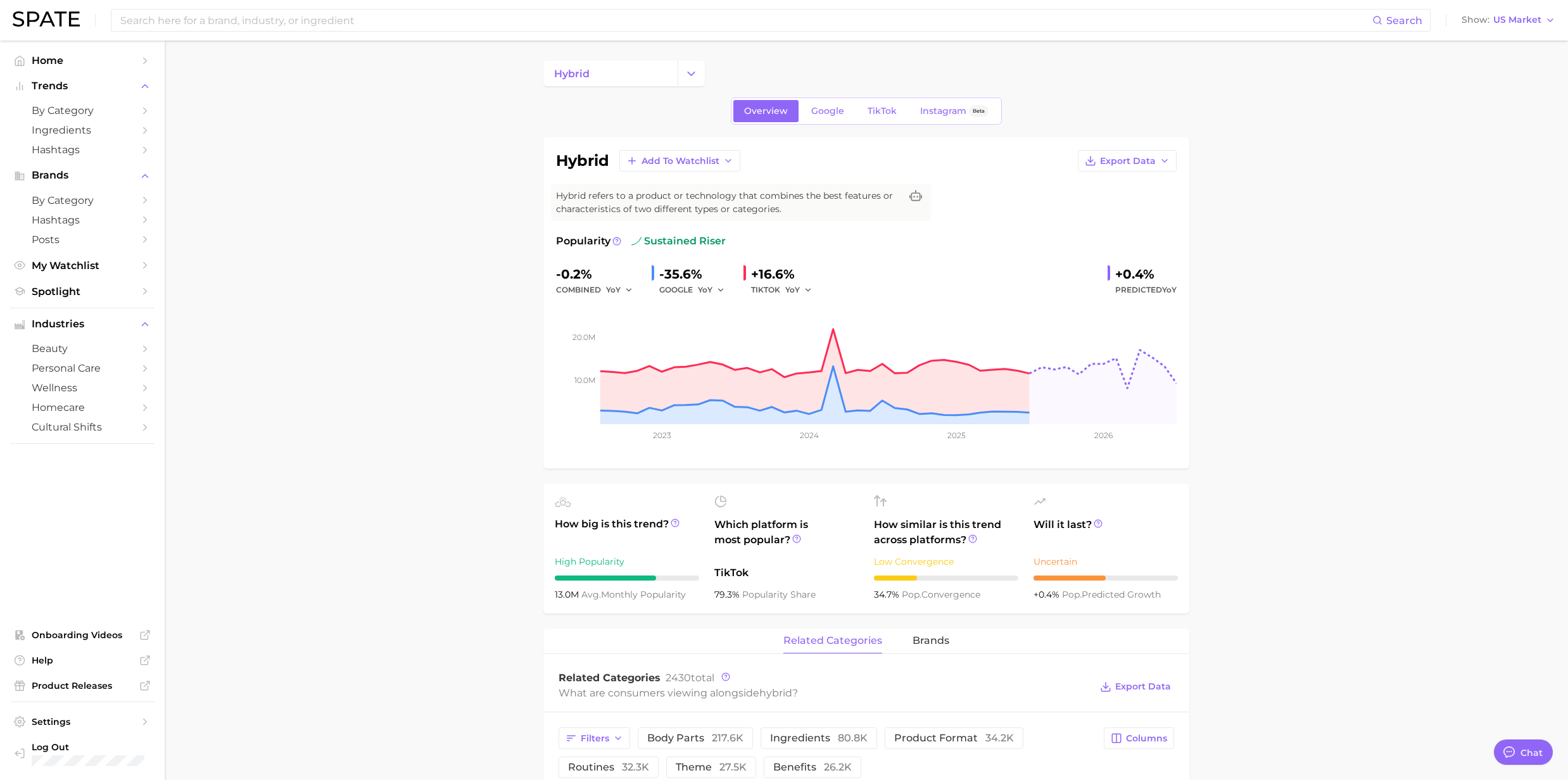
drag, startPoint x: 337, startPoint y: 277, endPoint x: 337, endPoint y: 285, distance: 8.0
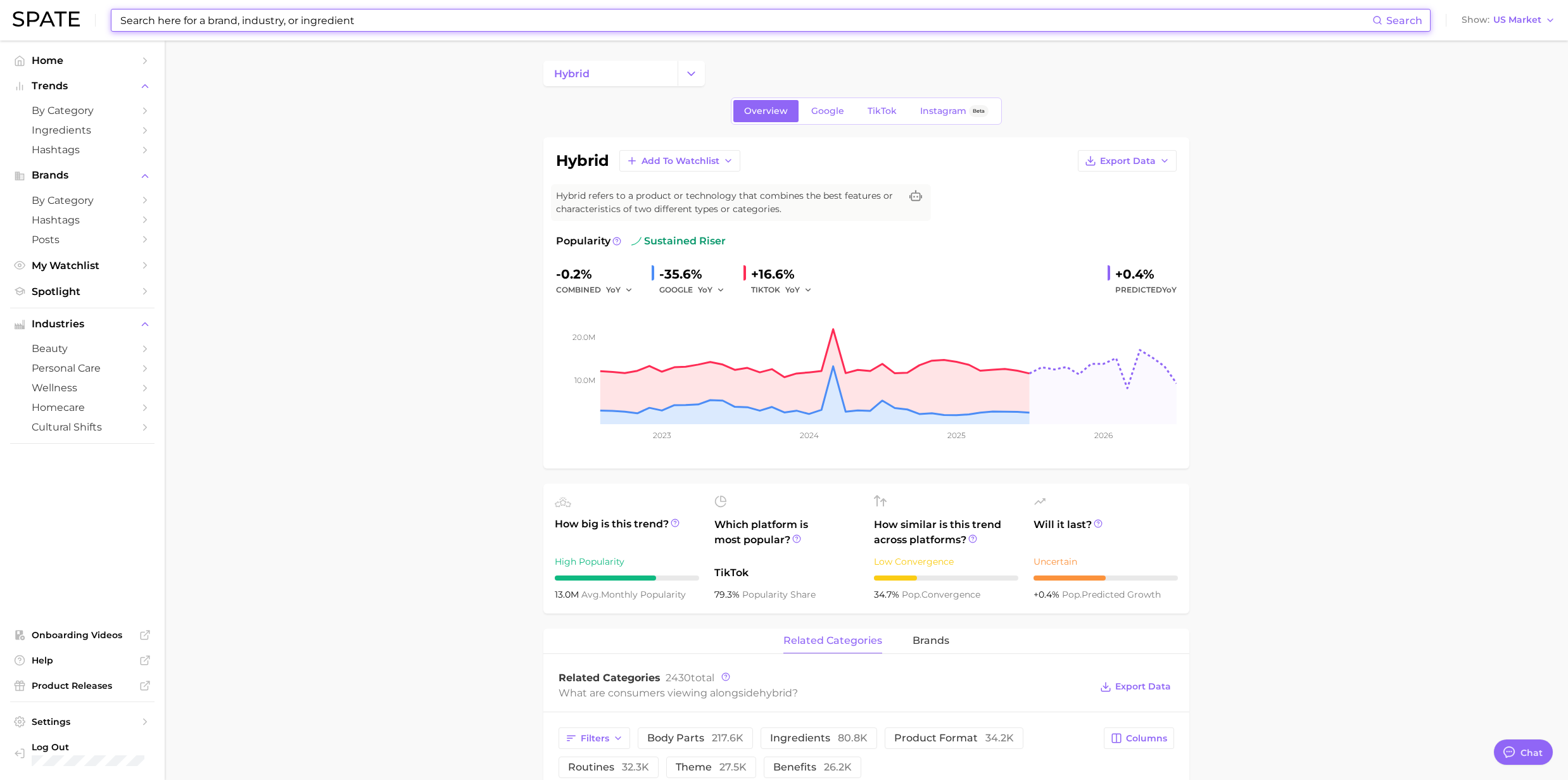
click at [173, 29] on input at bounding box center [745, 20] width 1253 height 21
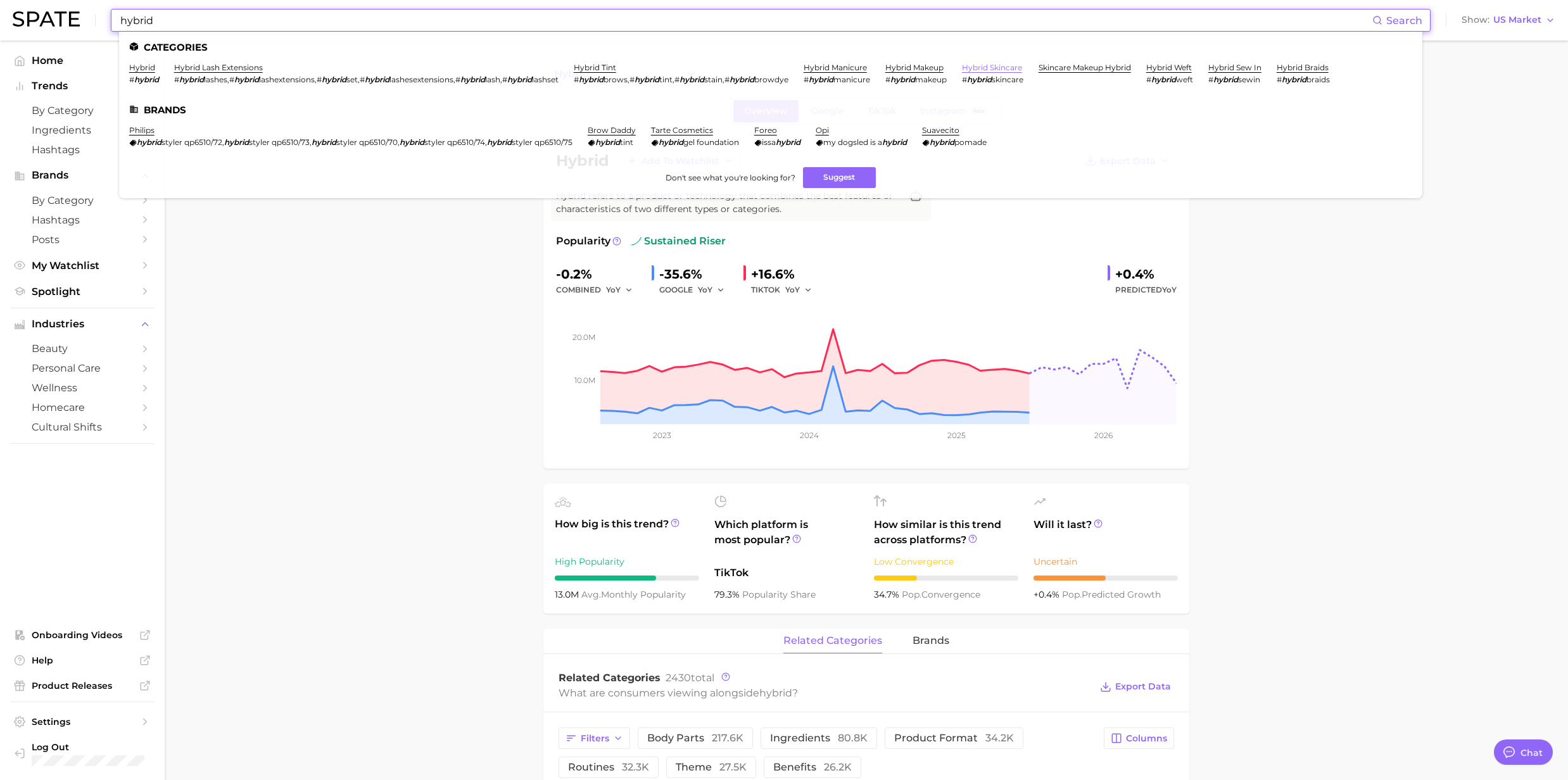
click at [1011, 67] on link "hybrid skincare" at bounding box center [992, 67] width 60 height 10
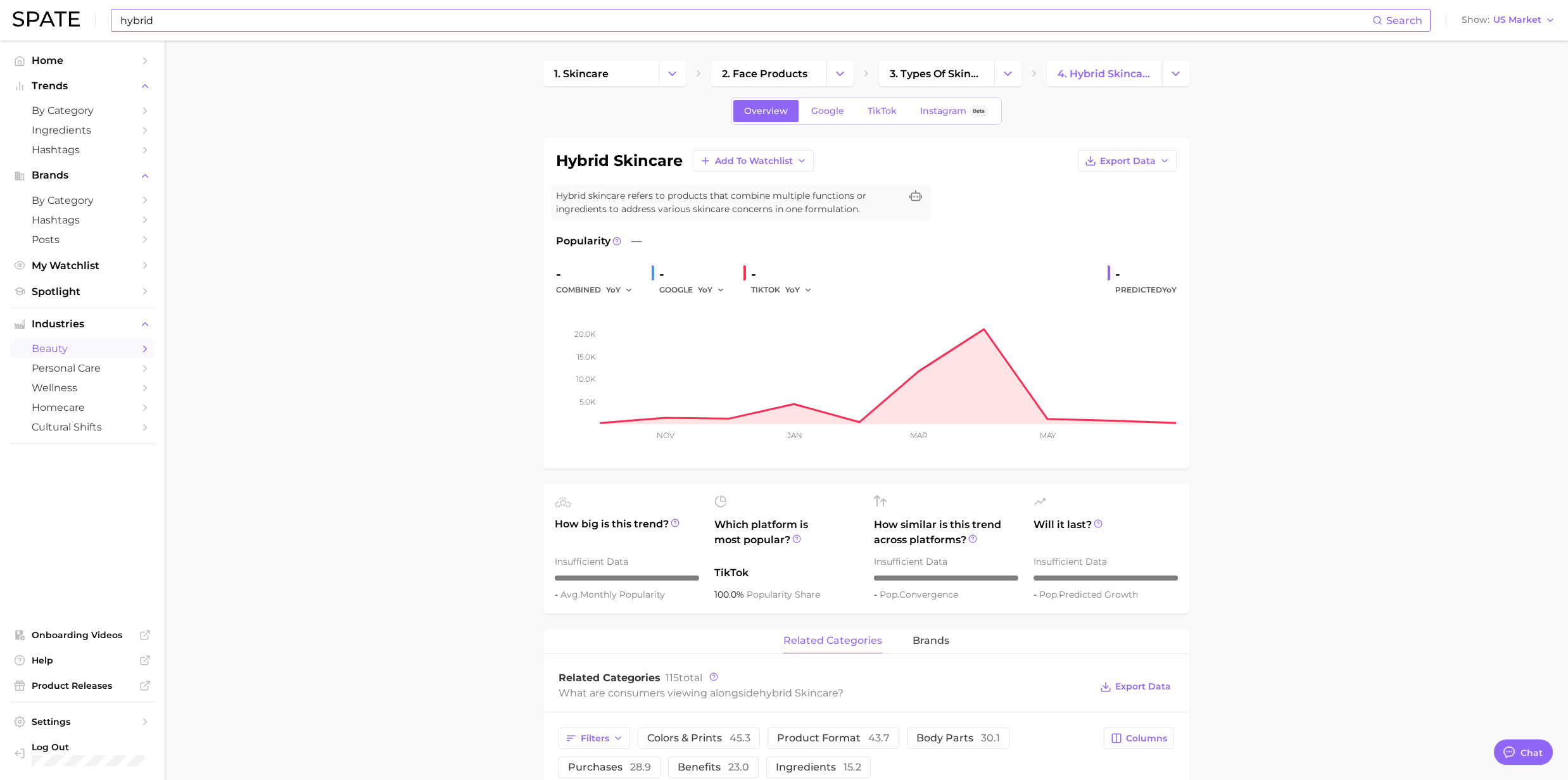
click at [259, 14] on input "hybrid" at bounding box center [745, 20] width 1253 height 21
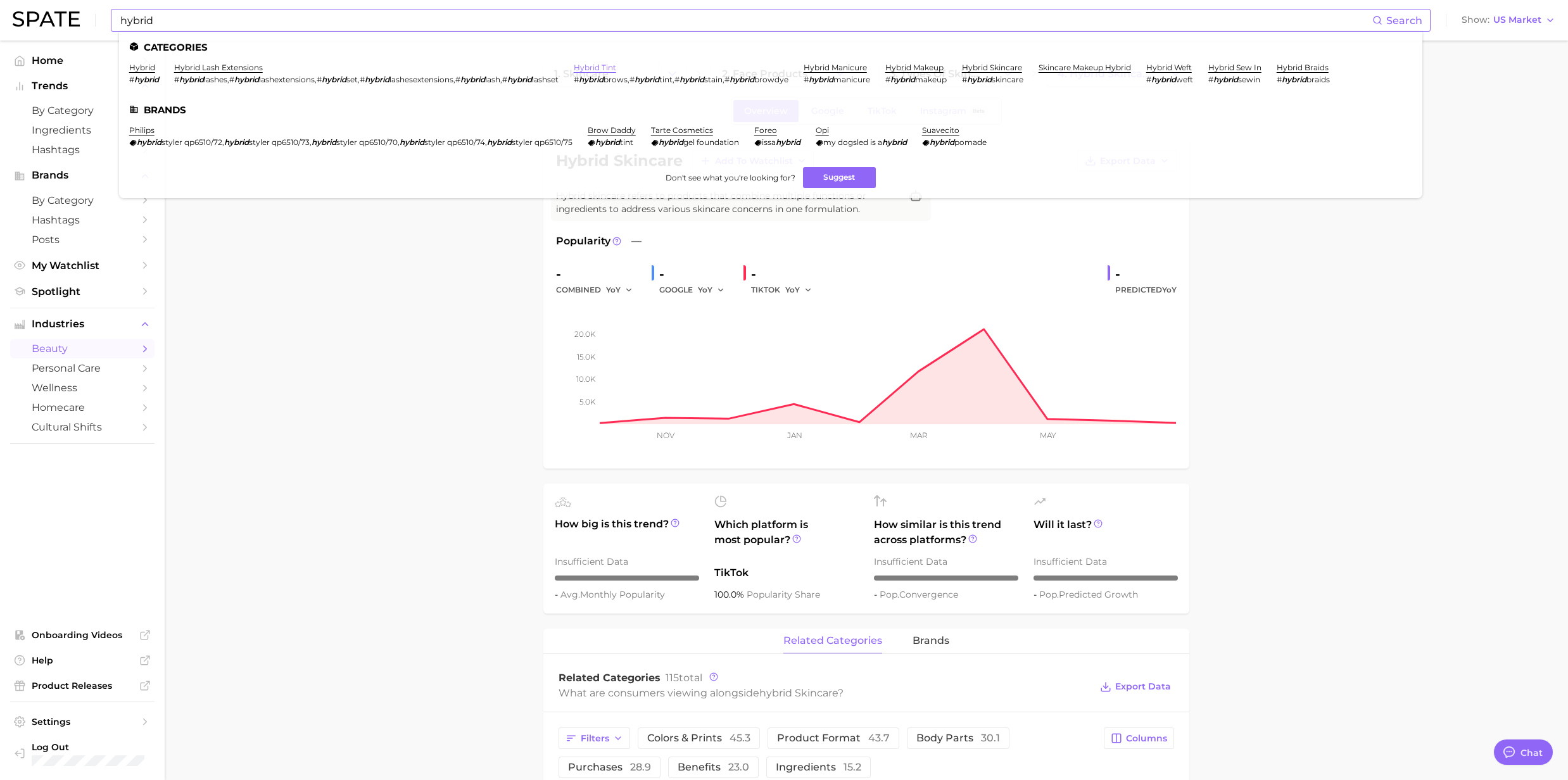
click at [616, 71] on link "hybrid tint" at bounding box center [595, 67] width 43 height 10
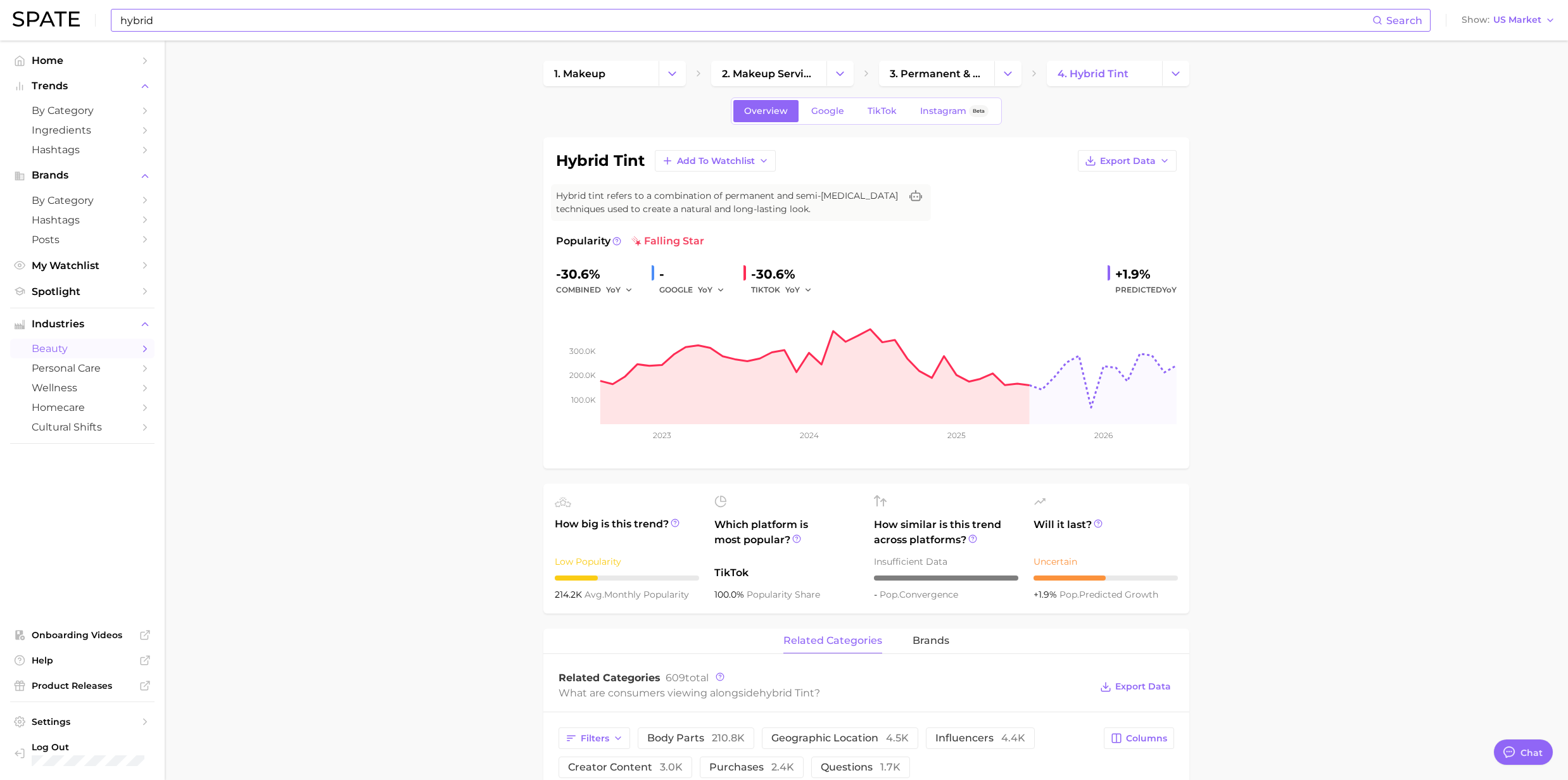
click at [295, 18] on input "hybrid" at bounding box center [745, 20] width 1253 height 21
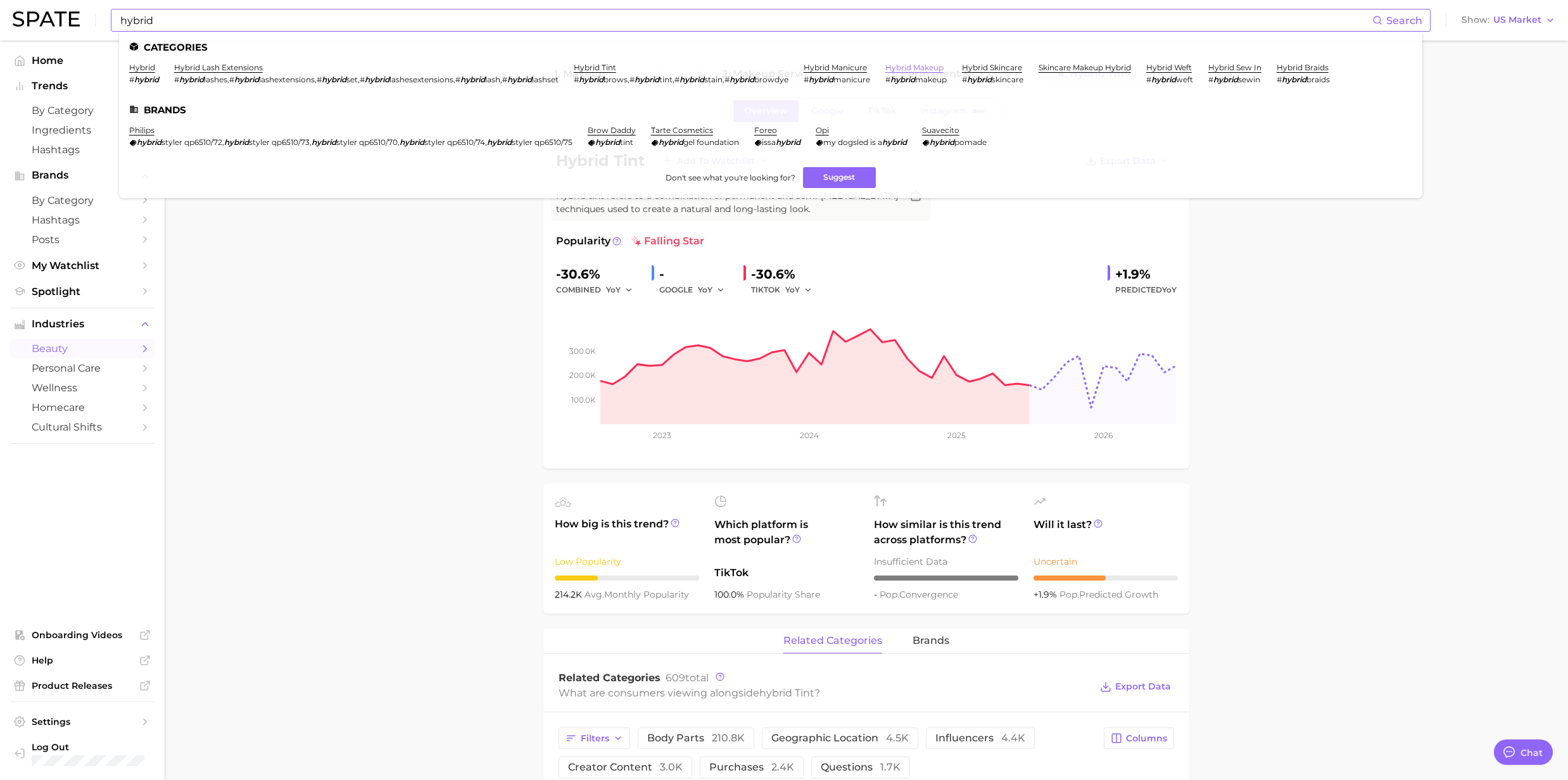
click at [933, 69] on link "hybrid makeup" at bounding box center [914, 67] width 58 height 10
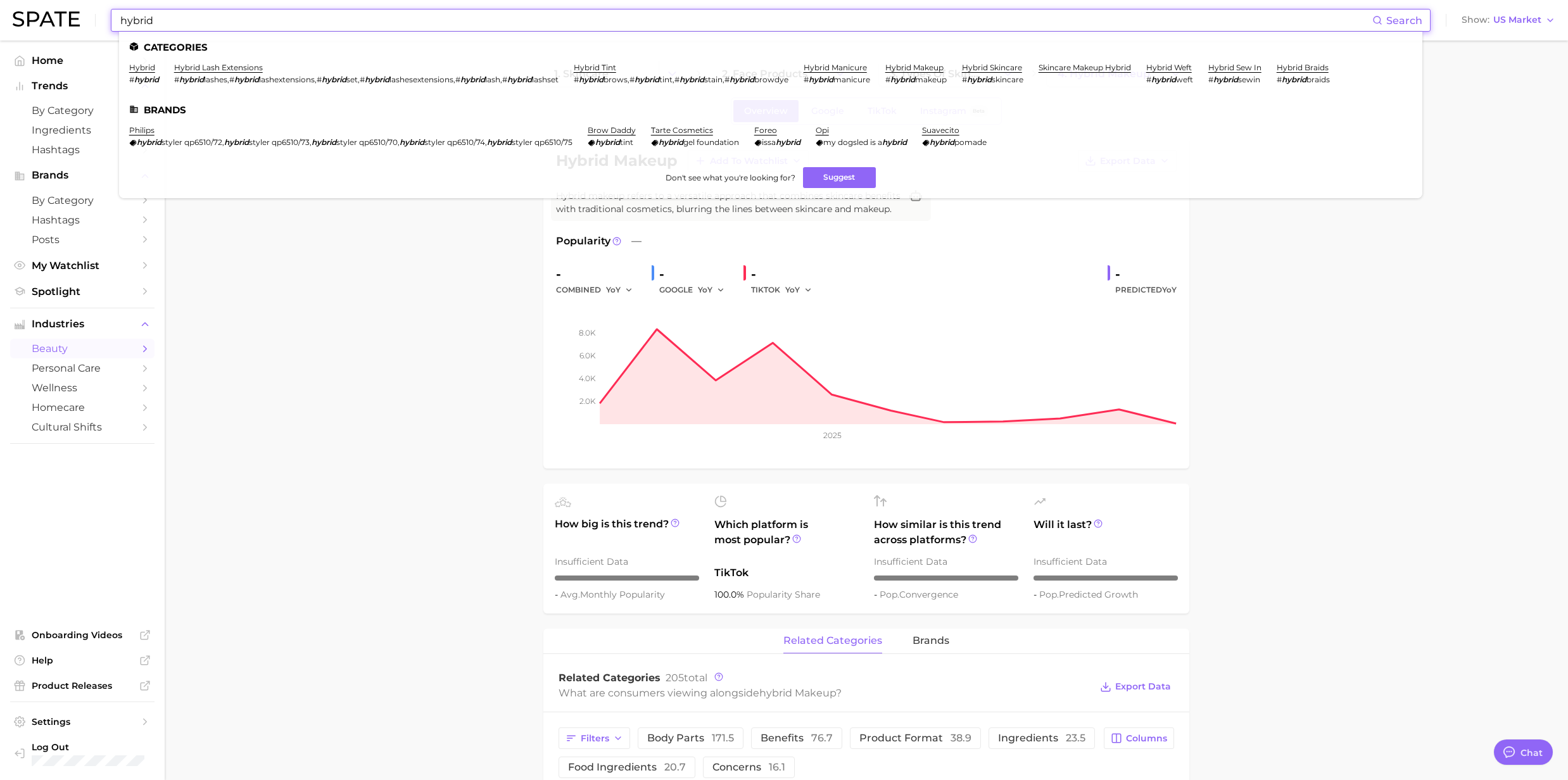
click at [245, 24] on input "hybrid" at bounding box center [745, 20] width 1253 height 21
click at [1107, 69] on link "skincare makeup hybrid" at bounding box center [1084, 67] width 92 height 10
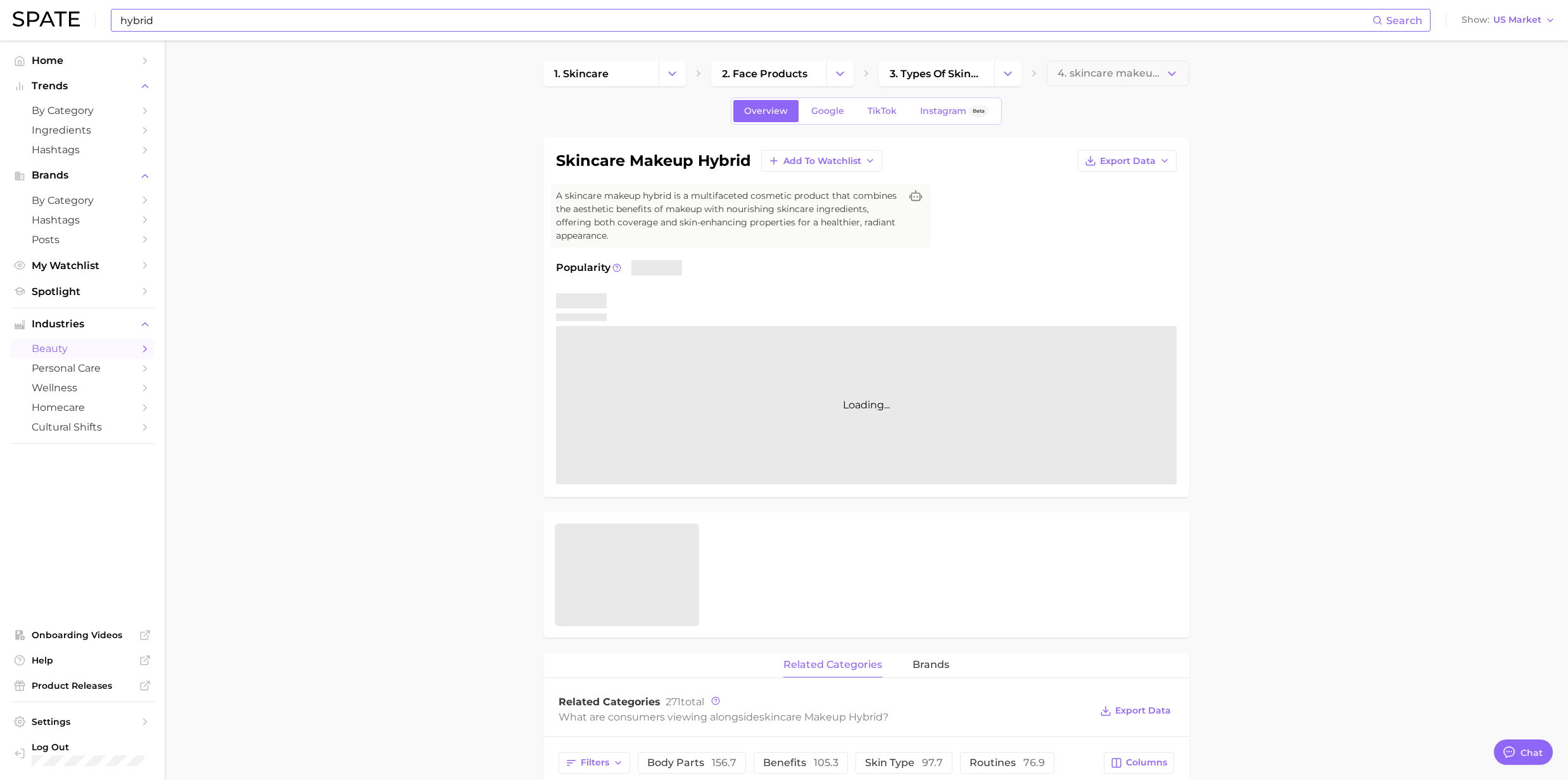
click at [187, 21] on input "hybrid" at bounding box center [745, 20] width 1253 height 21
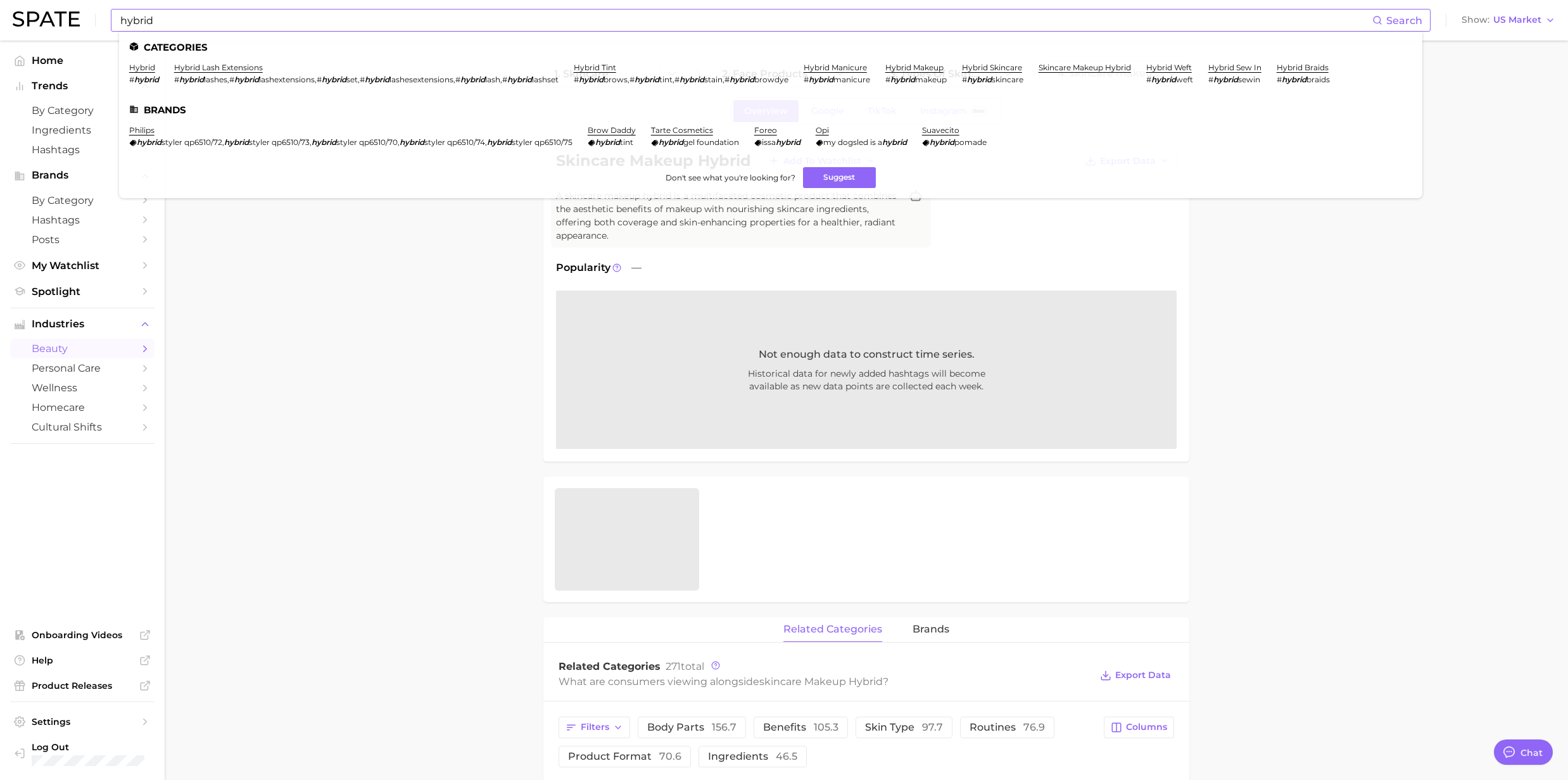
click at [1013, 74] on li "hybrid skincare # hybrid skincare" at bounding box center [992, 73] width 61 height 21
click at [1012, 66] on link "hybrid skincare" at bounding box center [992, 67] width 60 height 10
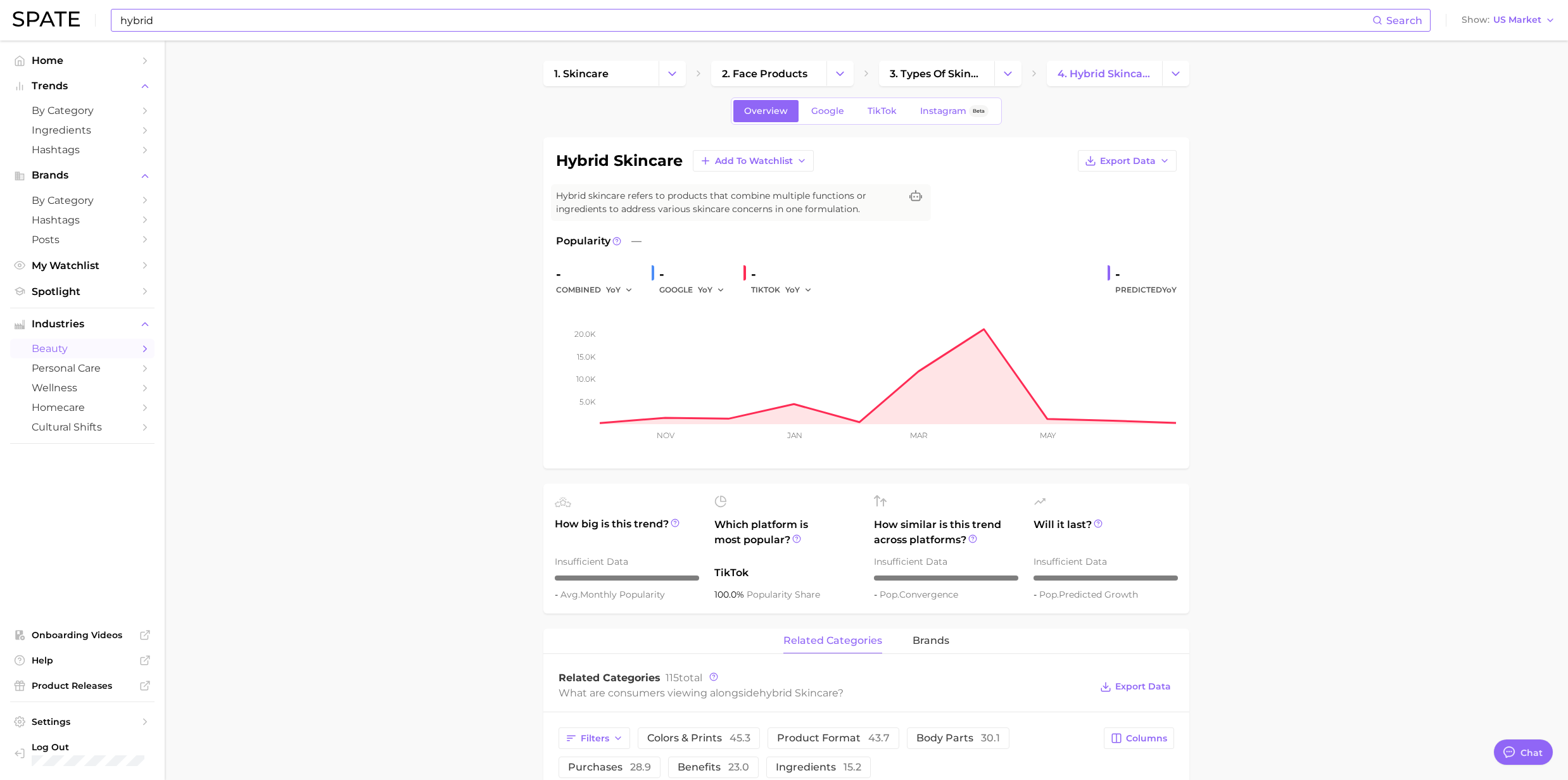
click at [223, 29] on input "hybrid" at bounding box center [745, 20] width 1253 height 21
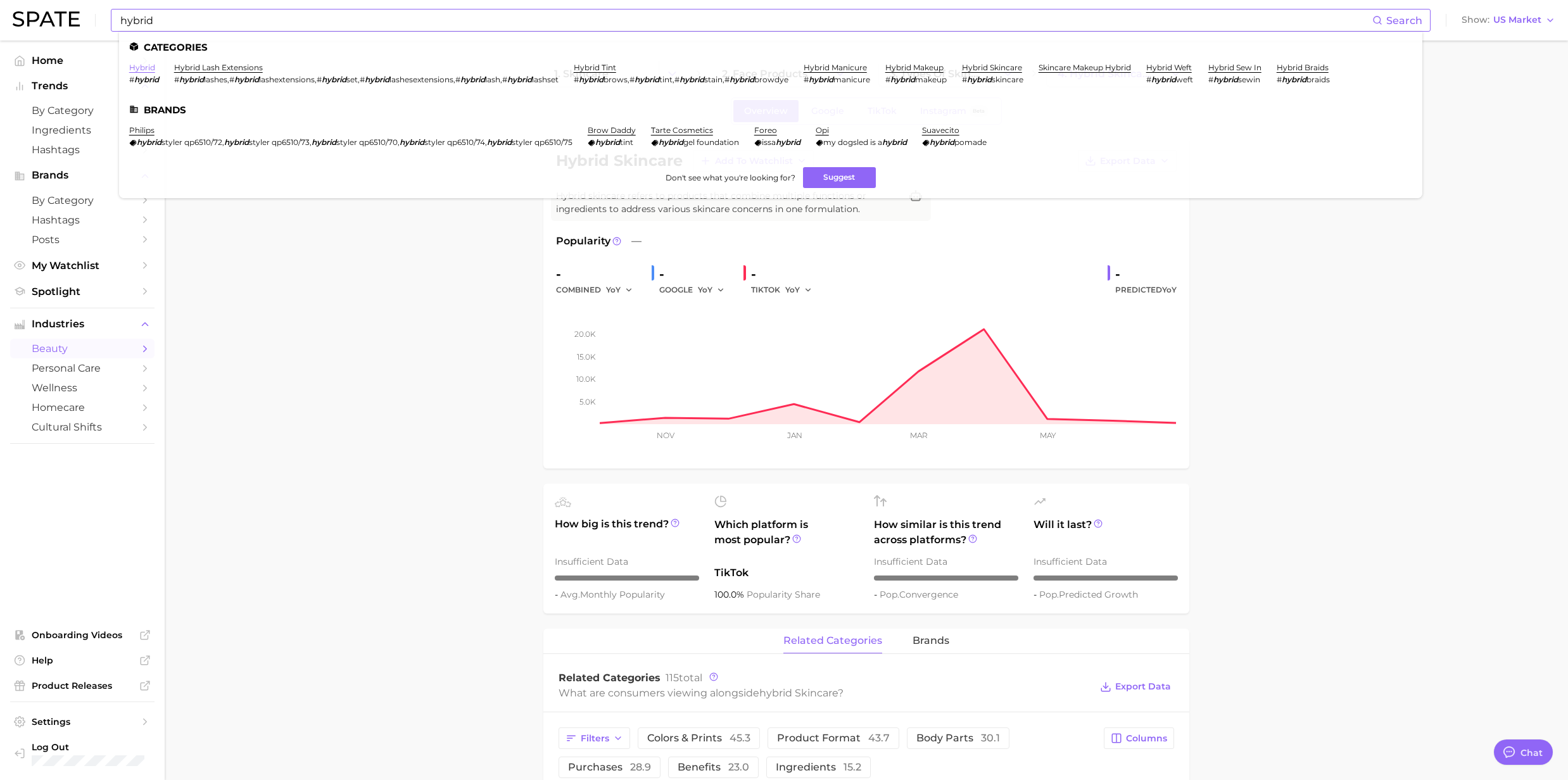
click at [132, 69] on link "hybrid" at bounding box center [142, 67] width 26 height 10
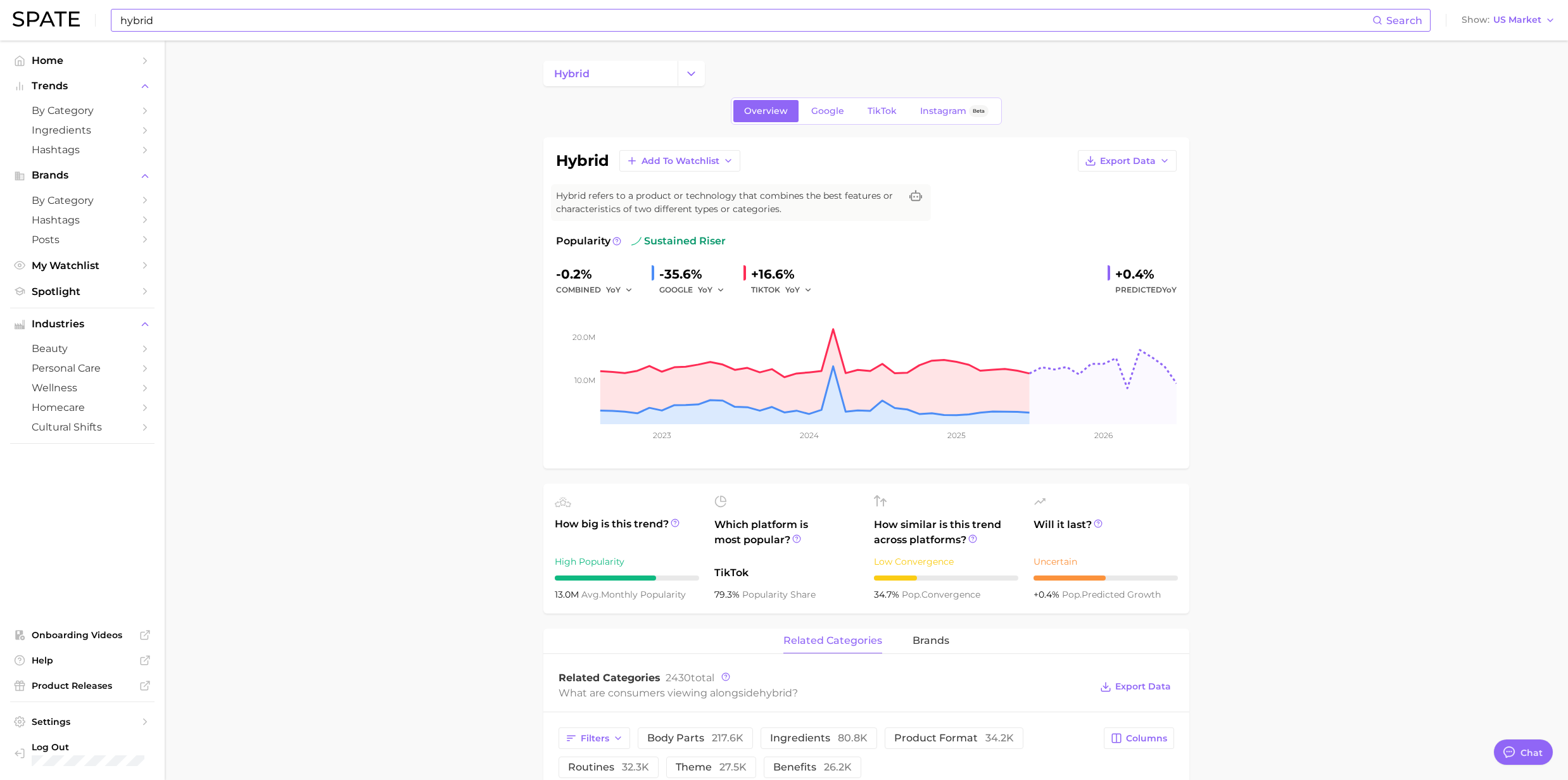
click at [180, 14] on input "hybrid" at bounding box center [745, 20] width 1253 height 21
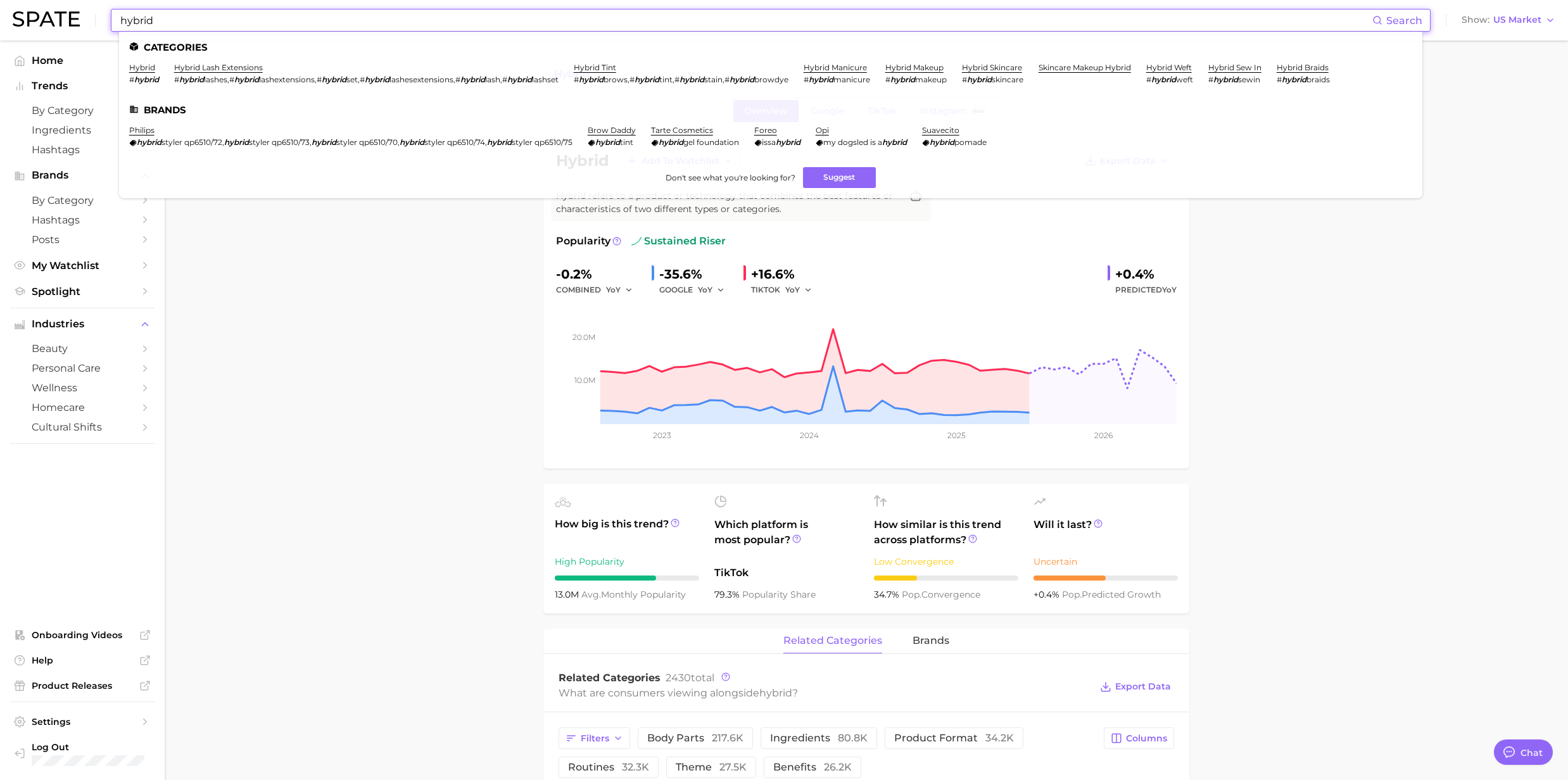
drag, startPoint x: 173, startPoint y: 24, endPoint x: 43, endPoint y: 30, distance: 130.1
click at [43, 30] on div "hybrid Search Categories hybrid # hybrid hybrid lash extensions # hybrid lashes…" at bounding box center [784, 20] width 1542 height 41
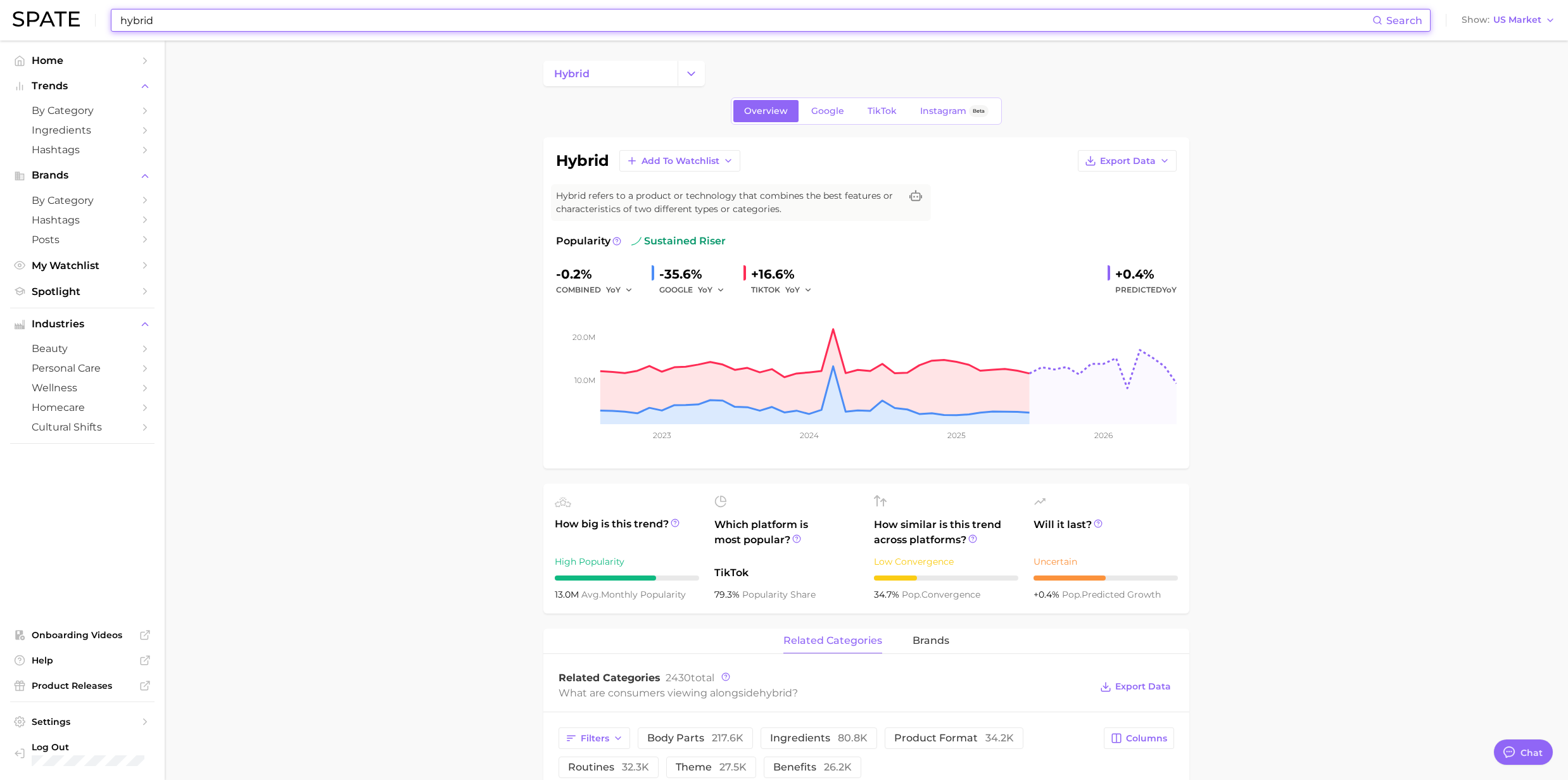
paste input "Anti-Inflammatory"
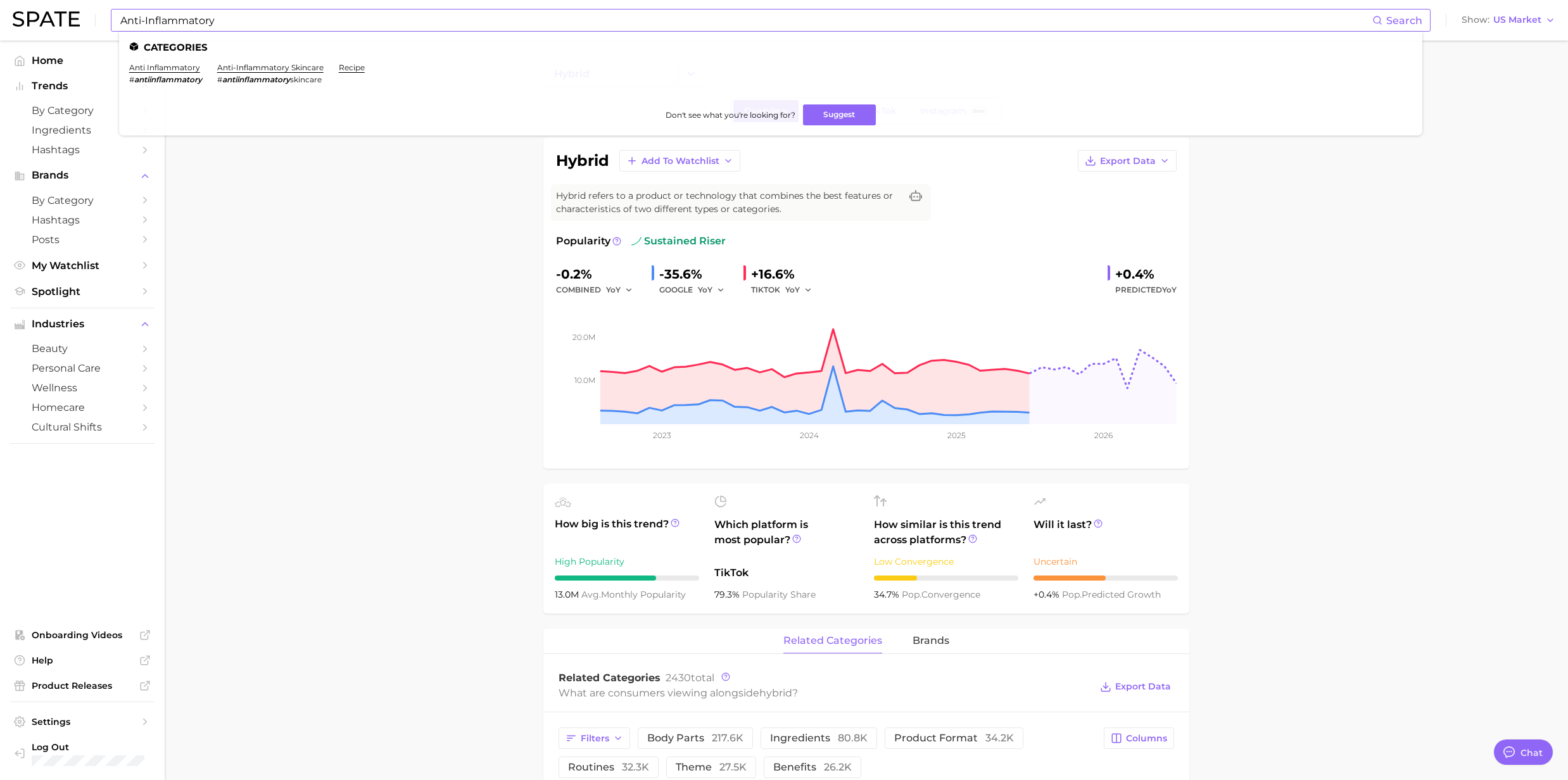
click at [238, 74] on em "antiinflammatory" at bounding box center [256, 79] width 68 height 10
click at [240, 71] on link "anti-inflammatory skincare" at bounding box center [271, 67] width 106 height 10
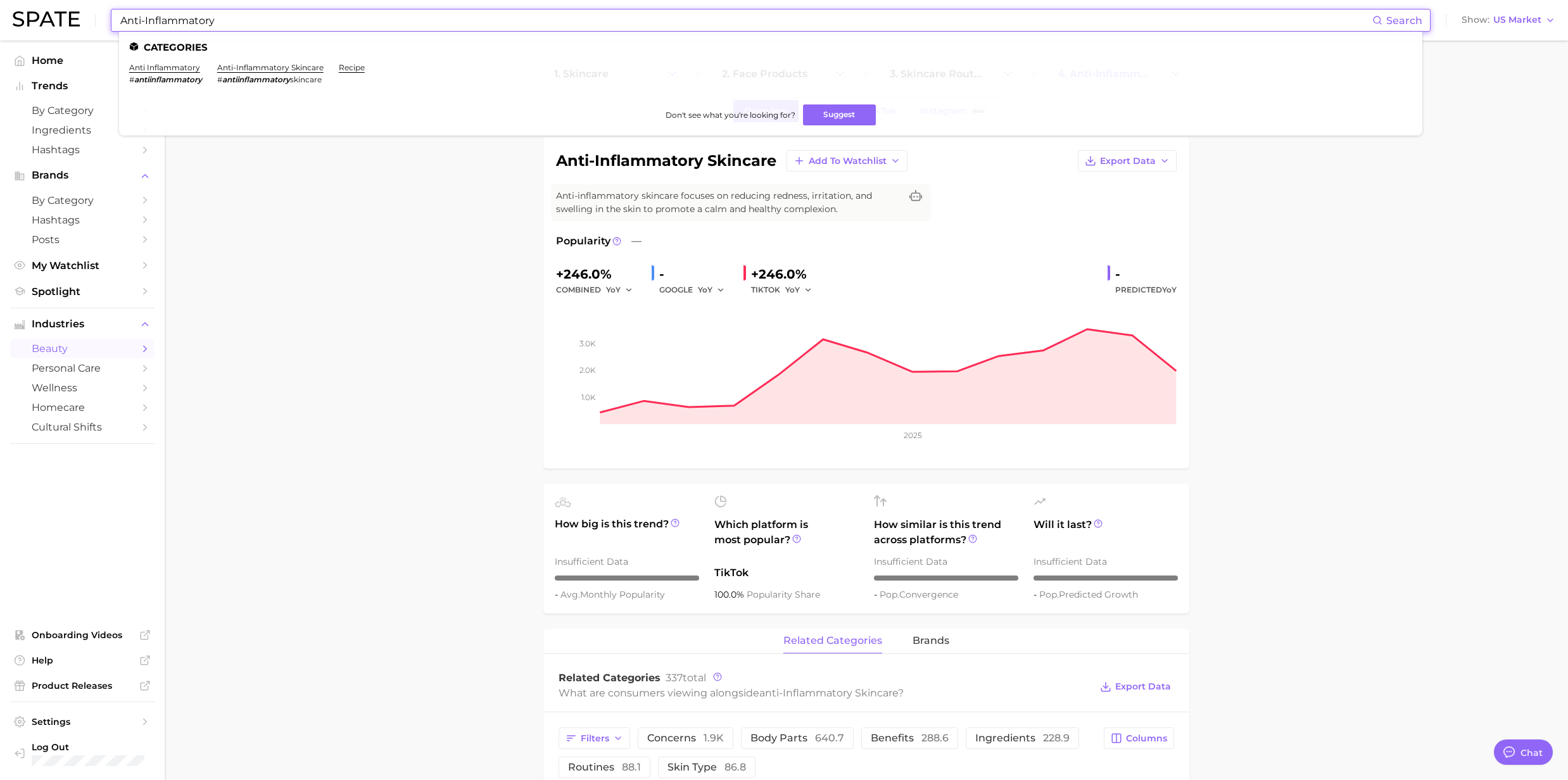
click at [213, 15] on input "Anti-Inflammatory" at bounding box center [745, 20] width 1253 height 21
click at [178, 67] on link "anti inflammatory" at bounding box center [164, 67] width 71 height 10
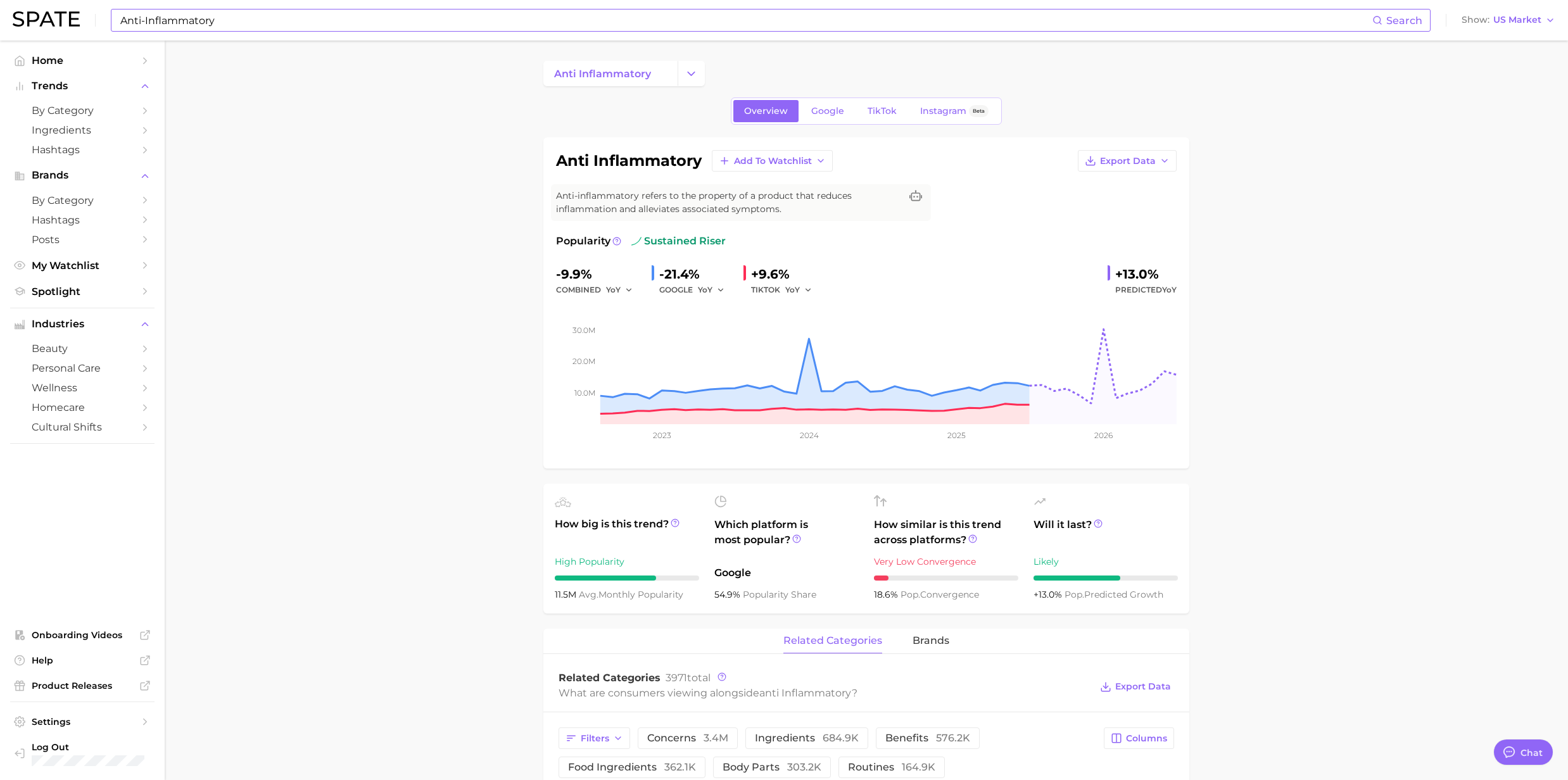
click at [240, 18] on input "Anti-Inflammatory" at bounding box center [745, 20] width 1253 height 21
drag, startPoint x: 234, startPoint y: 21, endPoint x: 109, endPoint y: 18, distance: 125.0
click at [109, 18] on div "Anti-Inflammatory Search Categories anti inflammatory # antiinflammatory anti-i…" at bounding box center [784, 20] width 1542 height 41
paste input "Exfoliation"
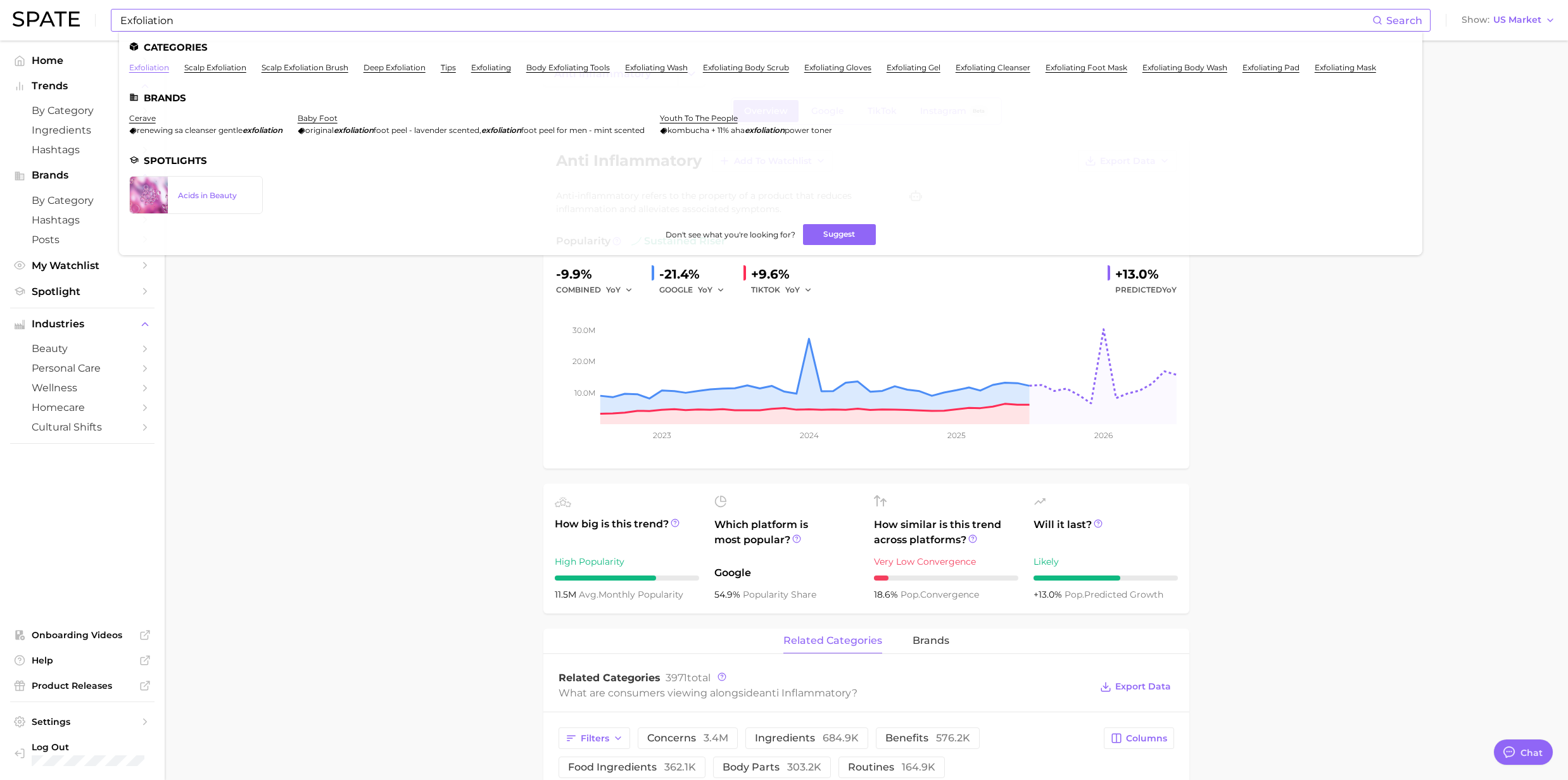
click at [134, 67] on link "exfoliation" at bounding box center [149, 67] width 40 height 10
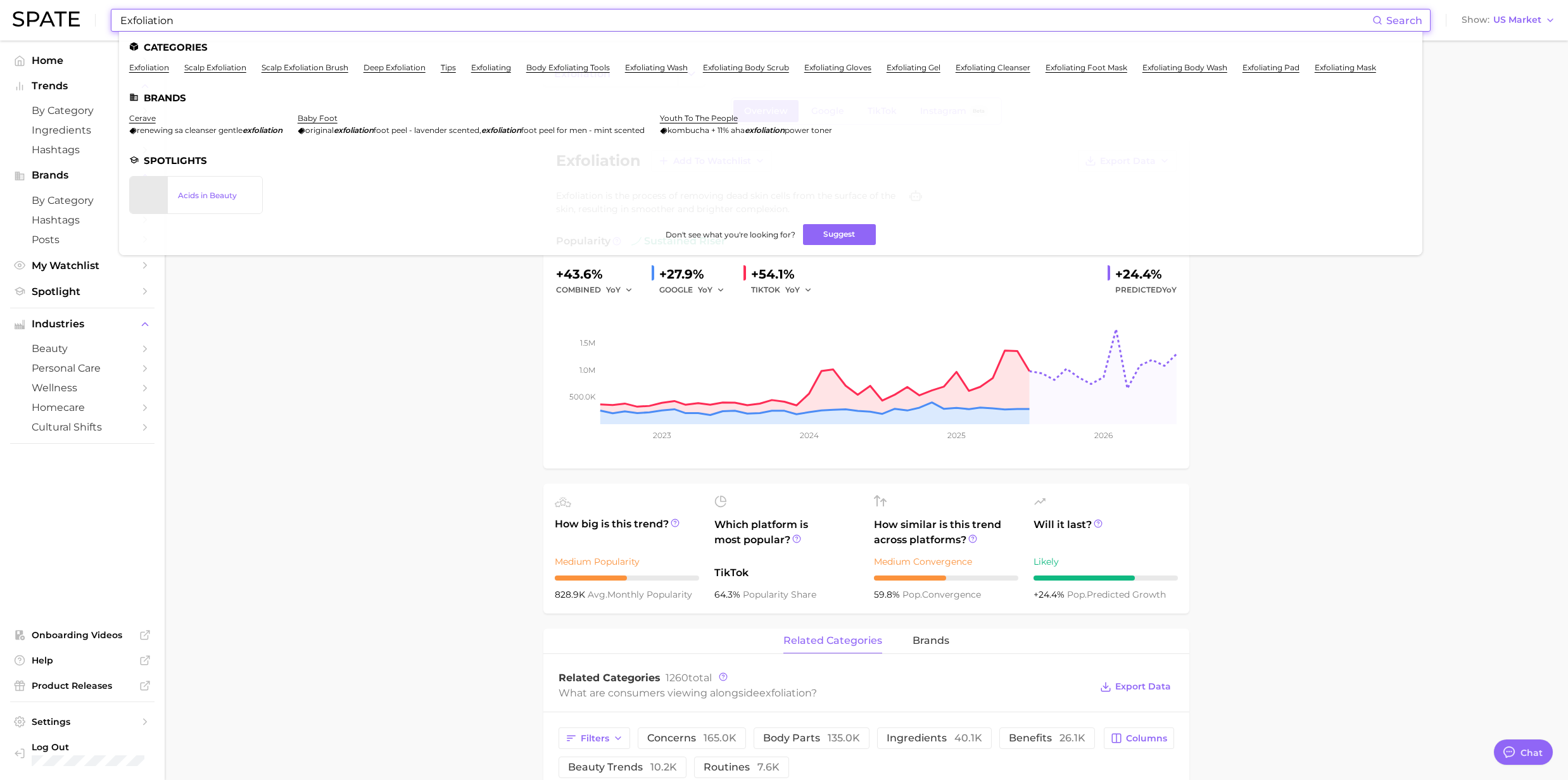
click at [198, 16] on input "Exfoliation" at bounding box center [745, 20] width 1253 height 21
drag, startPoint x: 198, startPoint y: 16, endPoint x: 90, endPoint y: 10, distance: 108.2
click at [90, 10] on div "Exfoliation Search Categories exfoliation scalp exfoliation scalp exfoliation b…" at bounding box center [784, 20] width 1542 height 41
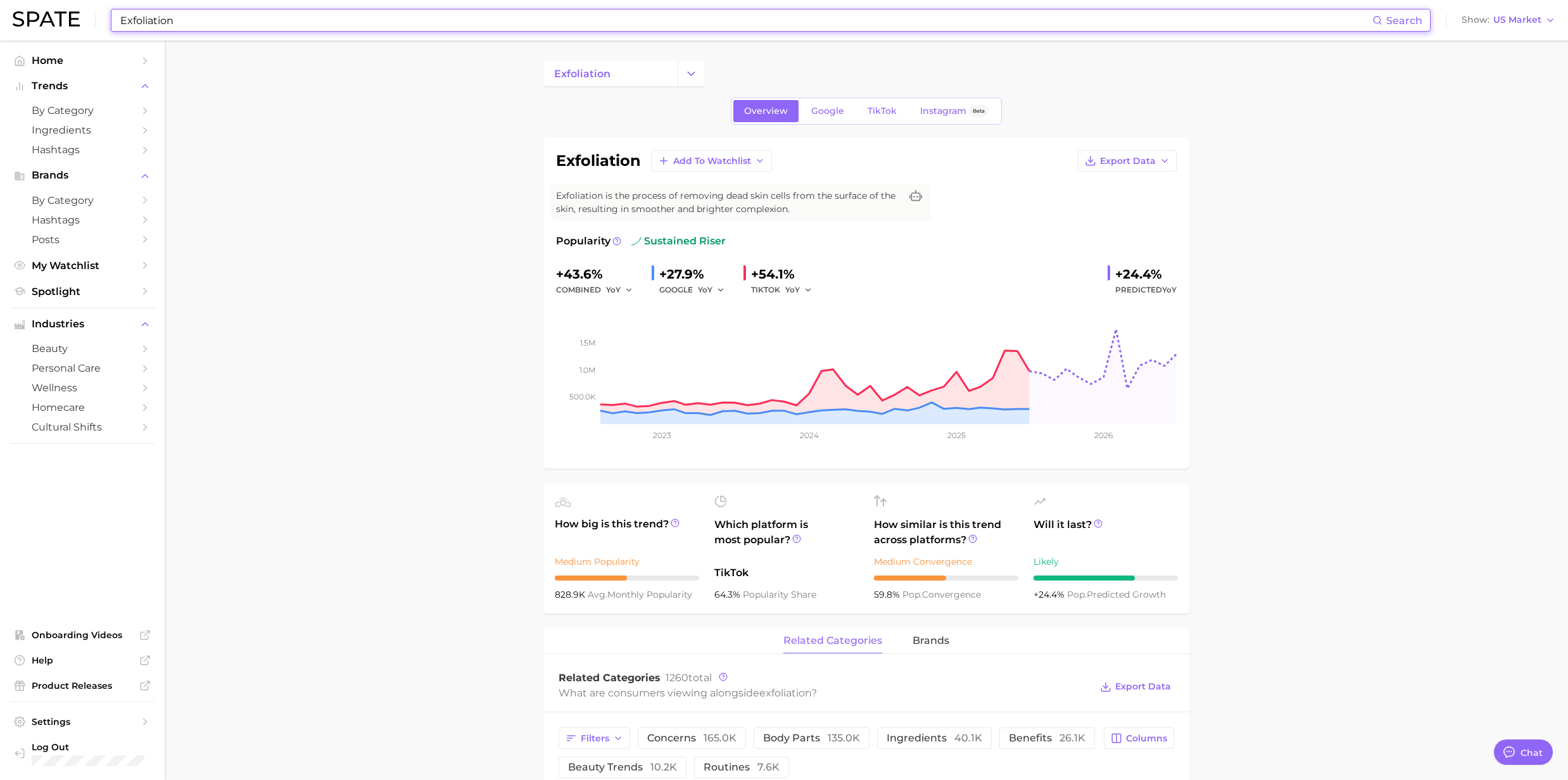
paste input "Barrier support"
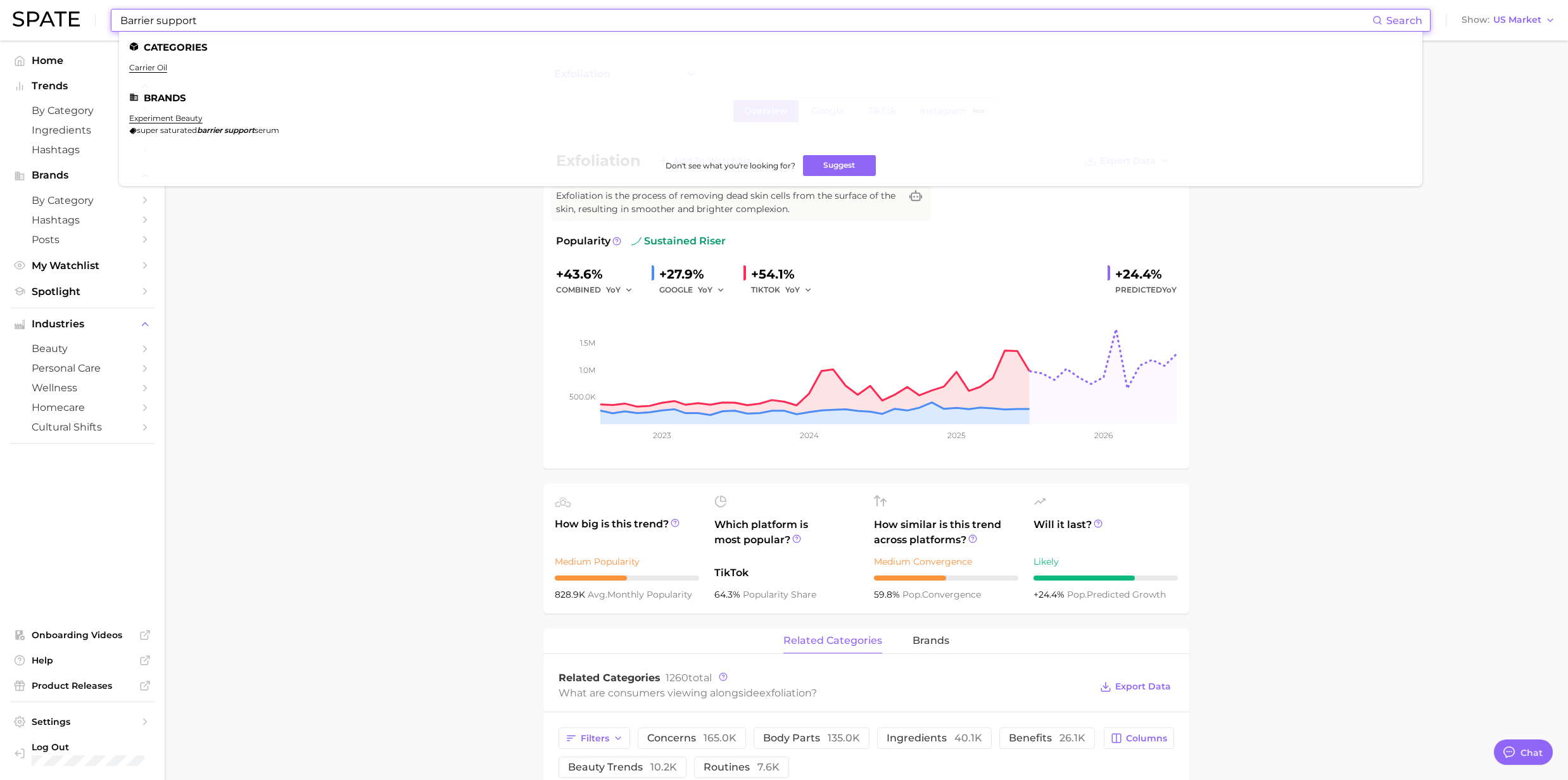
click at [119, 18] on input "Barrier support" at bounding box center [745, 20] width 1253 height 21
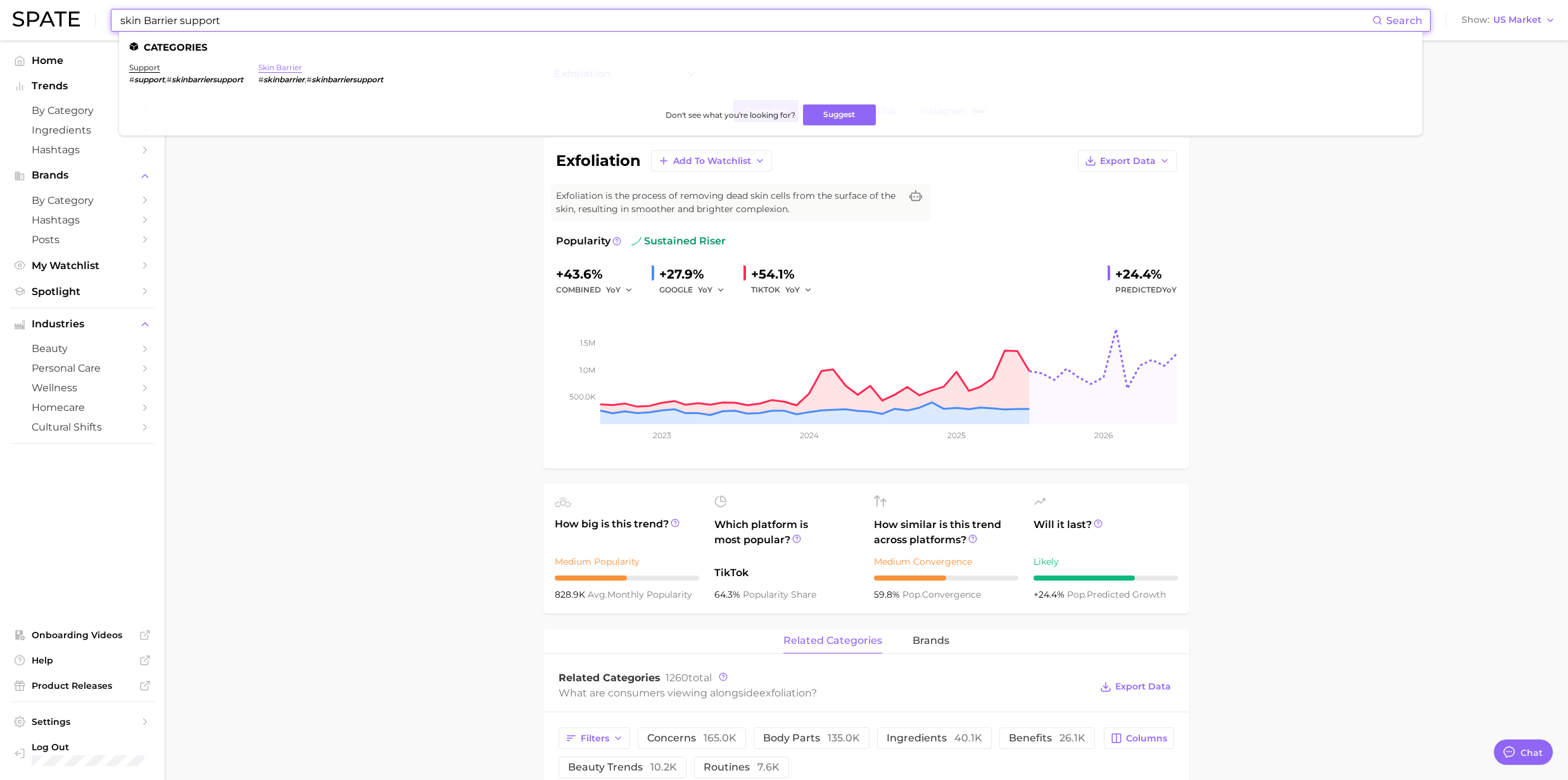
click at [276, 63] on link "skin barrier" at bounding box center [279, 67] width 43 height 10
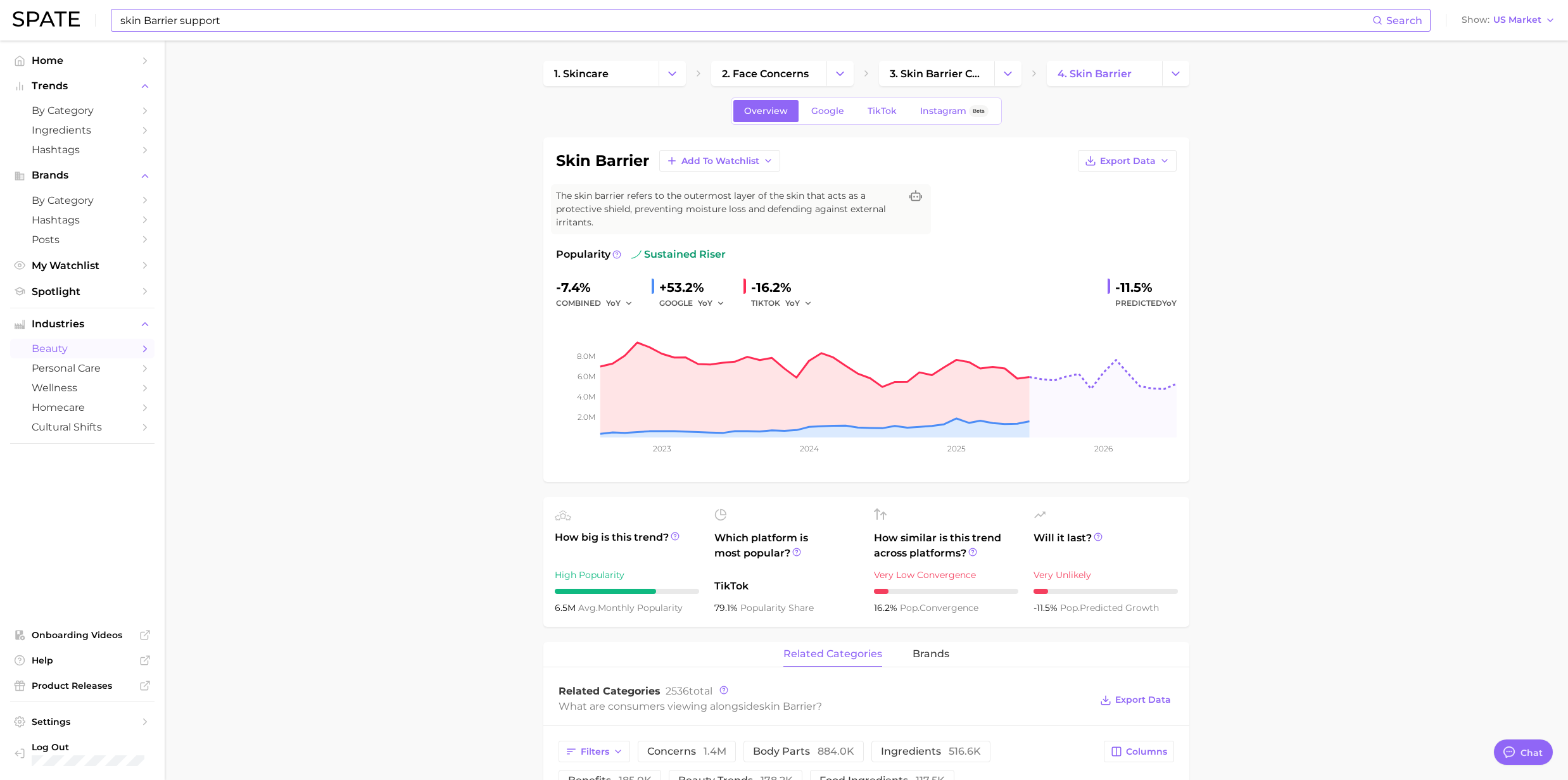
click at [243, 29] on input "skin Barrier support" at bounding box center [745, 20] width 1253 height 21
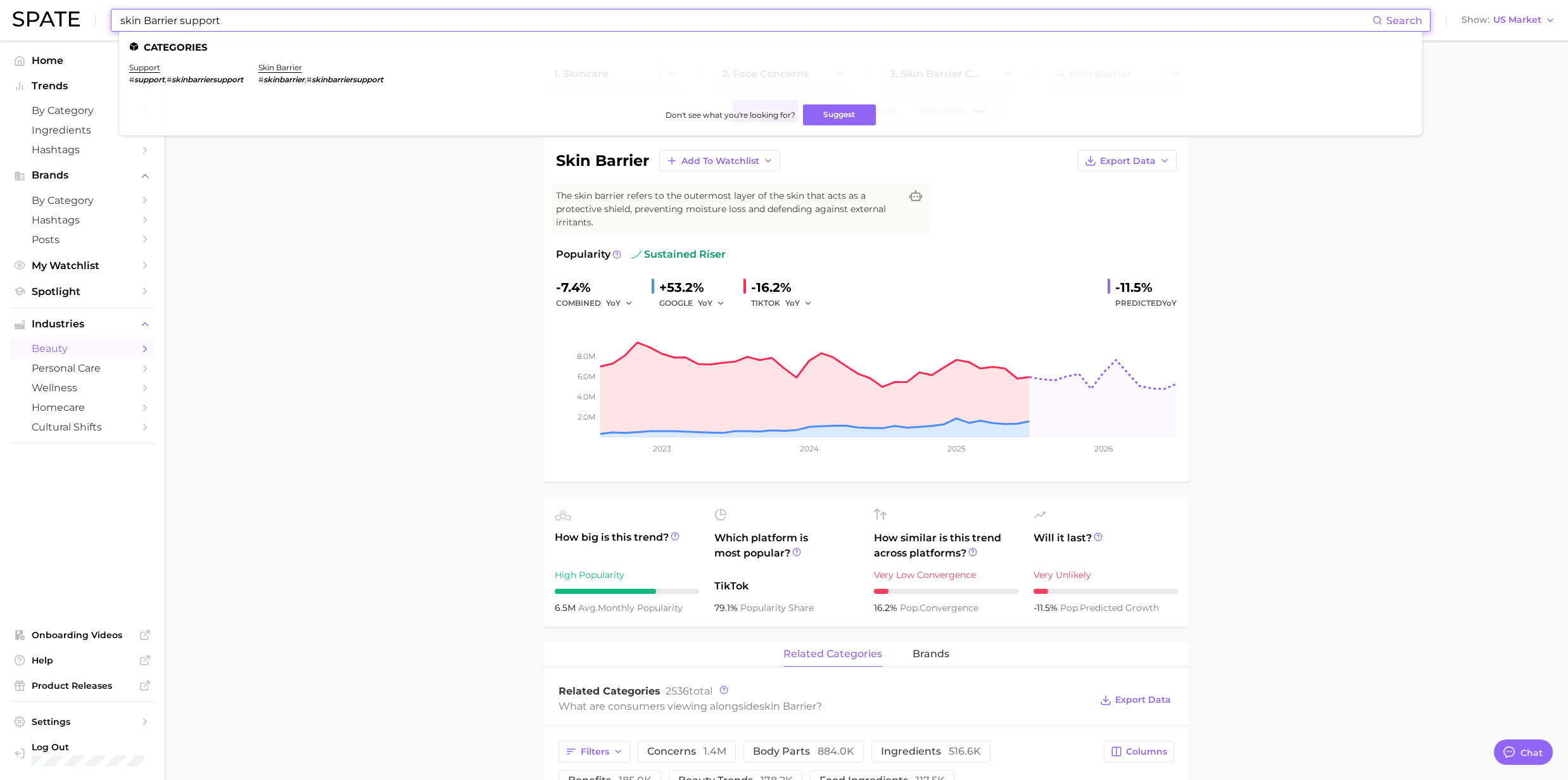
drag, startPoint x: 231, startPoint y: 19, endPoint x: 178, endPoint y: 20, distance: 53.0
click at [178, 20] on input "skin Barrier support" at bounding box center [745, 20] width 1253 height 21
click at [222, 67] on link "barrier repair" at bounding box center [240, 67] width 52 height 10
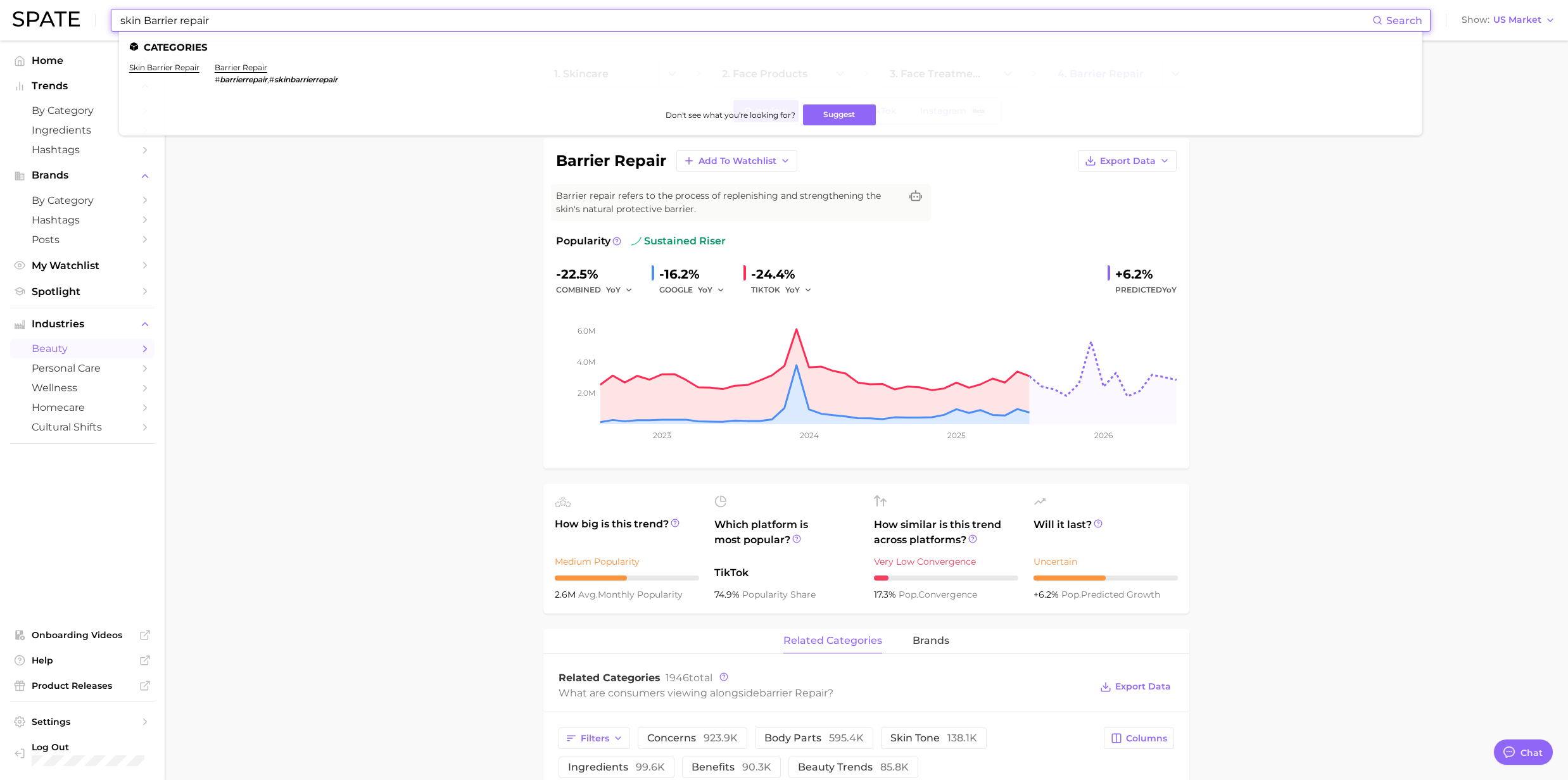
click at [187, 27] on input "skin Barrier repair" at bounding box center [745, 20] width 1253 height 21
click at [162, 66] on link "skin barrier repair" at bounding box center [164, 67] width 70 height 10
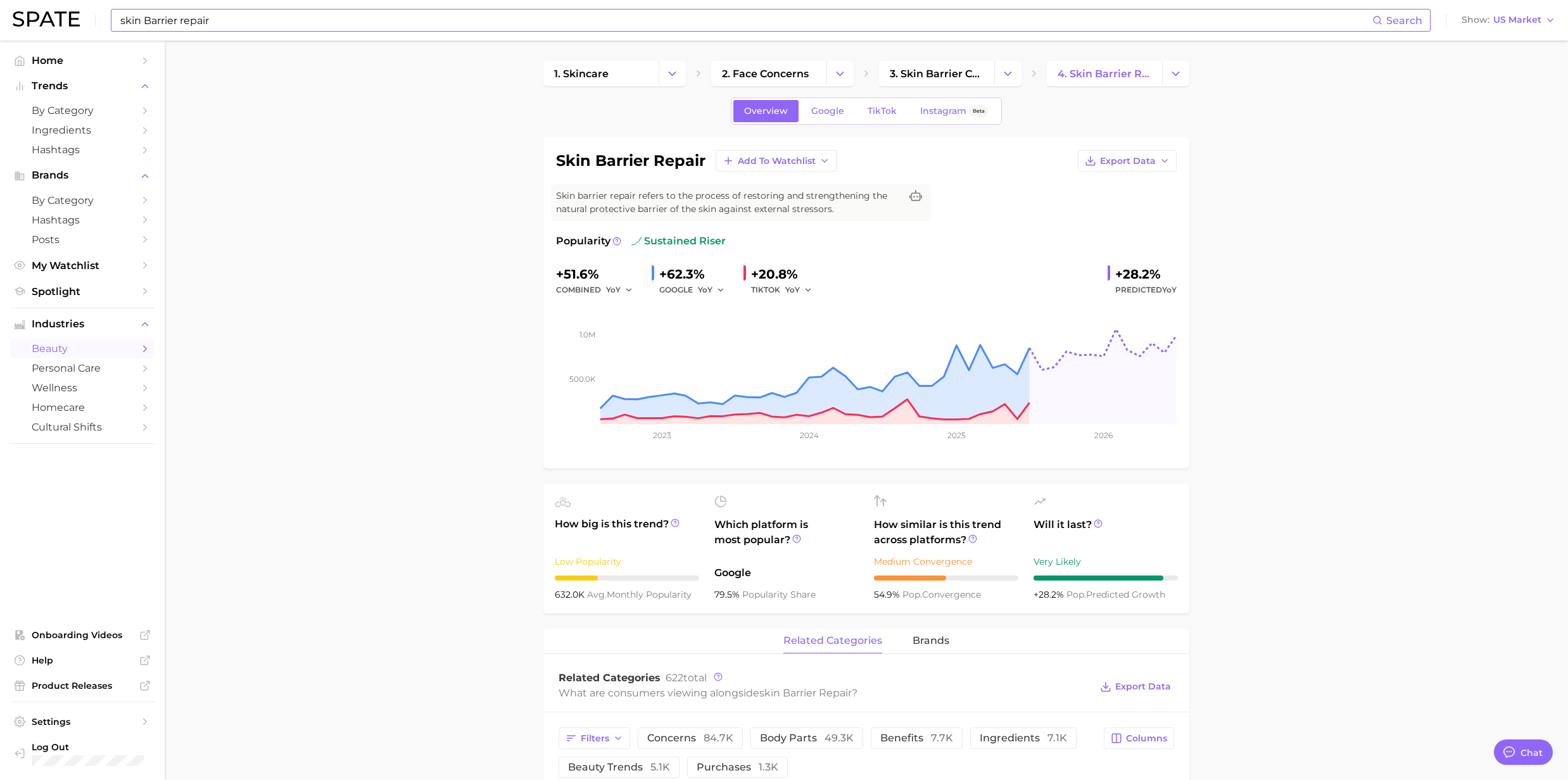
click at [244, 21] on input "skin Barrier repair" at bounding box center [745, 20] width 1253 height 21
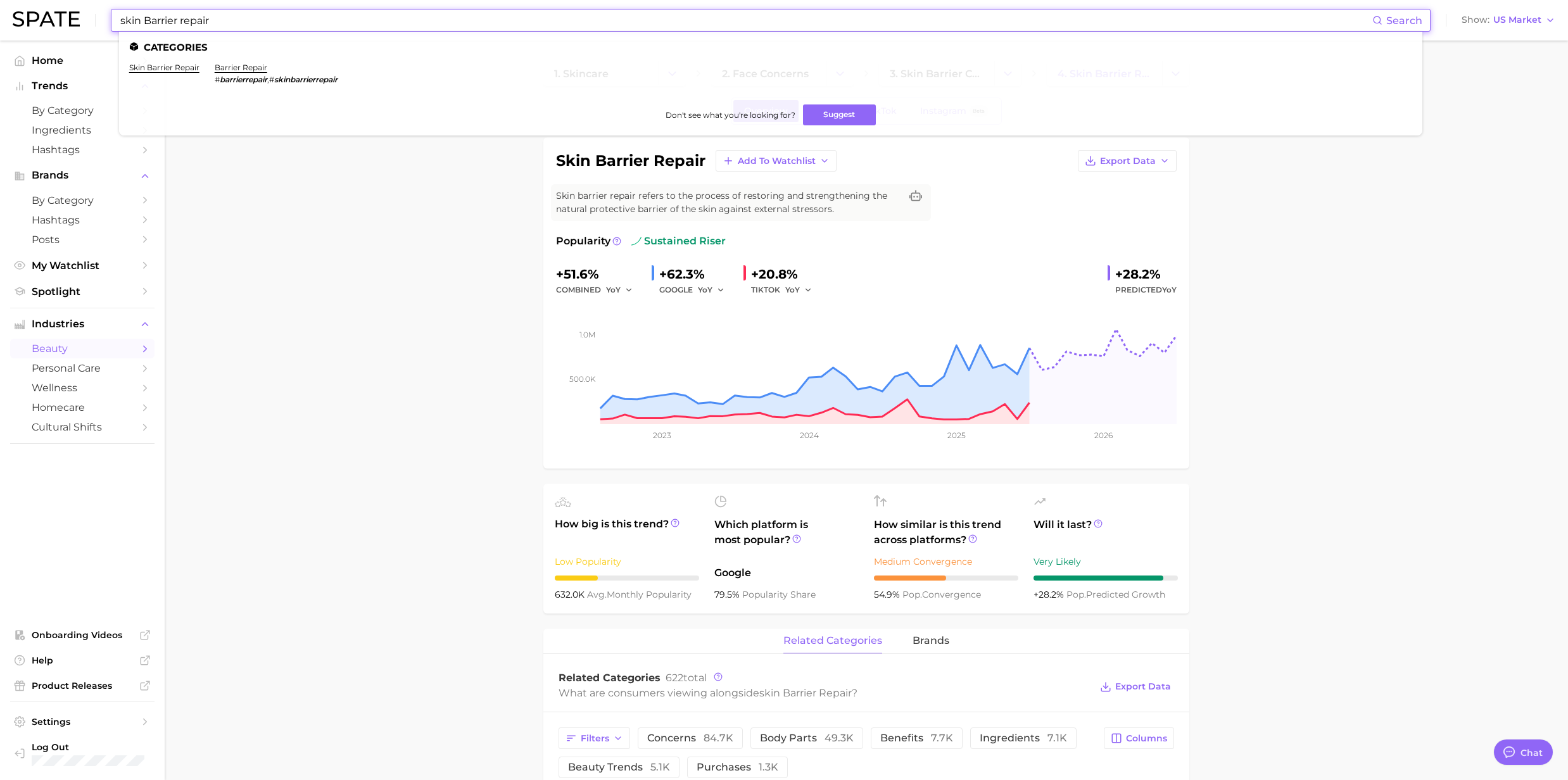
drag, startPoint x: 241, startPoint y: 24, endPoint x: 83, endPoint y: 24, distance: 158.0
click at [83, 24] on div "skin Barrier repair Search Categories skin barrier repair barrier repair # barr…" at bounding box center [784, 20] width 1542 height 41
paste input "Brightening"
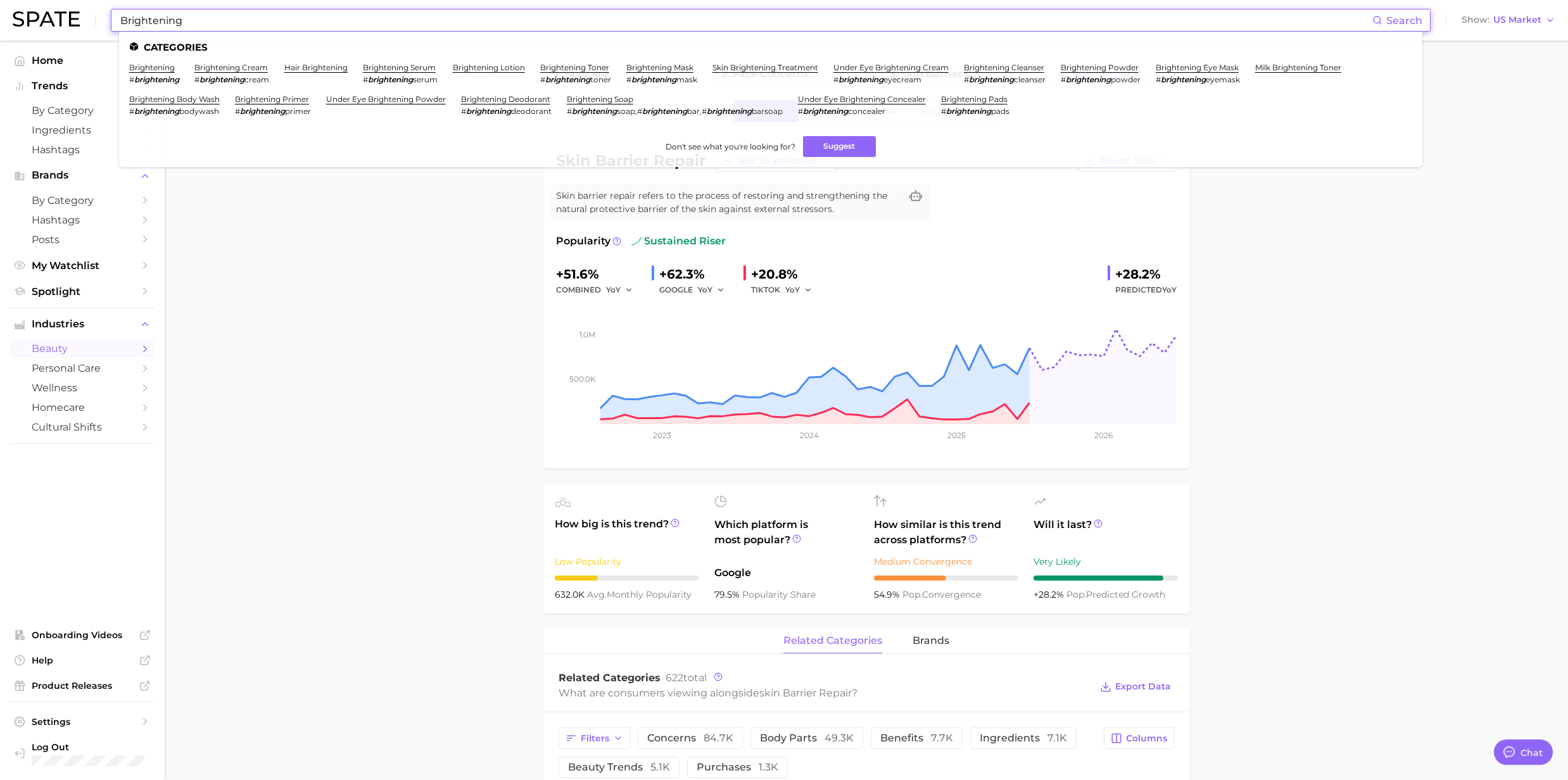
click at [164, 72] on li "brightening # brightening" at bounding box center [154, 73] width 50 height 21
click at [161, 63] on link "brightening" at bounding box center [152, 67] width 46 height 10
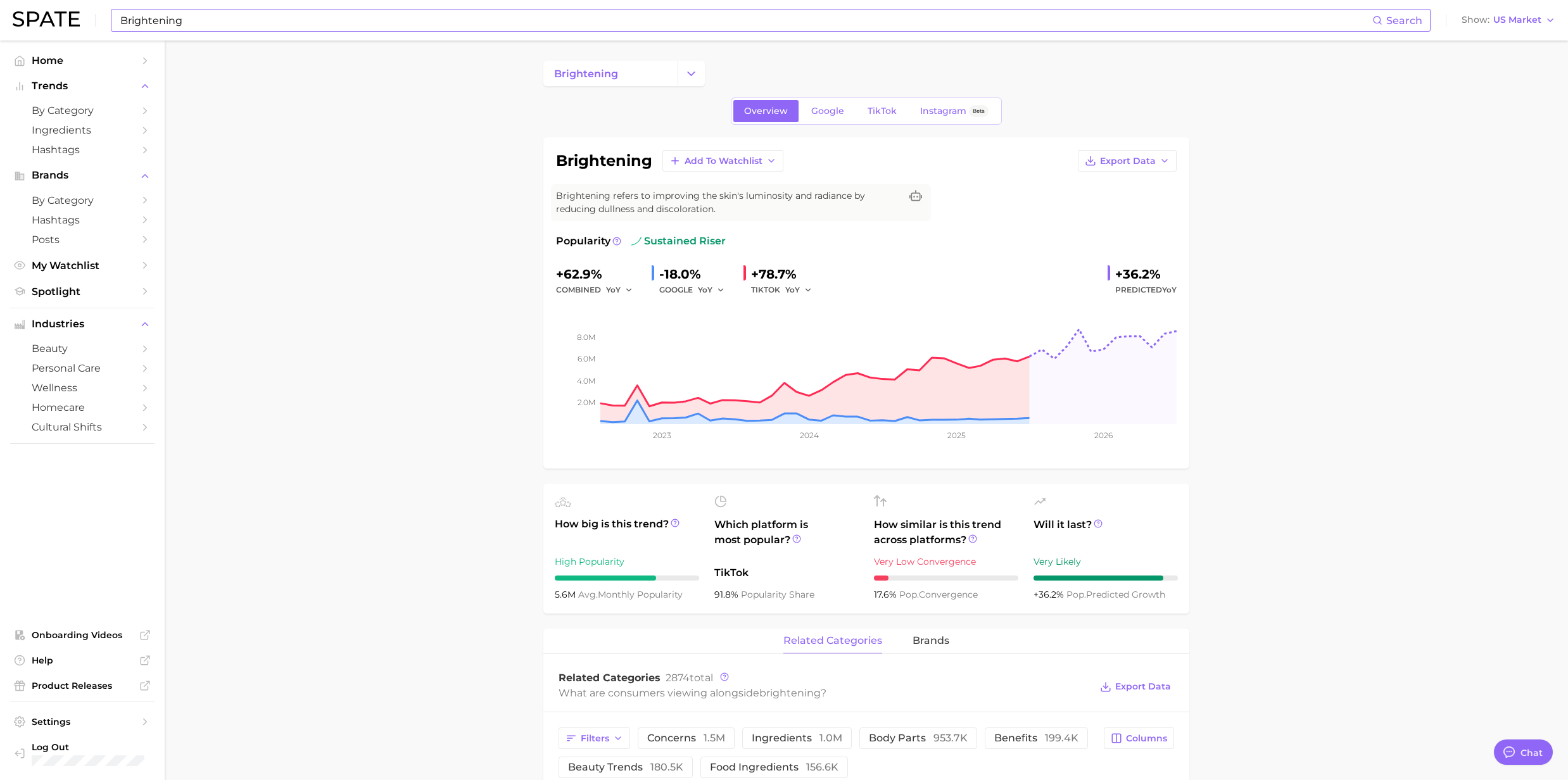
click at [266, 13] on input "Brightening" at bounding box center [745, 20] width 1253 height 21
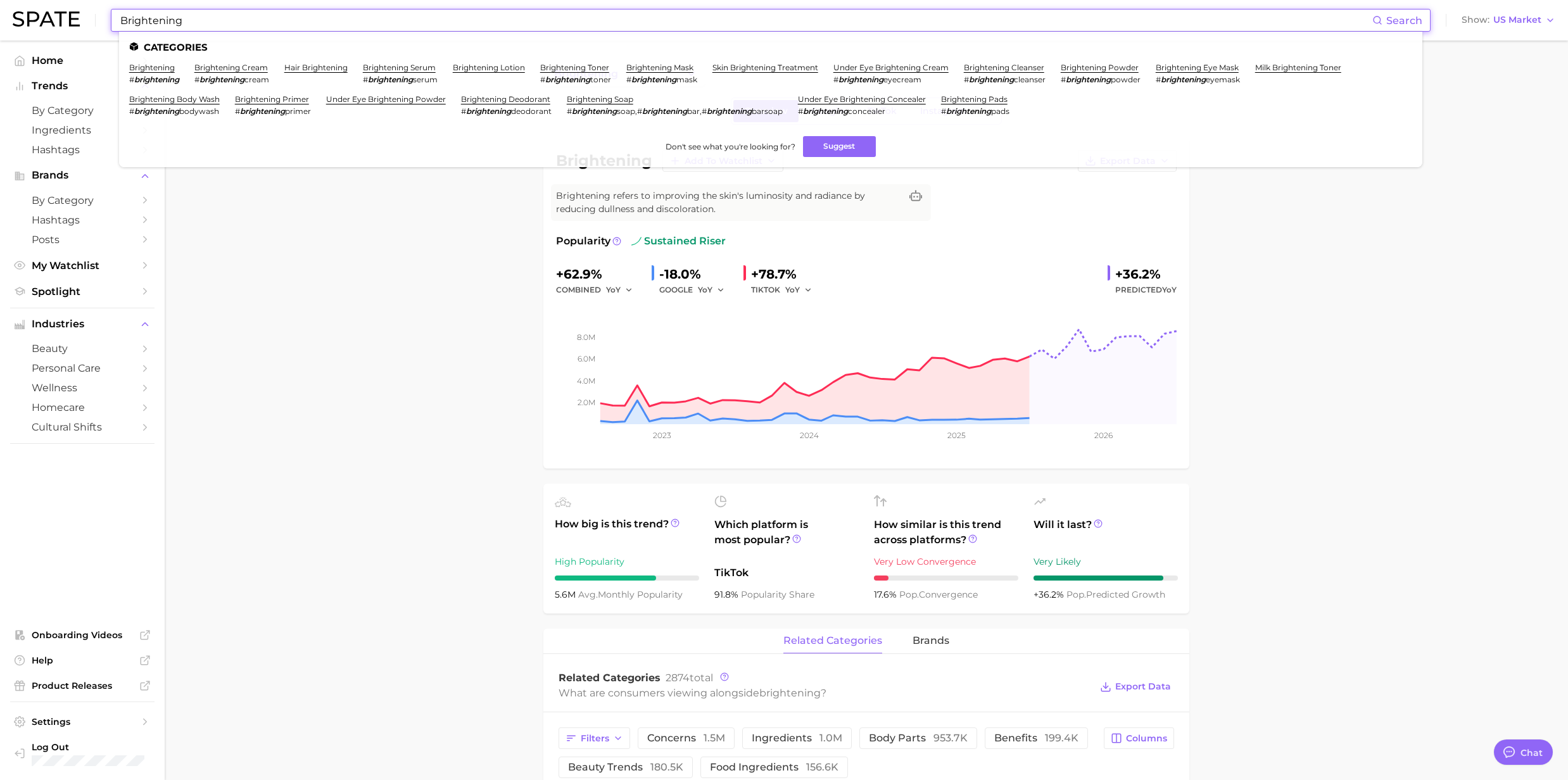
drag, startPoint x: 263, startPoint y: 18, endPoint x: 14, endPoint y: 38, distance: 249.8
click at [14, 38] on div "Brightening Search Categories brightening # brightening brightening cream # bri…" at bounding box center [784, 20] width 1542 height 41
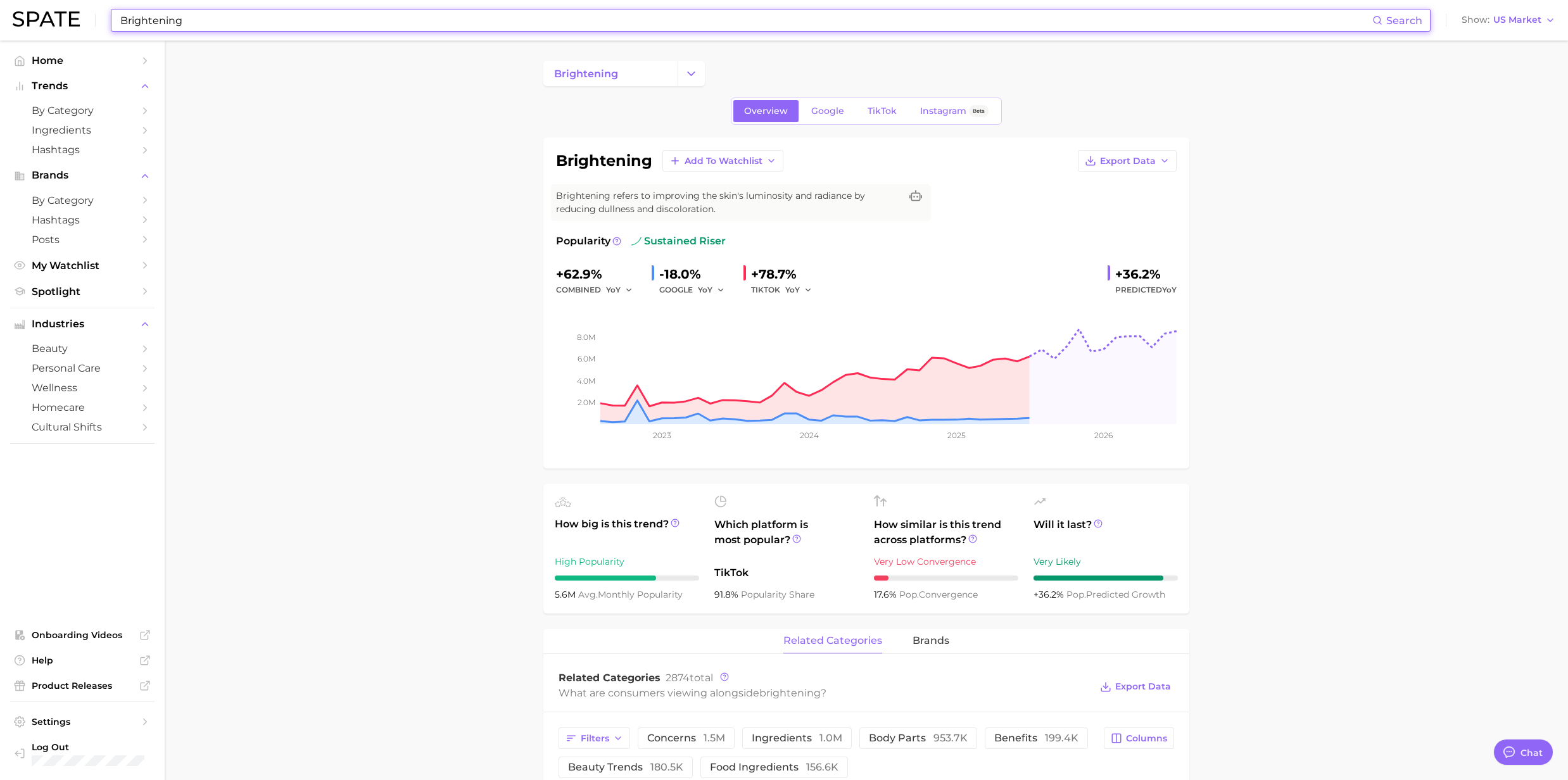
paste input "Ceramide-rich formulations"
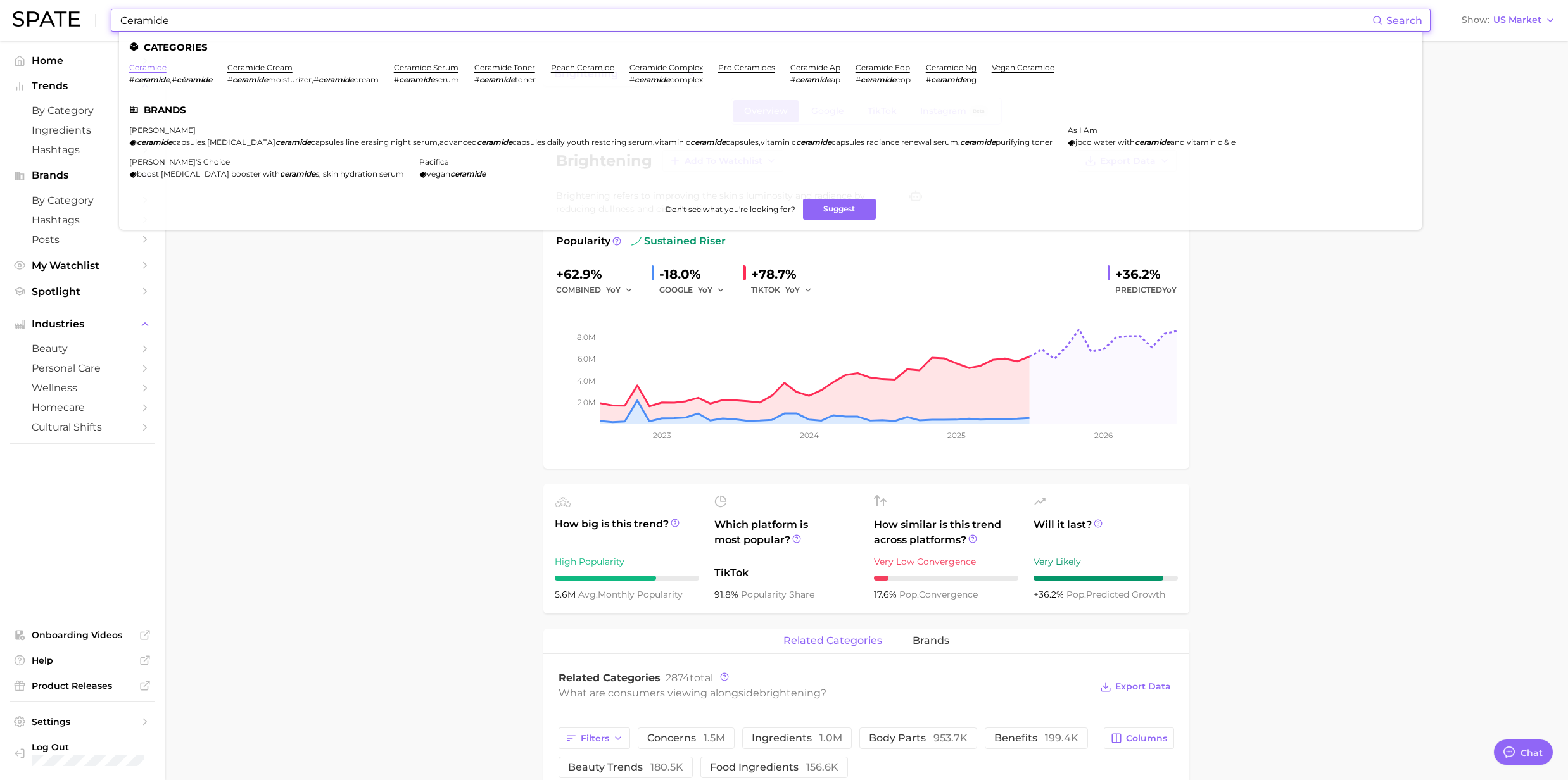
click at [155, 69] on link "ceramide" at bounding box center [147, 67] width 38 height 10
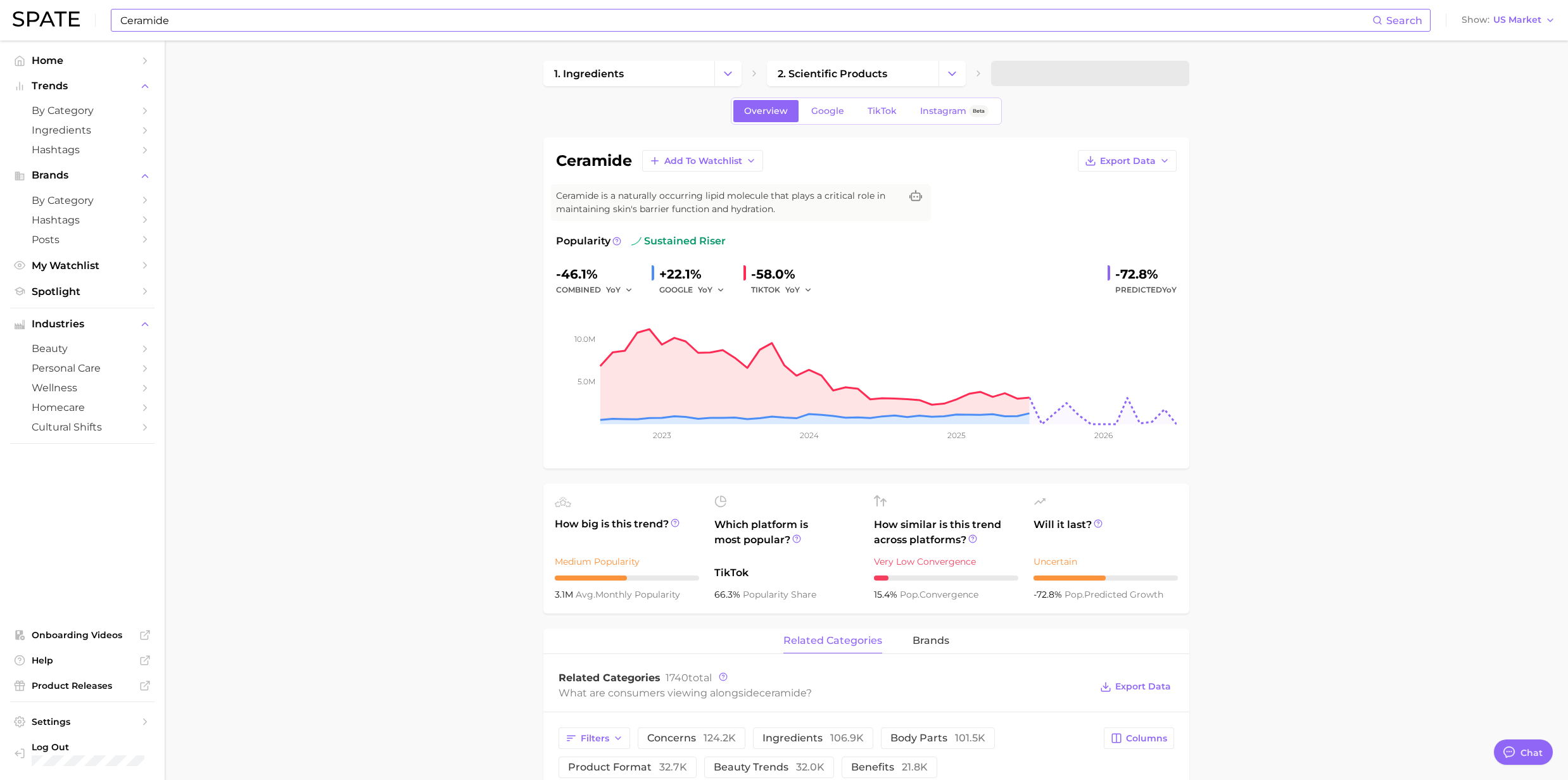
click at [191, 20] on input "Ceramide" at bounding box center [745, 20] width 1253 height 21
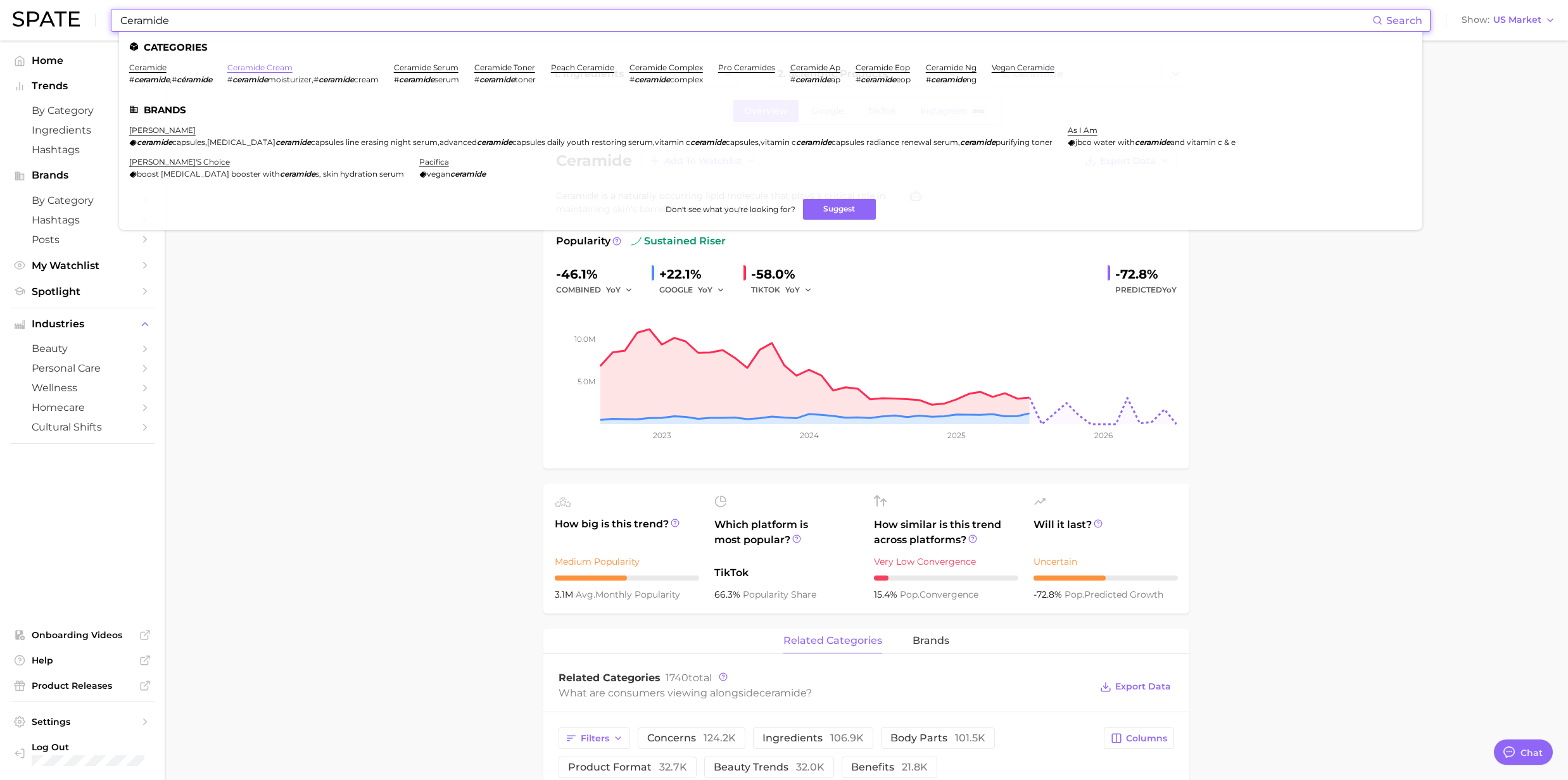
click at [274, 71] on link "ceramide cream" at bounding box center [259, 67] width 65 height 10
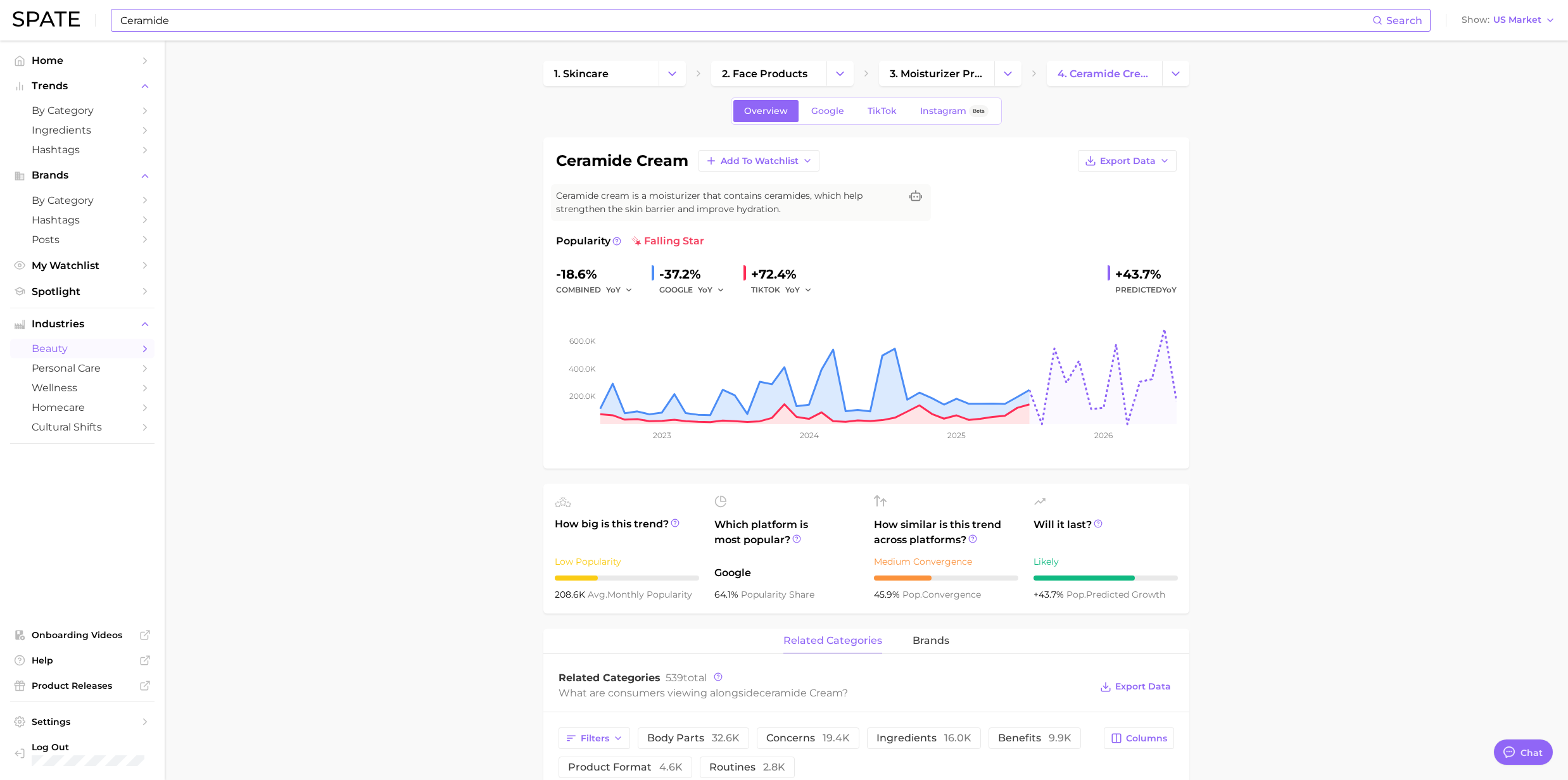
click at [231, 20] on input "Ceramide" at bounding box center [745, 20] width 1253 height 21
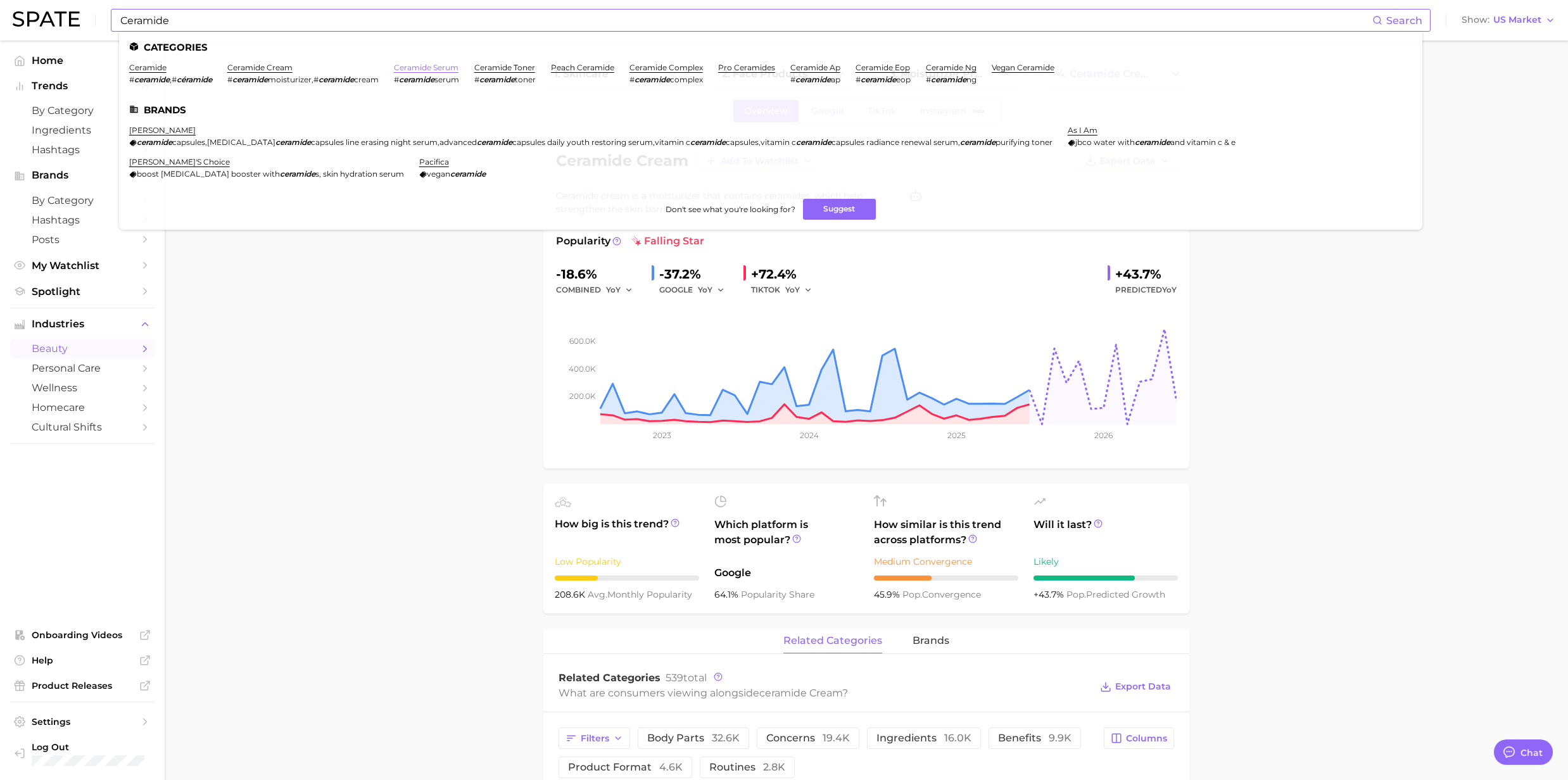
click at [421, 63] on link "ceramide serum" at bounding box center [426, 67] width 65 height 10
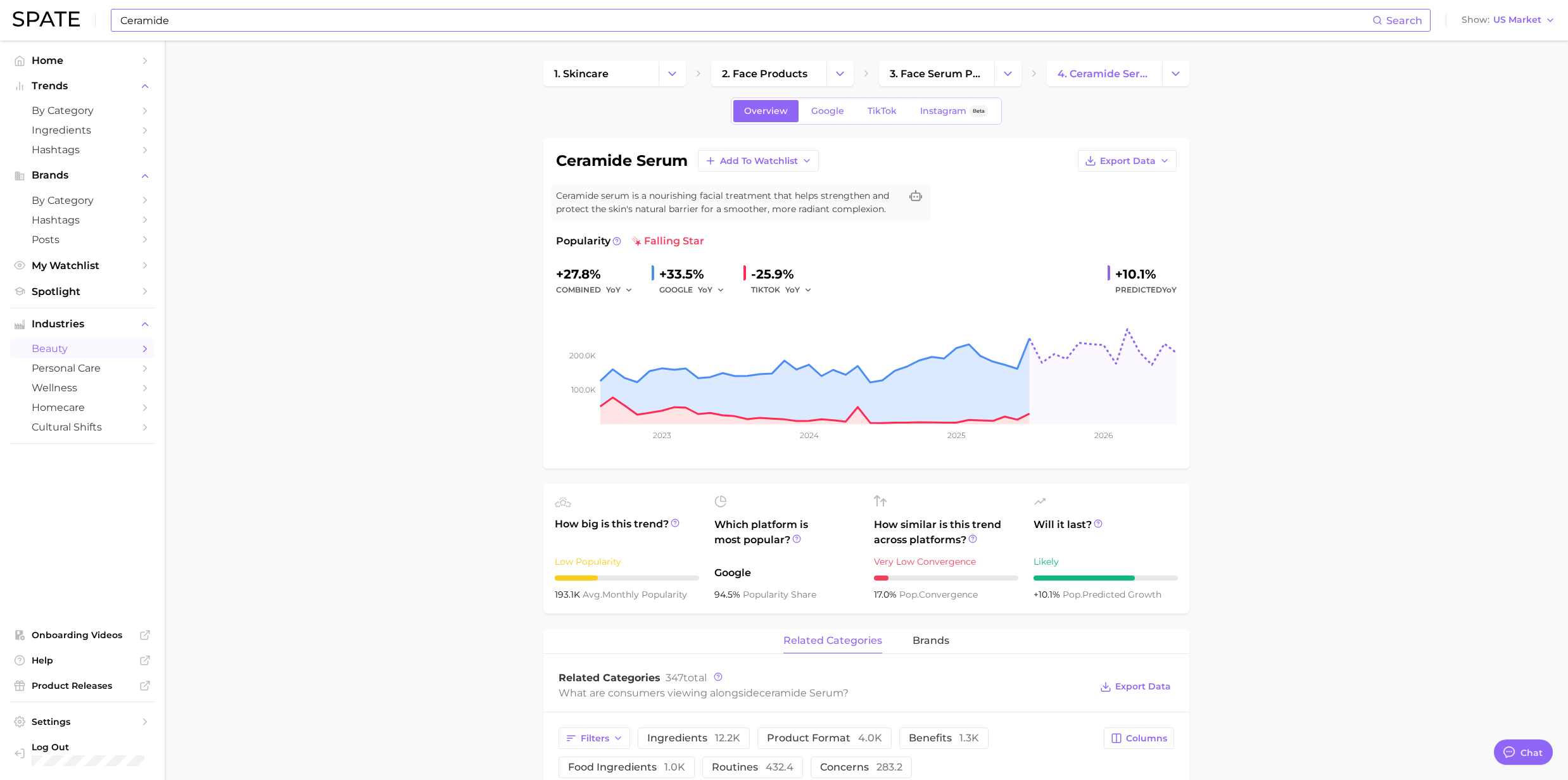
click at [203, 11] on input "Ceramide" at bounding box center [745, 20] width 1253 height 21
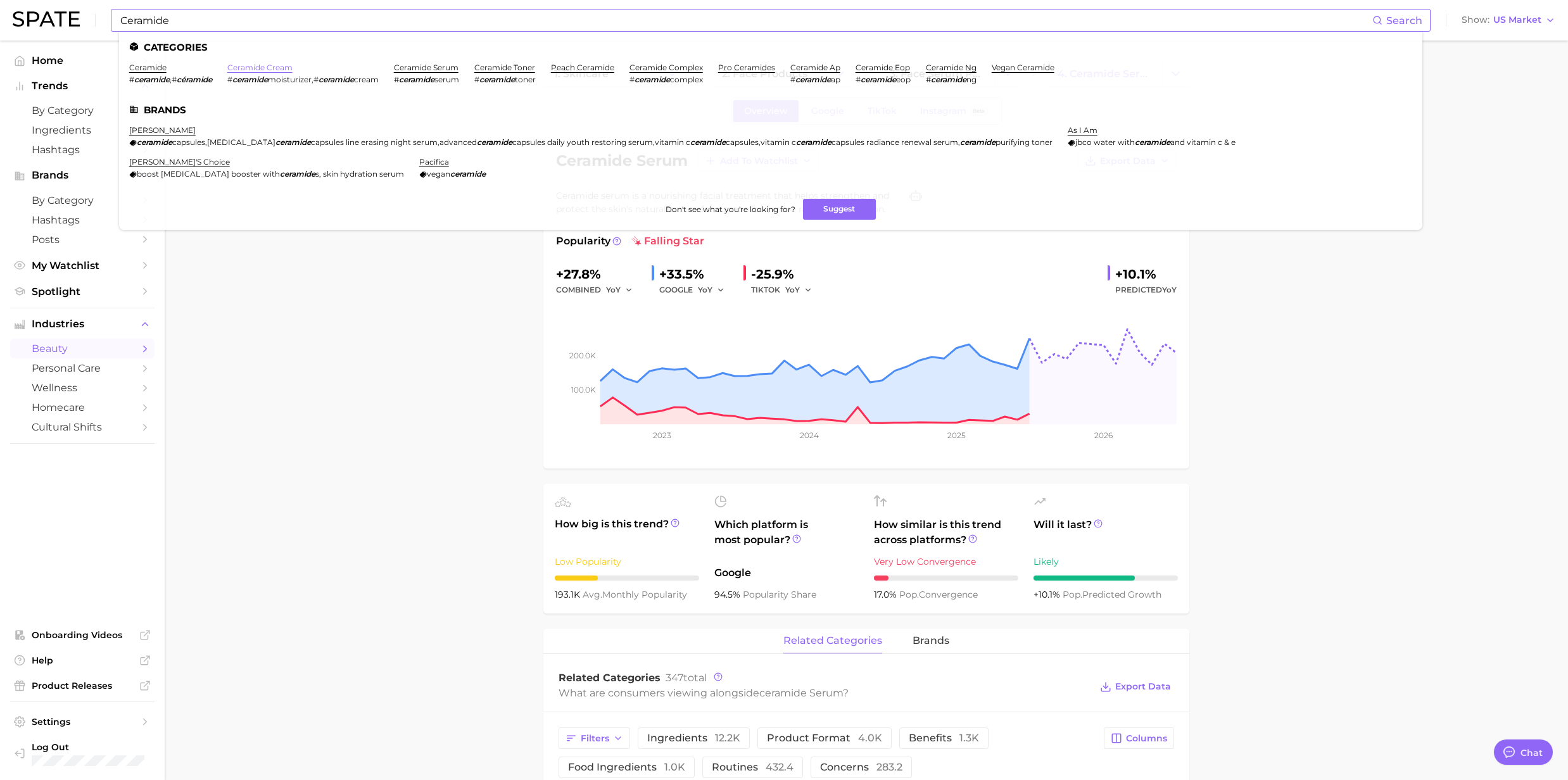
click at [259, 64] on link "ceramide cream" at bounding box center [259, 67] width 65 height 10
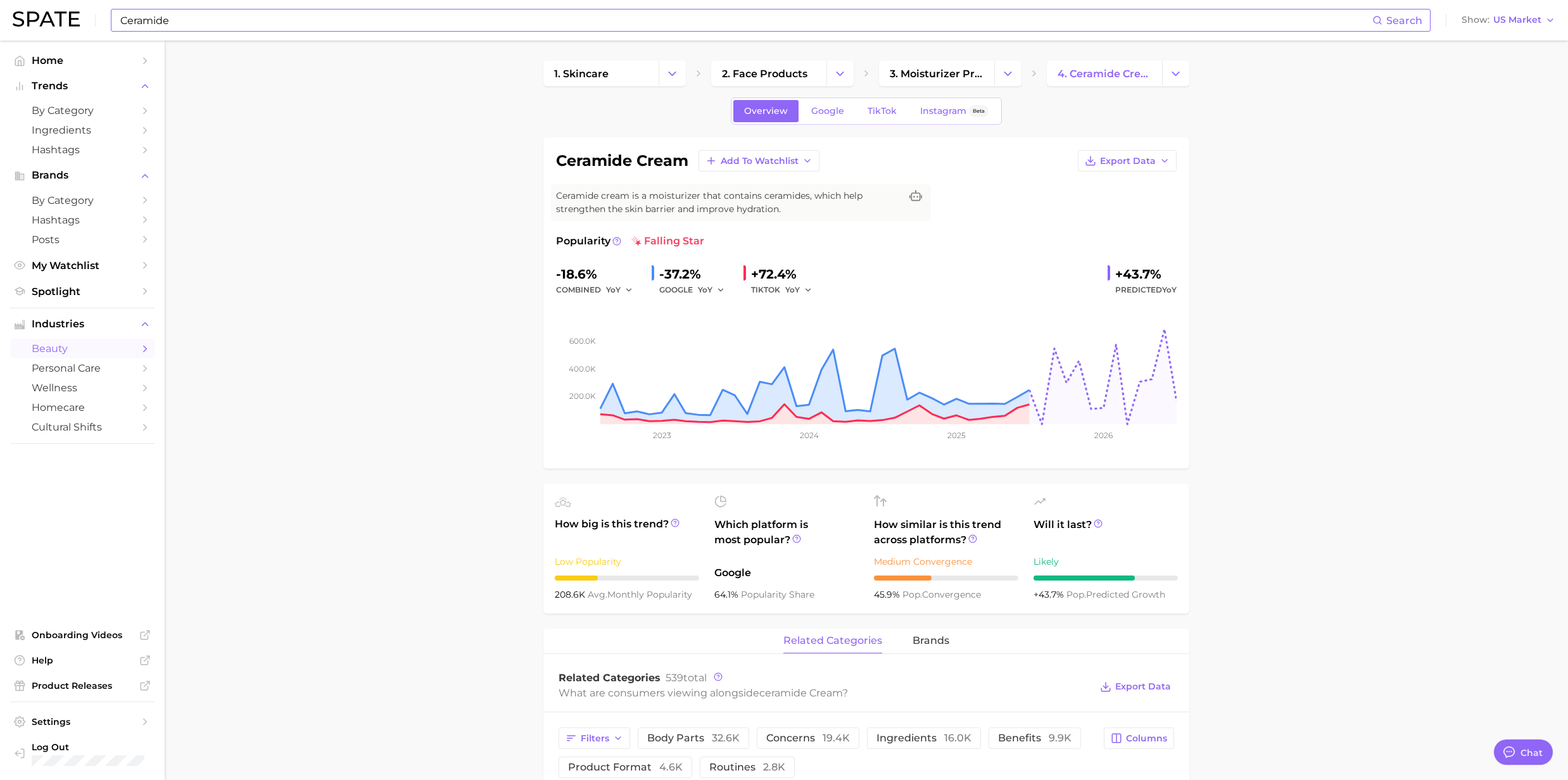
click at [226, 14] on input "Ceramide" at bounding box center [745, 20] width 1253 height 21
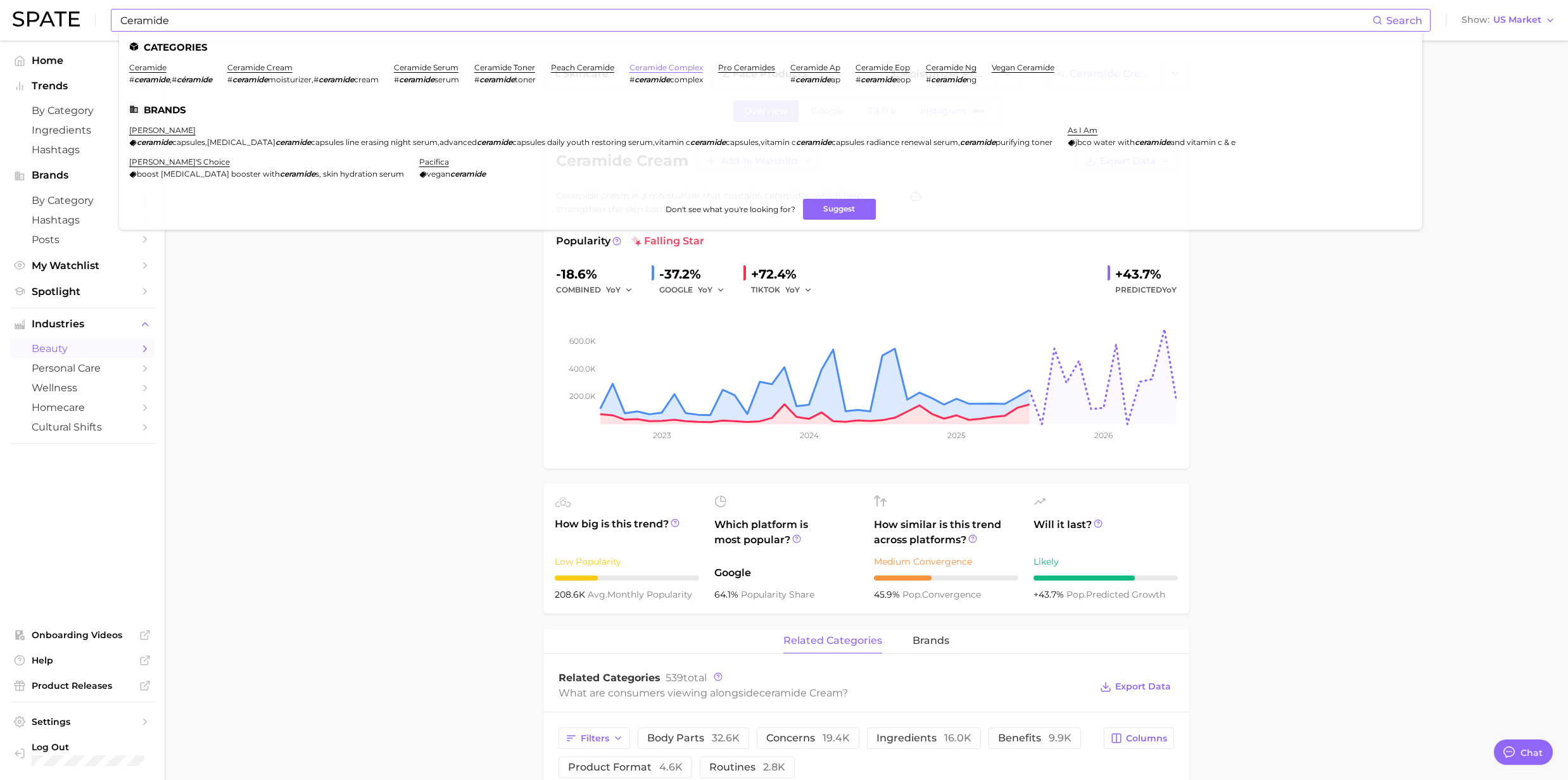
click at [654, 66] on link "ceramide complex" at bounding box center [666, 67] width 74 height 10
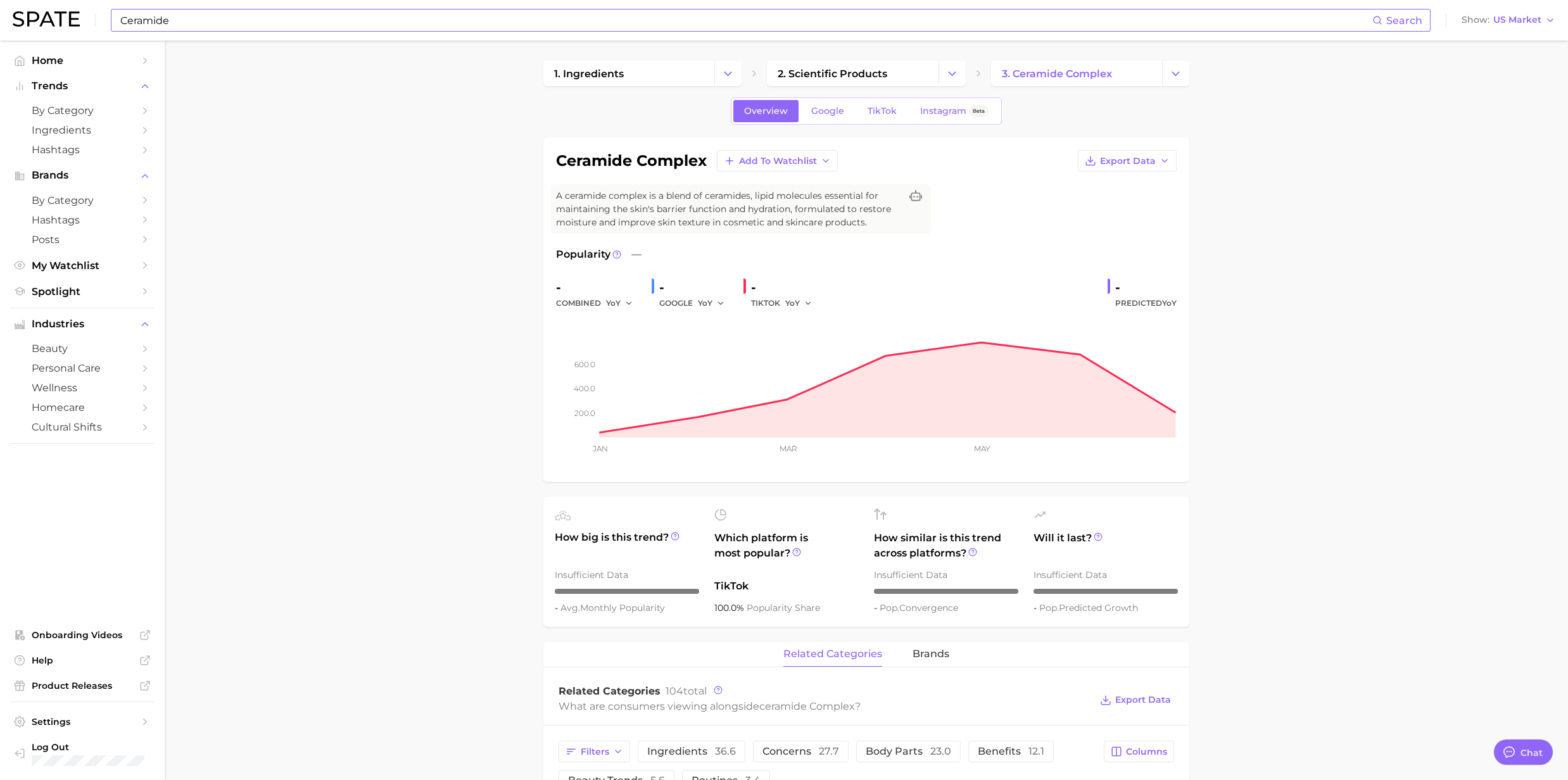
click at [391, 28] on input "Ceramide" at bounding box center [745, 20] width 1253 height 21
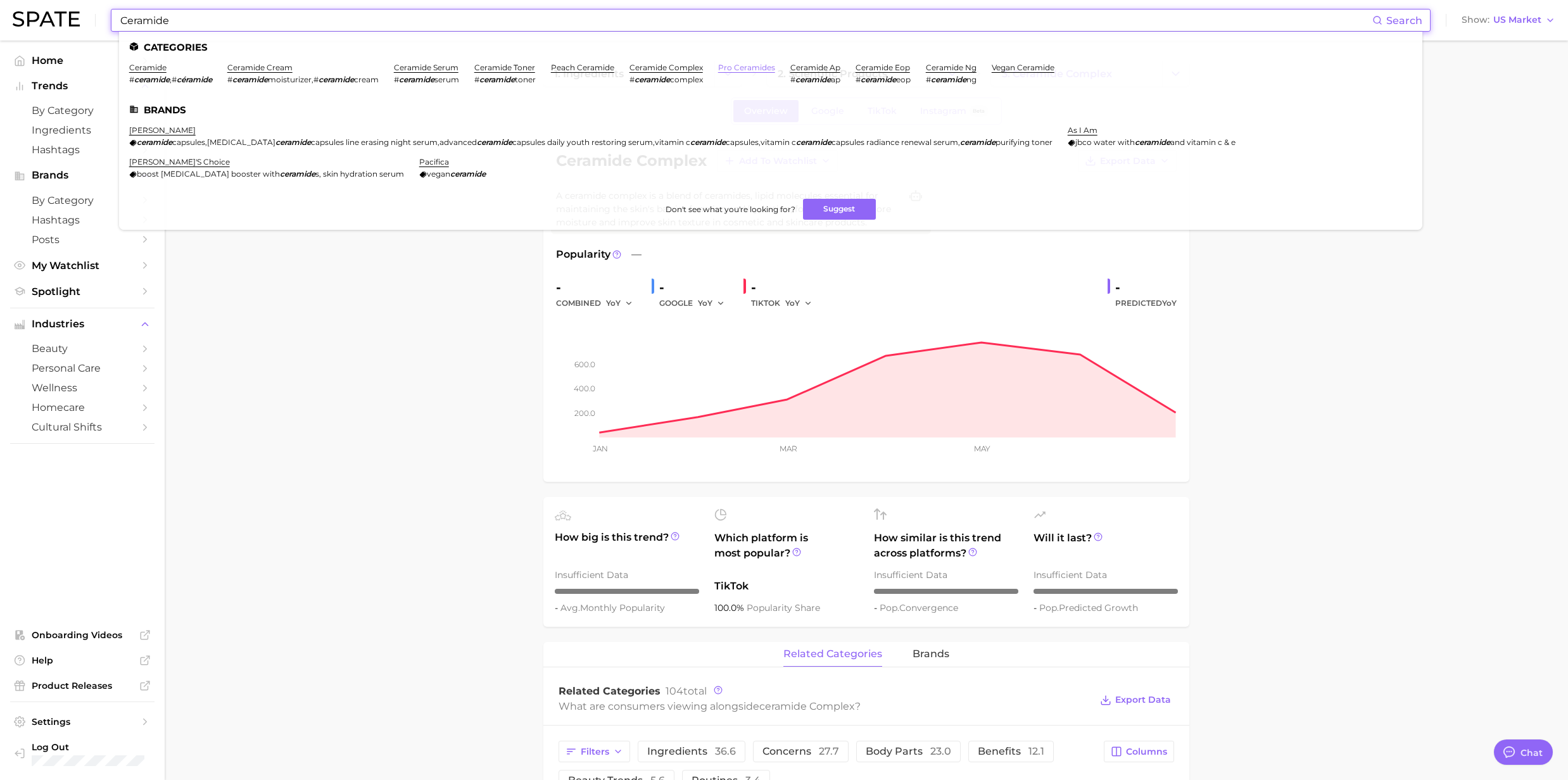
click at [758, 69] on link "pro ceramides" at bounding box center [746, 67] width 57 height 10
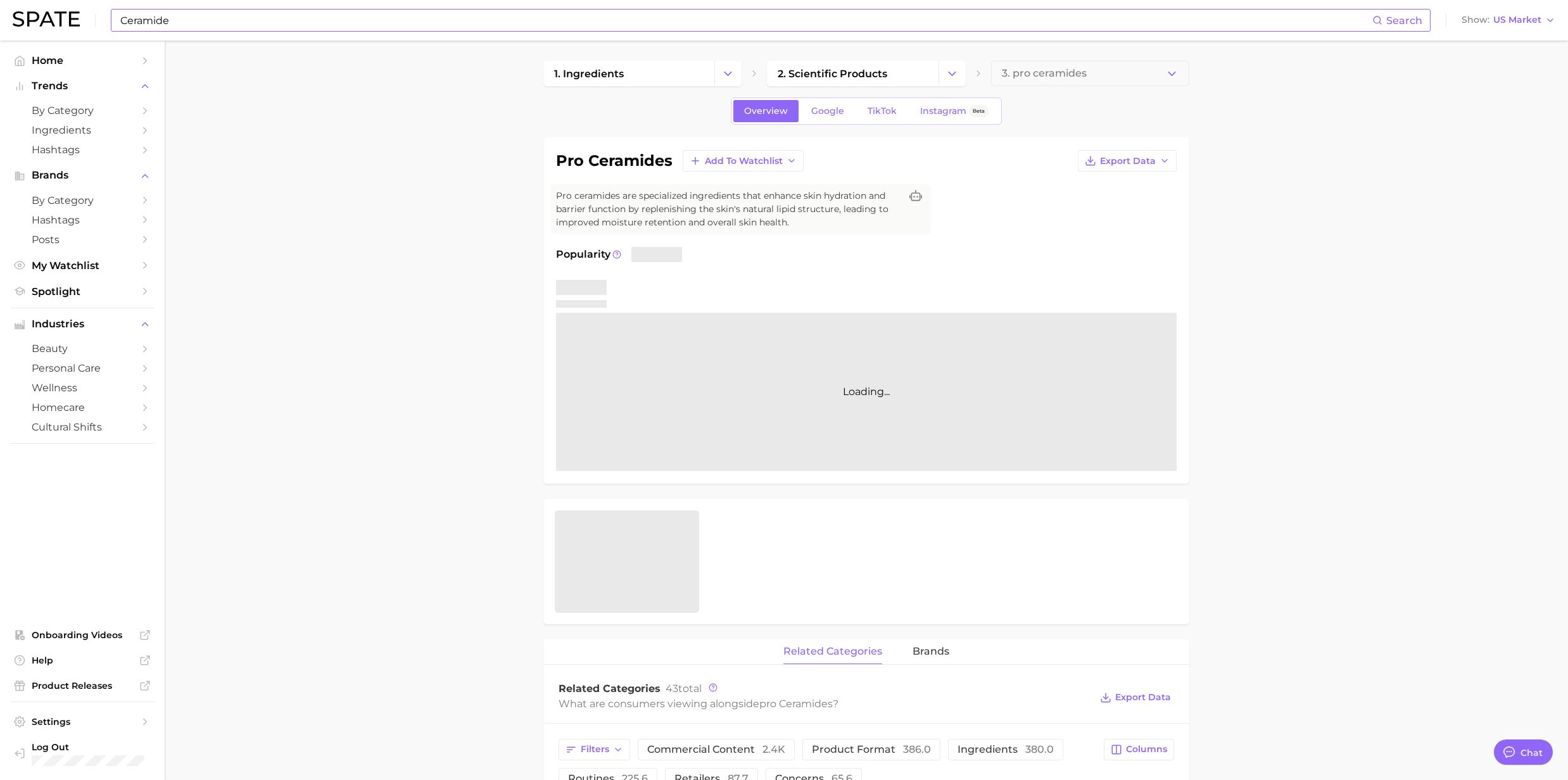
click at [191, 29] on input "Ceramide" at bounding box center [745, 20] width 1253 height 21
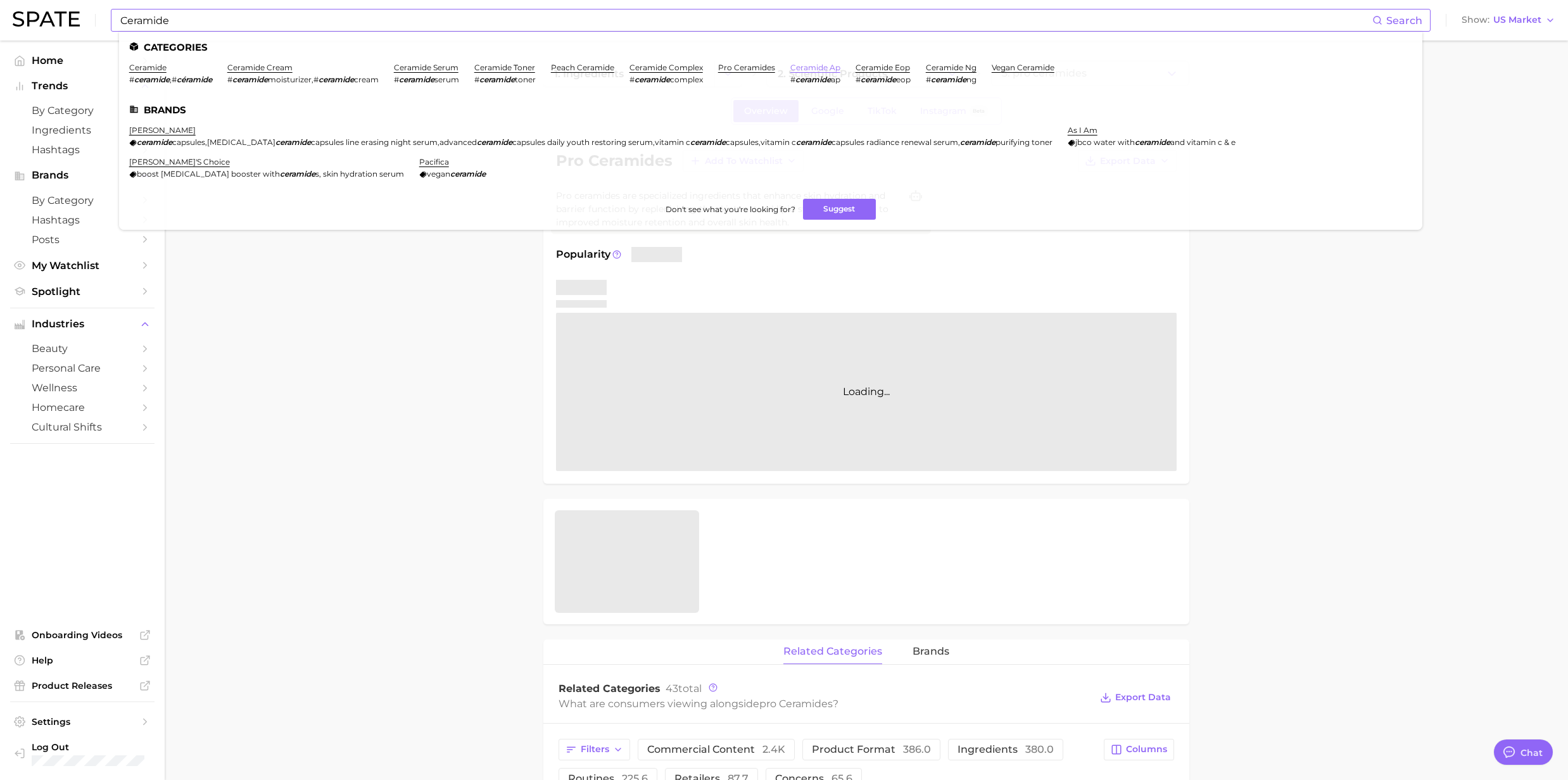
click at [809, 69] on link "ceramide ap" at bounding box center [815, 67] width 50 height 10
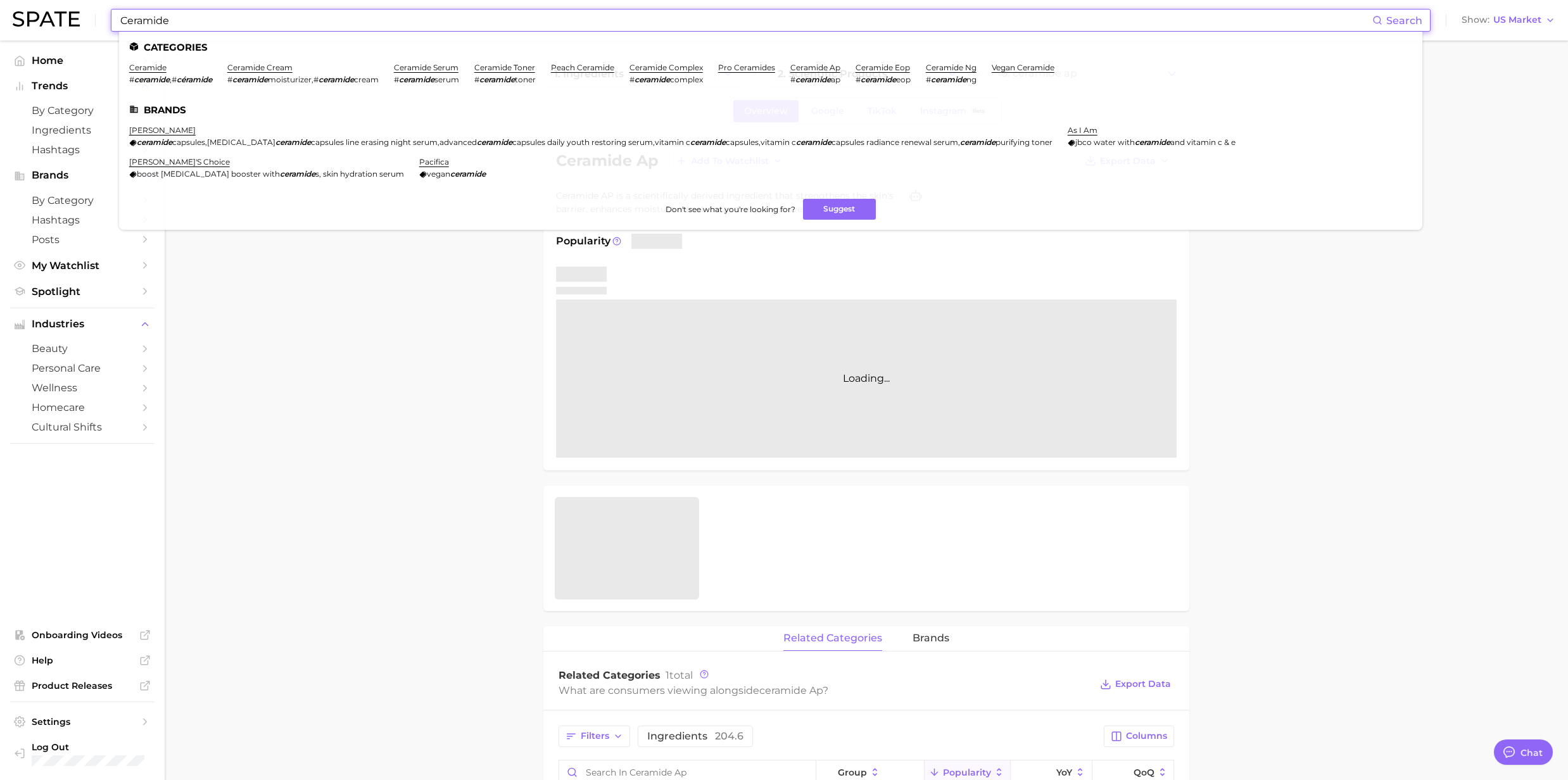
click at [199, 24] on input "Ceramide" at bounding box center [745, 20] width 1253 height 21
click at [946, 69] on link "ceramide ng" at bounding box center [951, 67] width 51 height 10
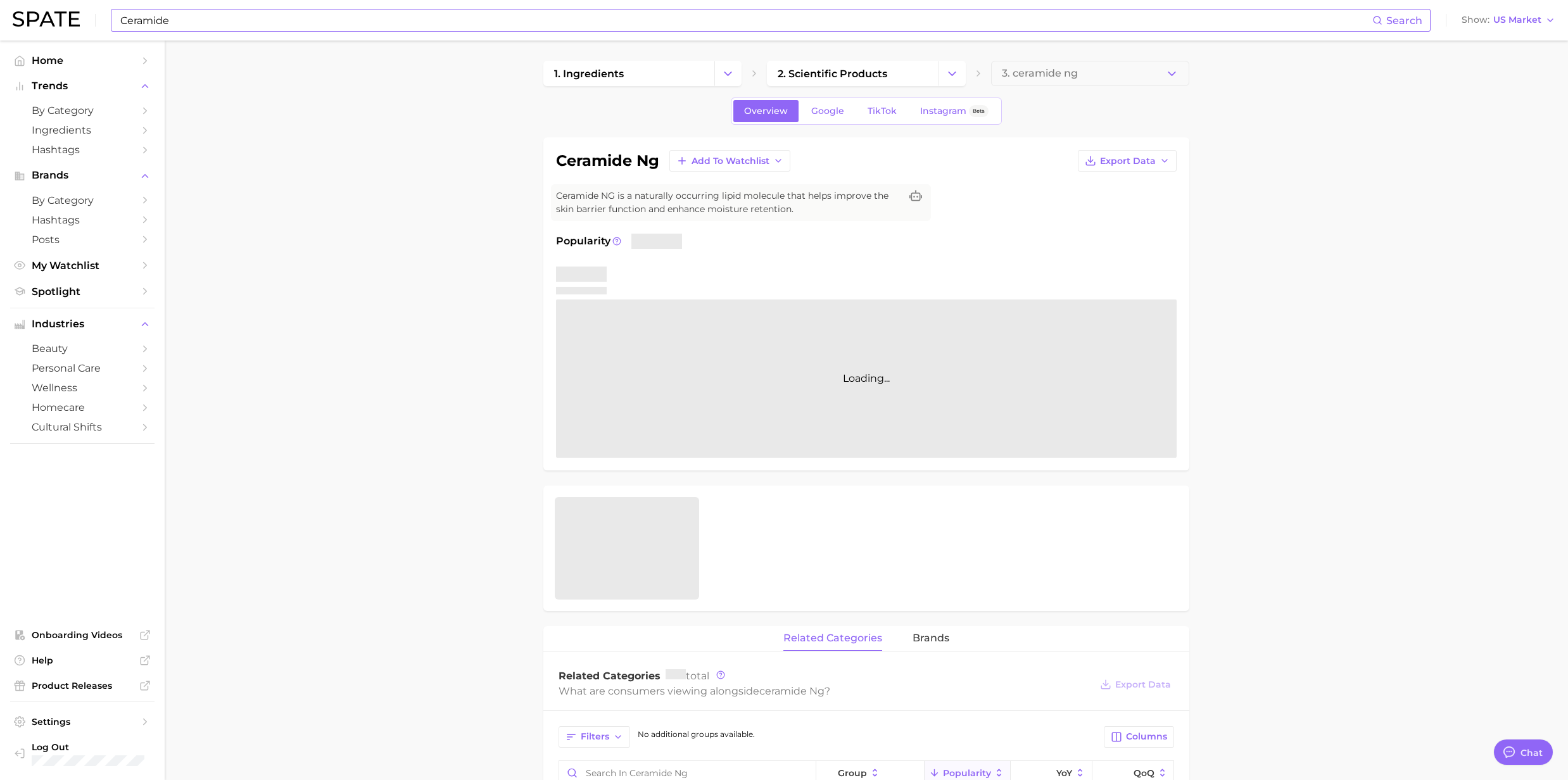
click at [189, 25] on input "Ceramide" at bounding box center [745, 20] width 1253 height 21
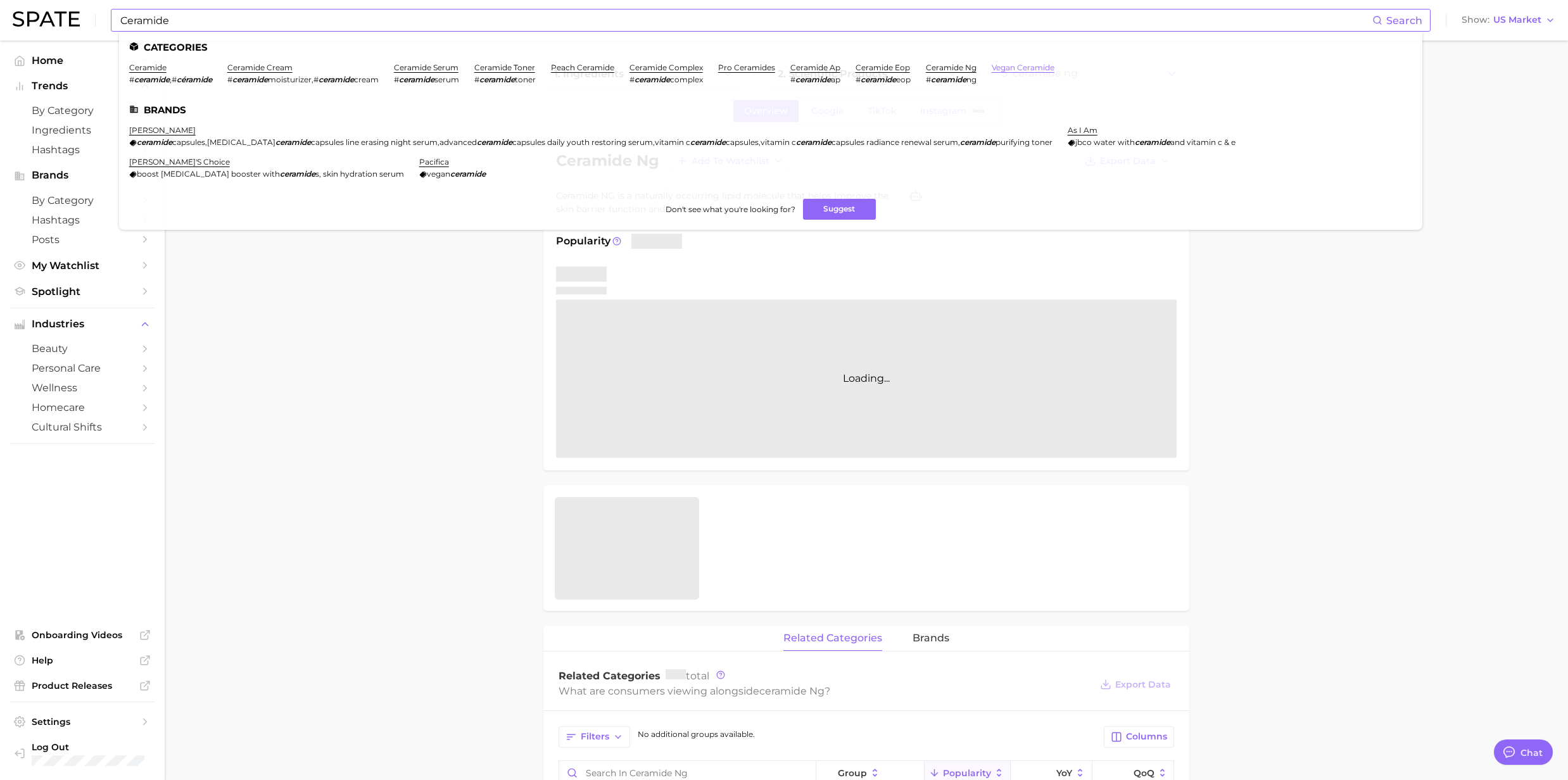
click at [1029, 66] on link "vegan ceramide" at bounding box center [1022, 67] width 63 height 10
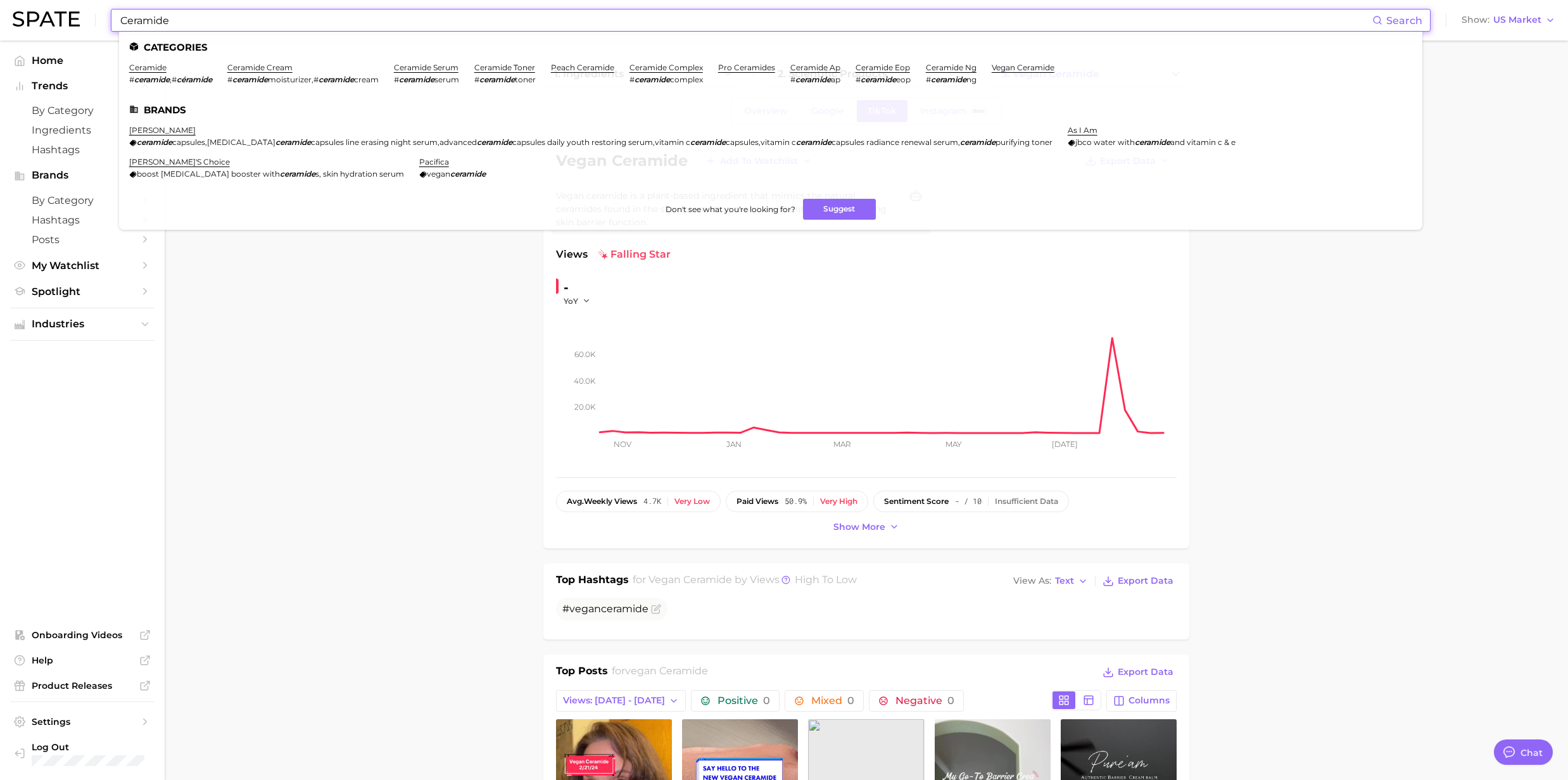
click at [315, 29] on input "Ceramide" at bounding box center [745, 20] width 1253 height 21
click at [945, 69] on link "ceramide ng" at bounding box center [951, 67] width 51 height 10
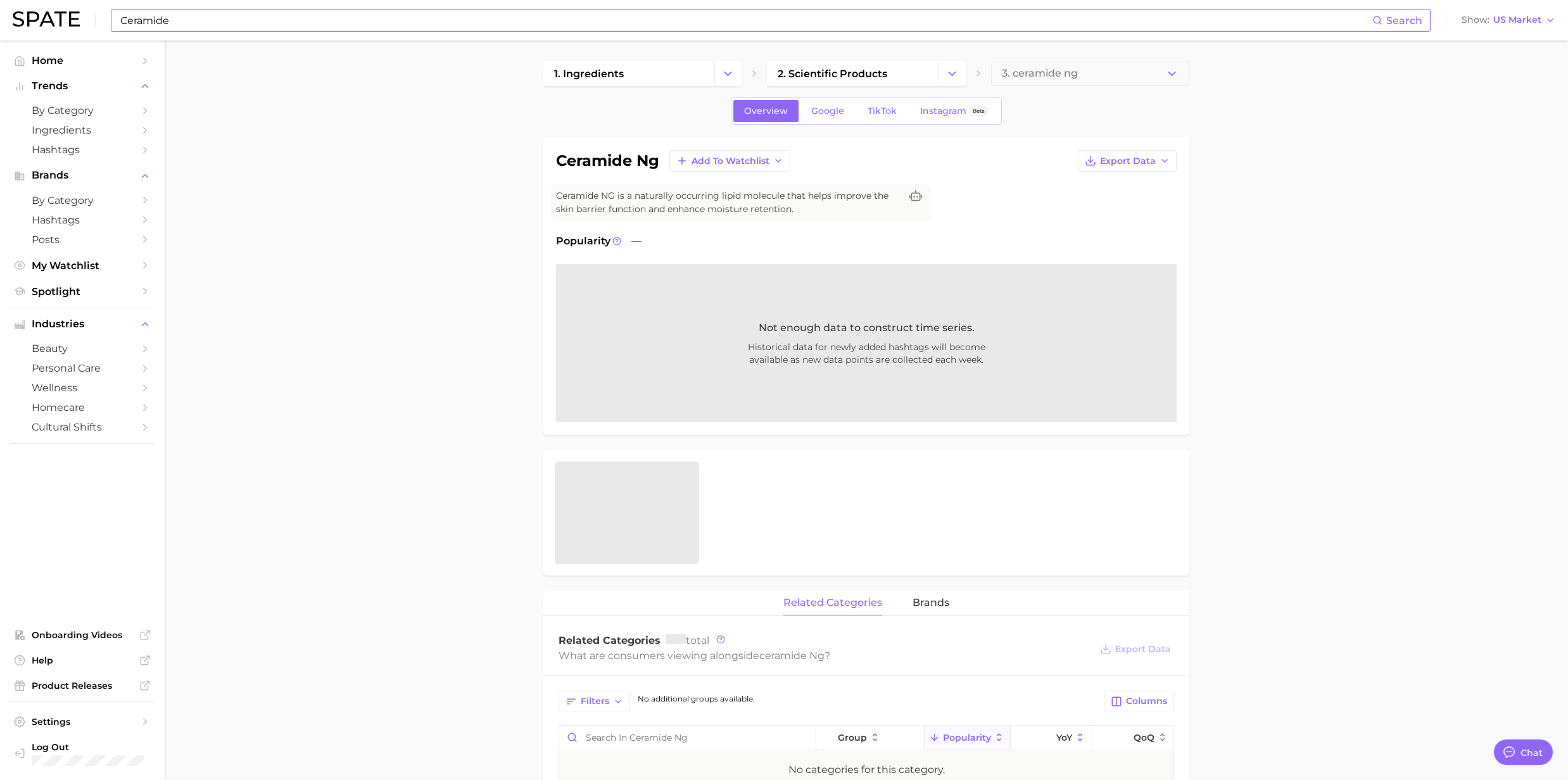
click at [216, 28] on input "Ceramide" at bounding box center [745, 20] width 1253 height 21
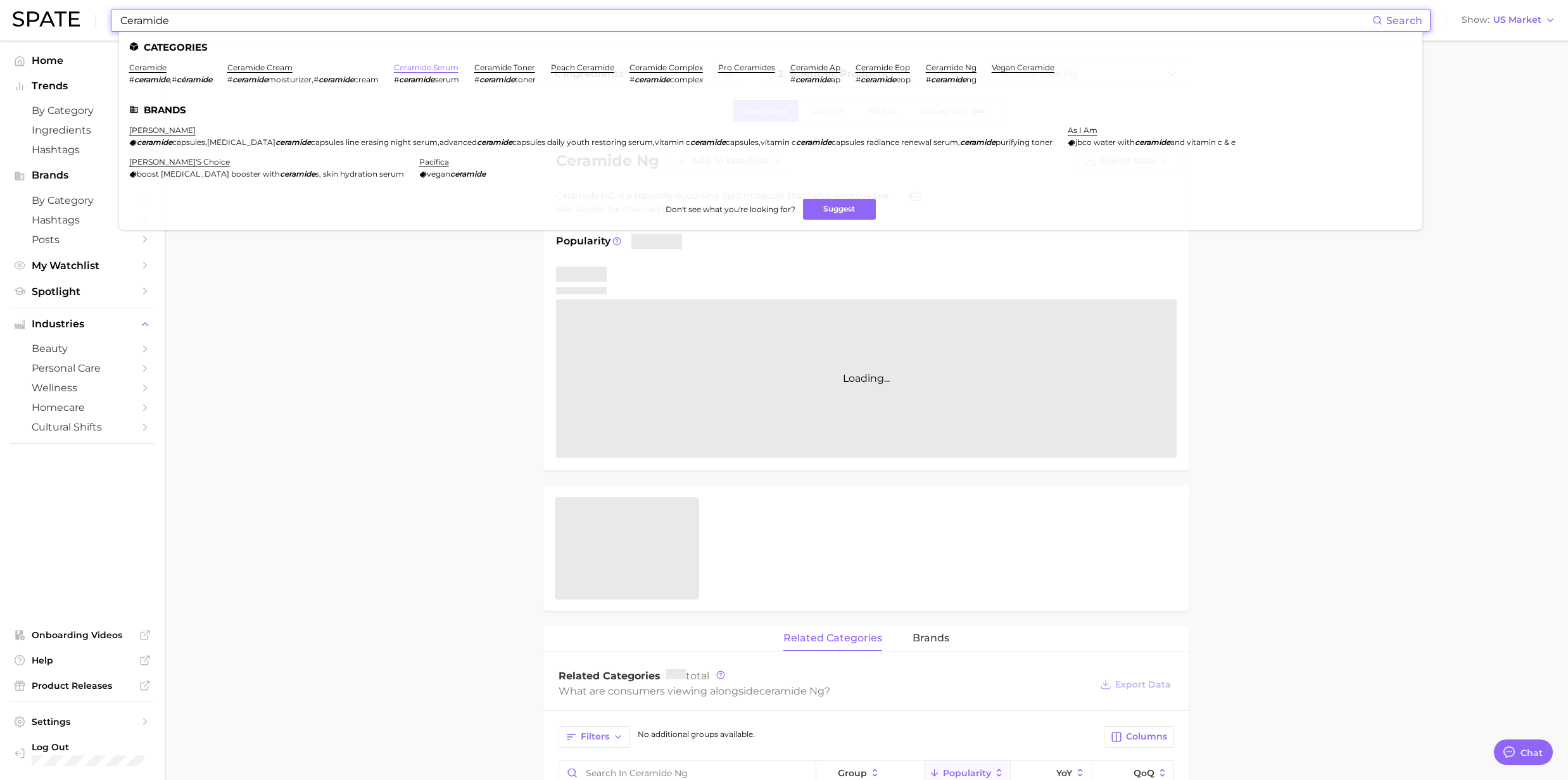
click at [442, 69] on link "ceramide serum" at bounding box center [426, 67] width 65 height 10
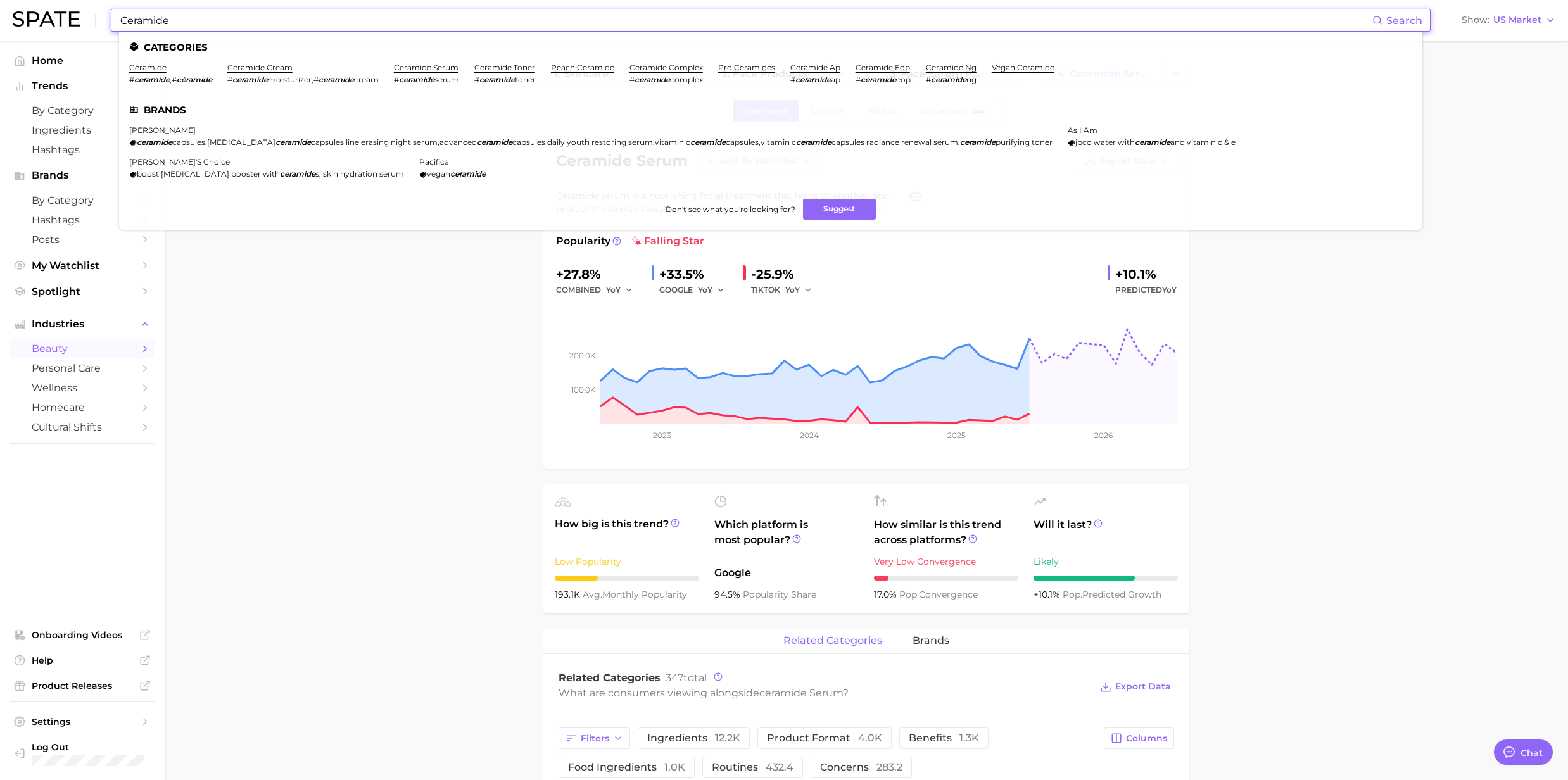
click at [139, 21] on input "Ceramide" at bounding box center [745, 20] width 1253 height 21
click at [152, 69] on link "ceramide" at bounding box center [147, 67] width 38 height 10
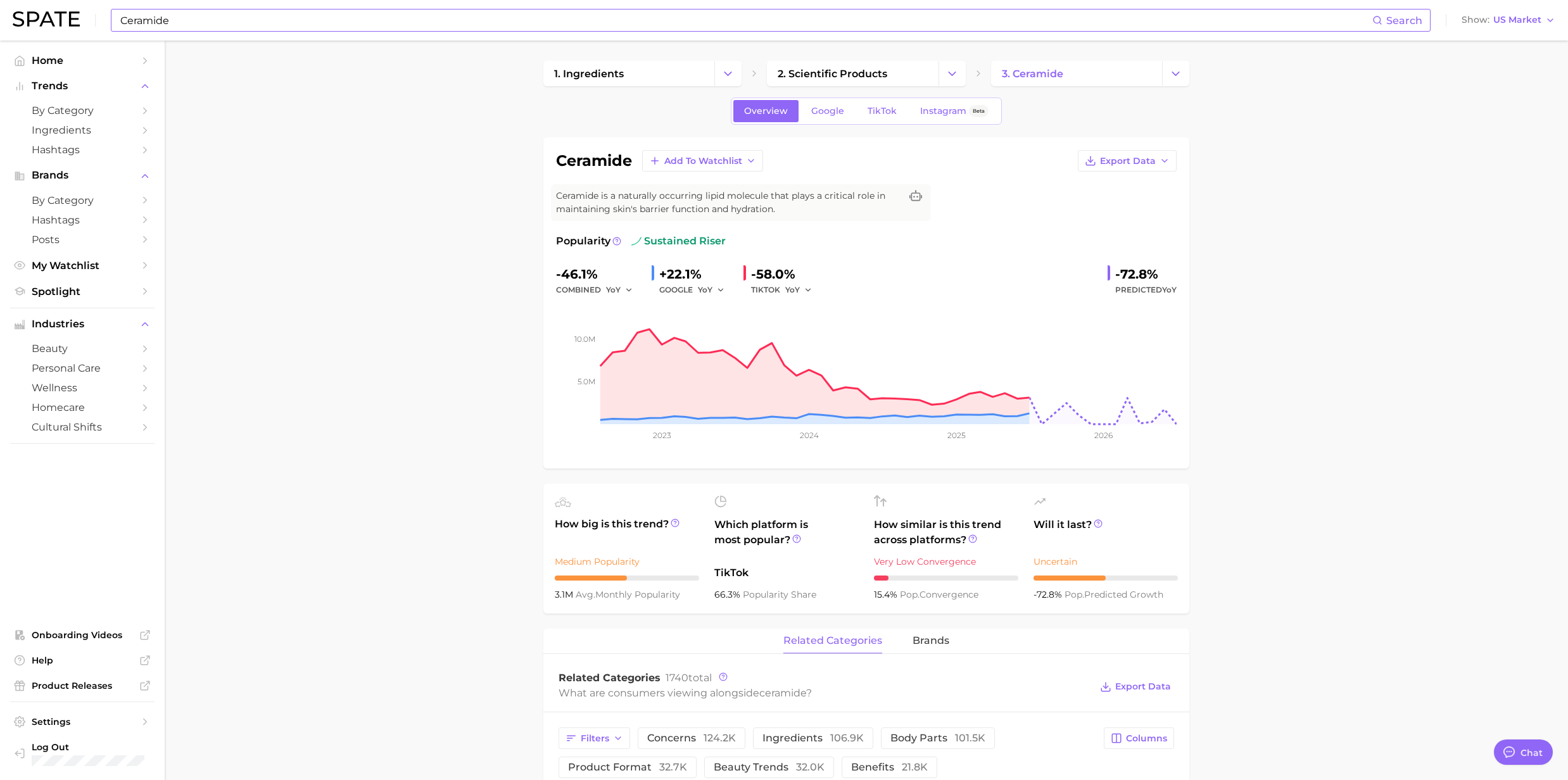
click at [226, 27] on input "Ceramide" at bounding box center [745, 20] width 1253 height 21
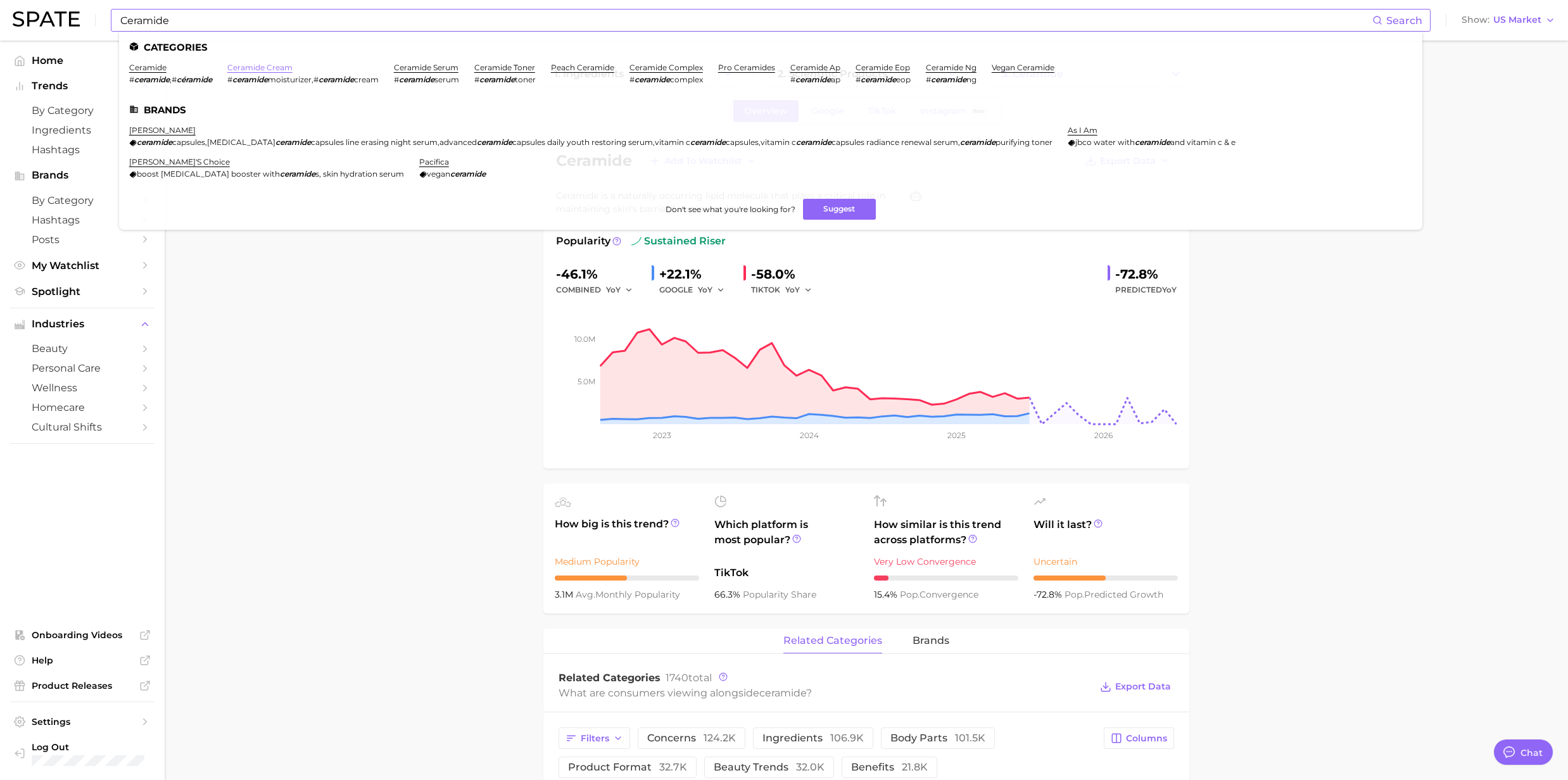
click at [277, 69] on link "ceramide cream" at bounding box center [259, 67] width 65 height 10
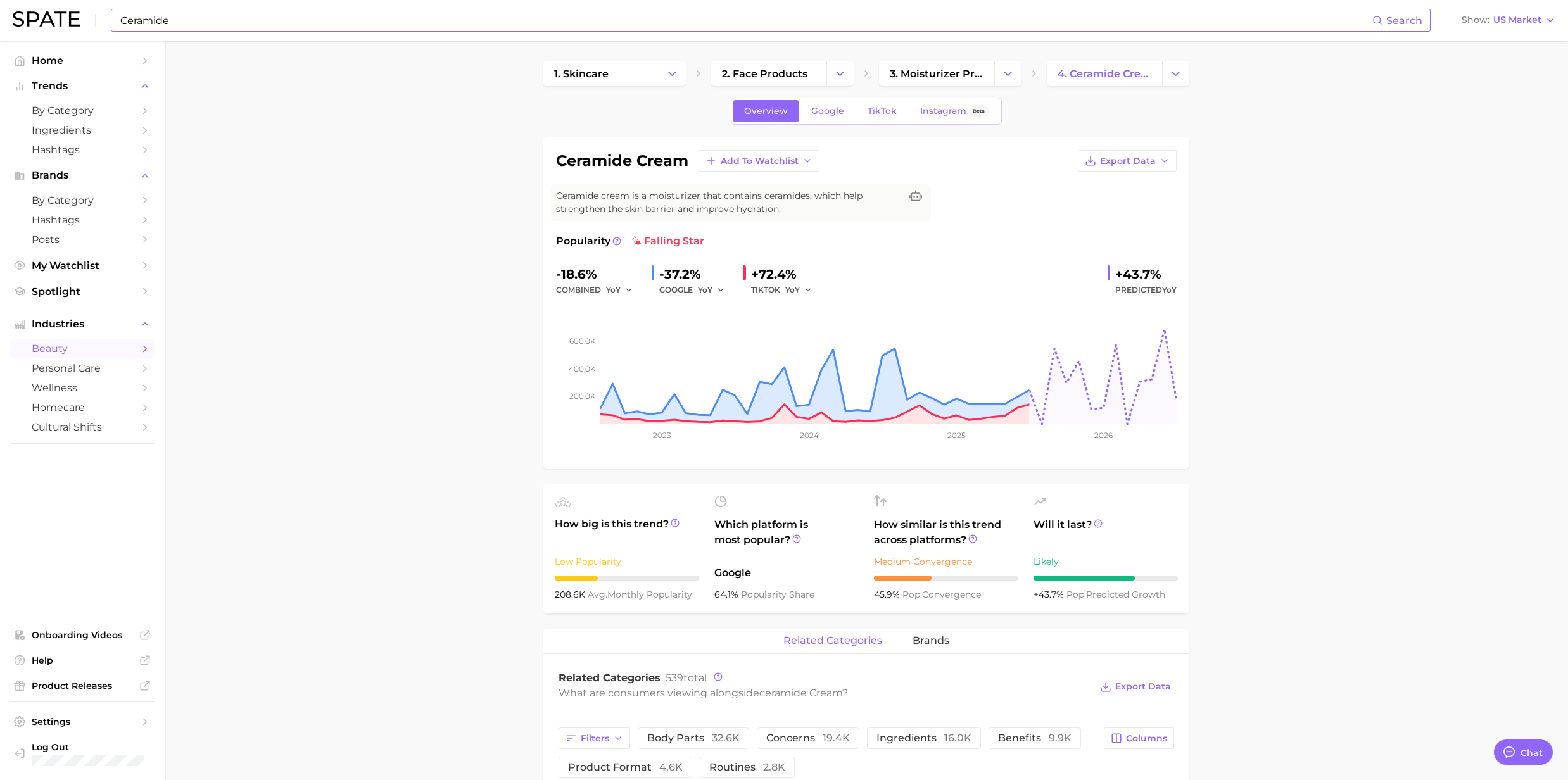
click at [254, 24] on input "Ceramide" at bounding box center [745, 20] width 1253 height 21
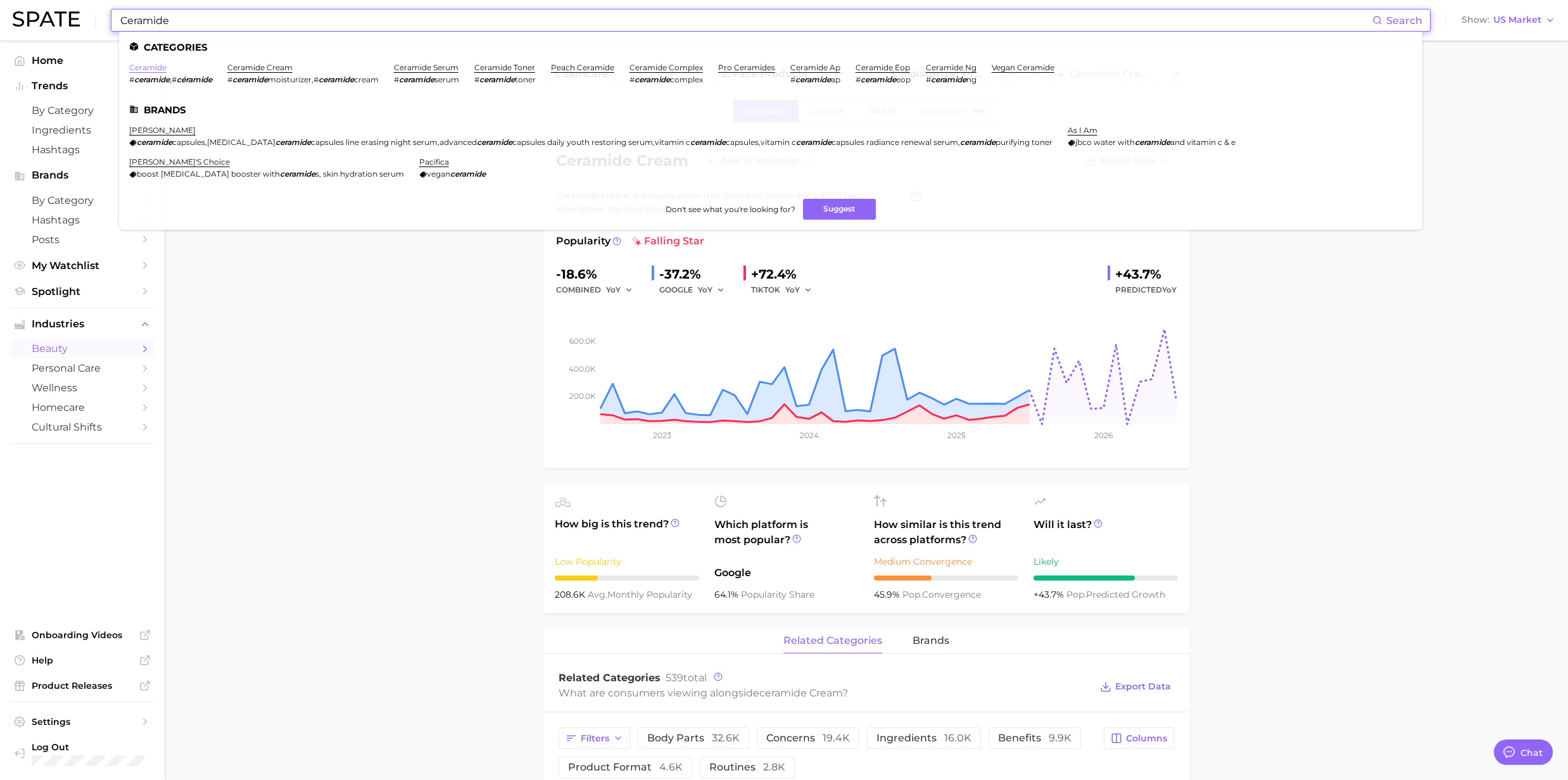
click at [152, 66] on link "ceramide" at bounding box center [147, 67] width 38 height 10
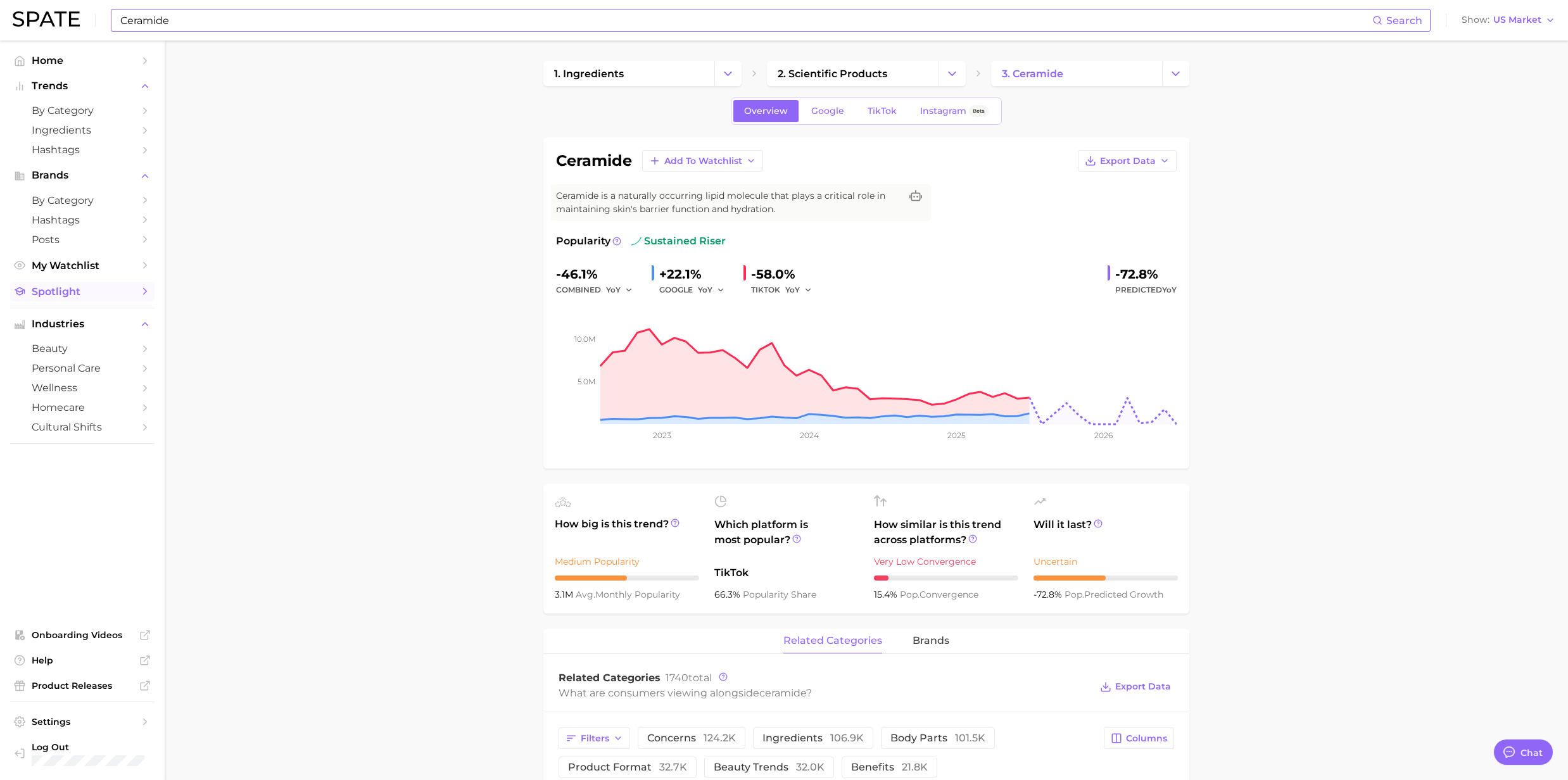
drag, startPoint x: 396, startPoint y: 170, endPoint x: 118, endPoint y: 305, distance: 309.0
click at [229, 18] on input "Ceramide" at bounding box center [745, 20] width 1253 height 21
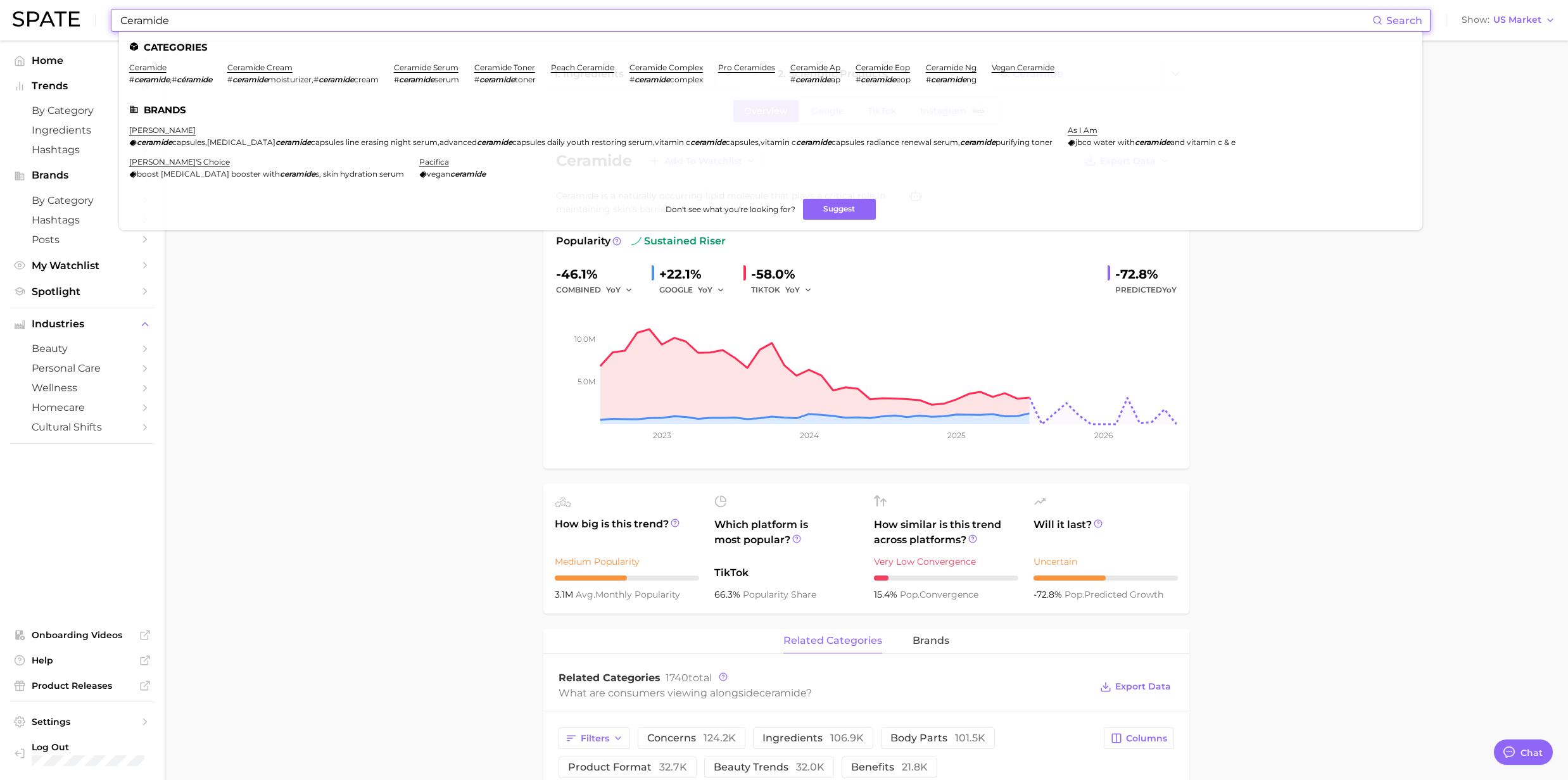
drag, startPoint x: 226, startPoint y: 18, endPoint x: 29, endPoint y: 21, distance: 197.0
click at [29, 21] on div "Ceramide Search Categories ceramide # ceramide , # céramide ceramide cream # ce…" at bounding box center [784, 20] width 1542 height 41
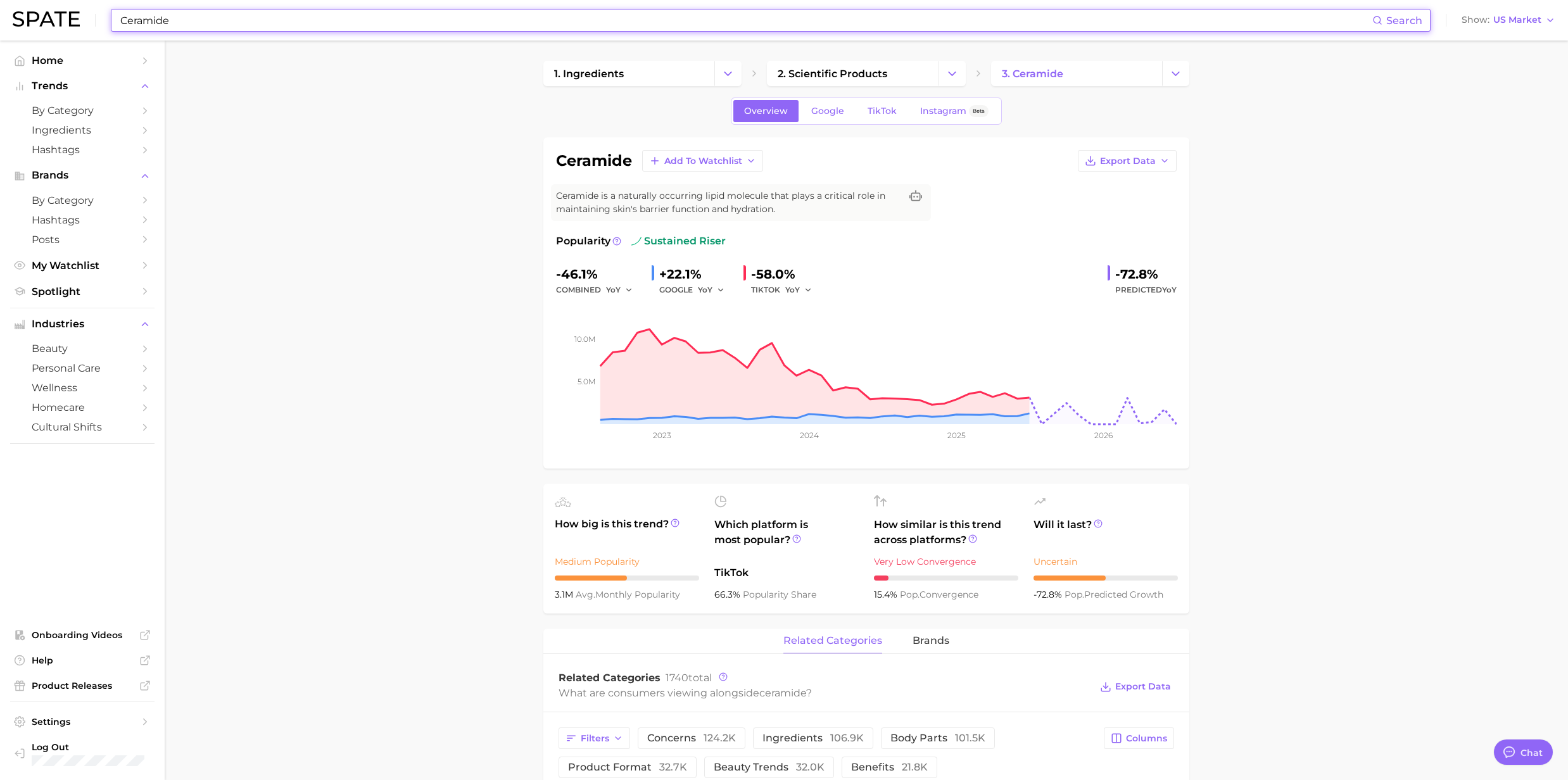
paste input "Soothing itchy or dry skin"
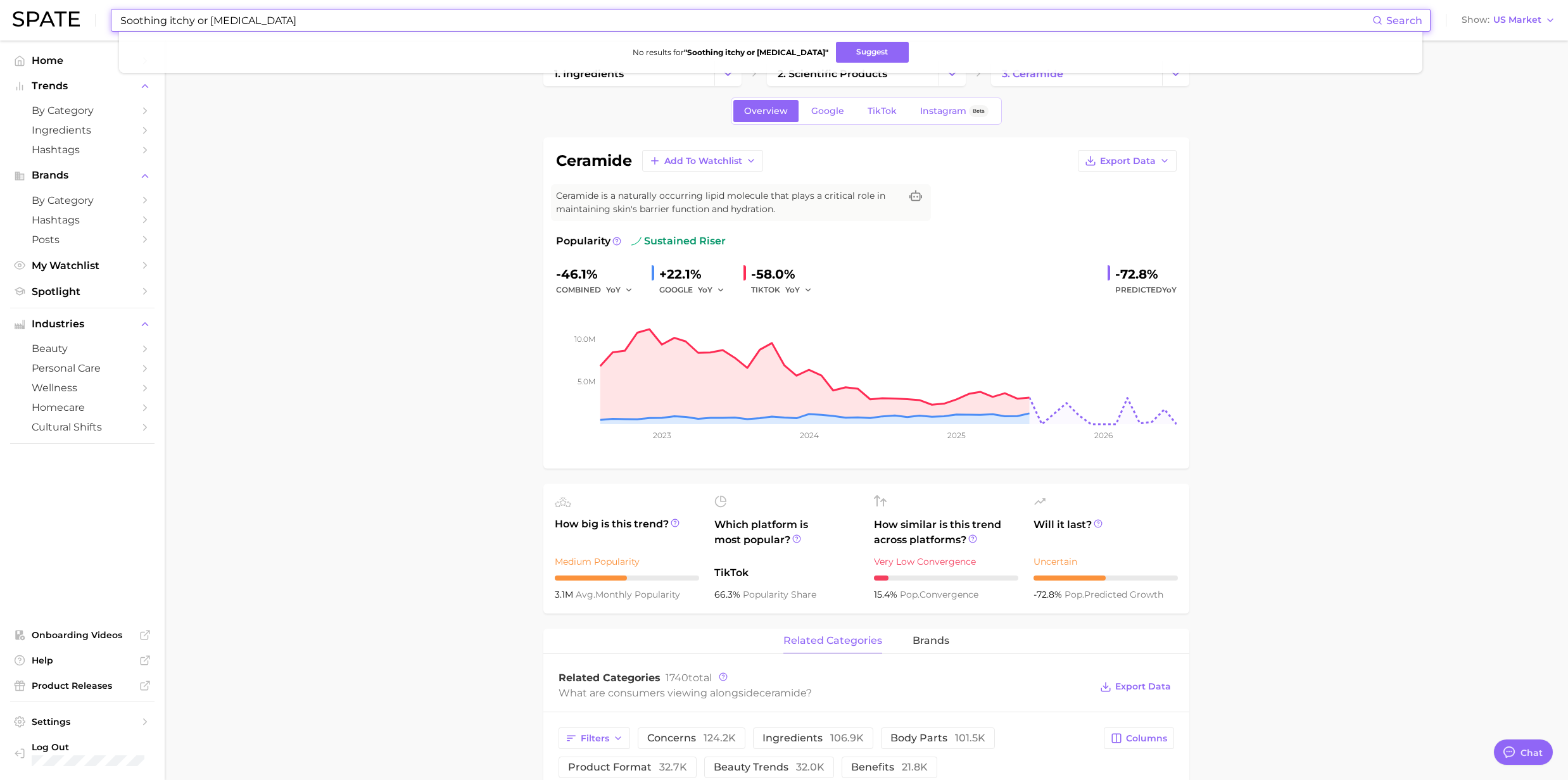
drag, startPoint x: 254, startPoint y: 24, endPoint x: 199, endPoint y: 21, distance: 55.1
click at [199, 21] on input "Soothing itchy or dry skin" at bounding box center [745, 20] width 1253 height 21
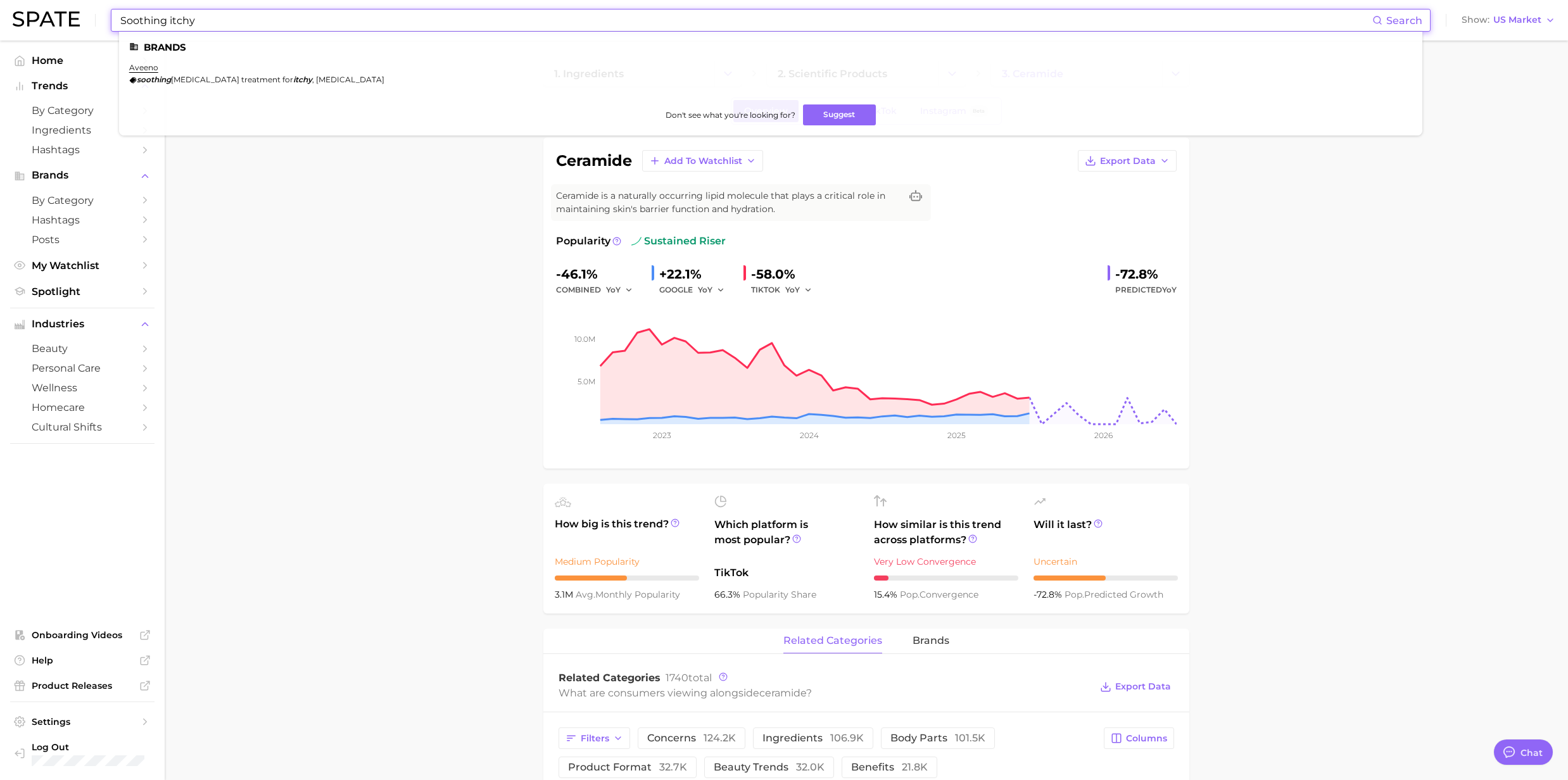
drag, startPoint x: 170, startPoint y: 25, endPoint x: 49, endPoint y: 13, distance: 121.6
click at [49, 13] on div "Soothing itchy Search Brands aveeno soothing oatmeal bath treatment for itchy ,…" at bounding box center [784, 20] width 1542 height 41
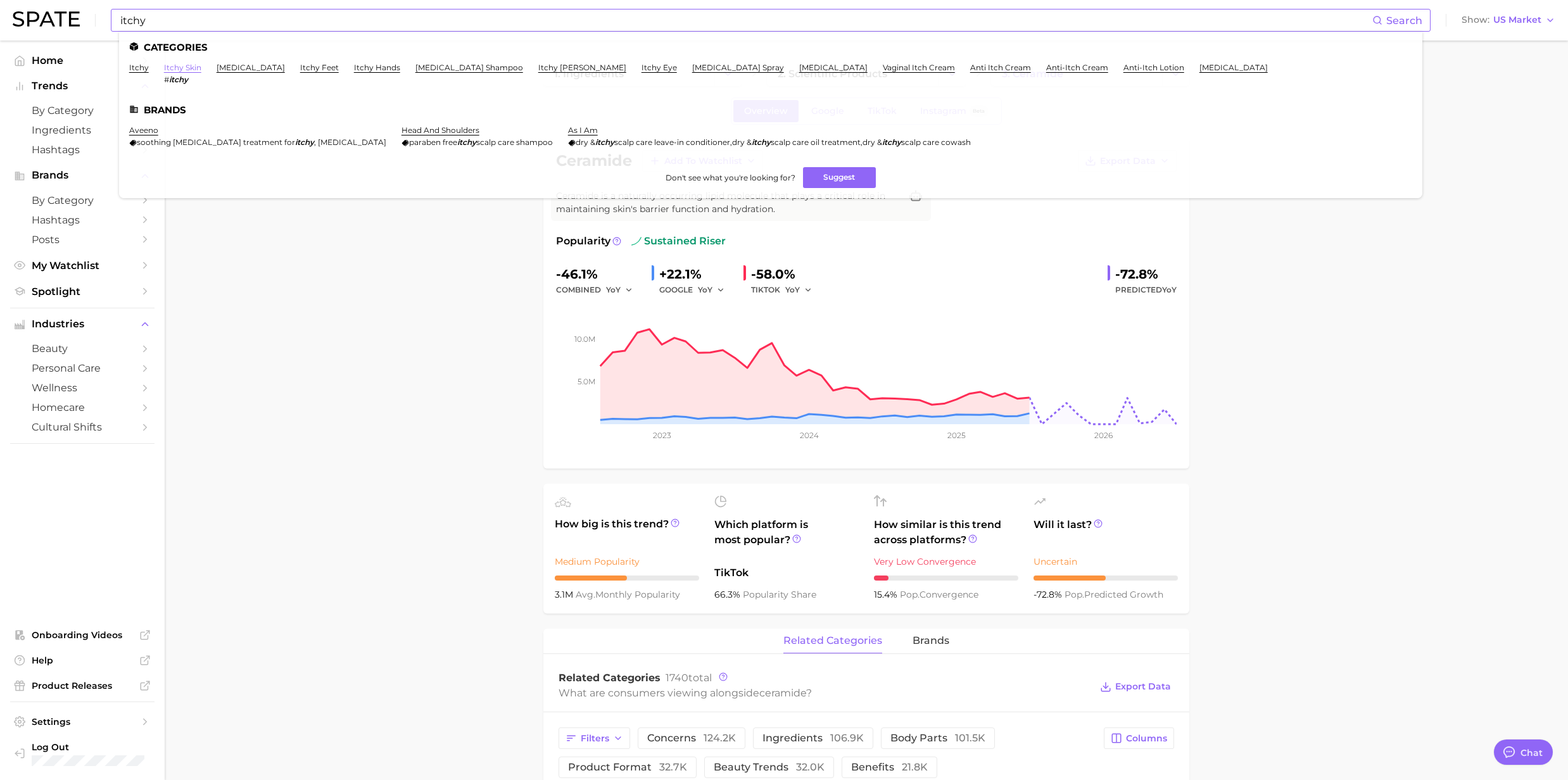
click at [173, 65] on link "itchy skin" at bounding box center [182, 67] width 38 height 10
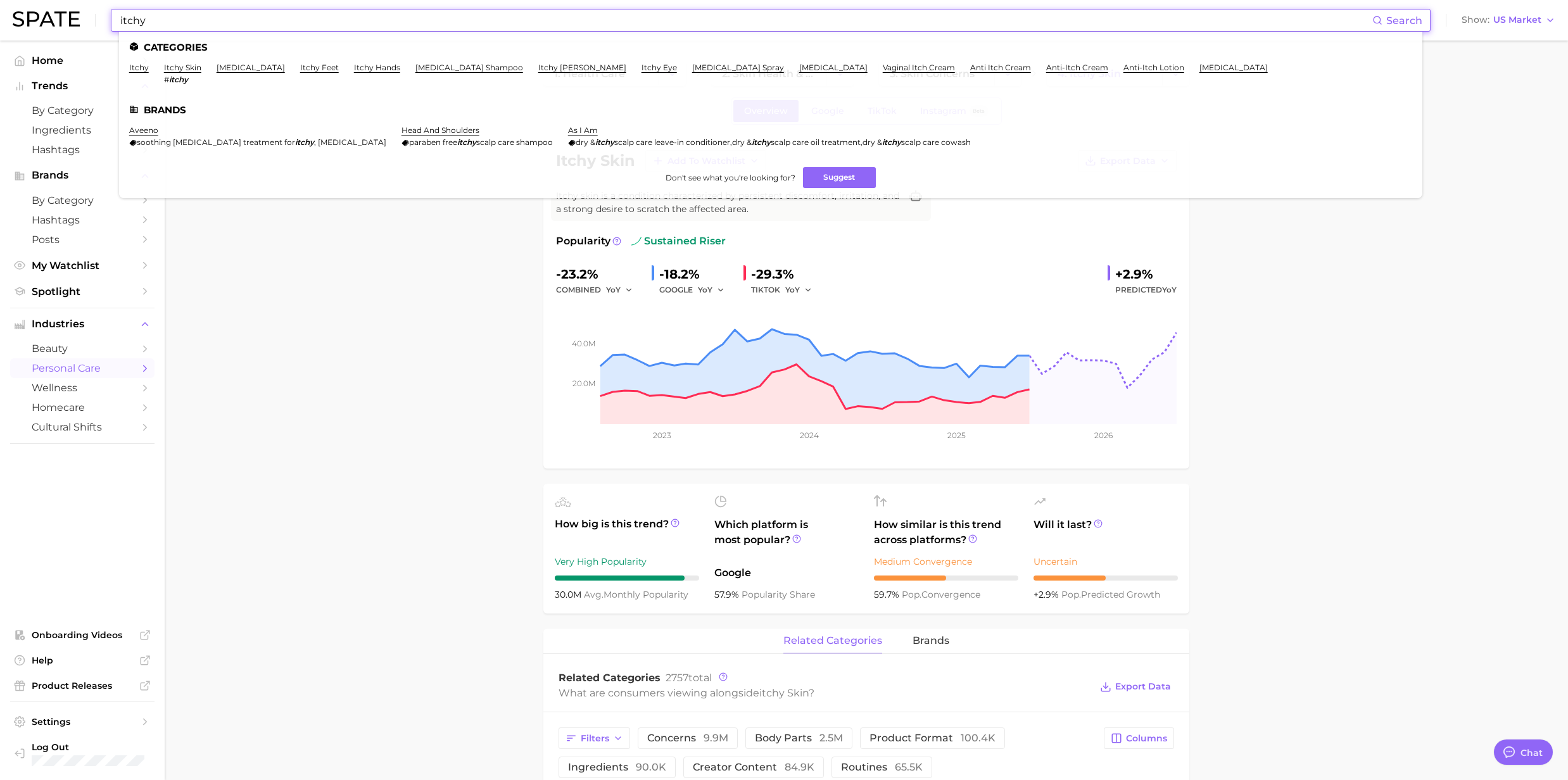
click at [216, 25] on input "itchy" at bounding box center [745, 20] width 1253 height 21
drag, startPoint x: 152, startPoint y: 26, endPoint x: 54, endPoint y: 16, distance: 98.5
click at [54, 16] on div "itchy Search Categories itchy itchy skin # itchy itchy scalp itchy feet itchy h…" at bounding box center [784, 20] width 1542 height 41
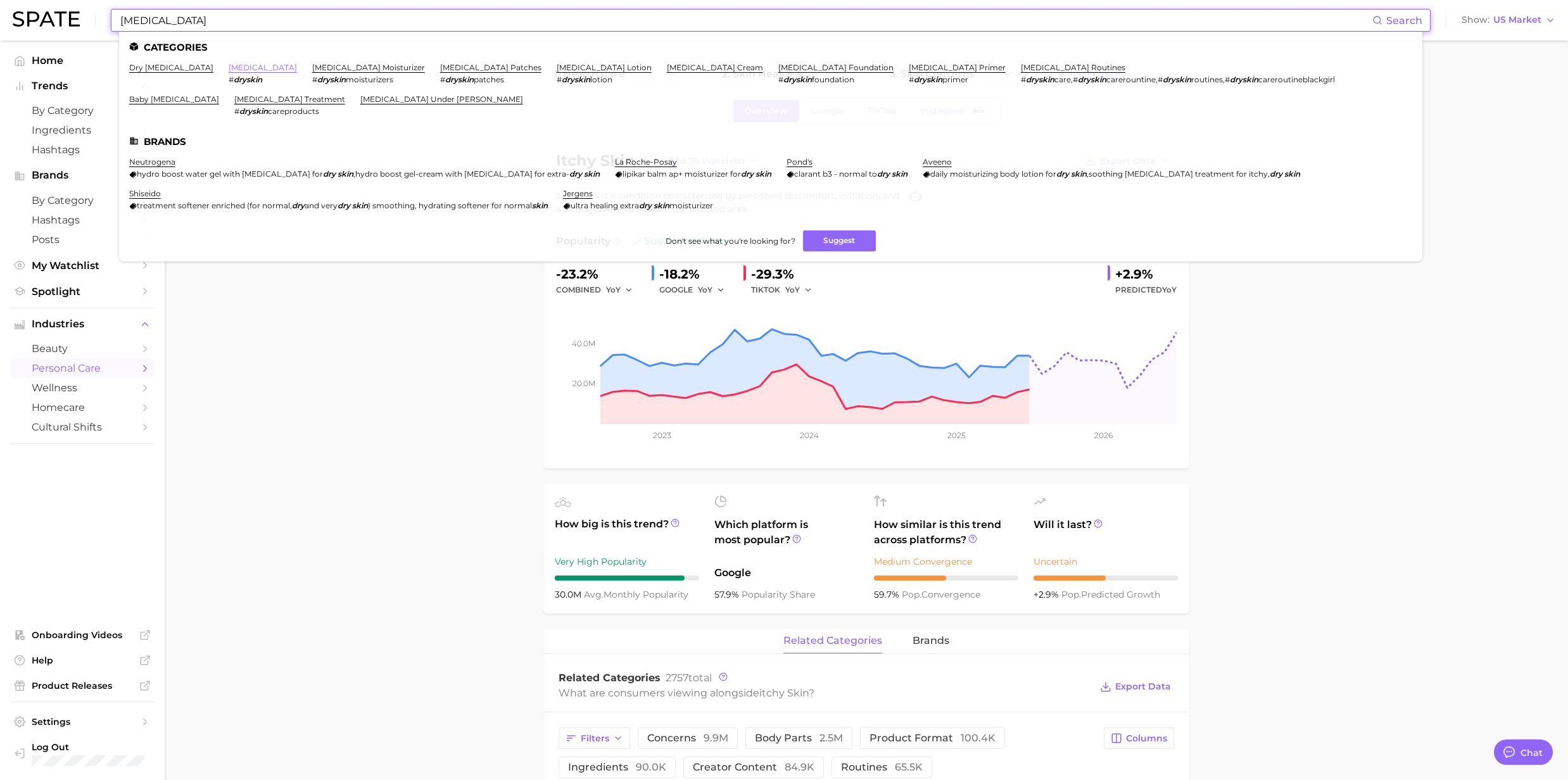
type input "[MEDICAL_DATA]"
click at [236, 66] on link "[MEDICAL_DATA]" at bounding box center [262, 67] width 69 height 10
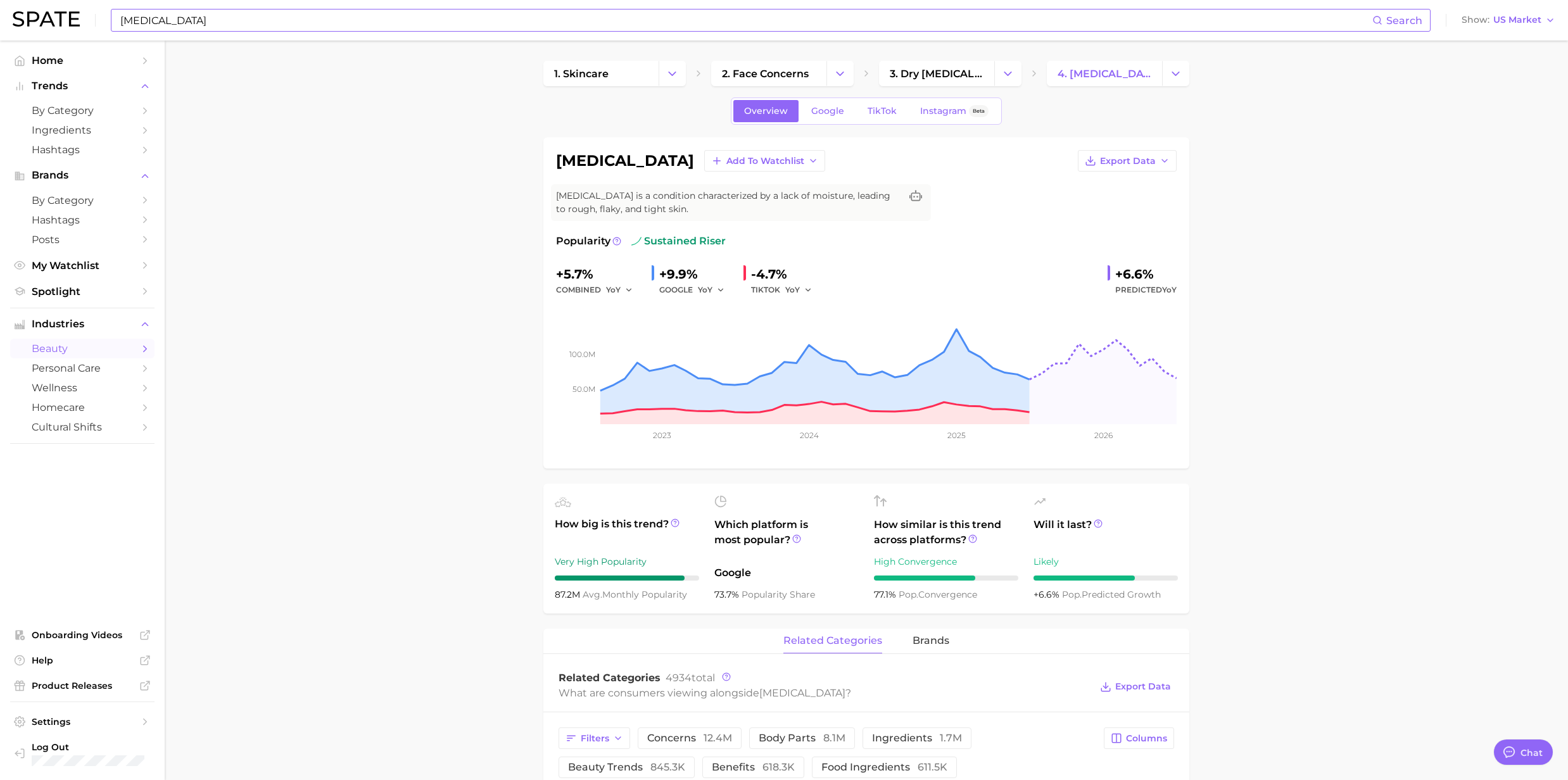
click at [182, 23] on input "[MEDICAL_DATA]" at bounding box center [745, 20] width 1253 height 21
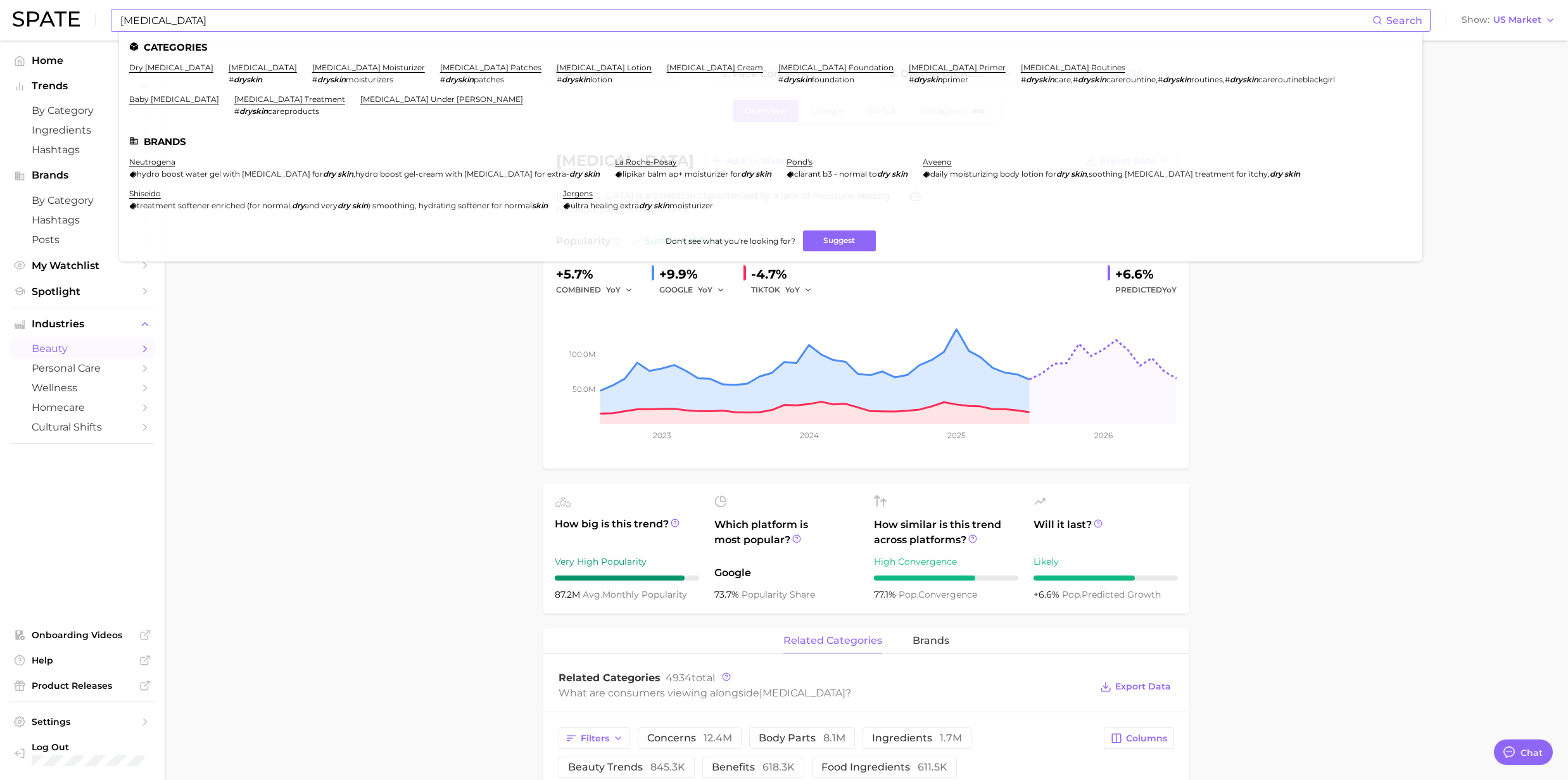
click at [173, 74] on li "dry skin condition" at bounding box center [171, 73] width 84 height 21
click at [173, 66] on link "dry skin condition" at bounding box center [171, 67] width 84 height 10
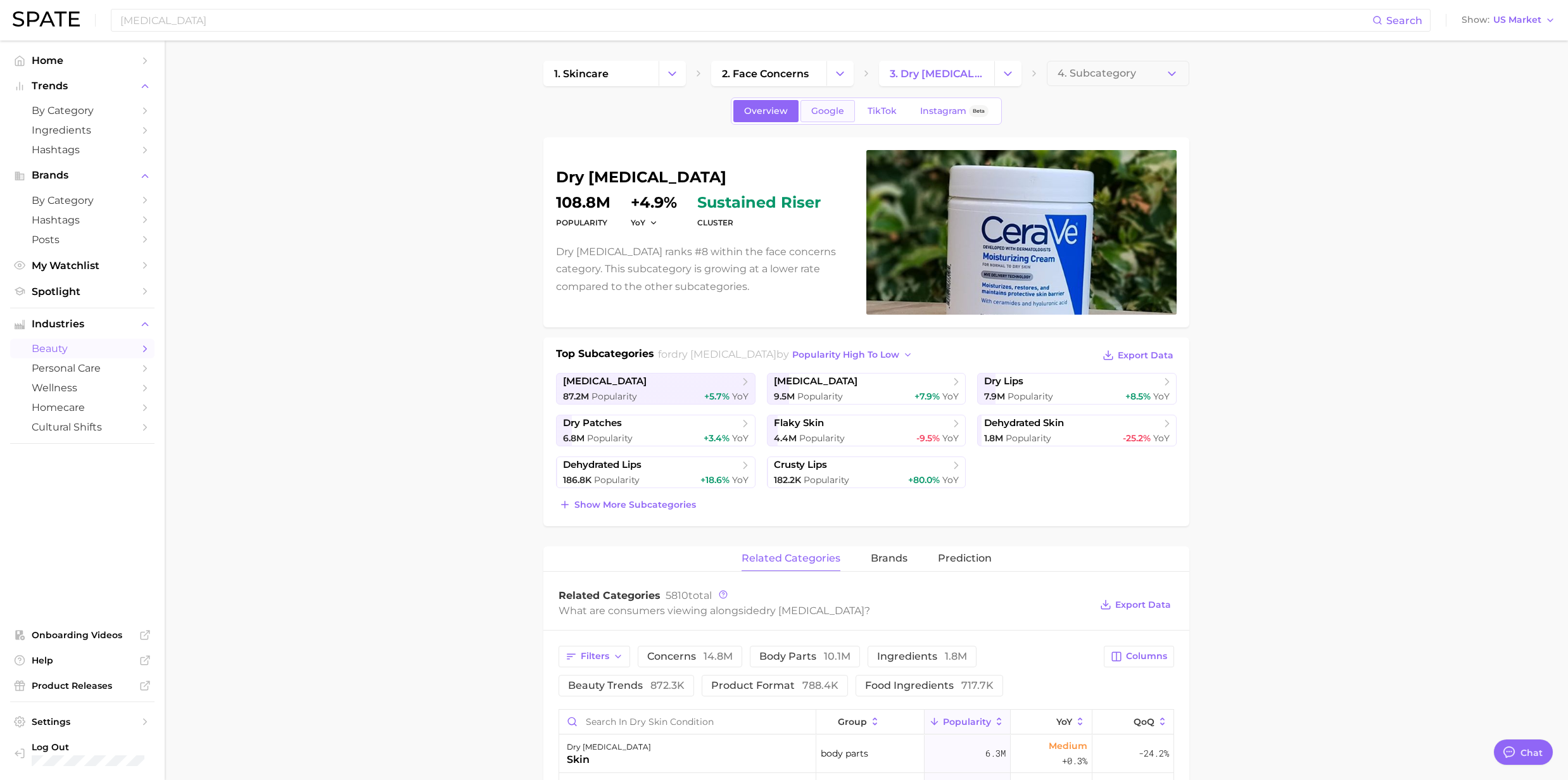
click at [843, 111] on link "Google" at bounding box center [828, 111] width 55 height 22
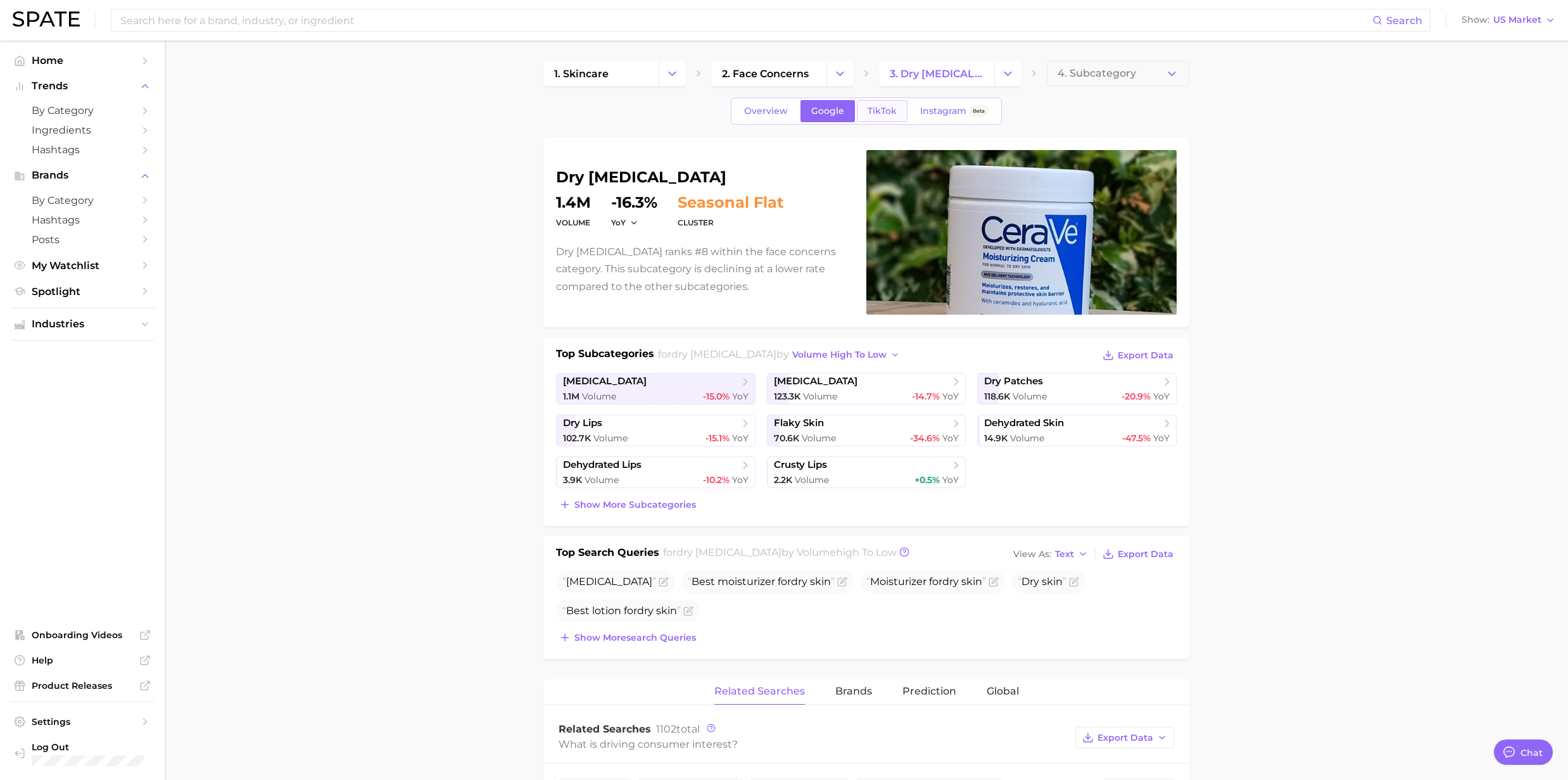
click at [868, 108] on span "TikTok" at bounding box center [882, 111] width 29 height 11
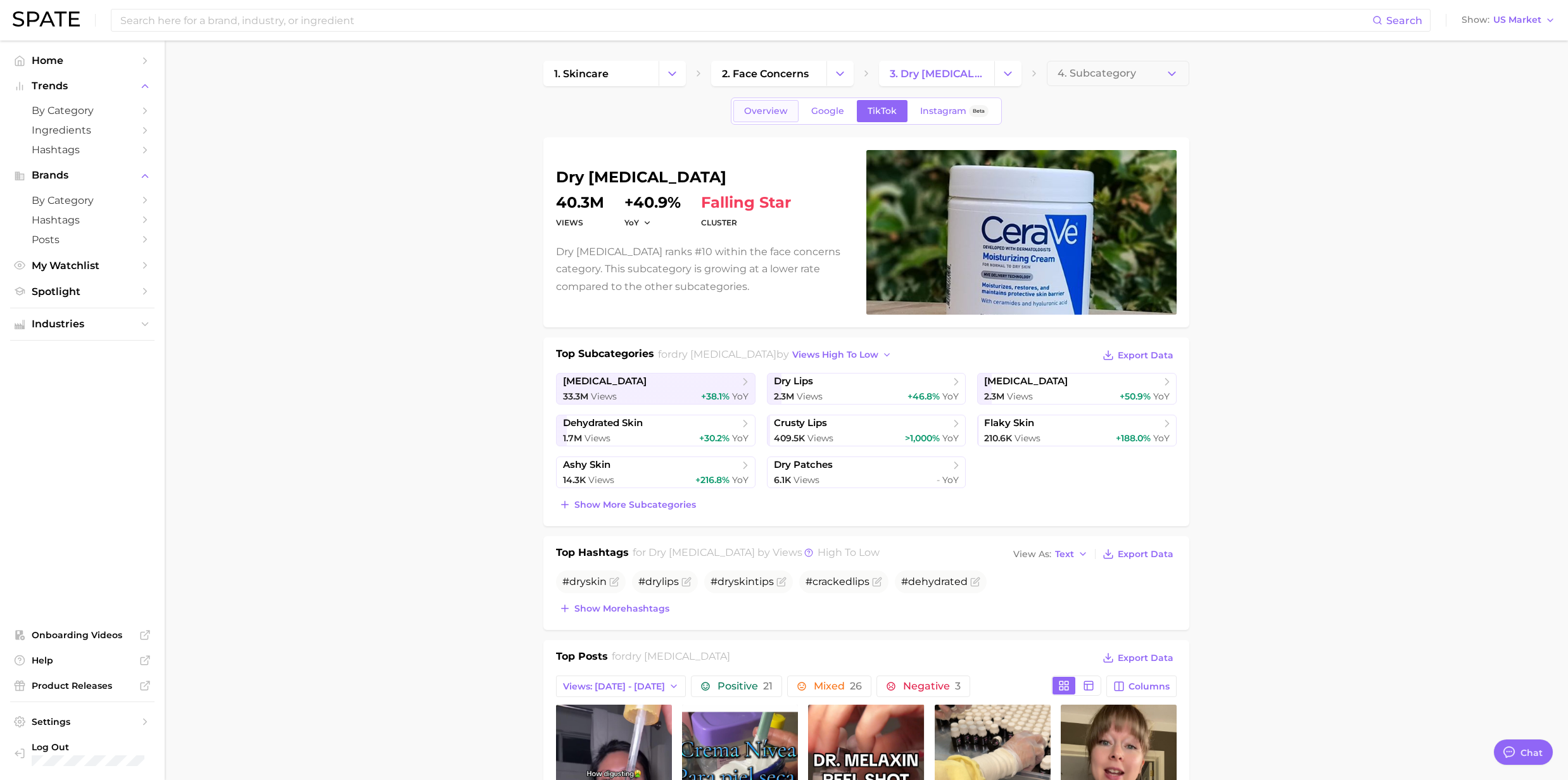
click at [773, 114] on span "Overview" at bounding box center [765, 111] width 43 height 11
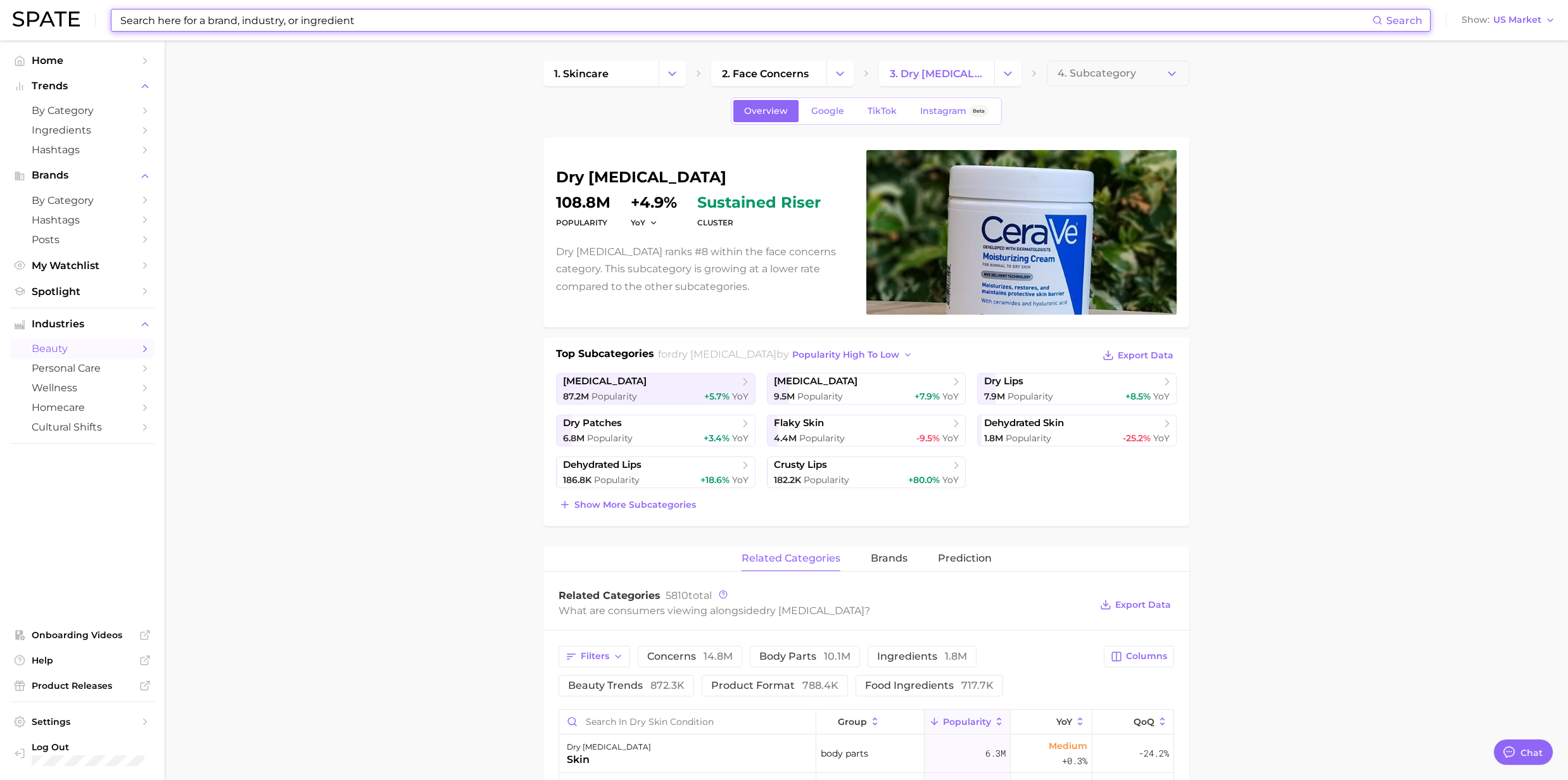
click at [189, 27] on input at bounding box center [745, 20] width 1253 height 21
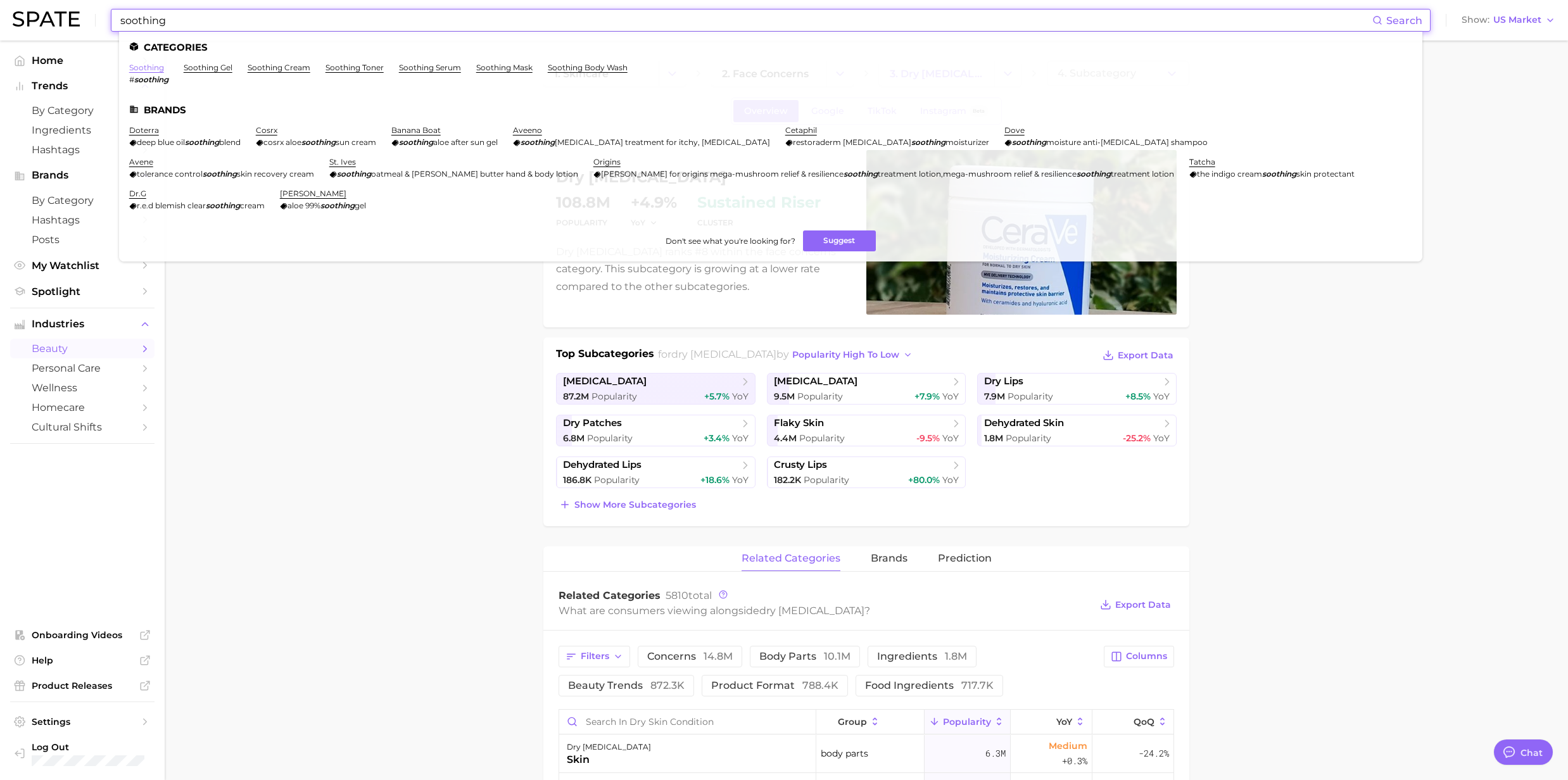
type input "soothing"
click at [142, 69] on link "soothing" at bounding box center [146, 67] width 35 height 10
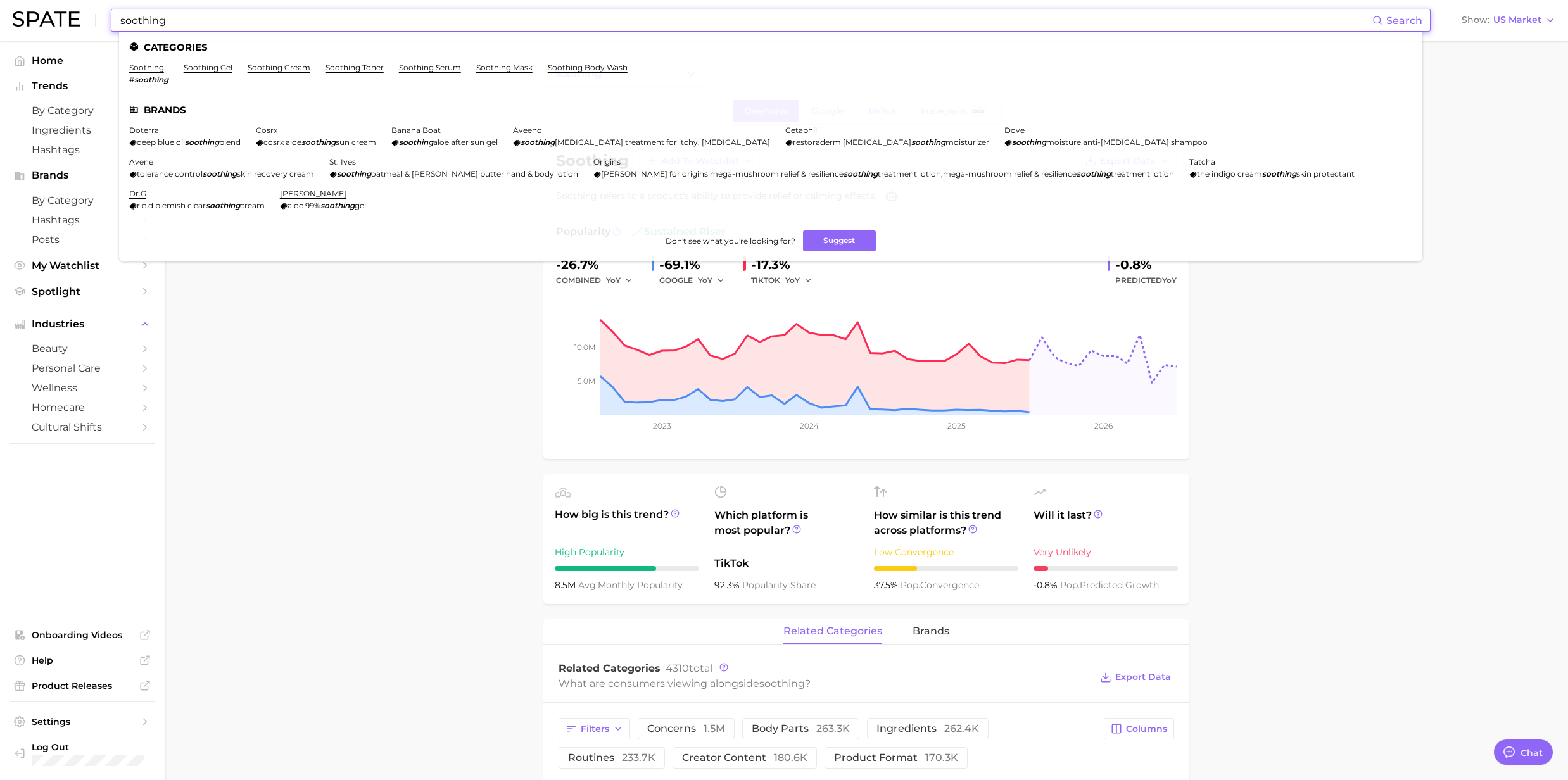
drag, startPoint x: 224, startPoint y: 29, endPoint x: 55, endPoint y: 27, distance: 169.0
click at [55, 27] on div "soothing Search Categories soothing # soothing soothing gel soothing cream soot…" at bounding box center [784, 20] width 1542 height 41
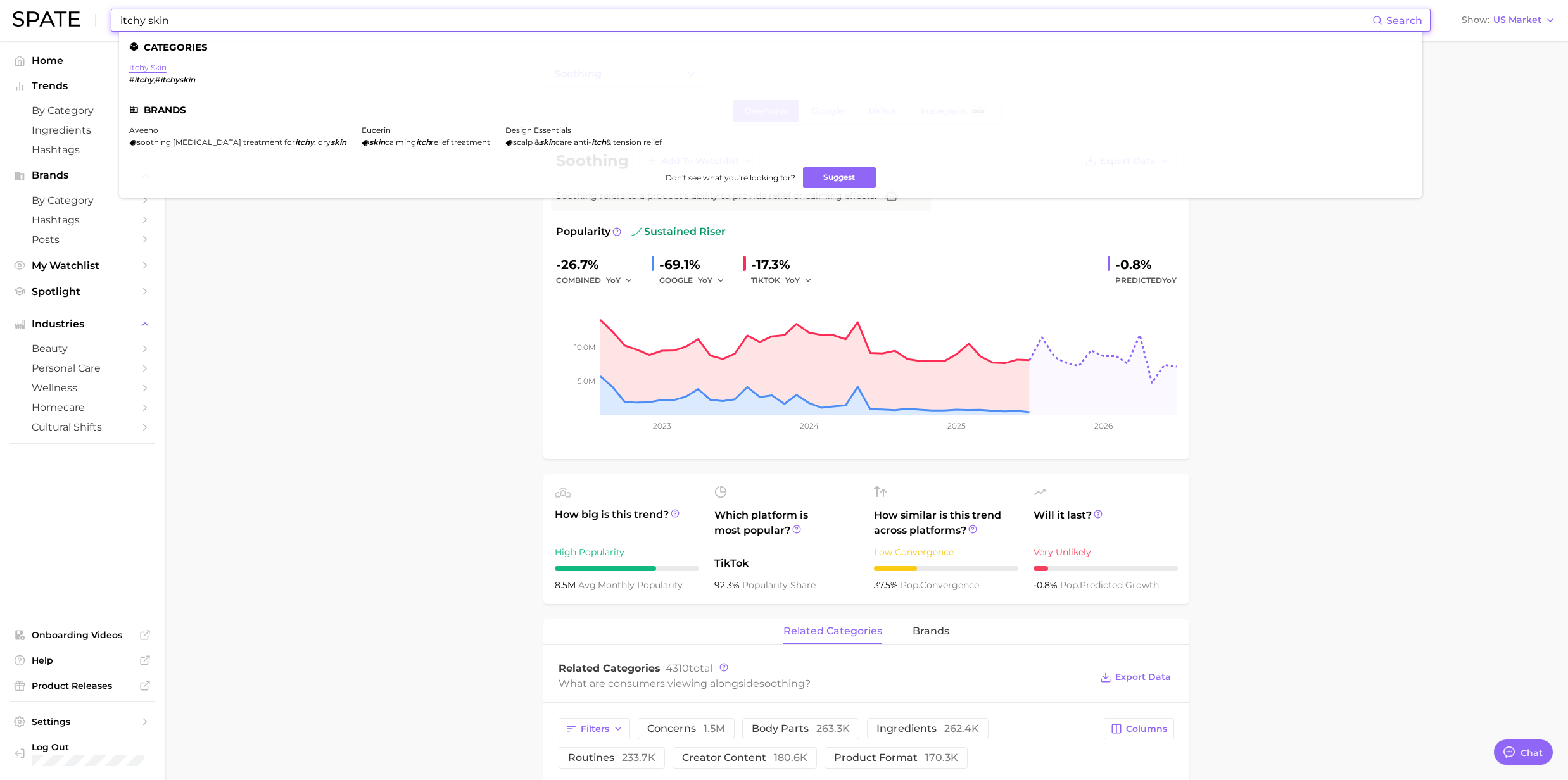
click at [141, 69] on link "itchy skin" at bounding box center [147, 67] width 38 height 10
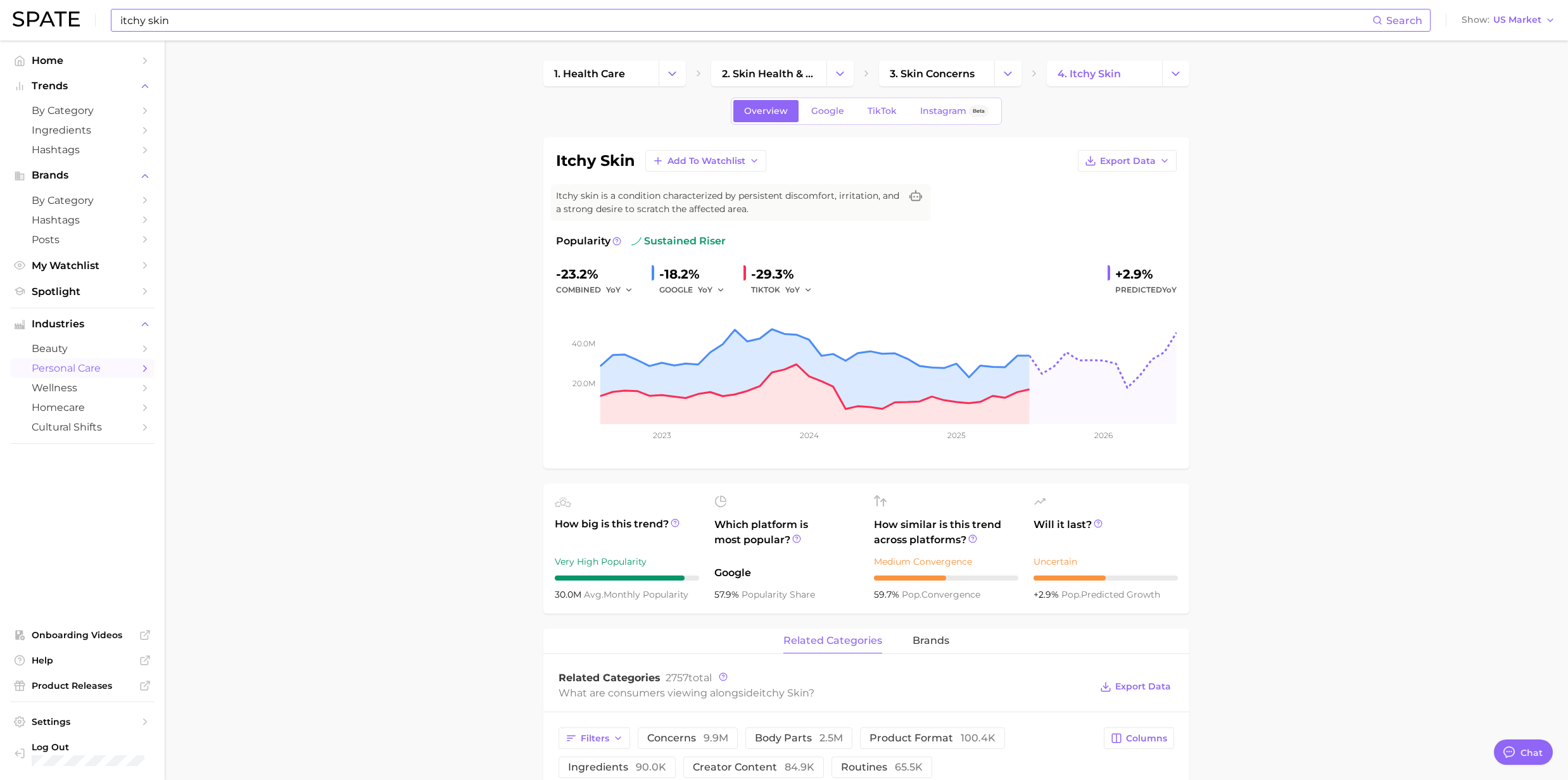
click at [144, 24] on input "itchy skin" at bounding box center [745, 20] width 1253 height 21
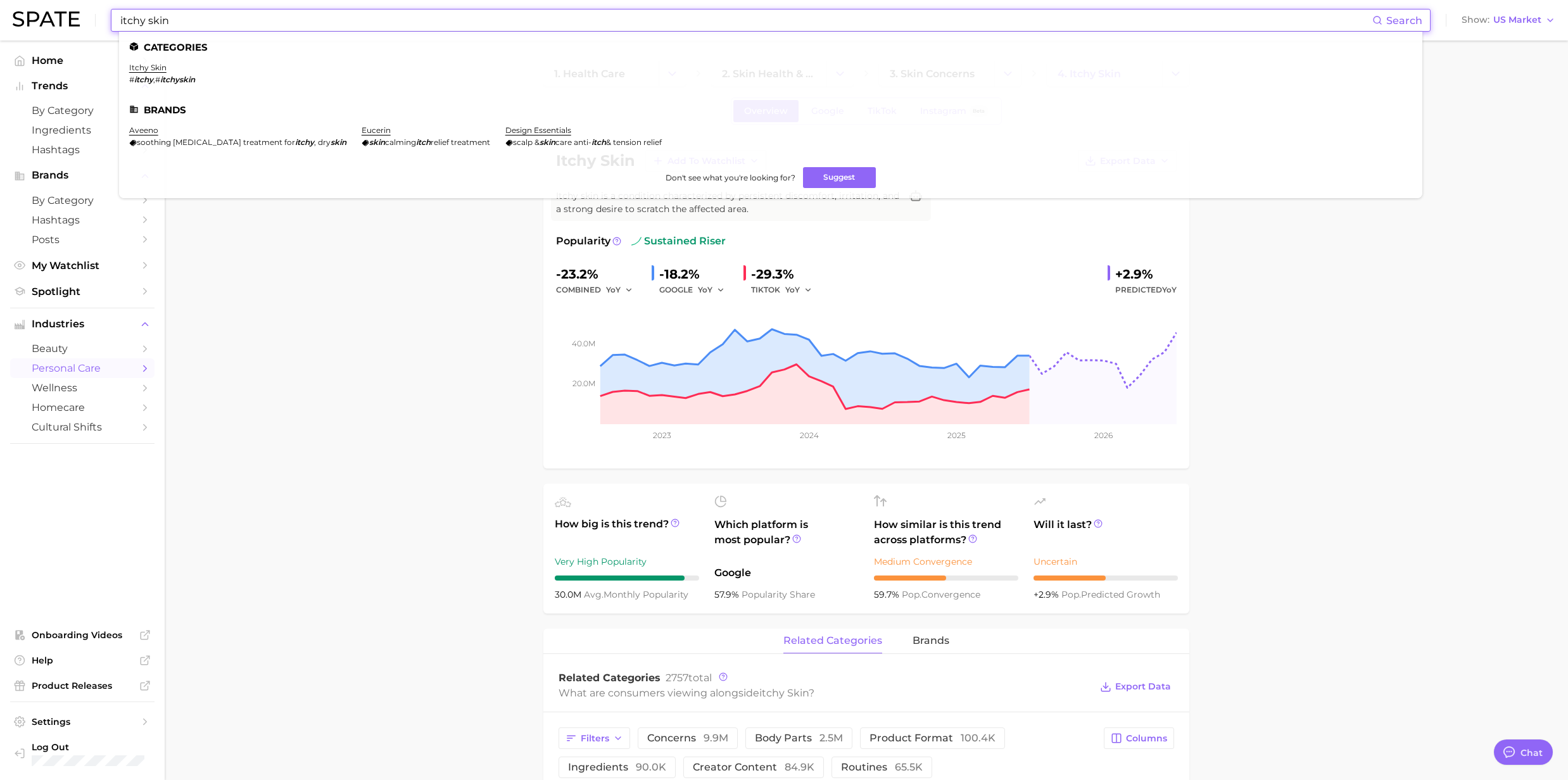
drag, startPoint x: 144, startPoint y: 24, endPoint x: 114, endPoint y: 13, distance: 32.0
click at [114, 13] on div "itchy skin Search Categories itchy skin # itchy , # itchyskin Brands aveeno soo…" at bounding box center [770, 20] width 1320 height 23
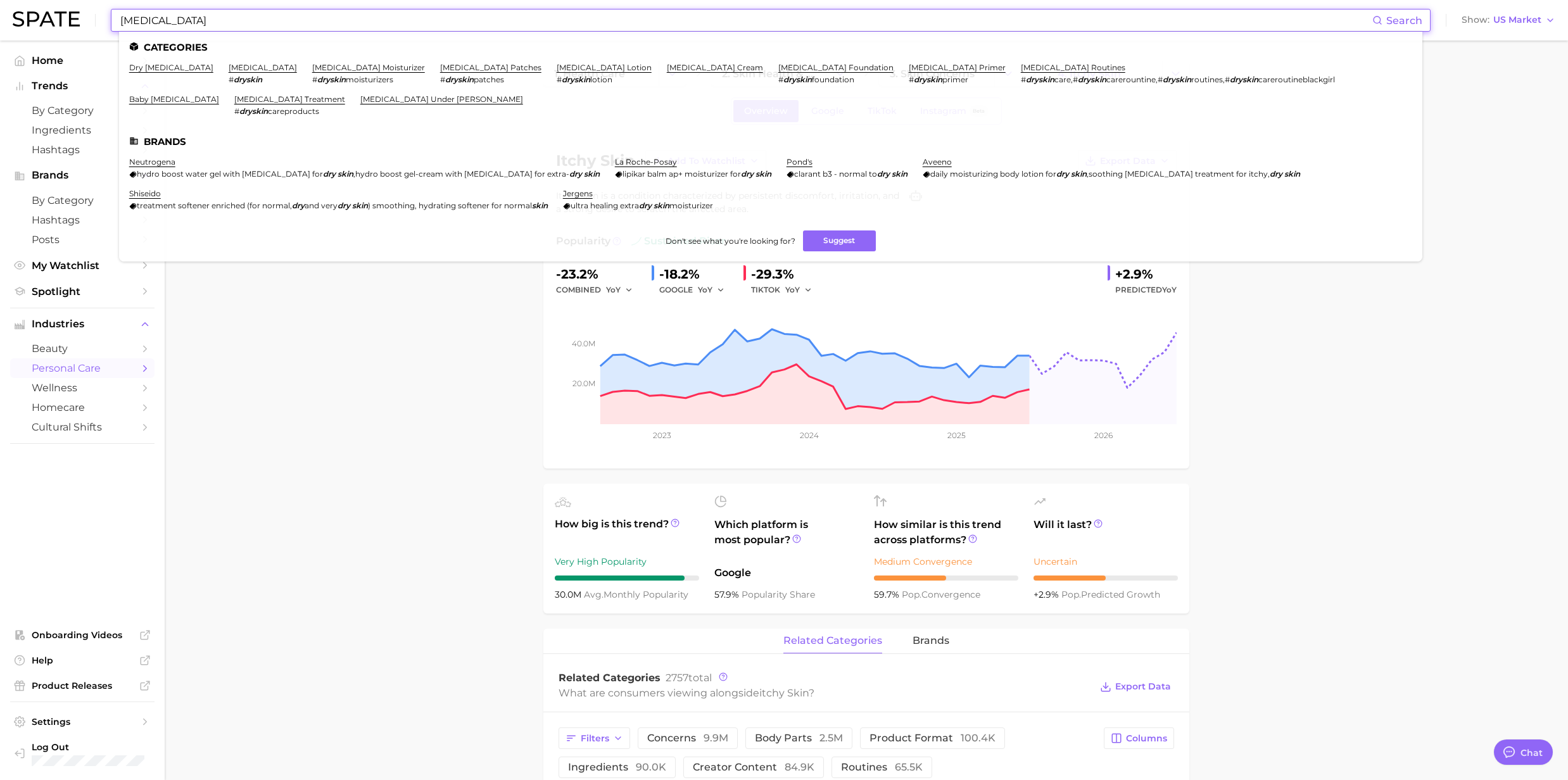
click at [142, 18] on input "[MEDICAL_DATA]" at bounding box center [745, 20] width 1253 height 21
drag, startPoint x: 135, startPoint y: 18, endPoint x: 116, endPoint y: 18, distance: 19.0
click at [116, 18] on div "dry skin Search Categories dry skin condition dry skin # dryskin dry skin moist…" at bounding box center [770, 20] width 1320 height 23
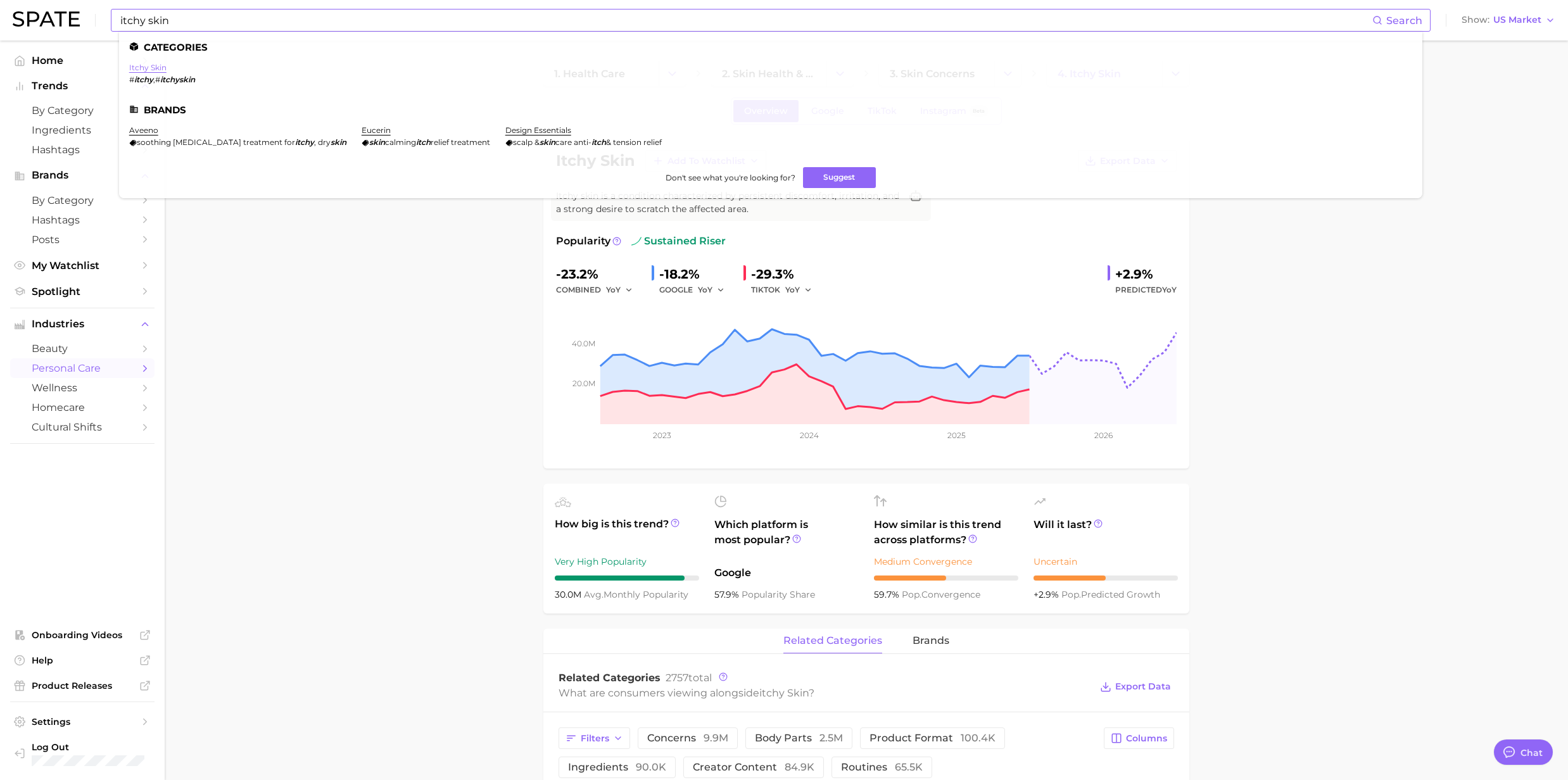
click at [150, 71] on link "itchy skin" at bounding box center [147, 67] width 38 height 10
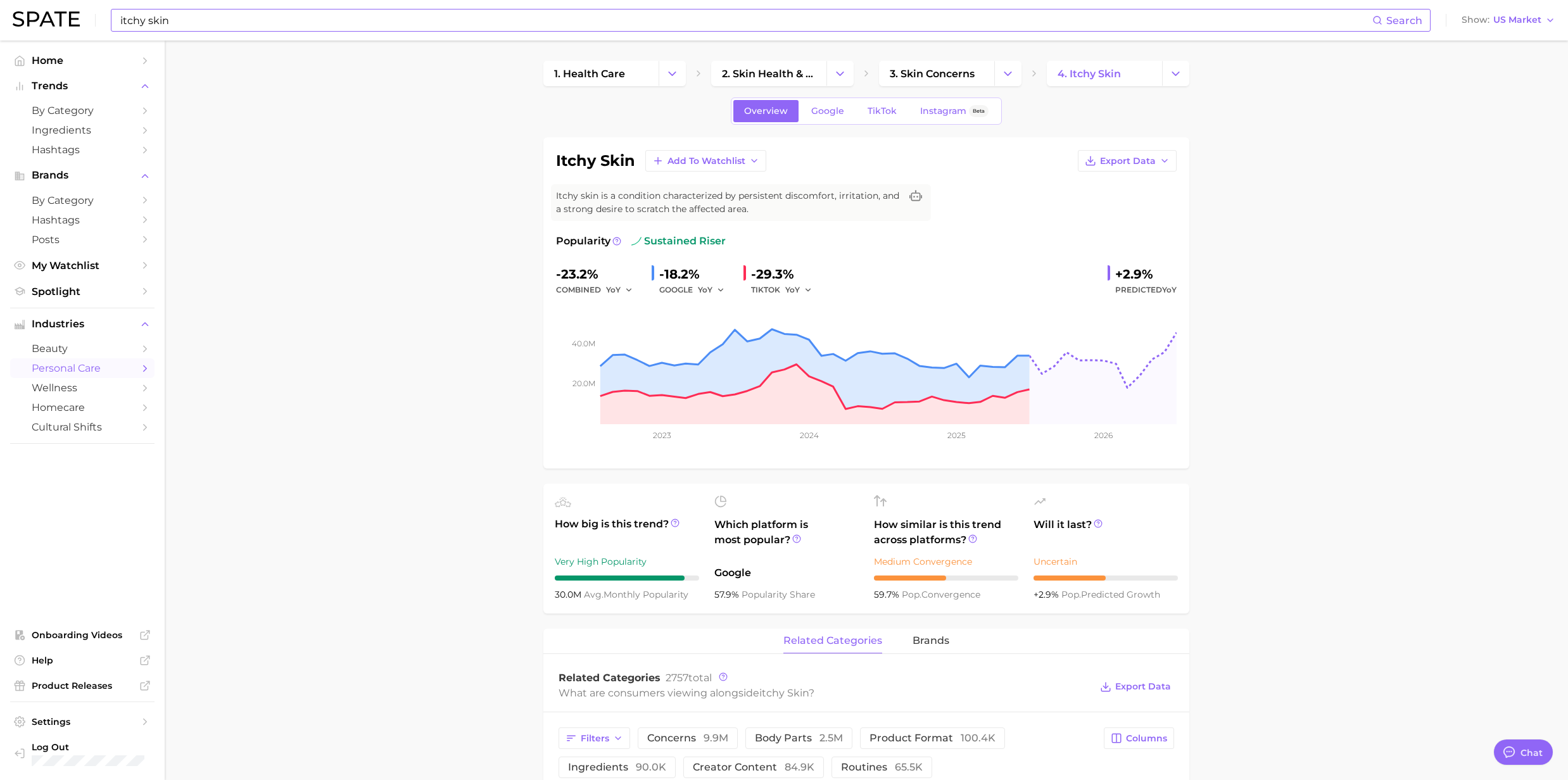
click at [192, 28] on input "itchy skin" at bounding box center [745, 20] width 1253 height 21
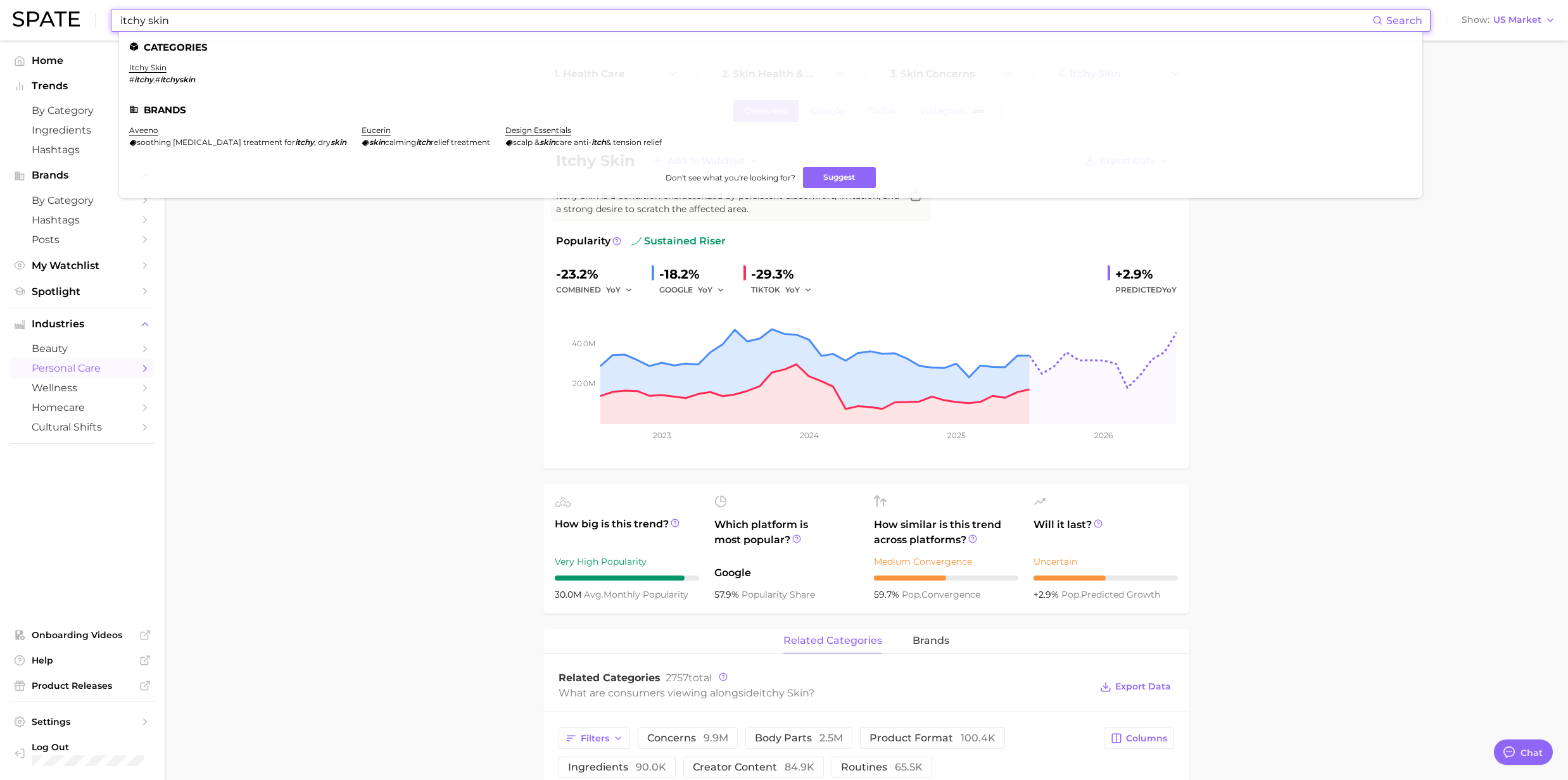
drag, startPoint x: 185, startPoint y: 28, endPoint x: 135, endPoint y: 25, distance: 50.1
click at [135, 25] on input "itchy skin" at bounding box center [745, 20] width 1253 height 21
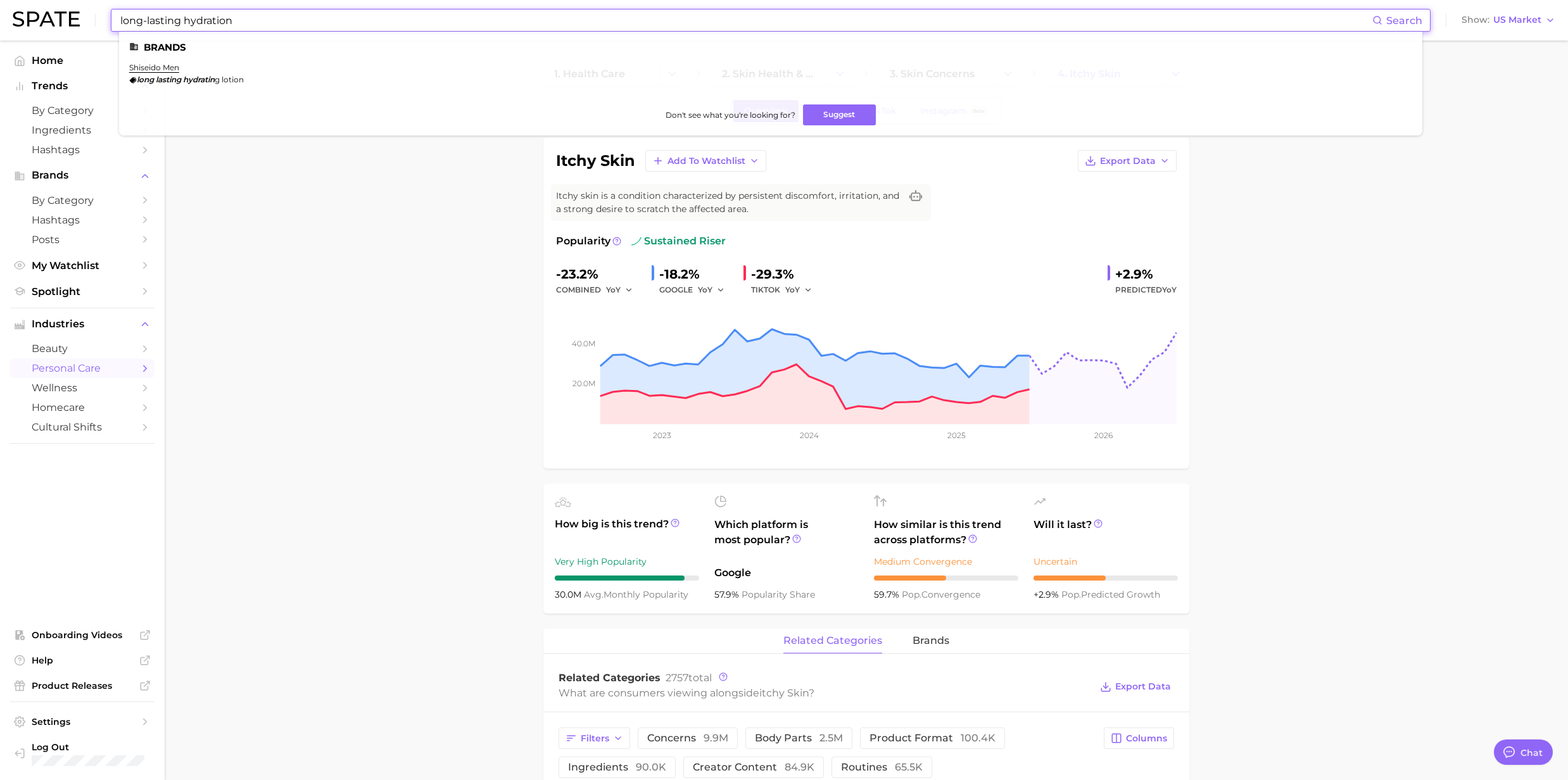
click at [189, 28] on input "long-lasting hydration" at bounding box center [745, 20] width 1253 height 21
drag, startPoint x: 183, startPoint y: 21, endPoint x: 109, endPoint y: 15, distance: 74.2
click at [109, 15] on div "long-lasting hydration Search Brands shiseido men long lasting hydratin g lotio…" at bounding box center [784, 20] width 1542 height 41
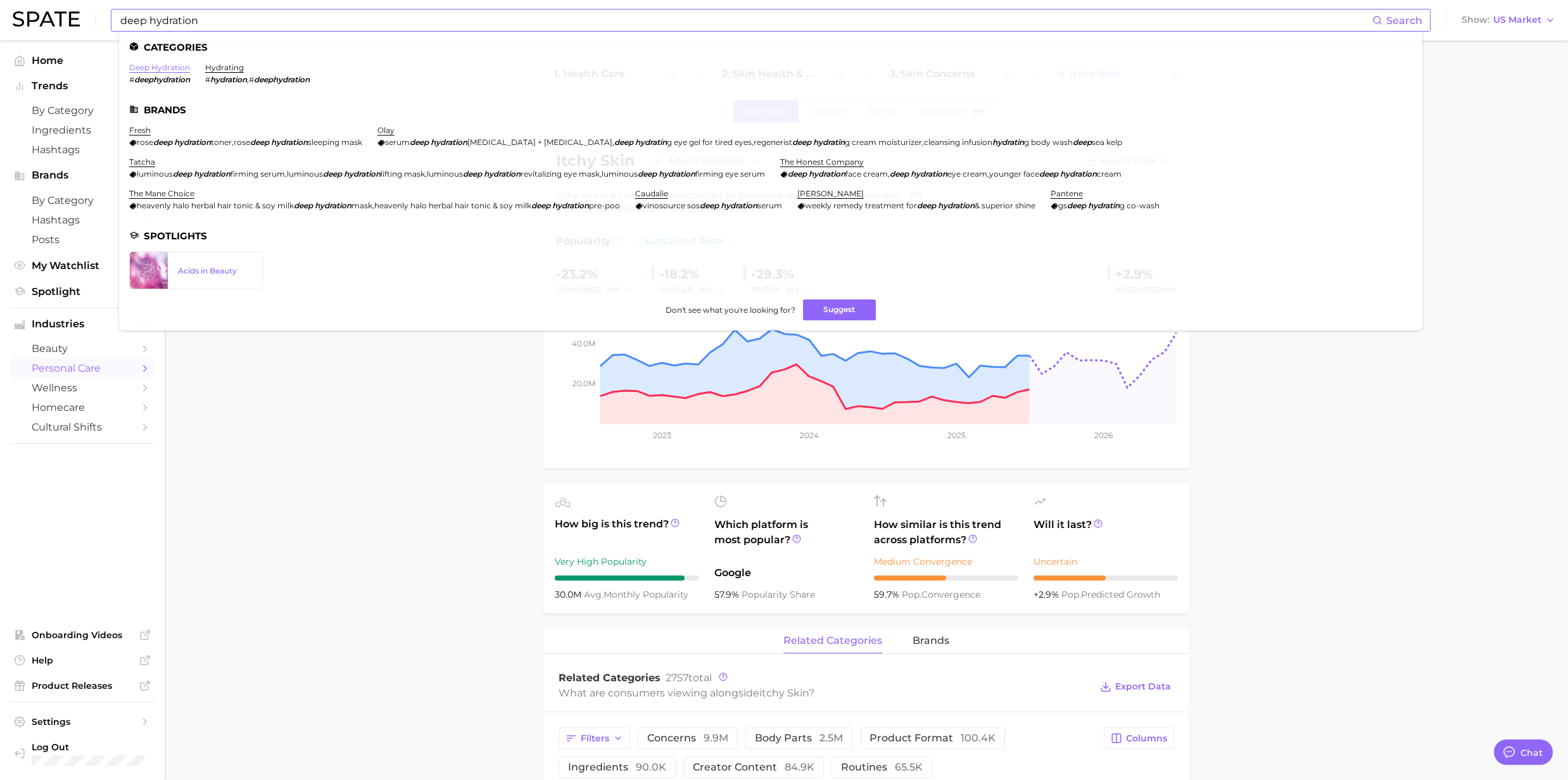
click at [155, 71] on link "deep hydration" at bounding box center [159, 67] width 60 height 10
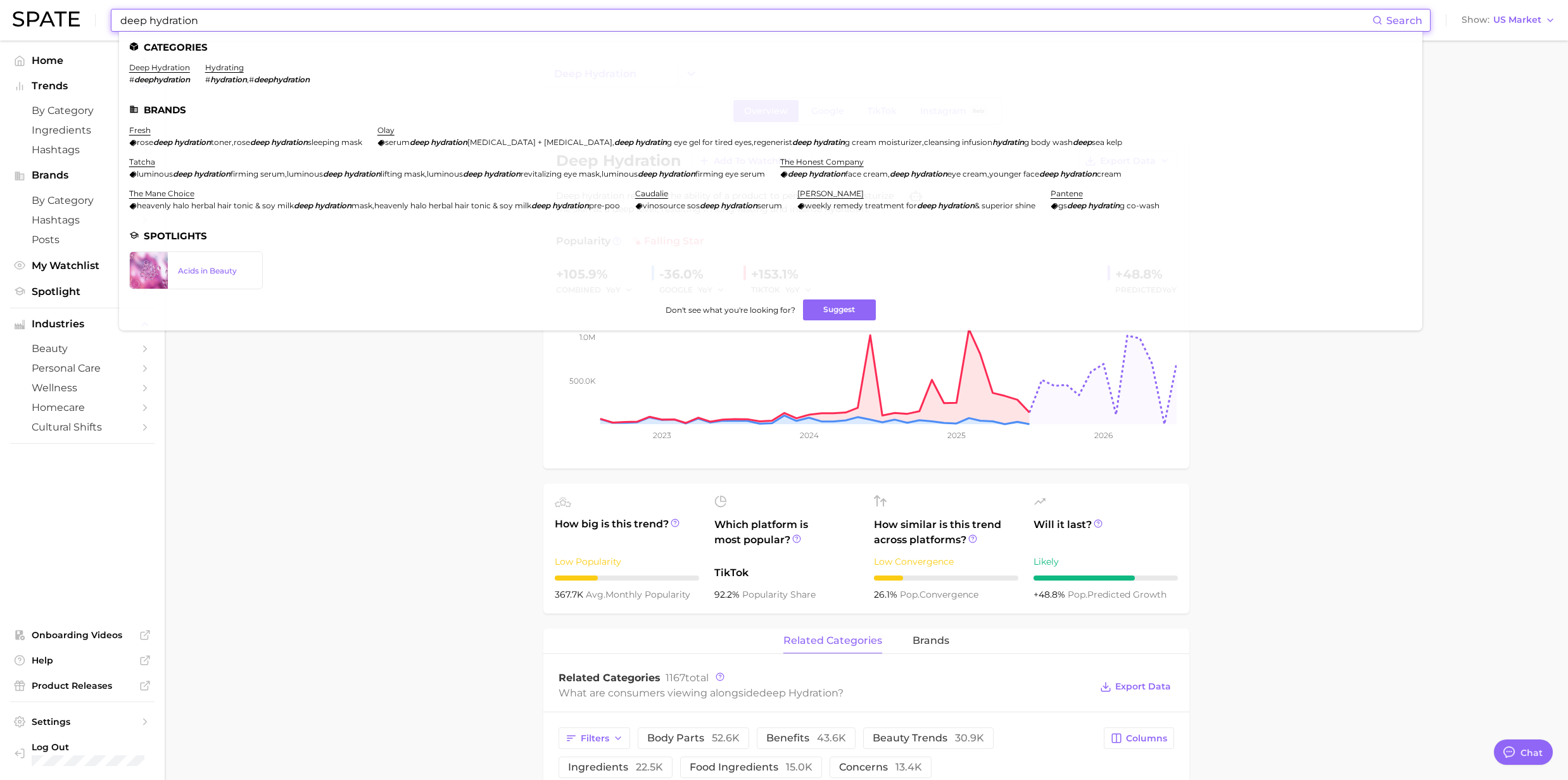
drag, startPoint x: 217, startPoint y: 16, endPoint x: 83, endPoint y: 16, distance: 134.0
click at [83, 16] on div "deep hydration Search Categories deep hydration # deephydration hydrating # hyd…" at bounding box center [784, 20] width 1542 height 41
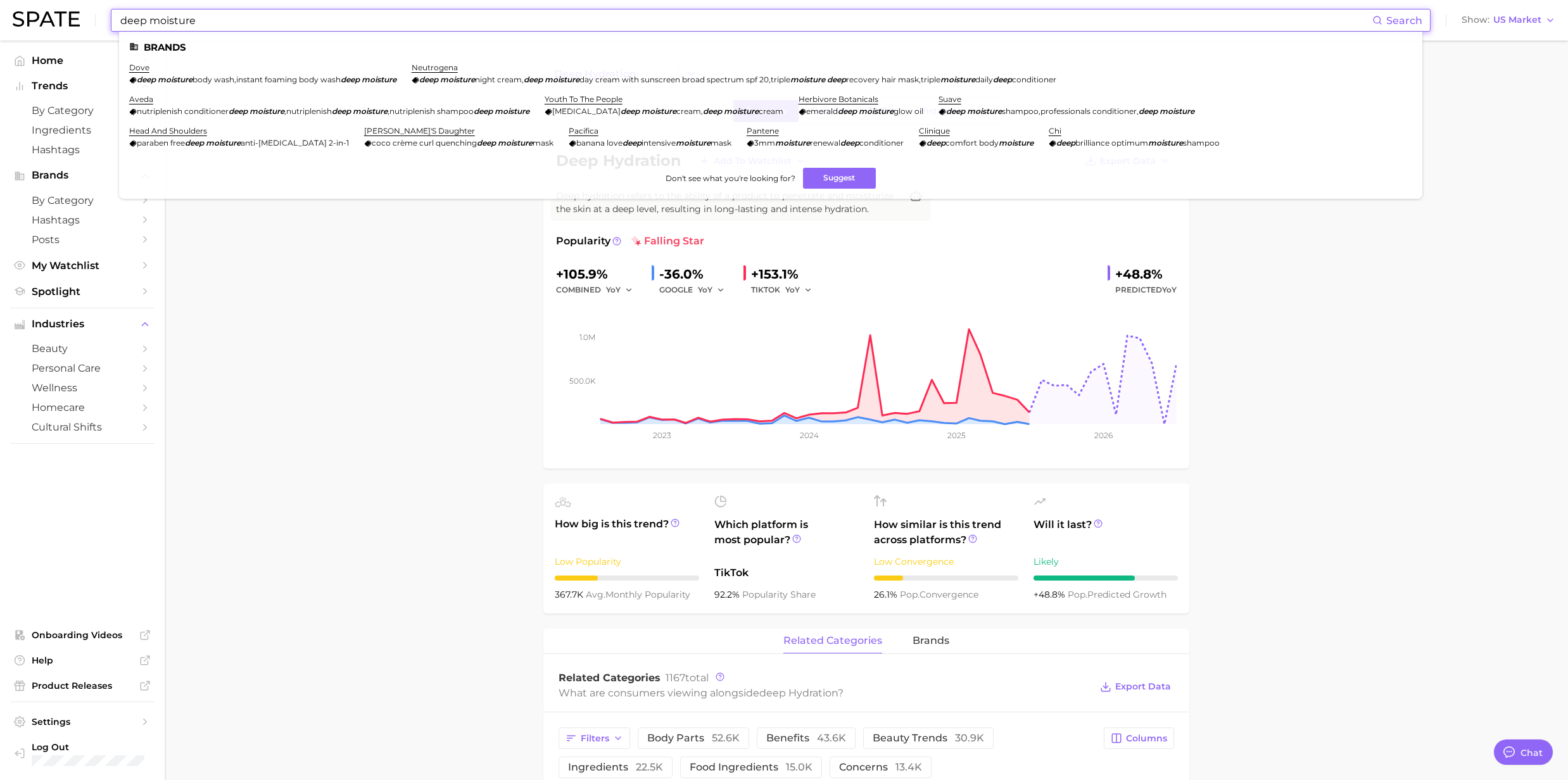
drag, startPoint x: 150, startPoint y: 24, endPoint x: 97, endPoint y: 23, distance: 53.0
click at [97, 23] on div "deep moisture Search Brands dove deep moisture body wash , instant foaming body…" at bounding box center [784, 20] width 1542 height 41
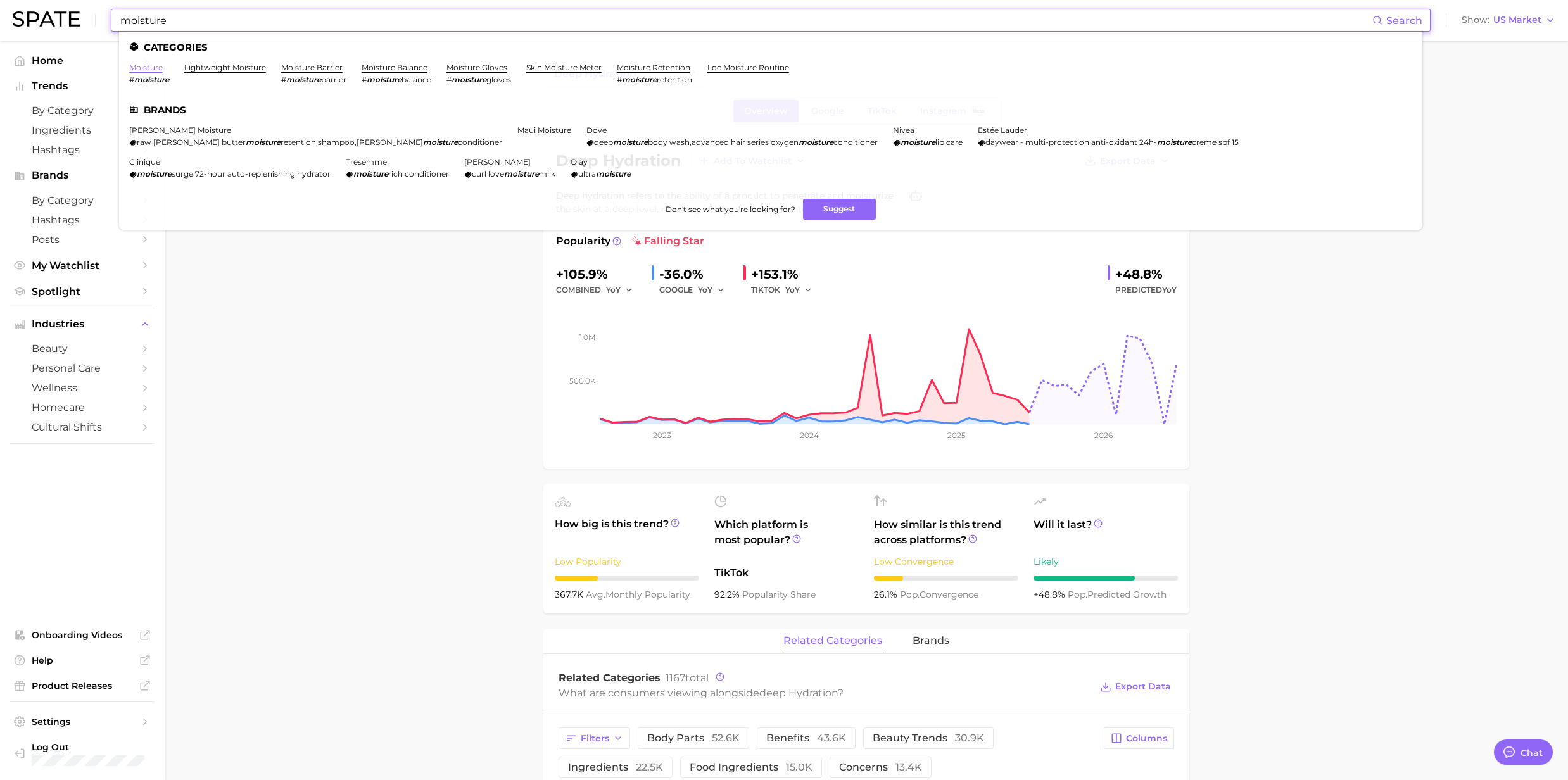
click at [141, 67] on link "moisture" at bounding box center [146, 67] width 34 height 10
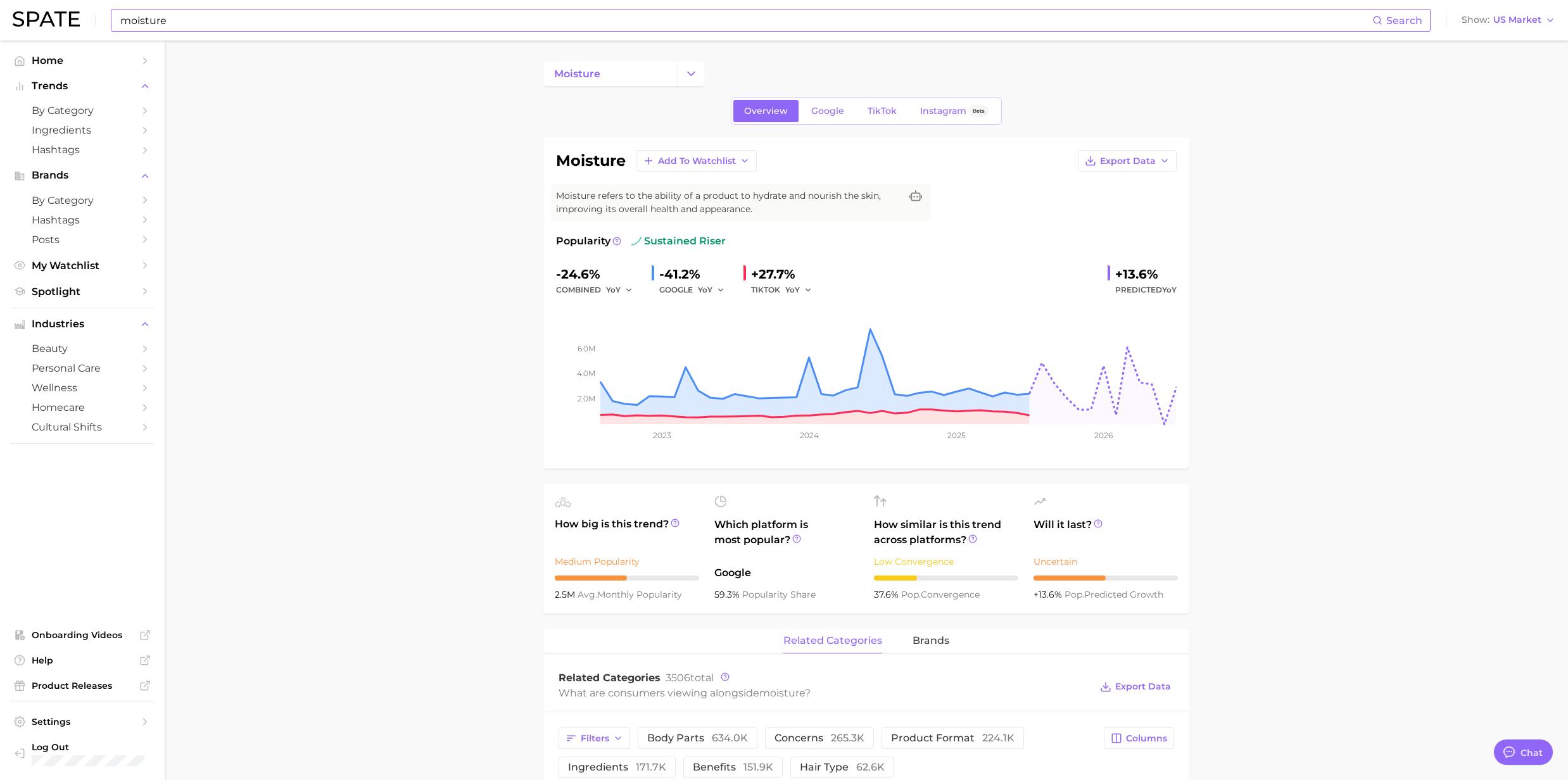
click at [208, 18] on input "moisture" at bounding box center [745, 20] width 1253 height 21
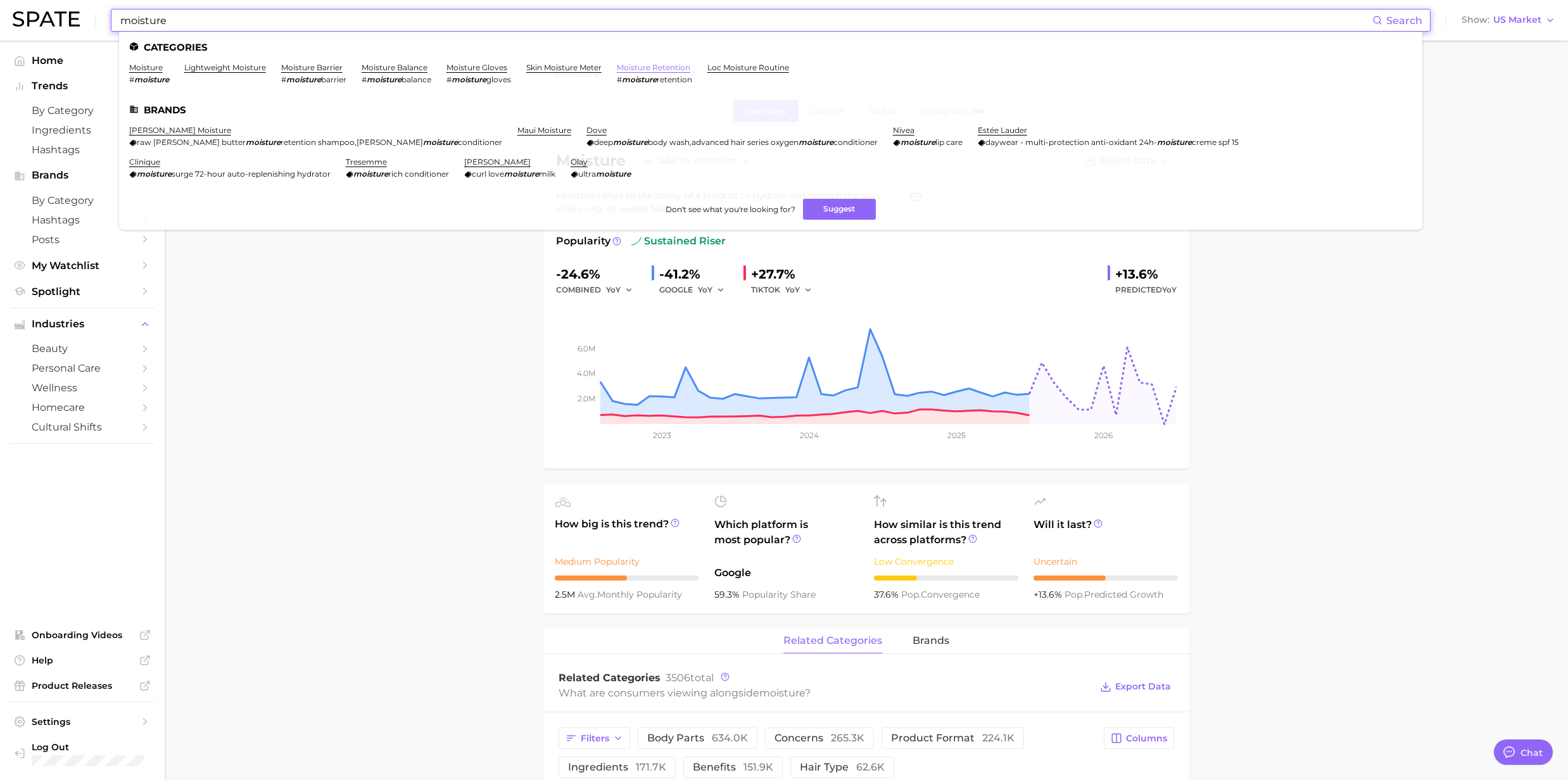
click at [657, 63] on link "moisture retention" at bounding box center [654, 67] width 74 height 10
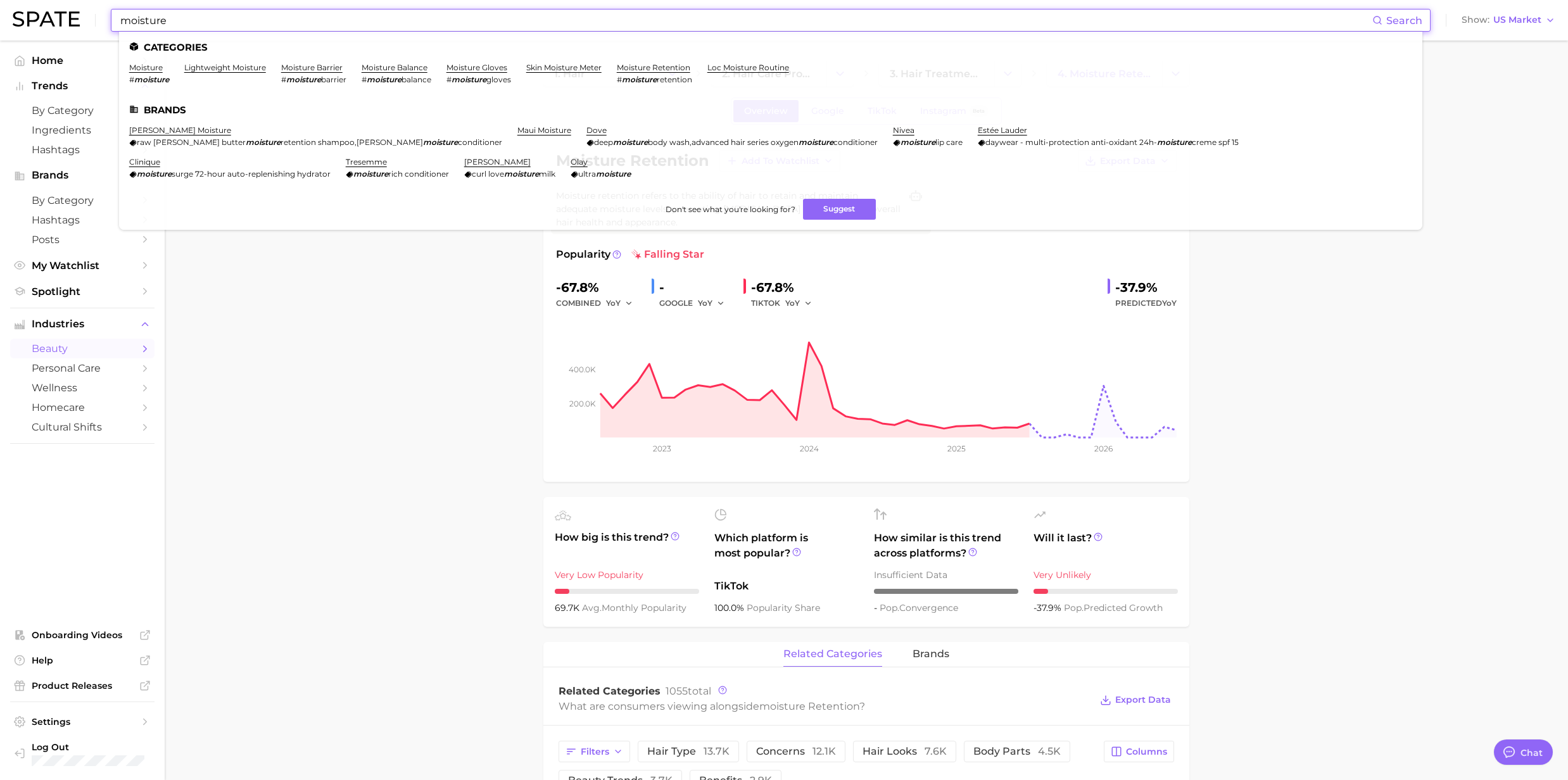
click at [209, 19] on input "moisture" at bounding box center [745, 20] width 1253 height 21
click at [565, 69] on link "skin moisture meter" at bounding box center [564, 67] width 75 height 10
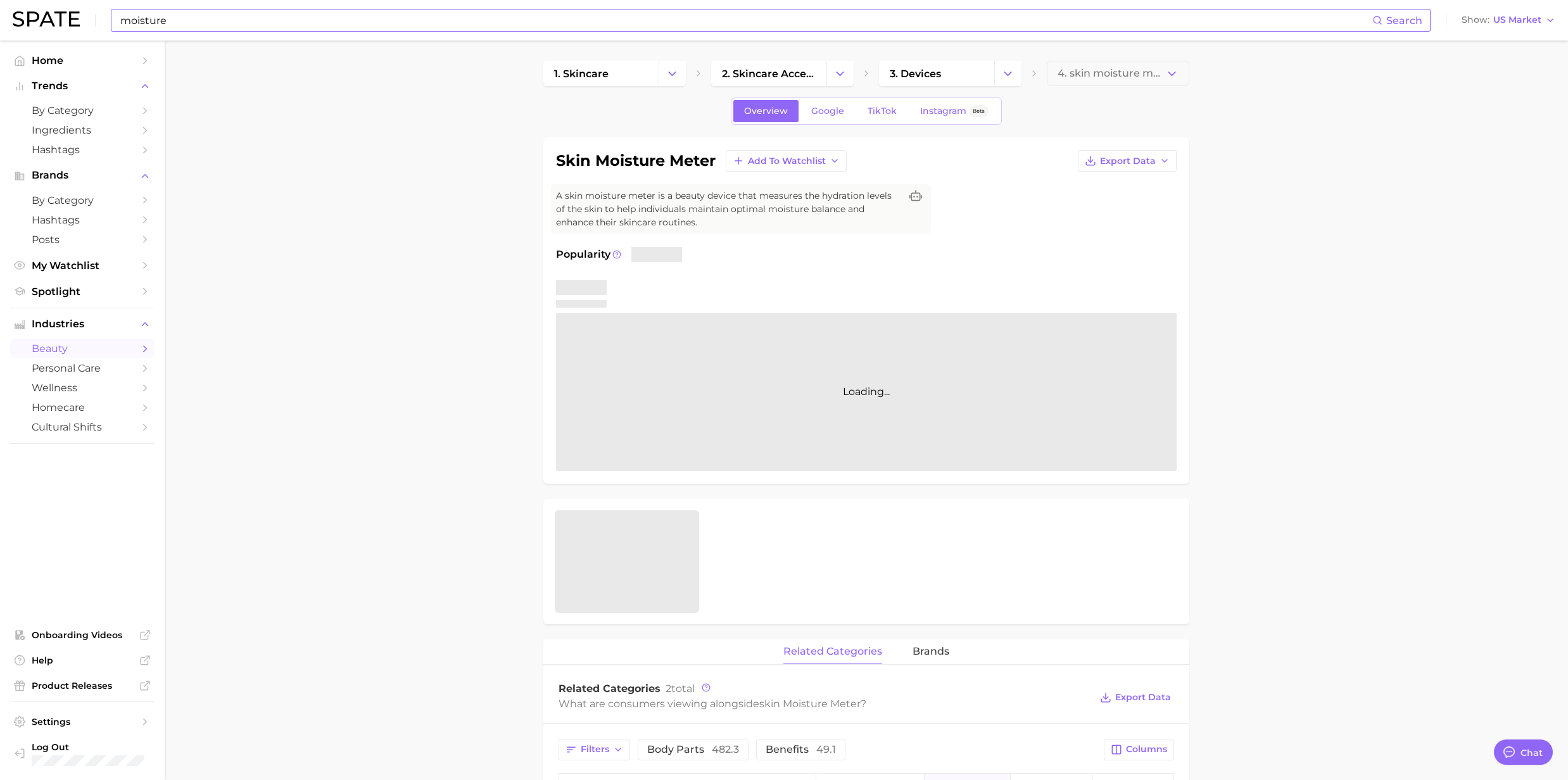
click at [244, 27] on input "moisture" at bounding box center [745, 20] width 1253 height 21
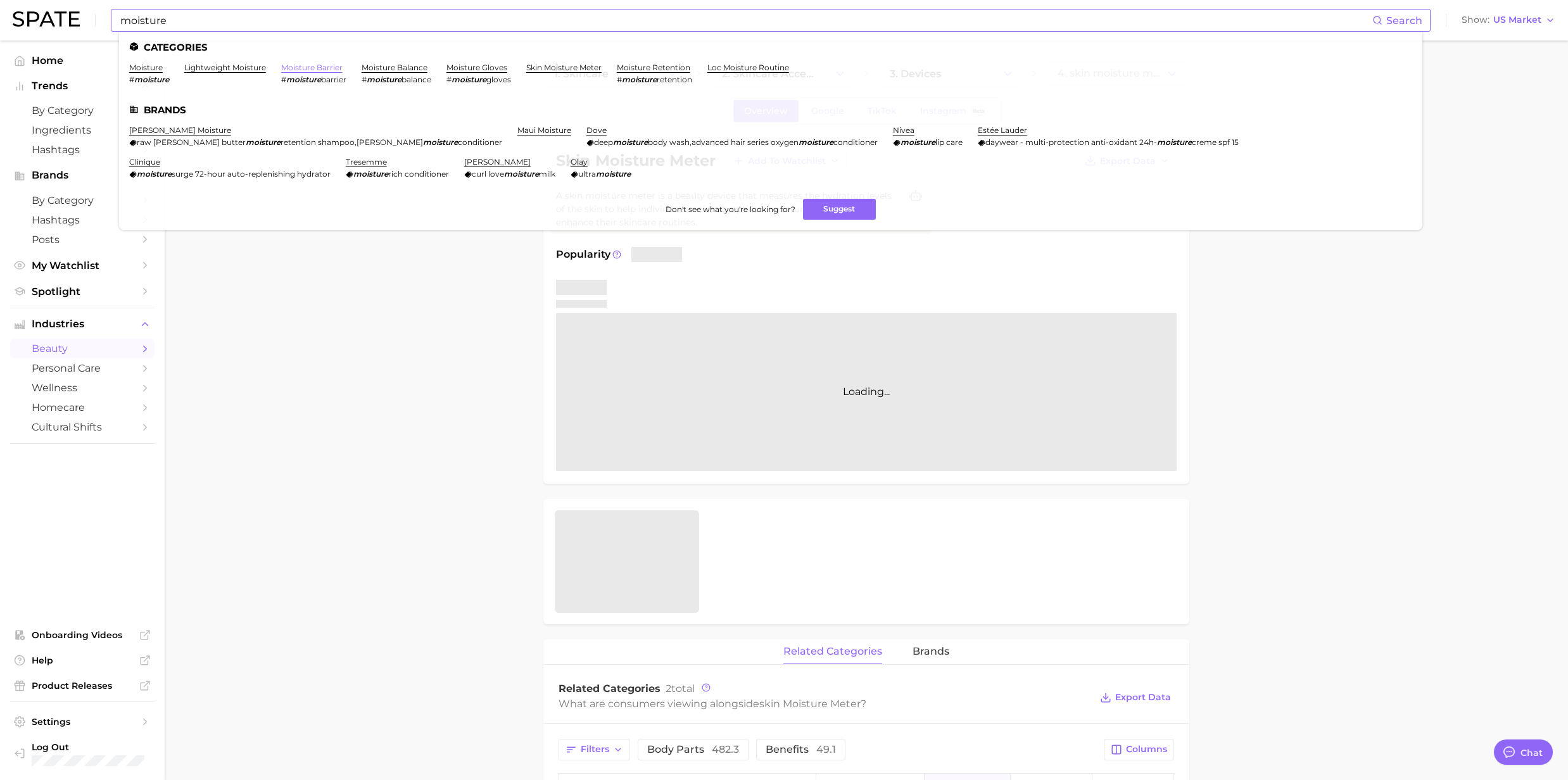
click at [332, 69] on link "moisture barrier" at bounding box center [311, 67] width 61 height 10
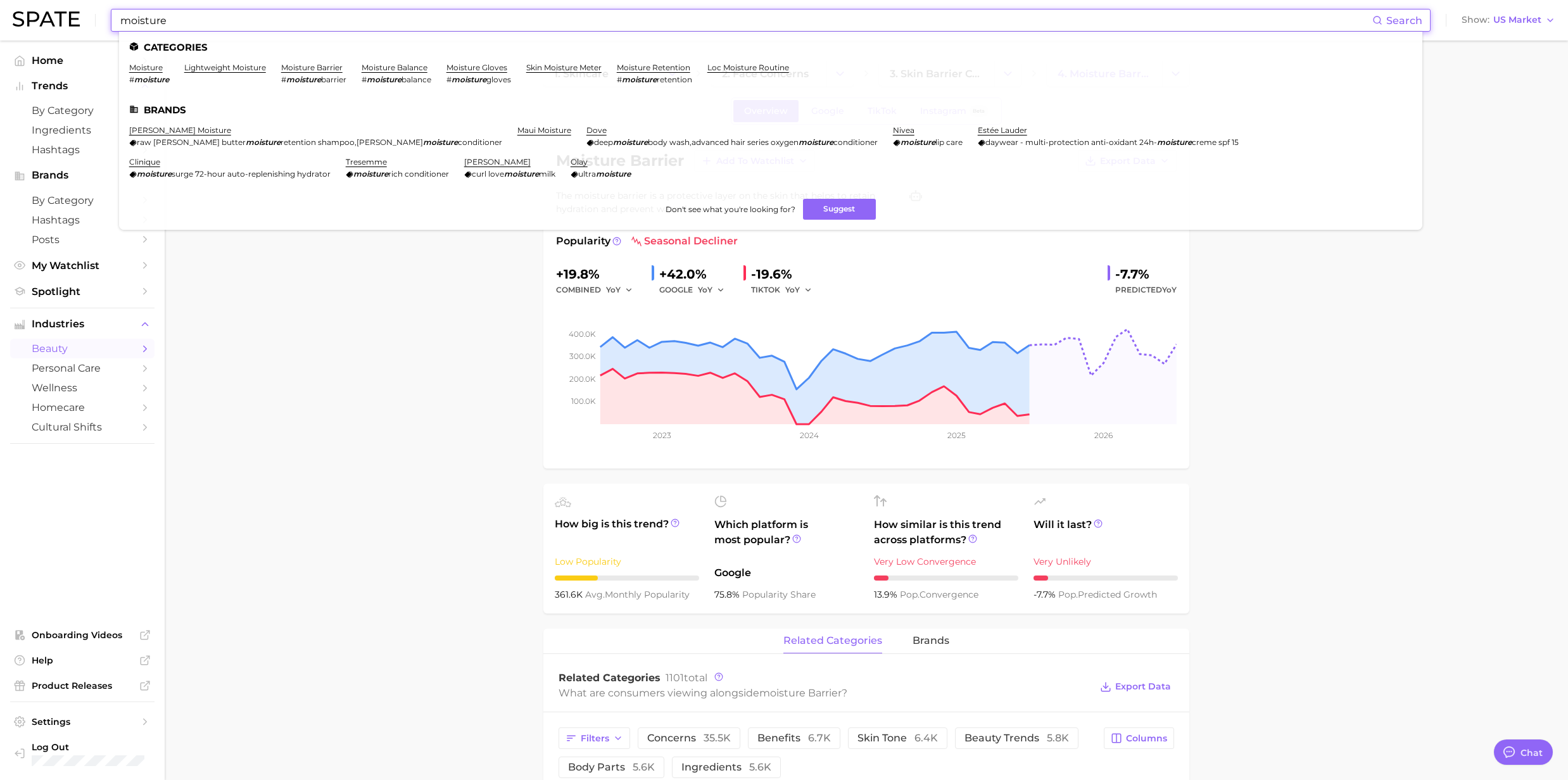
click at [256, 23] on input "moisture" at bounding box center [745, 20] width 1253 height 21
click at [738, 66] on link "loc moisture routine" at bounding box center [748, 67] width 82 height 10
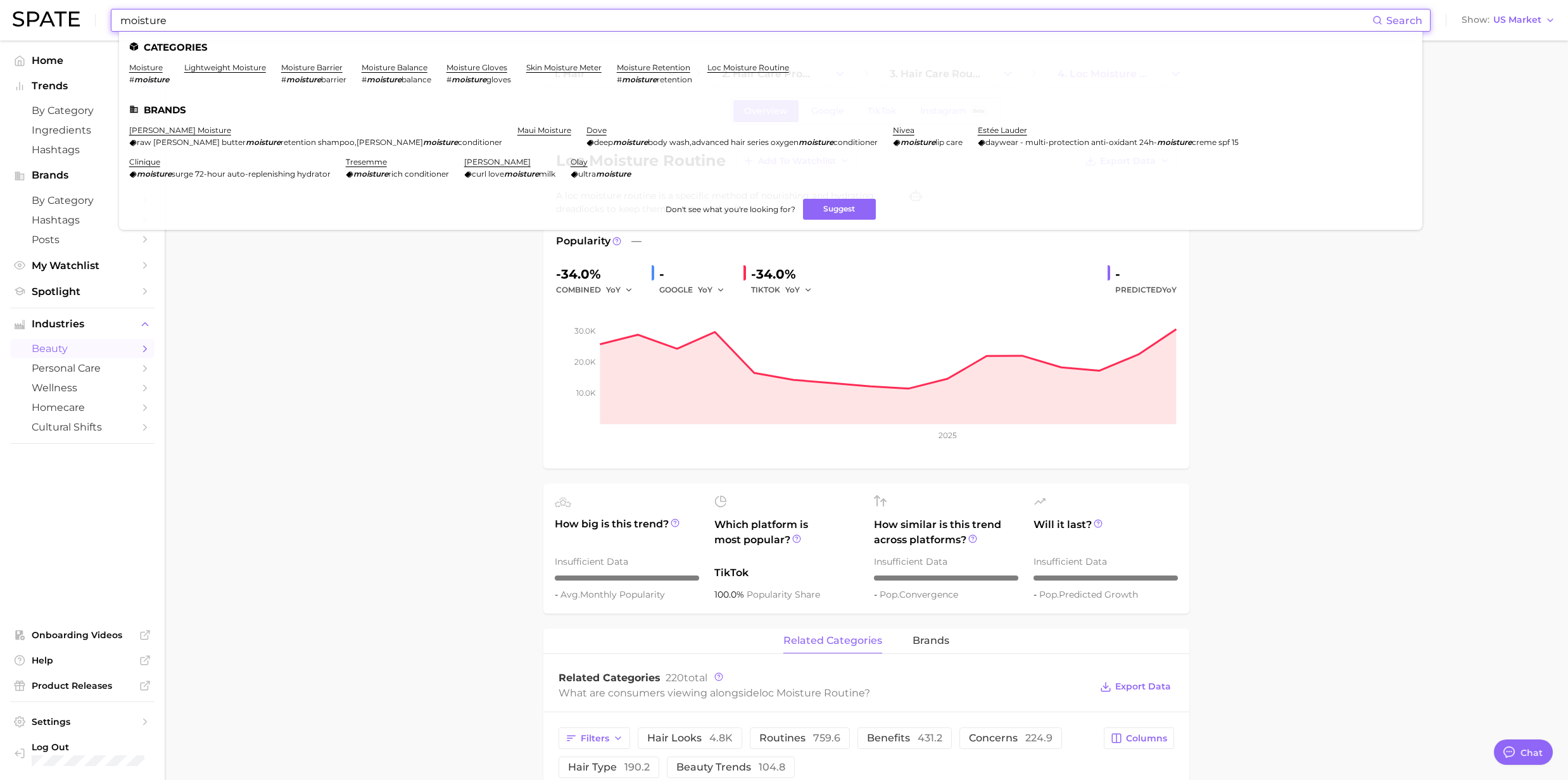
click at [262, 15] on input "moisture" at bounding box center [745, 20] width 1253 height 21
click at [656, 67] on link "moisture retention" at bounding box center [654, 67] width 74 height 10
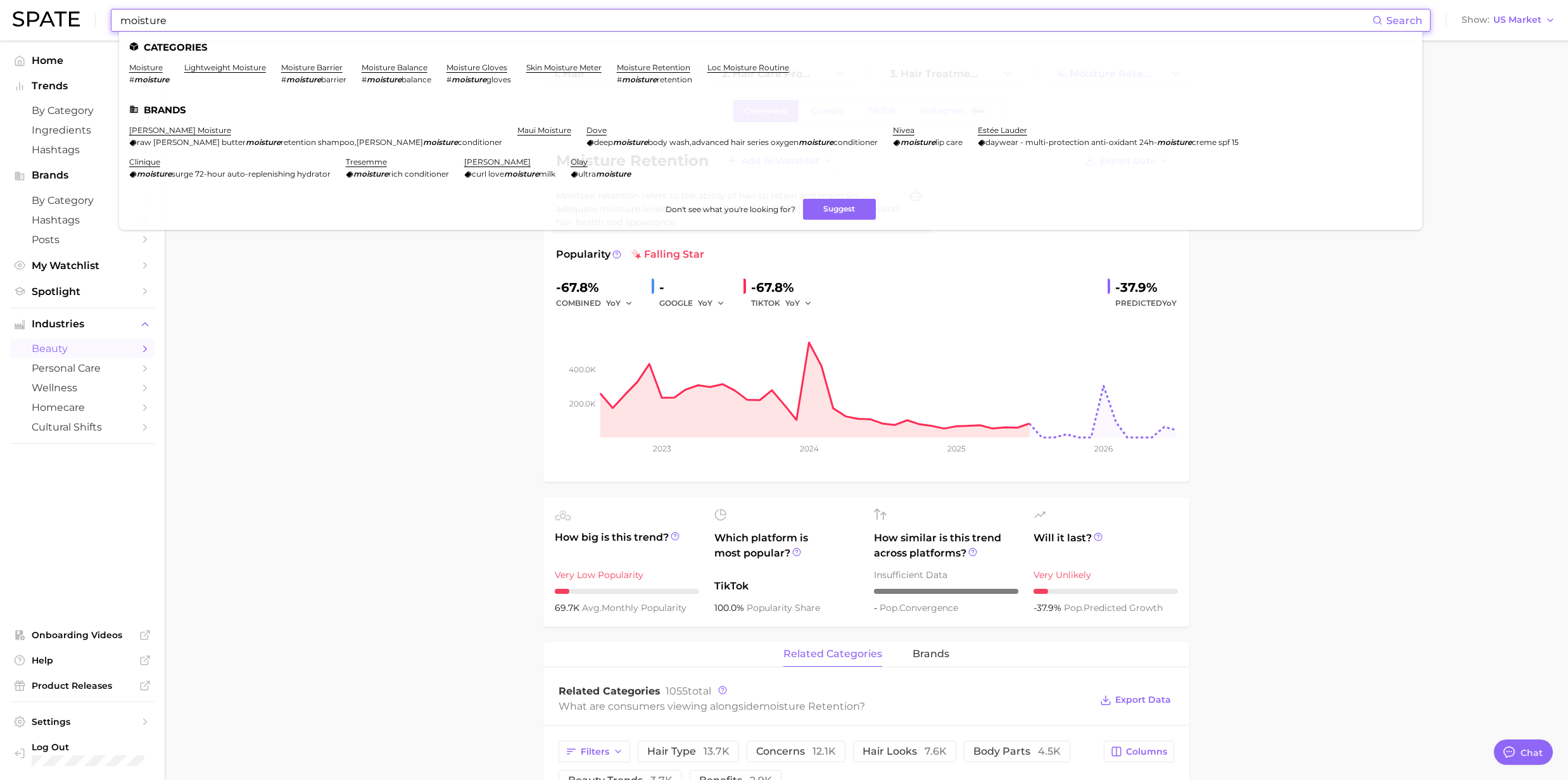
click at [211, 11] on input "moisture" at bounding box center [745, 20] width 1253 height 21
click at [122, 15] on input "moisture" at bounding box center [745, 20] width 1253 height 21
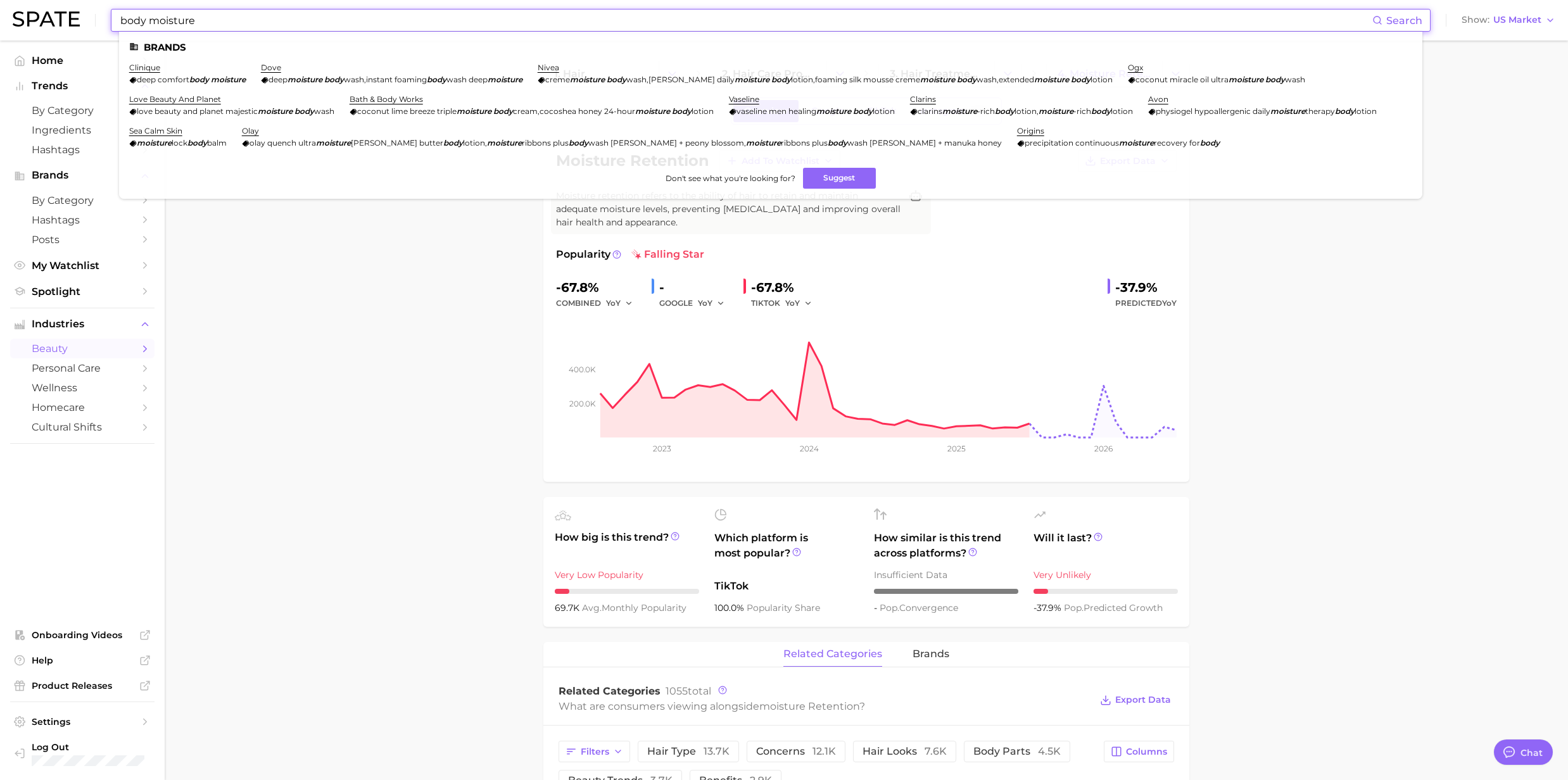
drag, startPoint x: 213, startPoint y: 14, endPoint x: 97, endPoint y: 14, distance: 116.0
click at [97, 14] on div "body moisture Search Brands clinique deep comfort body moisture dove deep moist…" at bounding box center [784, 20] width 1542 height 41
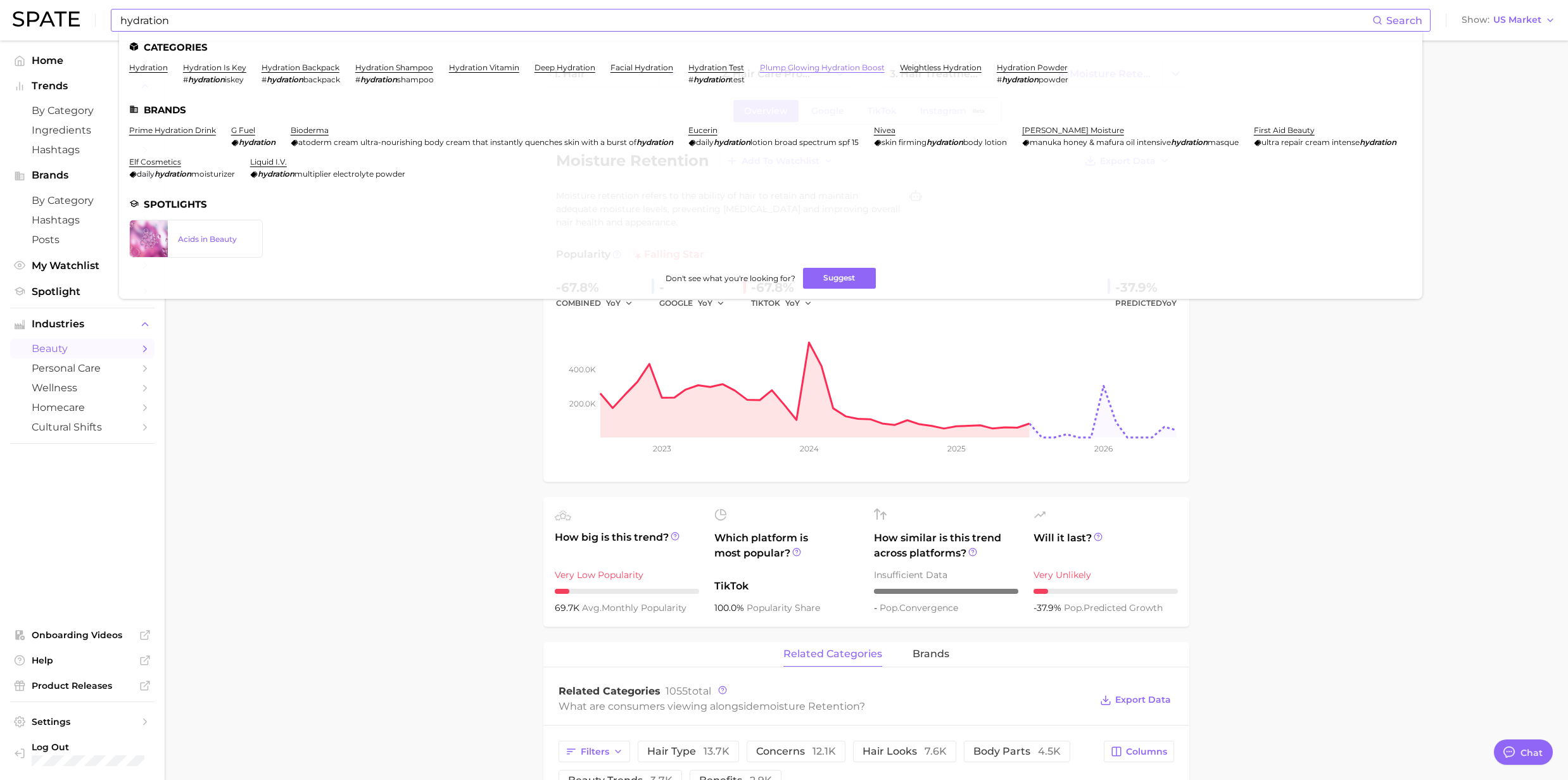
click at [846, 67] on link "plump glowing hydration boost" at bounding box center [822, 67] width 125 height 10
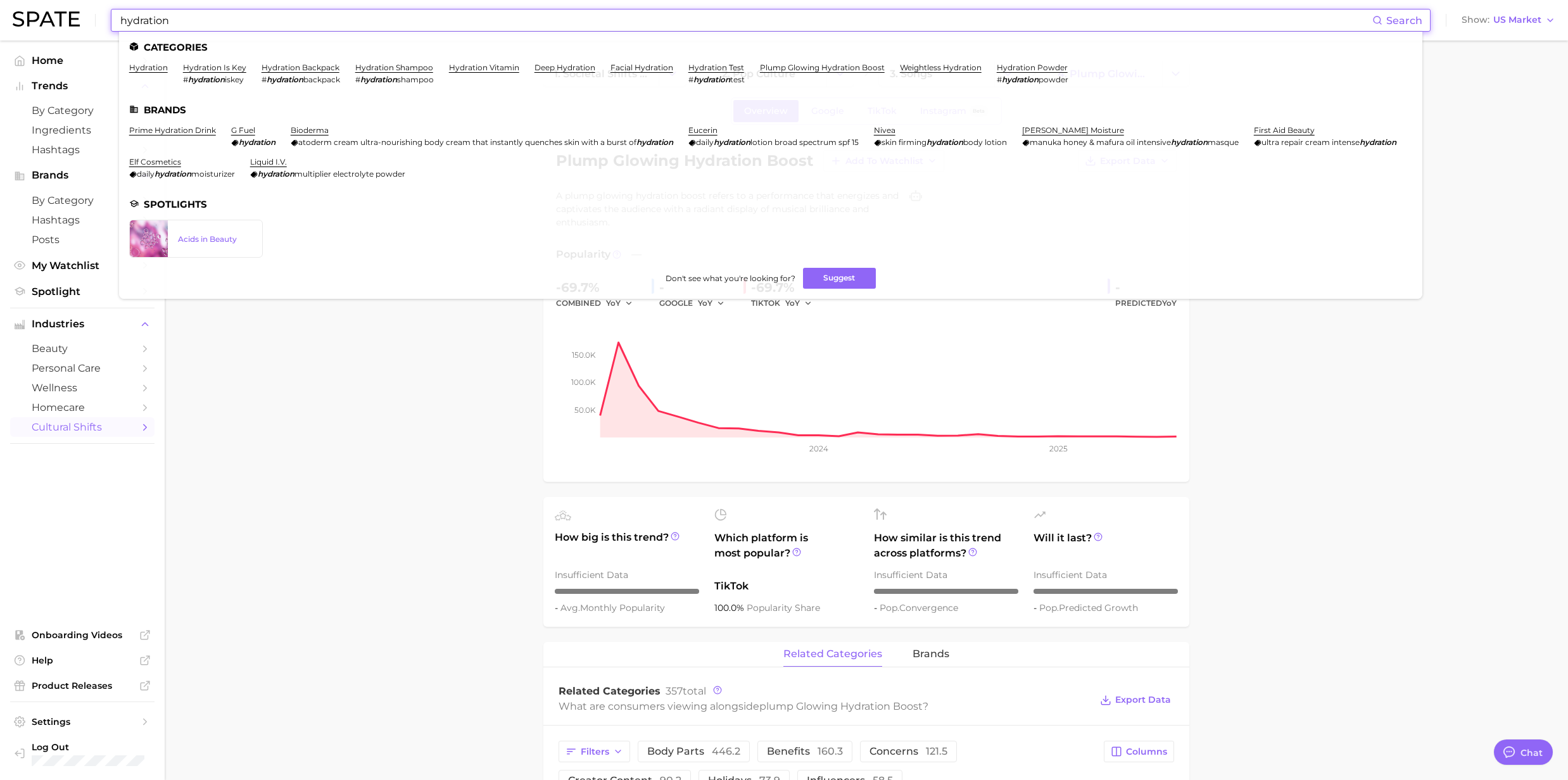
click at [411, 28] on input "hydration" at bounding box center [745, 20] width 1253 height 21
click at [218, 71] on link "hydration is key" at bounding box center [215, 67] width 63 height 10
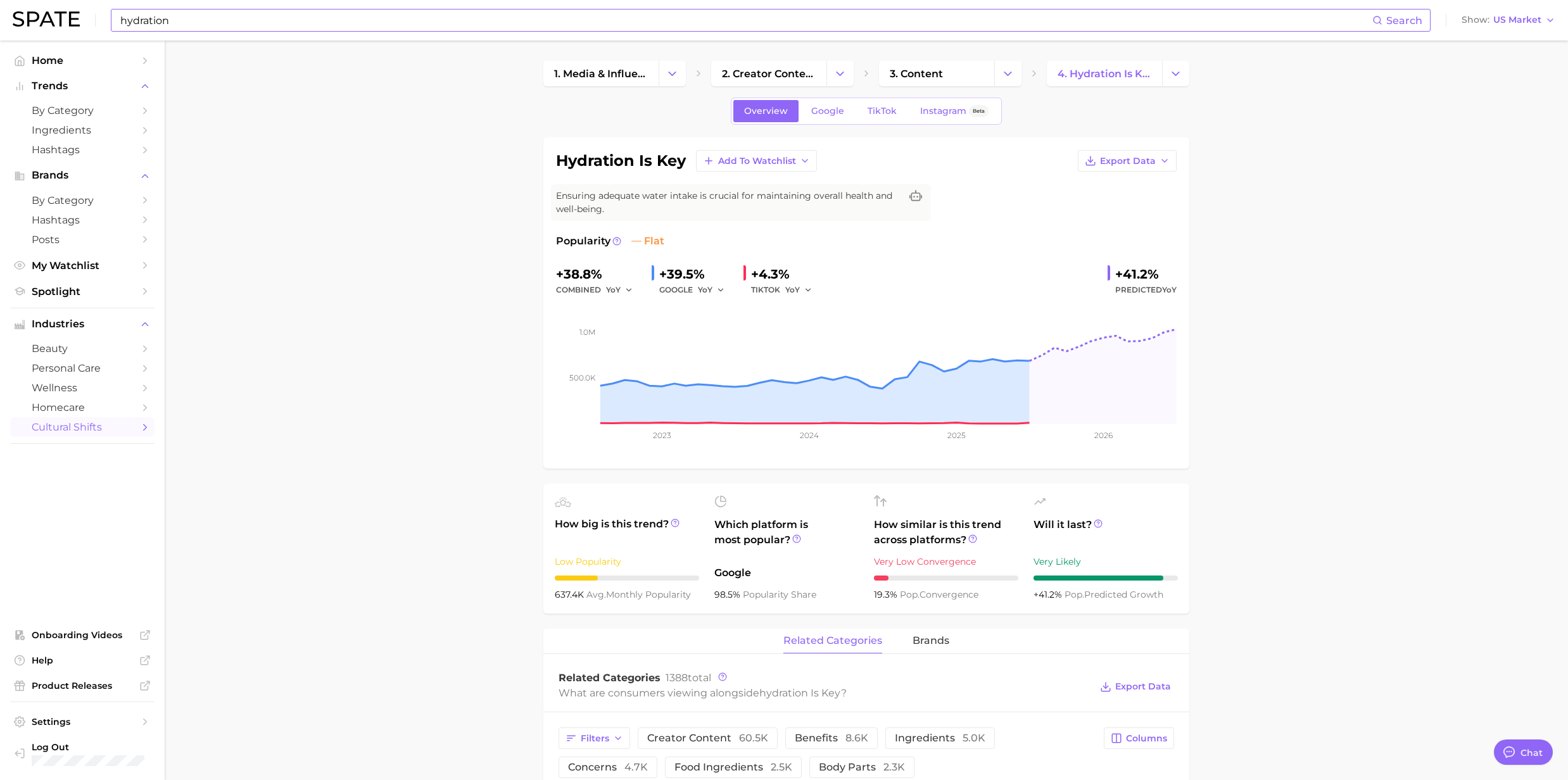
click at [178, 20] on input "hydration" at bounding box center [745, 20] width 1253 height 21
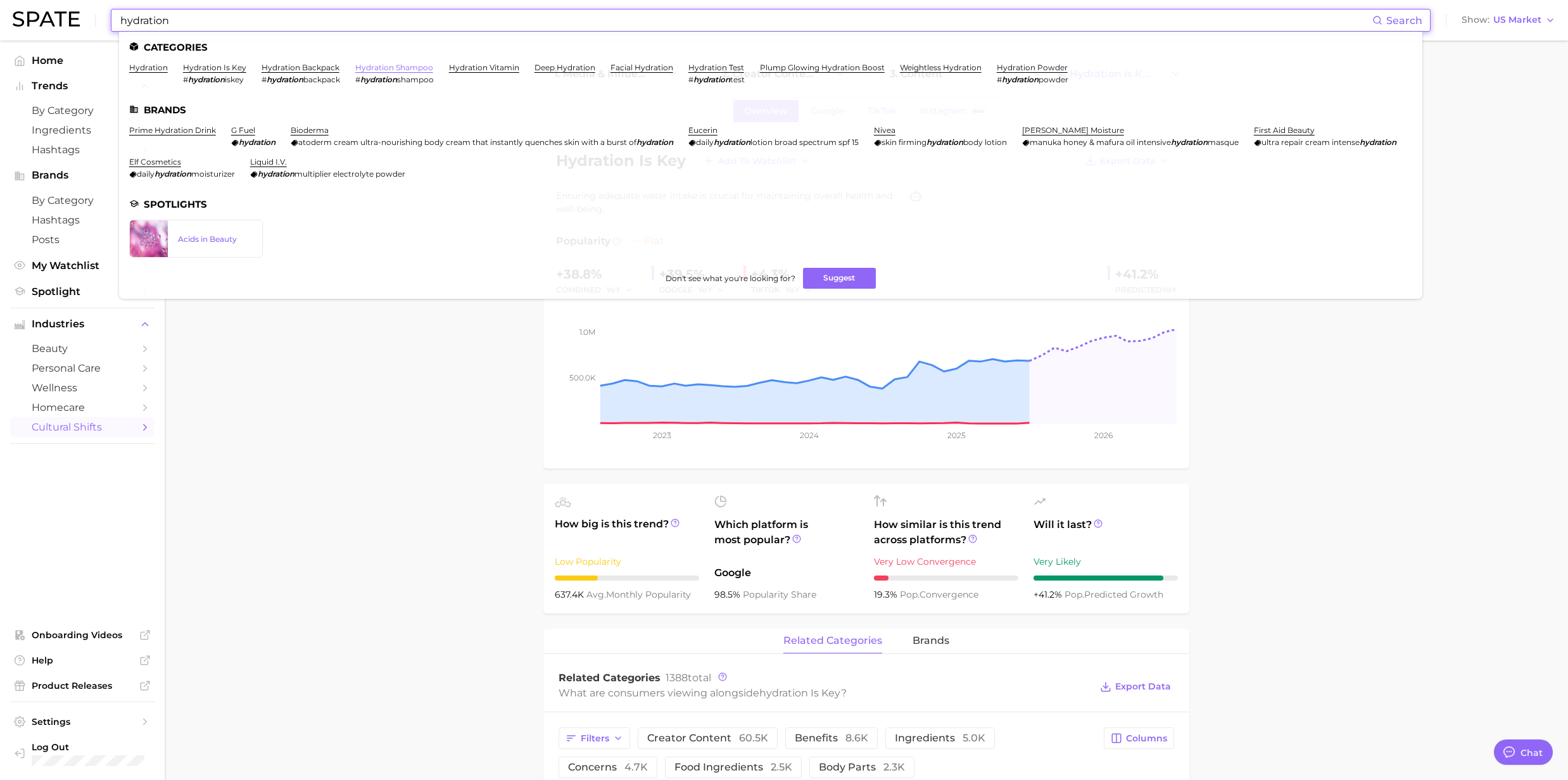
click at [367, 69] on link "hydration shampoo" at bounding box center [394, 67] width 78 height 10
click at [233, 18] on input "hydration" at bounding box center [745, 20] width 1253 height 21
click at [158, 69] on link "hydration" at bounding box center [148, 67] width 38 height 10
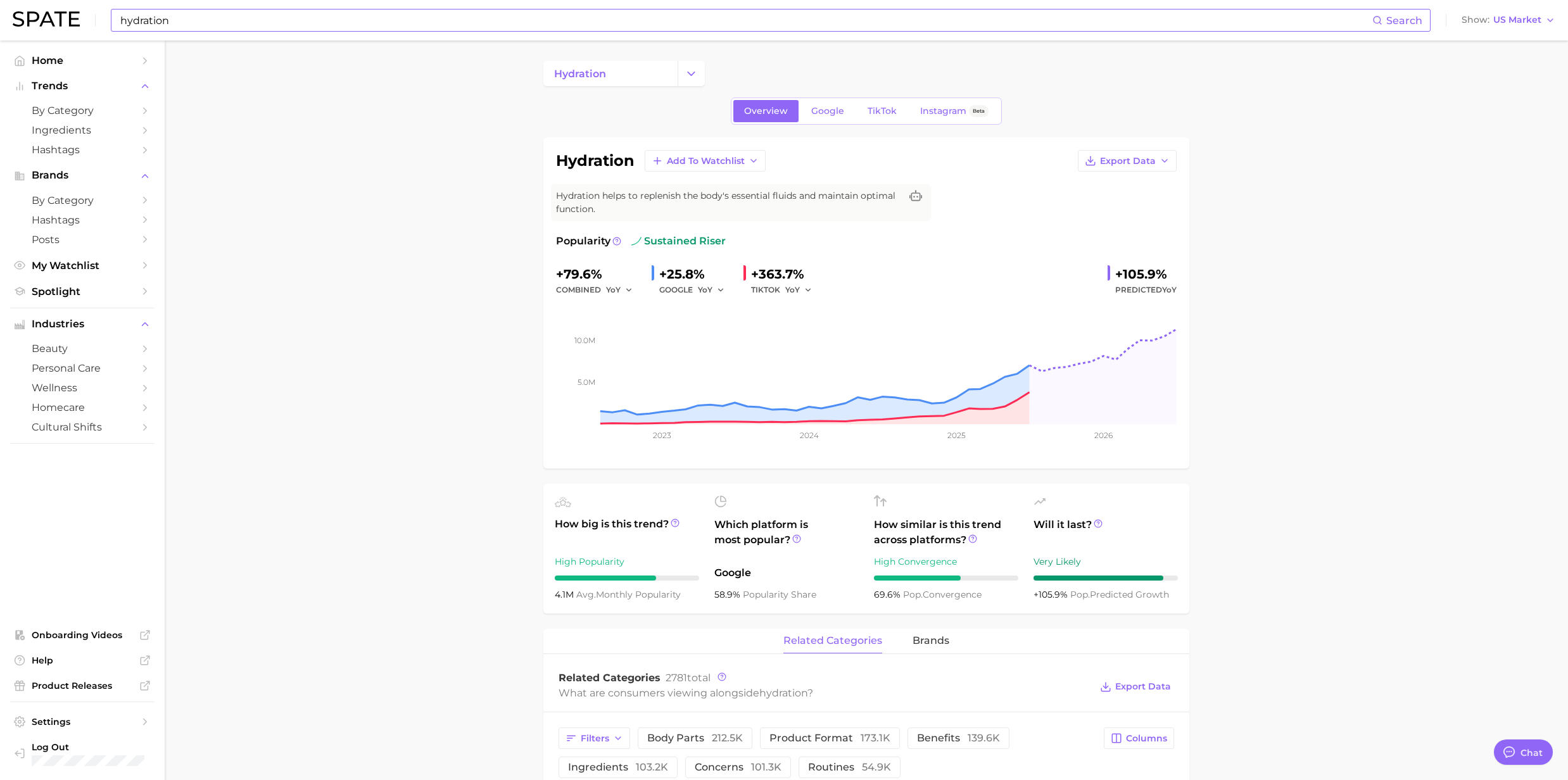
click at [209, 30] on input "hydration" at bounding box center [745, 20] width 1253 height 21
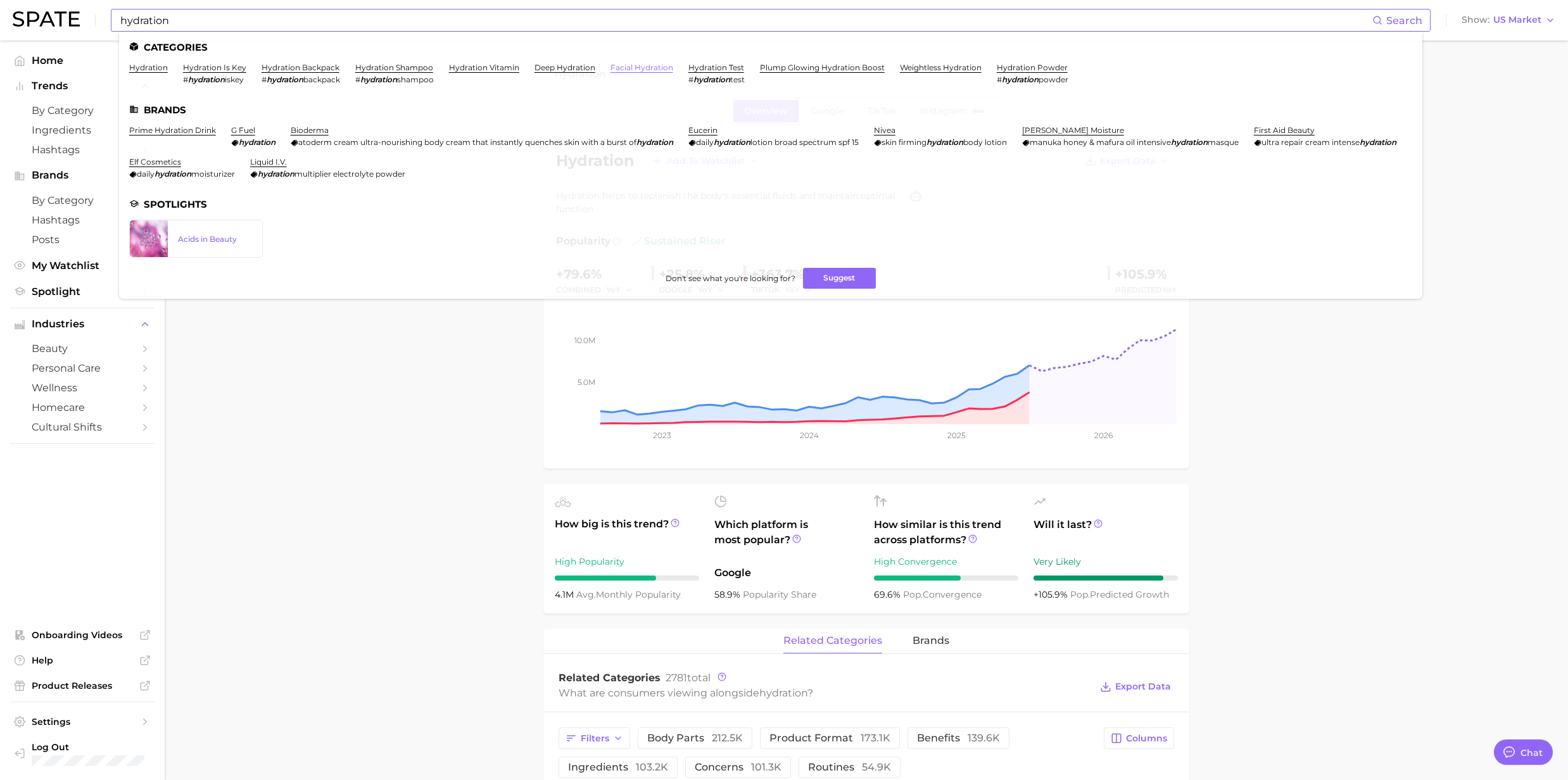
click at [630, 69] on link "facial hydration" at bounding box center [641, 67] width 63 height 10
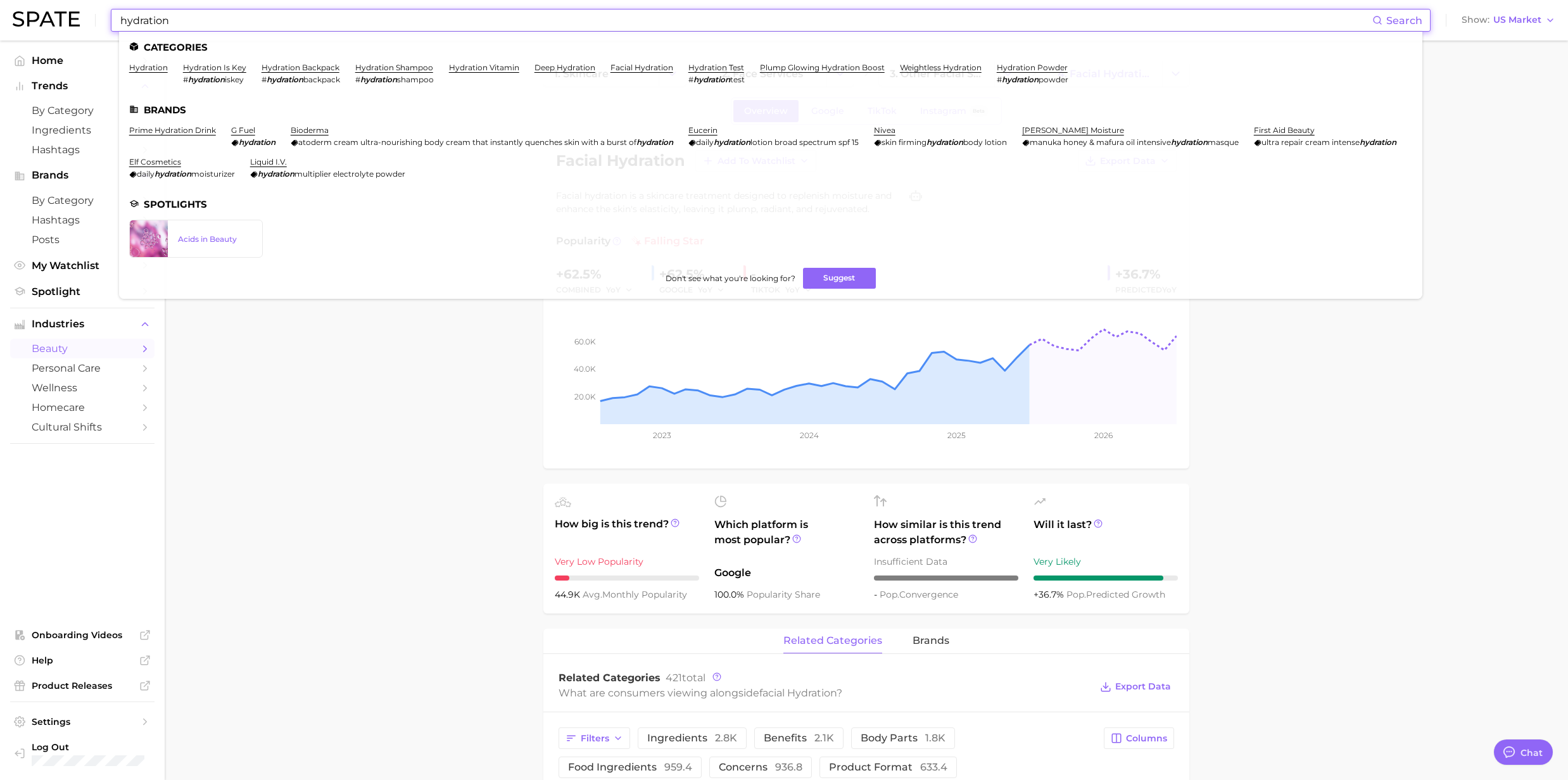
drag, startPoint x: 182, startPoint y: 24, endPoint x: 84, endPoint y: 27, distance: 98.0
click at [84, 27] on div "hydration Search Categories hydration hydration is key # hydration iskey hydrat…" at bounding box center [784, 20] width 1542 height 41
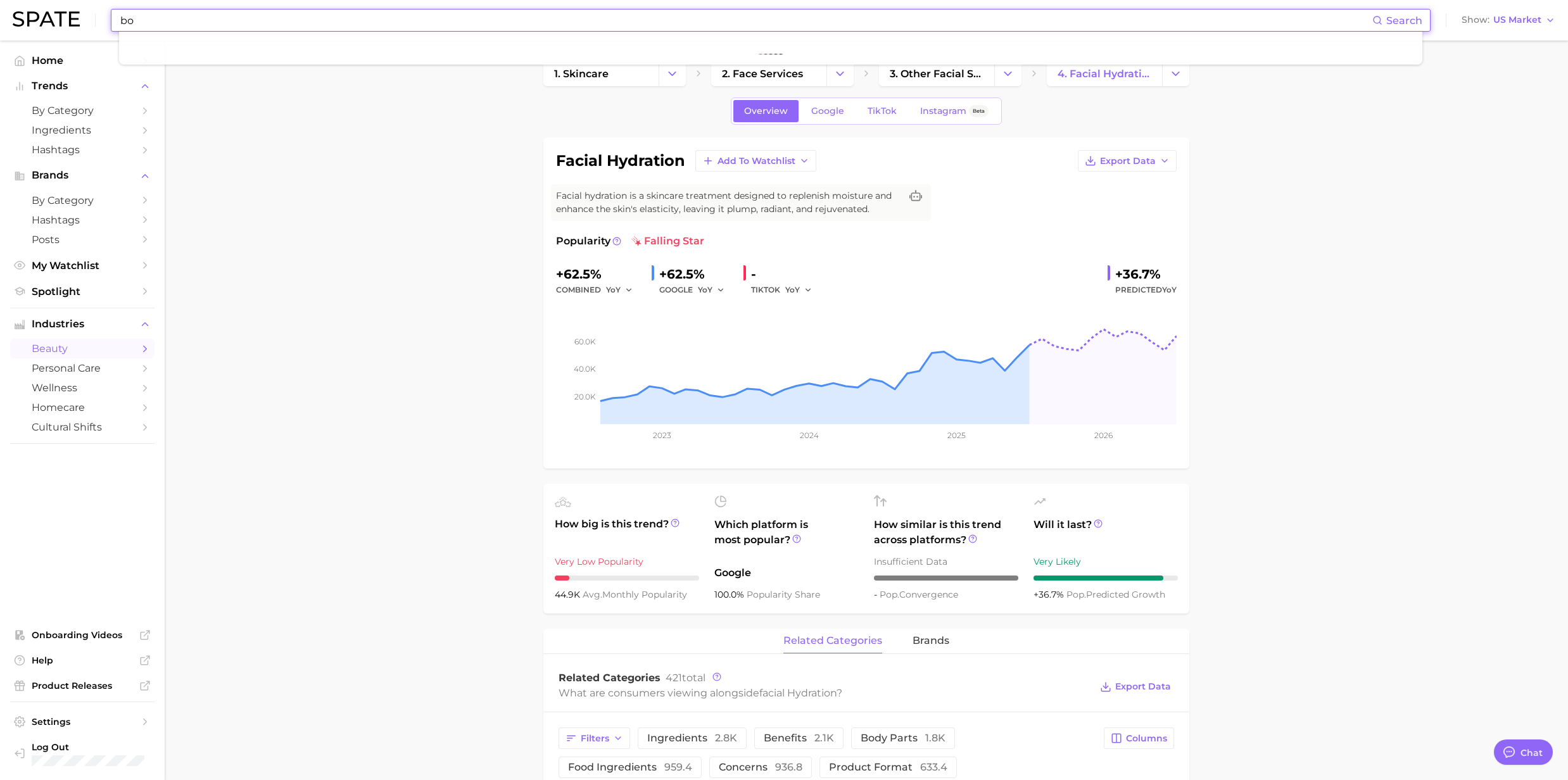
type input "b"
click at [196, 53] on li at bounding box center [770, 48] width 1283 height 13
click at [142, 20] on input "moisture" at bounding box center [745, 20] width 1253 height 21
click at [175, 21] on input "moisture" at bounding box center [745, 20] width 1253 height 21
click at [176, 28] on input "moisture" at bounding box center [745, 20] width 1253 height 21
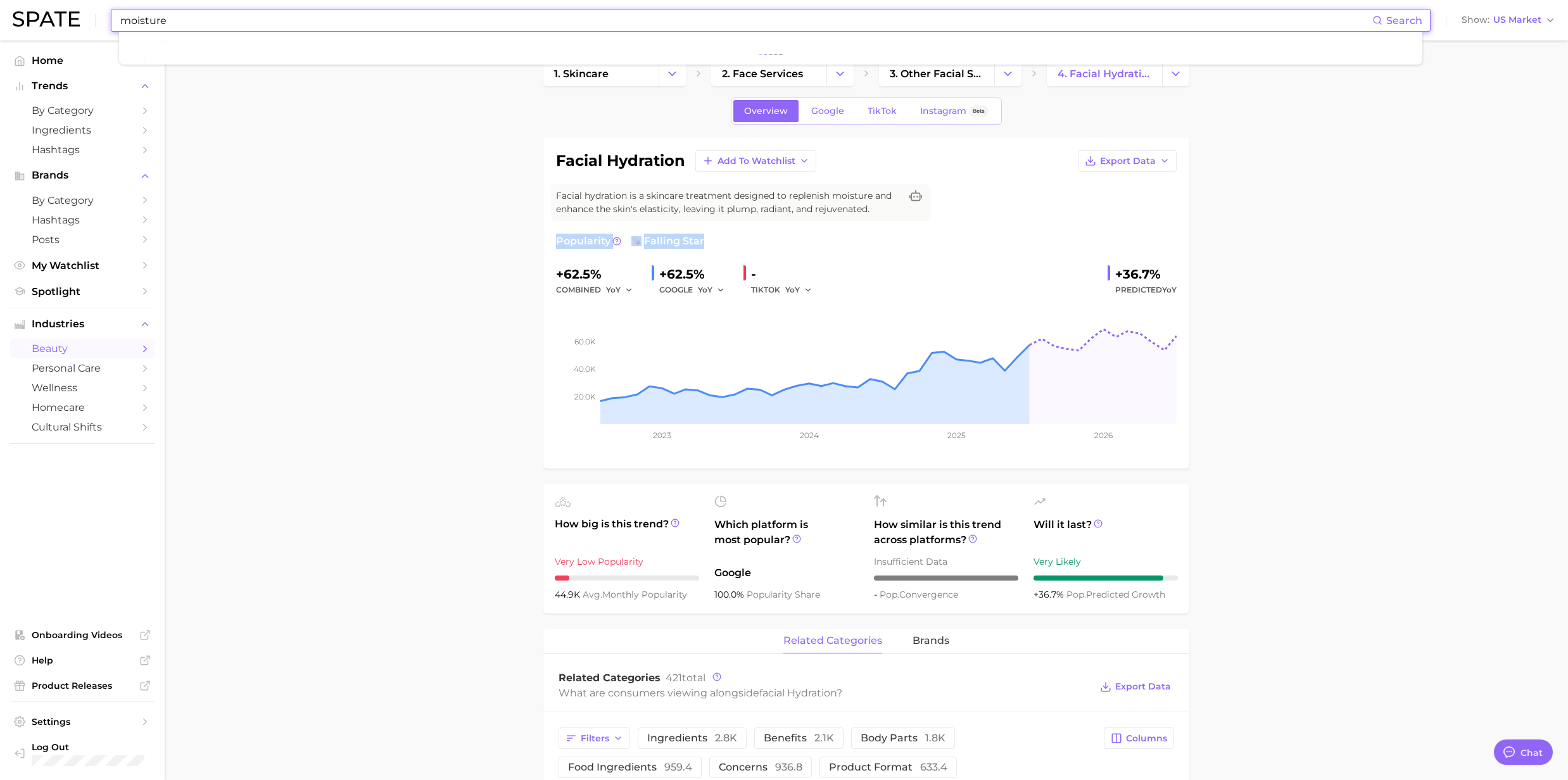
click at [209, 21] on input "moisture" at bounding box center [745, 20] width 1253 height 21
drag, startPoint x: 208, startPoint y: 23, endPoint x: 23, endPoint y: 23, distance: 185.0
click at [24, 23] on div "moisture Search Show US Market" at bounding box center [784, 20] width 1542 height 41
type input "moisture"
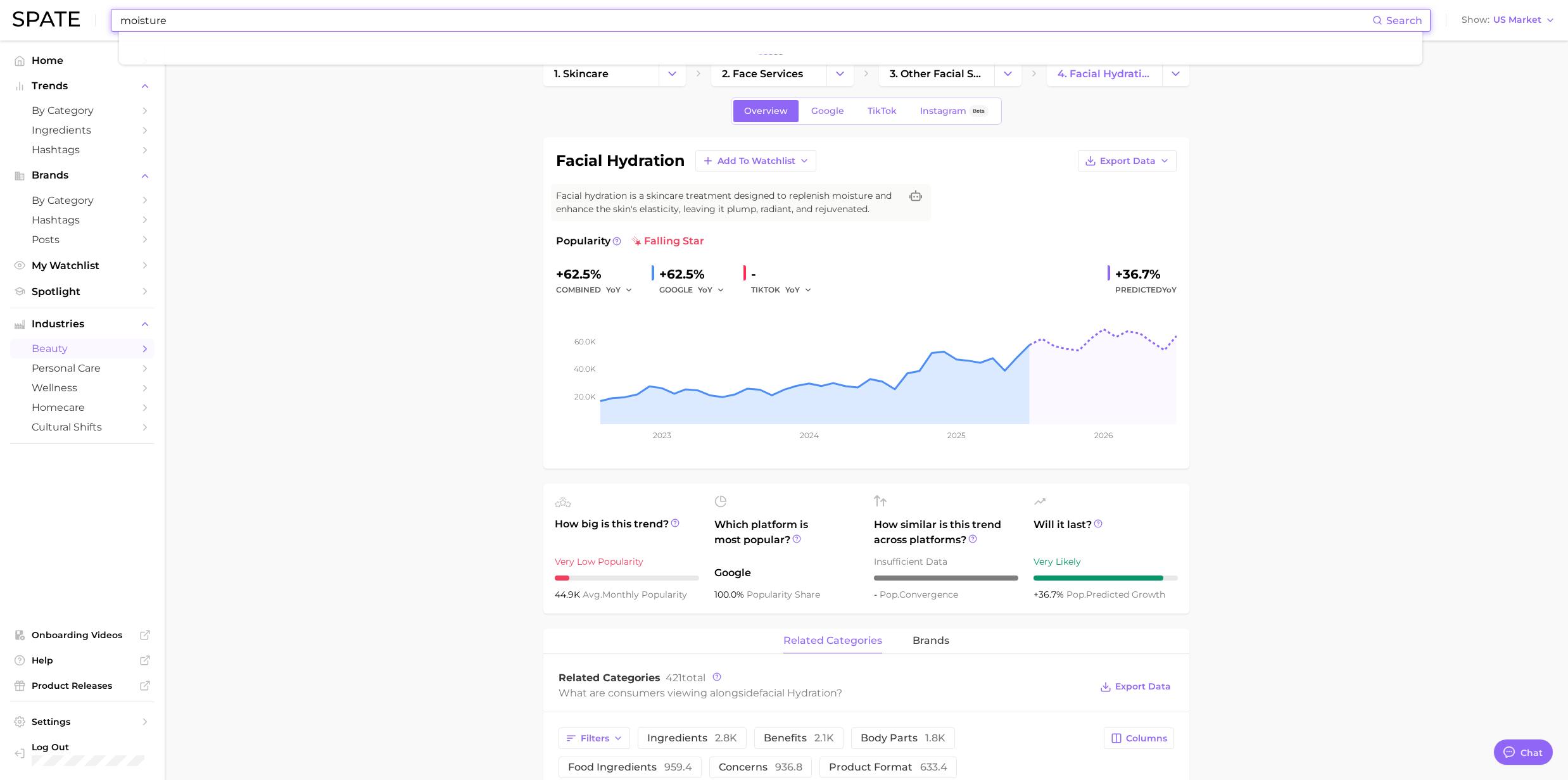
click at [1387, 21] on span "Search" at bounding box center [1404, 21] width 36 height 12
click at [1380, 20] on icon at bounding box center [1377, 21] width 10 height 10
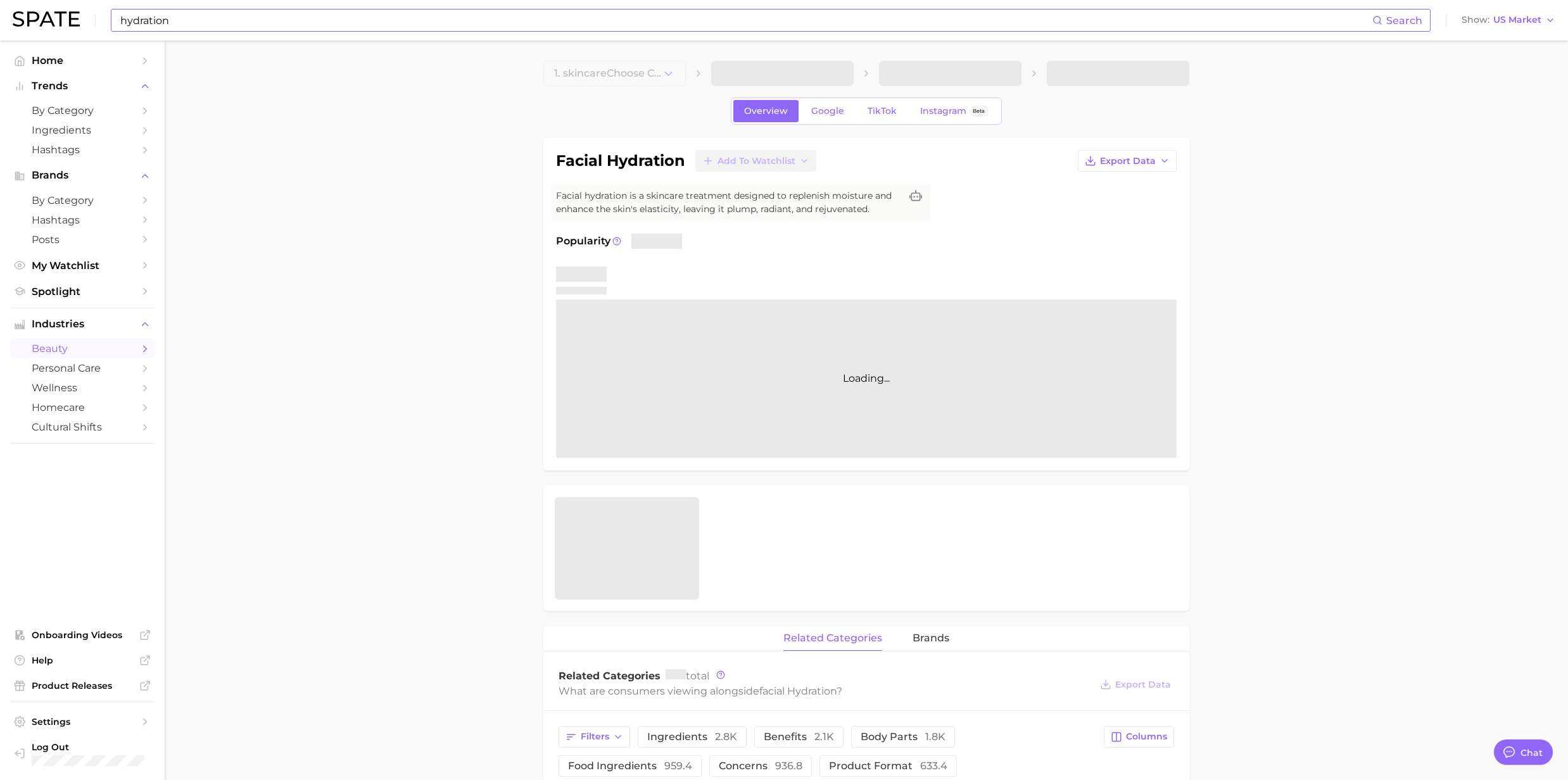
type textarea "x"
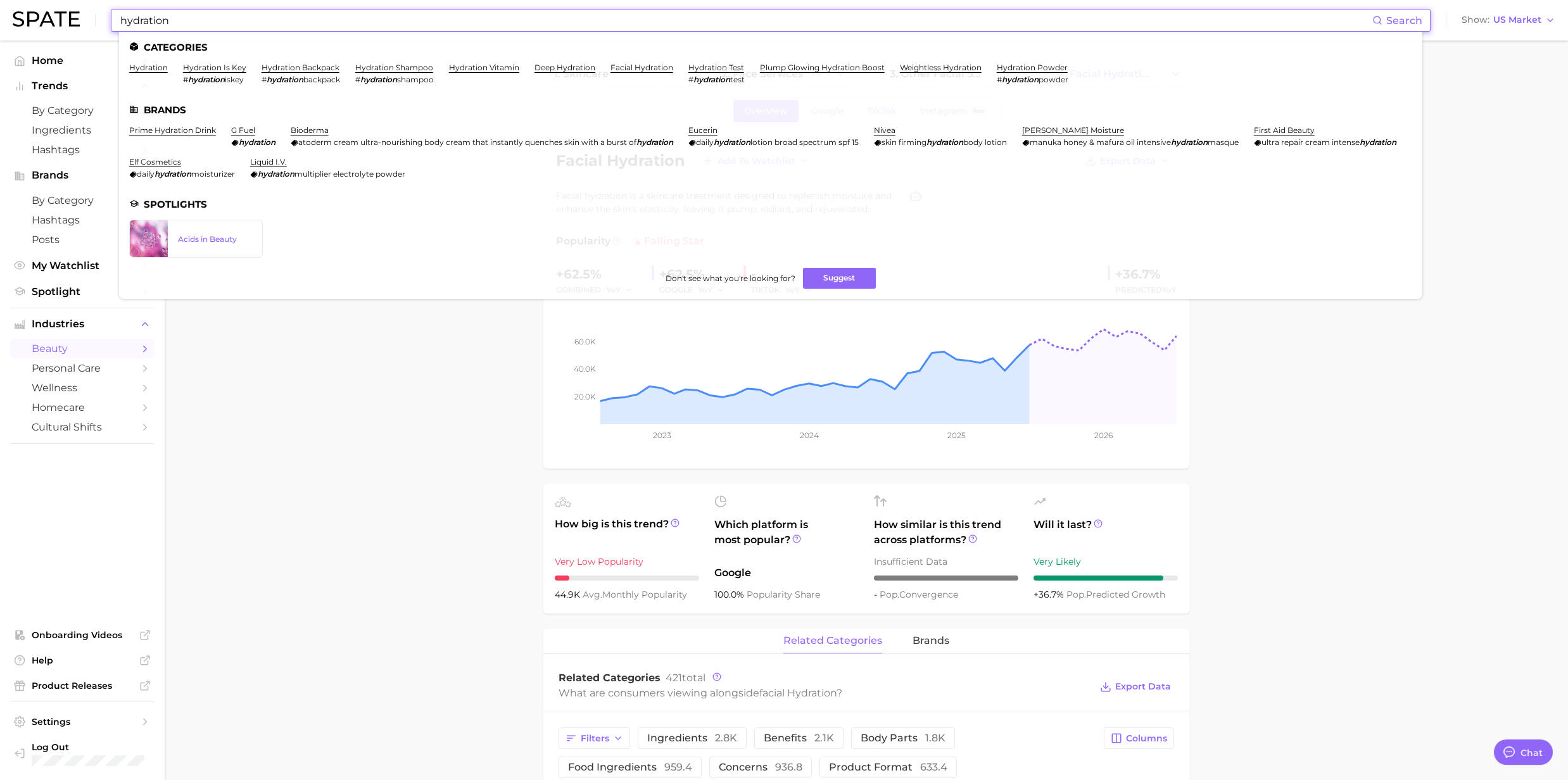
drag, startPoint x: 184, startPoint y: 26, endPoint x: 92, endPoint y: 26, distance: 92.0
click at [92, 26] on div "hydration Search Categories hydration hydration is key # hydration iskey hydrat…" at bounding box center [784, 20] width 1542 height 41
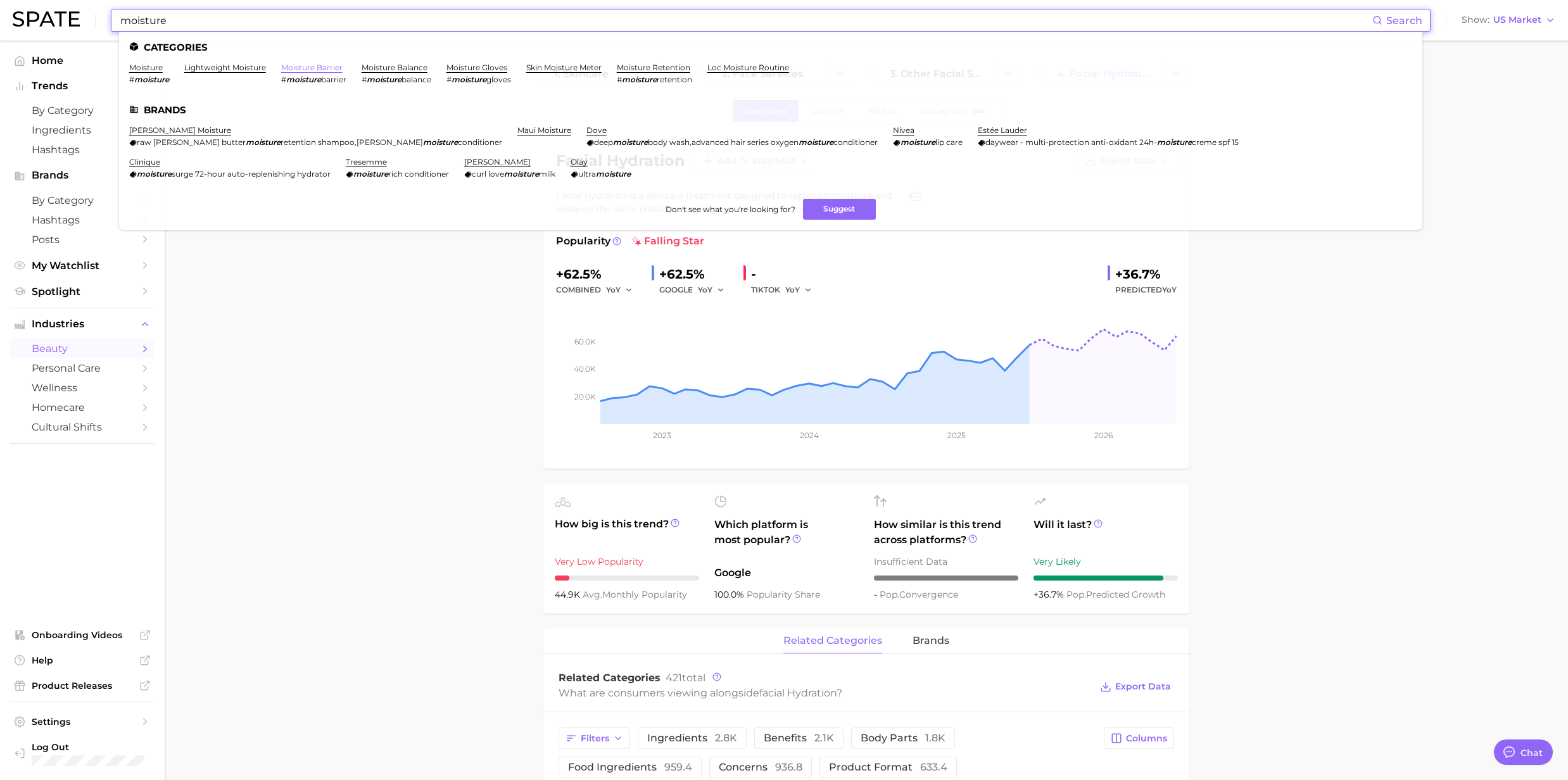
click at [307, 69] on link "moisture barrier" at bounding box center [311, 67] width 61 height 10
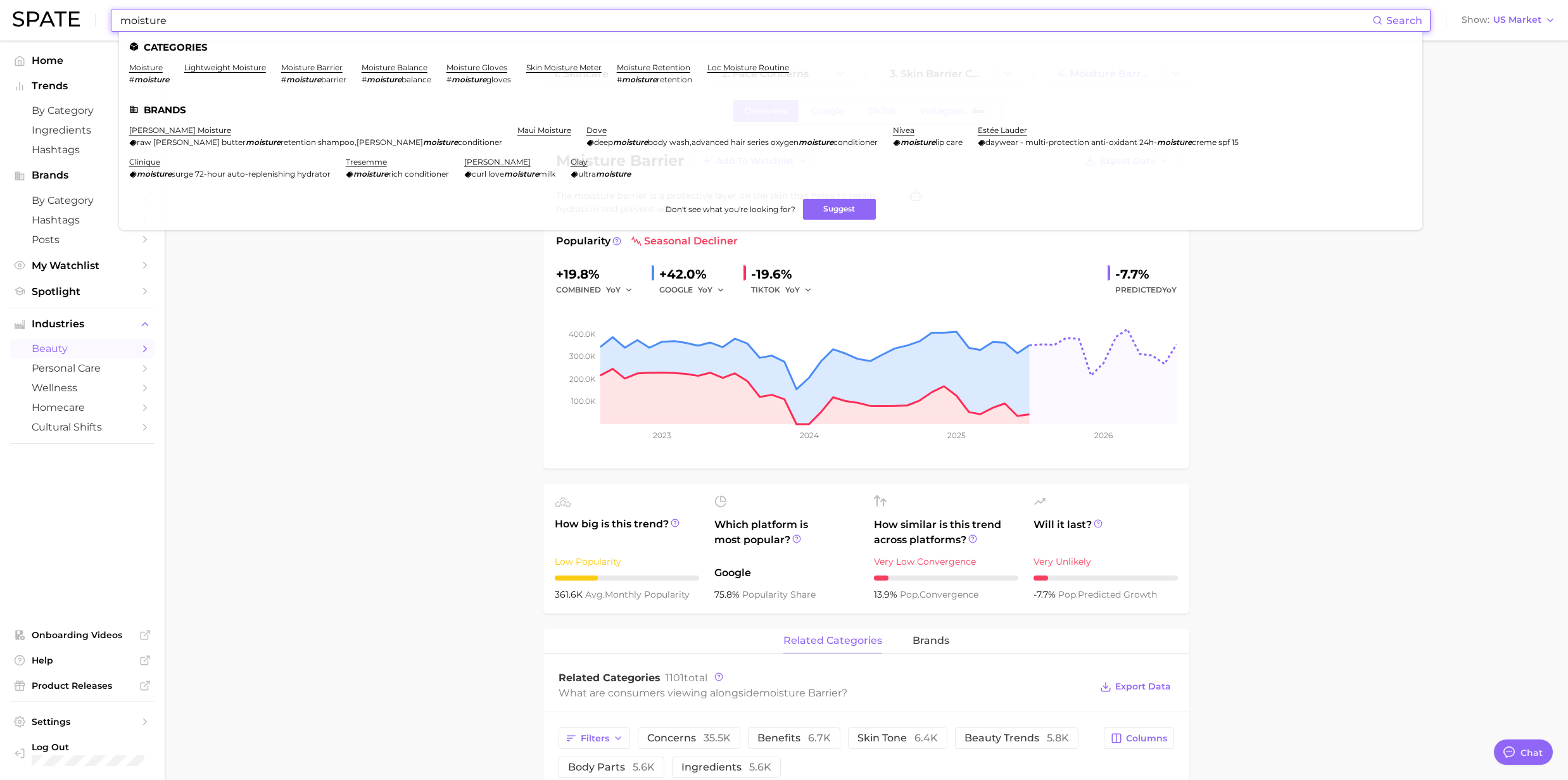
click at [288, 13] on input "moisture" at bounding box center [745, 20] width 1253 height 21
click at [147, 67] on link "moisture" at bounding box center [146, 67] width 34 height 10
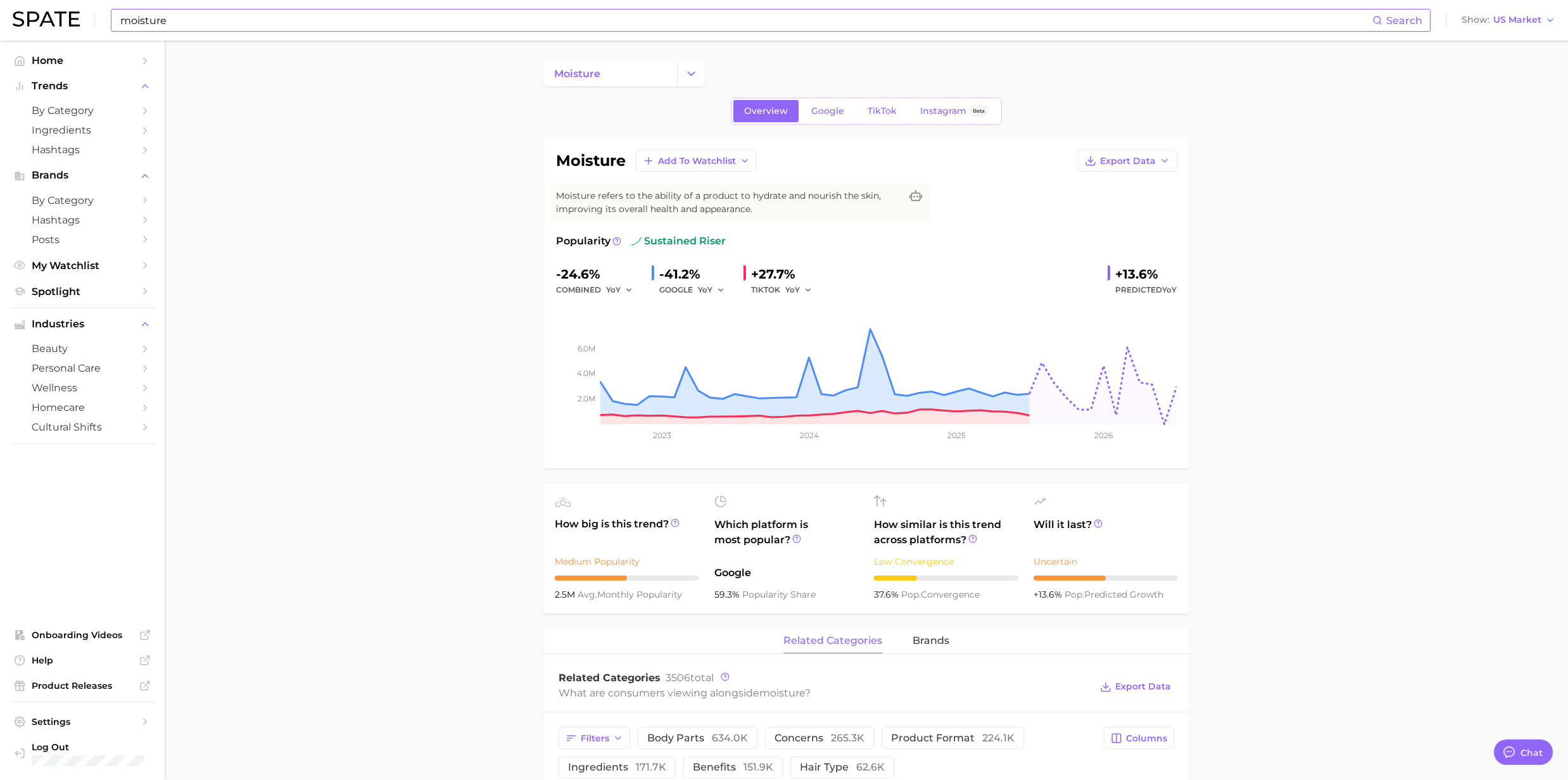
click at [198, 18] on input "moisture" at bounding box center [745, 20] width 1253 height 21
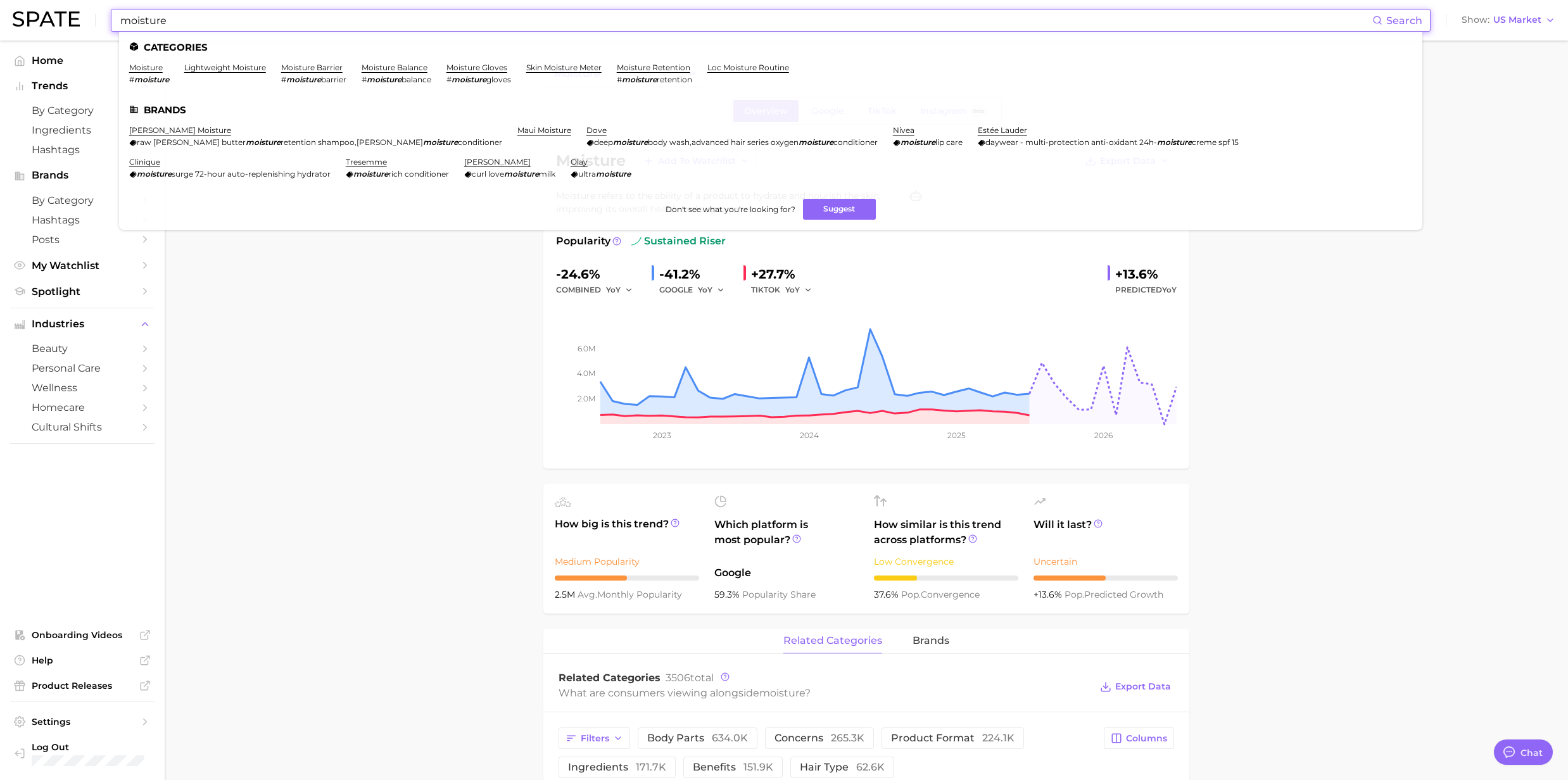
drag, startPoint x: 196, startPoint y: 18, endPoint x: 34, endPoint y: 26, distance: 162.2
click at [34, 26] on div "moisture Search Categories moisture # moisture lightweight moisture moisture ba…" at bounding box center [784, 20] width 1542 height 41
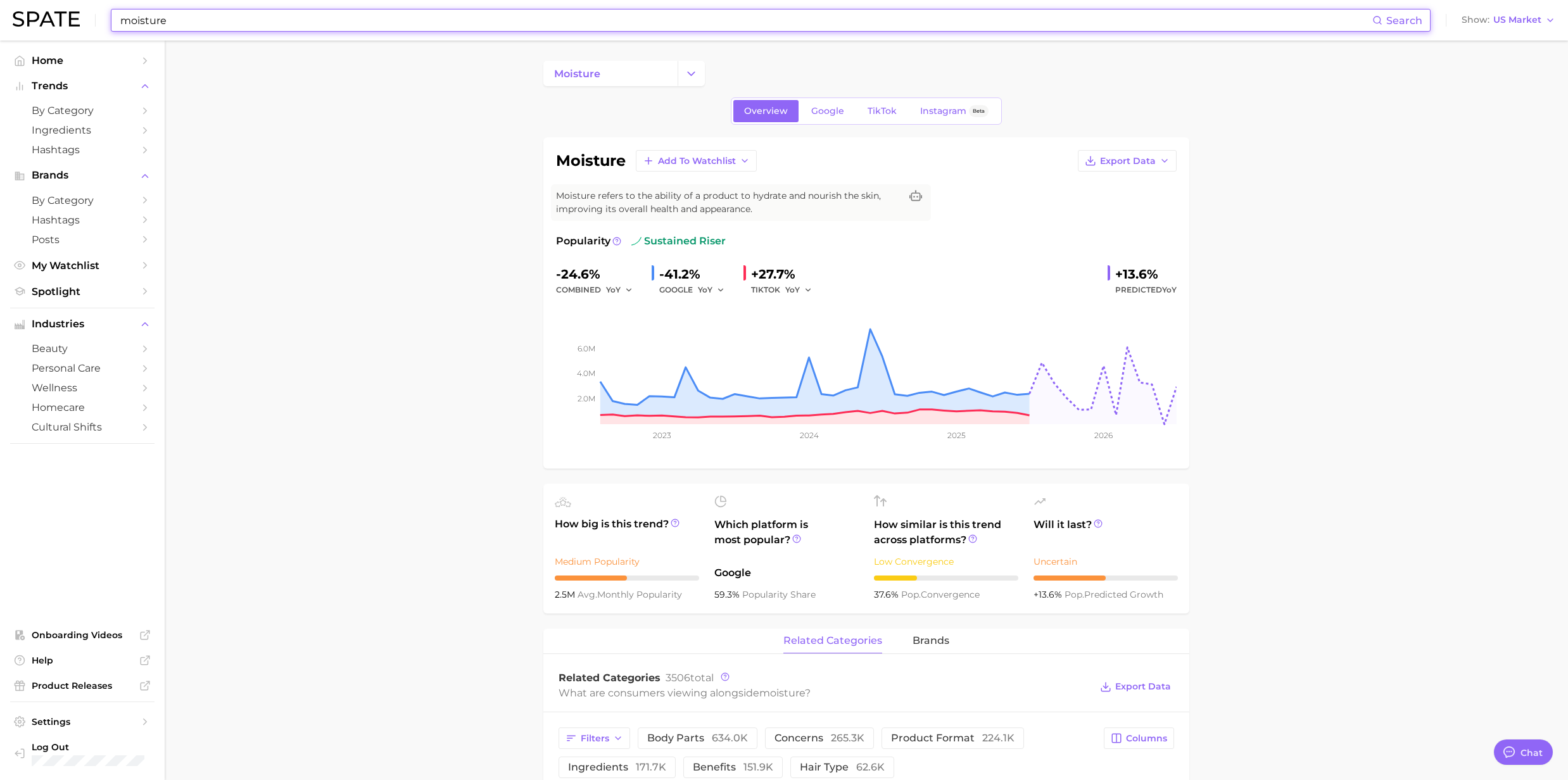
paste input "Clinical-grade efficacy"
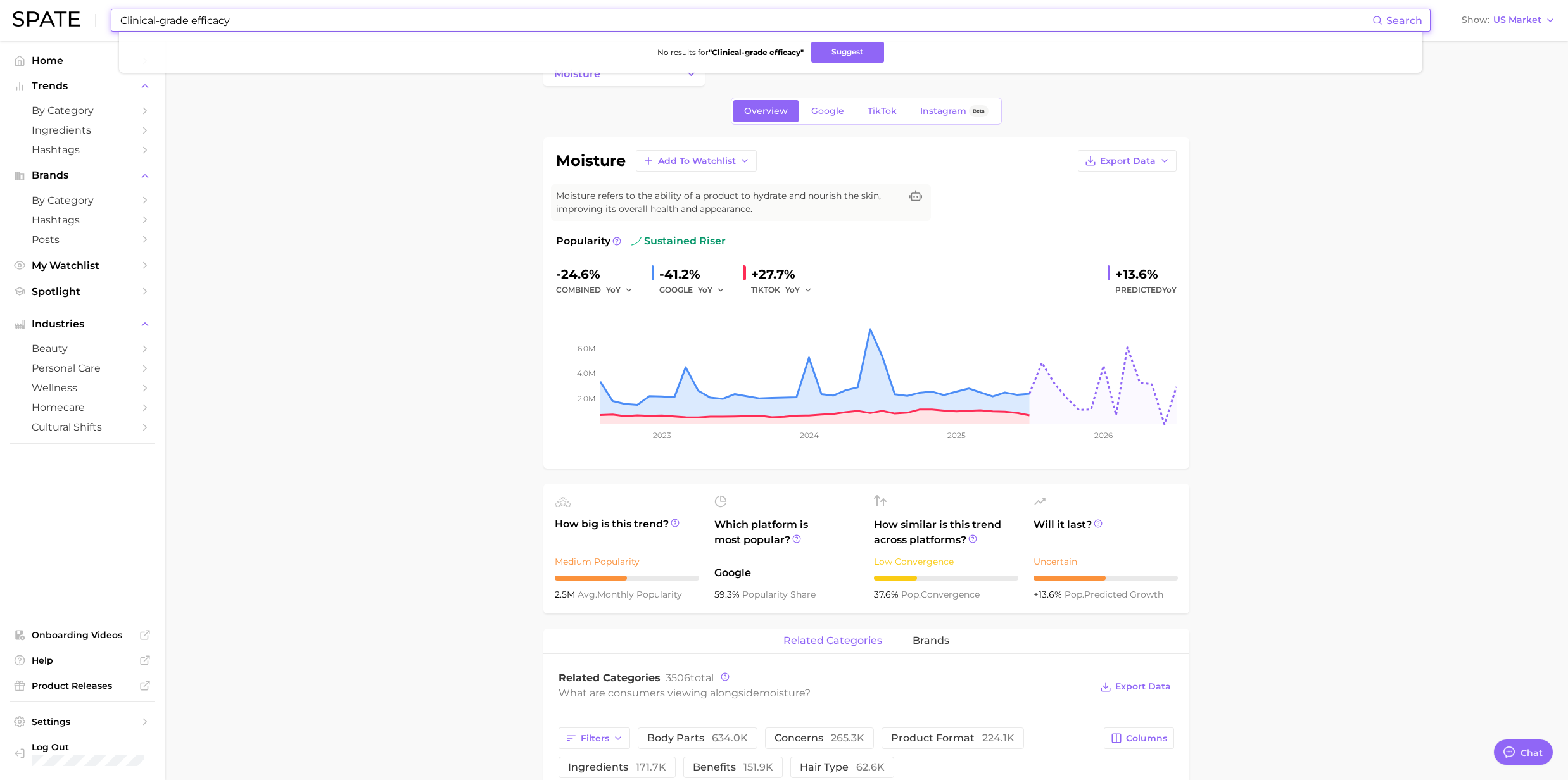
drag, startPoint x: 237, startPoint y: 27, endPoint x: 189, endPoint y: 18, distance: 48.8
click at [189, 18] on input "Clinical-grade efficacy" at bounding box center [745, 20] width 1253 height 21
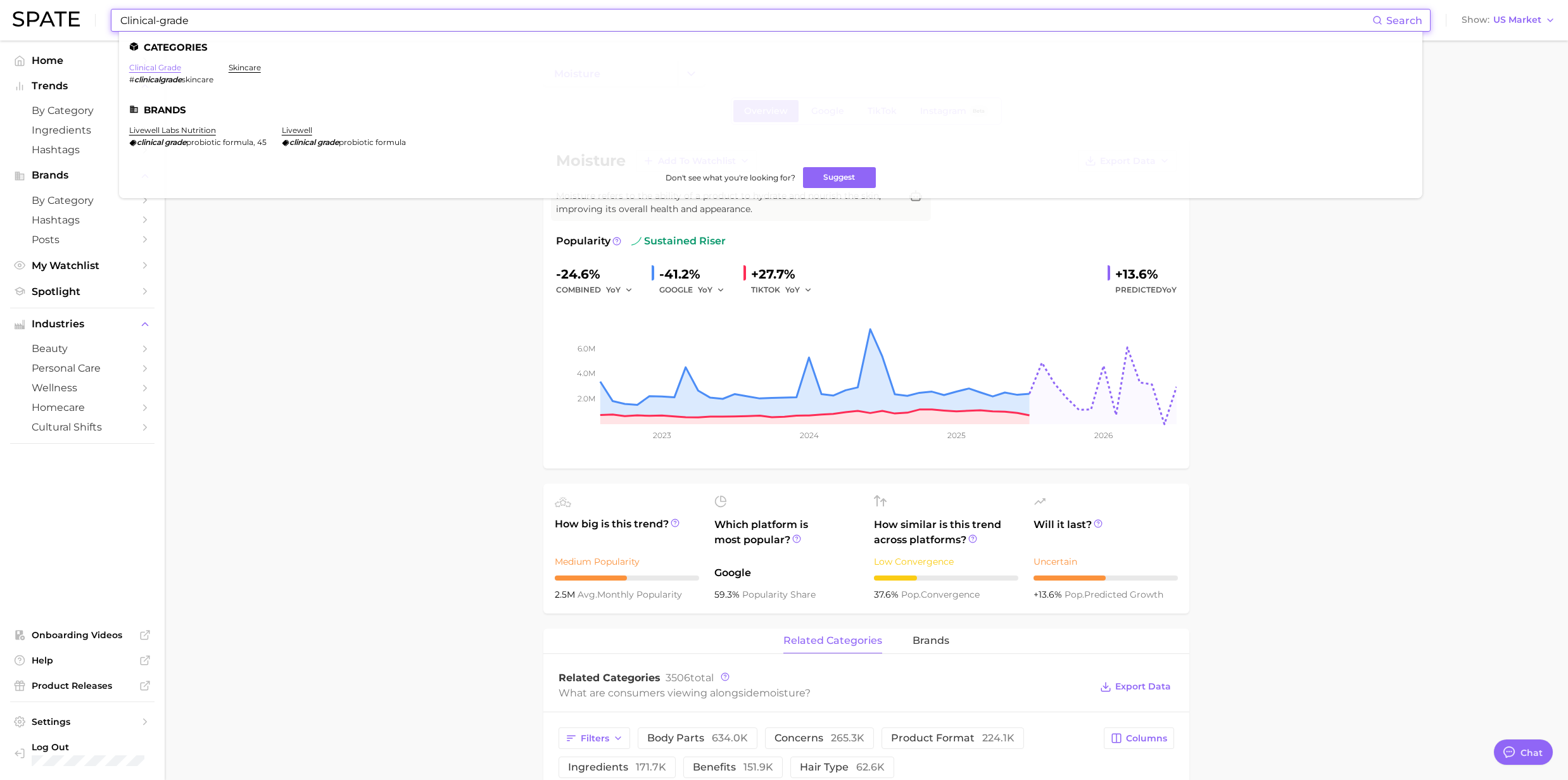
type input "Clinical-grade"
click at [160, 64] on link "clinical grade" at bounding box center [155, 67] width 52 height 10
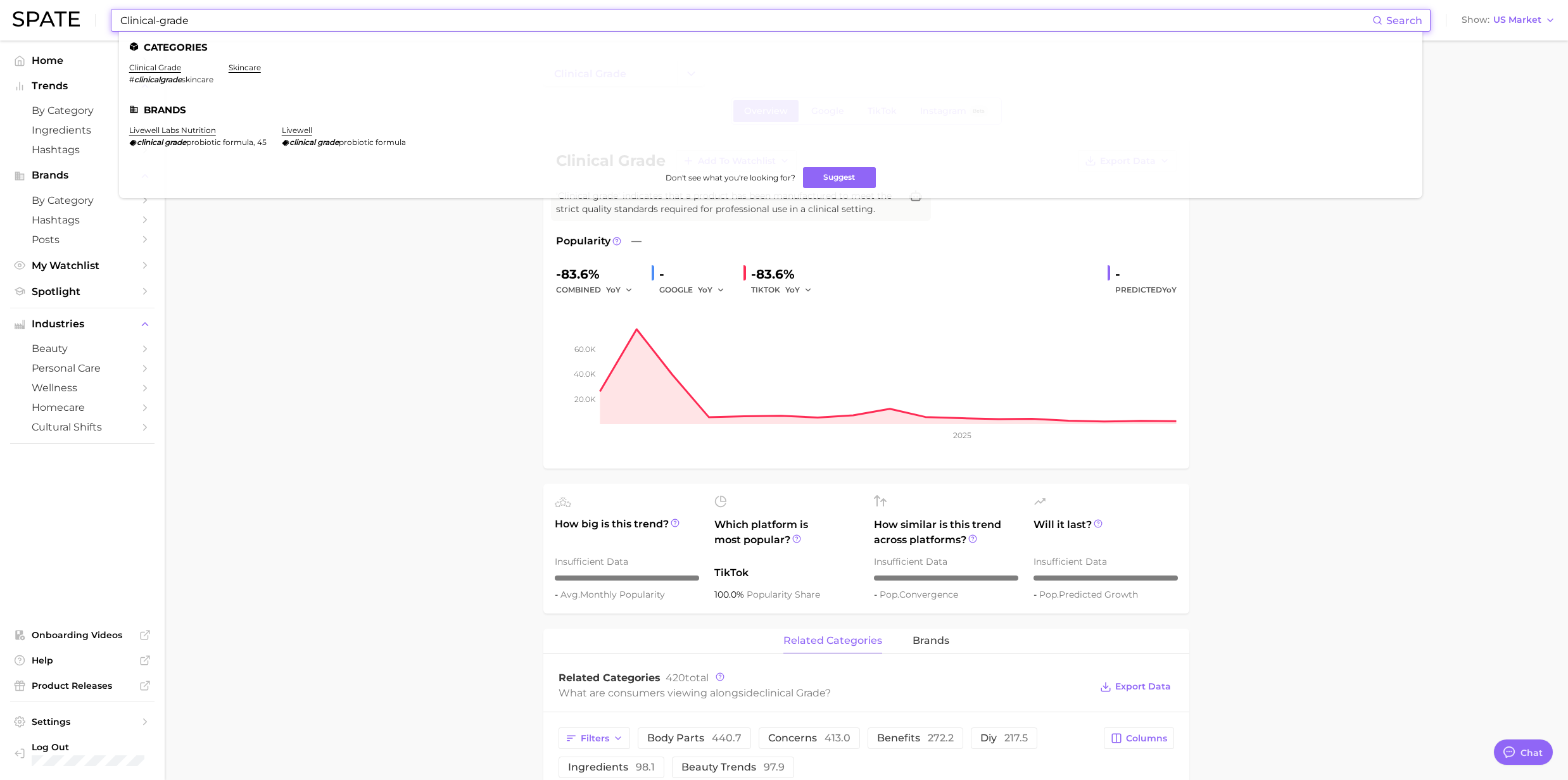
click at [213, 19] on input "Clinical-grade" at bounding box center [745, 20] width 1253 height 21
click at [258, 67] on link "skincare" at bounding box center [245, 67] width 32 height 10
type textarea "x"
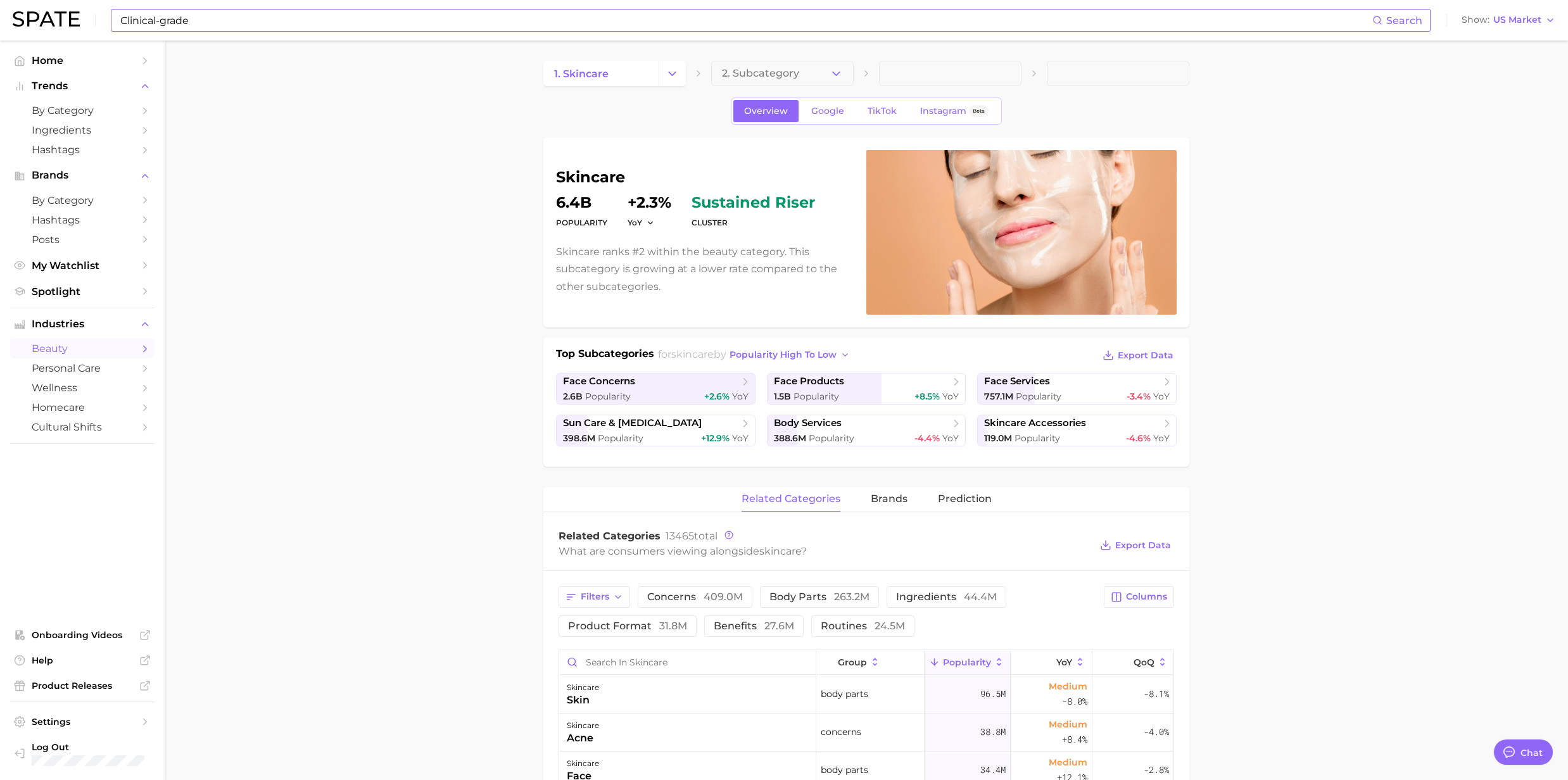
click at [242, 20] on input "Clinical-grade" at bounding box center [745, 20] width 1253 height 21
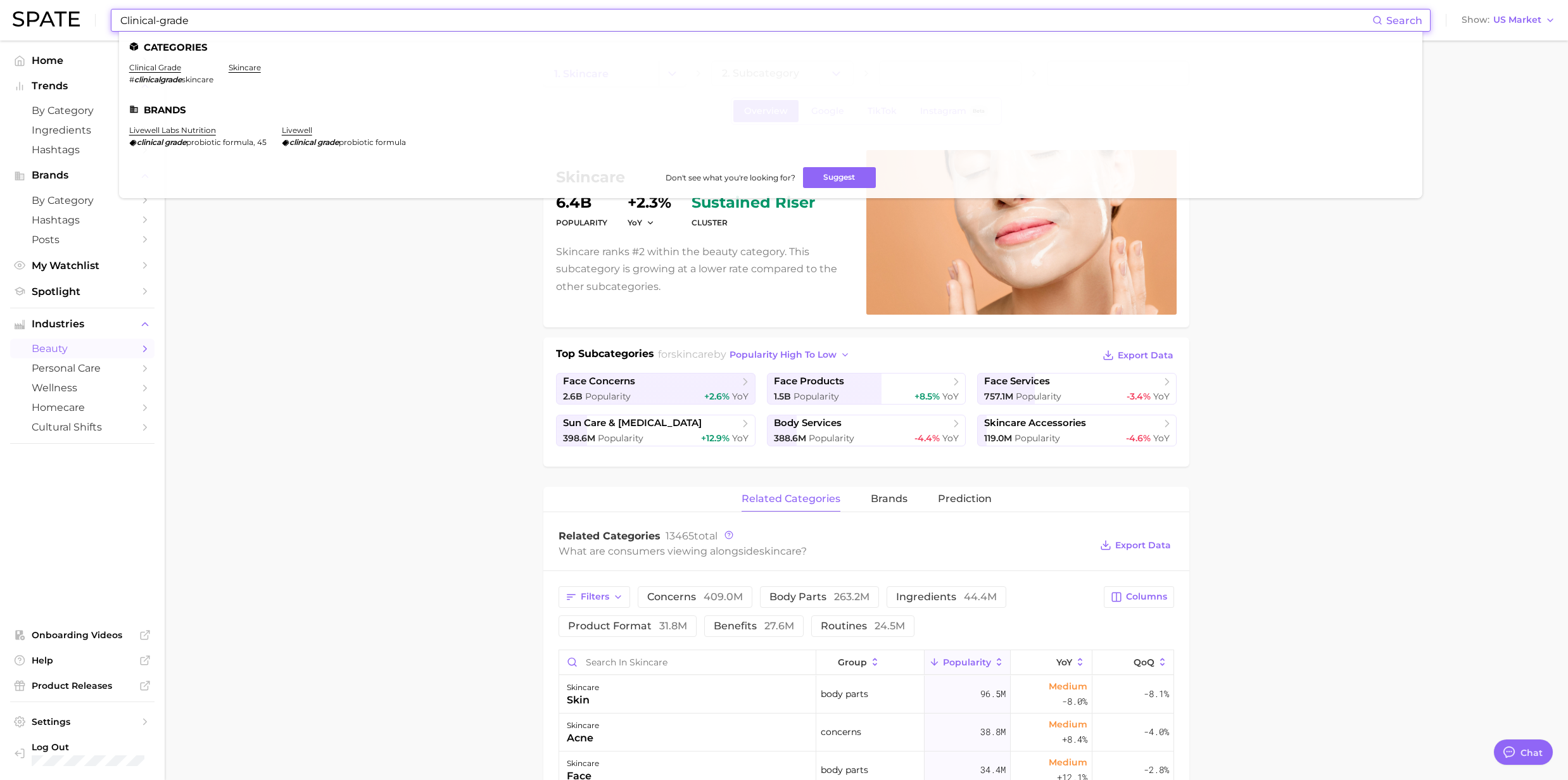
drag, startPoint x: 242, startPoint y: 20, endPoint x: -24, endPoint y: 35, distance: 266.4
click at [0, 35] on html "Clinical-grade Search Categories clinical grade # clinicalgrade skincare skinca…" at bounding box center [784, 390] width 1568 height 780
click at [162, 26] on input "efficacy" at bounding box center [745, 20] width 1253 height 21
drag, startPoint x: 162, startPoint y: 26, endPoint x: 129, endPoint y: 11, distance: 36.2
click at [129, 11] on input "efficacy" at bounding box center [745, 20] width 1253 height 21
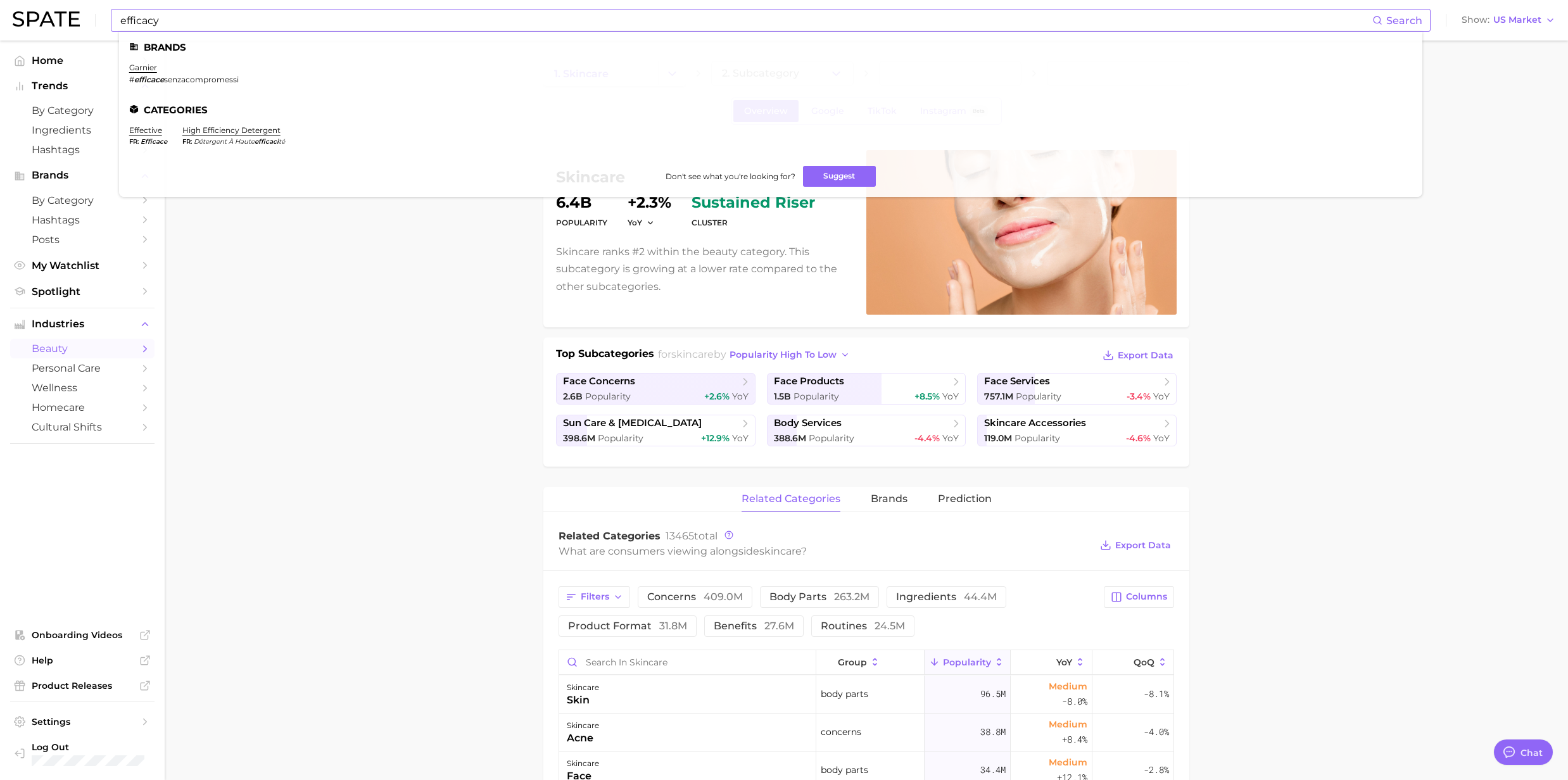
drag, startPoint x: 315, startPoint y: 30, endPoint x: 241, endPoint y: 25, distance: 74.2
click at [315, 30] on input "efficacy" at bounding box center [745, 20] width 1253 height 21
drag, startPoint x: 201, startPoint y: 21, endPoint x: 90, endPoint y: 21, distance: 111.0
click at [90, 21] on div "efficacy Search Brands garnier # efficace senzacompromessi Categories effective…" at bounding box center [784, 20] width 1542 height 41
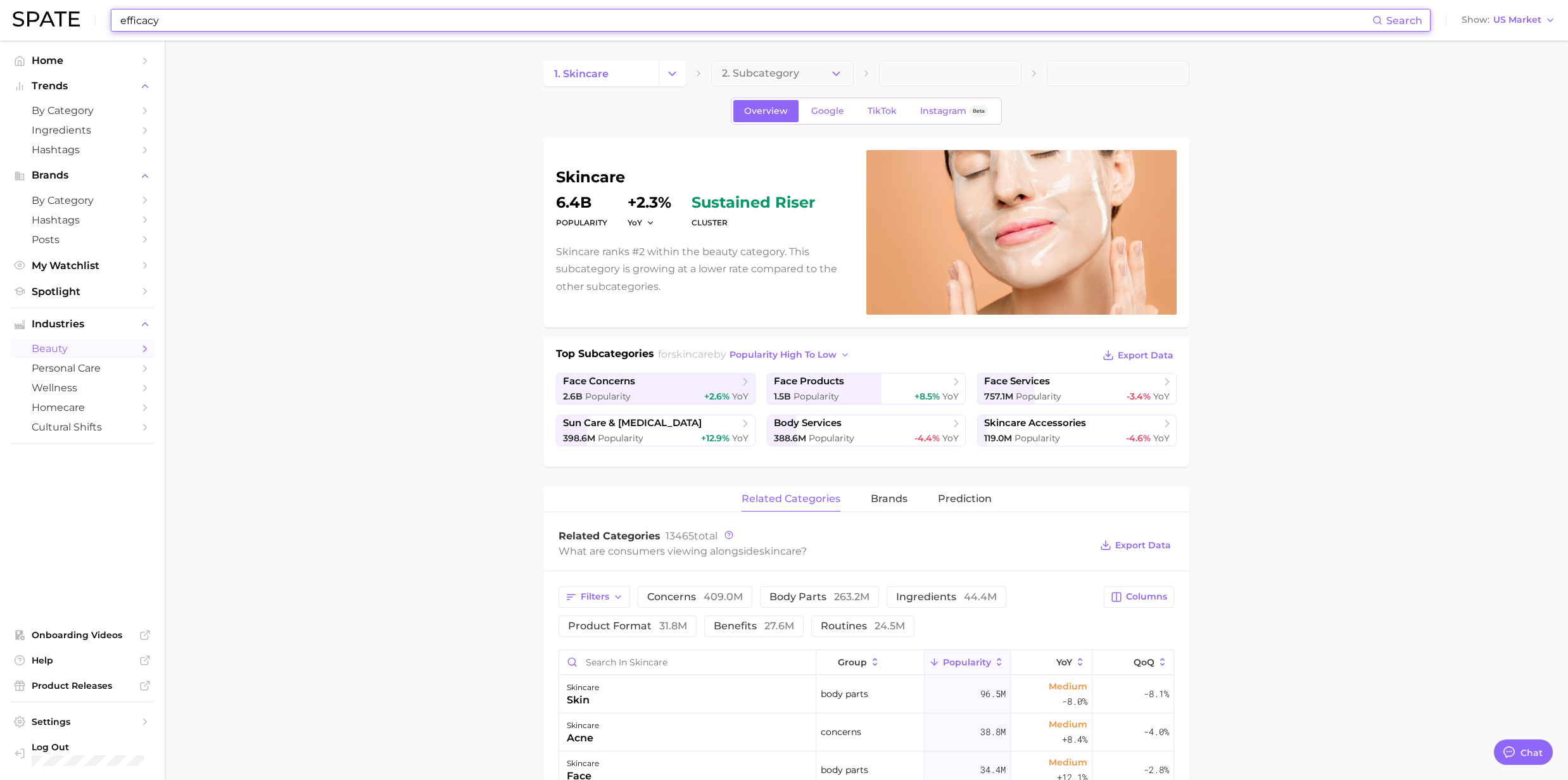
paste input "Scarring reduction"
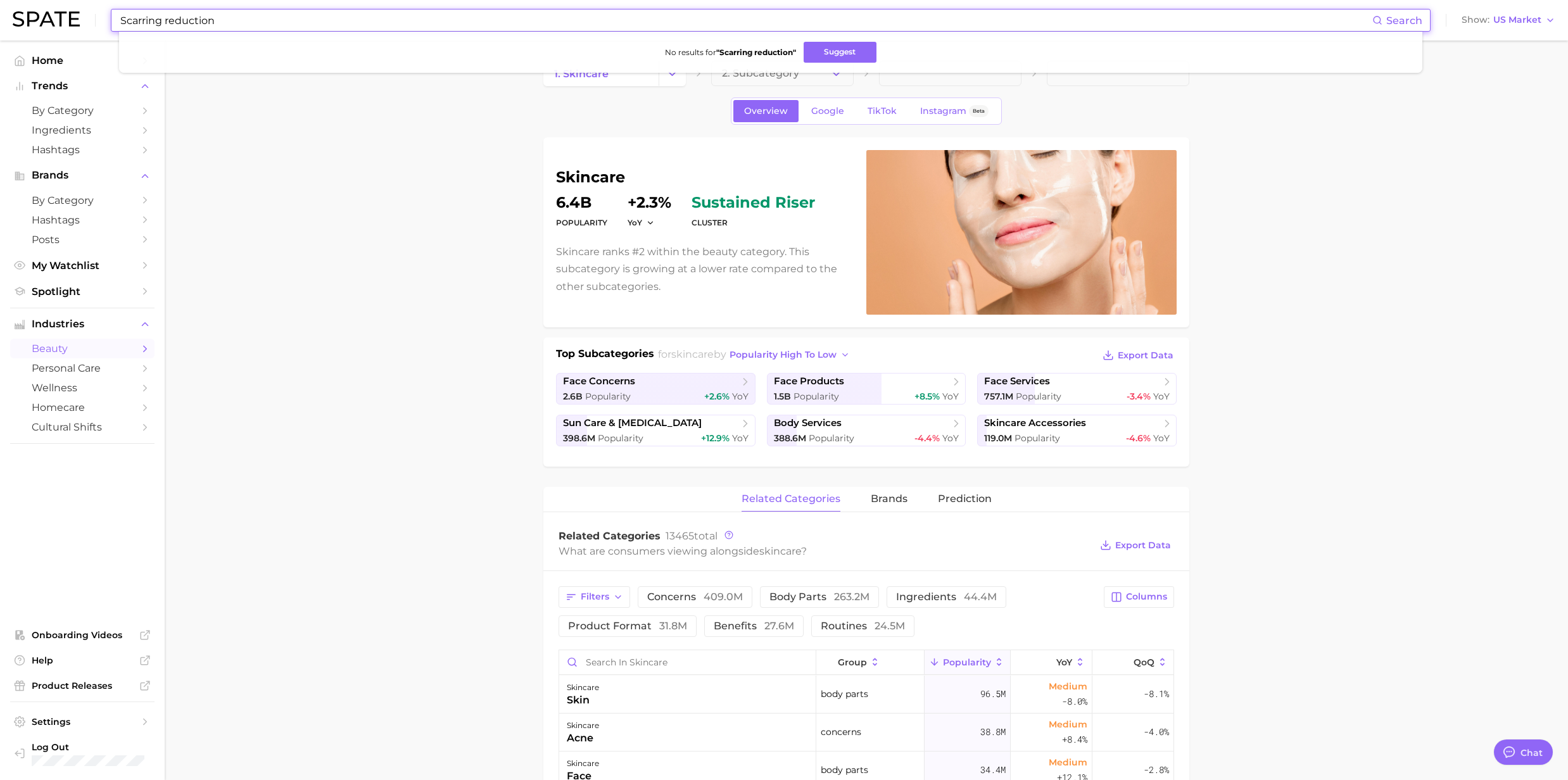
click at [226, 18] on input "Scarring reduction" at bounding box center [745, 20] width 1253 height 21
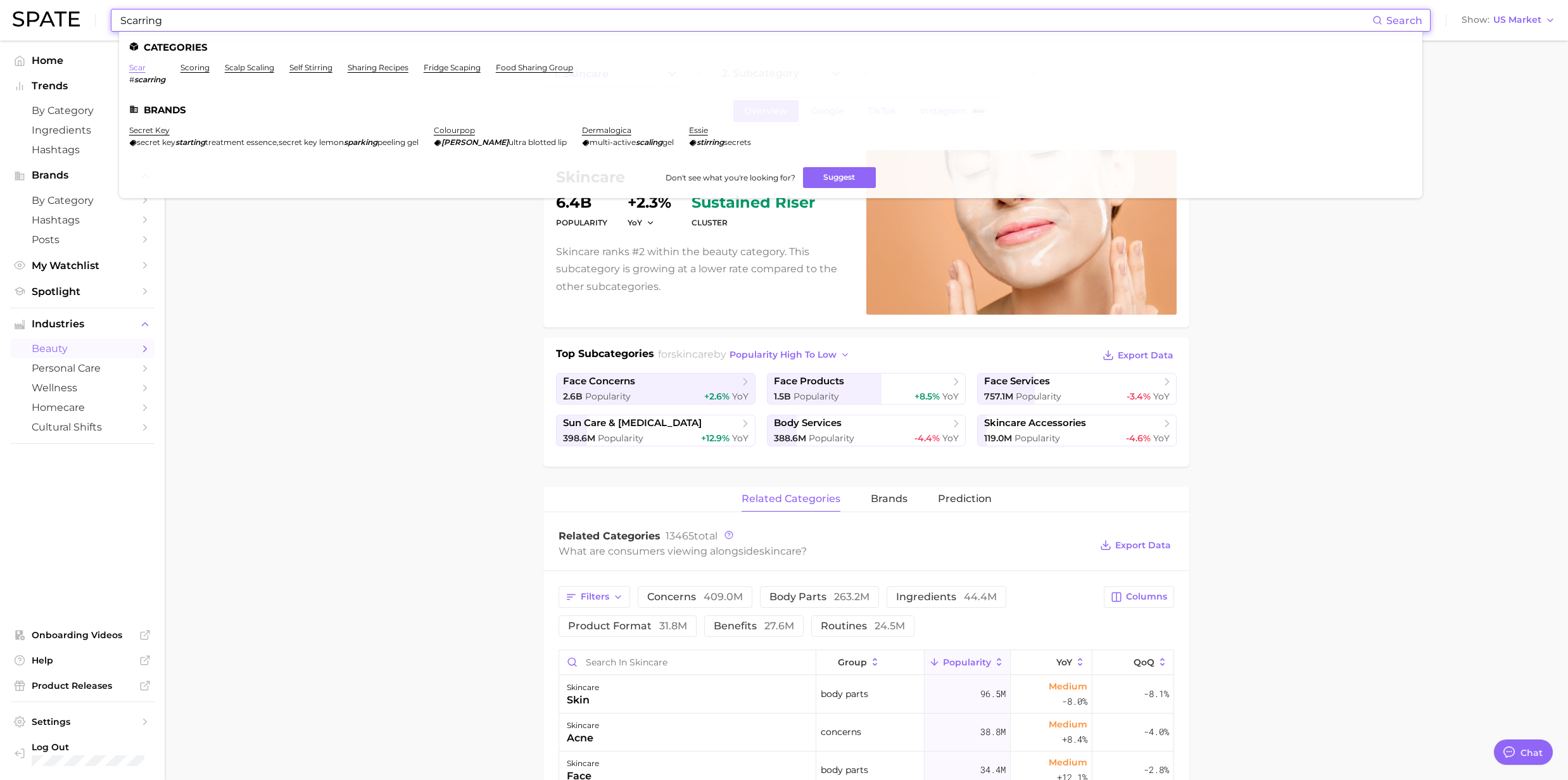
type input "Scarring"
click at [134, 69] on link "scar" at bounding box center [137, 67] width 16 height 10
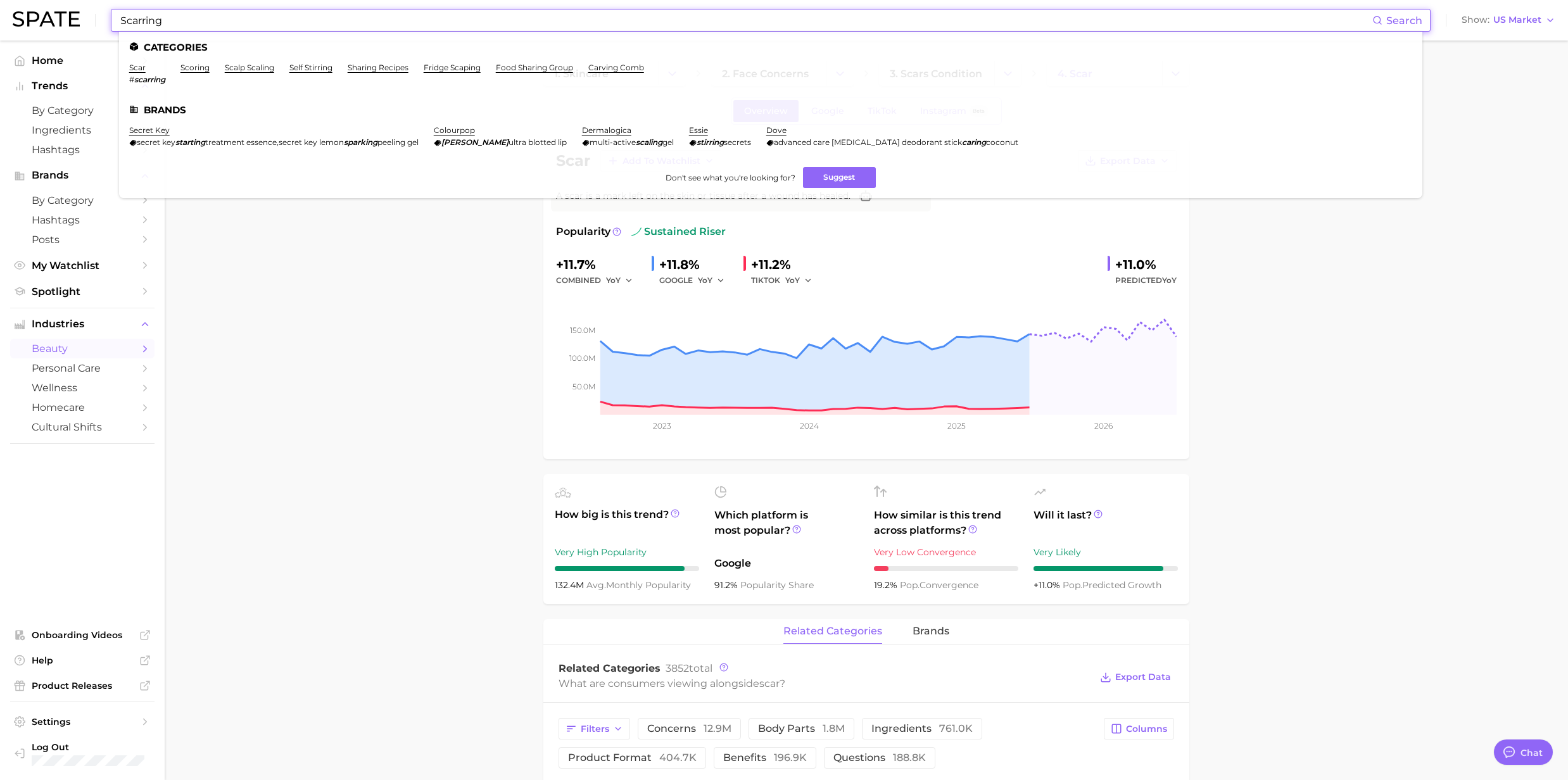
click at [178, 23] on input "Scarring" at bounding box center [745, 20] width 1253 height 21
drag, startPoint x: 279, startPoint y: 15, endPoint x: 254, endPoint y: 24, distance: 26.6
click at [279, 15] on input "Scarring" at bounding box center [745, 20] width 1253 height 21
drag, startPoint x: 210, startPoint y: 29, endPoint x: 55, endPoint y: 15, distance: 155.6
click at [55, 15] on div "Scarring Search Categories scar # scarring scoring scalp scaling self stirring …" at bounding box center [784, 20] width 1542 height 41
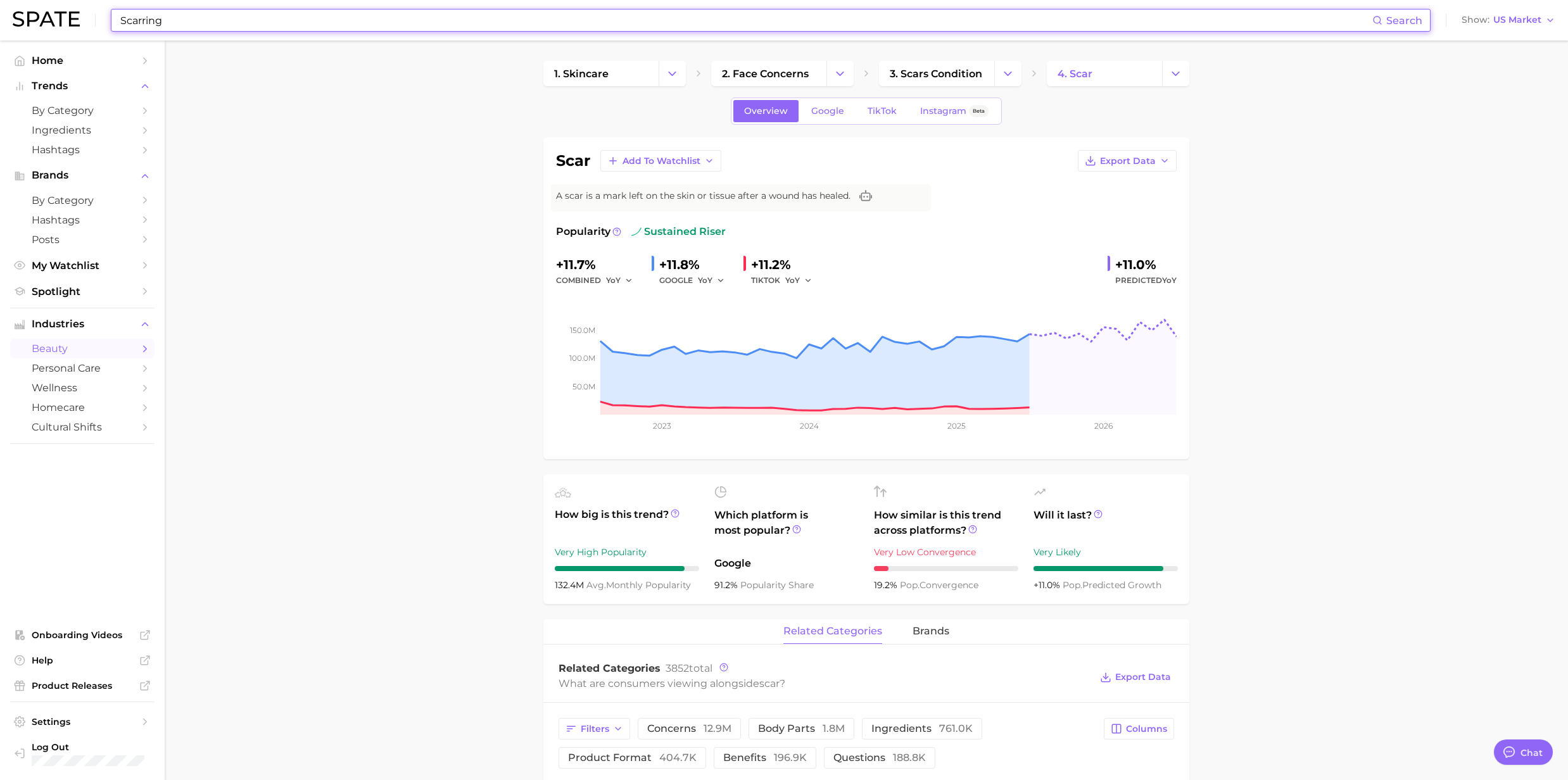
paste input "Body acne"
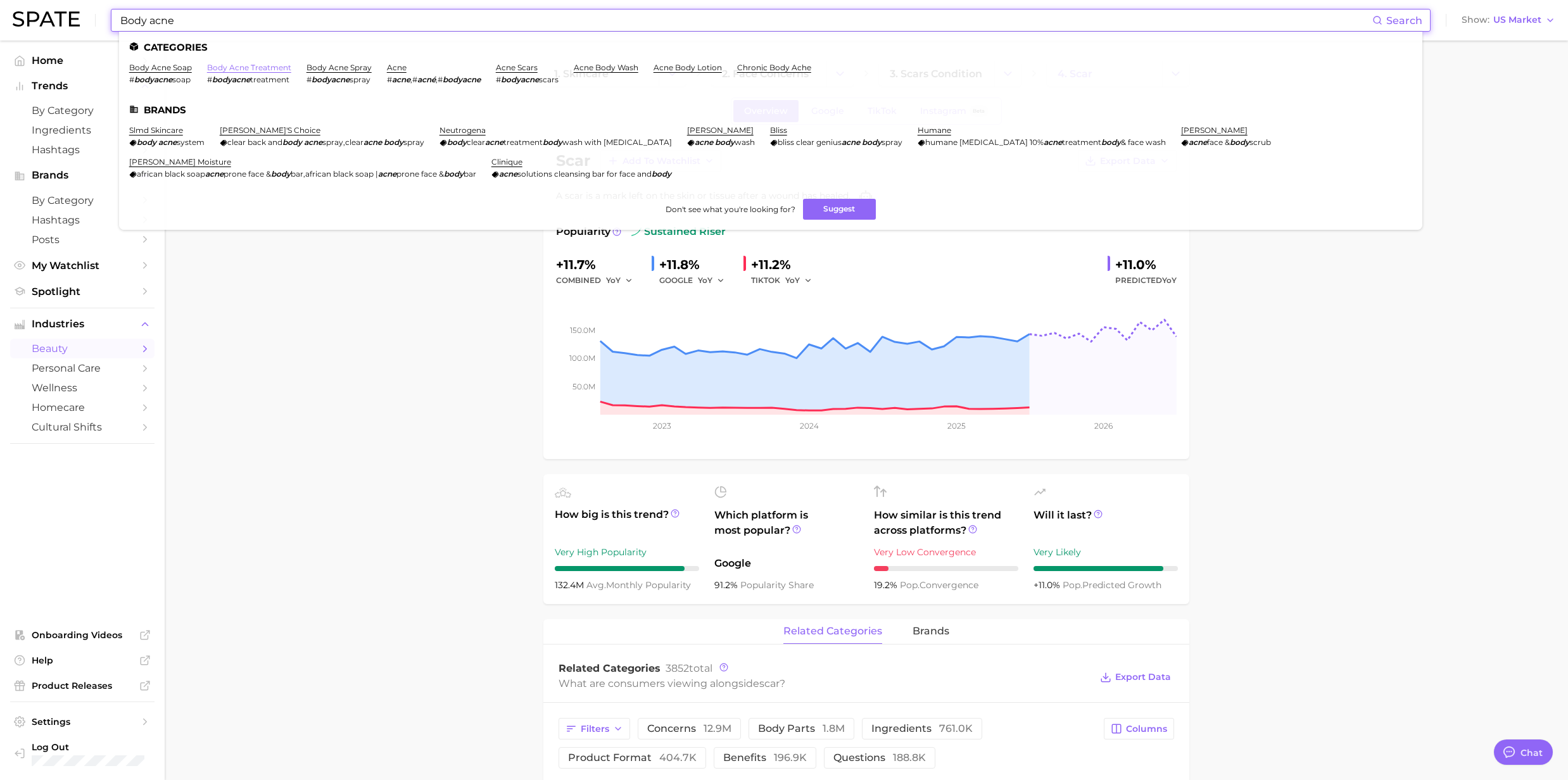
click at [254, 65] on link "body acne treatment" at bounding box center [249, 67] width 84 height 10
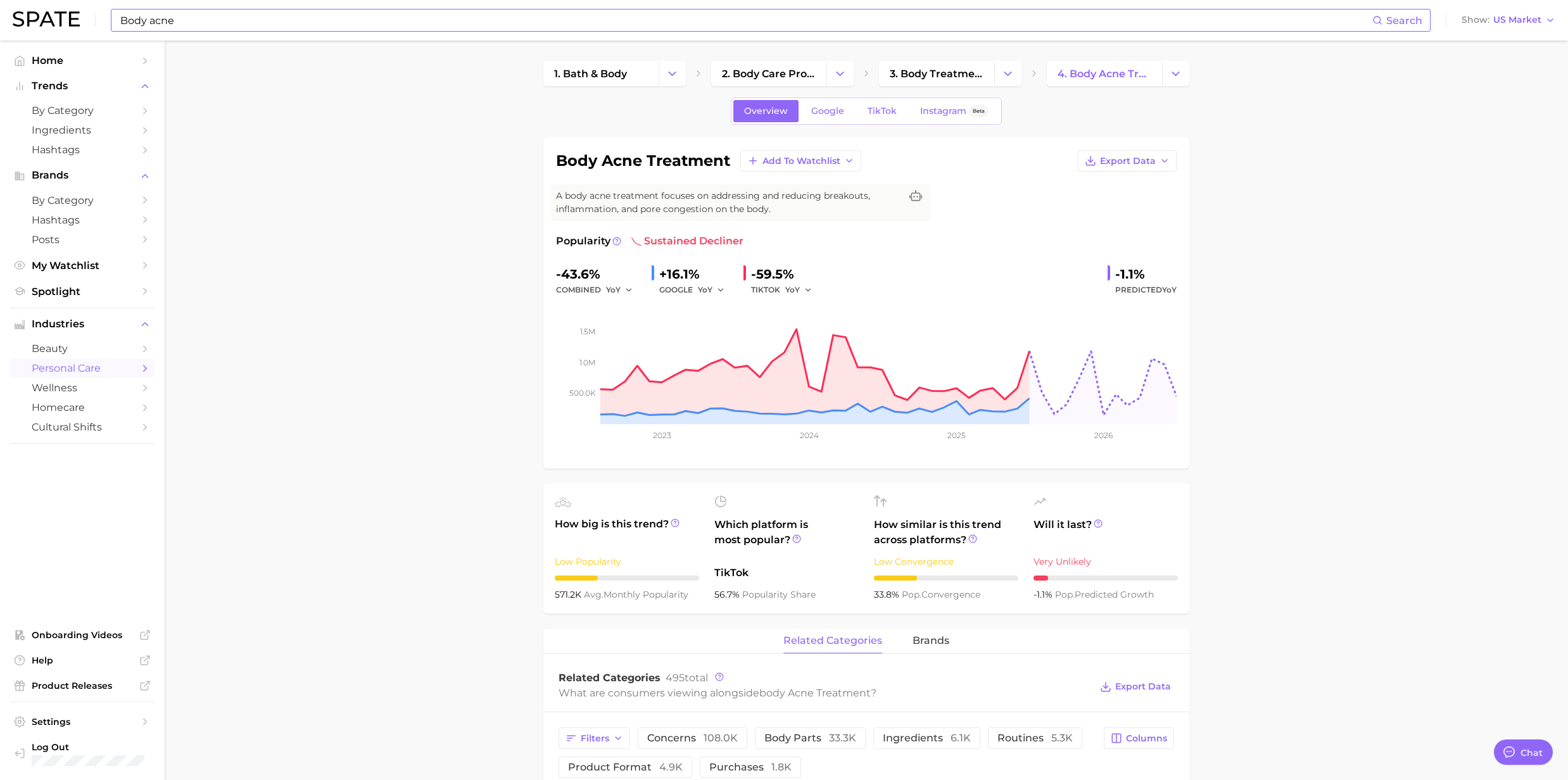
click at [203, 28] on input "Body acne" at bounding box center [745, 20] width 1253 height 21
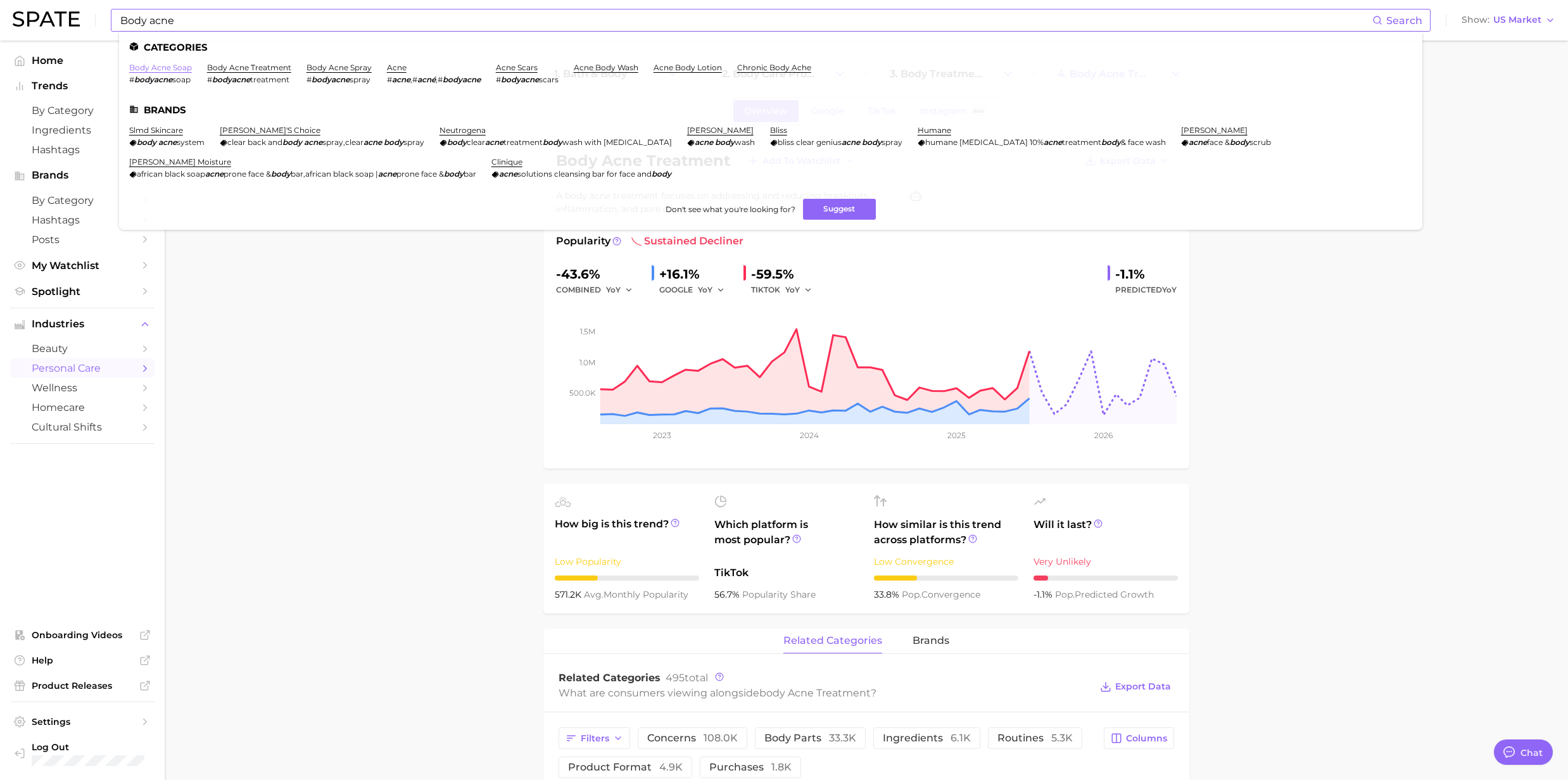
click at [166, 71] on link "body acne soap" at bounding box center [160, 67] width 63 height 10
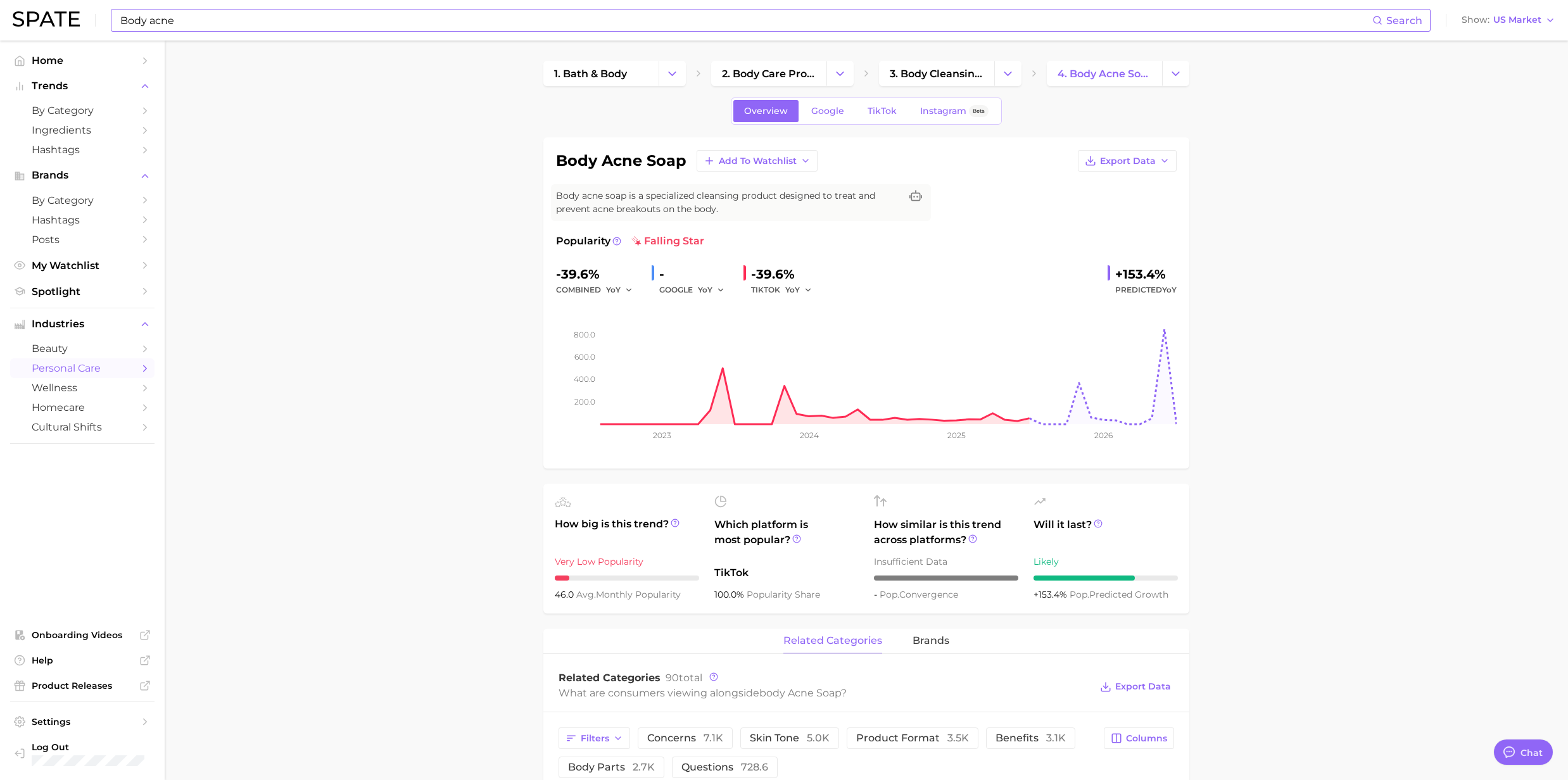
click at [203, 26] on input "Body acne" at bounding box center [745, 20] width 1253 height 21
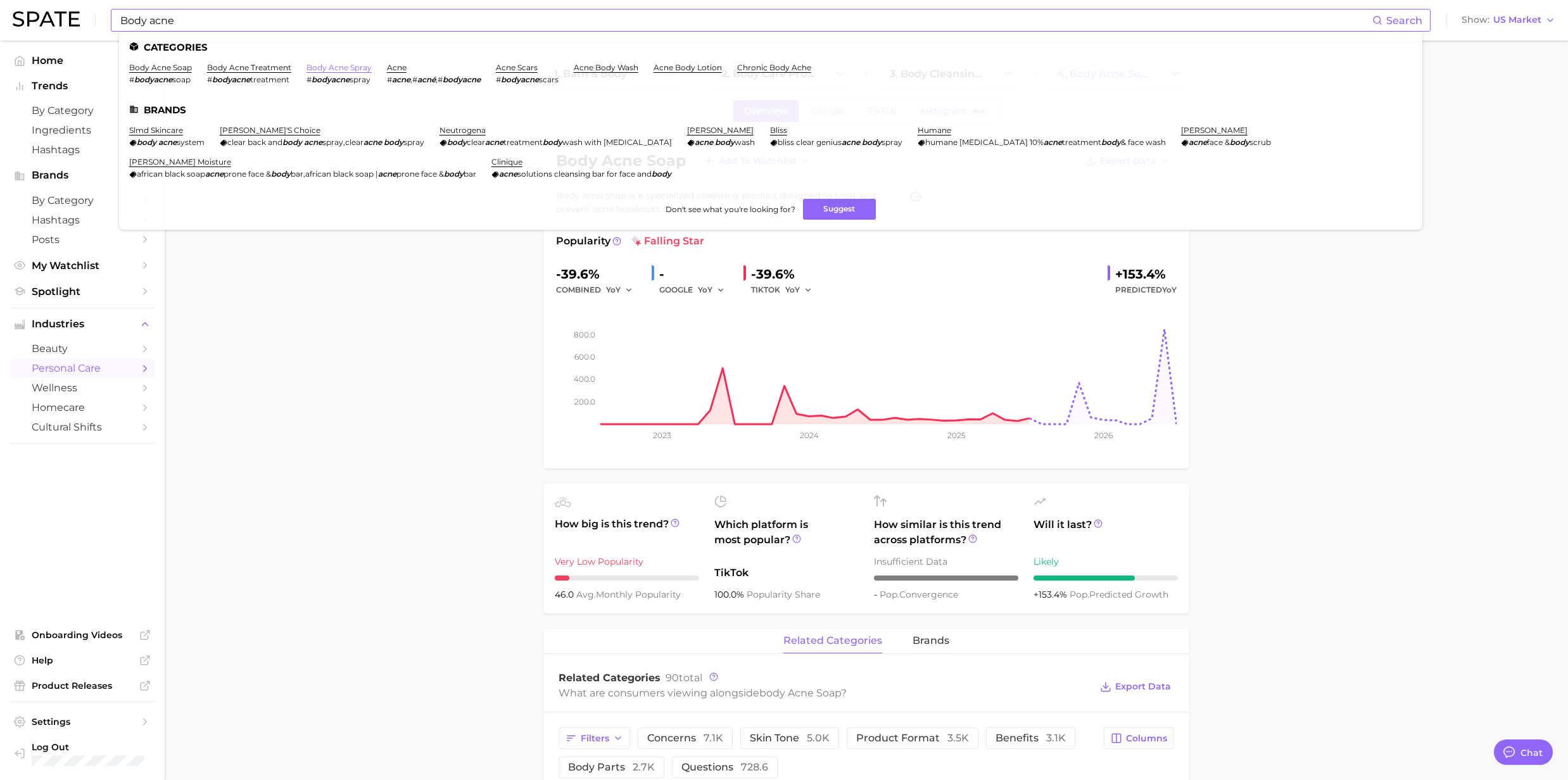
click at [346, 69] on link "body acne spray" at bounding box center [339, 67] width 65 height 10
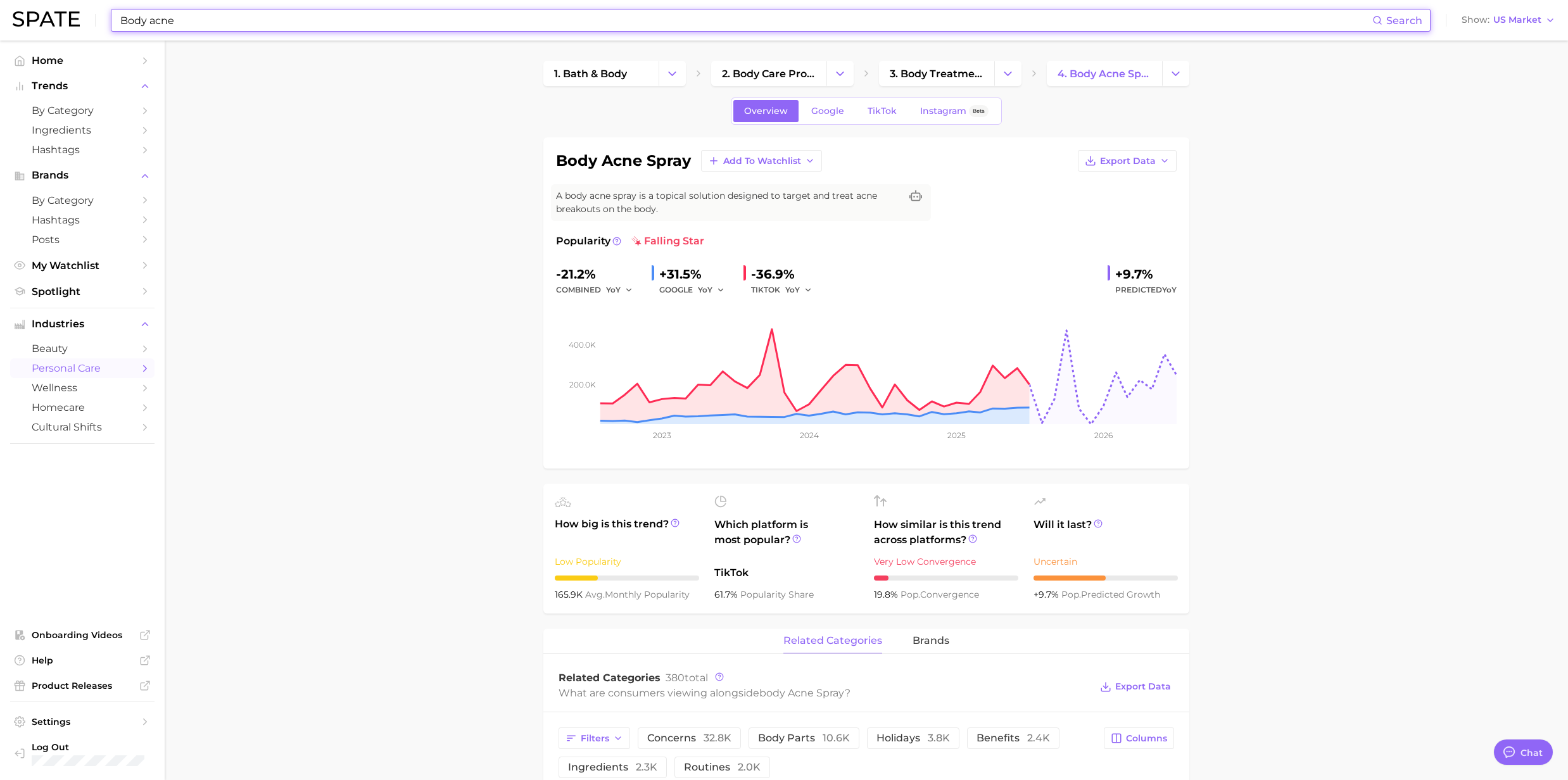
click at [213, 24] on input "Body acne" at bounding box center [745, 20] width 1253 height 21
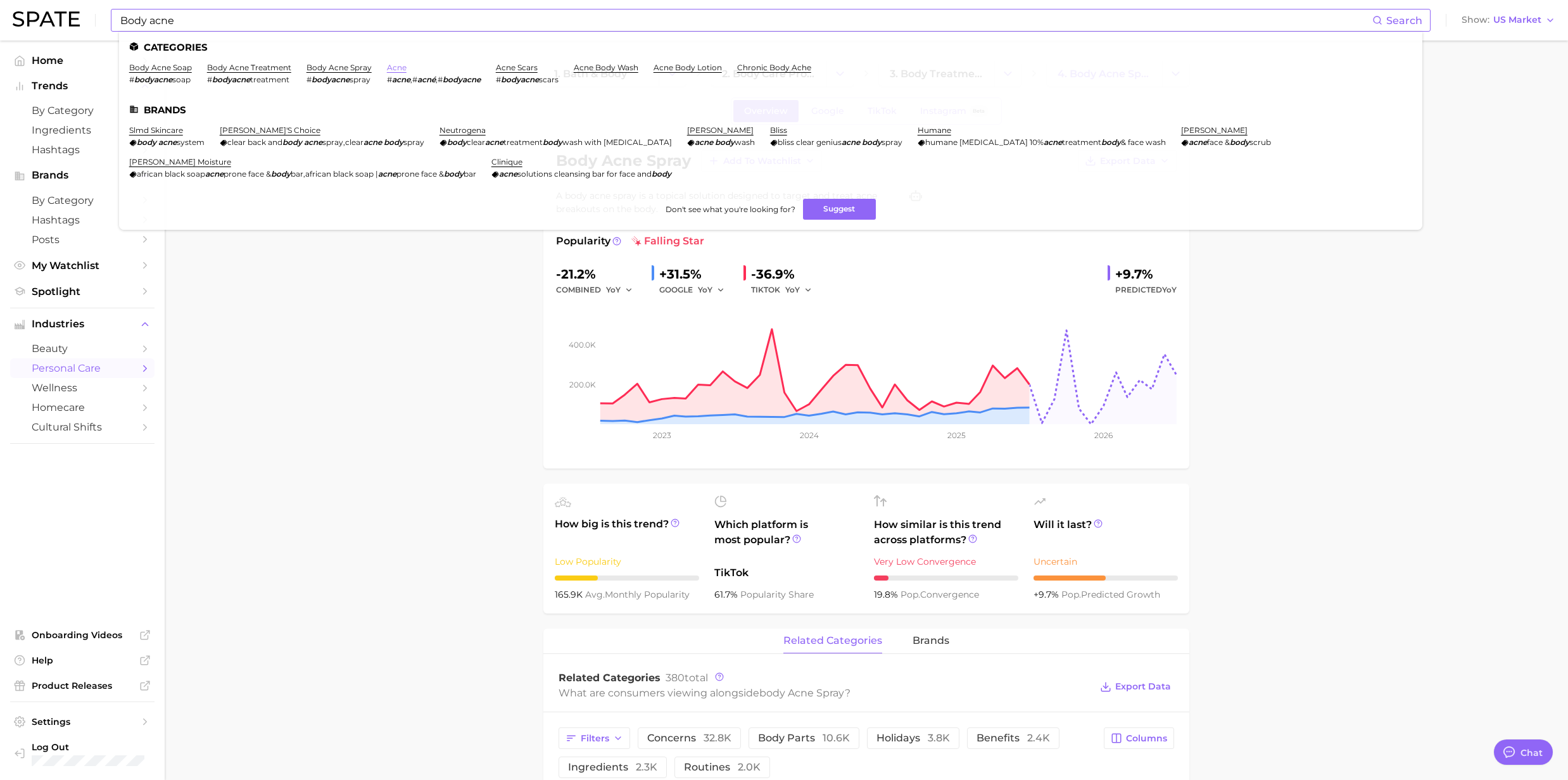
click at [395, 66] on link "acne" at bounding box center [397, 67] width 20 height 10
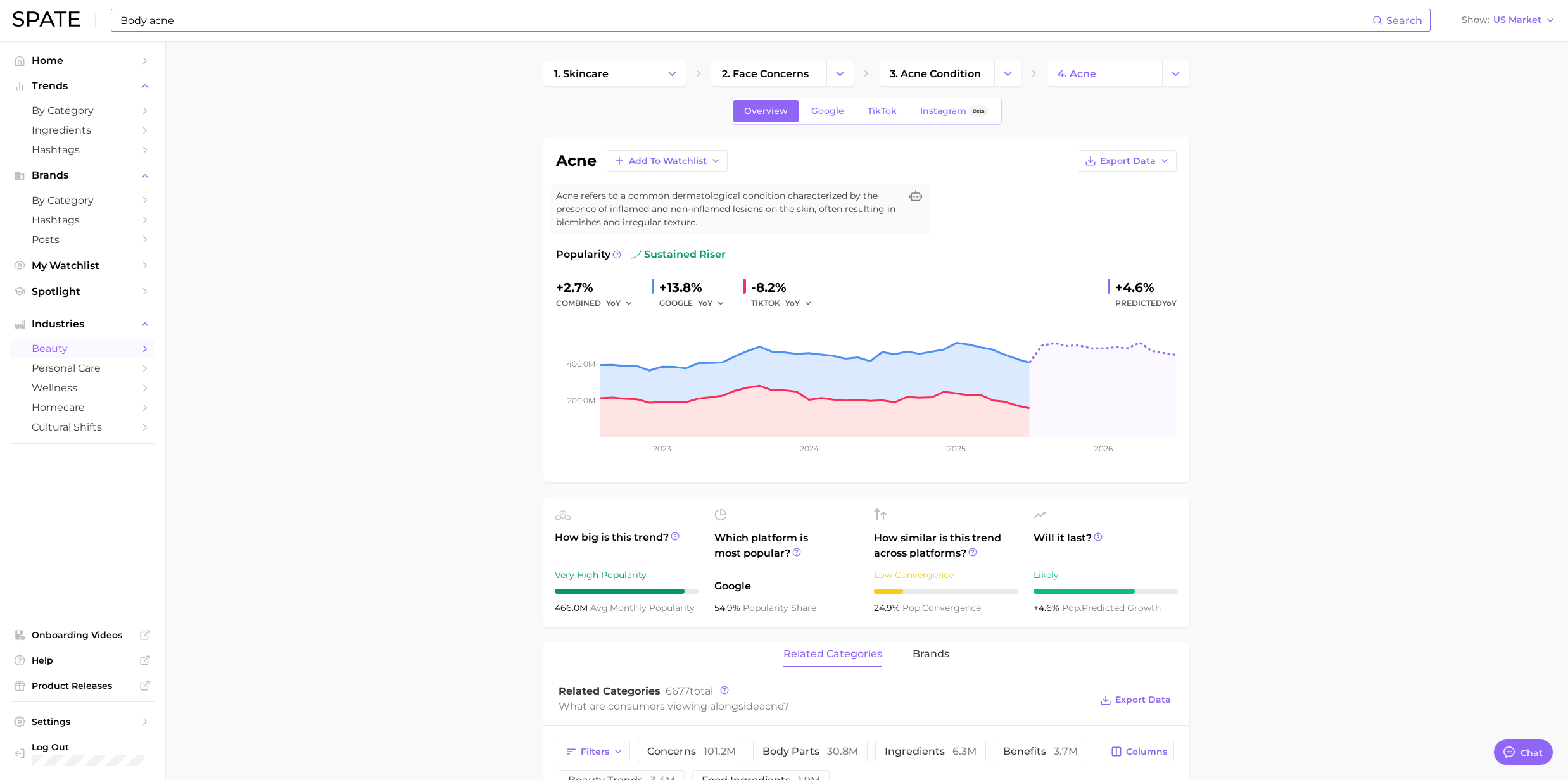
click at [391, 28] on input "Body acne" at bounding box center [745, 20] width 1253 height 21
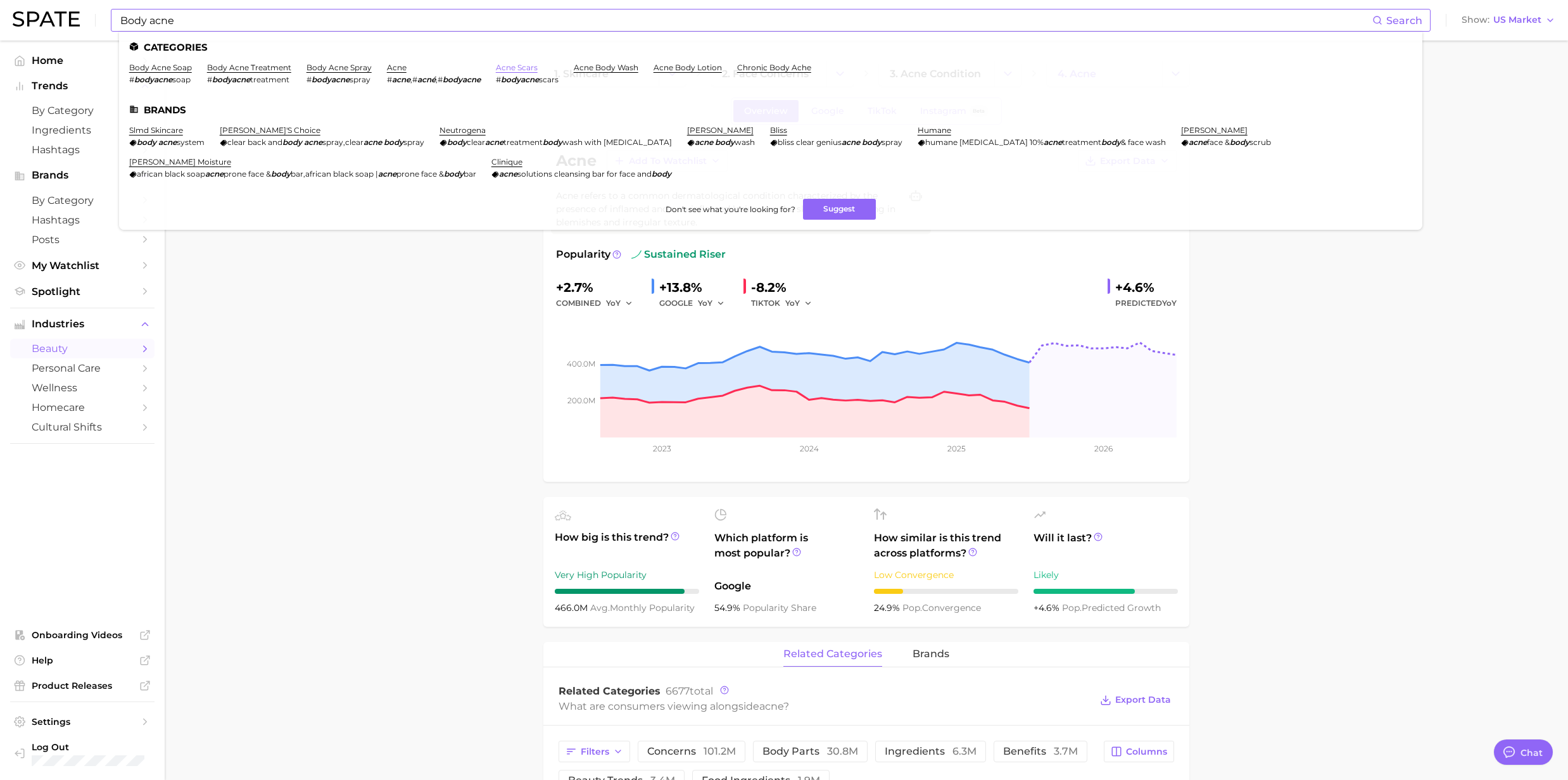
click at [520, 69] on link "acne scars" at bounding box center [517, 67] width 42 height 10
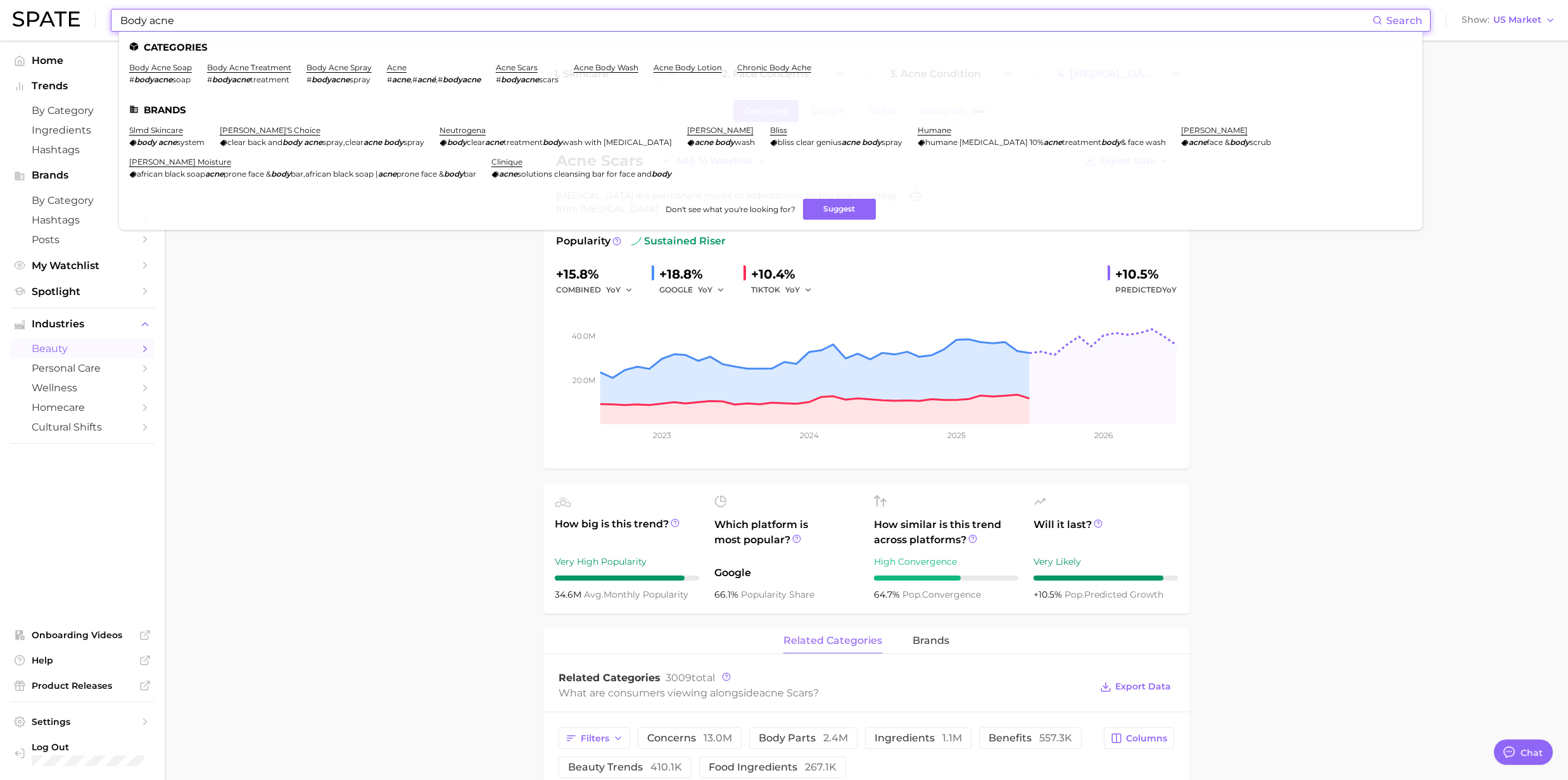
click at [266, 18] on input "Body acne" at bounding box center [745, 20] width 1253 height 21
click at [393, 66] on link "acne" at bounding box center [397, 67] width 20 height 10
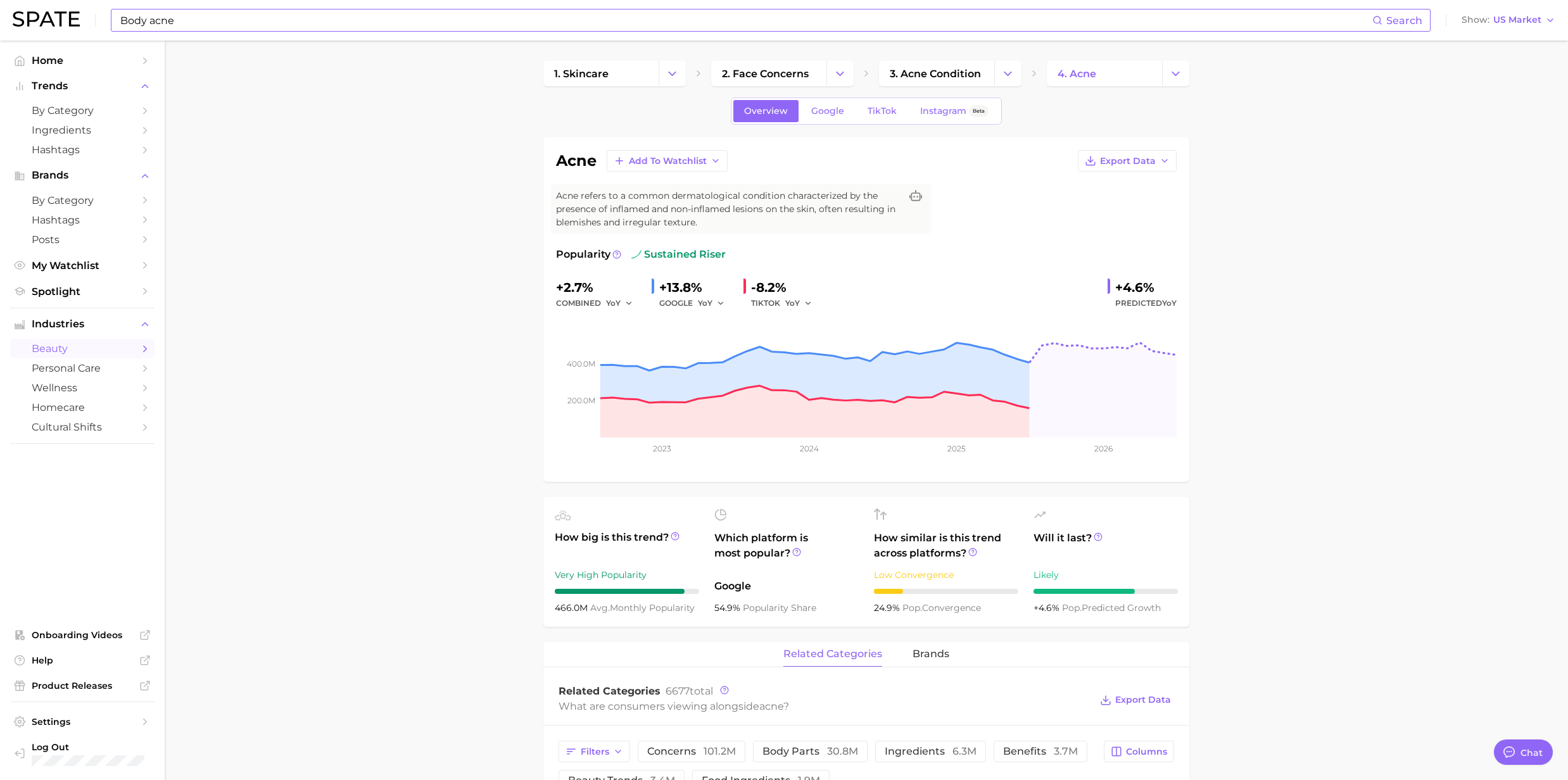
click at [192, 24] on input "Body acne" at bounding box center [745, 20] width 1253 height 21
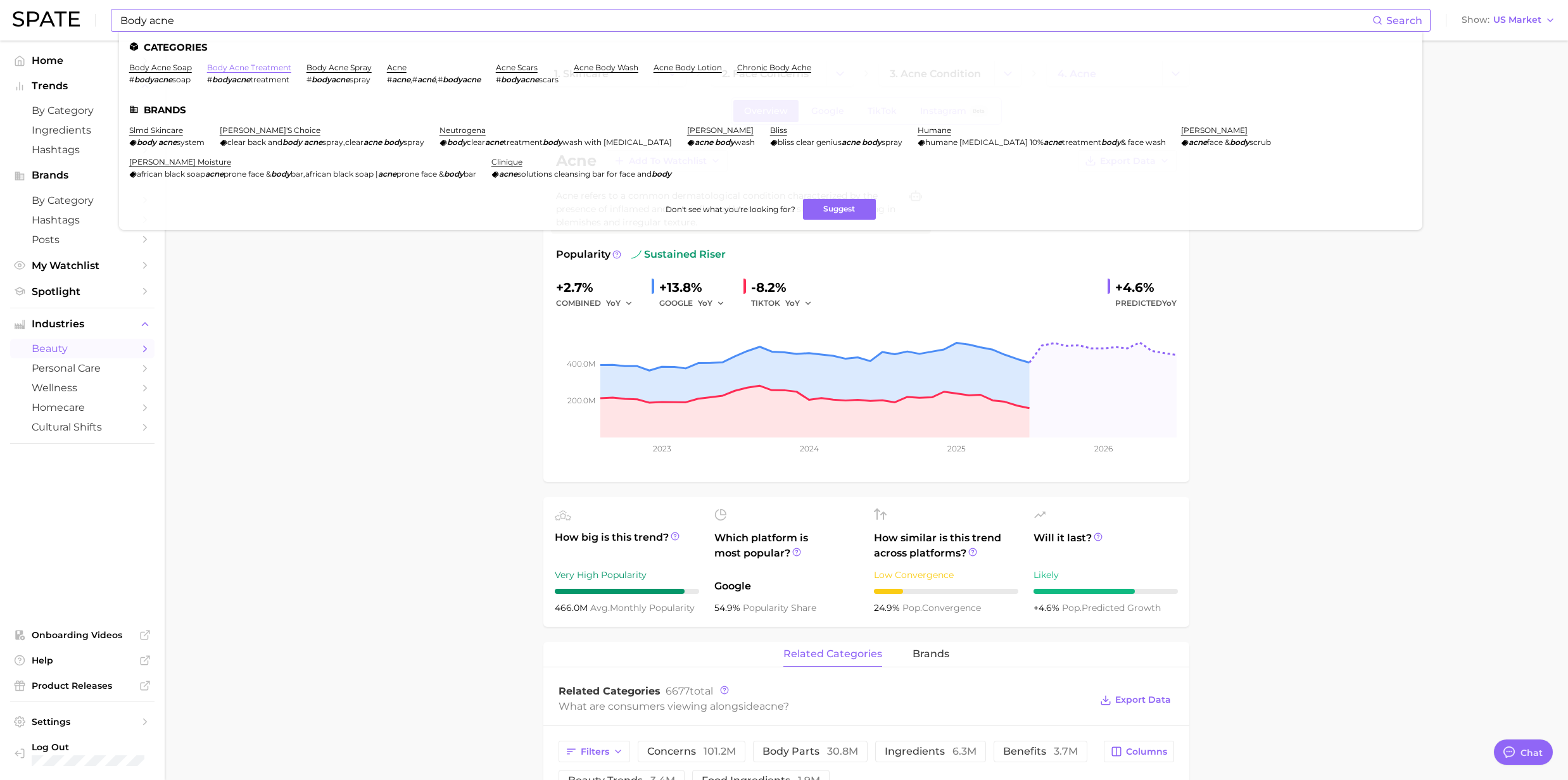
click at [221, 69] on link "body acne treatment" at bounding box center [249, 67] width 84 height 10
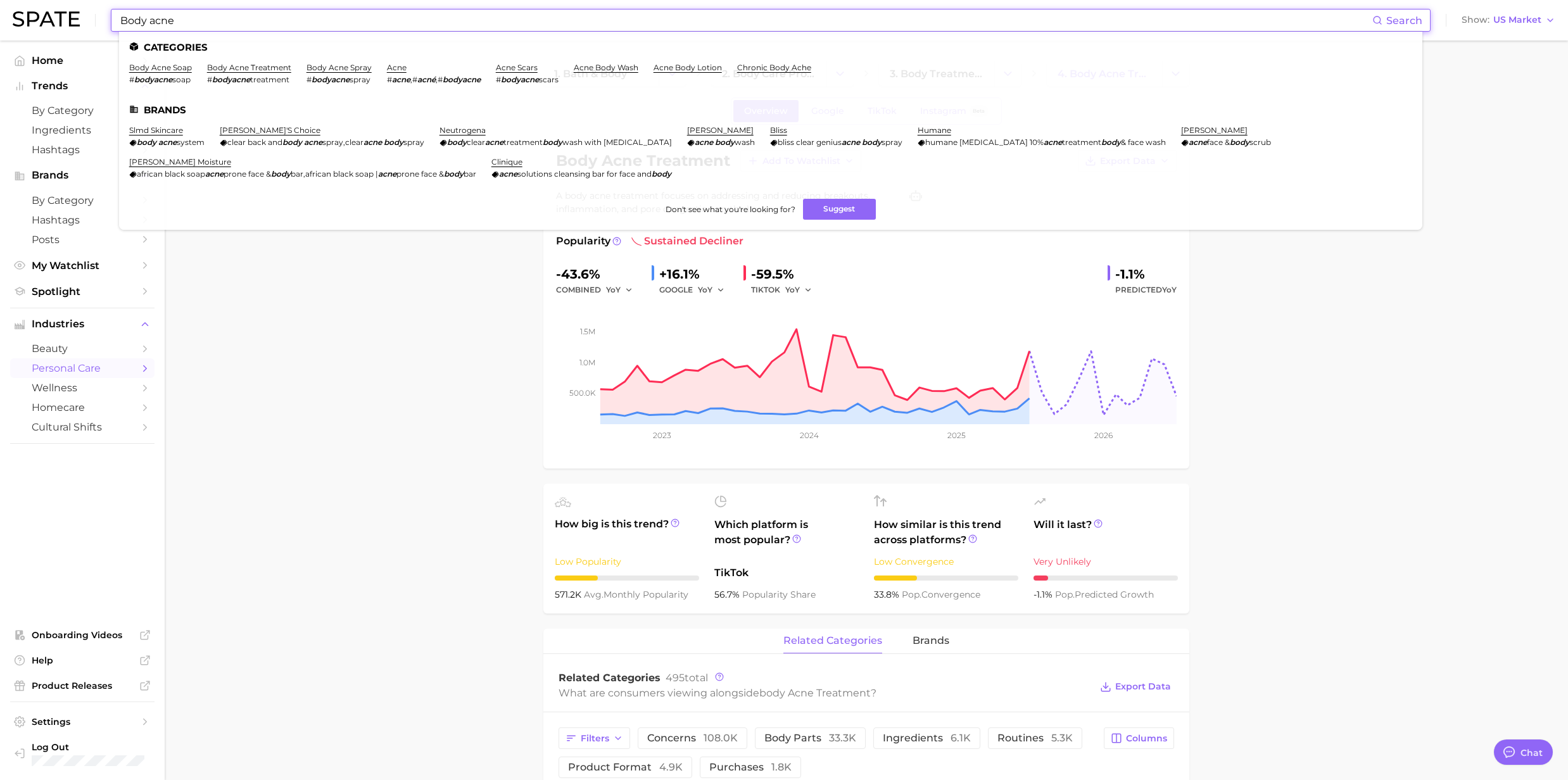
drag, startPoint x: 191, startPoint y: 23, endPoint x: 35, endPoint y: 7, distance: 156.8
click at [35, 7] on div "Body acne Search Categories body acne soap # bodyacne soap body acne treatment …" at bounding box center [784, 20] width 1542 height 41
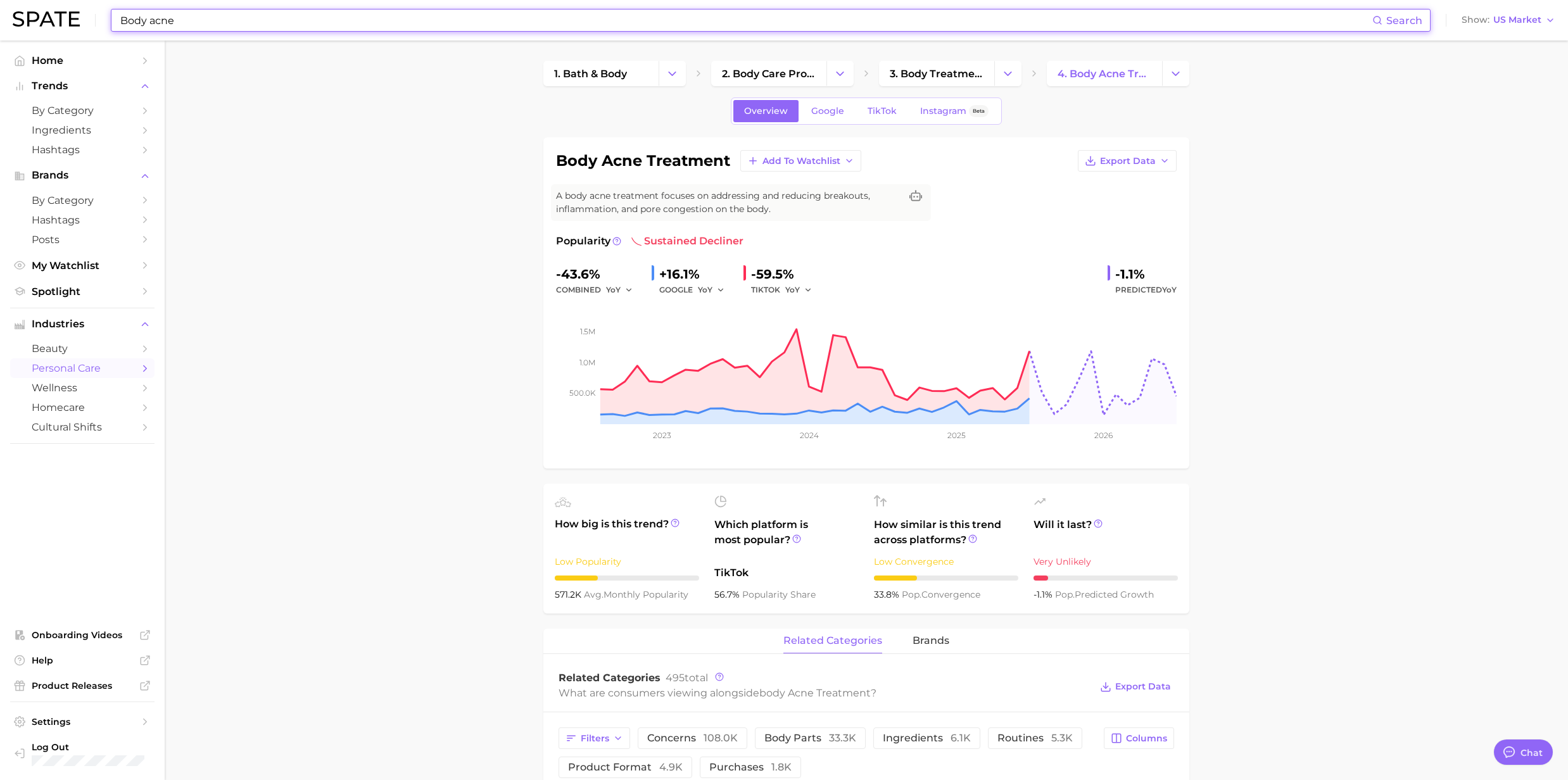
paste input "Pigmentation"
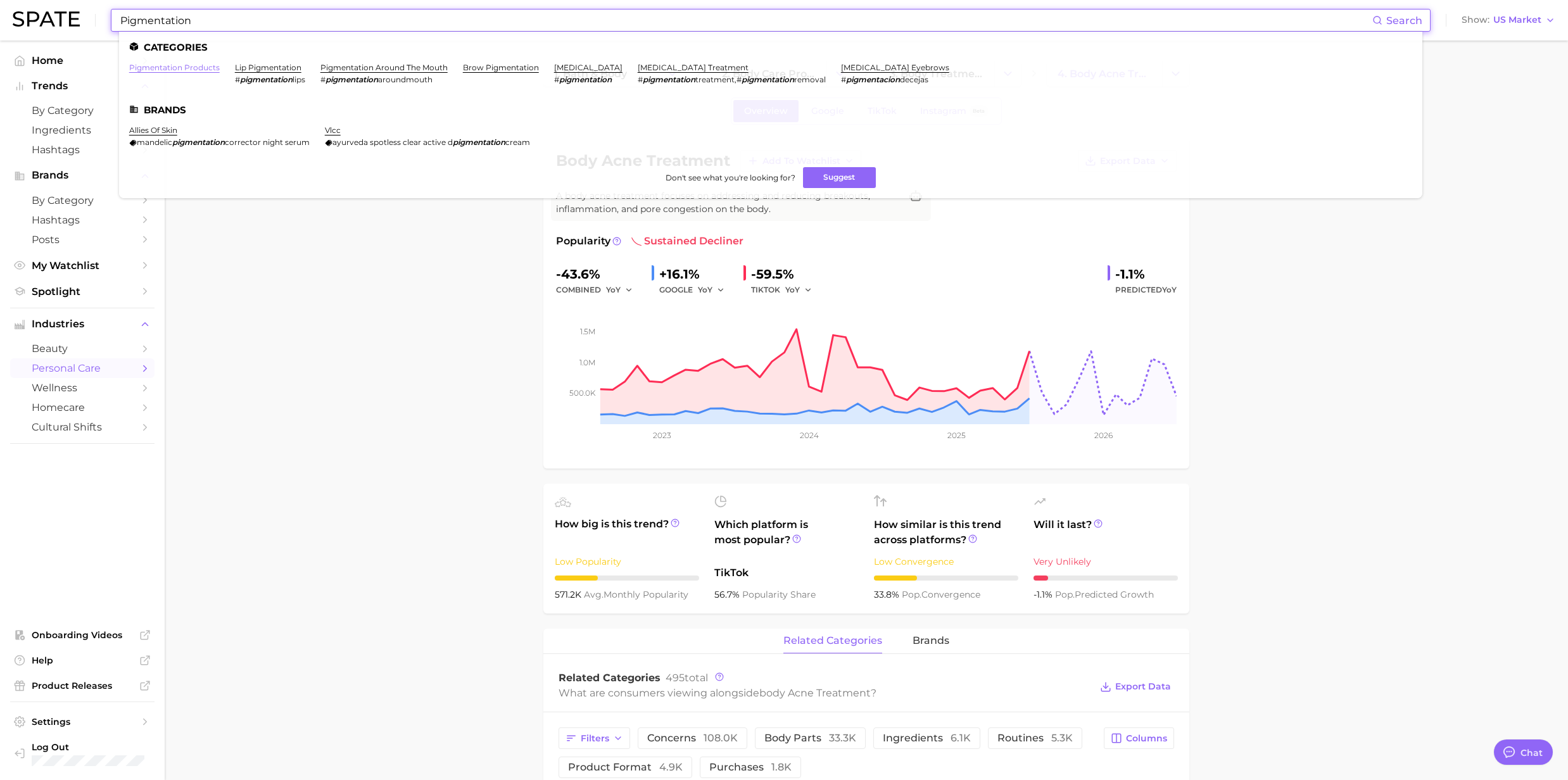
type input "Pigmentation"
click at [164, 69] on link "pigmentation products" at bounding box center [174, 67] width 91 height 10
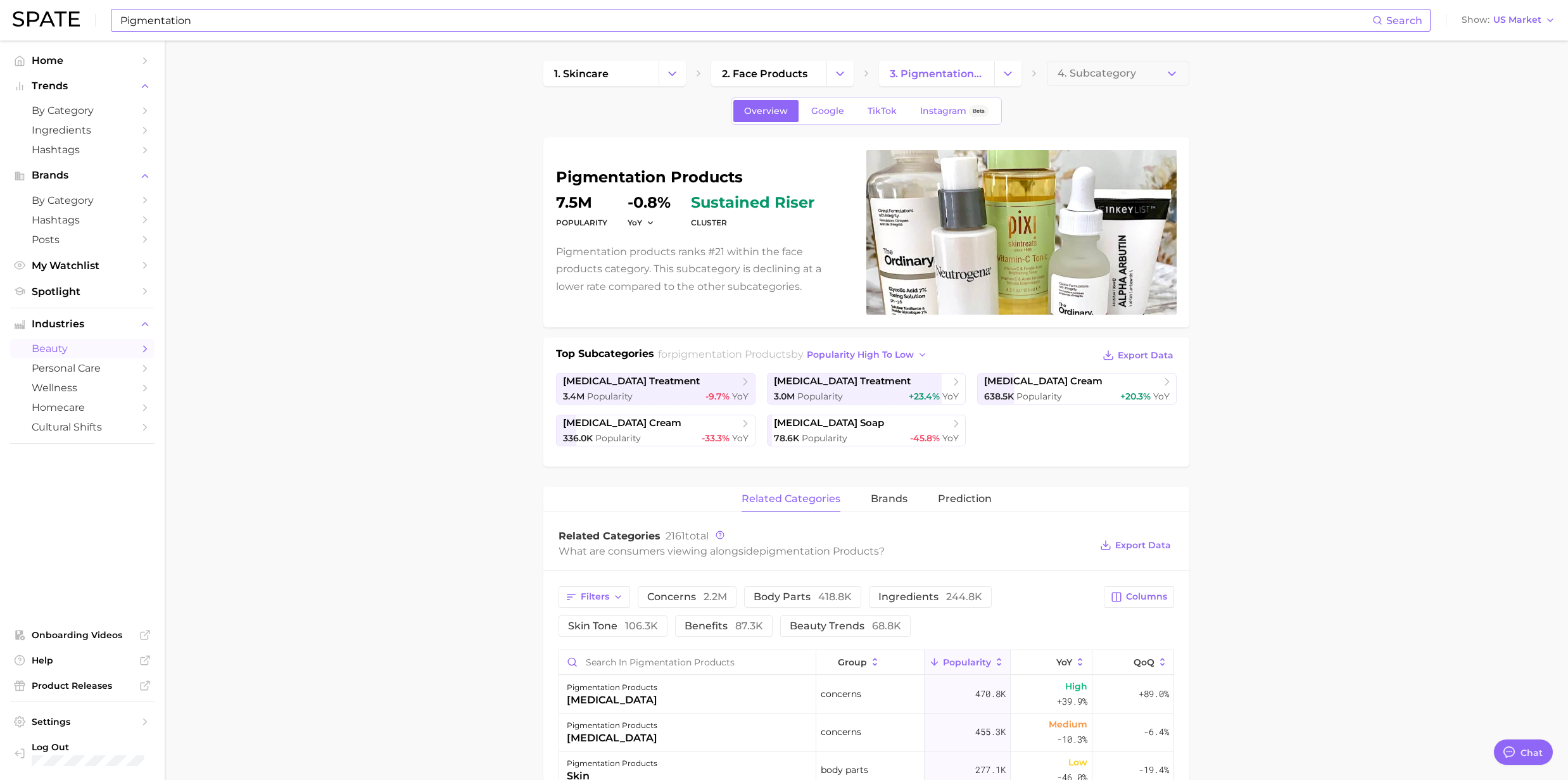
click at [272, 28] on input "Pigmentation" at bounding box center [745, 20] width 1253 height 21
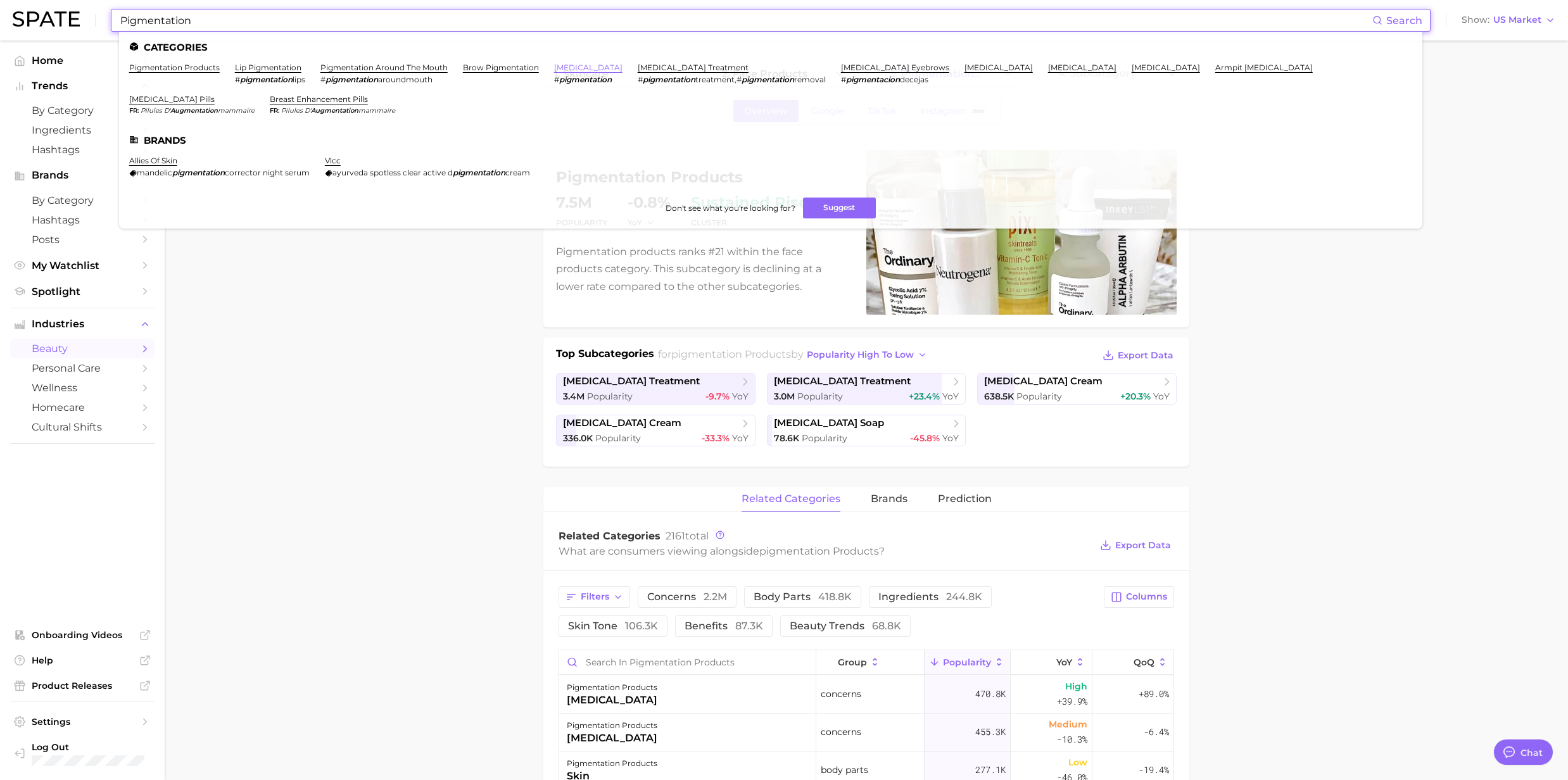
click at [571, 63] on link "[MEDICAL_DATA]" at bounding box center [588, 67] width 69 height 10
